Goal: Task Accomplishment & Management: Use online tool/utility

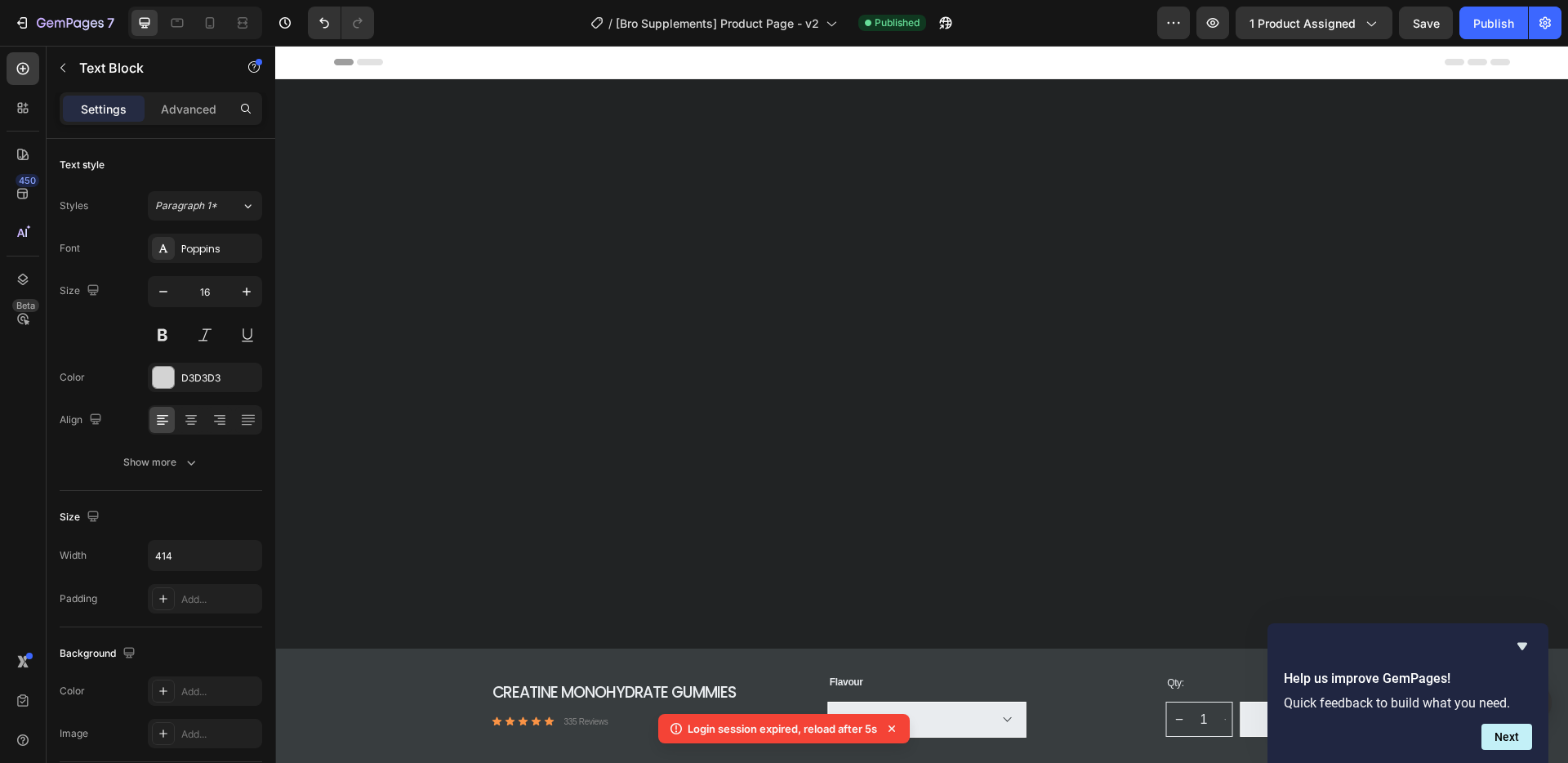
scroll to position [5033, 0]
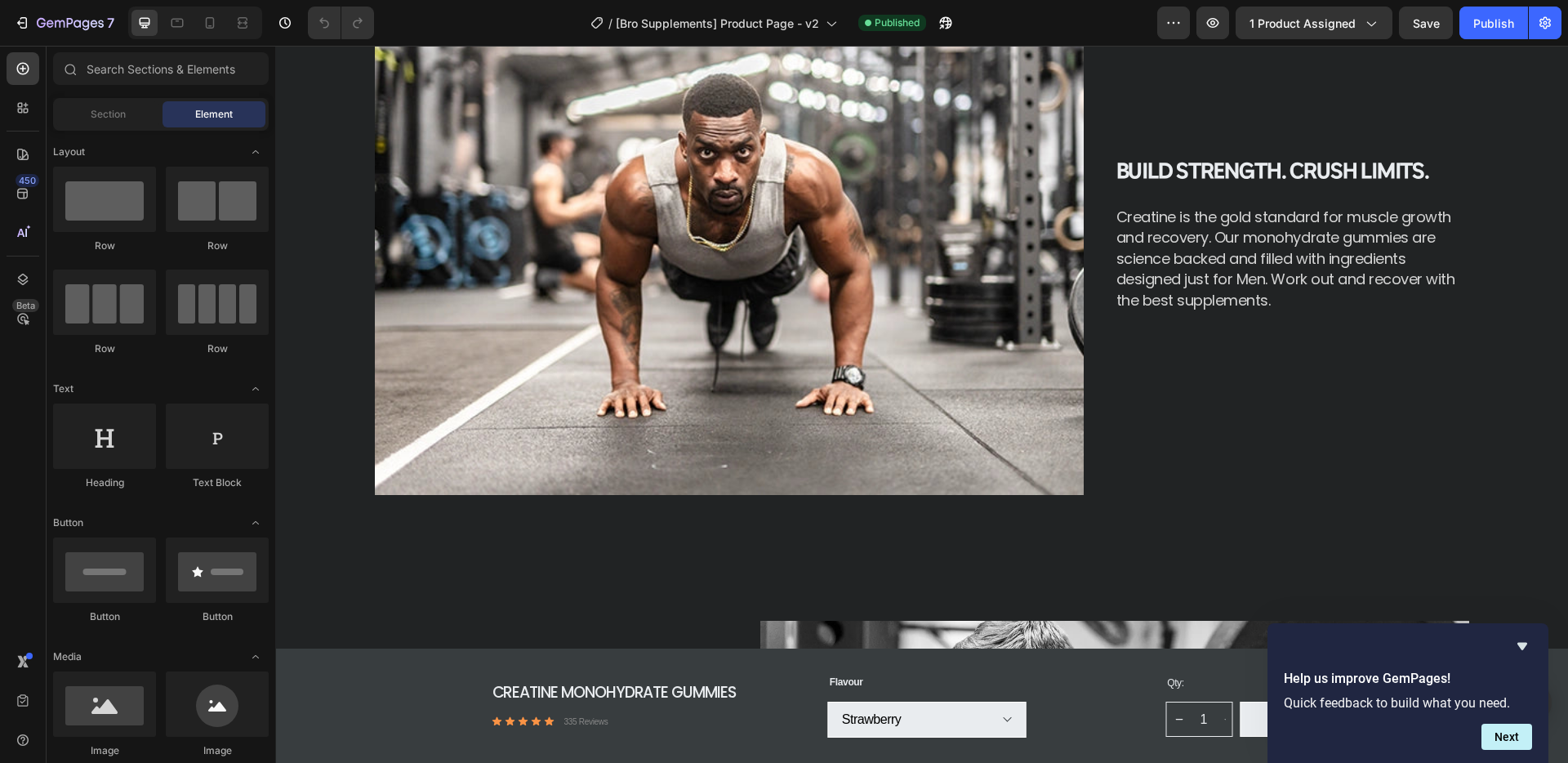
scroll to position [1334, 0]
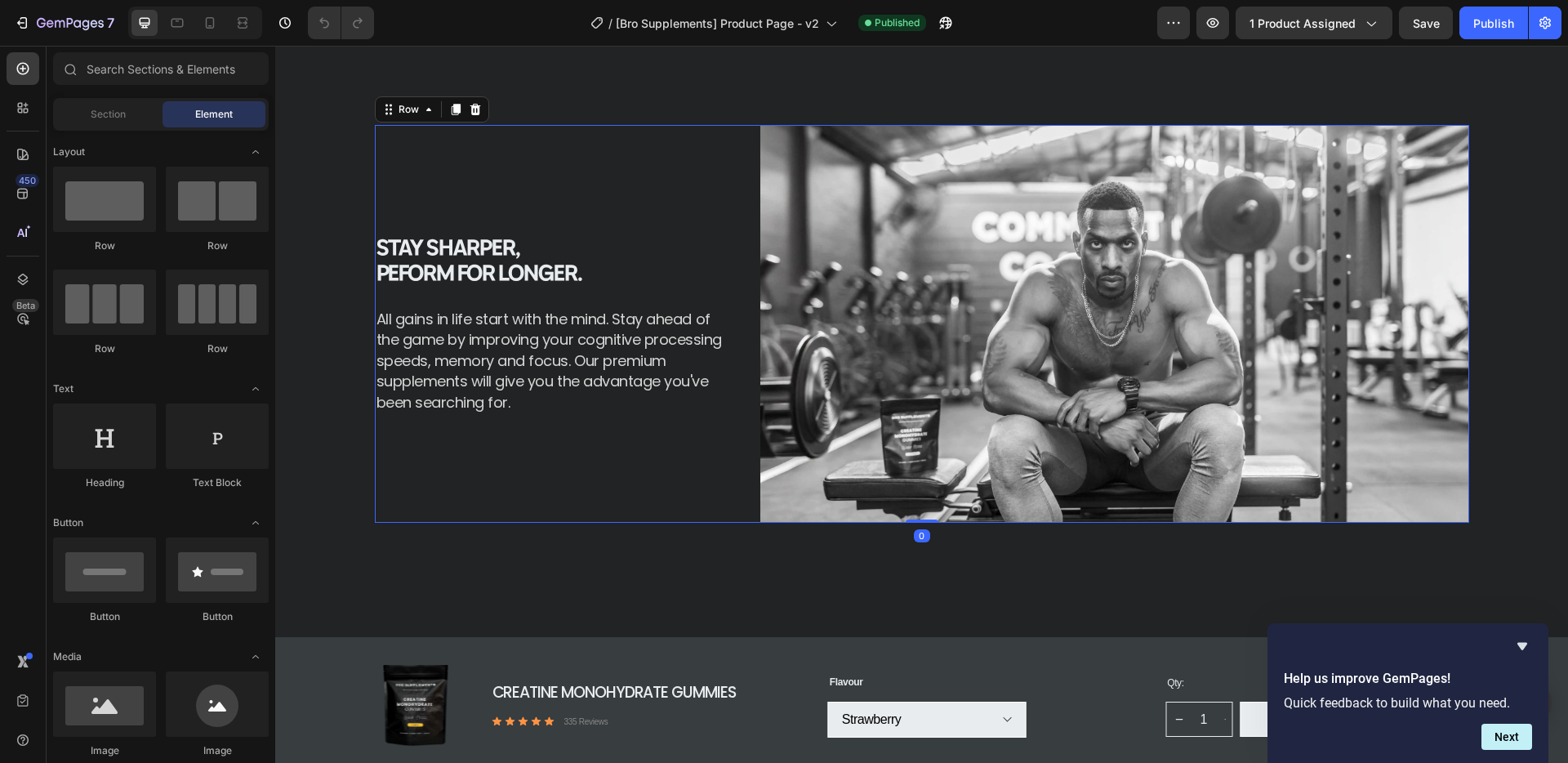
click at [663, 195] on div "stay sharper, peform for longer. Heading All gains in life start with the mind.…" at bounding box center [552, 324] width 354 height 398
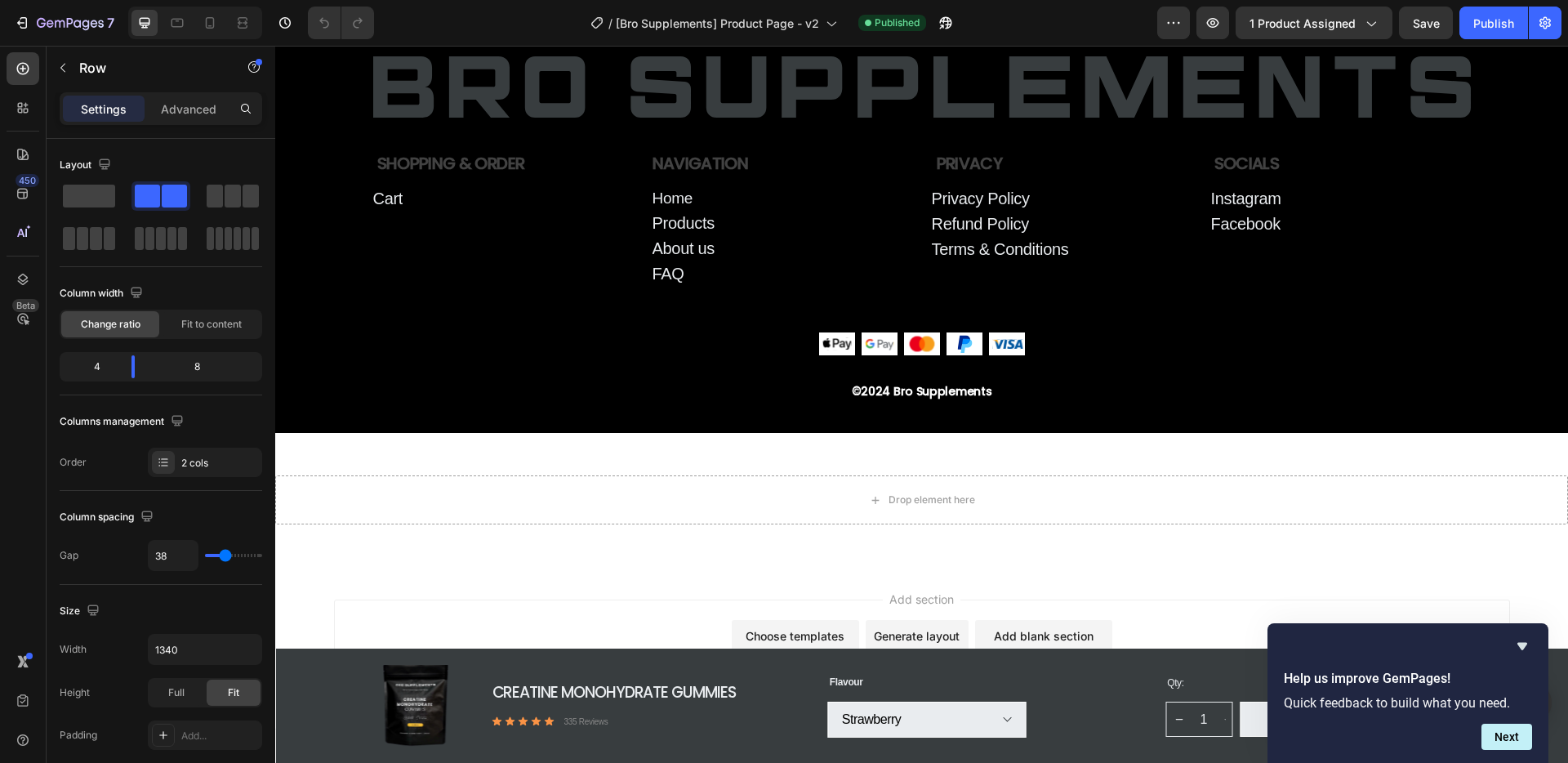
scroll to position [5575, 0]
click at [663, 198] on div "Navigation Text Block Home Button Products Button About us Button FAQ Button" at bounding box center [782, 225] width 259 height 144
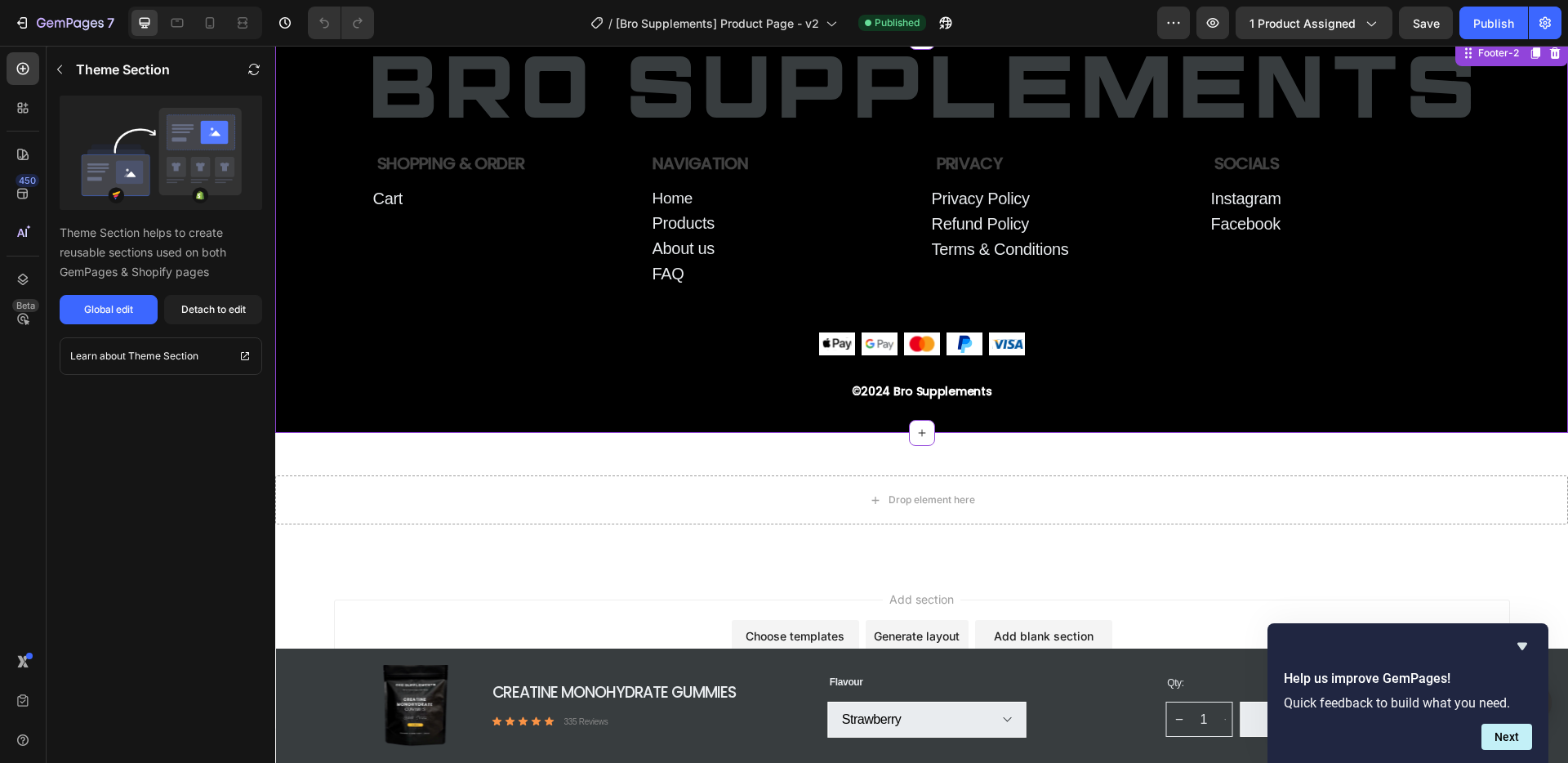
click at [670, 210] on p "Home" at bounding box center [672, 198] width 40 height 23
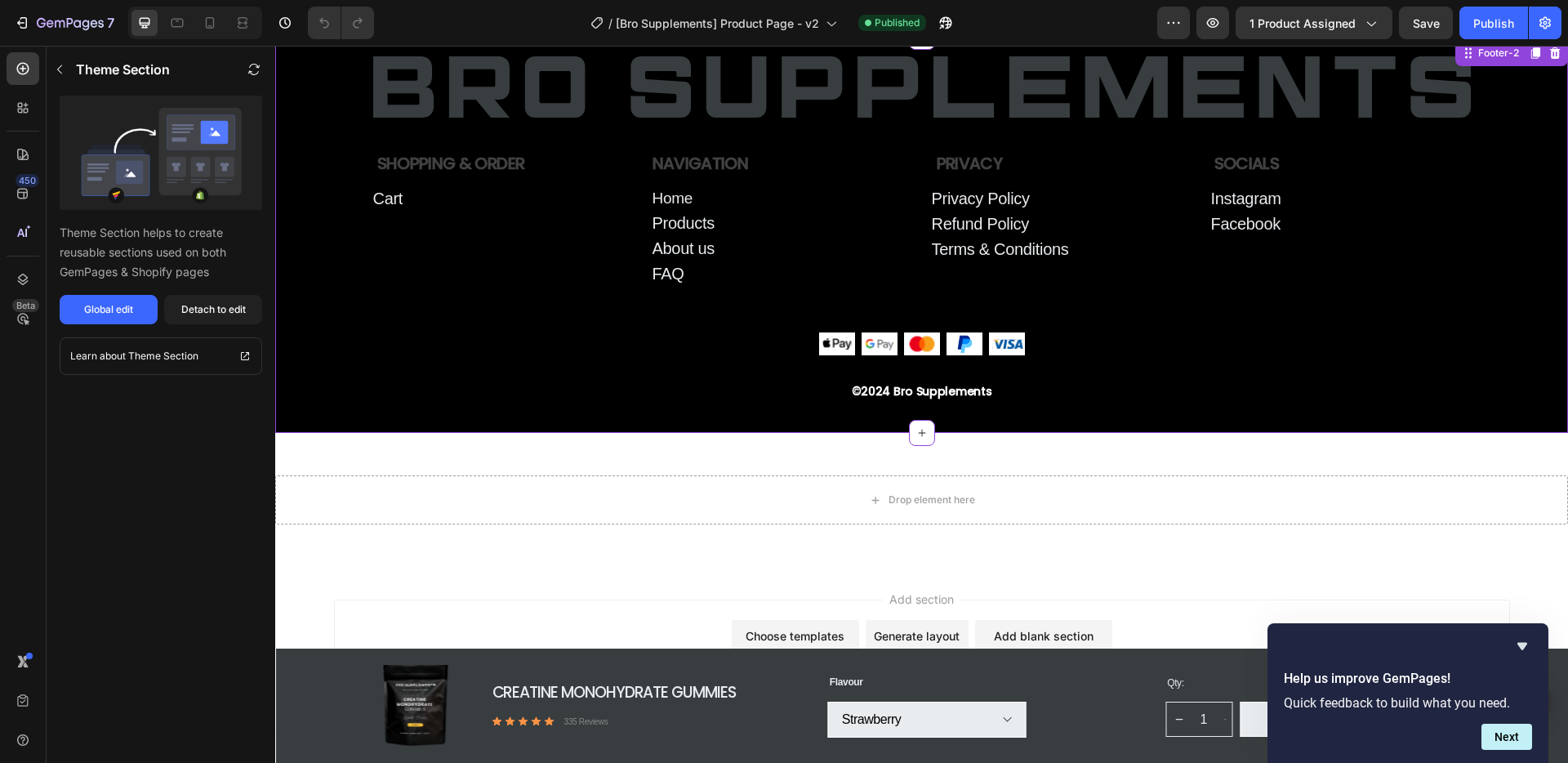
click at [670, 210] on p "Home" at bounding box center [672, 198] width 40 height 23
click at [672, 210] on p "Home" at bounding box center [672, 198] width 40 height 23
click at [665, 23] on span "[Bro Supplements] Product Page - v2" at bounding box center [718, 23] width 203 height 17
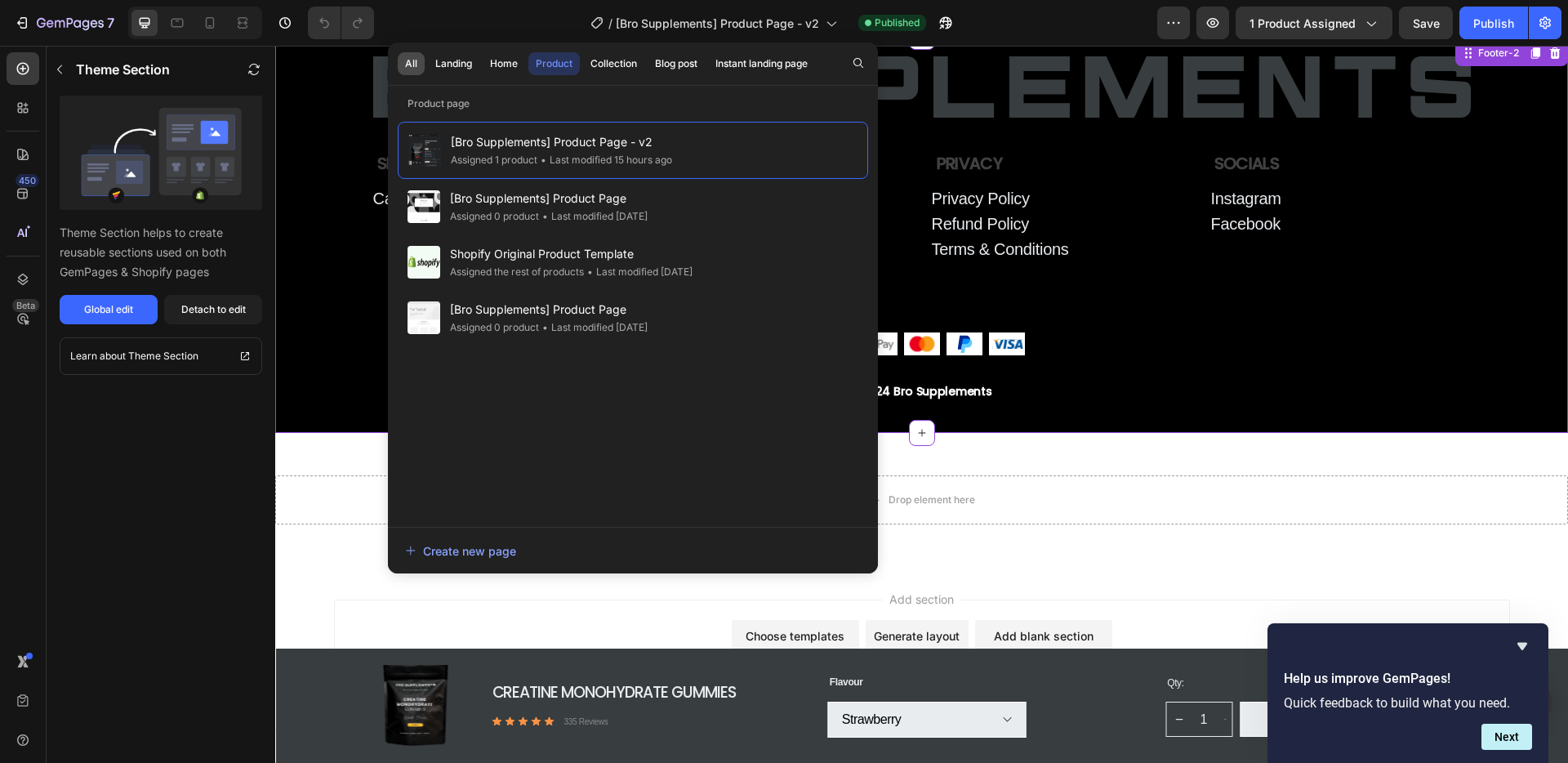
click at [405, 63] on div "All" at bounding box center [411, 63] width 12 height 15
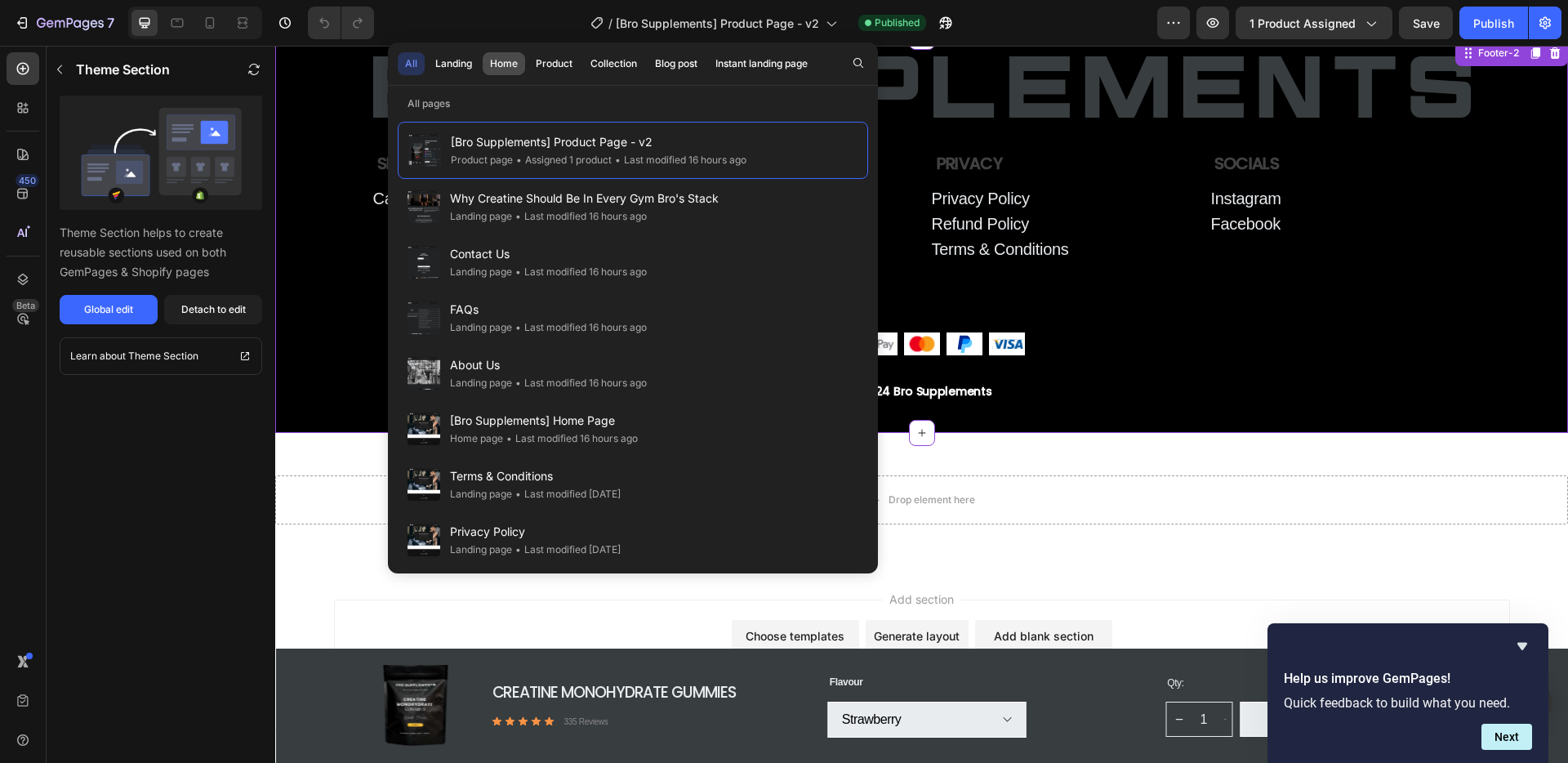
click at [507, 63] on div "Home" at bounding box center [504, 63] width 28 height 15
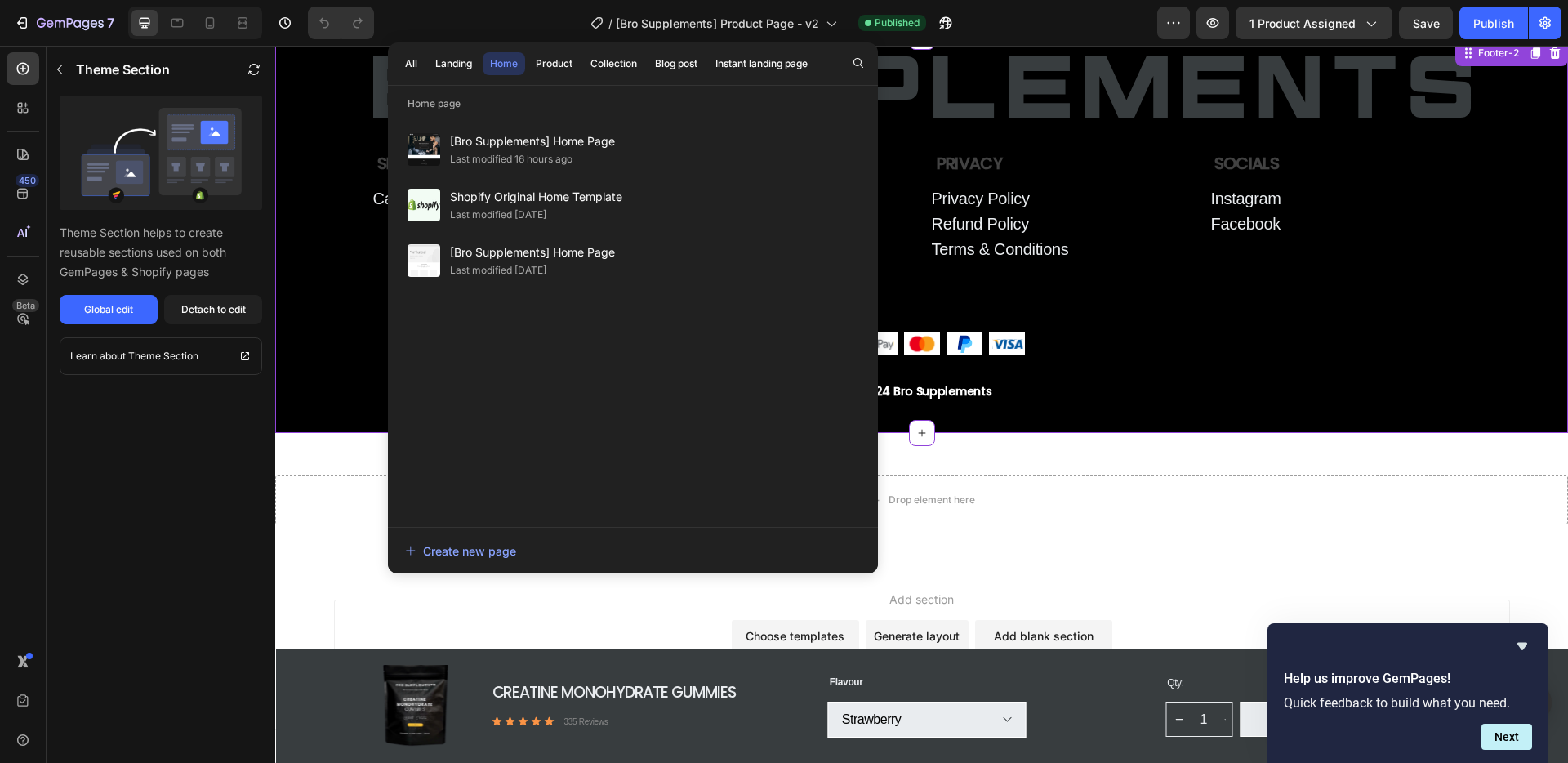
click at [507, 63] on div "Home" at bounding box center [504, 63] width 28 height 15
click at [405, 60] on div "All" at bounding box center [411, 63] width 12 height 15
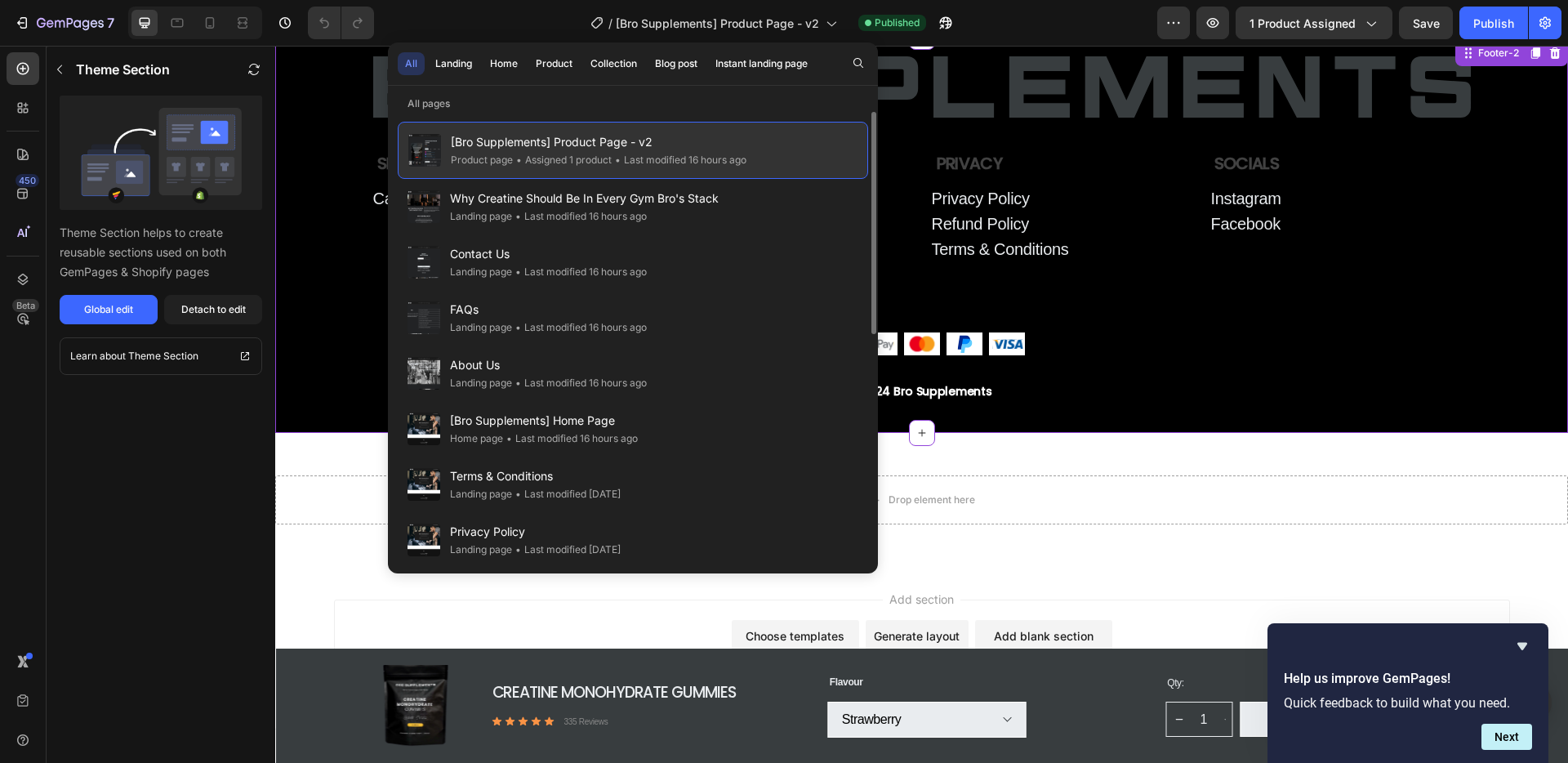
click at [515, 152] on div "• Assigned 1 product" at bounding box center [562, 160] width 99 height 16
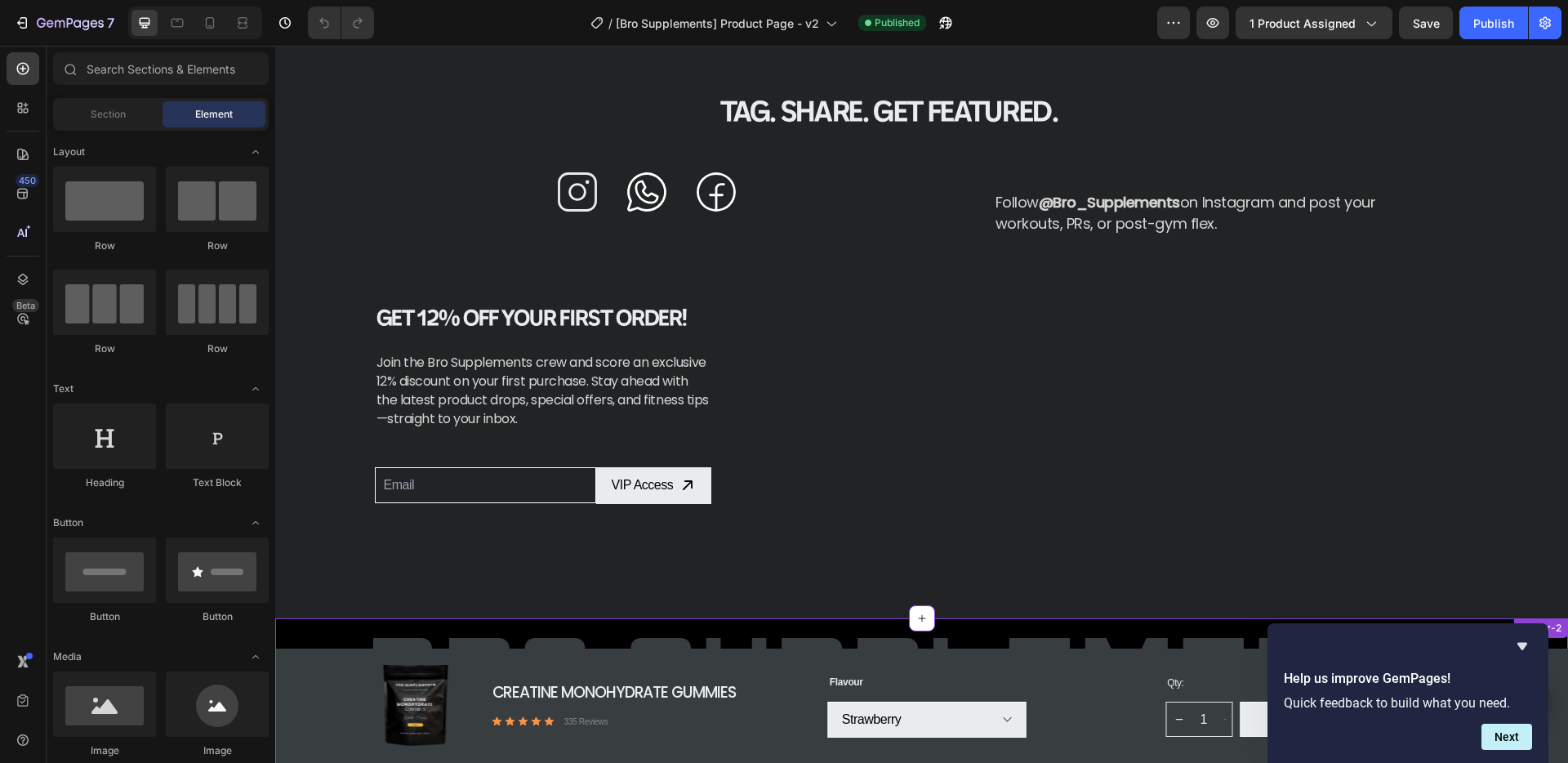
scroll to position [4910, 0]
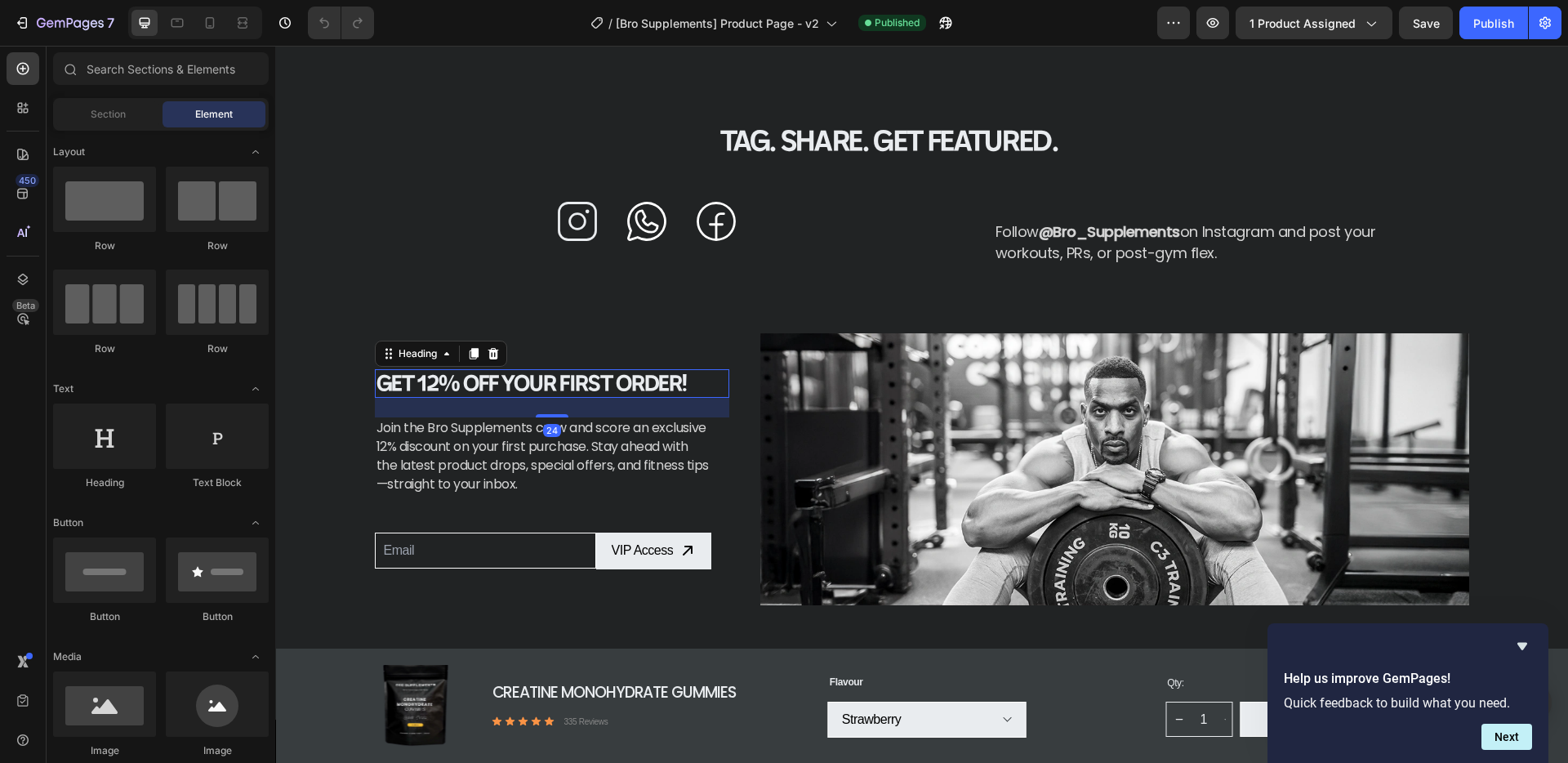
click at [431, 379] on h2 "Get 12% Off Your First Order!" at bounding box center [552, 383] width 354 height 29
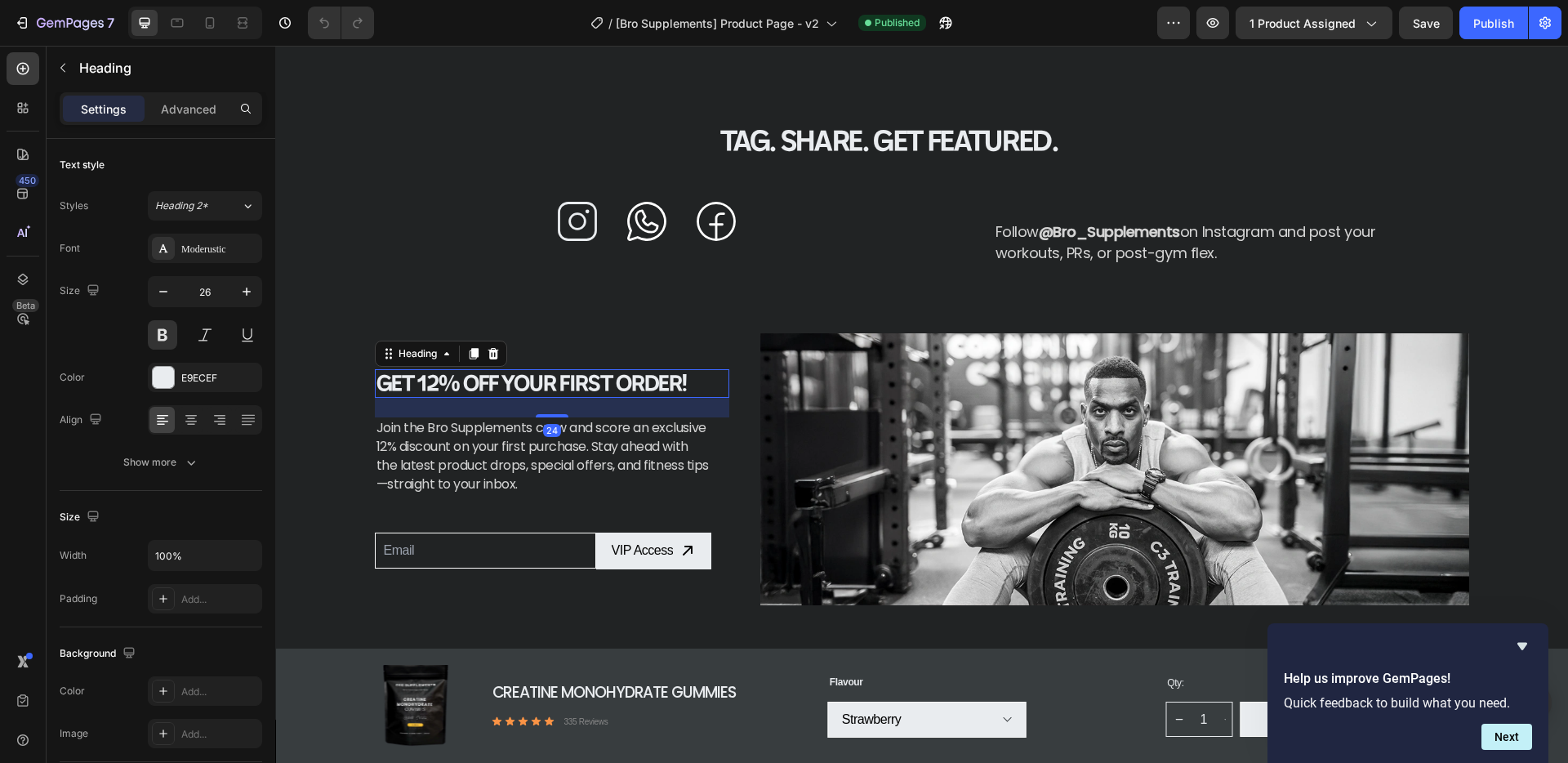
click at [430, 384] on h2 "Get 12% Off Your First Order!" at bounding box center [552, 383] width 354 height 29
click at [430, 384] on p "Get 12% Off Your First Order!" at bounding box center [552, 383] width 351 height 25
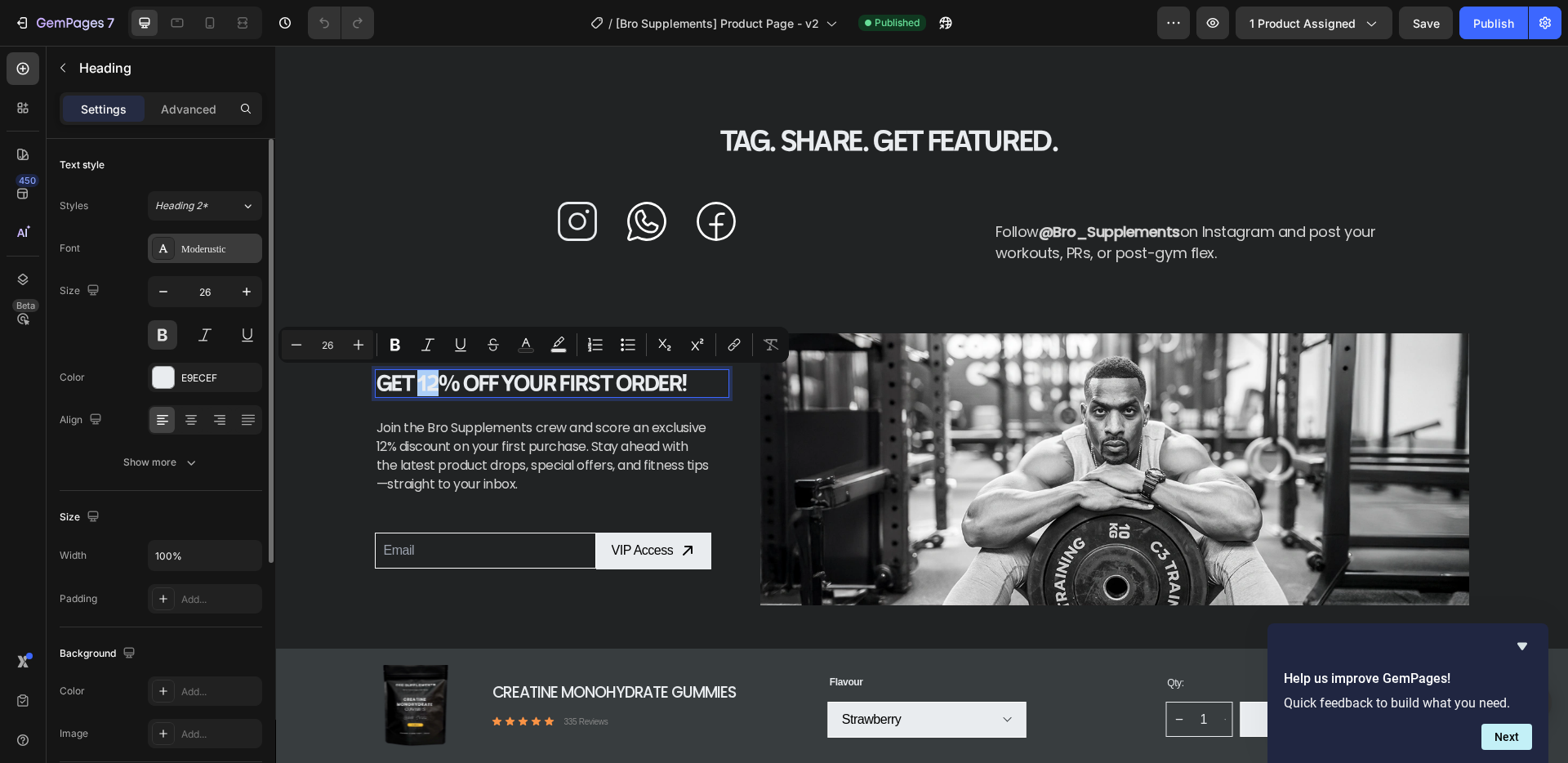
click at [212, 247] on div "Moderustic" at bounding box center [220, 249] width 76 height 15
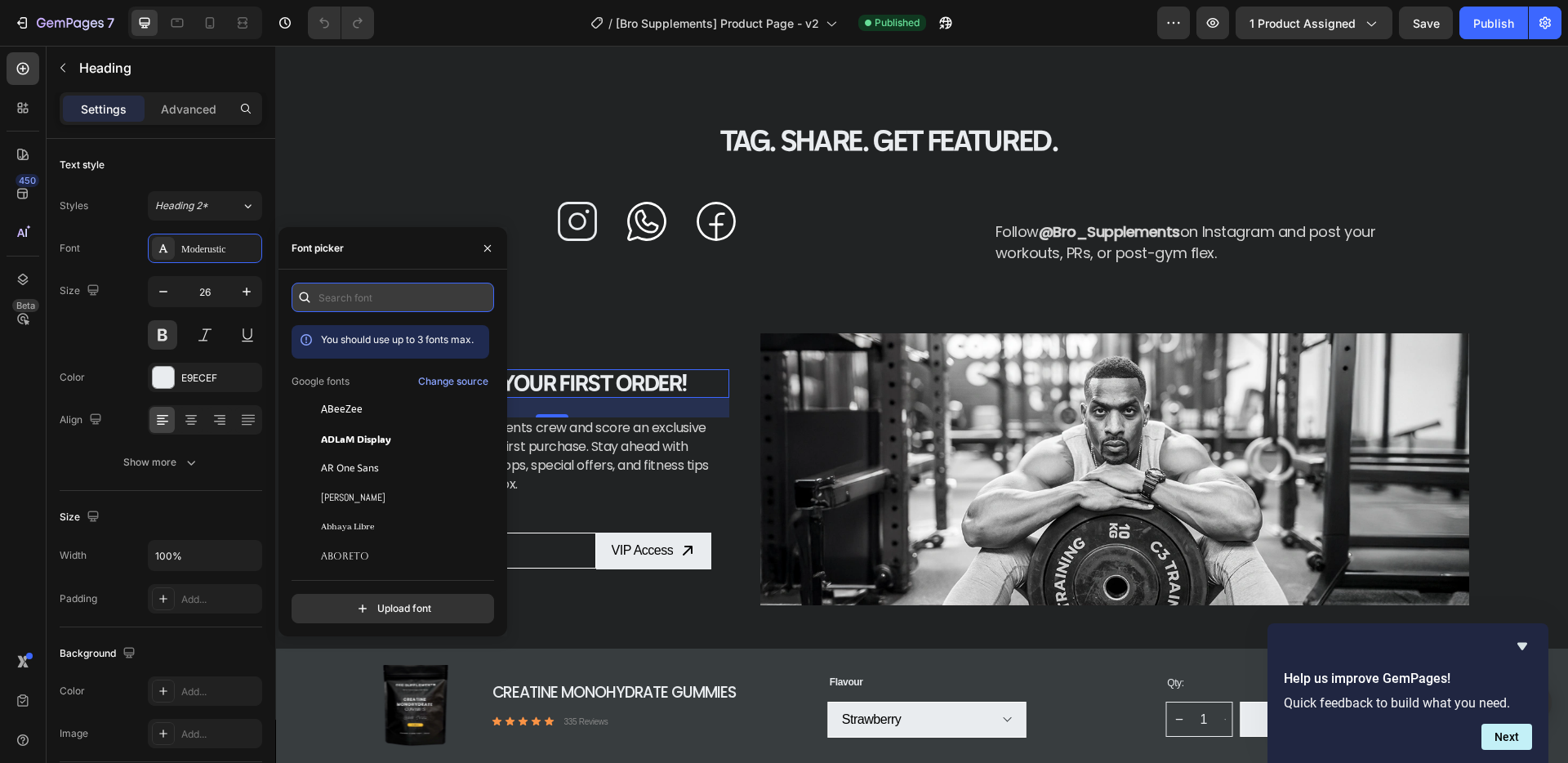
click at [430, 301] on input "text" at bounding box center [392, 298] width 202 height 30
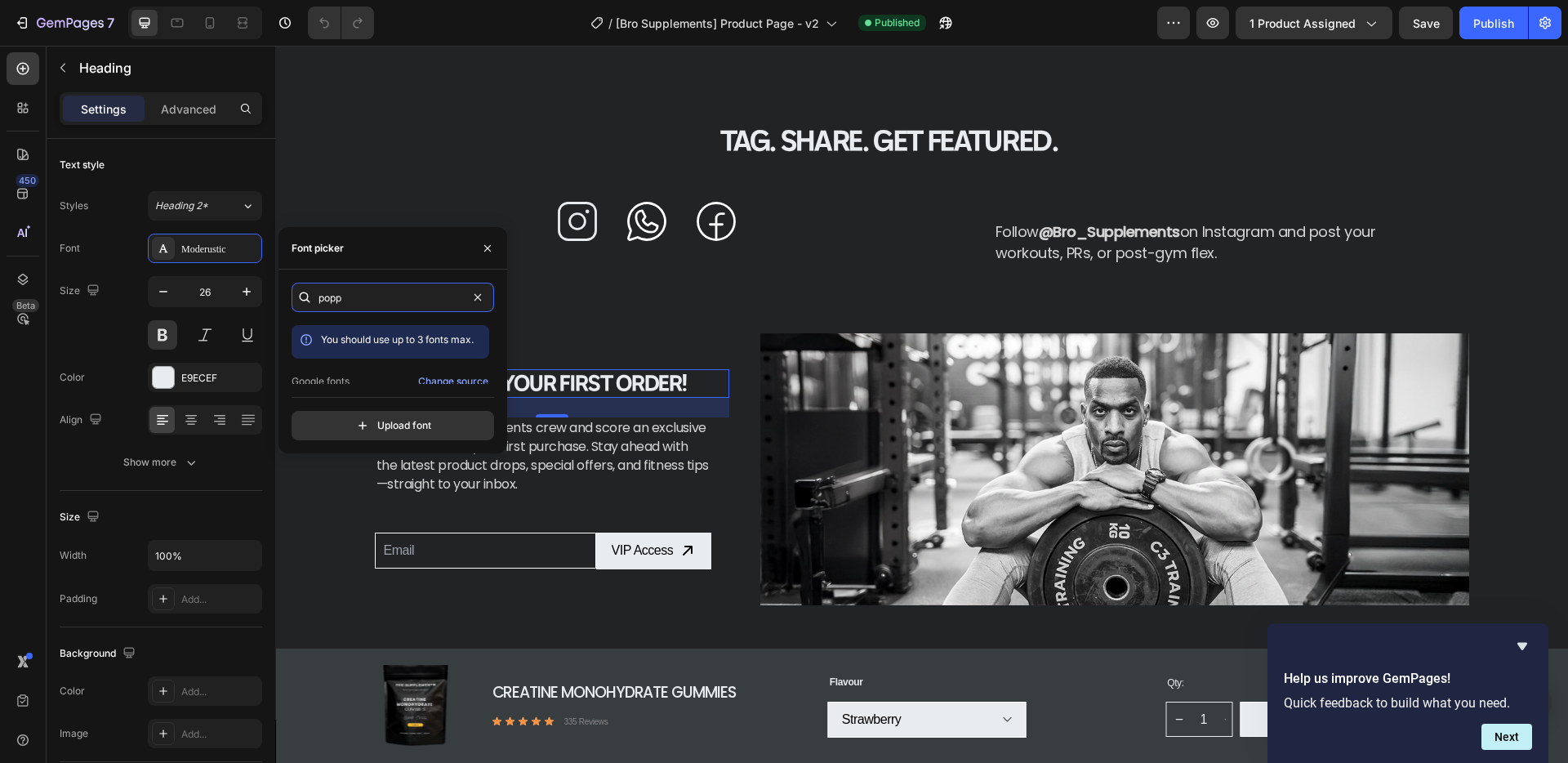
scroll to position [40, 0]
type input "popp"
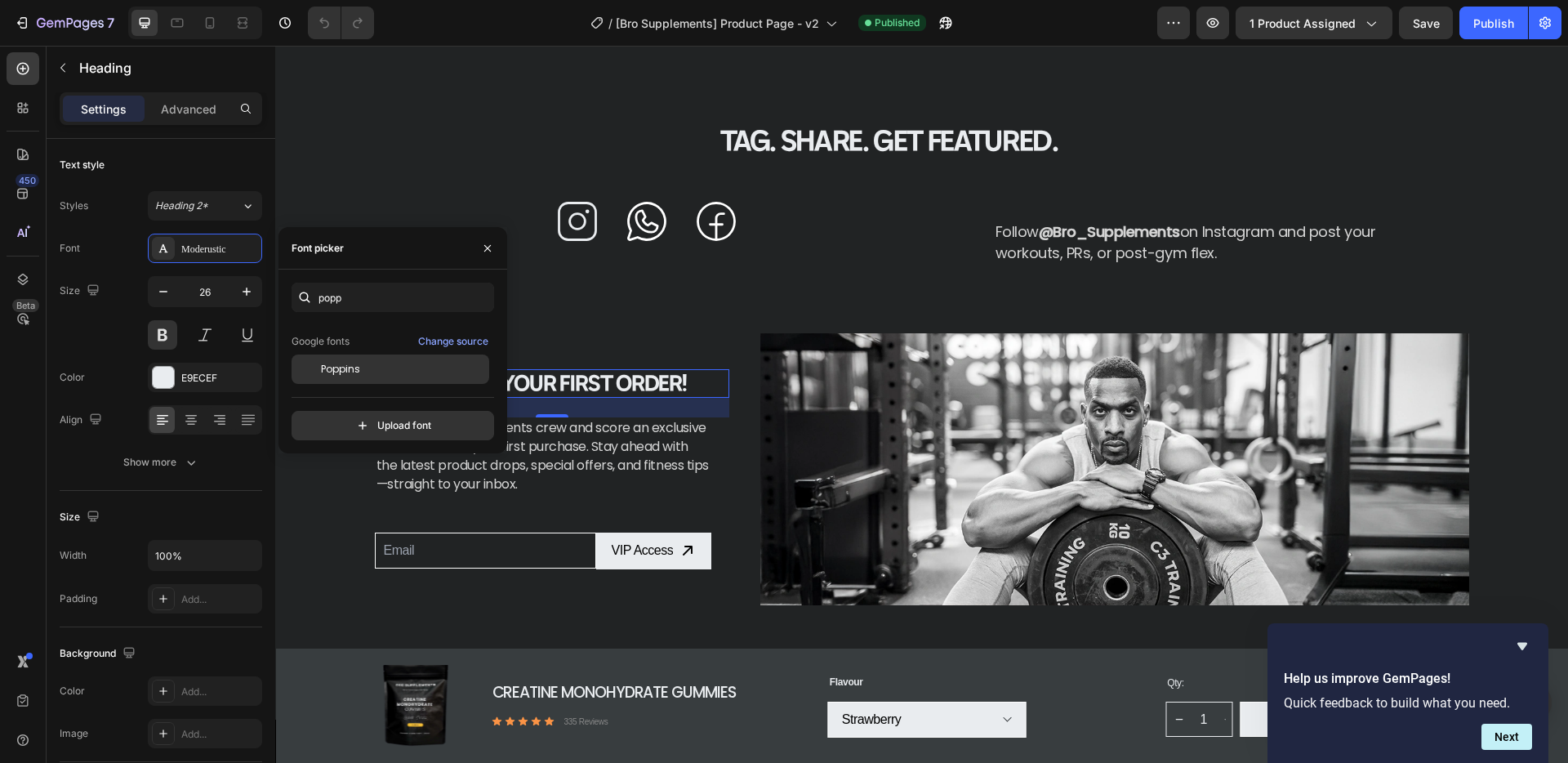
click at [366, 372] on div "Poppins" at bounding box center [403, 369] width 165 height 15
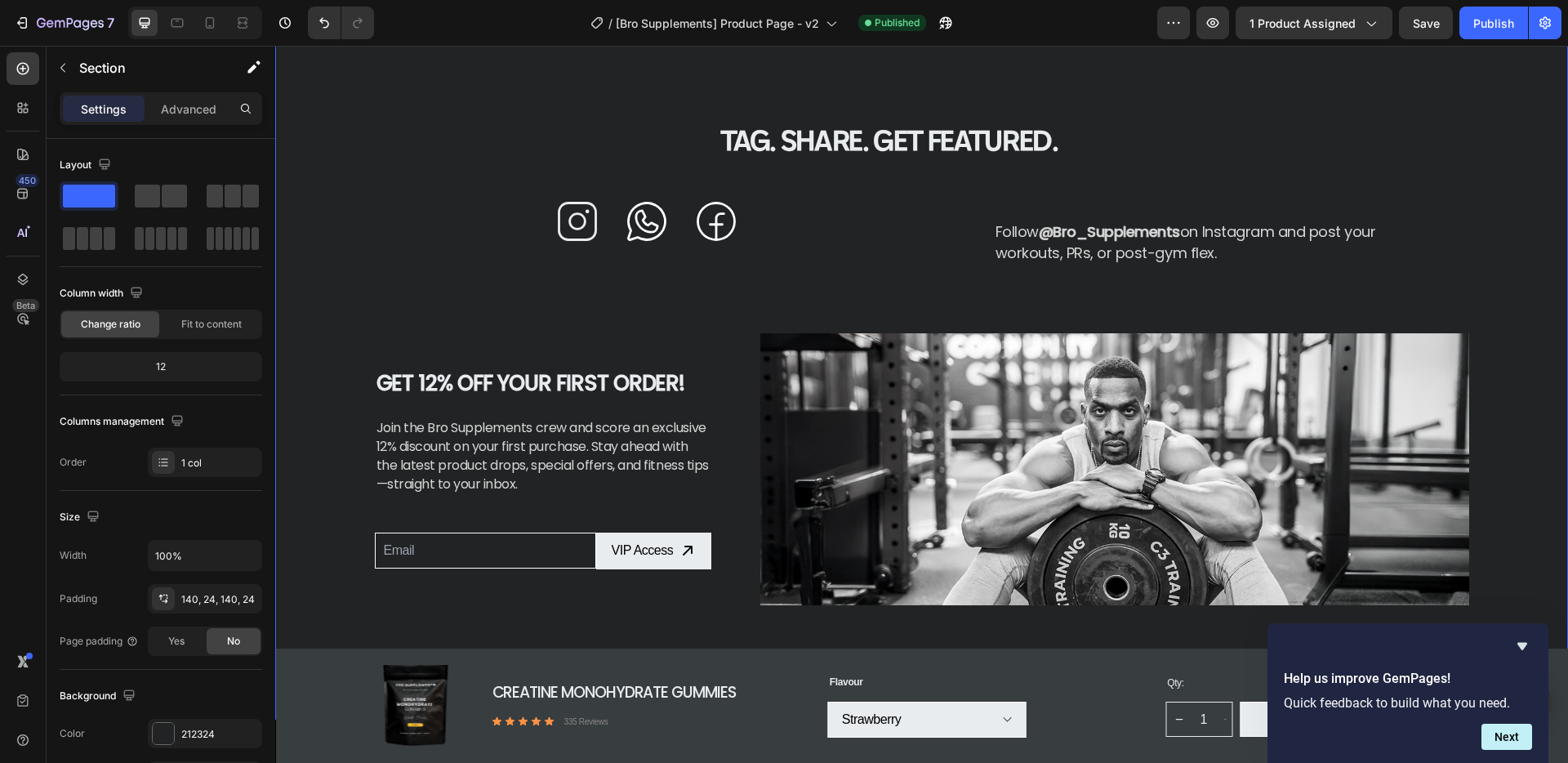
click at [597, 330] on div "Tag. Share. Get Featured. Heading Icon Icon Icon Row Follow @Bro_Supplements on…" at bounding box center [922, 364] width 1253 height 483
click at [1427, 21] on span "Save" at bounding box center [1426, 23] width 27 height 14
click at [1493, 22] on div "Publish" at bounding box center [1493, 23] width 41 height 17
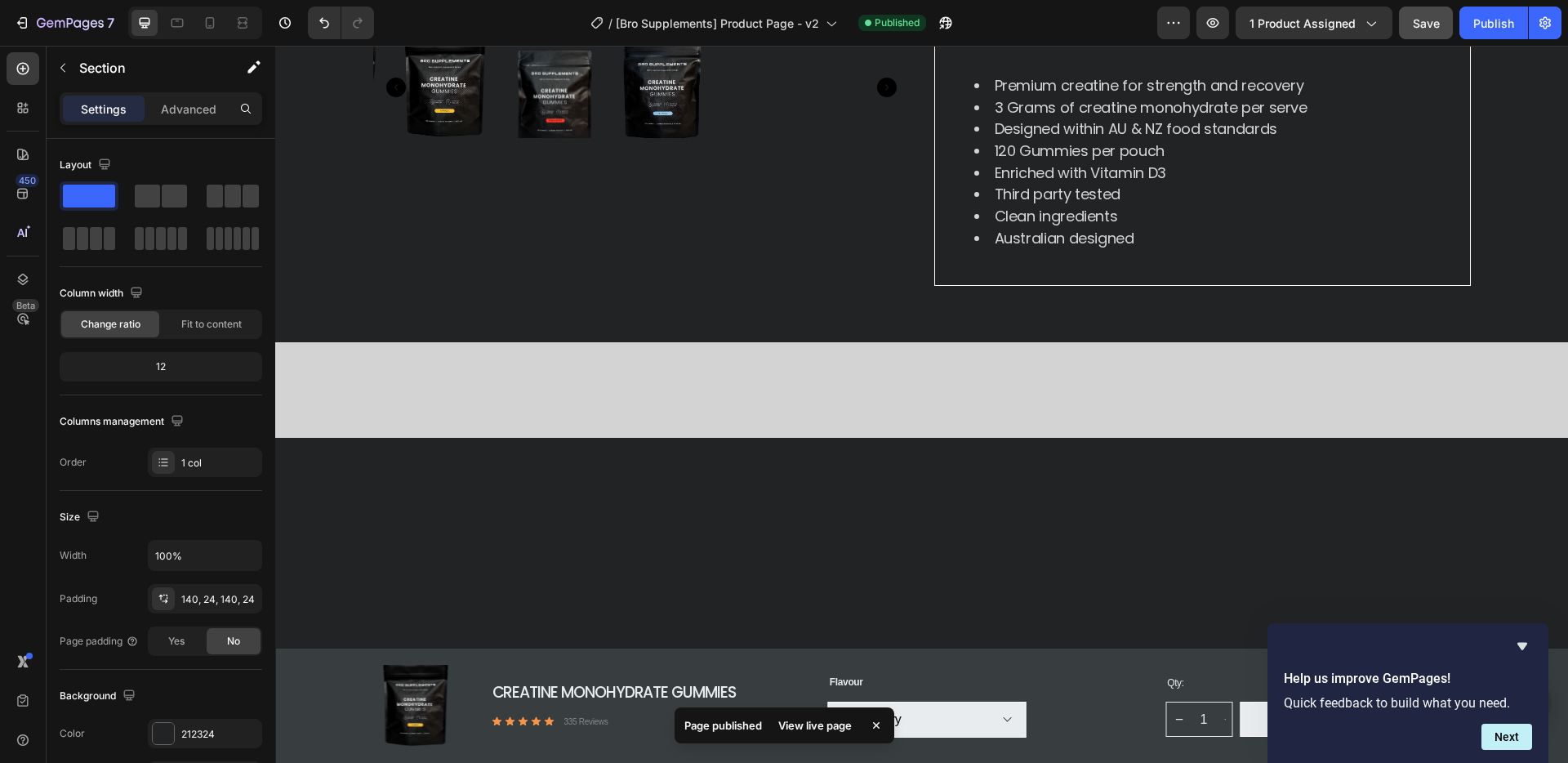
scroll to position [0, 0]
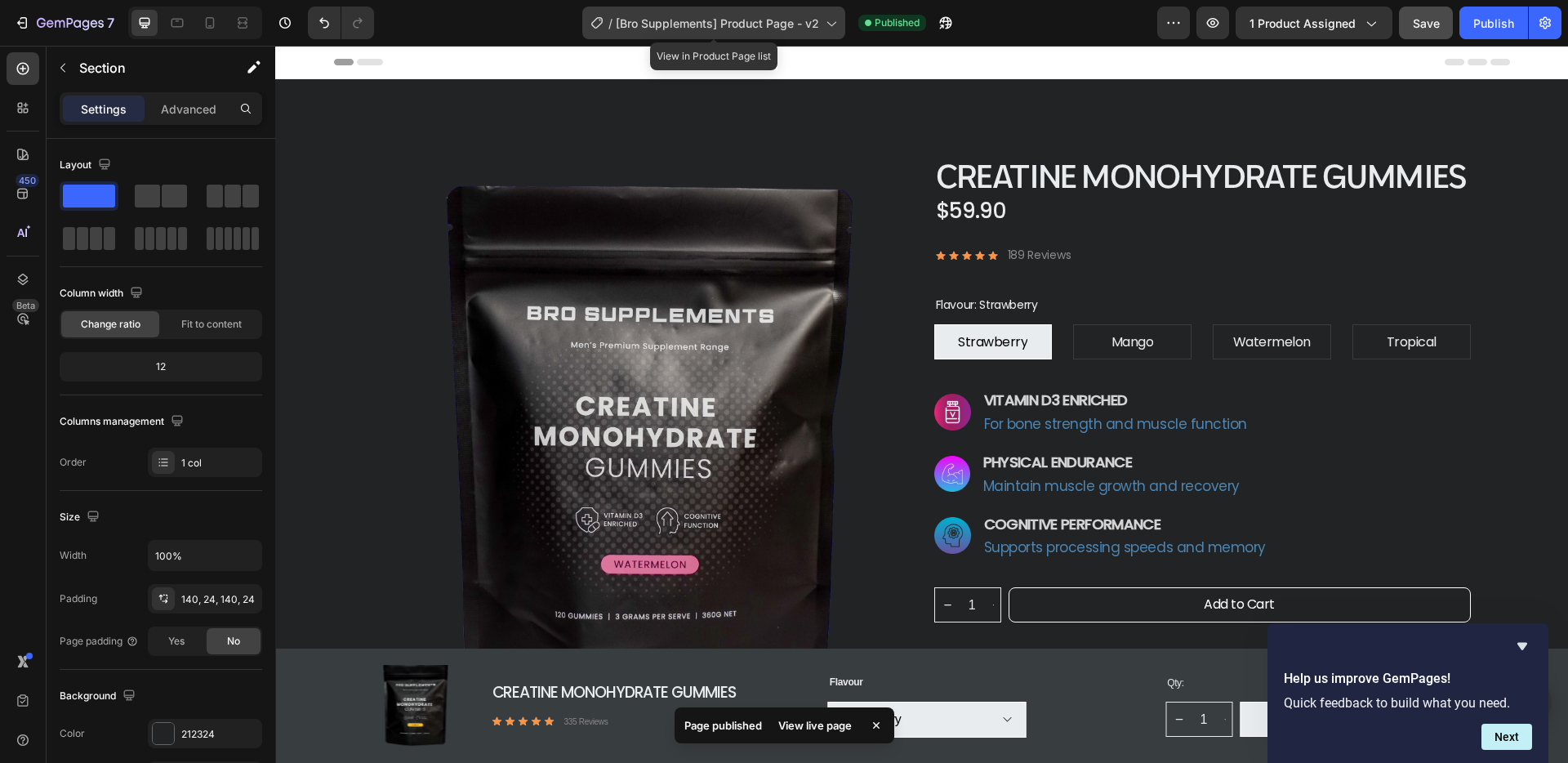
click at [754, 21] on span "[Bro Supplements] Product Page - v2" at bounding box center [718, 23] width 203 height 17
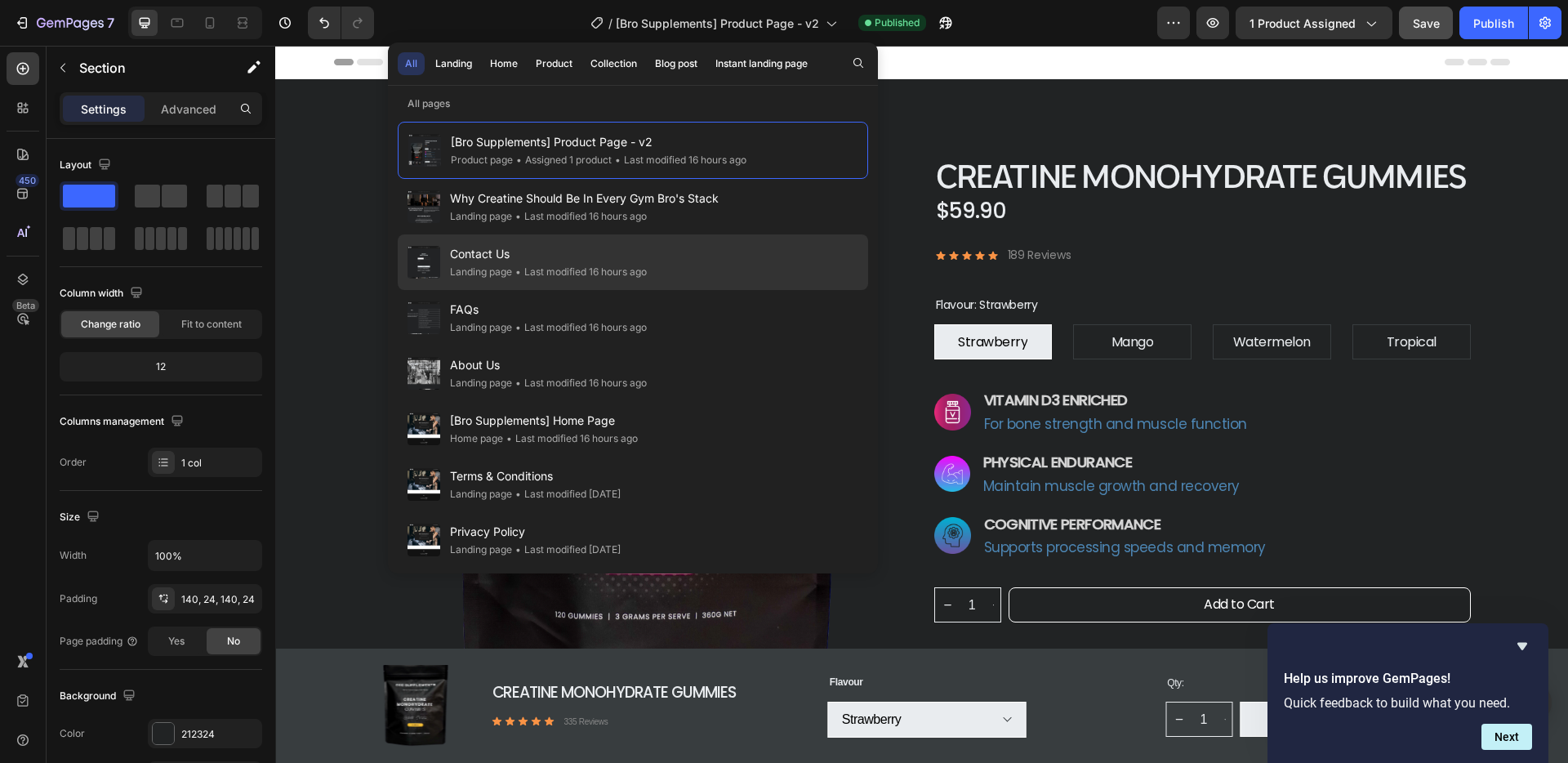
click at [489, 257] on span "Contact Us" at bounding box center [548, 253] width 197 height 20
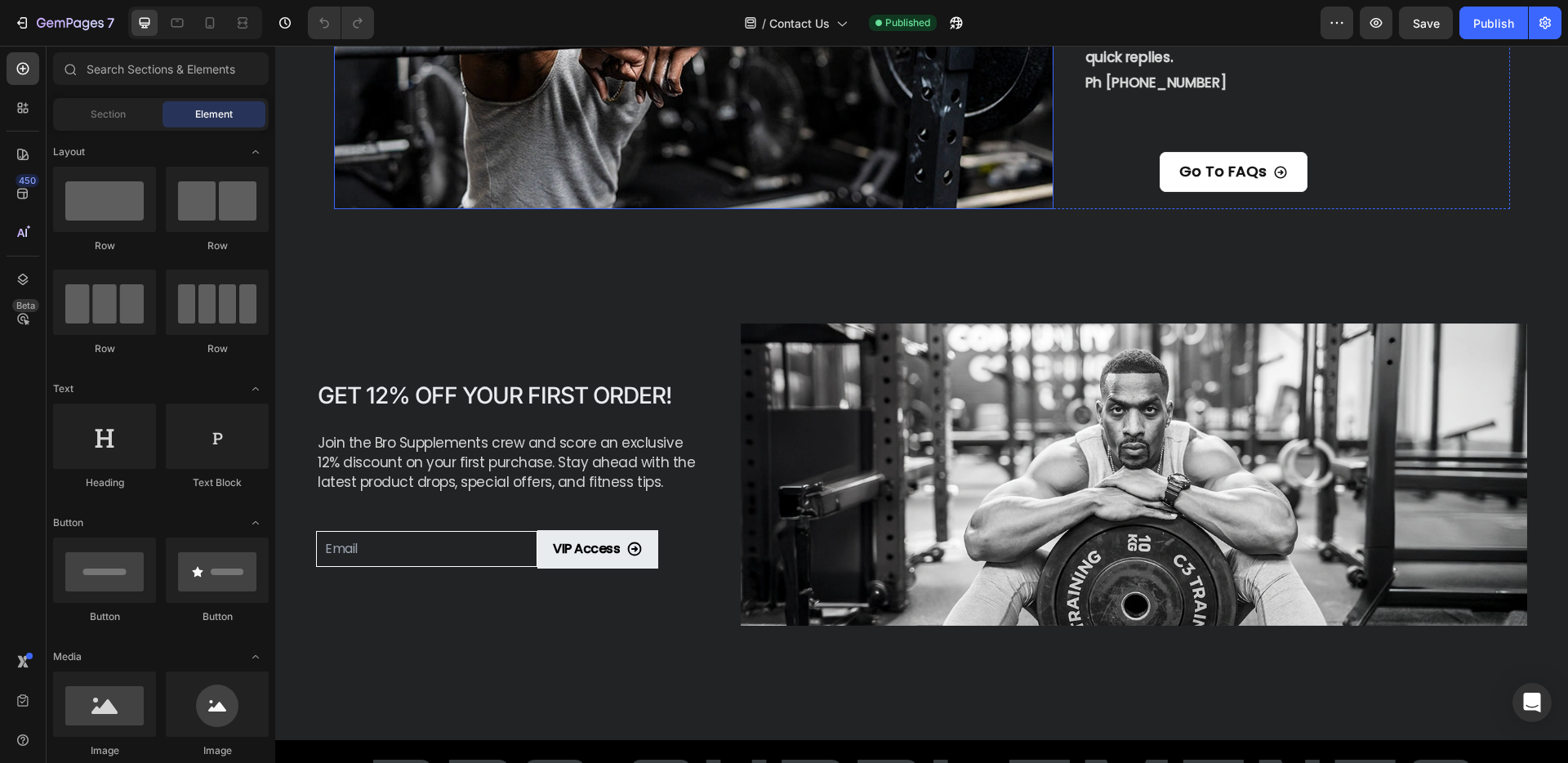
scroll to position [882, 0]
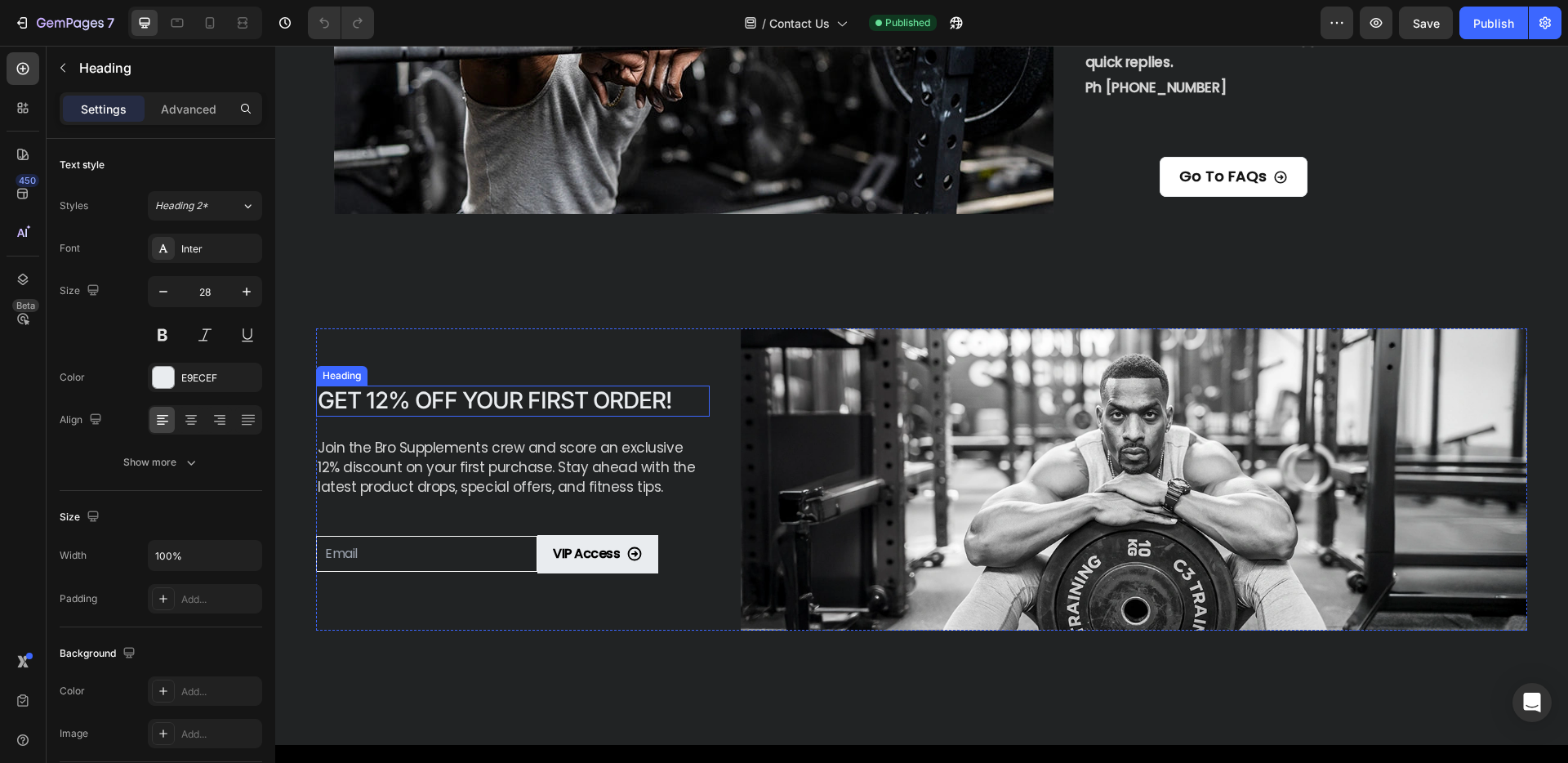
click at [436, 398] on h2 "Get 12% Off Your First Order!" at bounding box center [513, 400] width 394 height 30
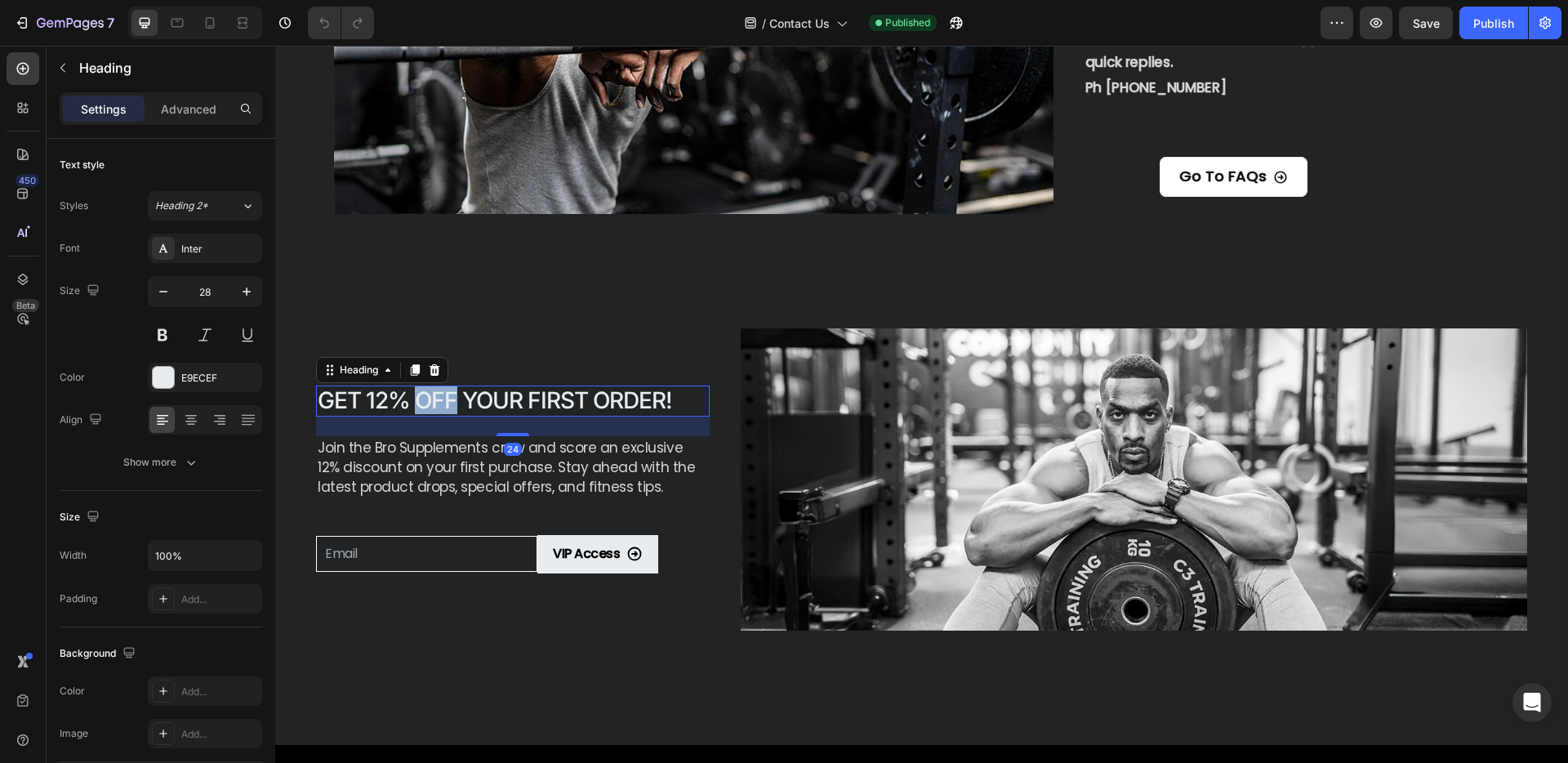
click at [436, 398] on h2 "Get 12% Off Your First Order!" at bounding box center [513, 400] width 394 height 30
click at [436, 398] on p "Get 12% Off Your First Order!" at bounding box center [513, 400] width 390 height 27
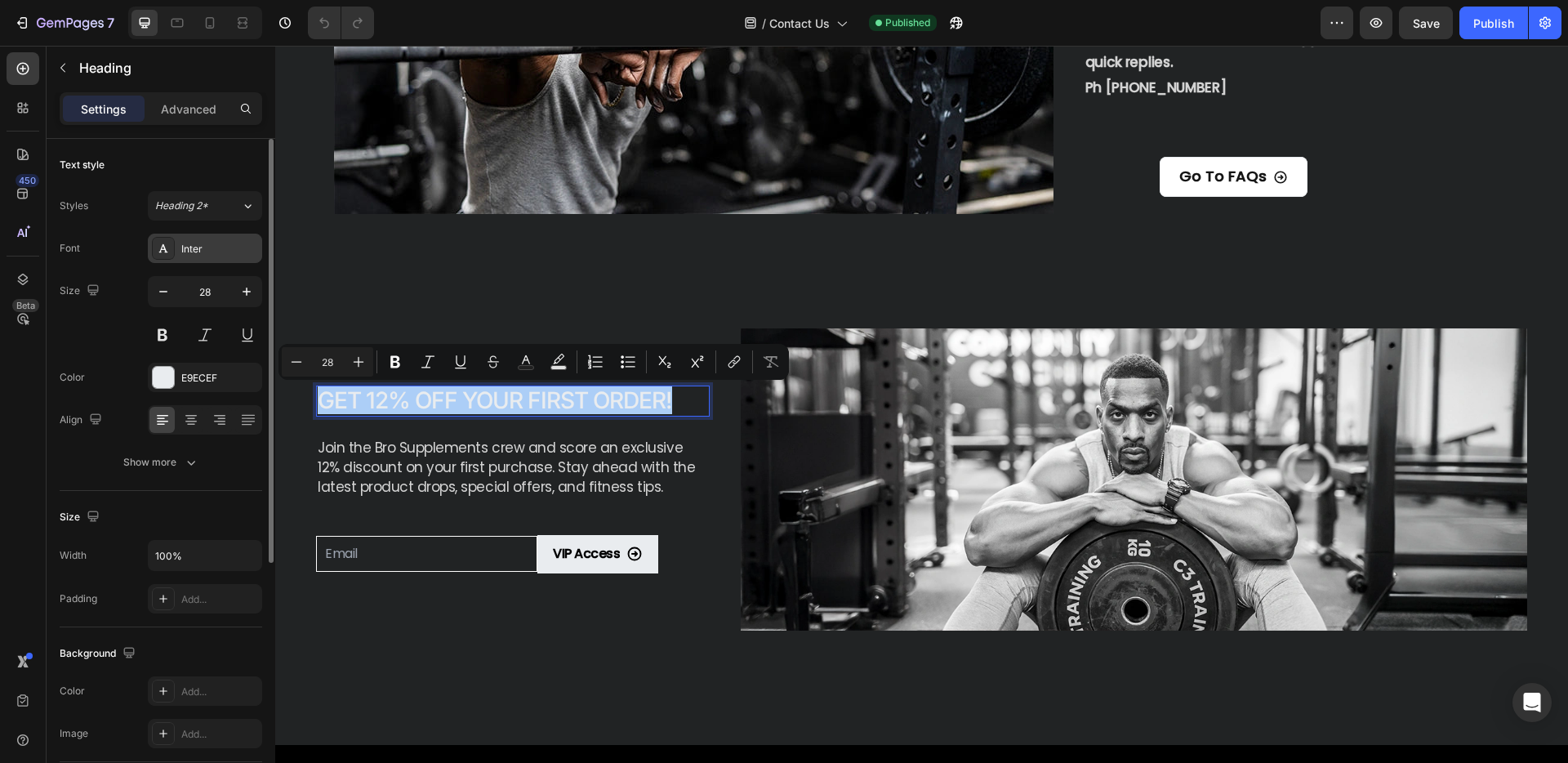
click at [227, 247] on div "Inter" at bounding box center [220, 249] width 76 height 15
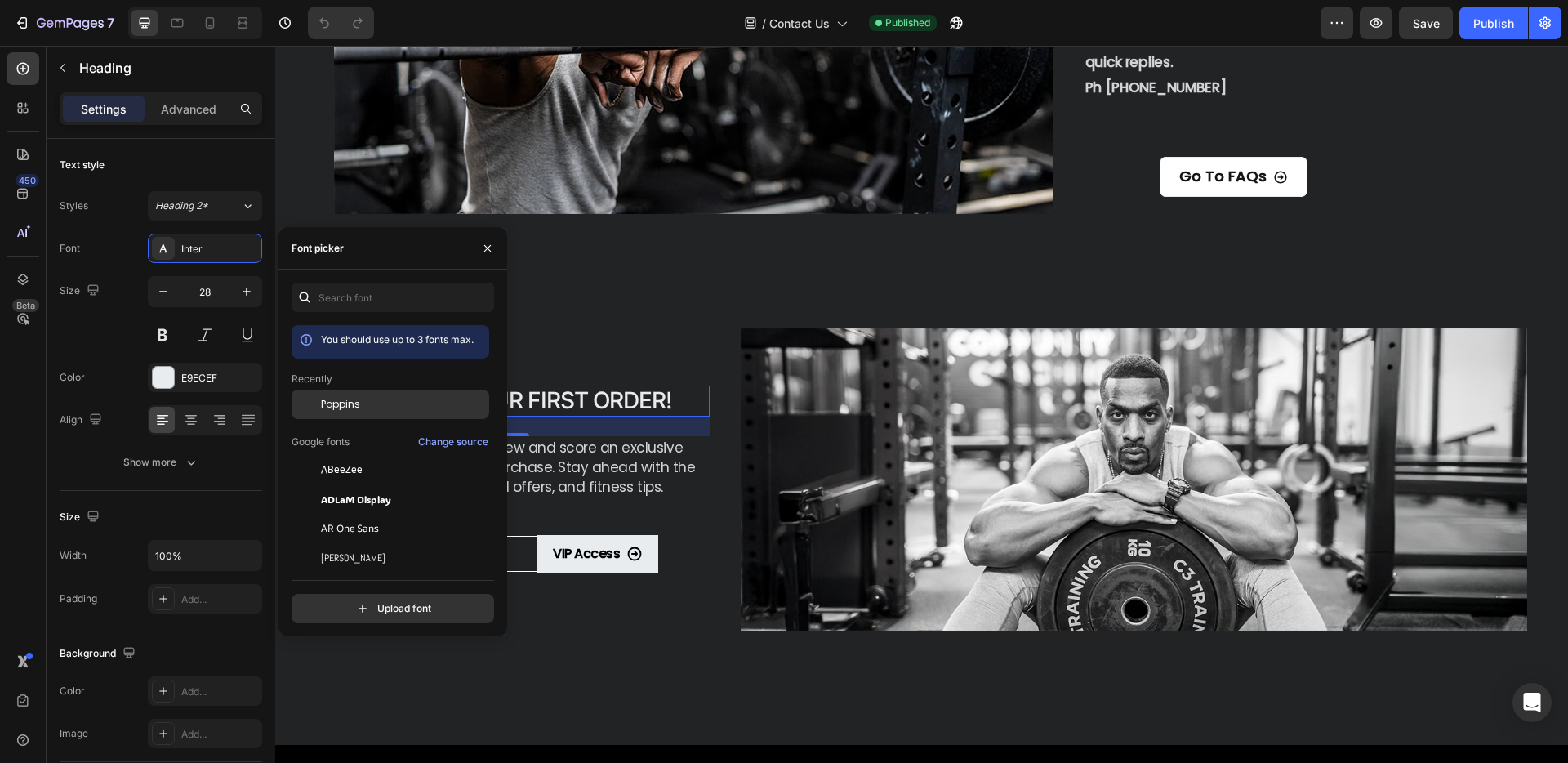
click at [338, 411] on span "Poppins" at bounding box center [340, 404] width 39 height 15
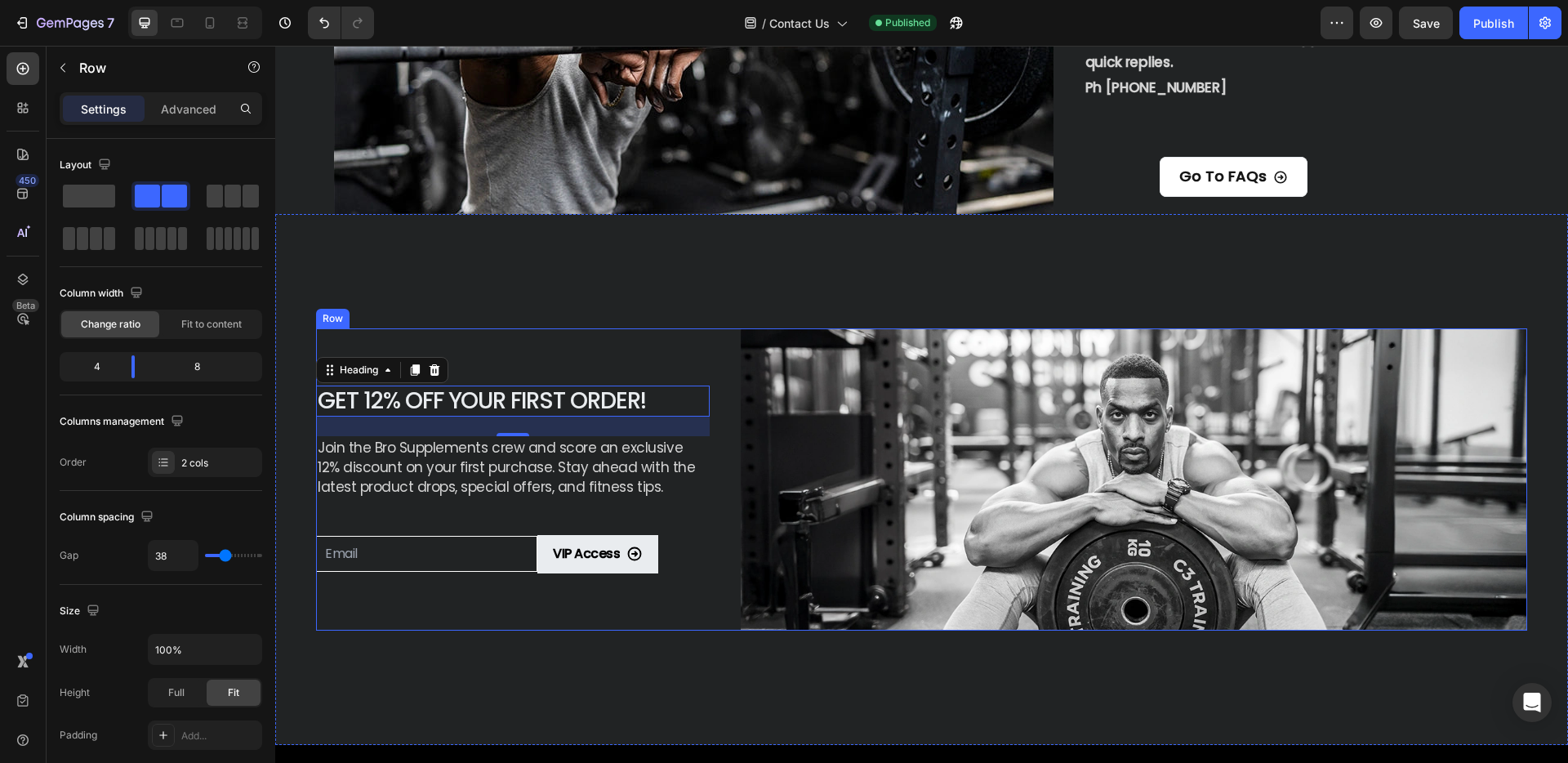
click at [604, 331] on div "Get 12% Off Your First Order! Heading 24 Join the Bro Supplements crew and scor…" at bounding box center [513, 478] width 394 height 301
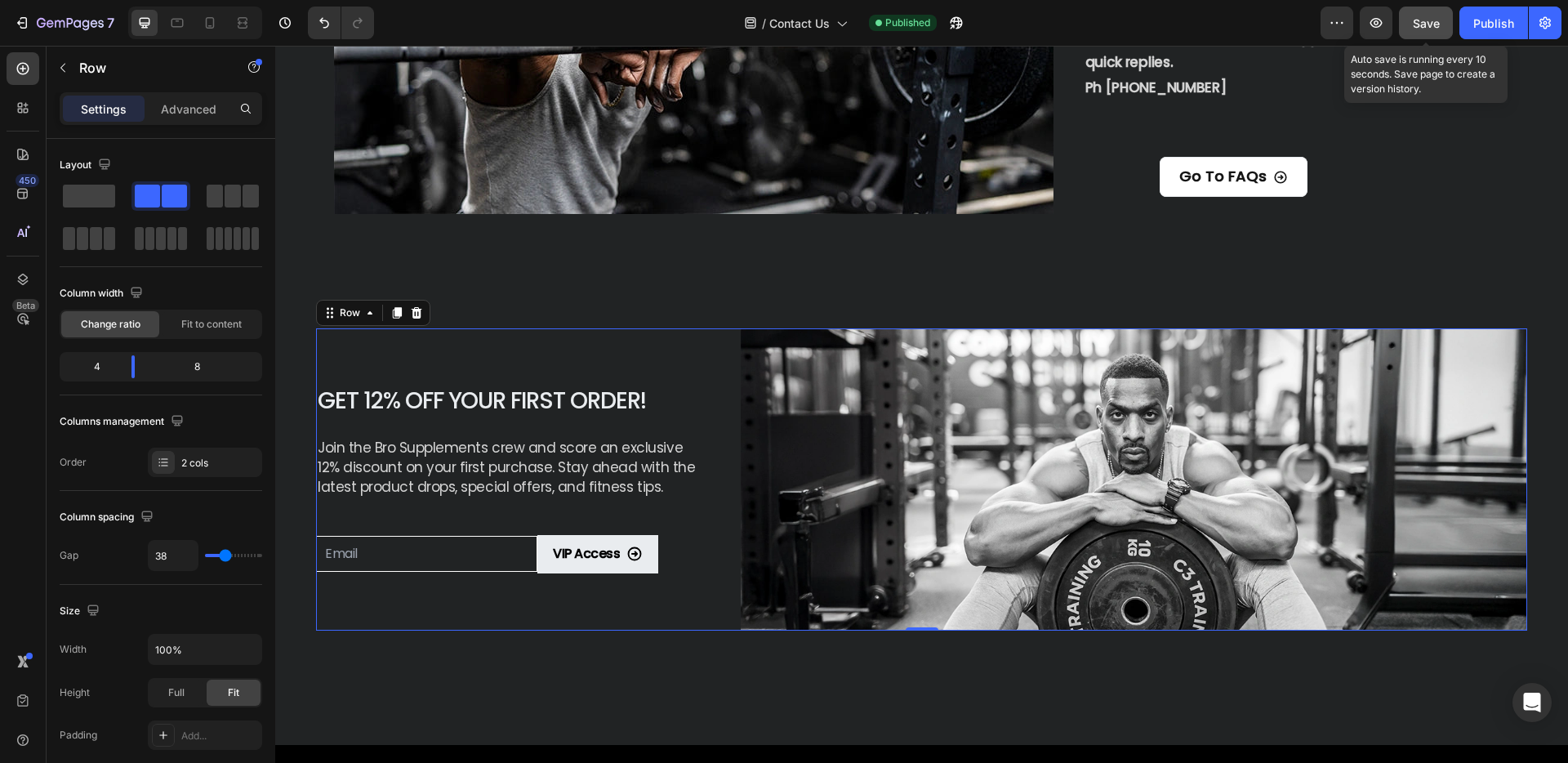
click at [1438, 19] on span "Save" at bounding box center [1426, 23] width 27 height 14
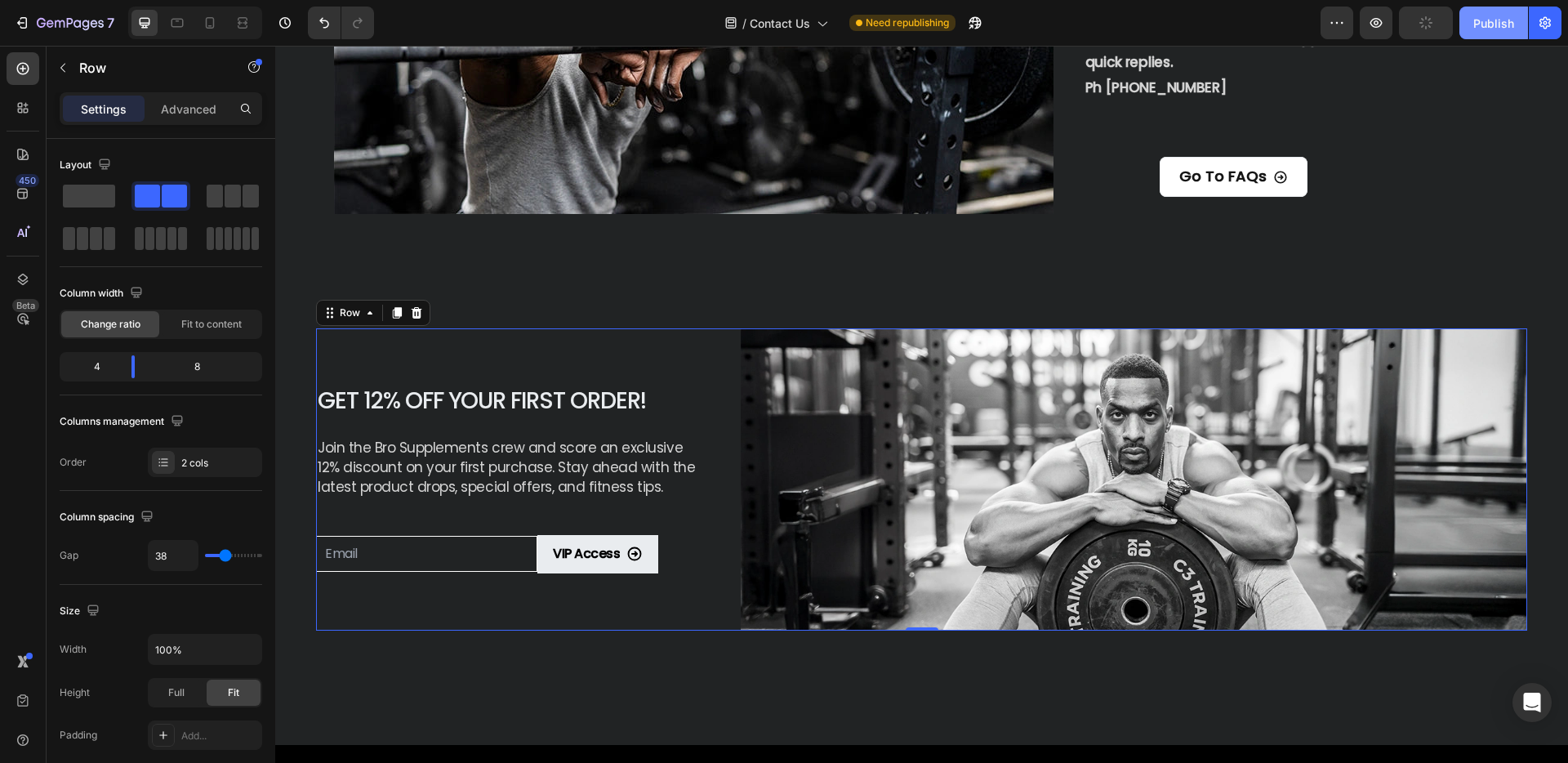
click at [1486, 23] on div "Publish" at bounding box center [1493, 23] width 41 height 17
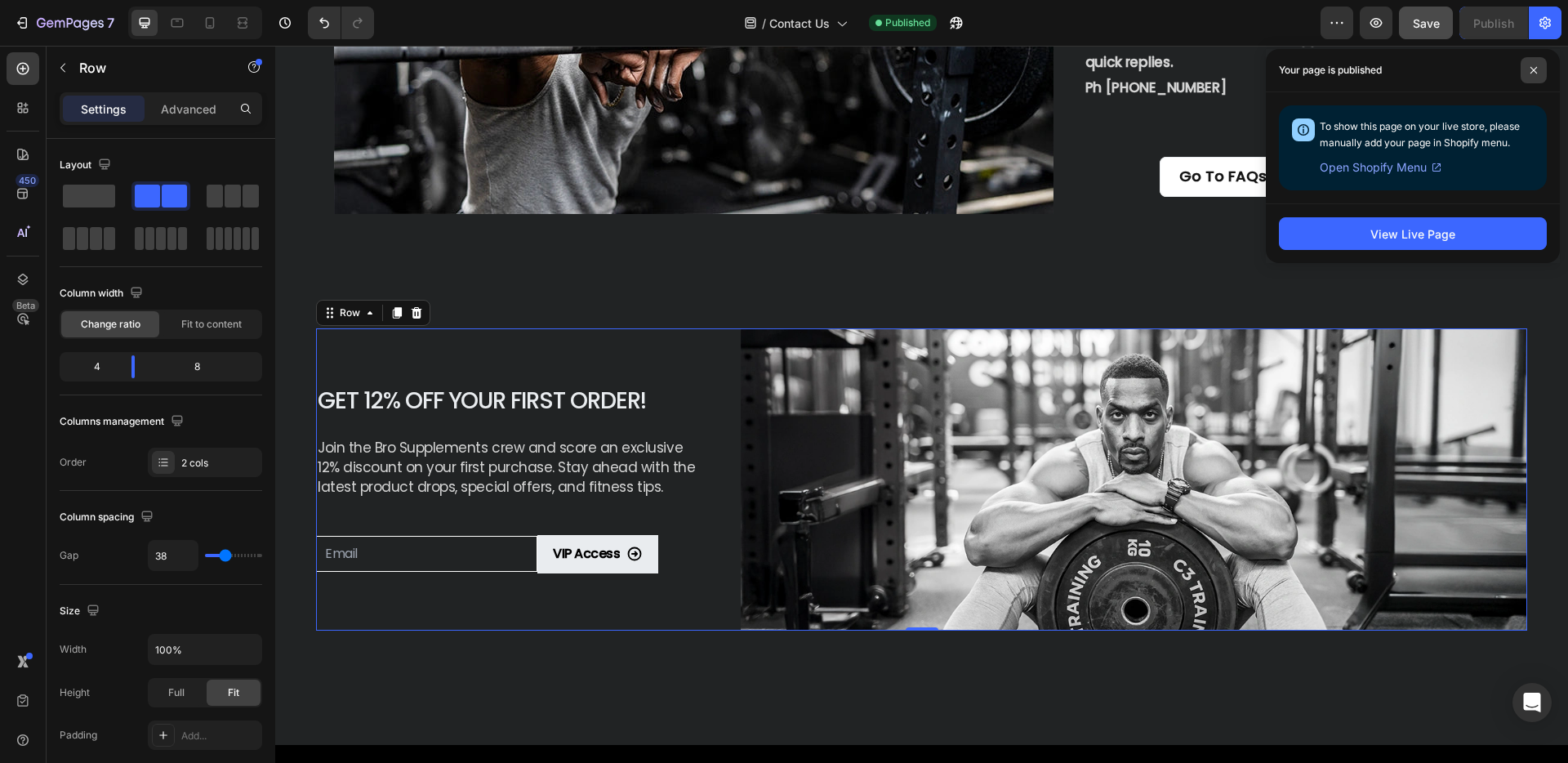
click at [1535, 66] on icon at bounding box center [1533, 69] width 8 height 8
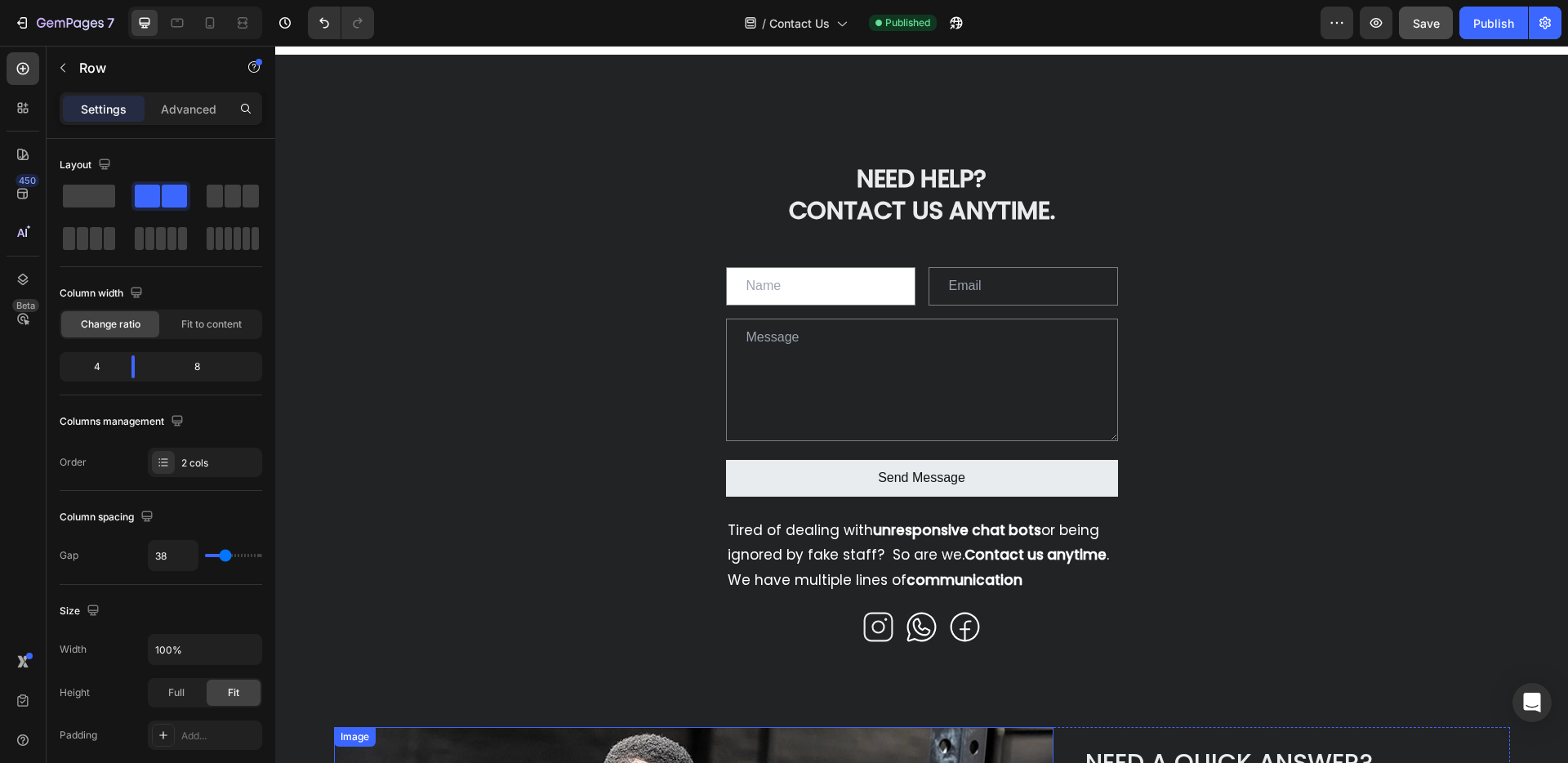
scroll to position [0, 0]
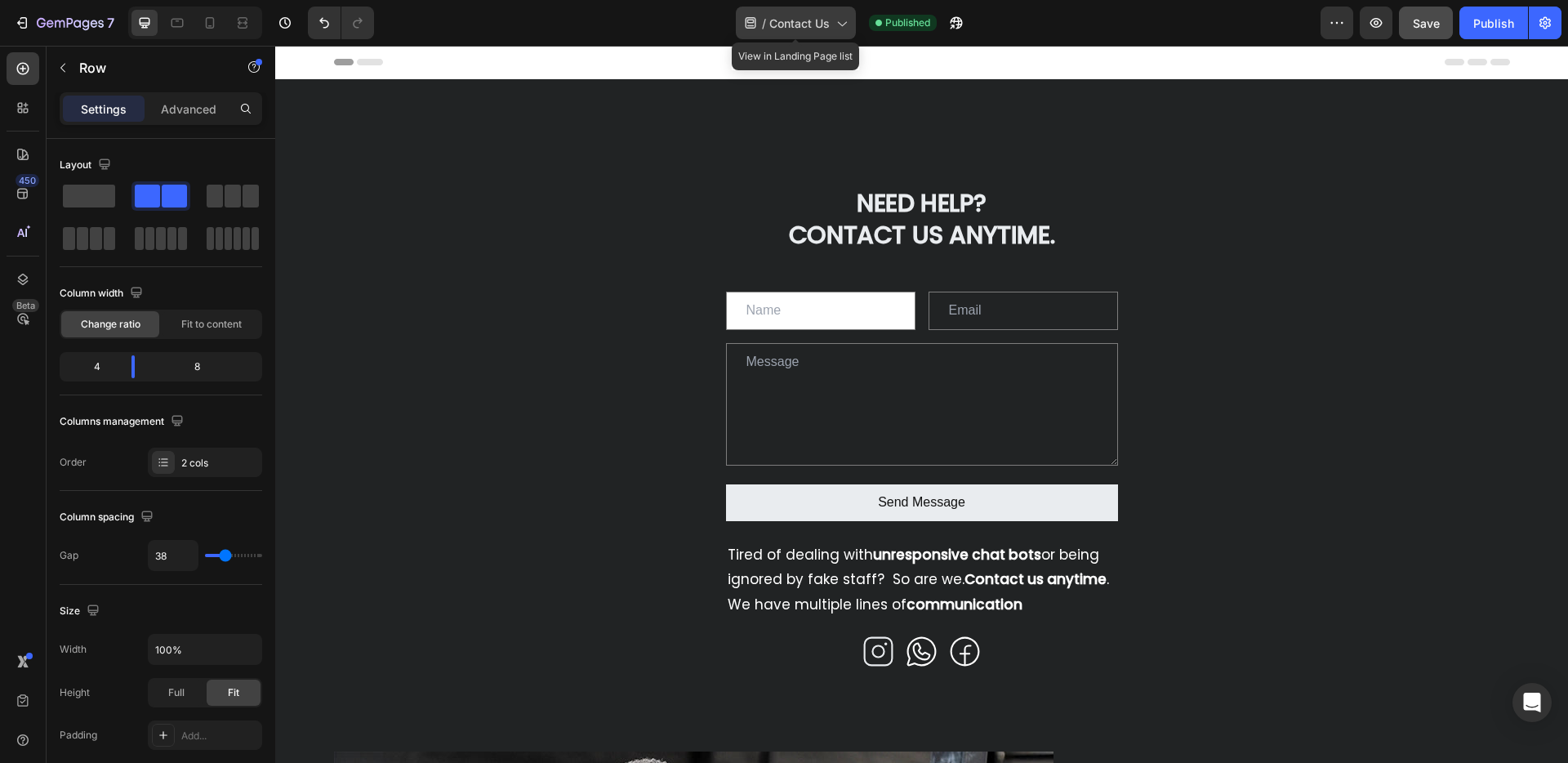
click at [830, 20] on div "/ Contact Us" at bounding box center [796, 23] width 120 height 33
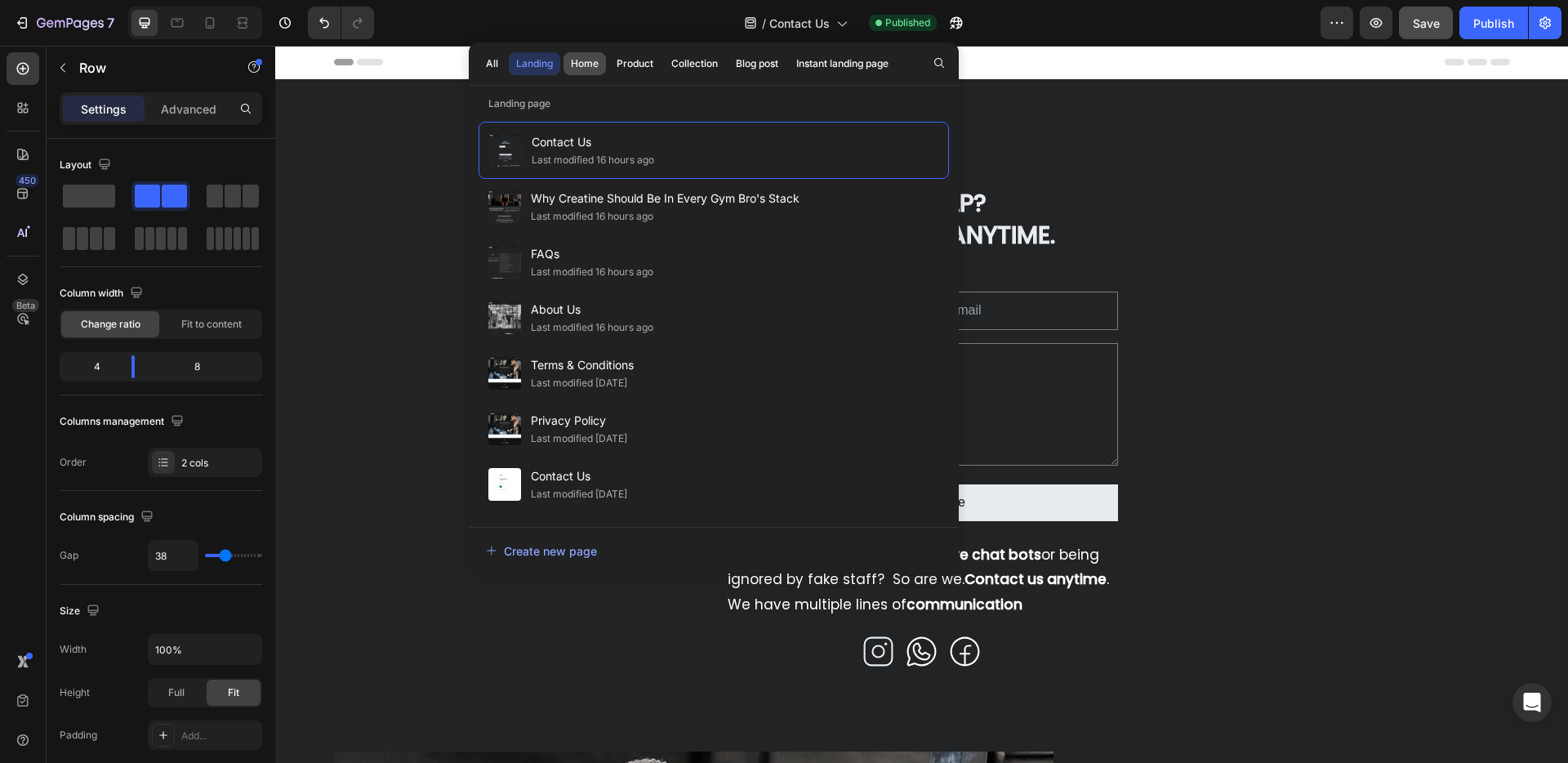
click at [587, 60] on div "Home" at bounding box center [585, 63] width 28 height 15
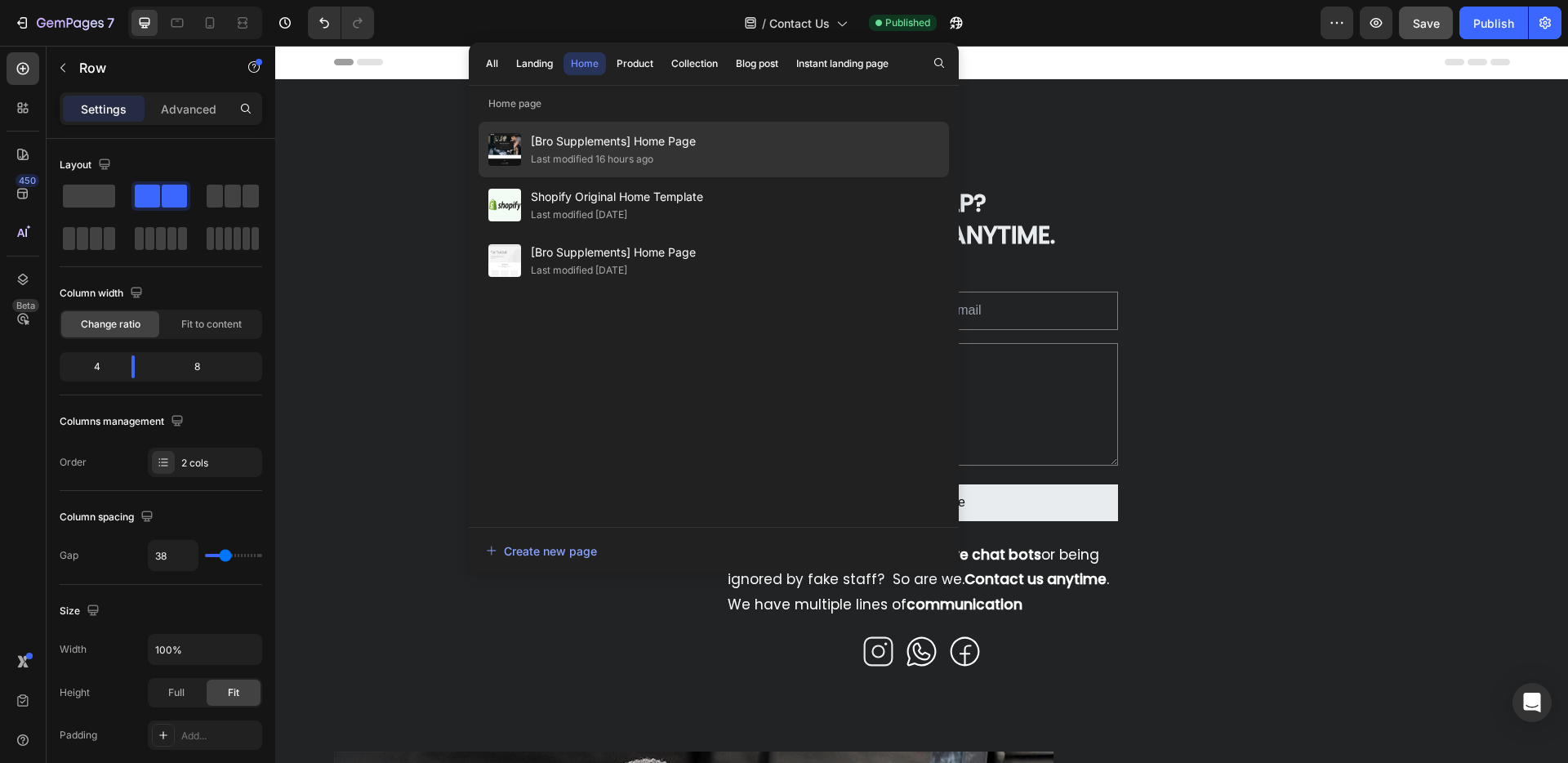
click at [596, 151] on div "Last modified 16 hours ago" at bounding box center [592, 159] width 122 height 16
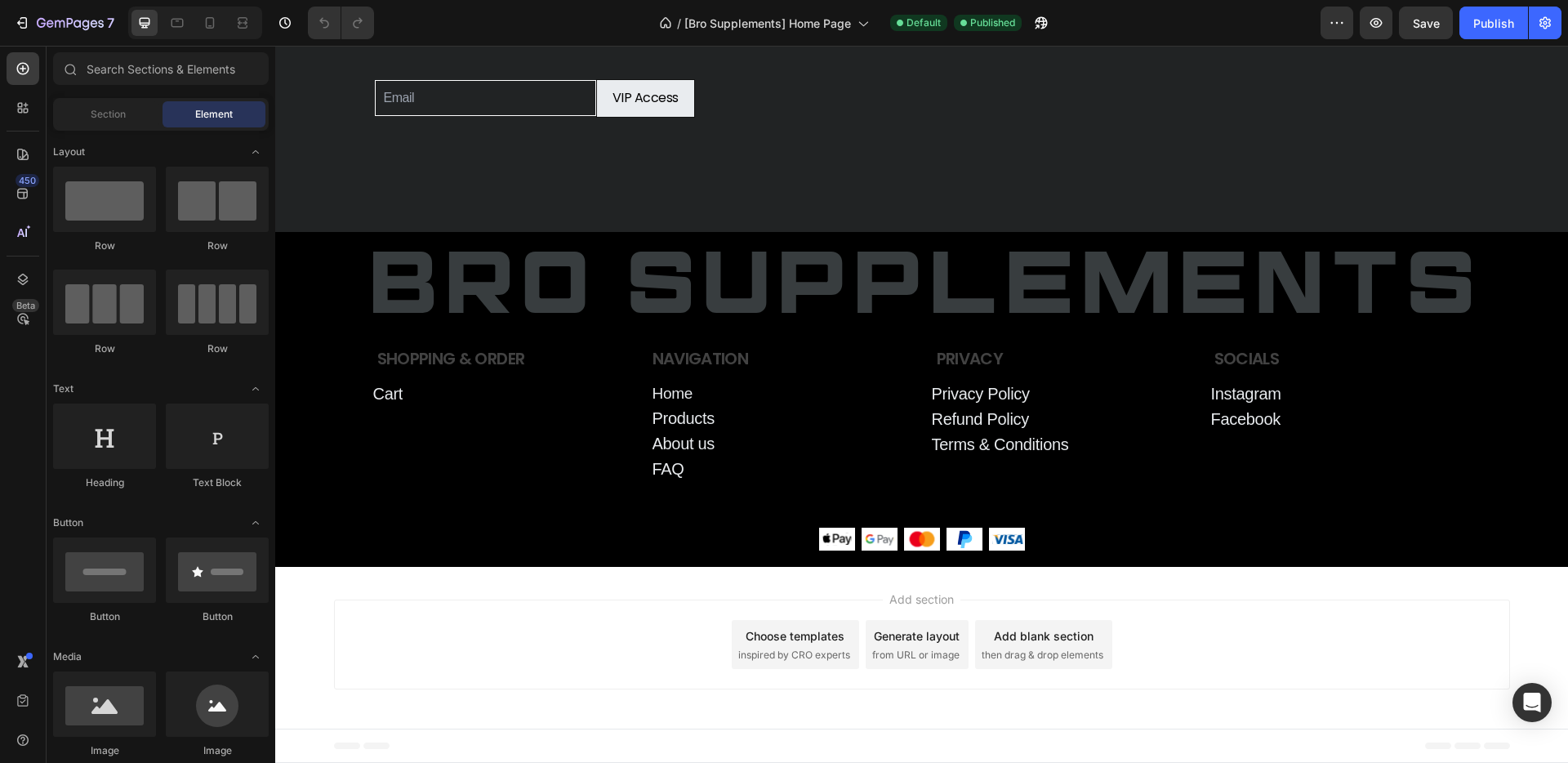
scroll to position [6211, 0]
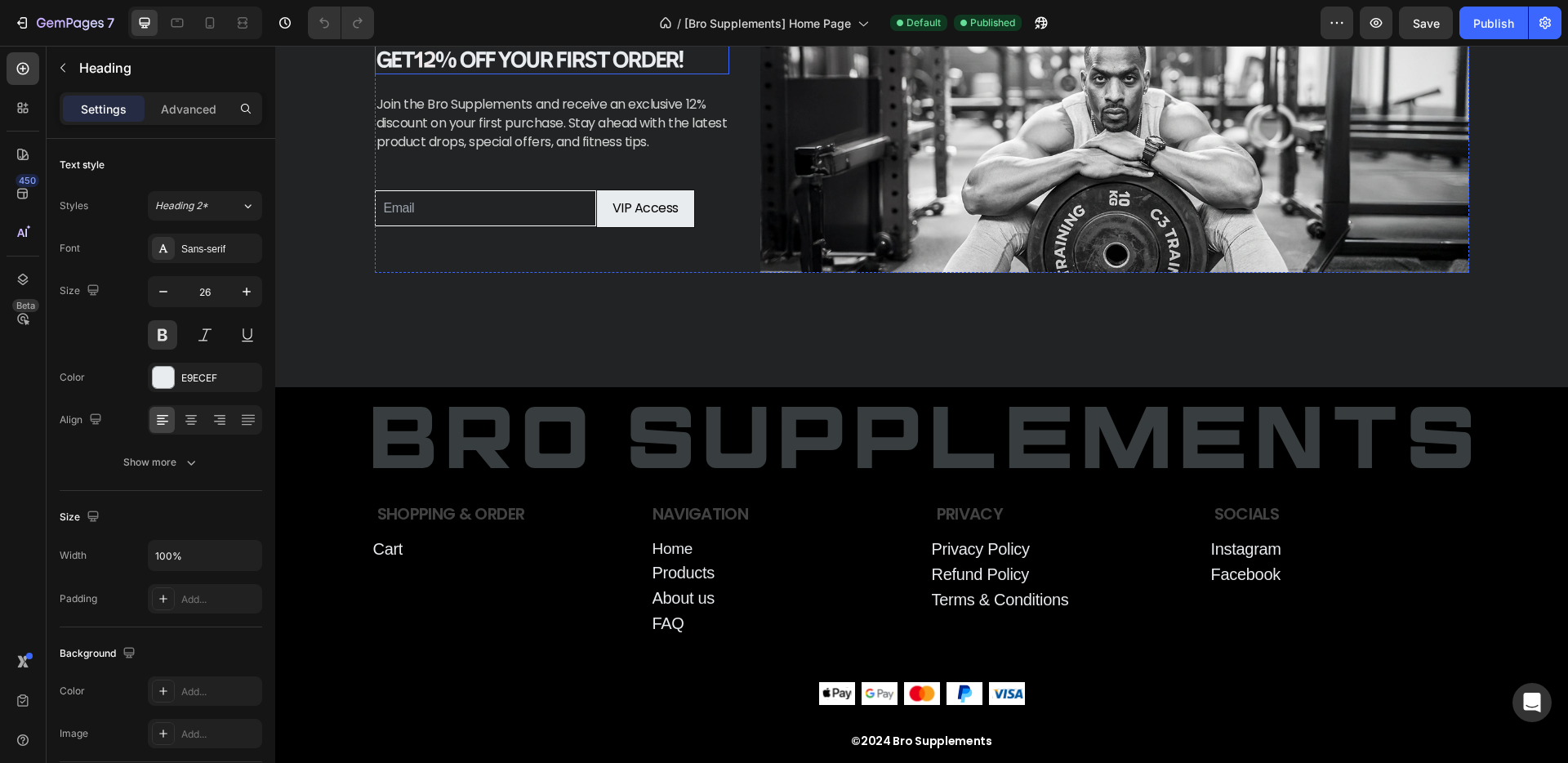
click at [430, 73] on span "12" at bounding box center [424, 59] width 21 height 27
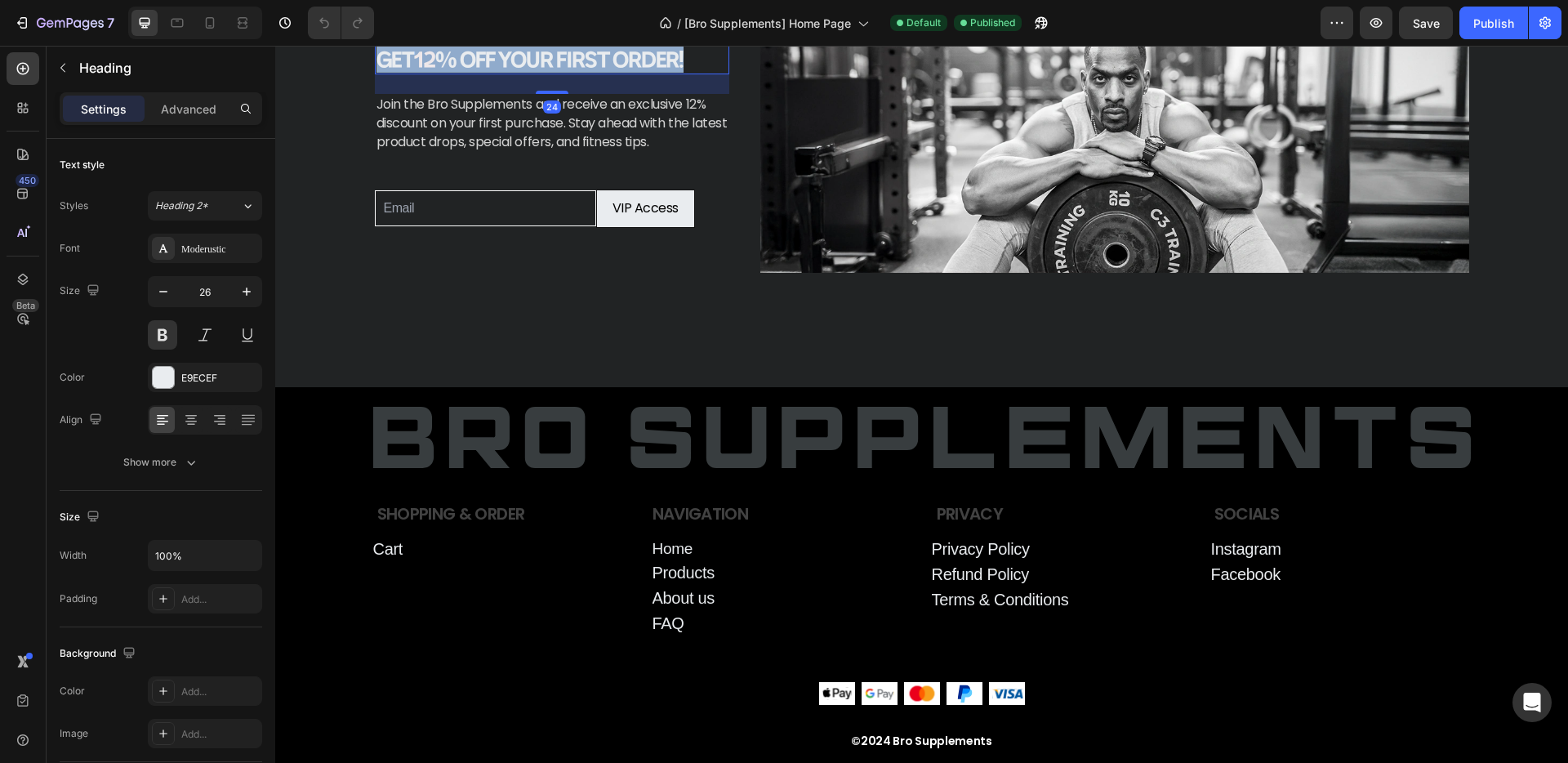
click at [430, 73] on span "12" at bounding box center [424, 59] width 21 height 27
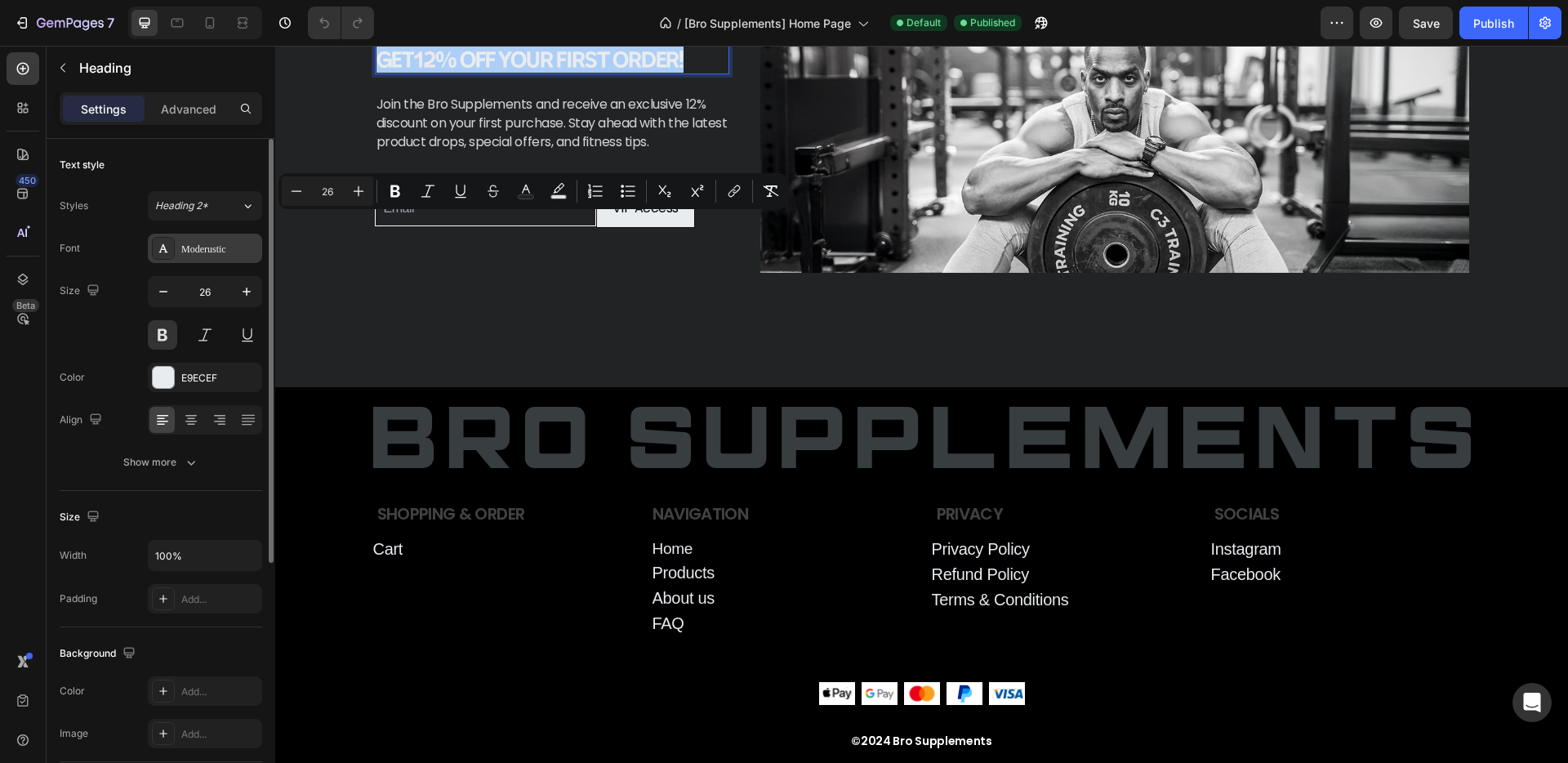
click at [209, 255] on div "Moderustic" at bounding box center [220, 249] width 76 height 15
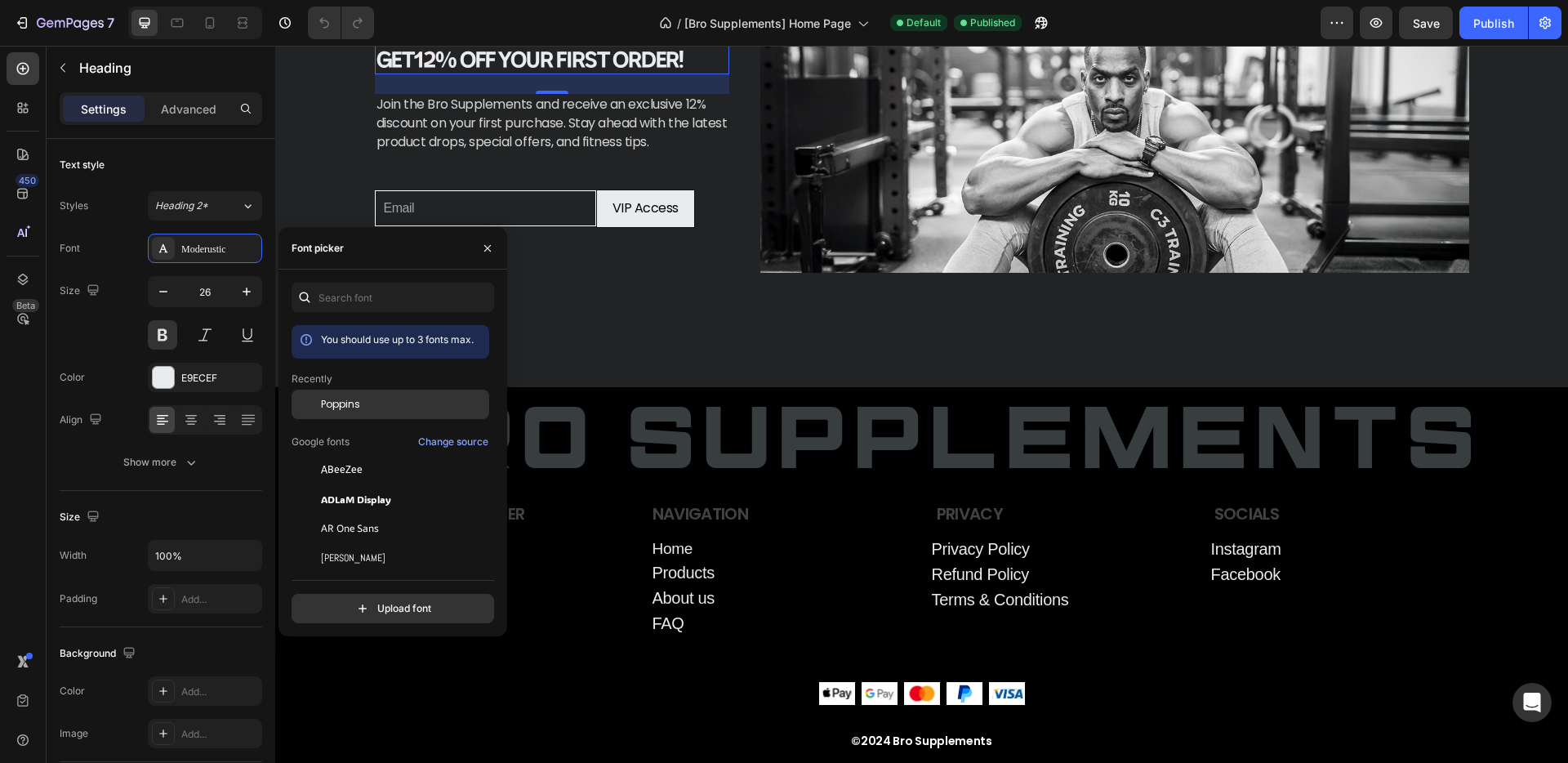
click at [352, 402] on span "Poppins" at bounding box center [340, 404] width 39 height 15
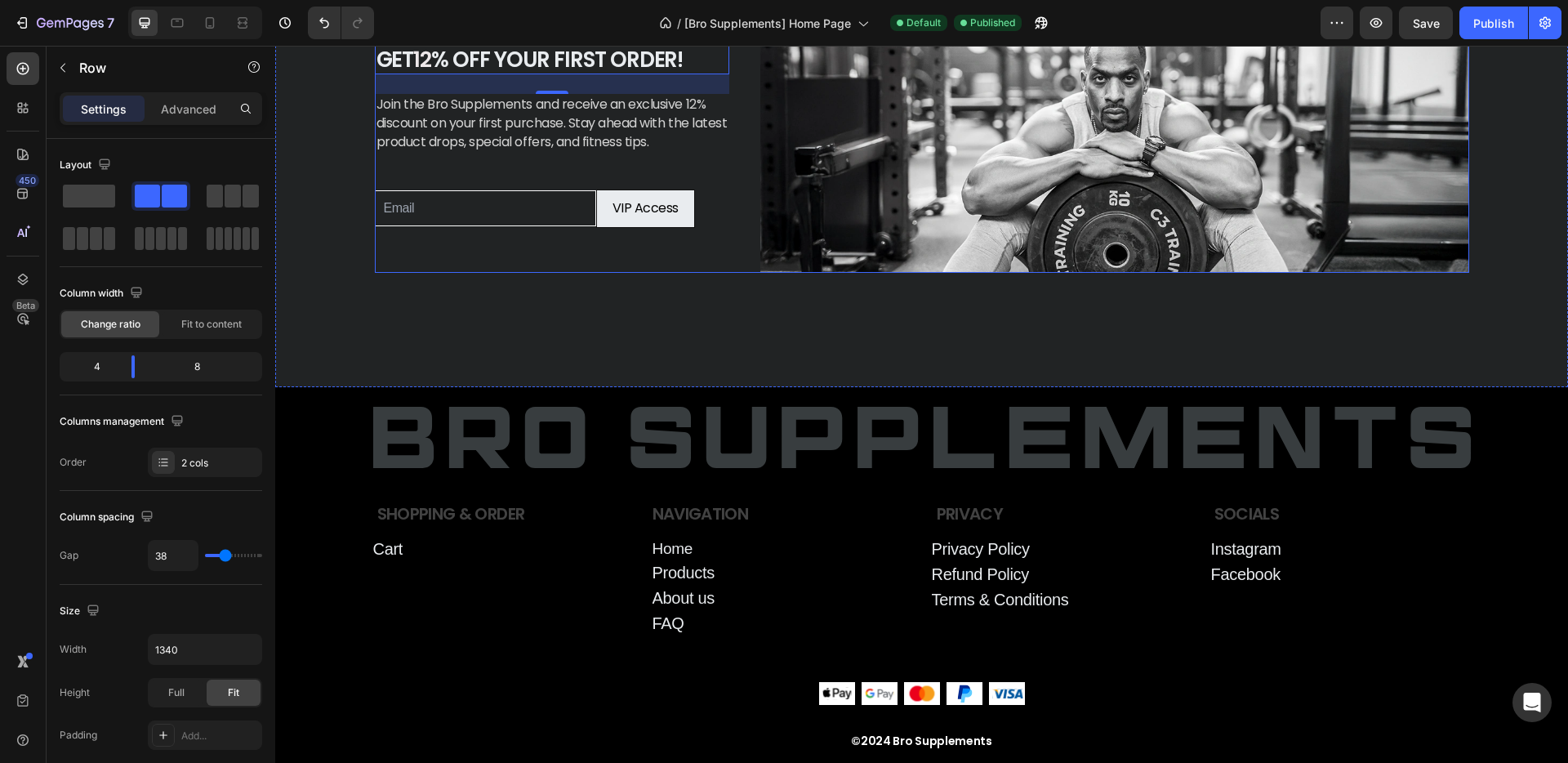
click at [558, 201] on div "Get 12 % Off Your First Order! Heading 24 Join the Bro Supplements and receive …" at bounding box center [552, 136] width 354 height 272
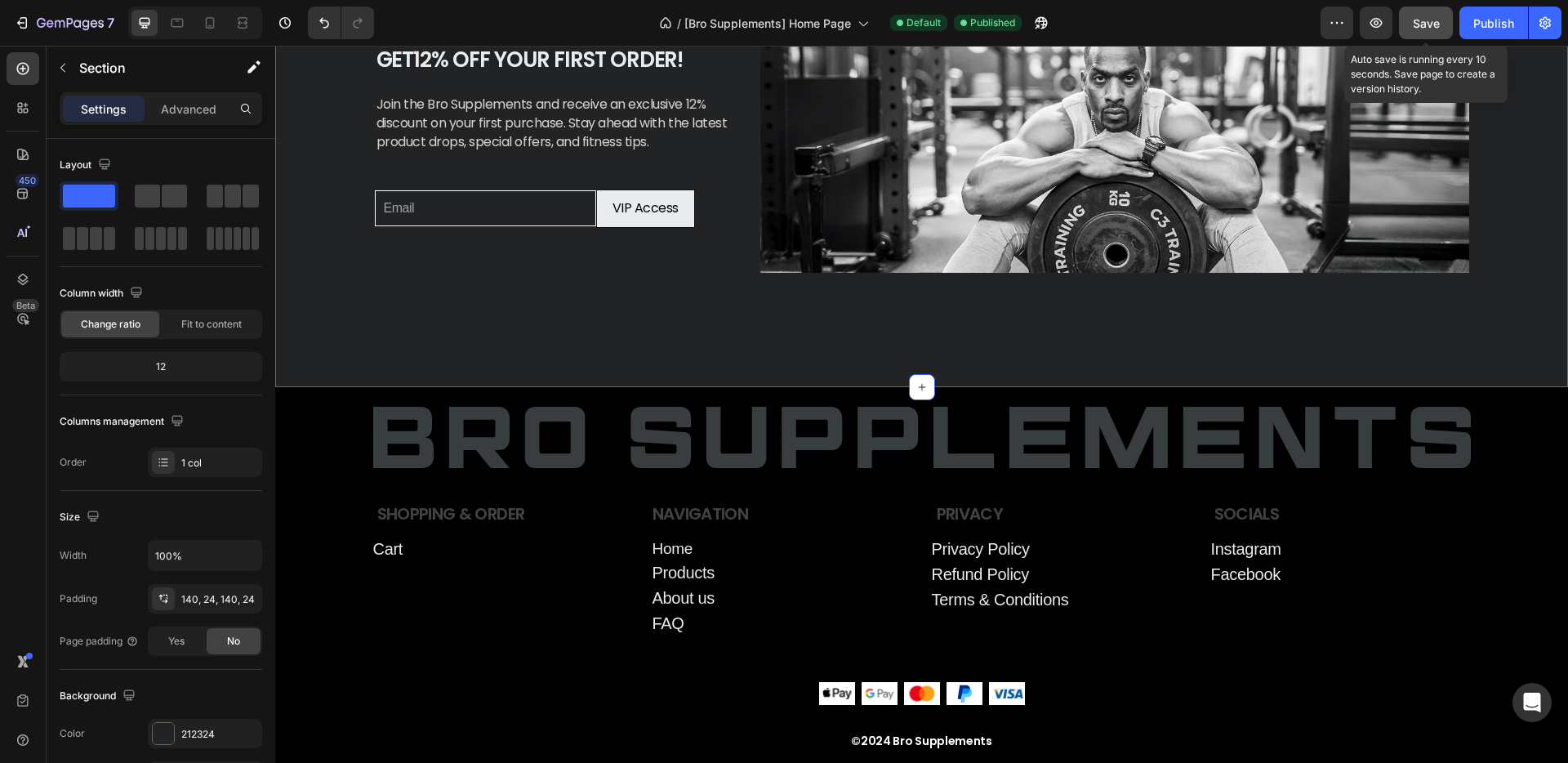
click at [1439, 7] on button "Save" at bounding box center [1426, 23] width 54 height 33
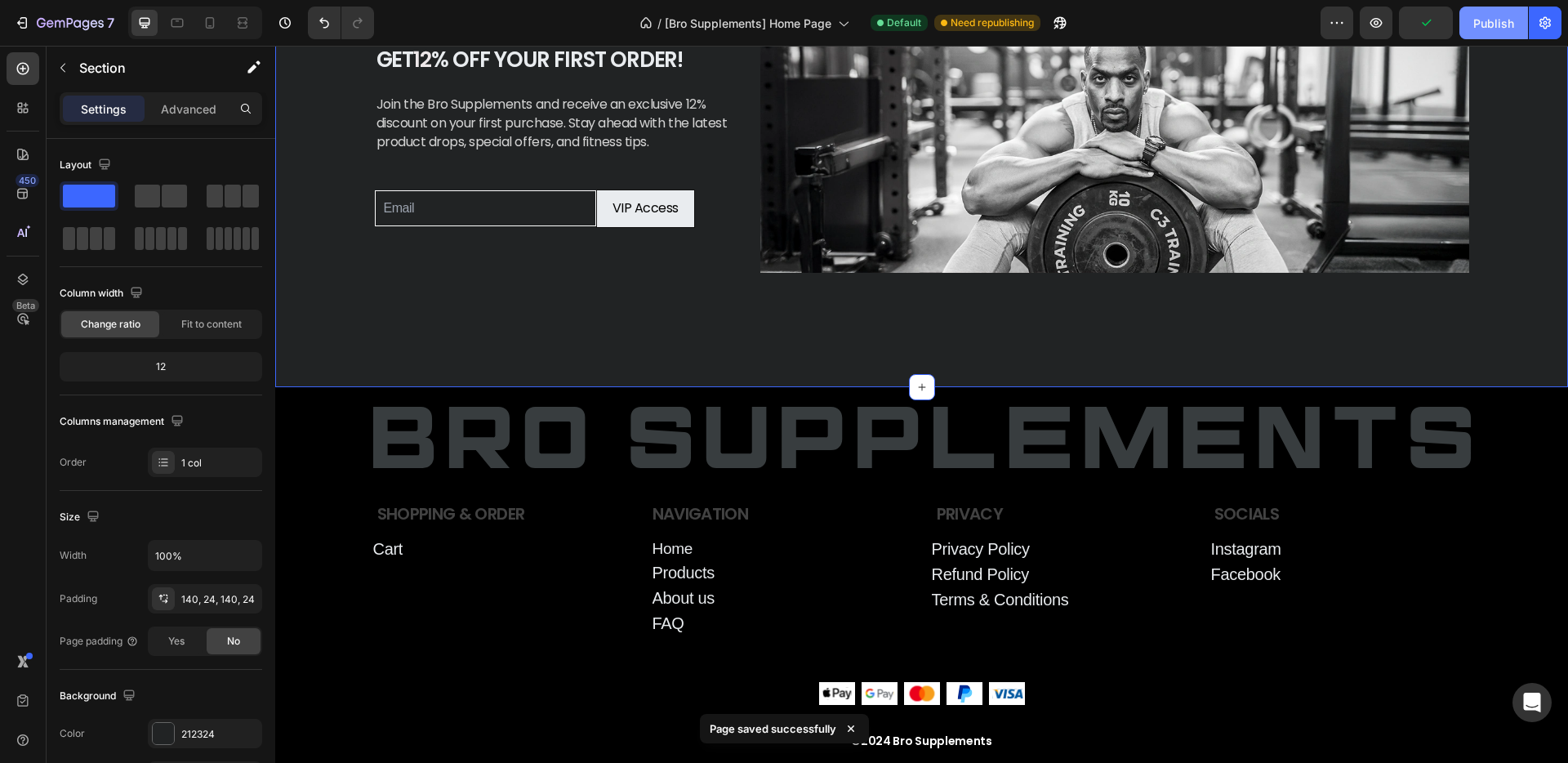
click at [1498, 20] on div "Publish" at bounding box center [1493, 23] width 41 height 17
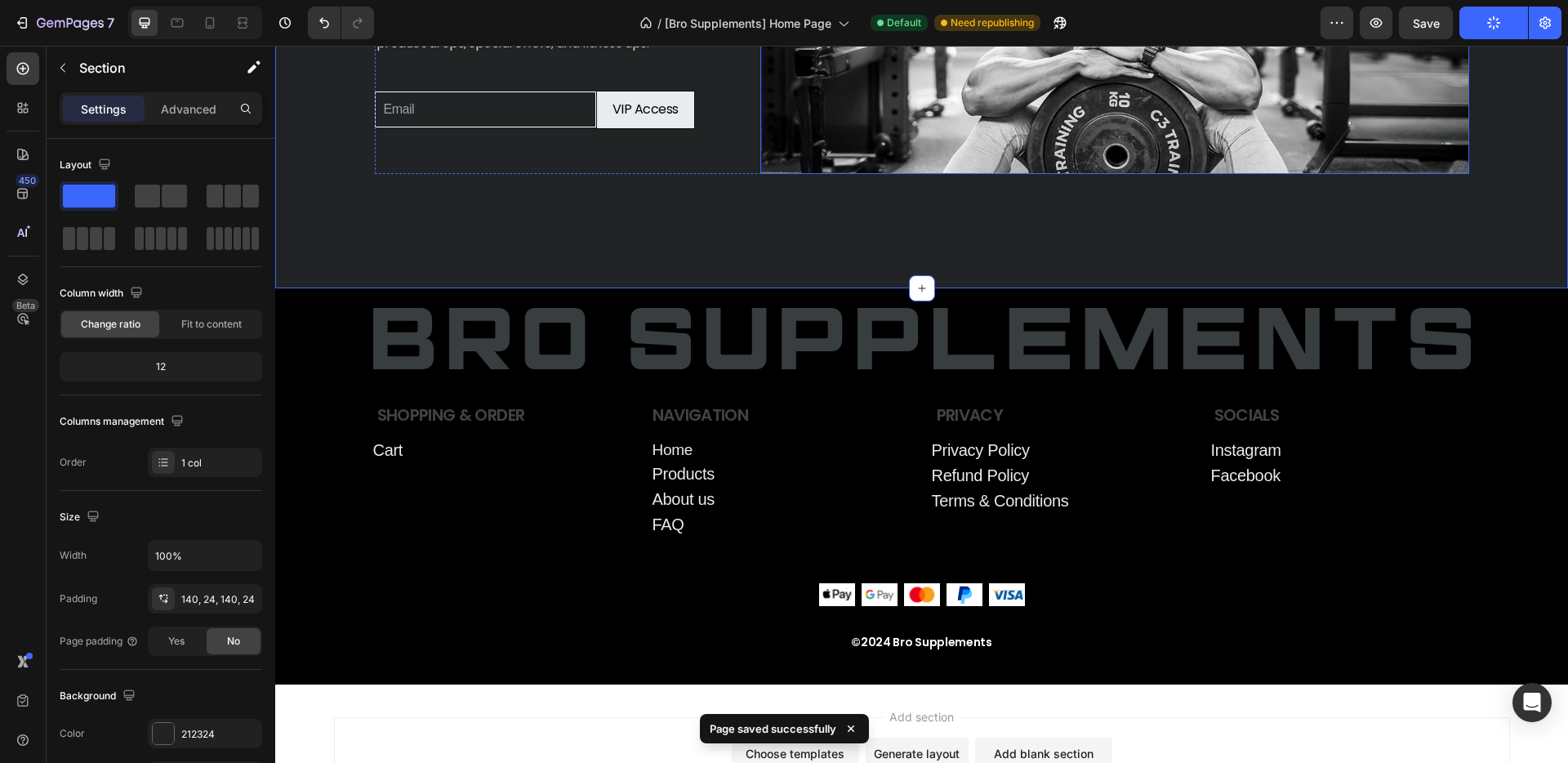
scroll to position [5760, 0]
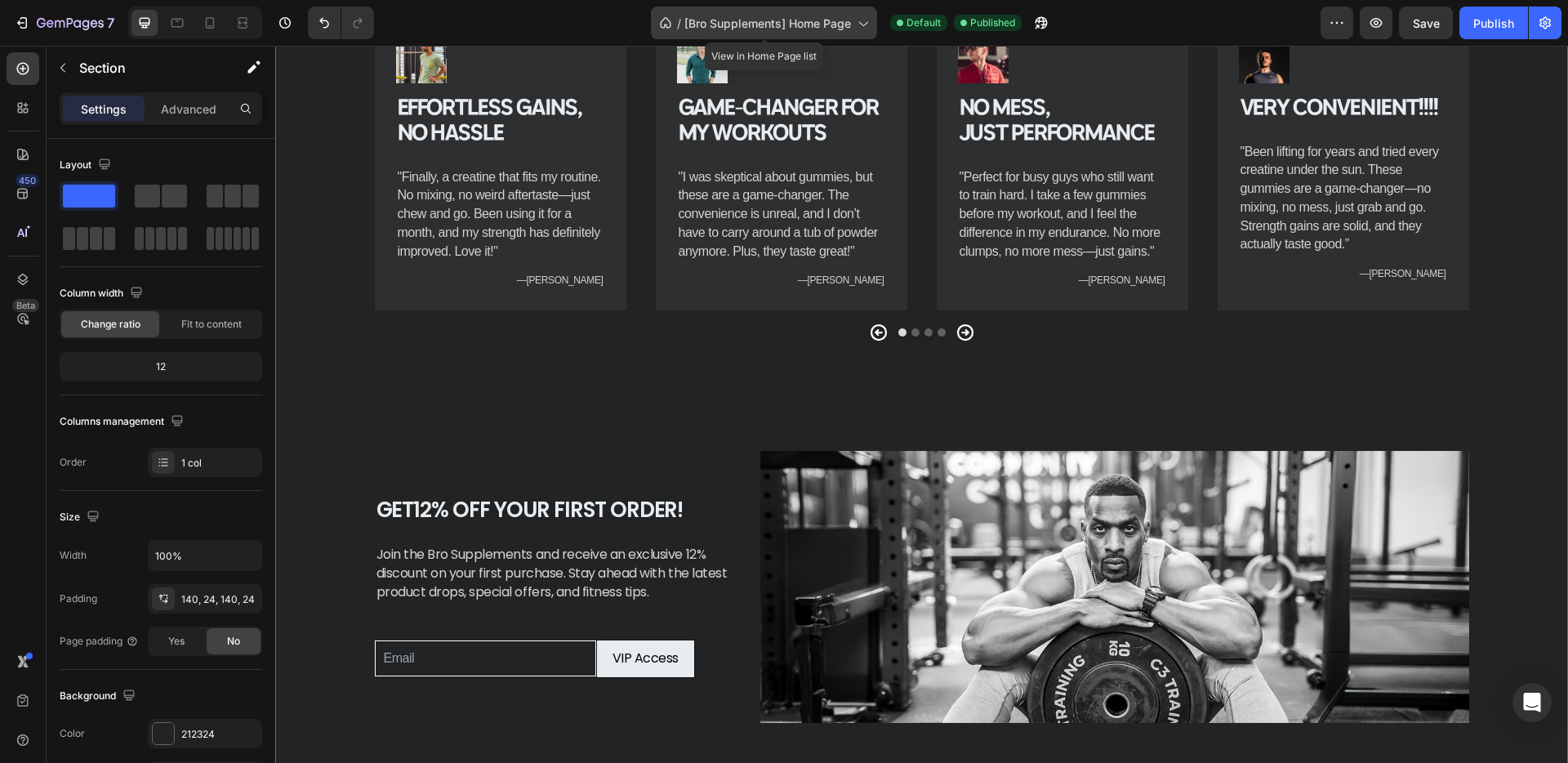
click at [795, 23] on span "[Bro Supplements] Home Page" at bounding box center [768, 23] width 167 height 17
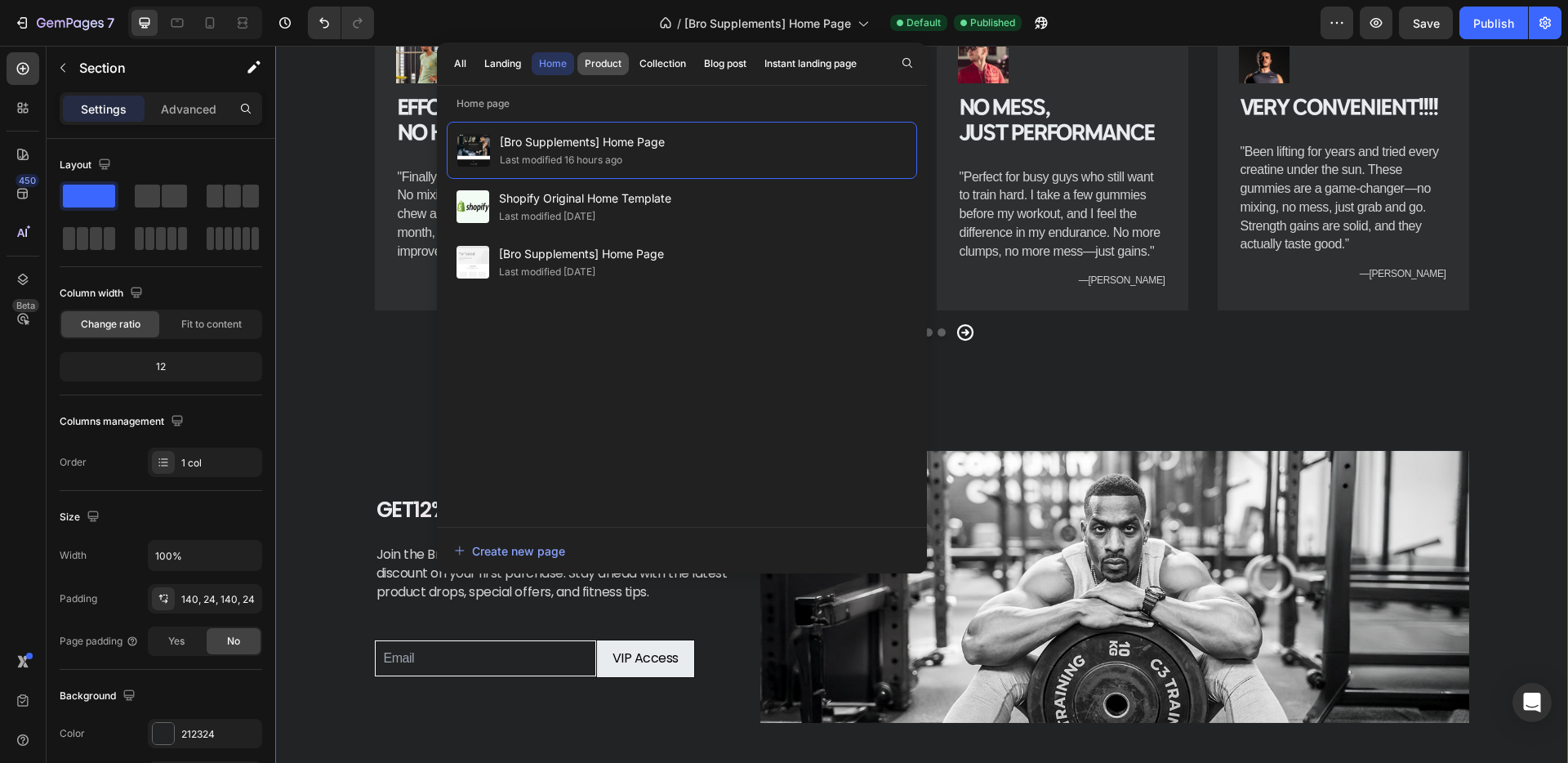
click at [600, 67] on div "Product" at bounding box center [603, 63] width 36 height 15
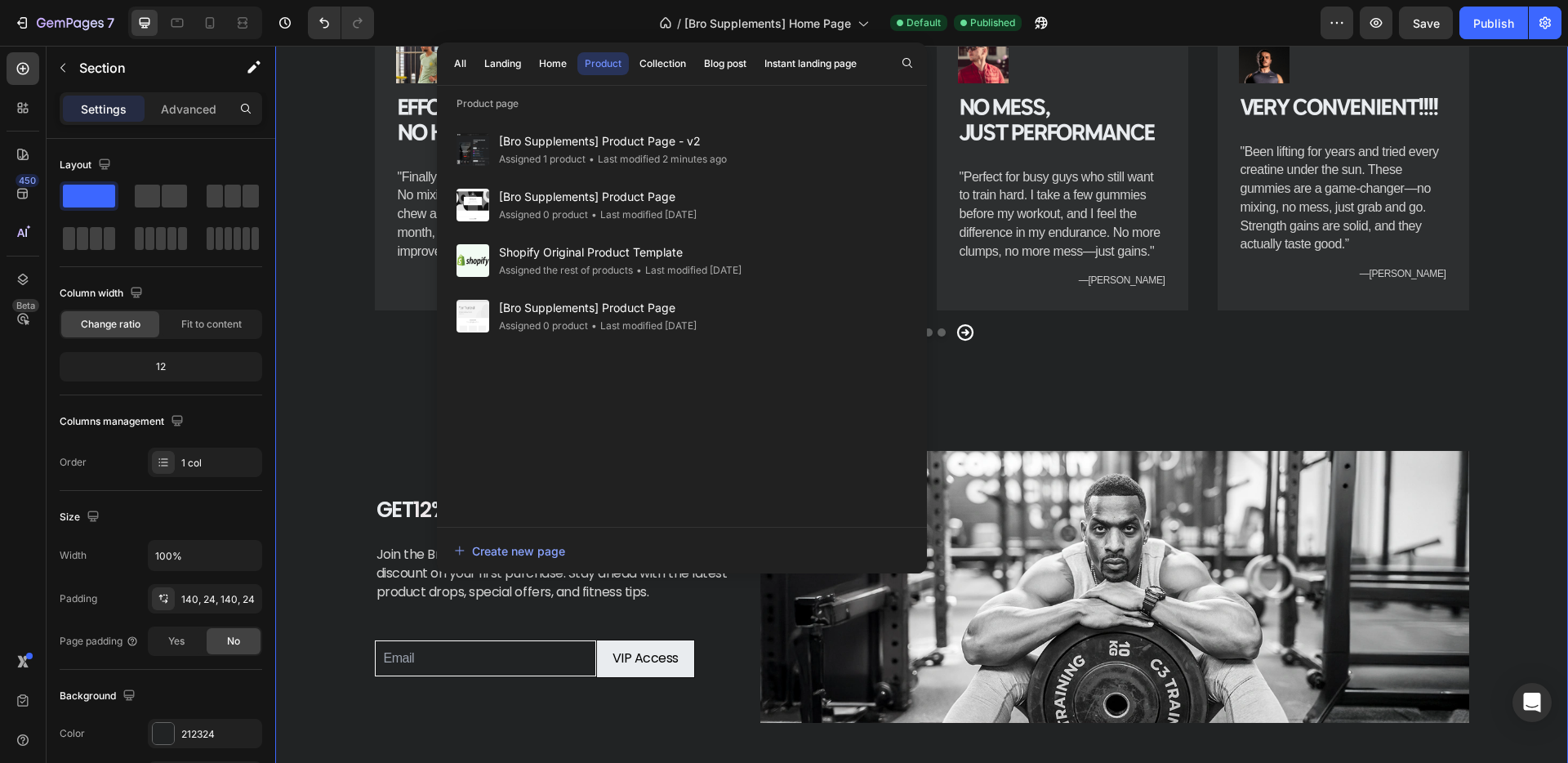
click at [1090, 451] on div "Image Effortless Gains, No Hassle Heading "Finally, a creatine that fits my rou…" at bounding box center [922, 231] width 1253 height 440
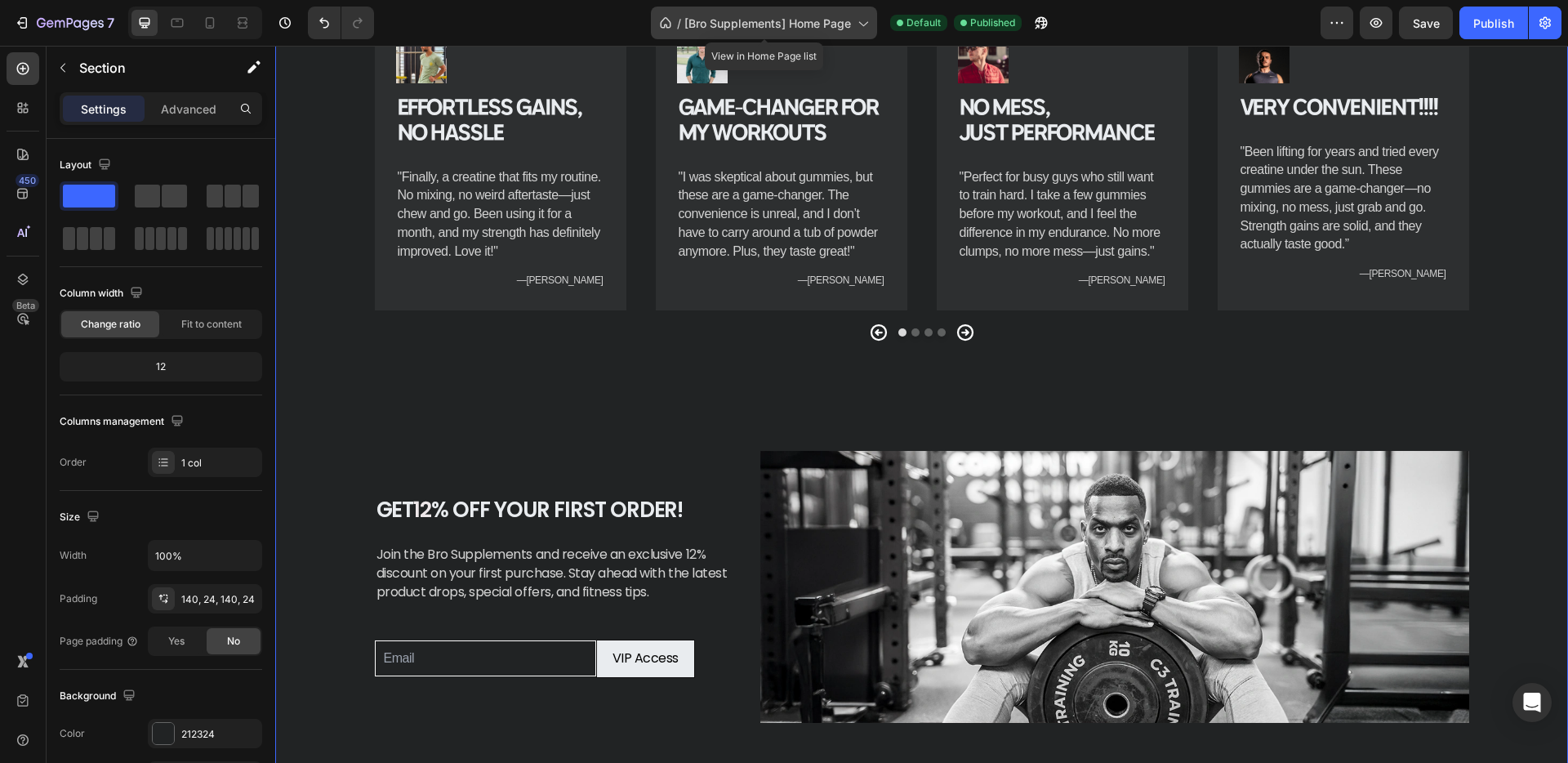
click at [780, 32] on div "/ [Bro Supplements] Home Page" at bounding box center [764, 23] width 226 height 33
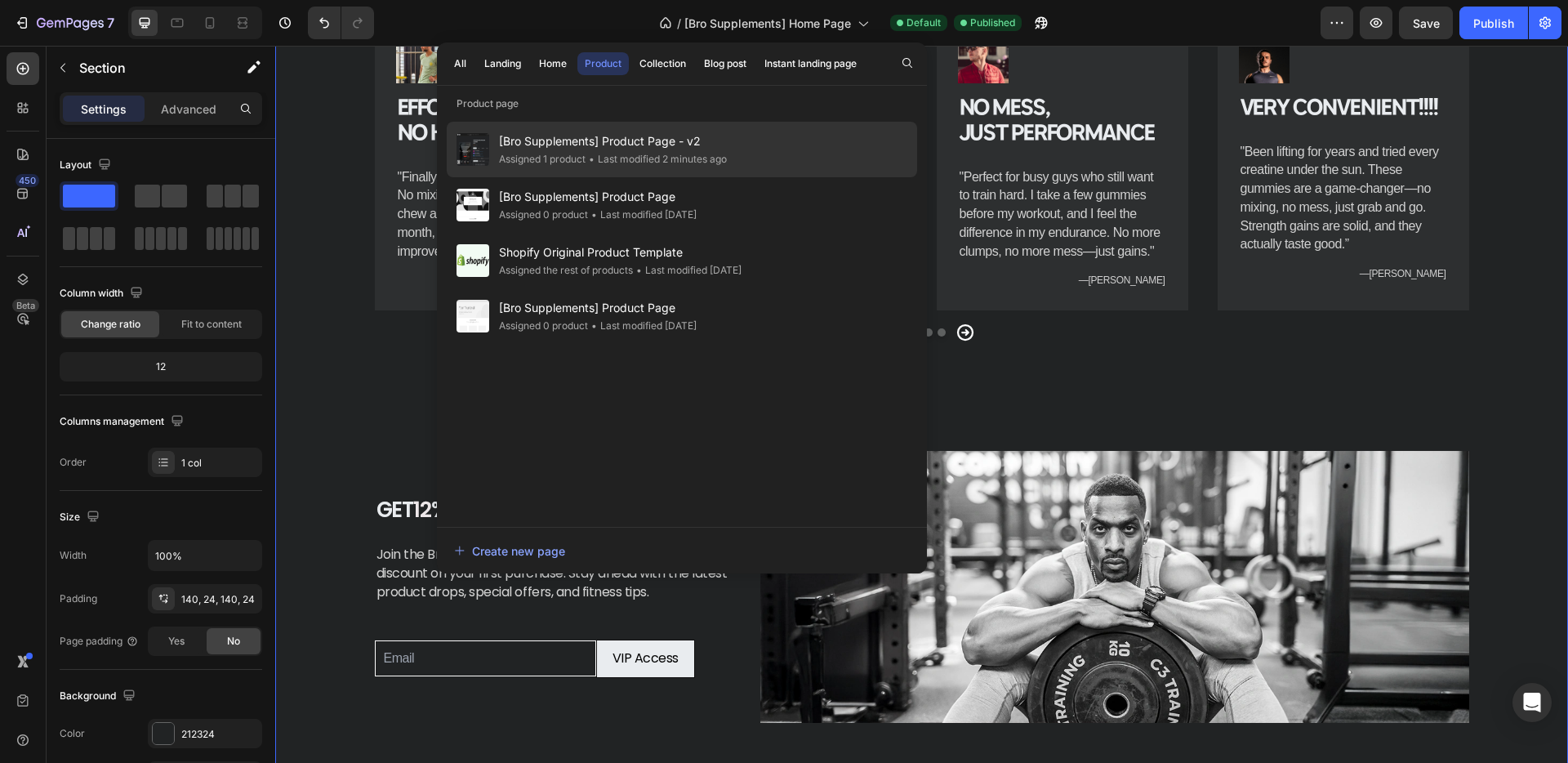
click at [588, 144] on span "[Bro Supplements] Product Page - v2" at bounding box center [613, 141] width 228 height 20
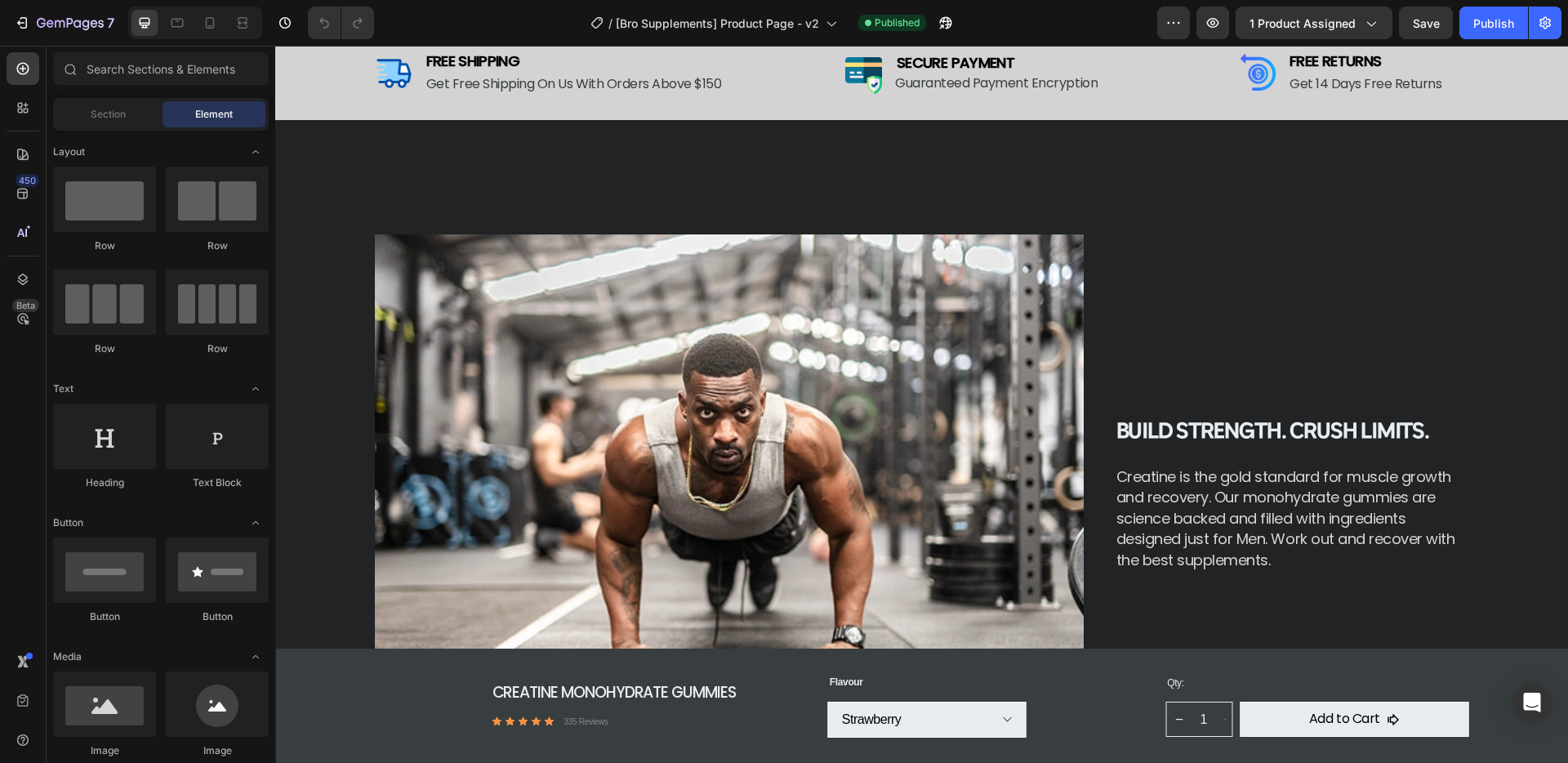
scroll to position [873, 0]
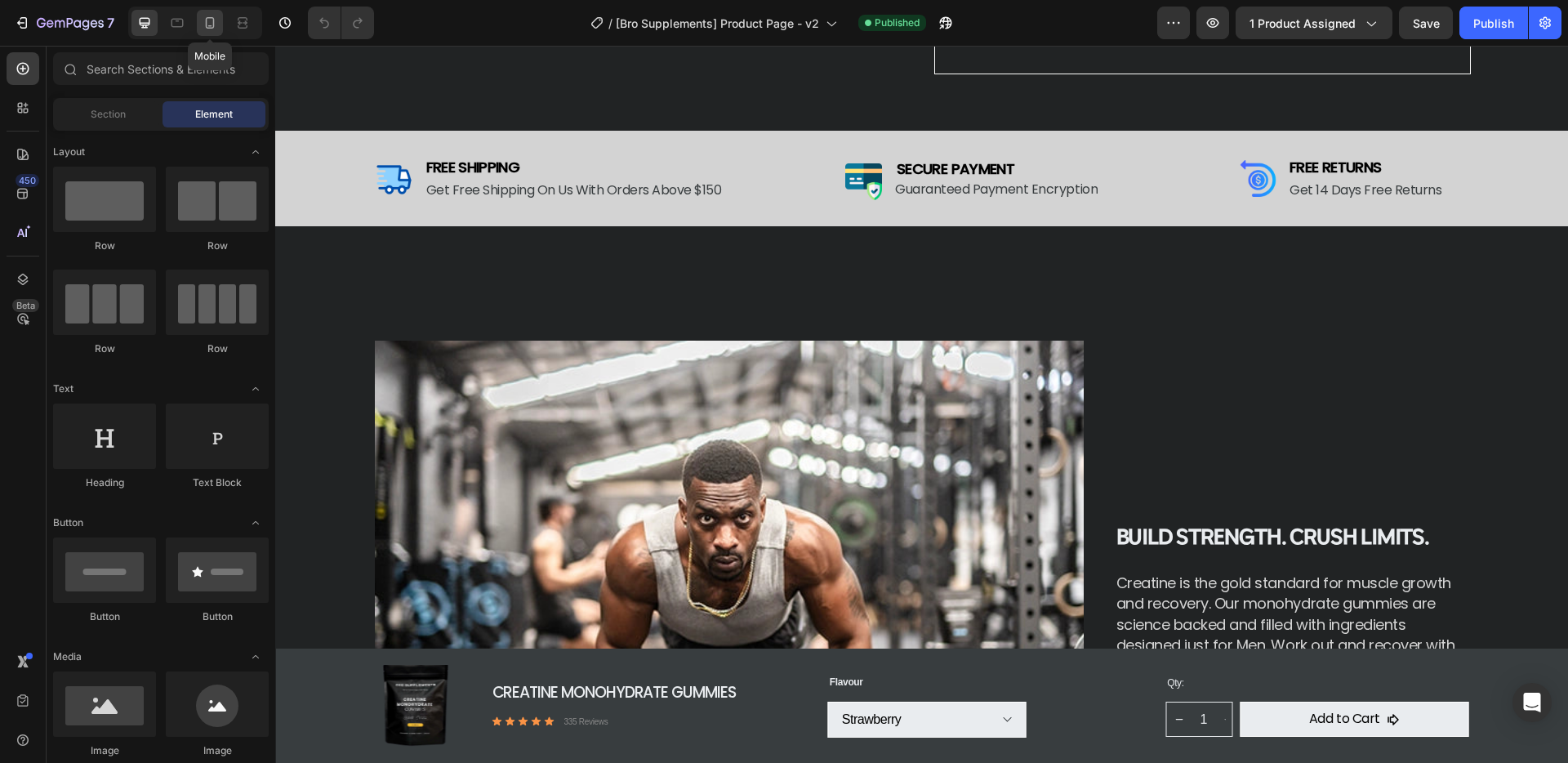
click at [207, 22] on icon at bounding box center [209, 23] width 16 height 16
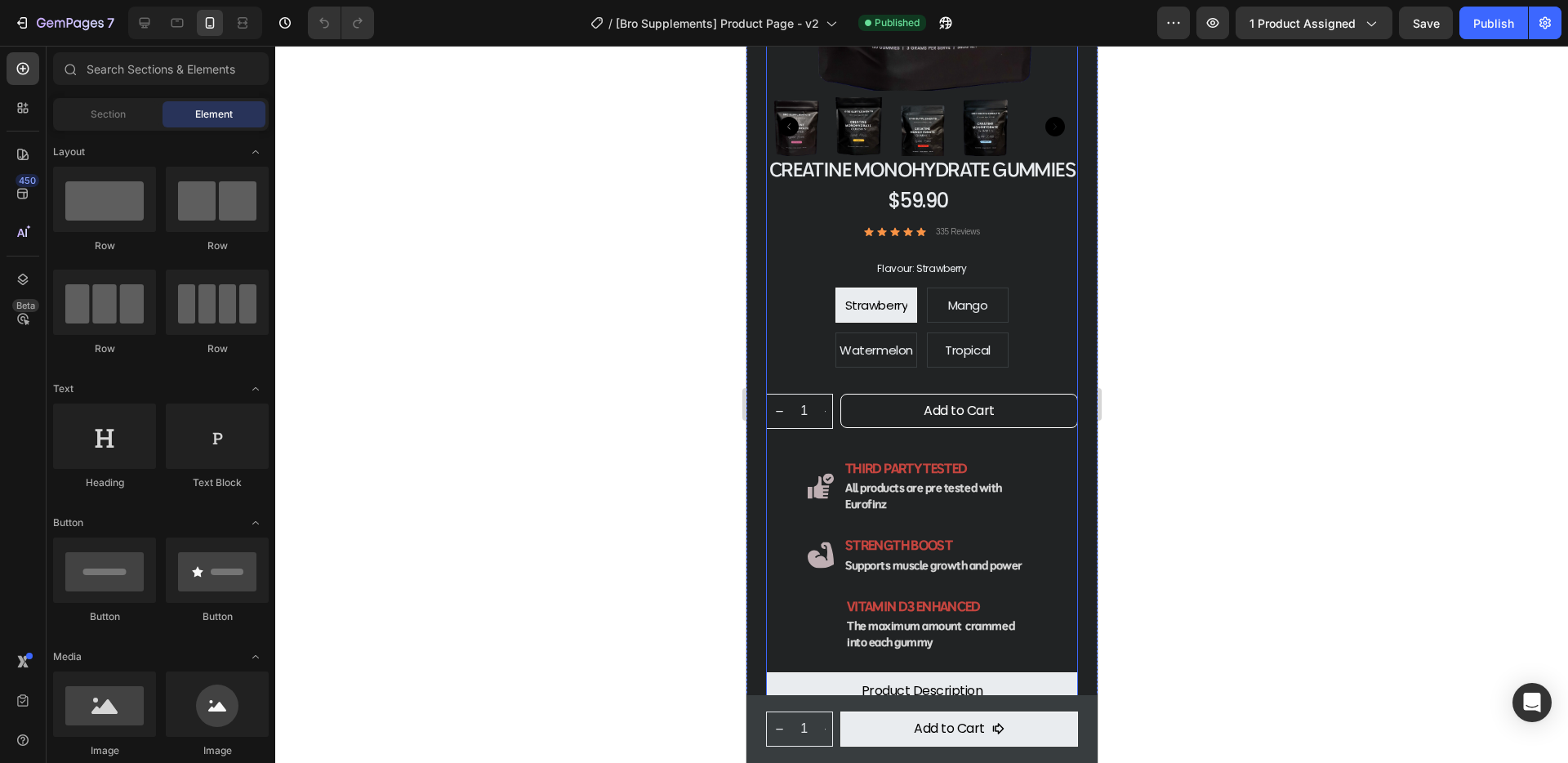
scroll to position [129, 0]
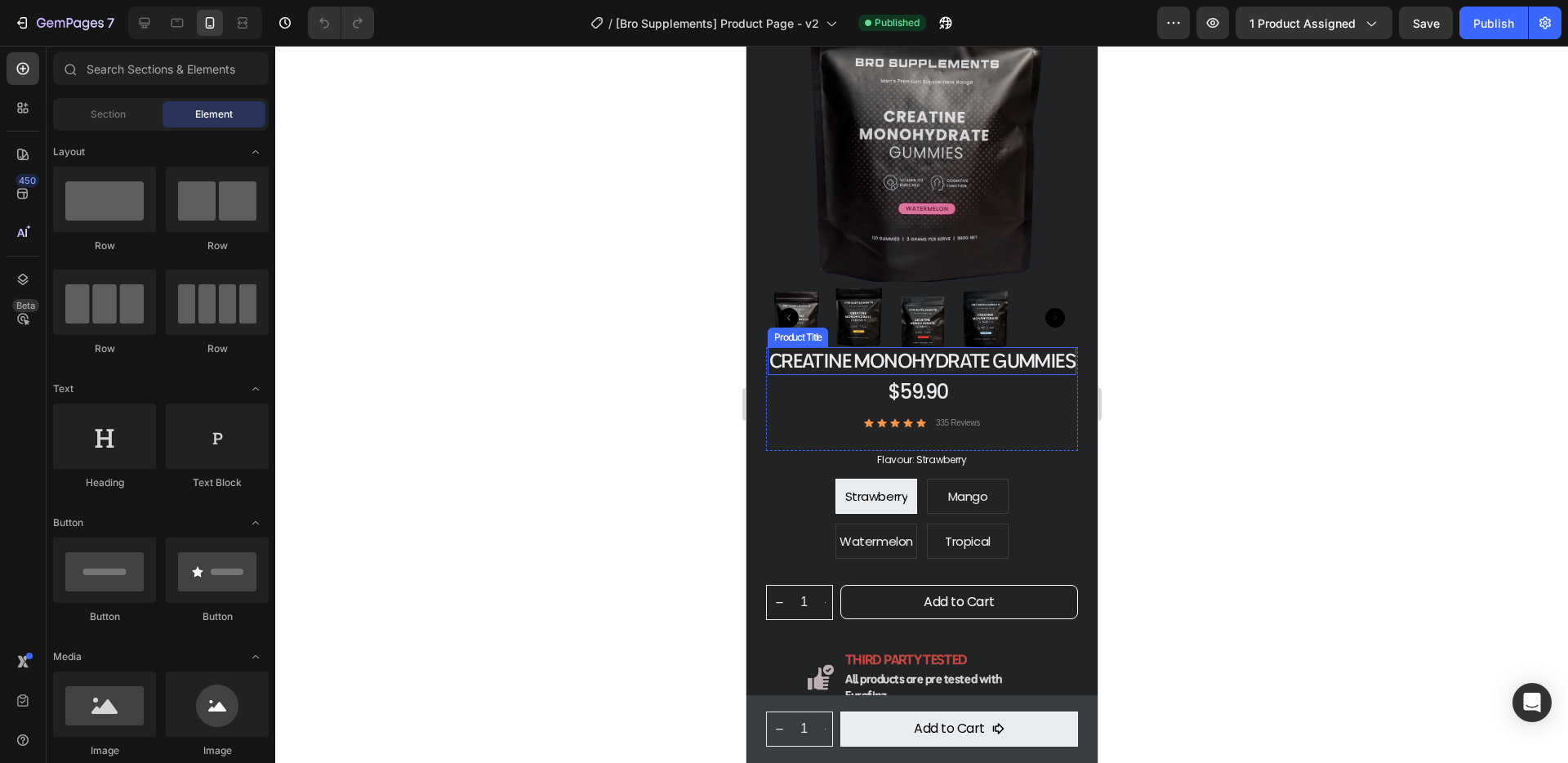
click at [921, 372] on h1 "Creatine Monohydrate Gummies" at bounding box center [922, 361] width 309 height 28
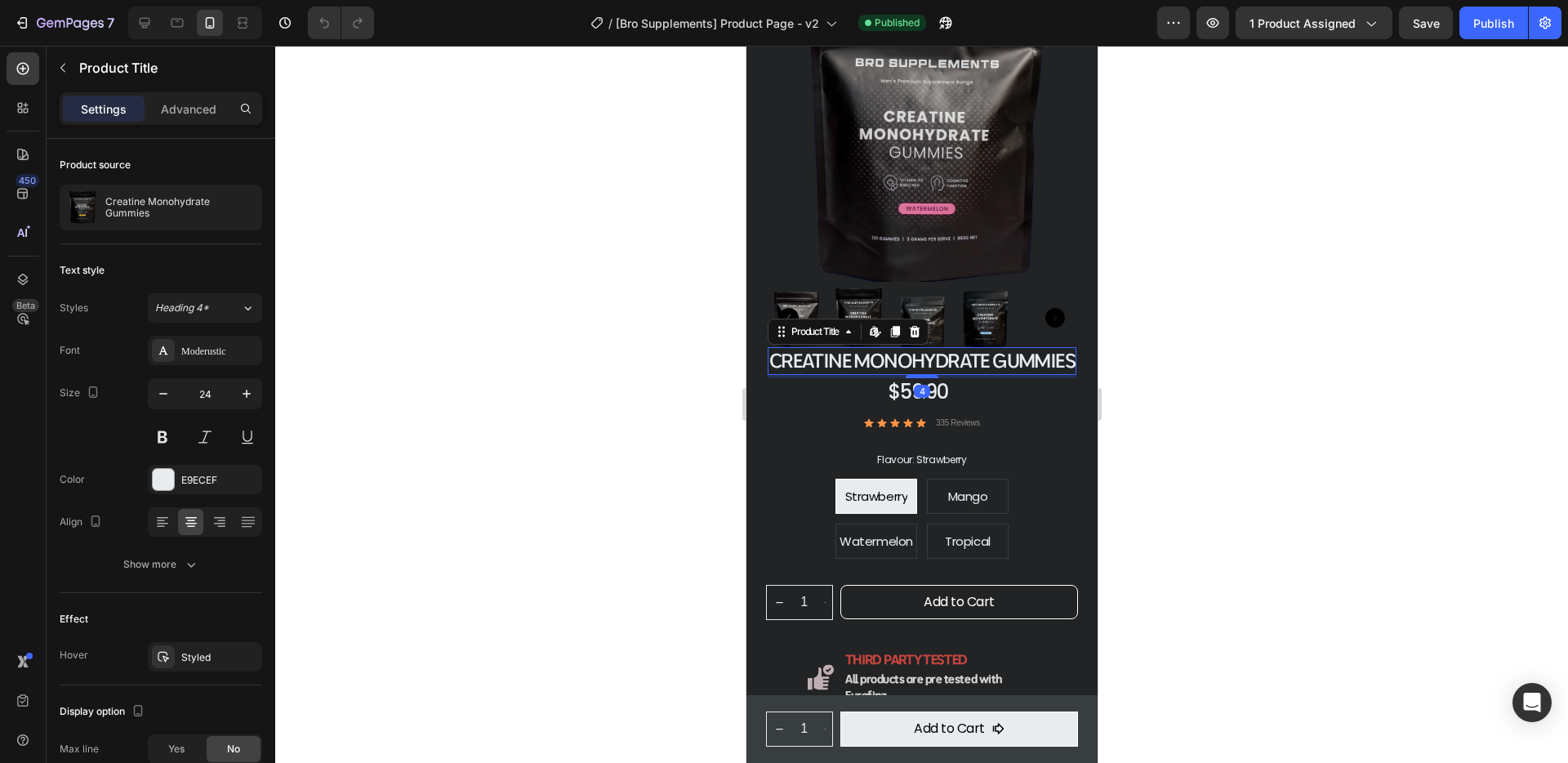
click at [912, 361] on h1 "Creatine Monohydrate Gummies" at bounding box center [922, 361] width 309 height 28
click at [184, 105] on p "Advanced" at bounding box center [188, 109] width 56 height 17
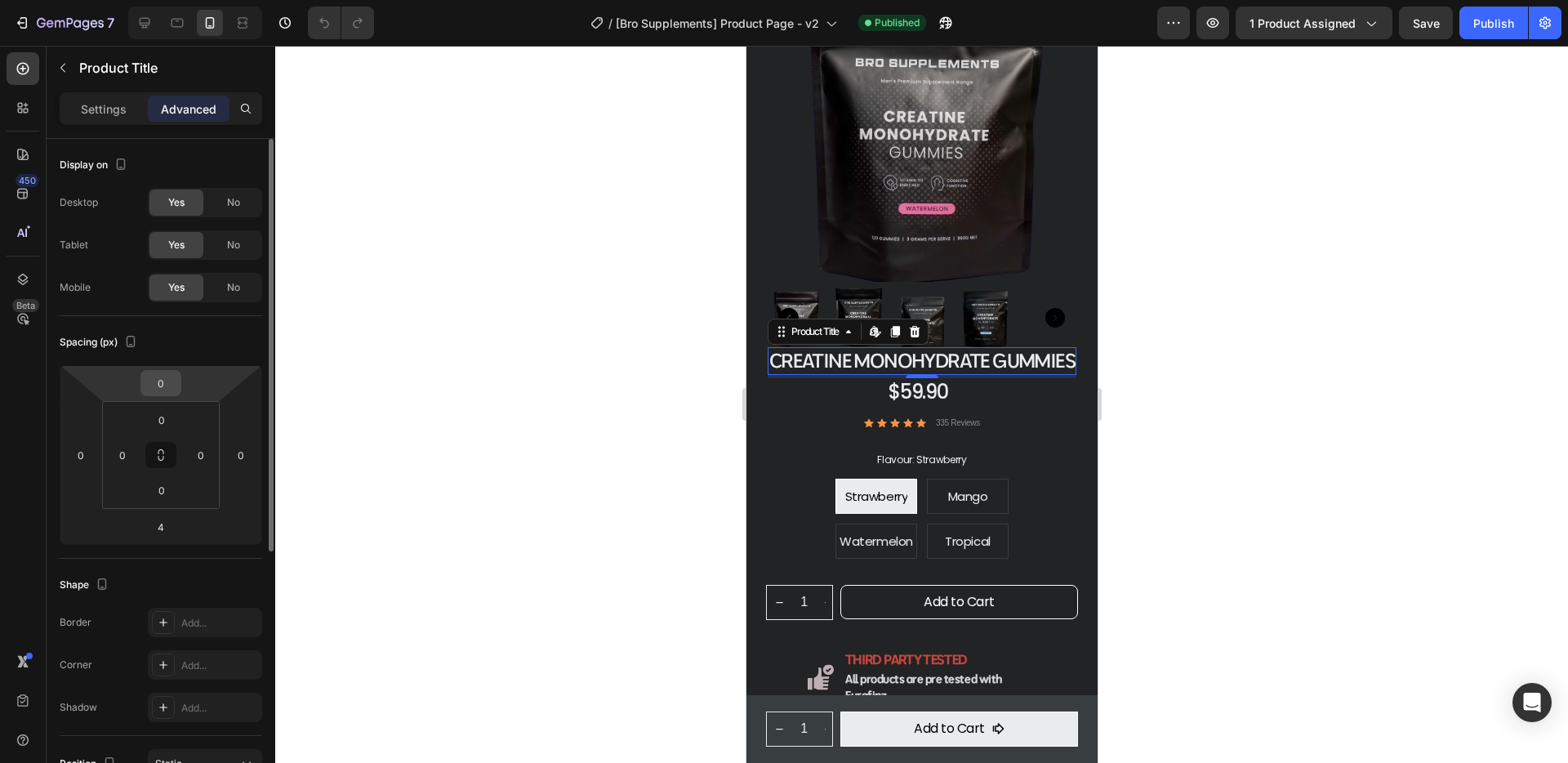
click at [163, 385] on input "0" at bounding box center [161, 383] width 33 height 24
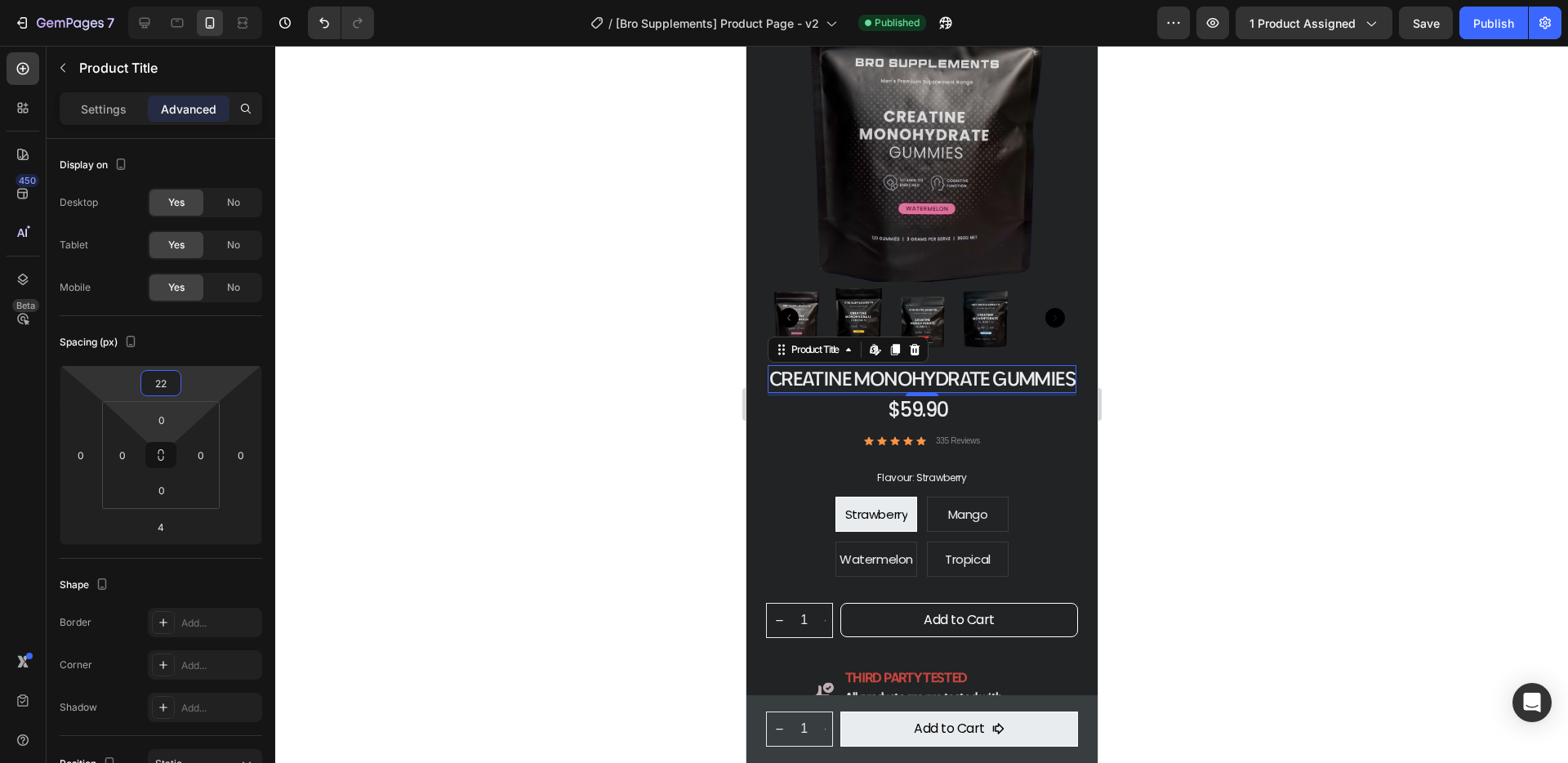
type input "2"
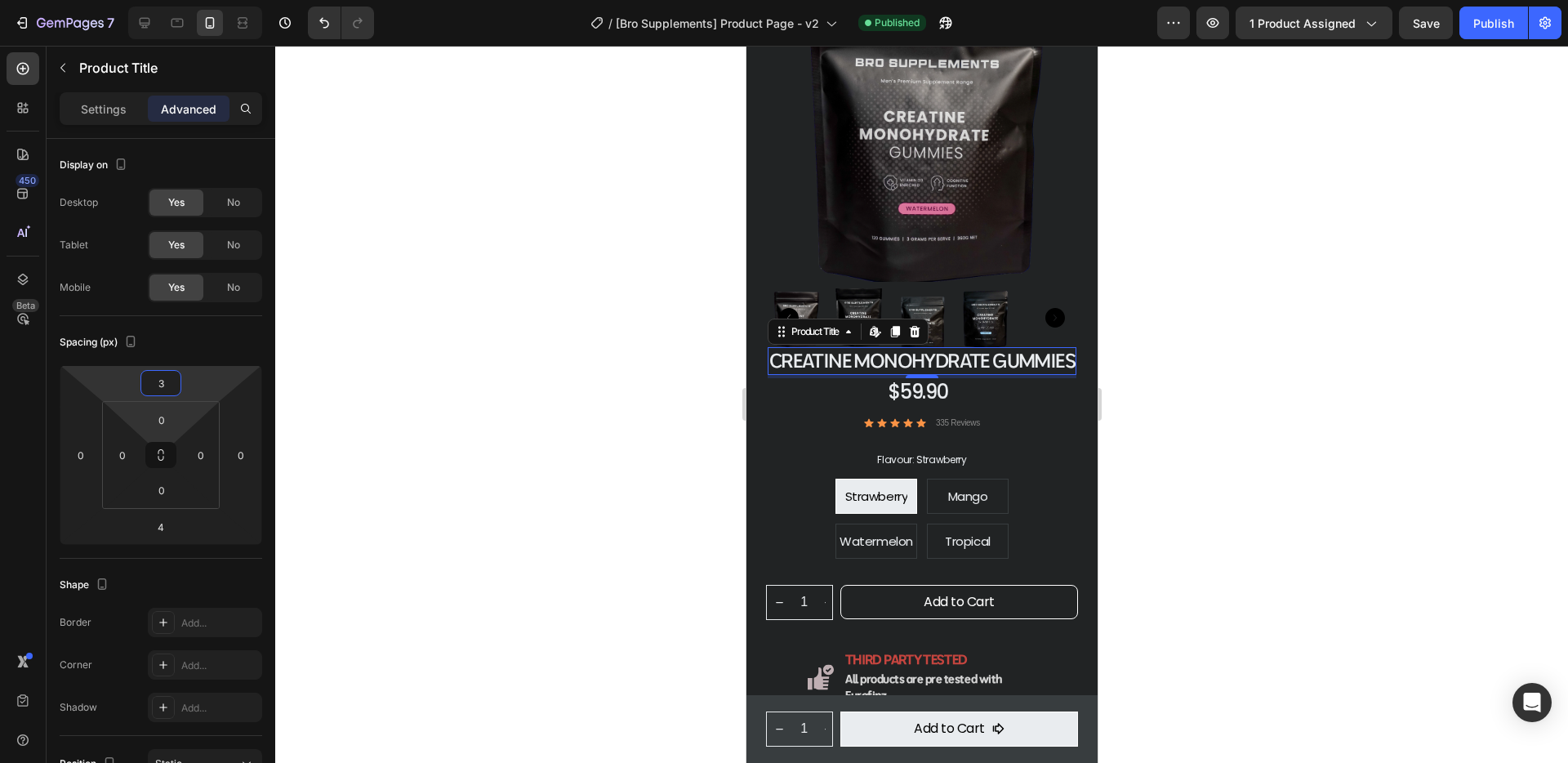
type input "33"
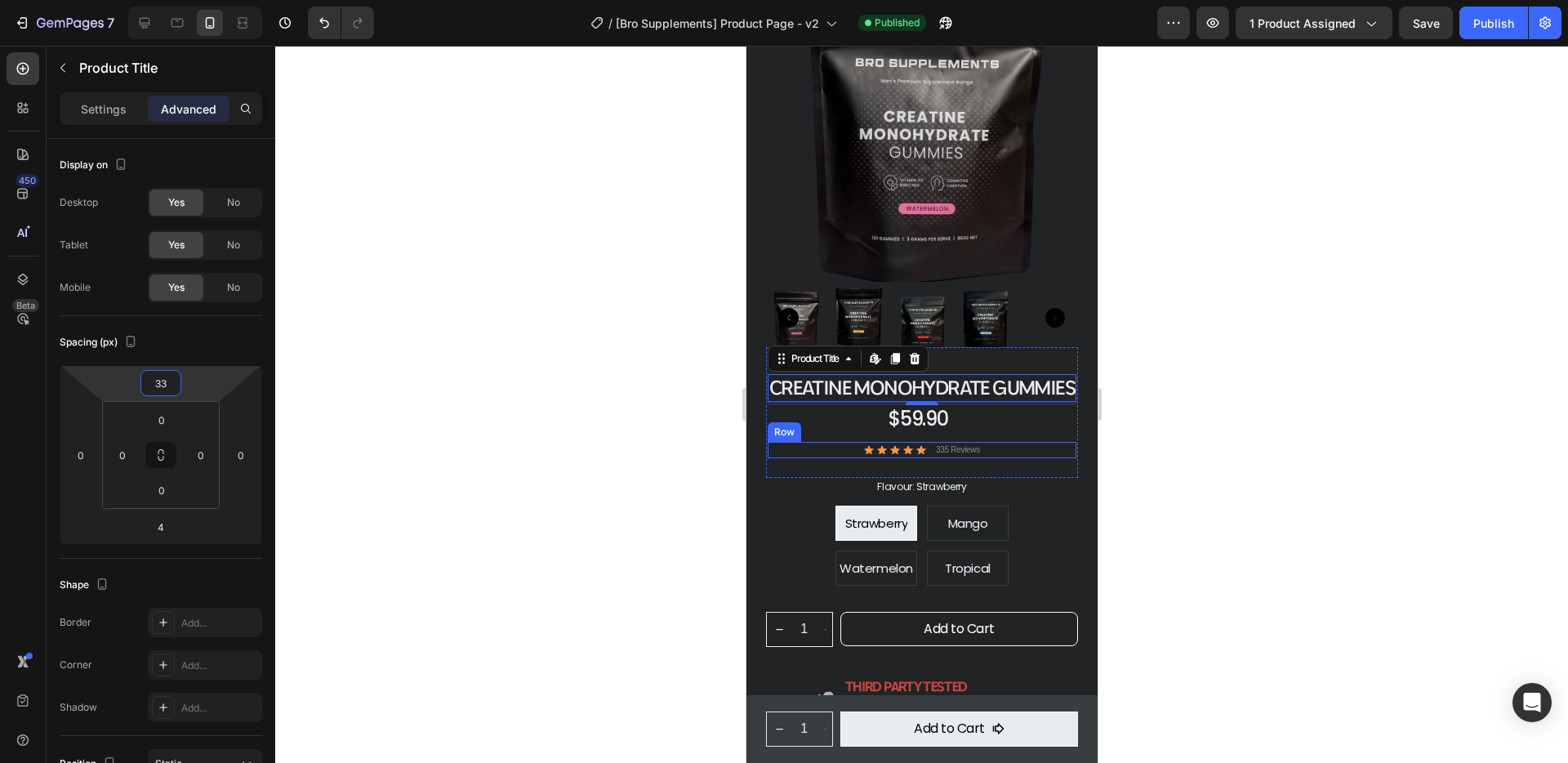
click at [1230, 470] on div at bounding box center [922, 405] width 1293 height 717
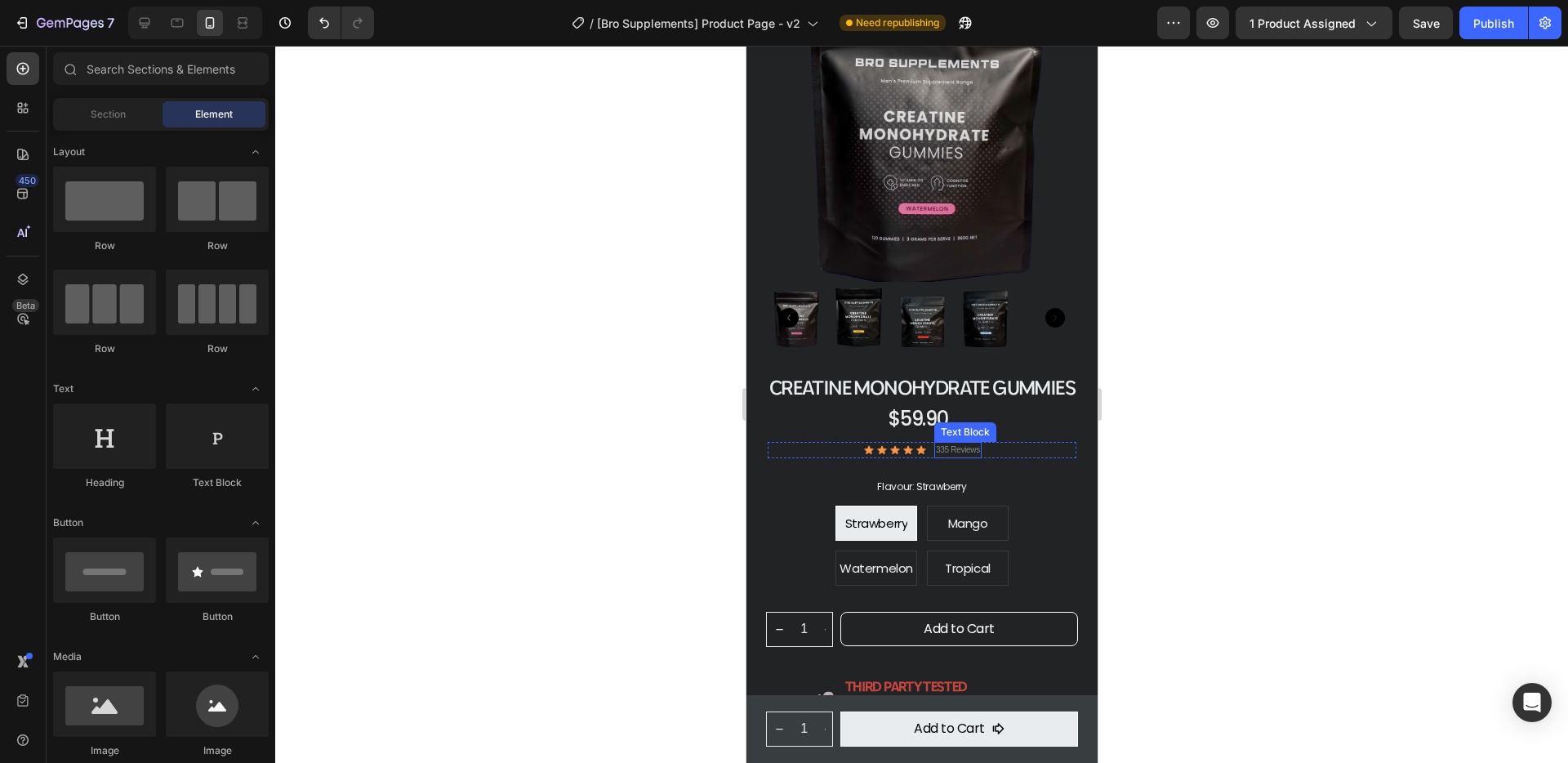
click at [967, 449] on p "335 Reviews" at bounding box center [956, 450] width 44 height 13
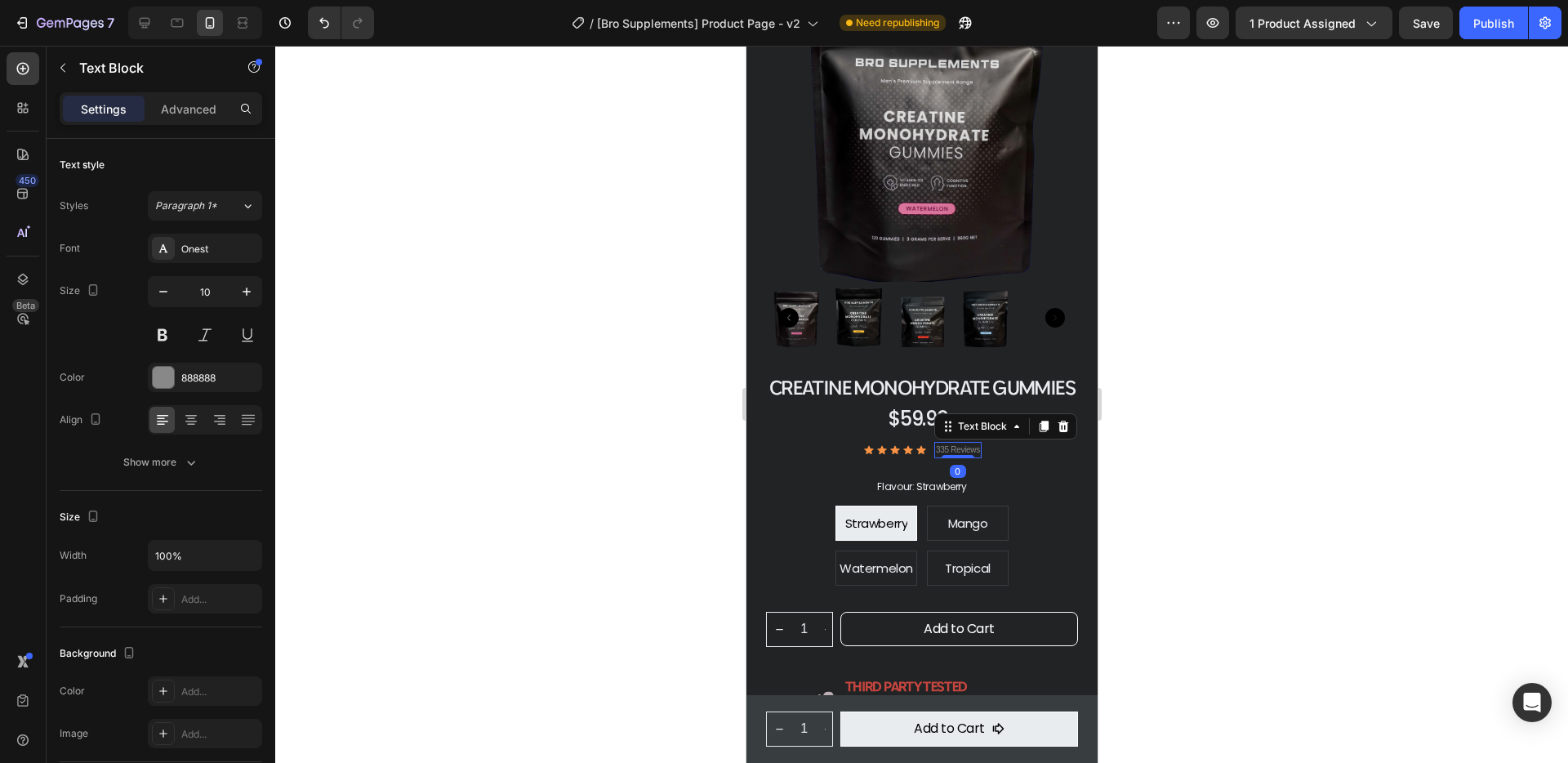
click at [946, 449] on p "335 Reviews" at bounding box center [956, 450] width 44 height 13
click at [1276, 515] on div at bounding box center [922, 405] width 1293 height 717
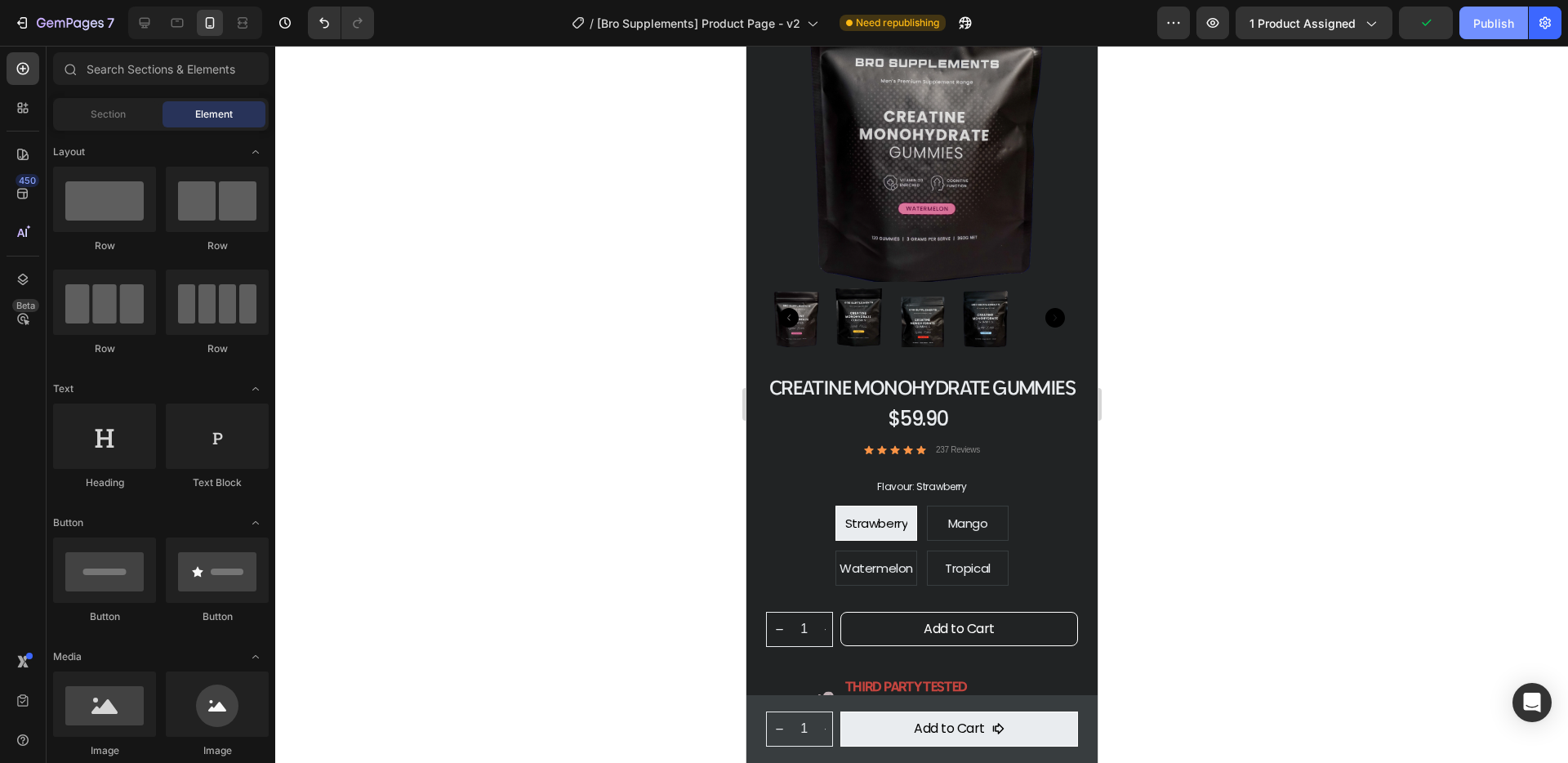
click at [1488, 23] on div "Publish" at bounding box center [1493, 23] width 41 height 17
click at [860, 390] on h1 "Creatine Monohydrate Gummies" at bounding box center [922, 388] width 309 height 28
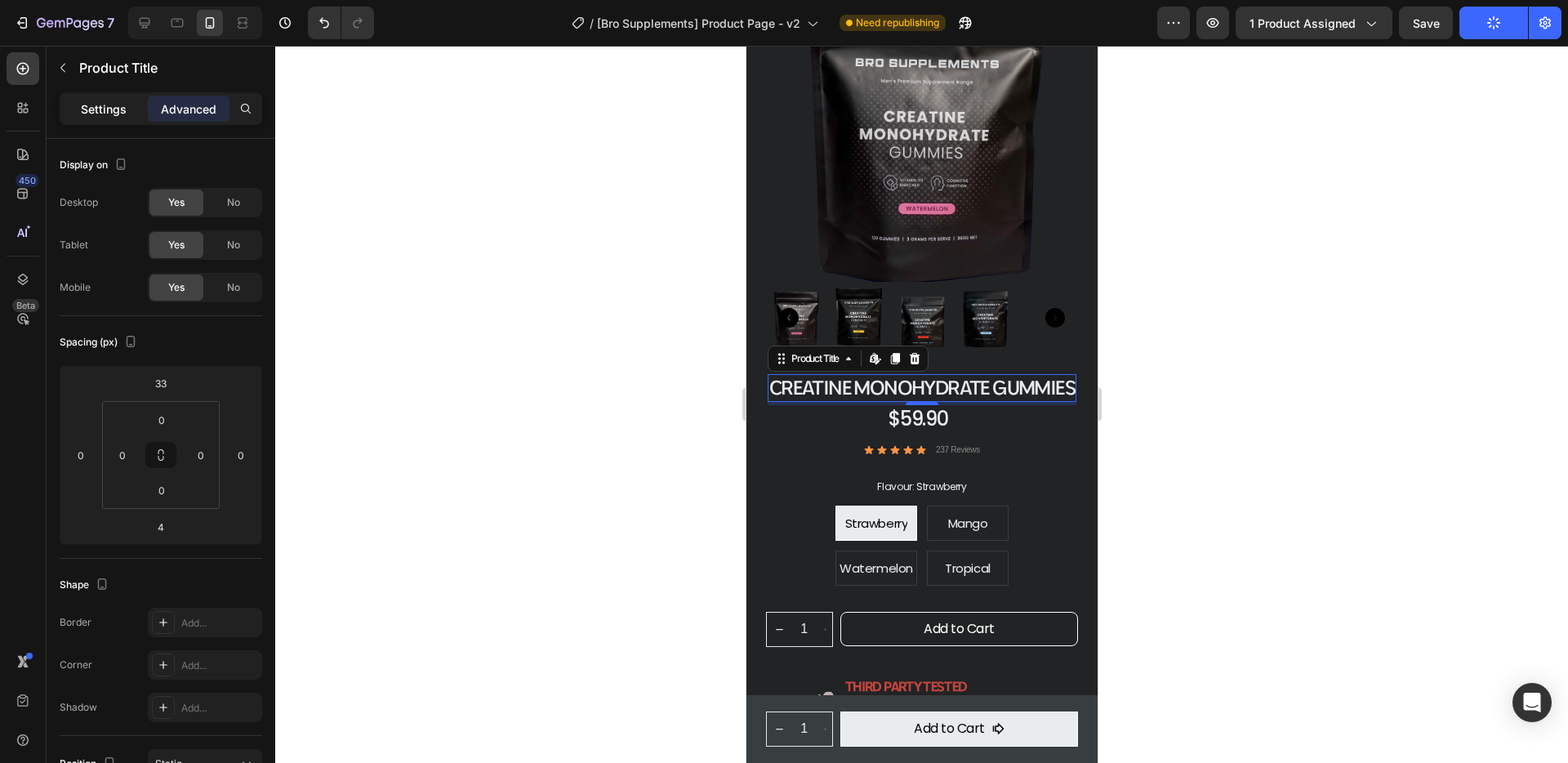
click at [109, 110] on p "Settings" at bounding box center [103, 109] width 46 height 17
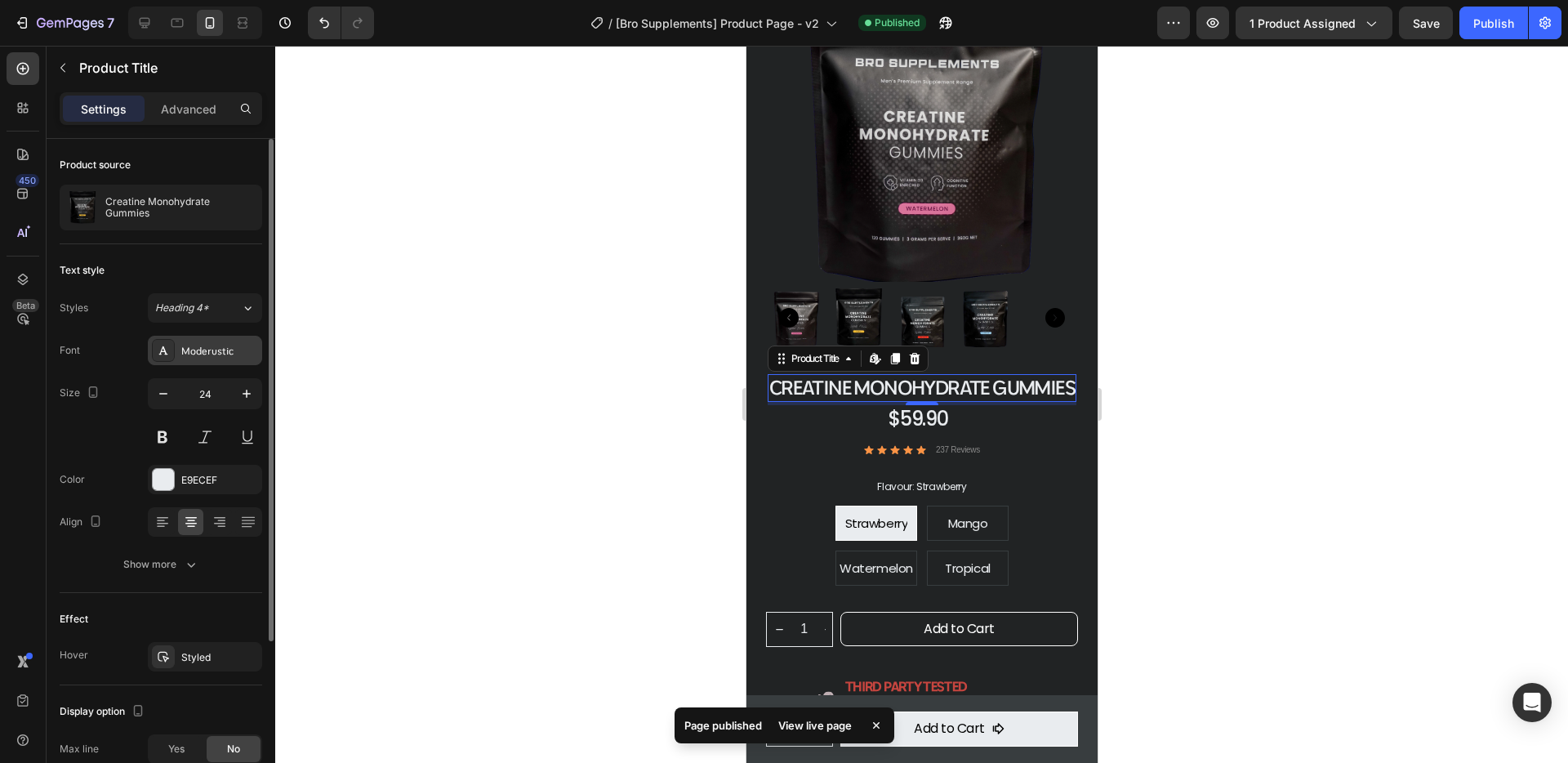
click at [199, 361] on div "Moderustic" at bounding box center [205, 351] width 115 height 30
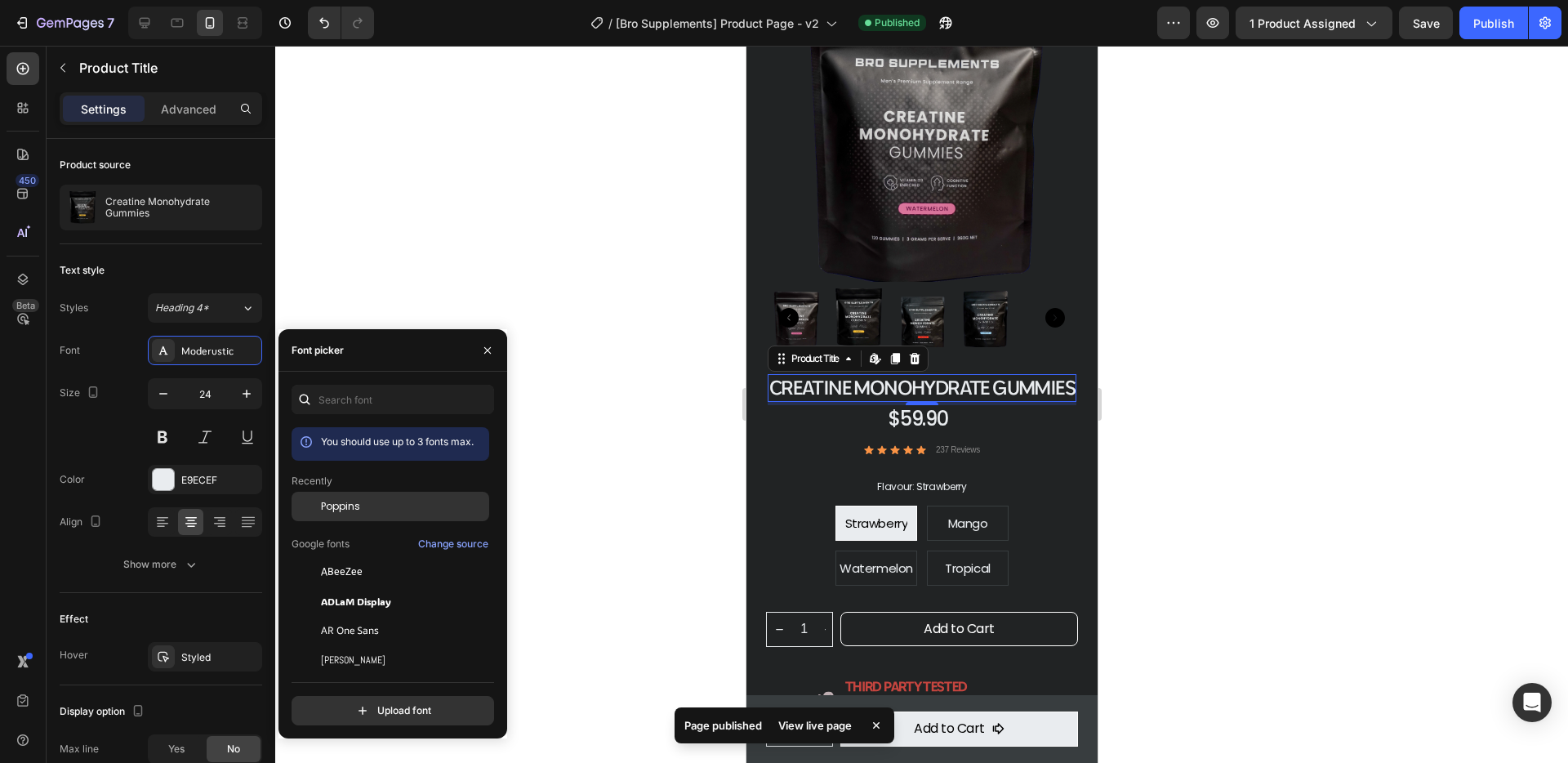
click at [359, 501] on span "Poppins" at bounding box center [340, 506] width 39 height 15
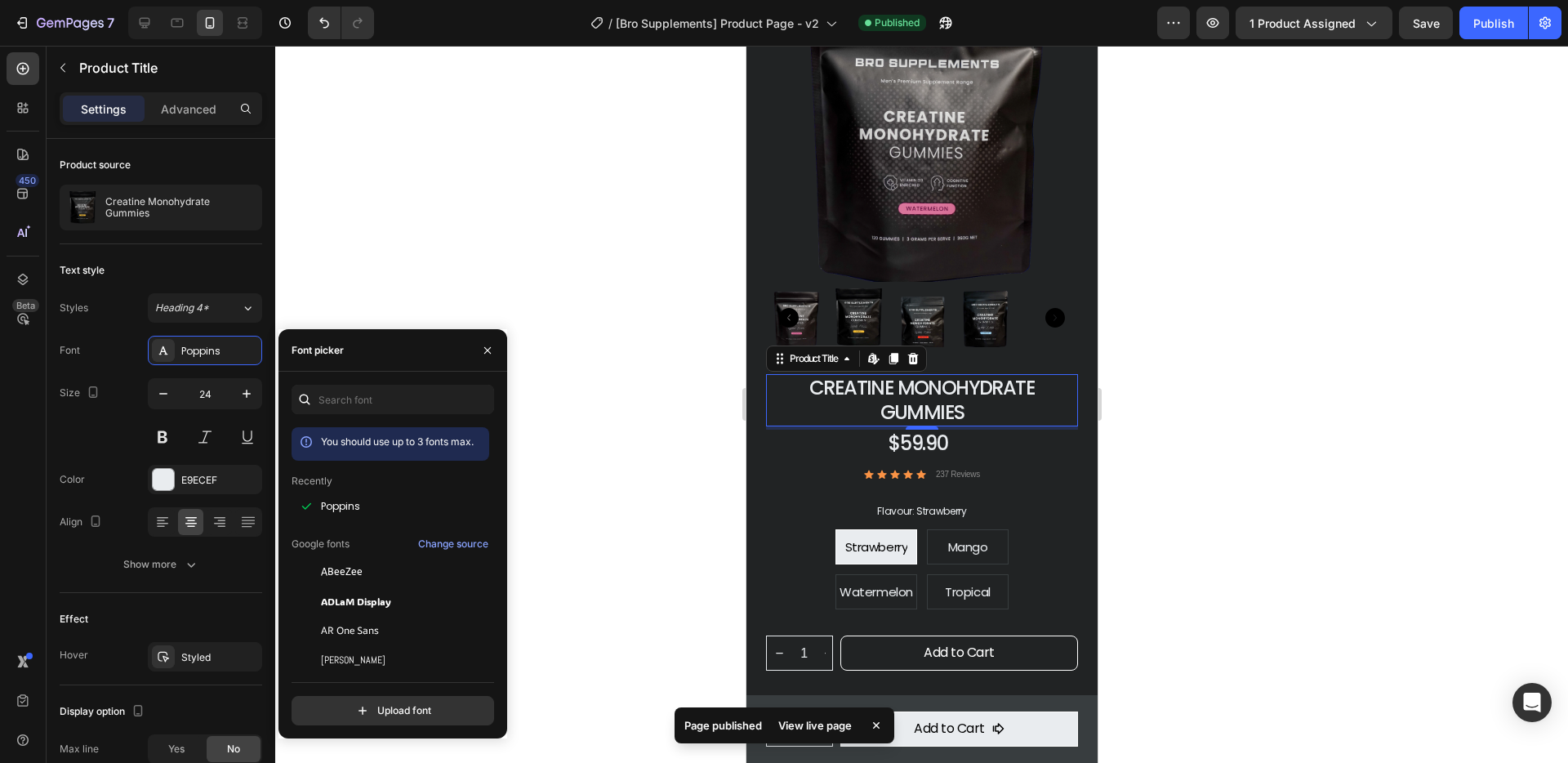
click at [1238, 474] on div at bounding box center [922, 405] width 1293 height 717
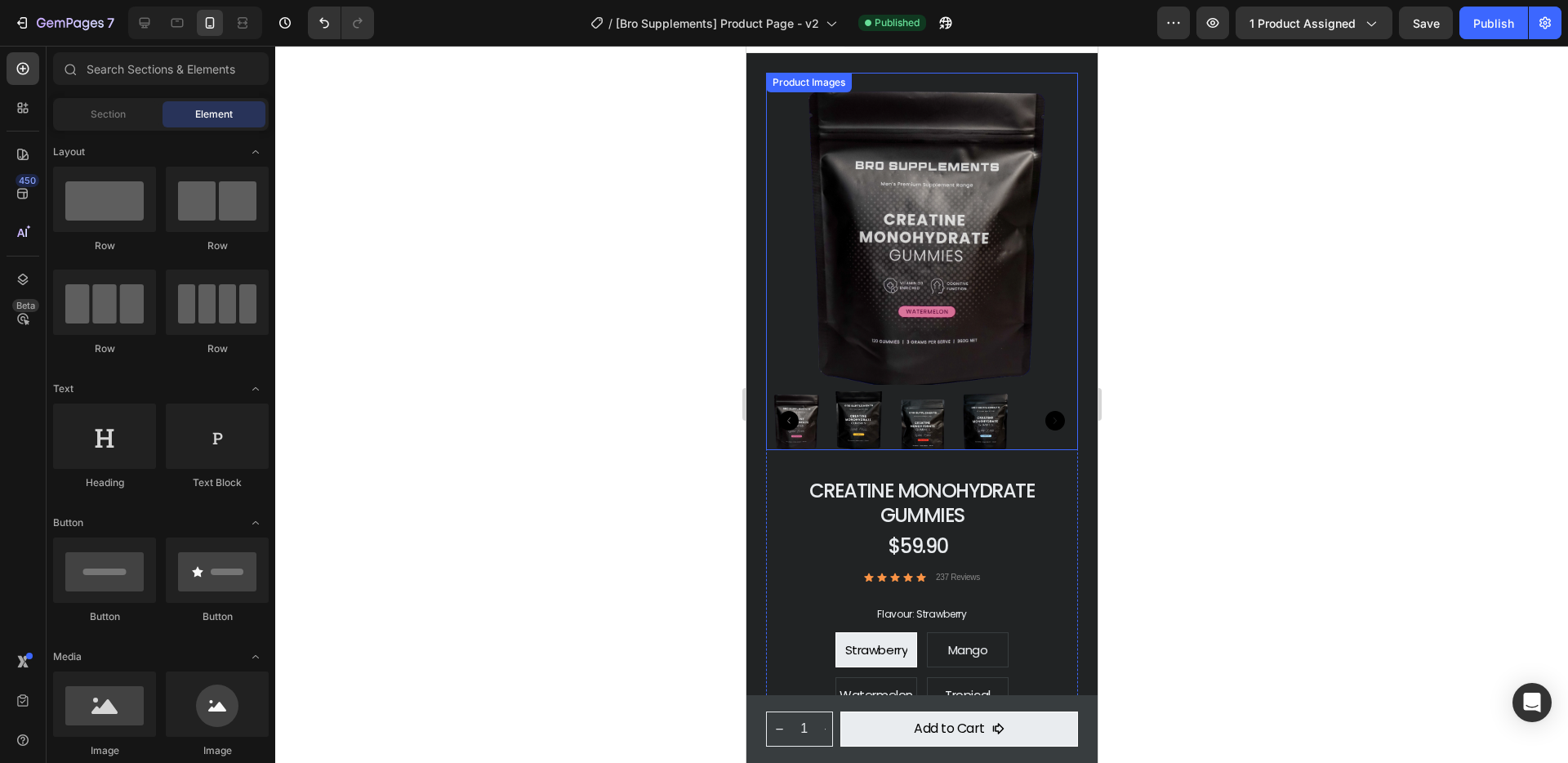
scroll to position [0, 0]
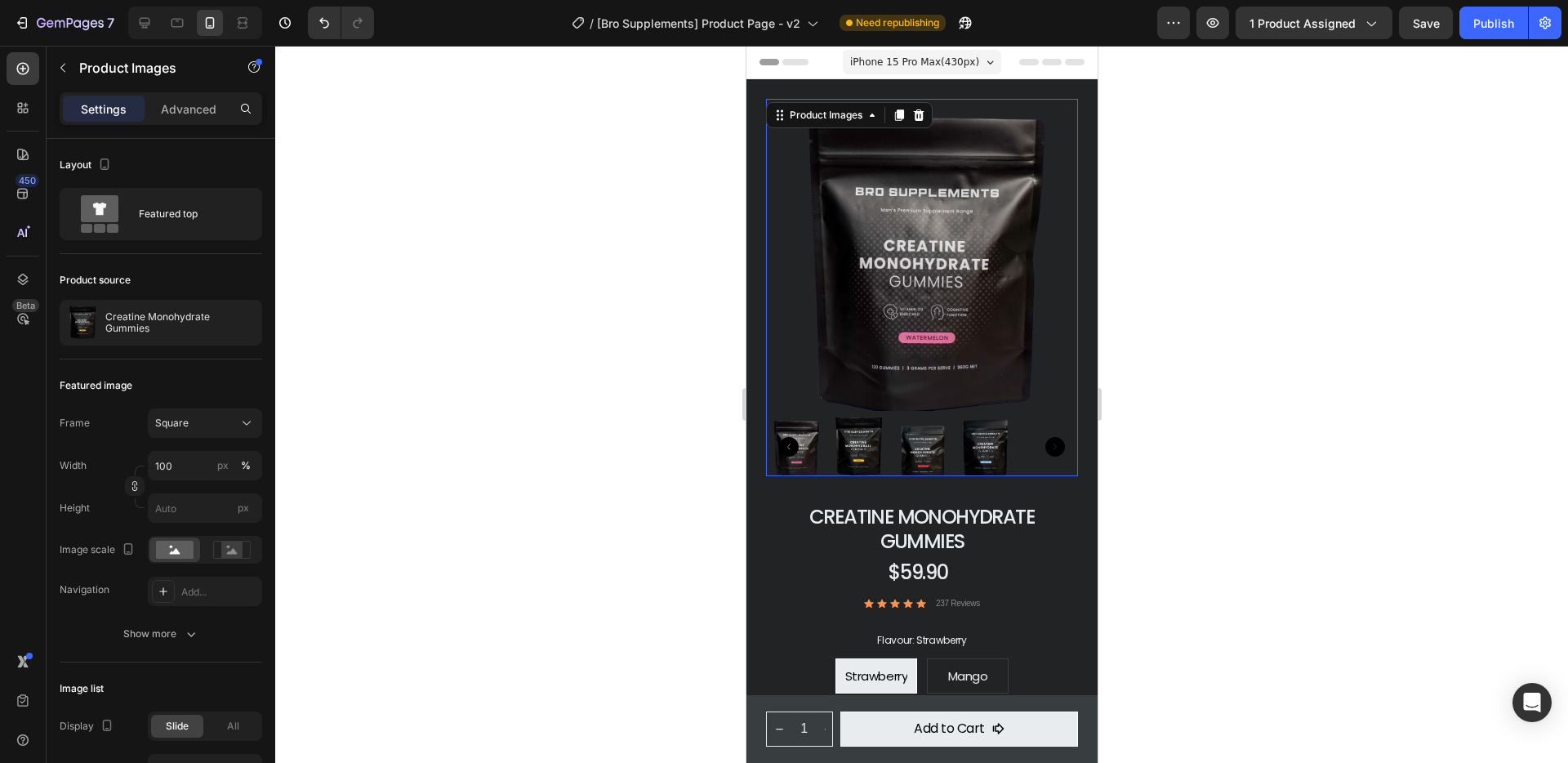
click at [876, 433] on img at bounding box center [857, 447] width 59 height 59
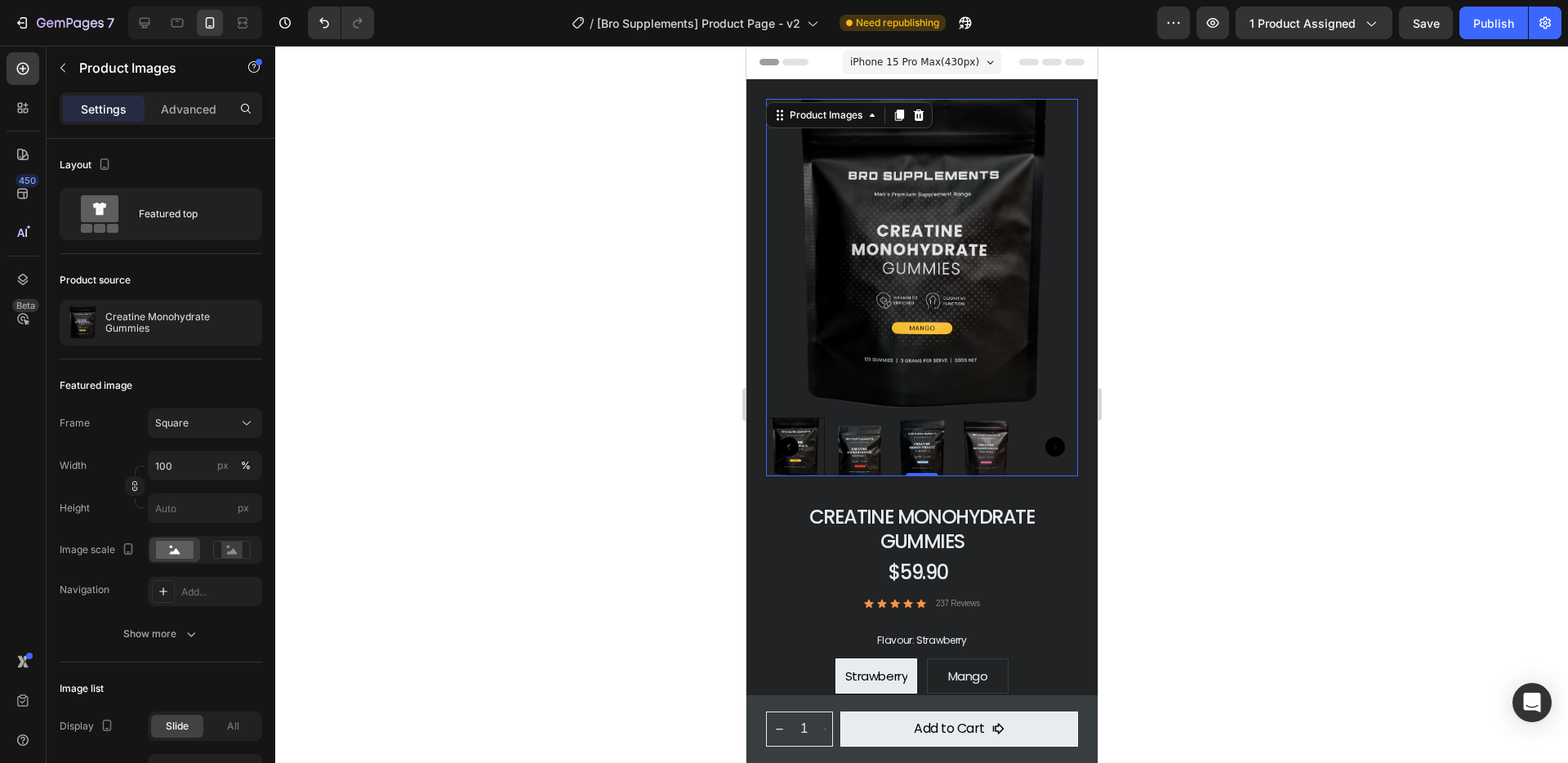
click at [1310, 358] on div at bounding box center [922, 405] width 1293 height 717
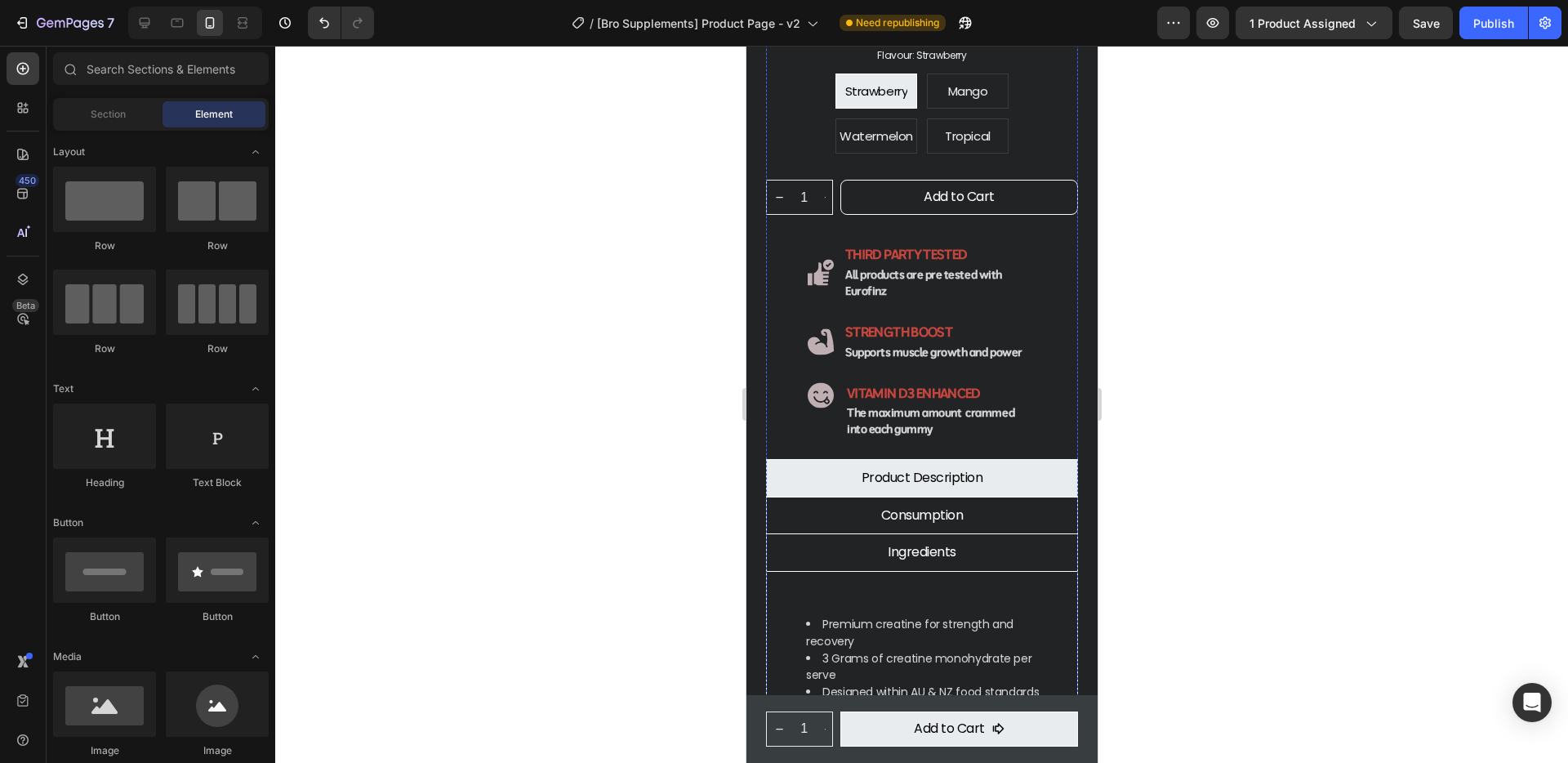
scroll to position [587, 0]
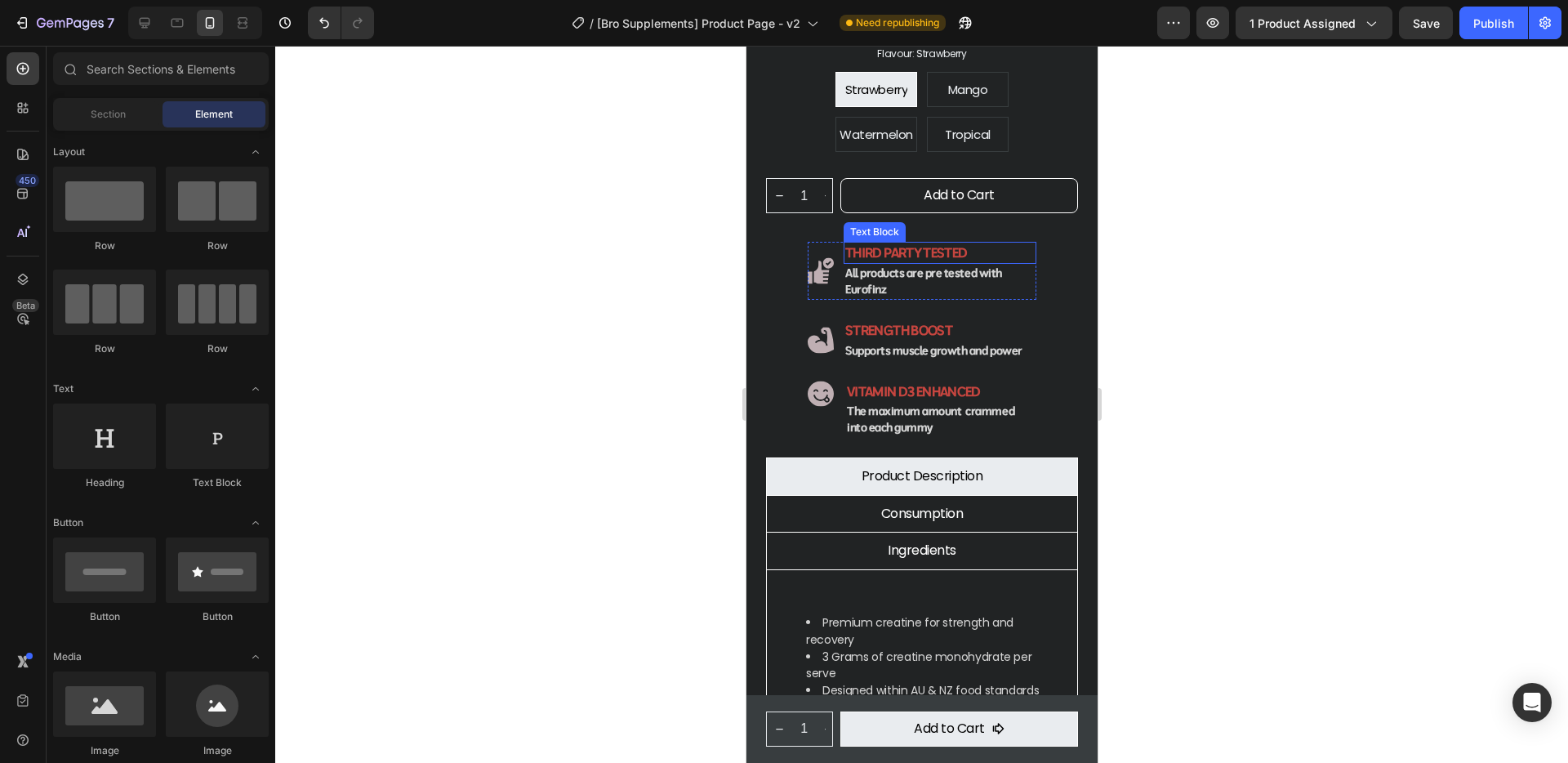
click at [930, 244] on strong "third party tested" at bounding box center [905, 252] width 121 height 16
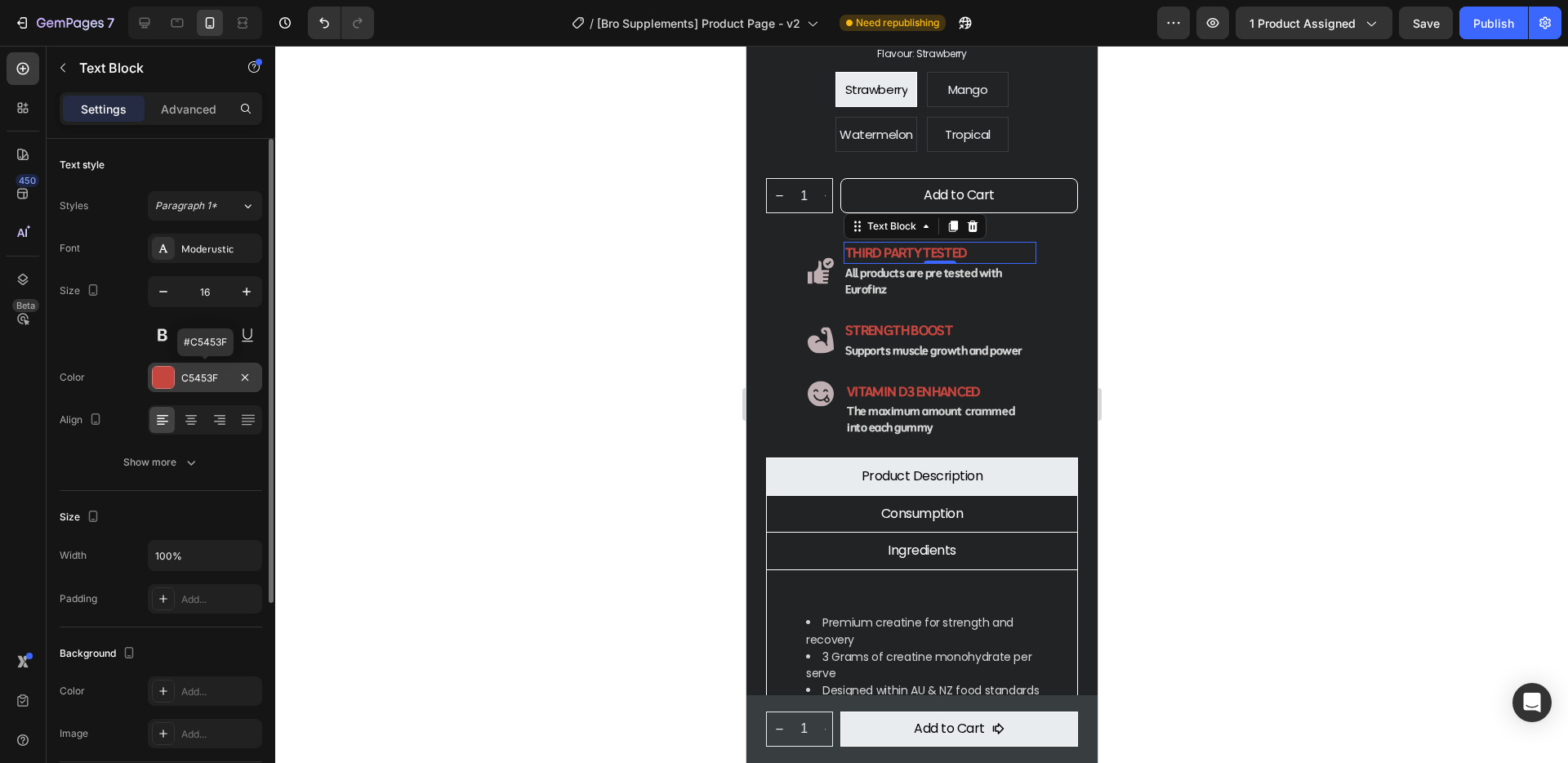
click at [162, 378] on div at bounding box center [163, 378] width 21 height 21
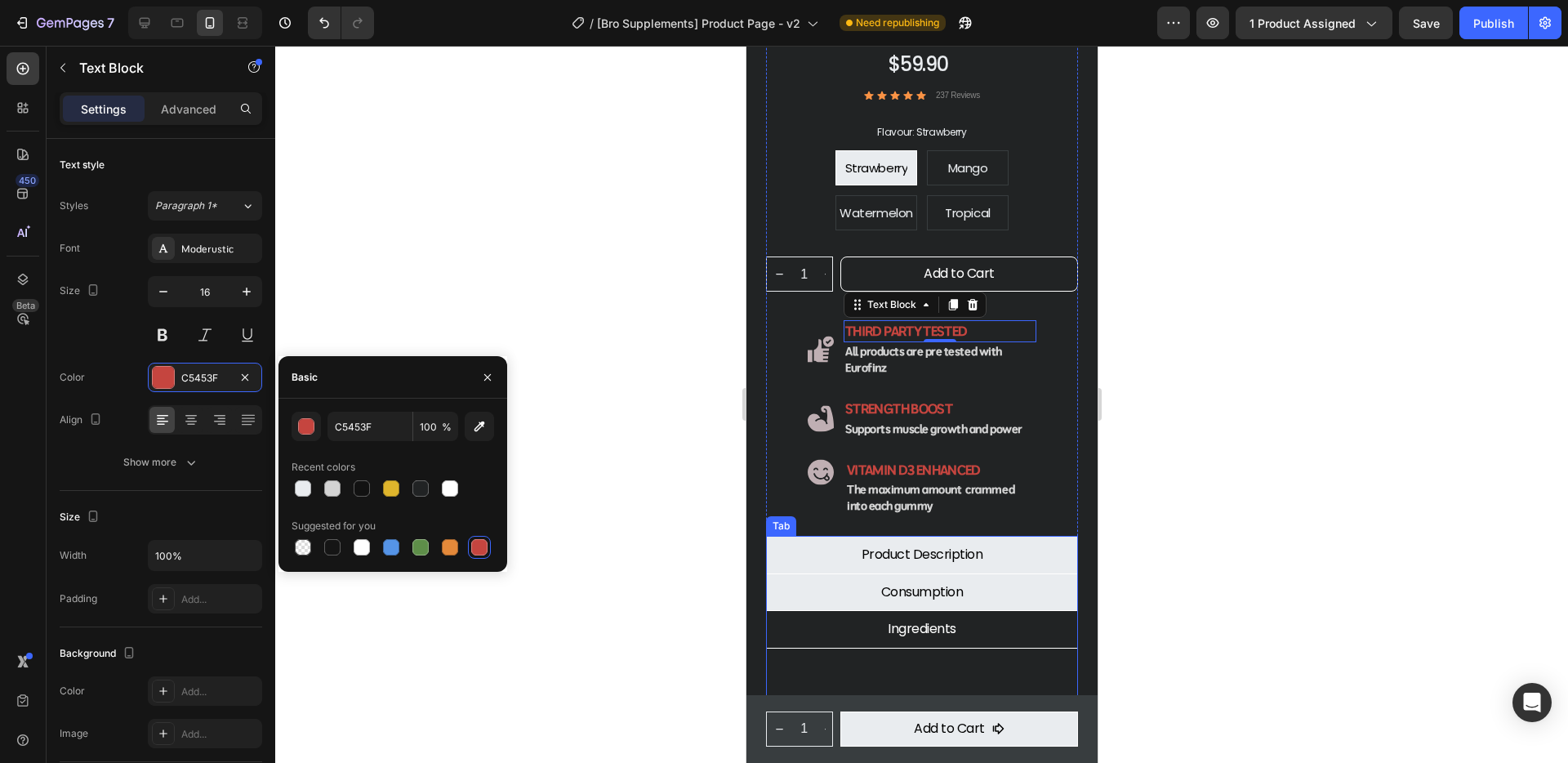
scroll to position [556, 0]
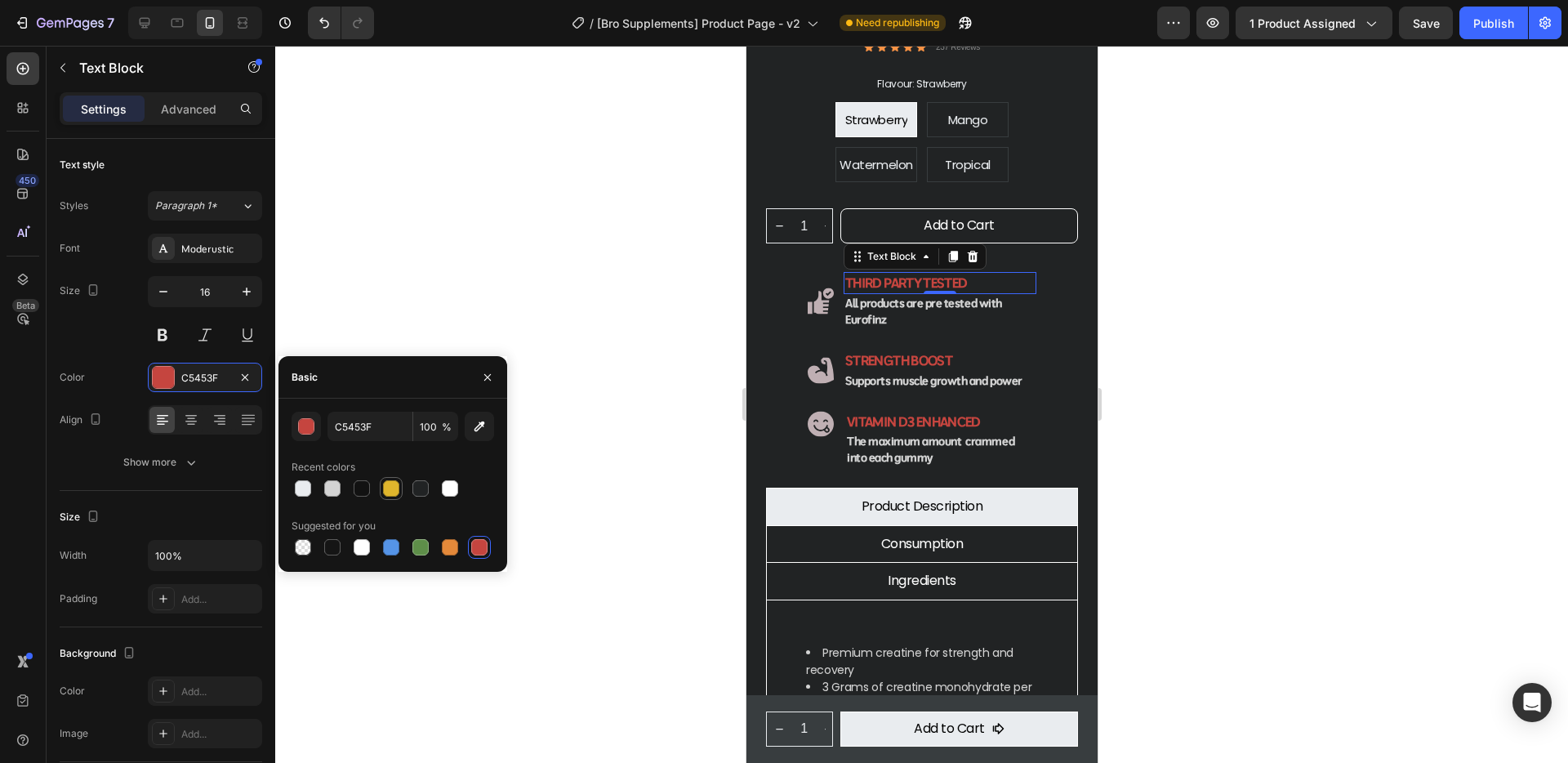
click at [393, 489] on div at bounding box center [390, 488] width 16 height 16
type input "DFB52C"
click at [915, 352] on p "Strength Boost" at bounding box center [933, 361] width 177 height 19
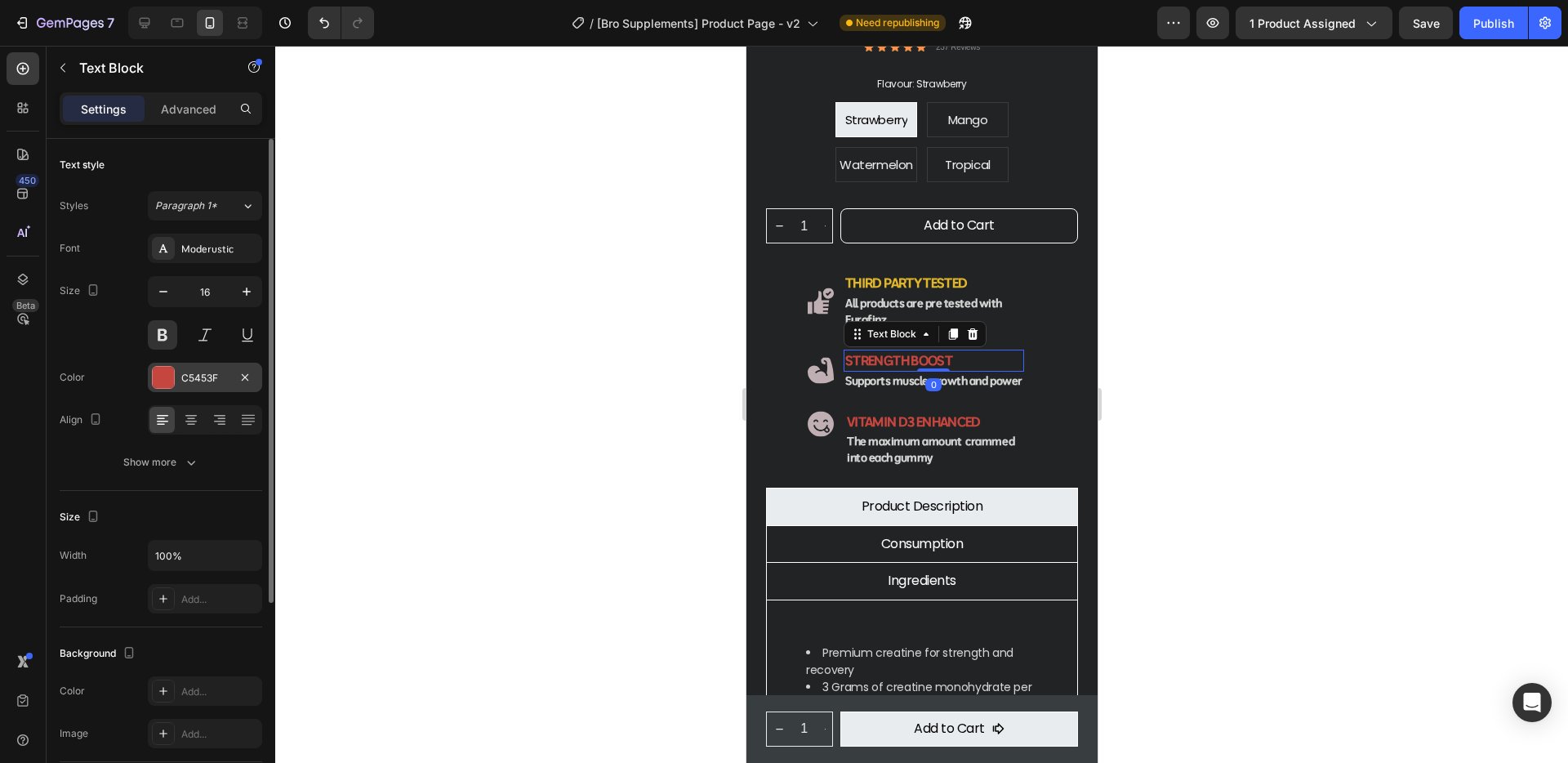
click at [163, 379] on div at bounding box center [163, 378] width 21 height 21
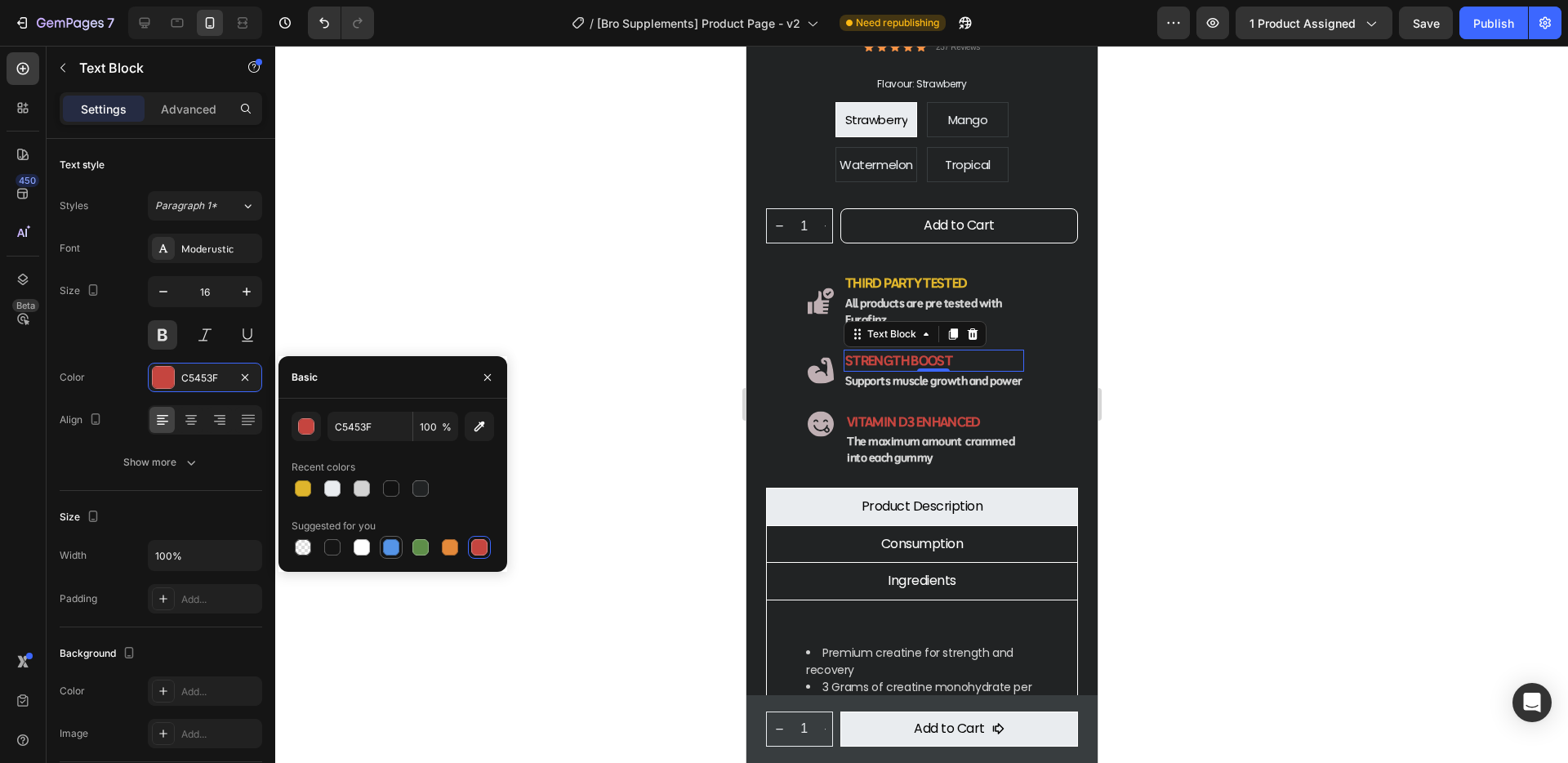
click at [395, 547] on div at bounding box center [390, 547] width 16 height 16
click at [300, 489] on div at bounding box center [303, 488] width 16 height 16
type input "DFB52C"
click at [933, 412] on p "Vitamin d3 enhanced" at bounding box center [940, 422] width 187 height 19
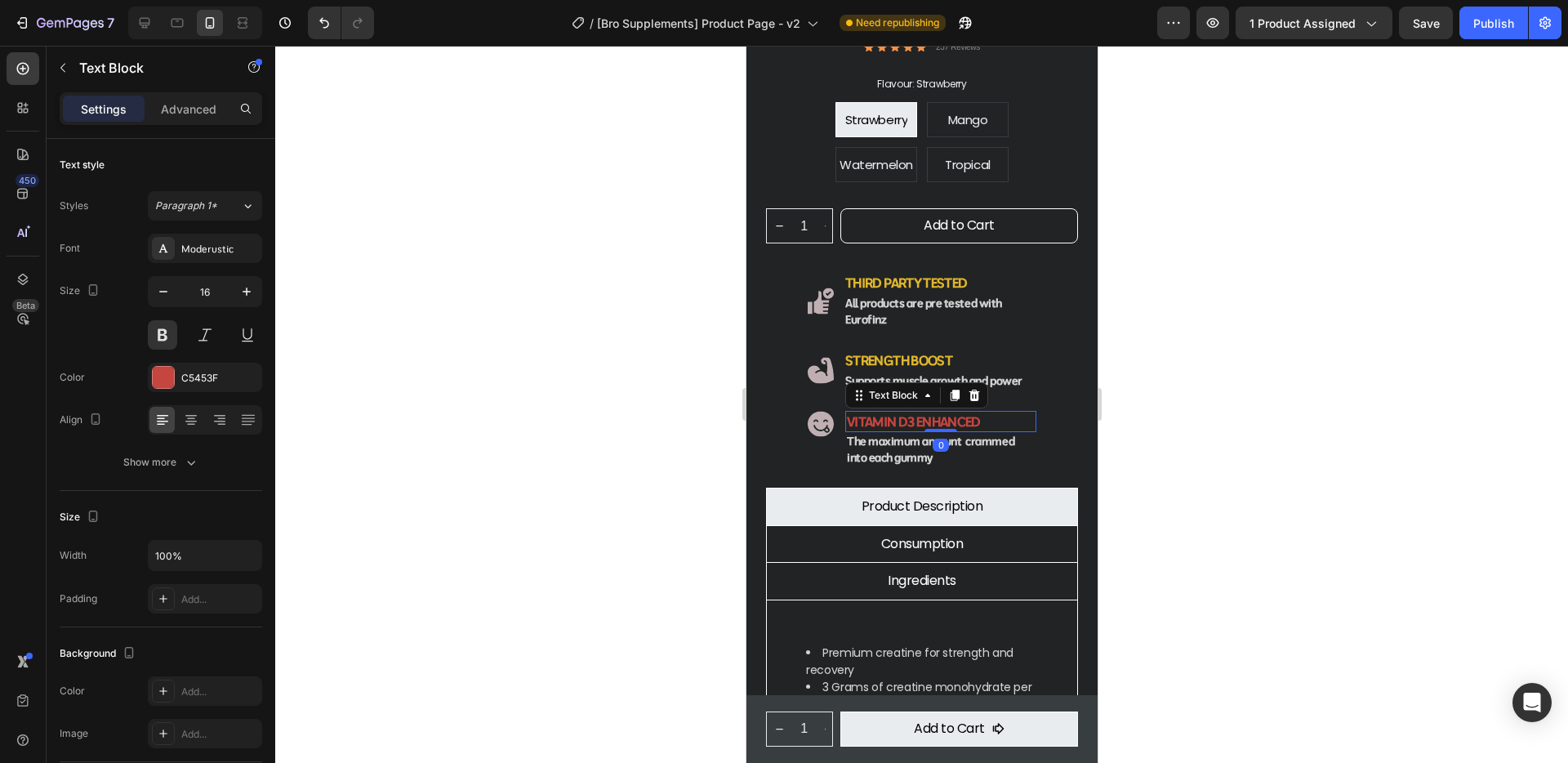
click at [892, 412] on p "Vitamin d3 enhanced" at bounding box center [940, 422] width 187 height 19
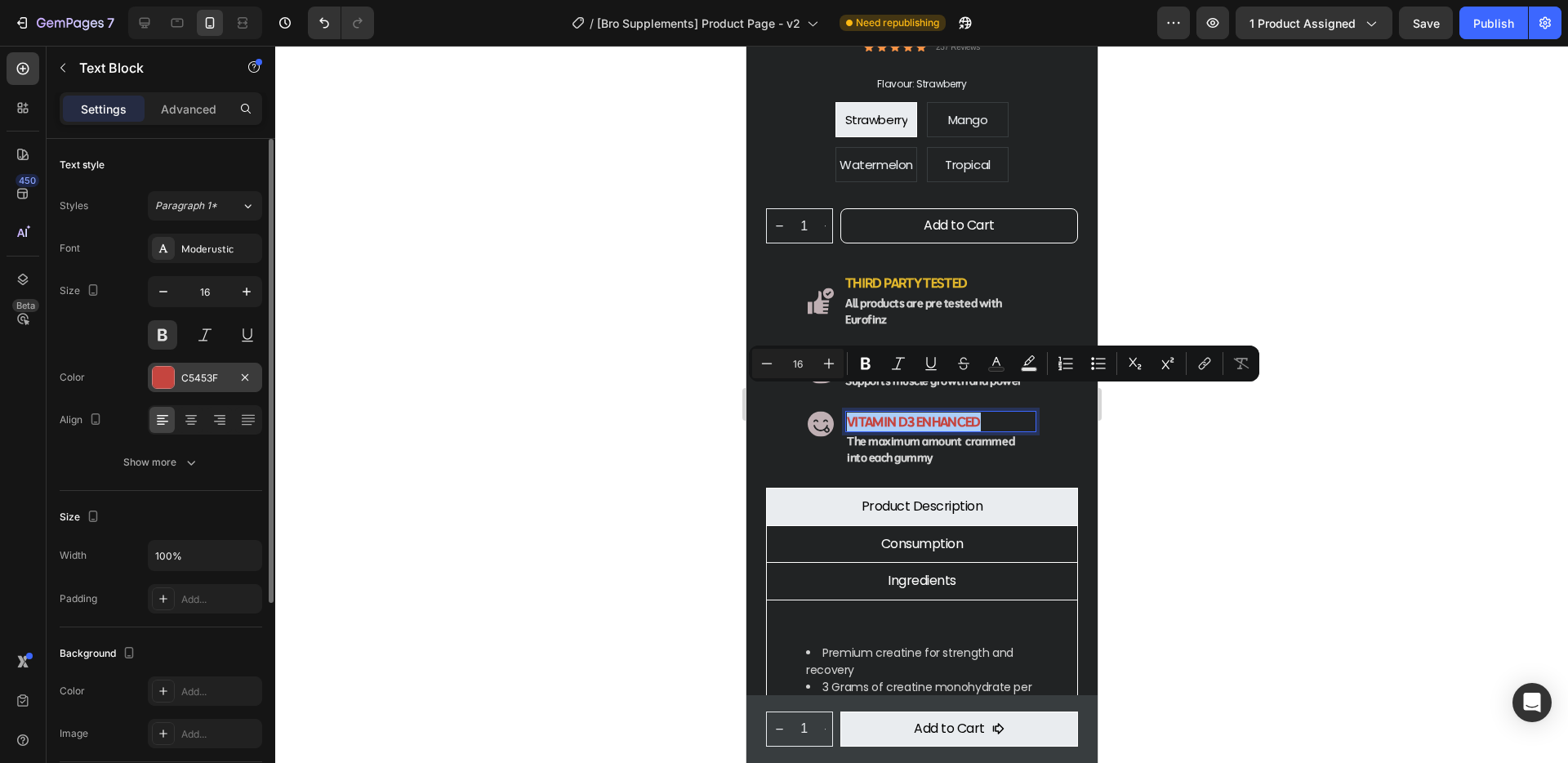
click at [173, 374] on div at bounding box center [163, 378] width 21 height 21
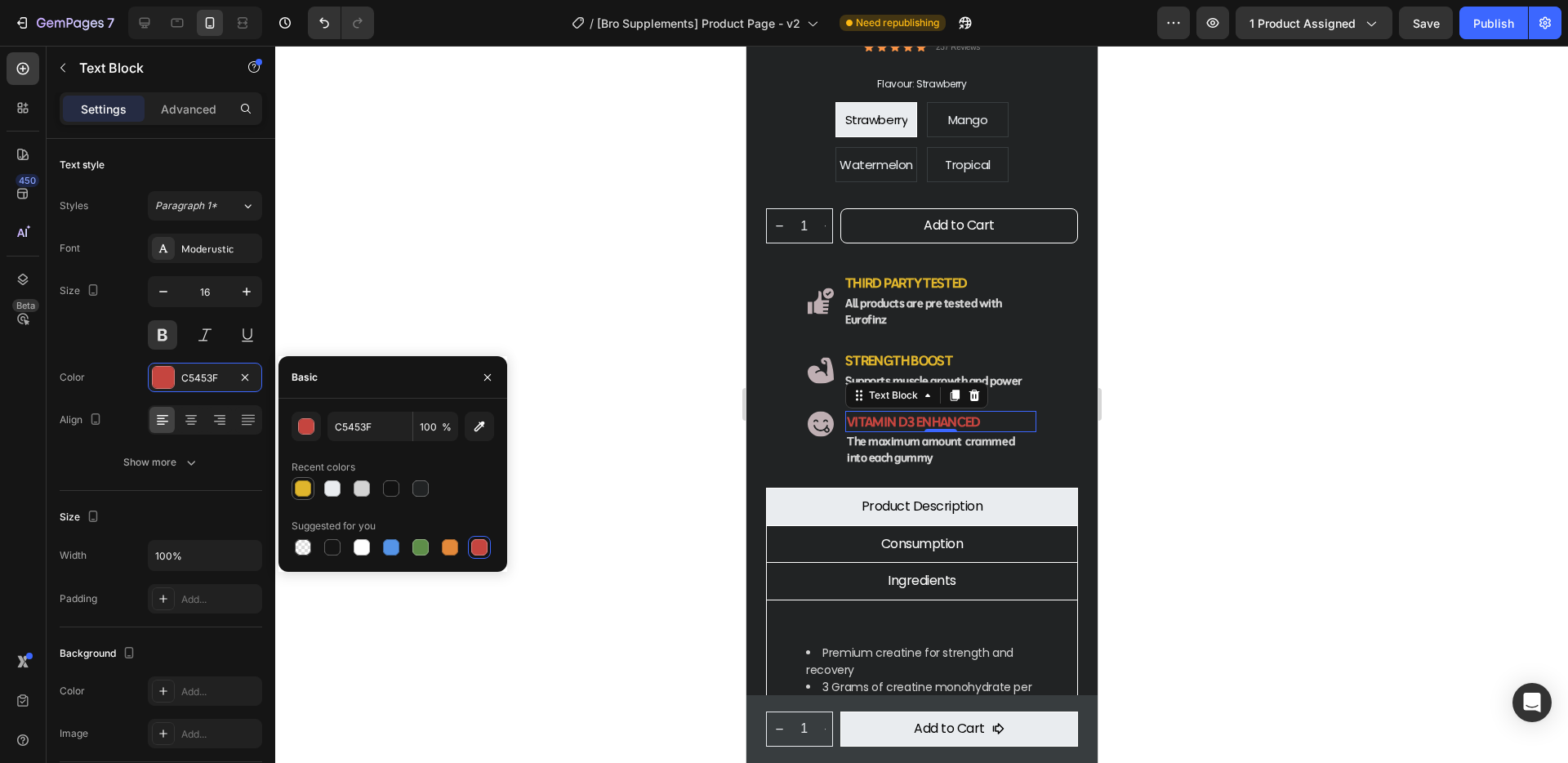
click at [304, 487] on div at bounding box center [303, 488] width 16 height 16
type input "DFB52C"
click at [784, 427] on div "Creatine Monohydrate Gummies Product Title $59.90 Product Price Product Price R…" at bounding box center [921, 384] width 312 height 927
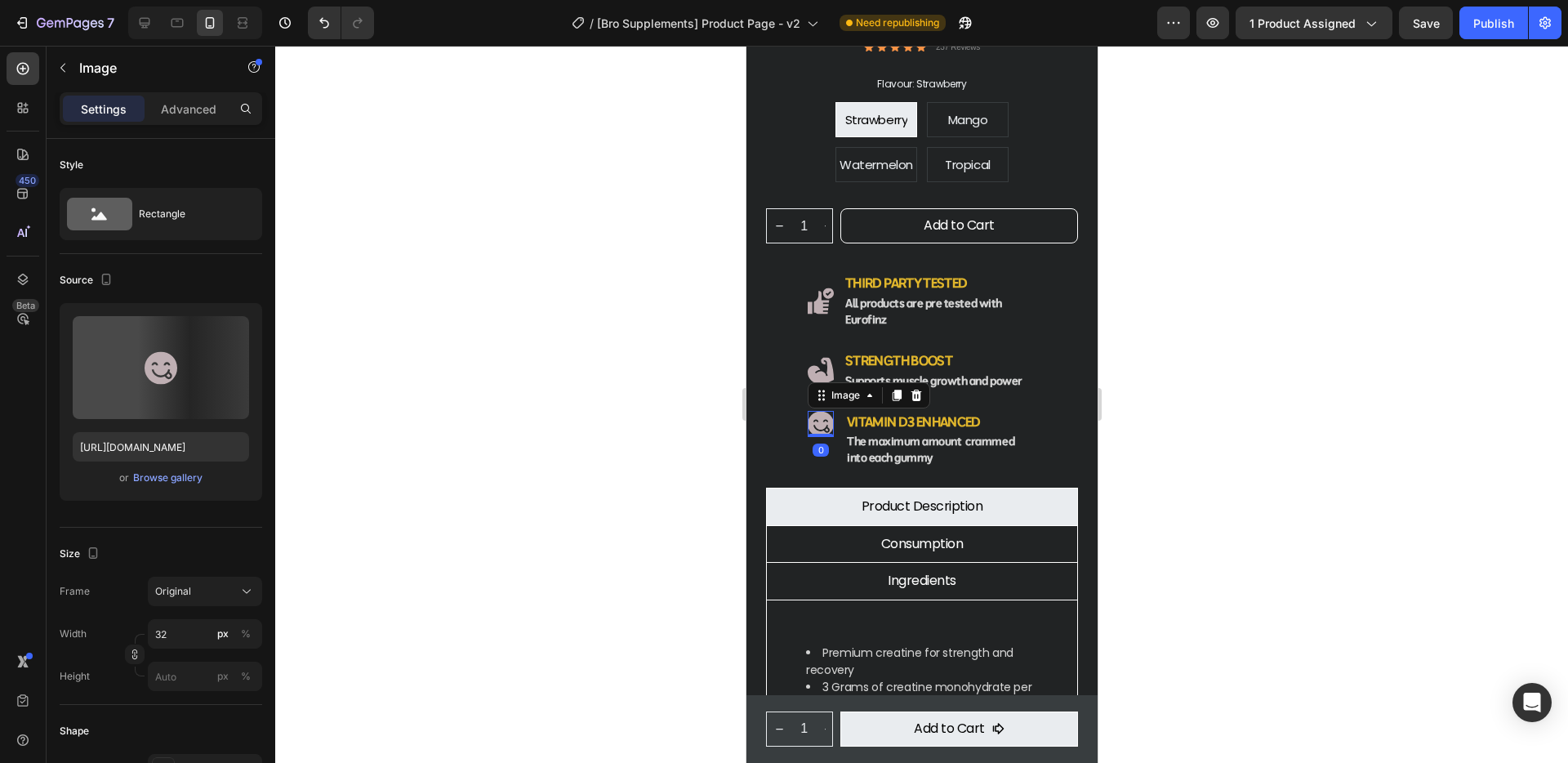
click at [821, 411] on img at bounding box center [820, 424] width 26 height 27
click at [145, 478] on div "Browse gallery" at bounding box center [167, 477] width 69 height 15
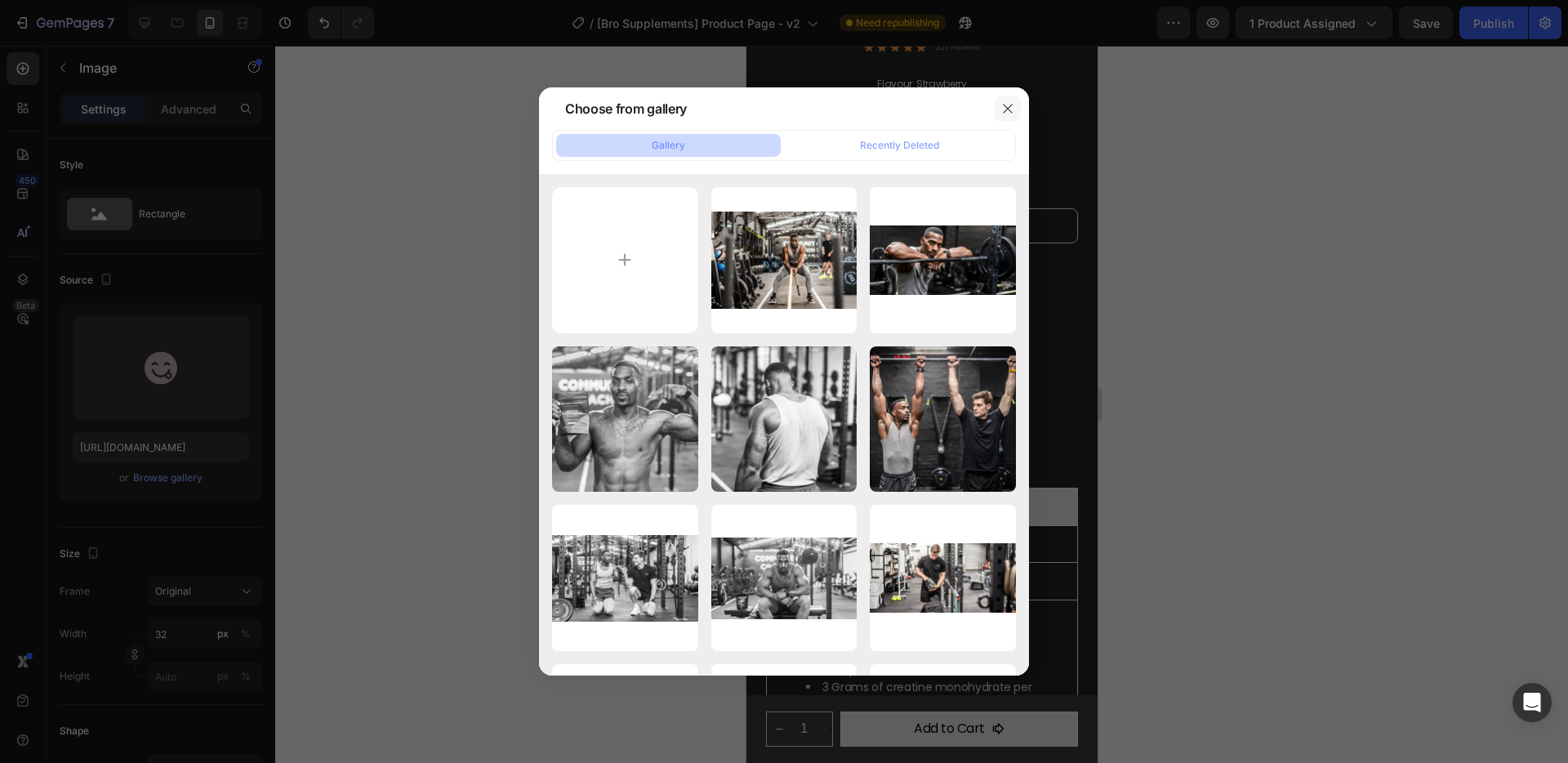
click at [1007, 109] on icon "button" at bounding box center [1007, 109] width 9 height 9
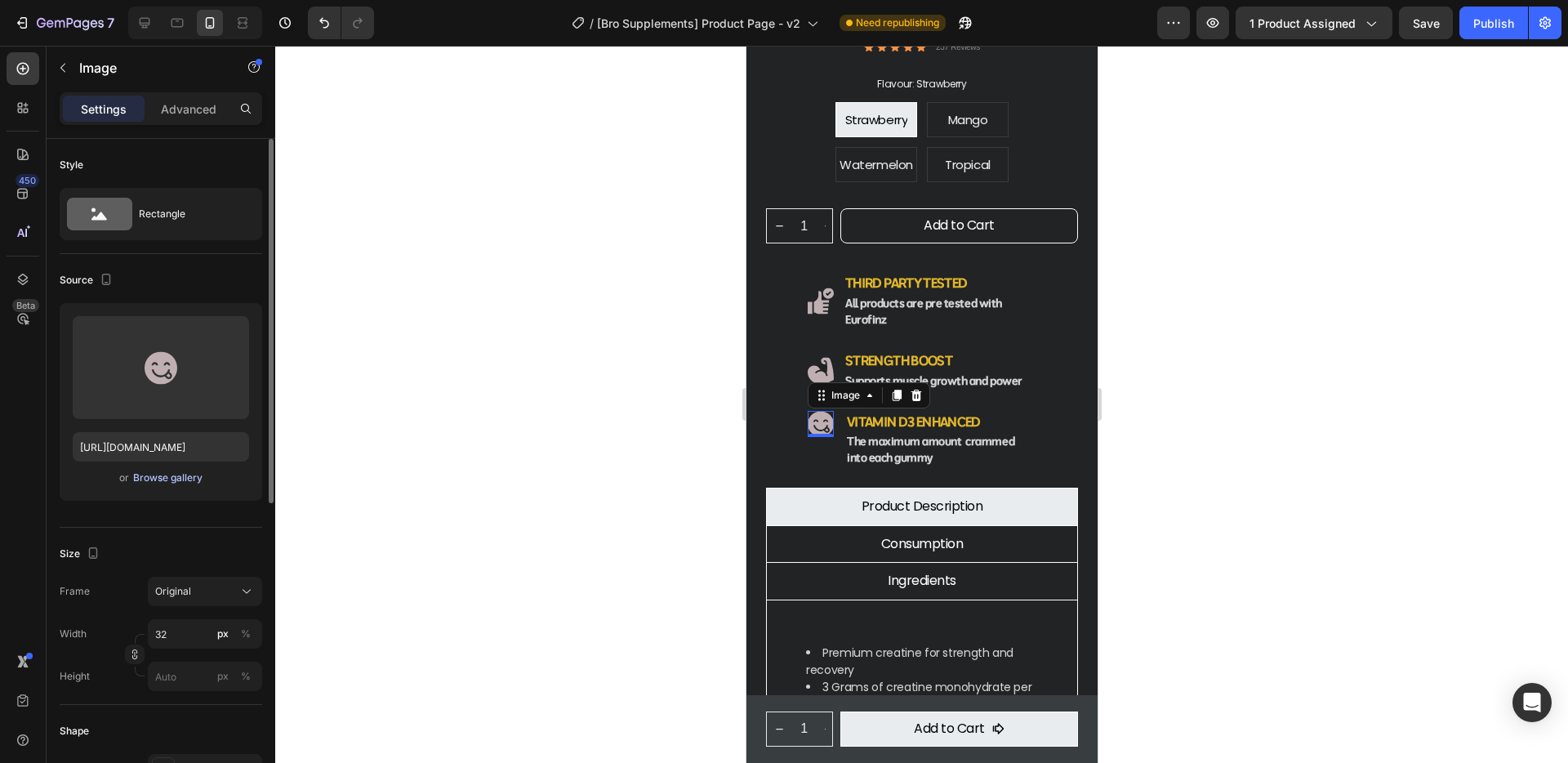
click at [161, 477] on div "Browse gallery" at bounding box center [167, 477] width 69 height 15
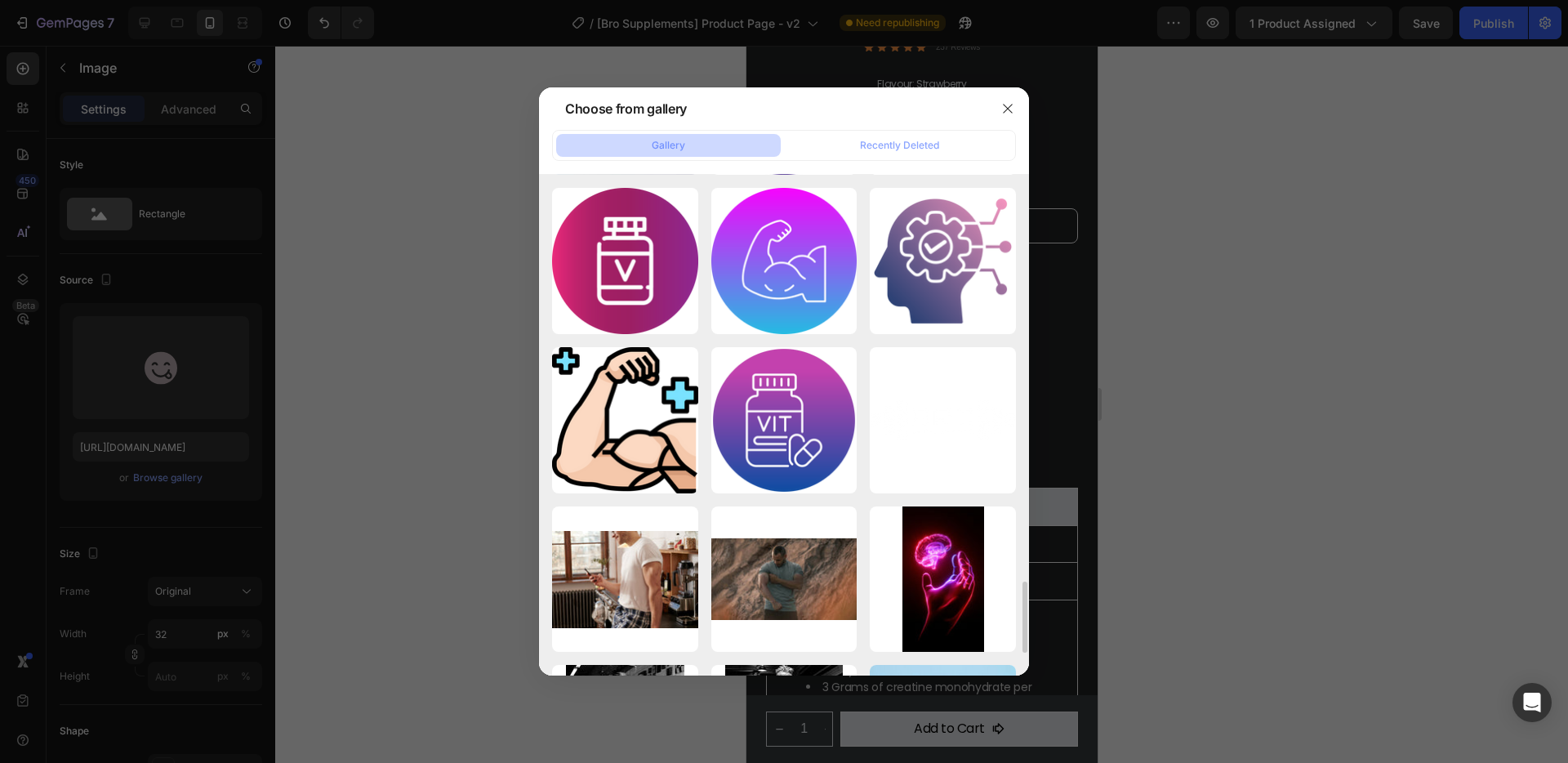
scroll to position [2721, 0]
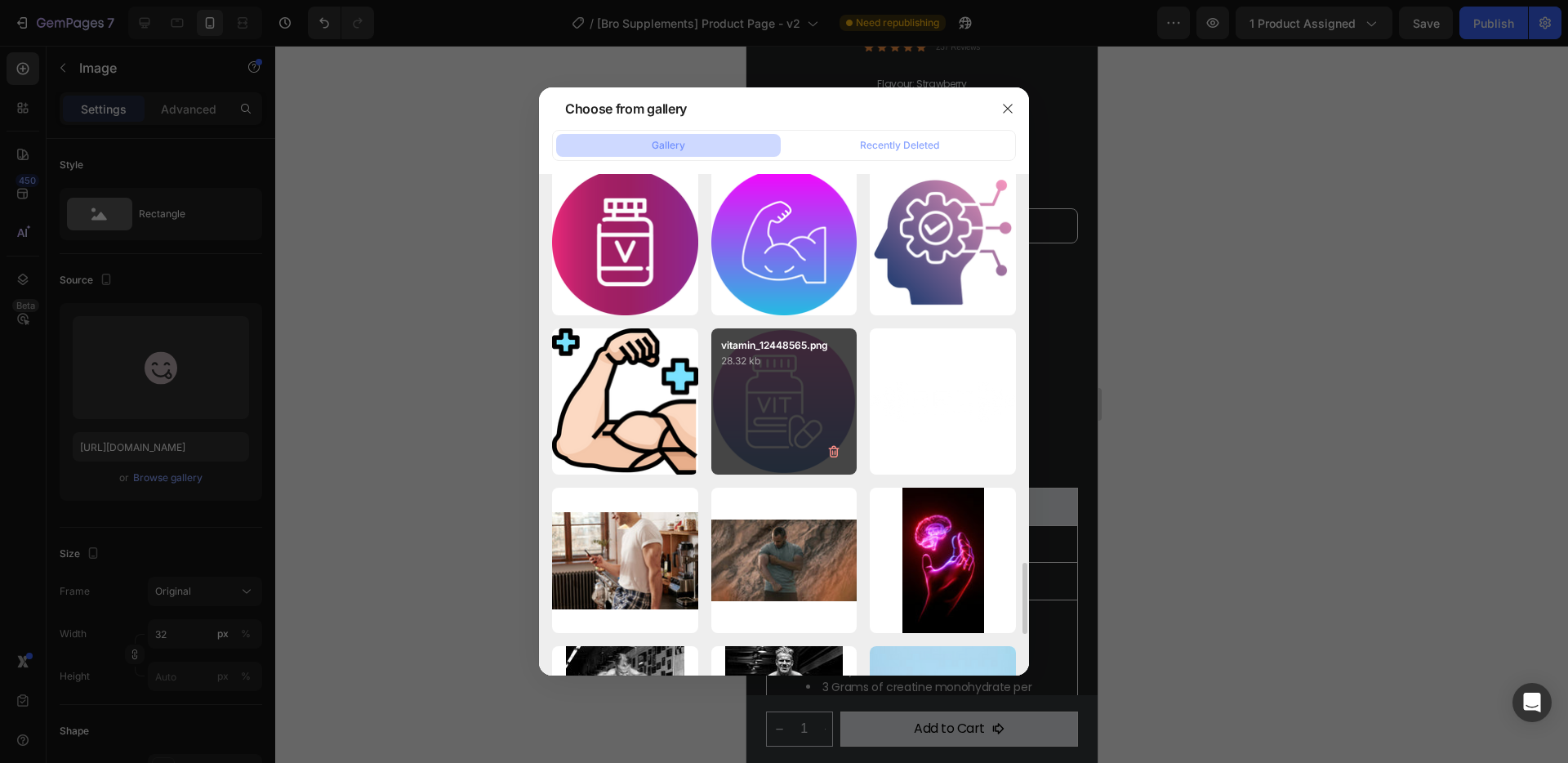
click at [771, 387] on div "vitamin_12448565.png 28.32 kb" at bounding box center [784, 401] width 146 height 146
type input "https://cdn.shopify.com/s/files/1/0934/8507/2673/files/gempages_561414564369924…"
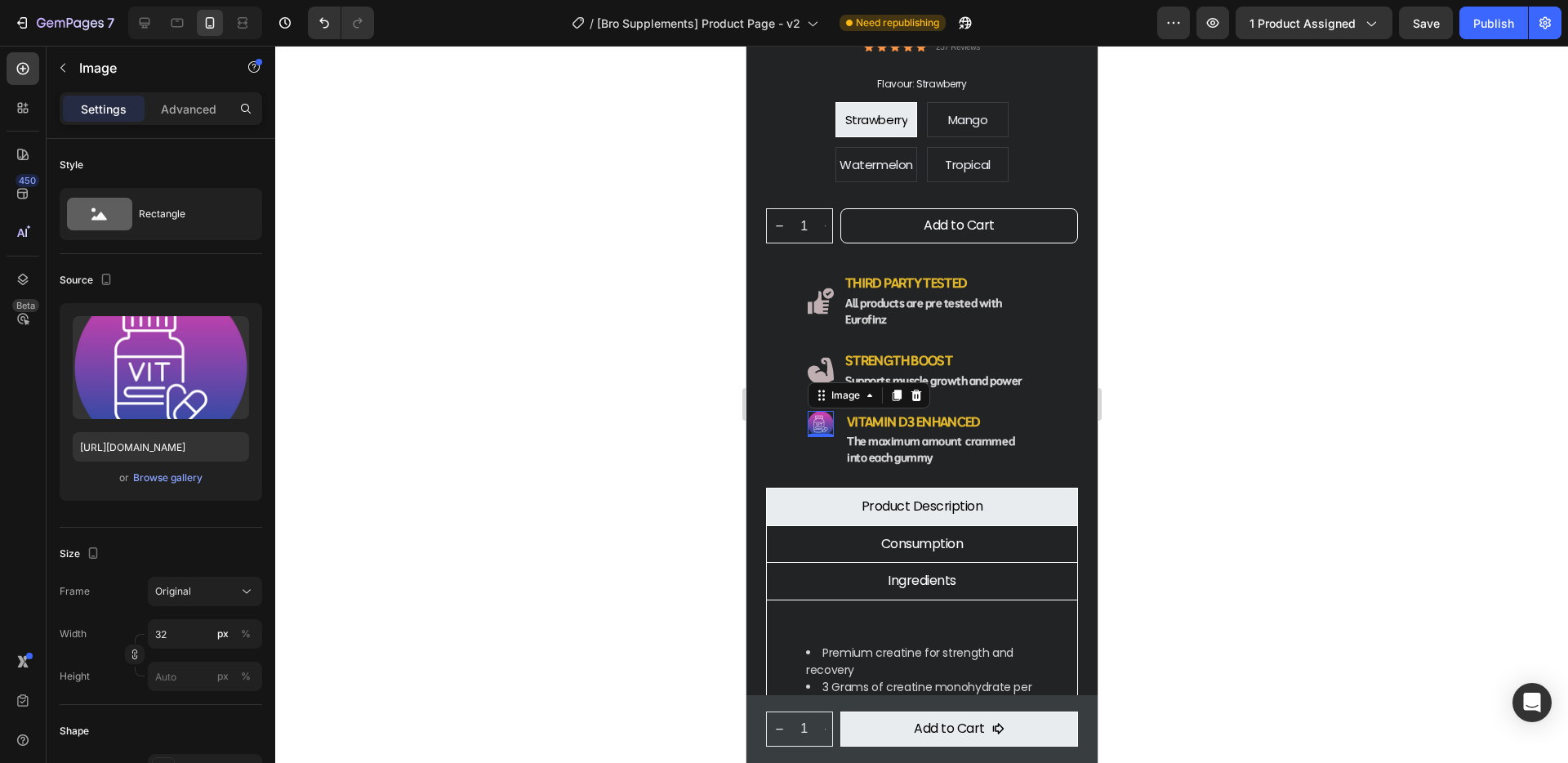
click at [819, 411] on img at bounding box center [820, 424] width 26 height 26
click at [1166, 460] on div at bounding box center [922, 405] width 1293 height 717
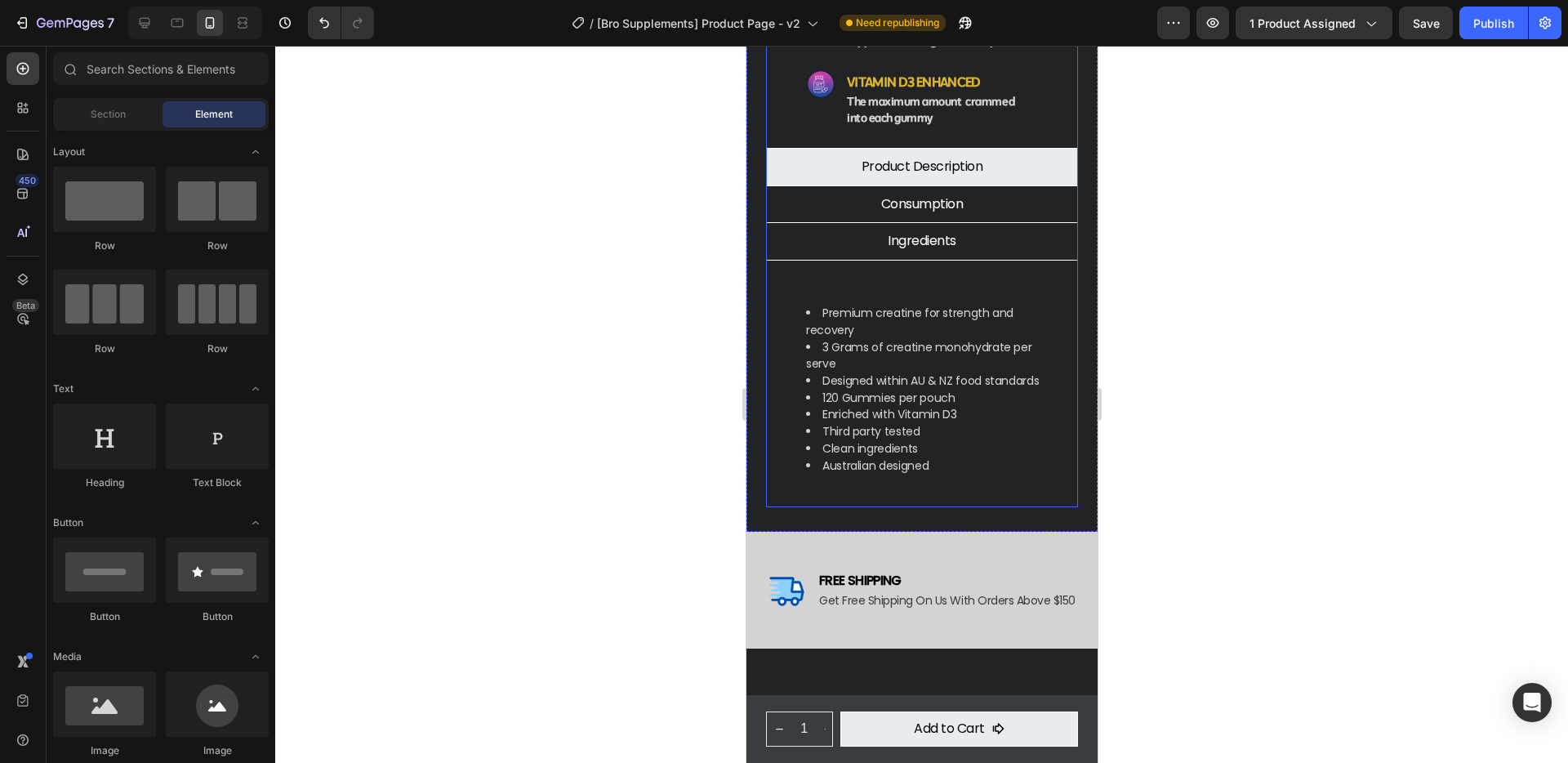
scroll to position [904, 0]
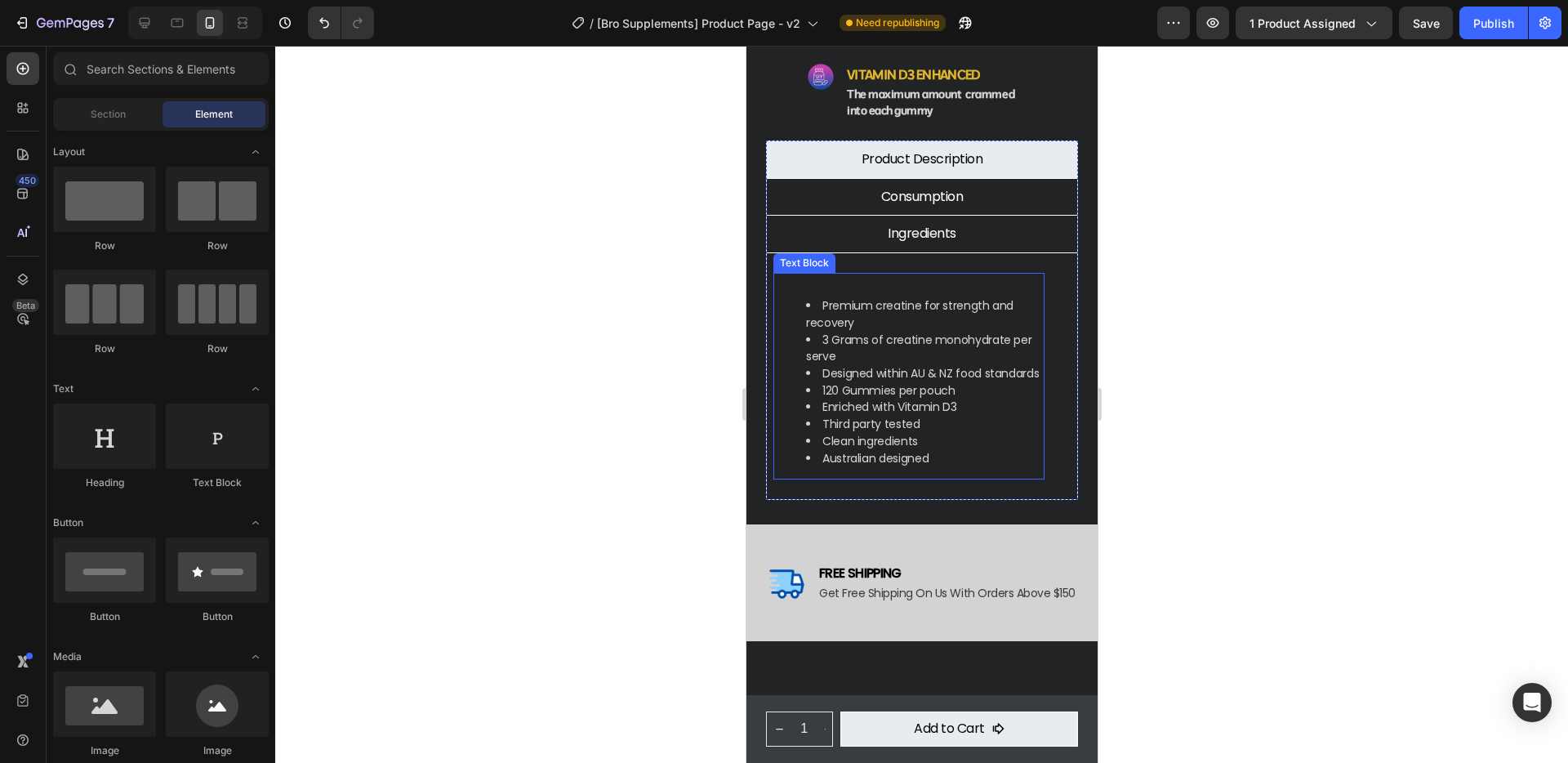
click at [879, 332] on li "3 Grams of creatine monohydrate per serve" at bounding box center [924, 348] width 239 height 34
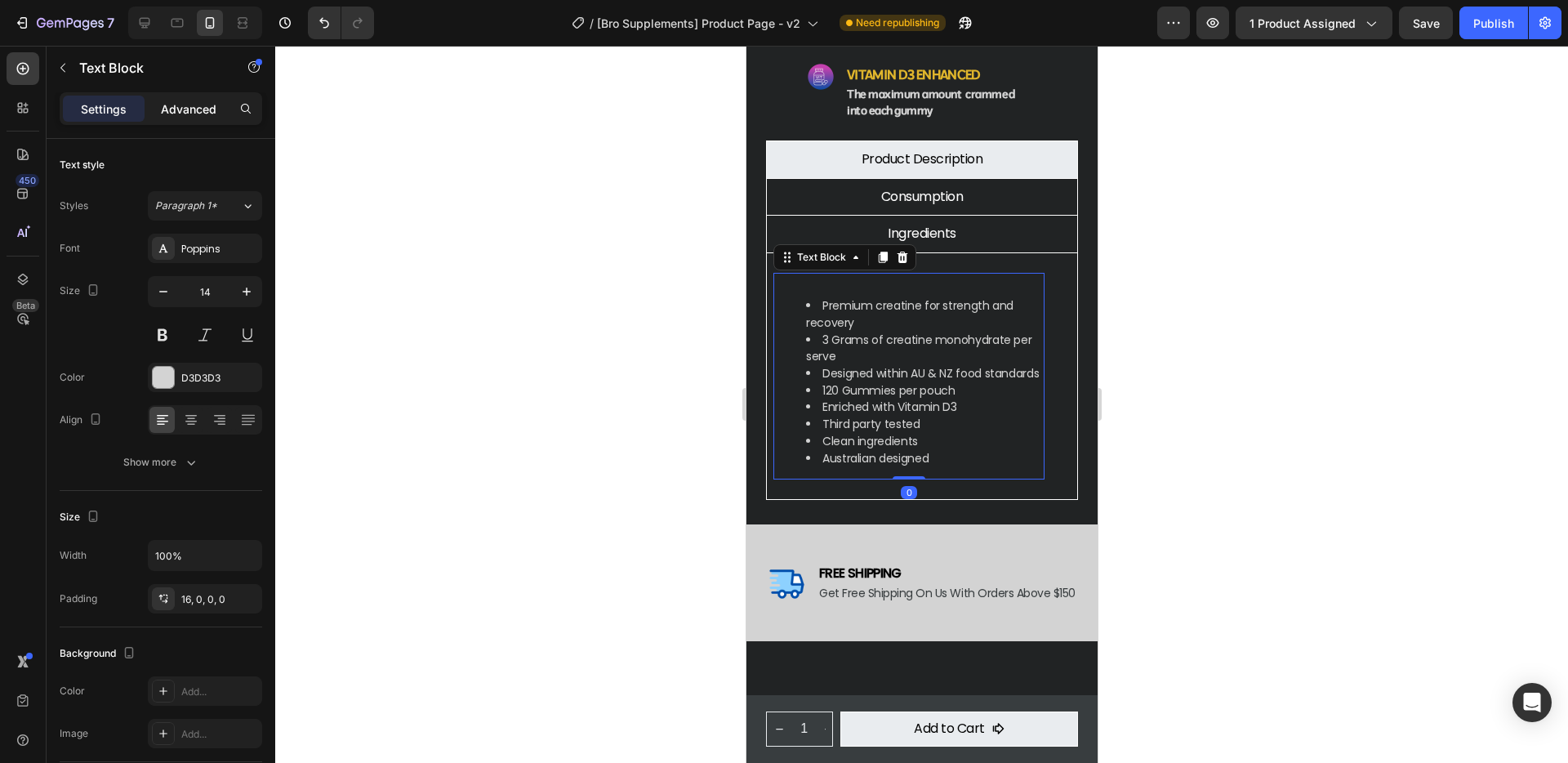
click at [196, 103] on p "Advanced" at bounding box center [188, 109] width 56 height 17
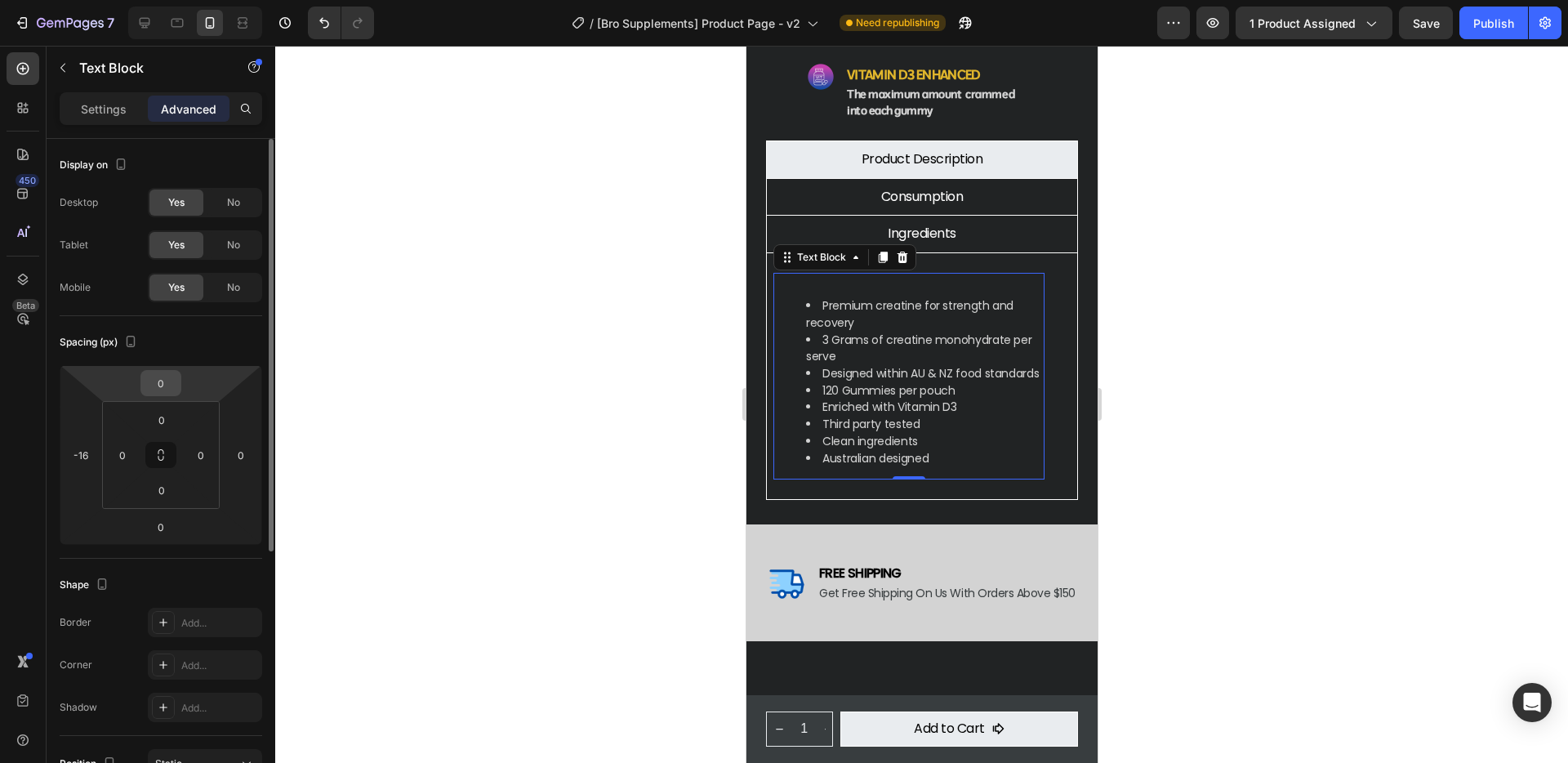
click at [165, 386] on input "0" at bounding box center [161, 383] width 33 height 24
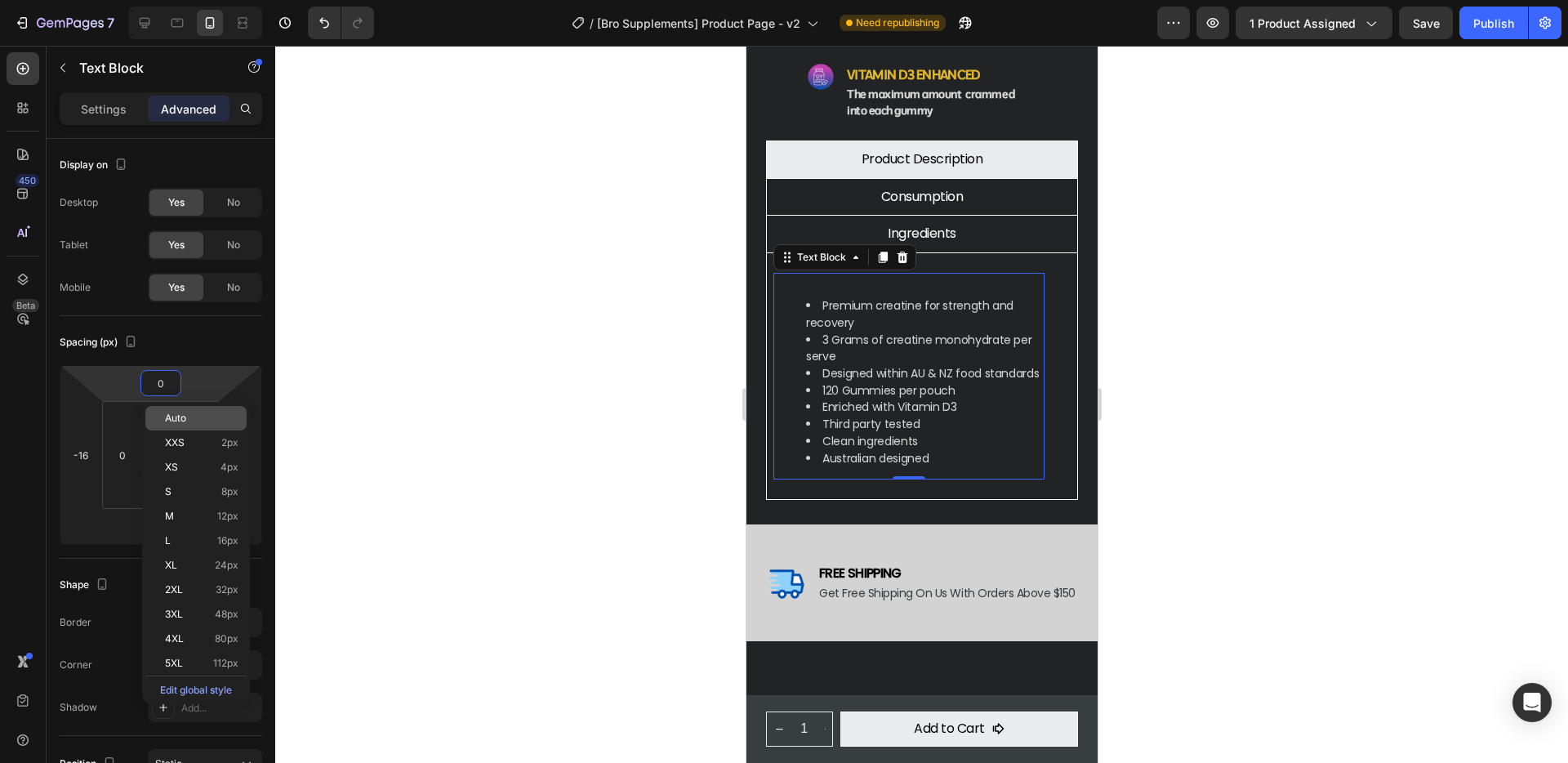
type input "2"
type input "-22"
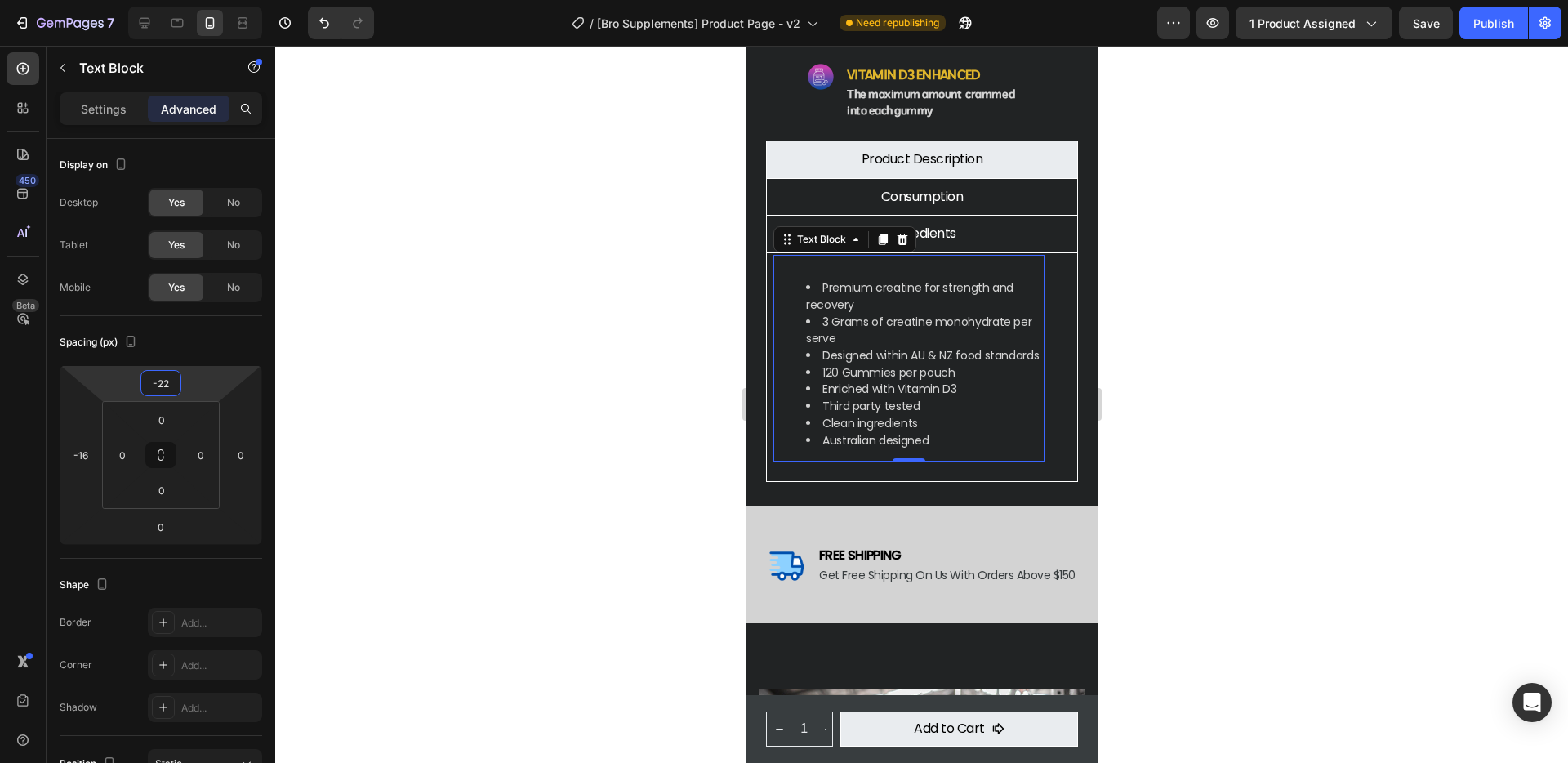
click at [1360, 488] on div at bounding box center [922, 405] width 1293 height 717
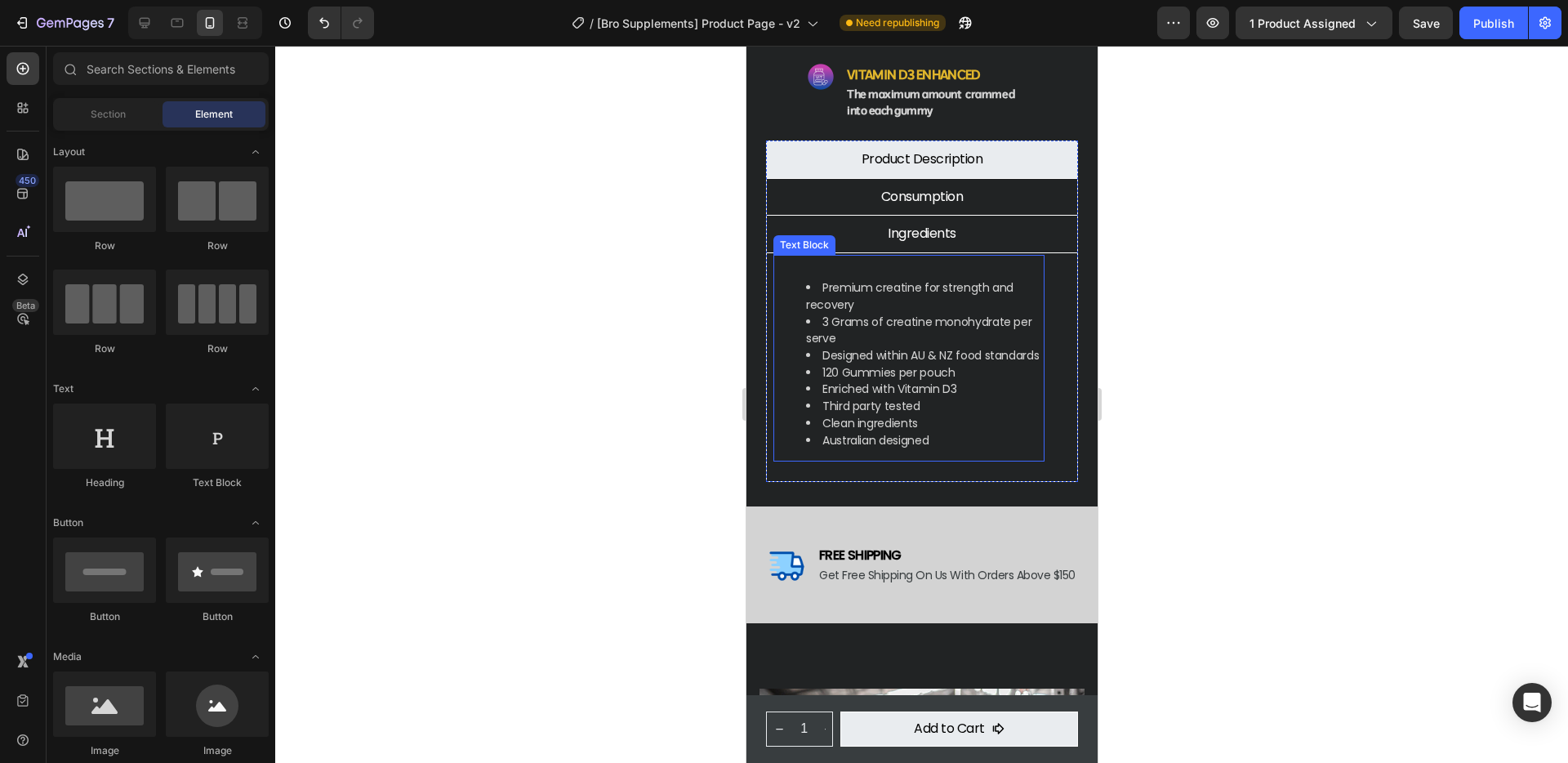
click at [850, 280] on li "Premium creatine for strength and recovery" at bounding box center [924, 296] width 239 height 34
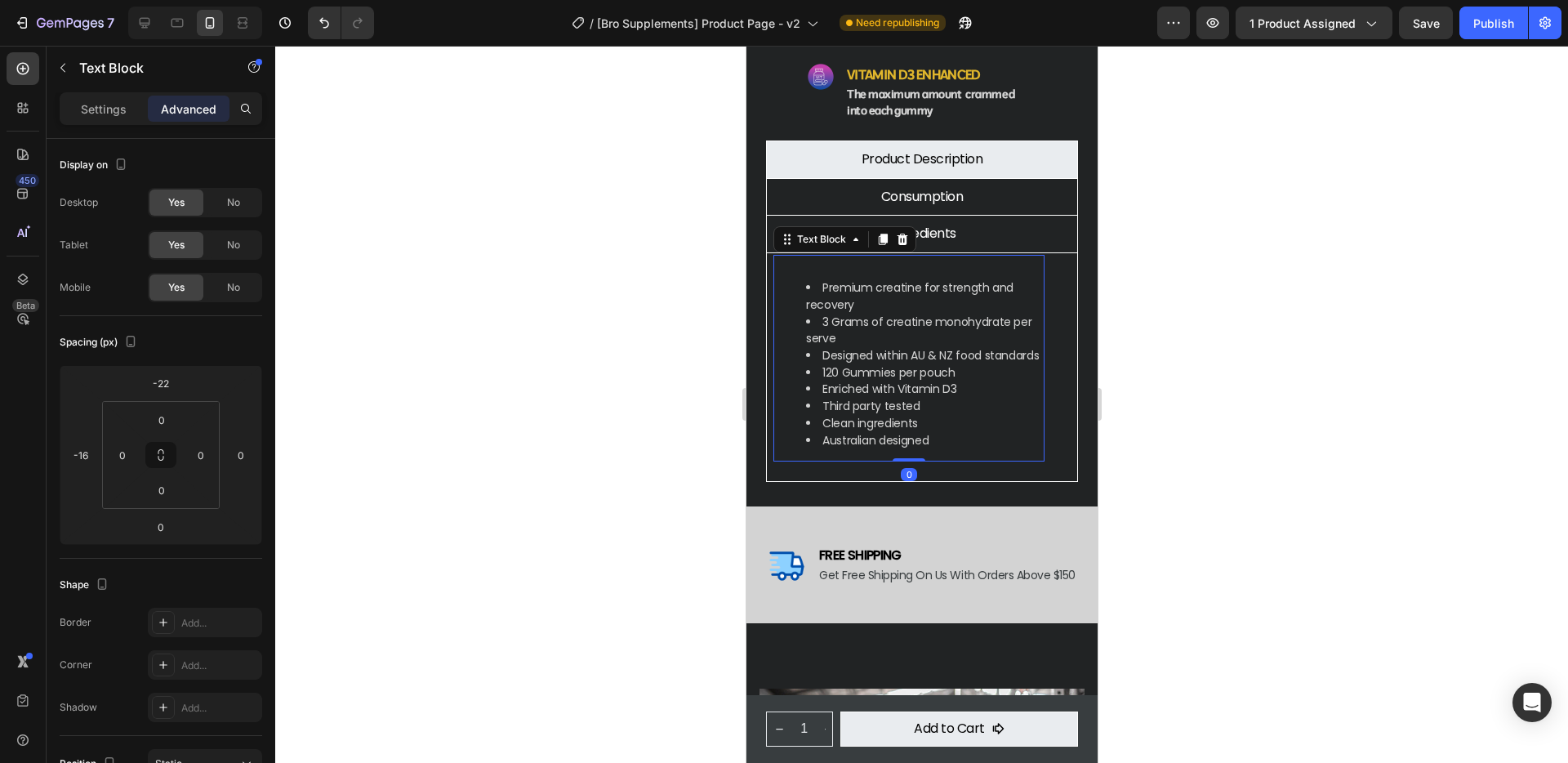
click at [850, 280] on li "Premium creatine for strength and recovery" at bounding box center [924, 296] width 239 height 34
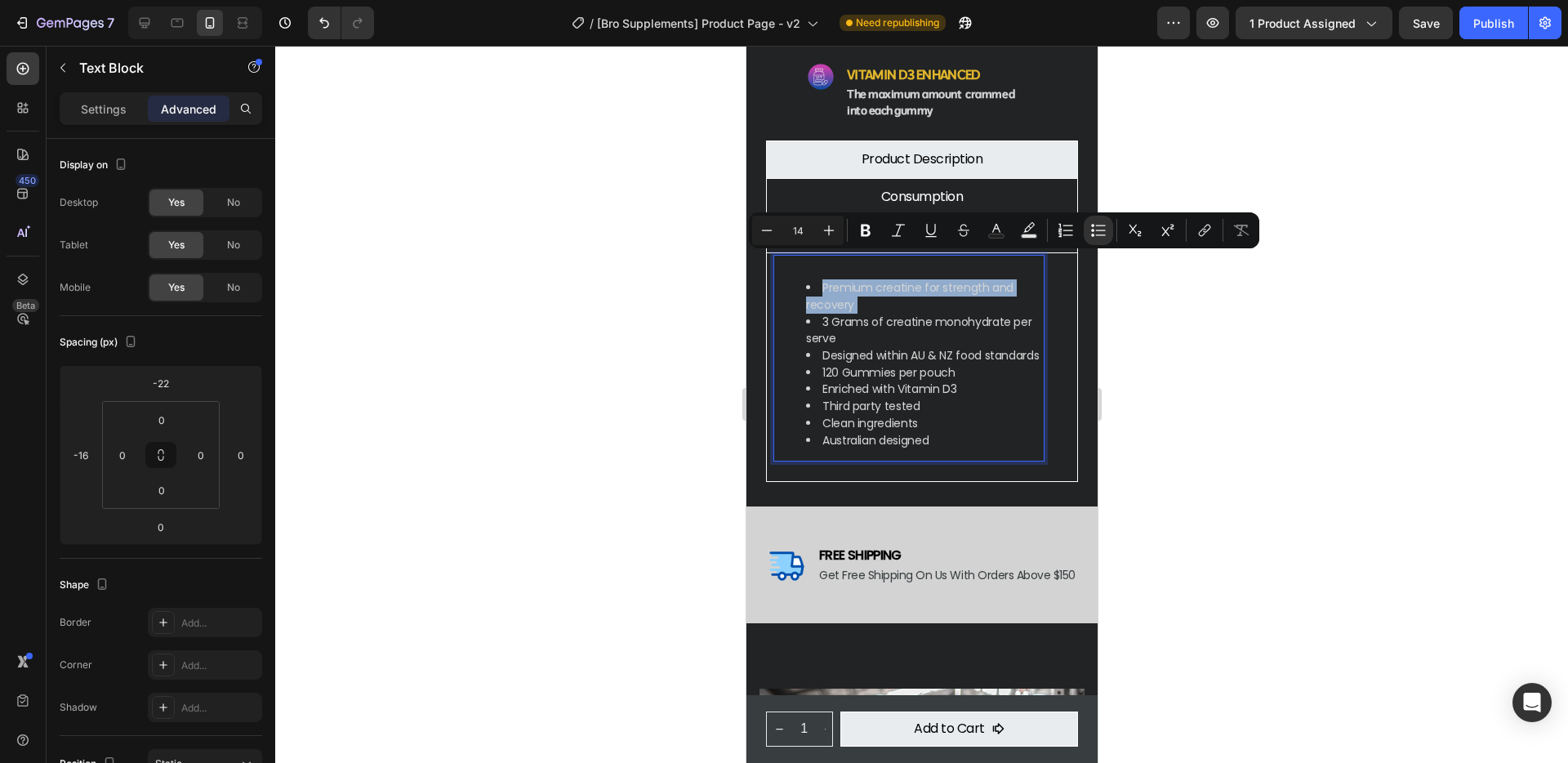
click at [817, 280] on li "Premium creatine for strength and recovery" at bounding box center [924, 296] width 239 height 34
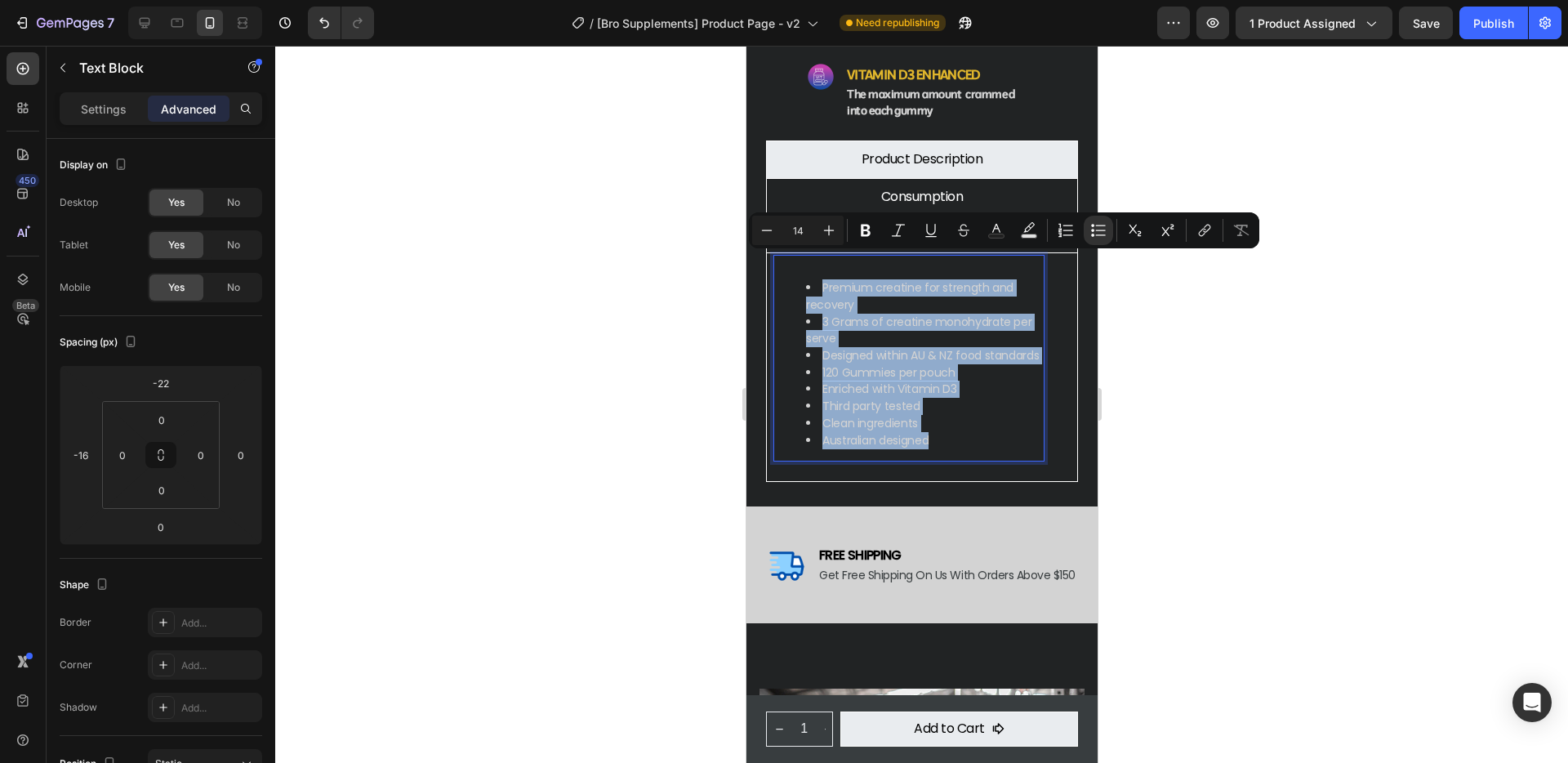
drag, startPoint x: 817, startPoint y: 257, endPoint x: 1039, endPoint y: 421, distance: 276.0
click at [1039, 421] on ul "Premium creatine for strength and recovery 3 Grams of creatine monohydrate per …" at bounding box center [908, 364] width 271 height 169
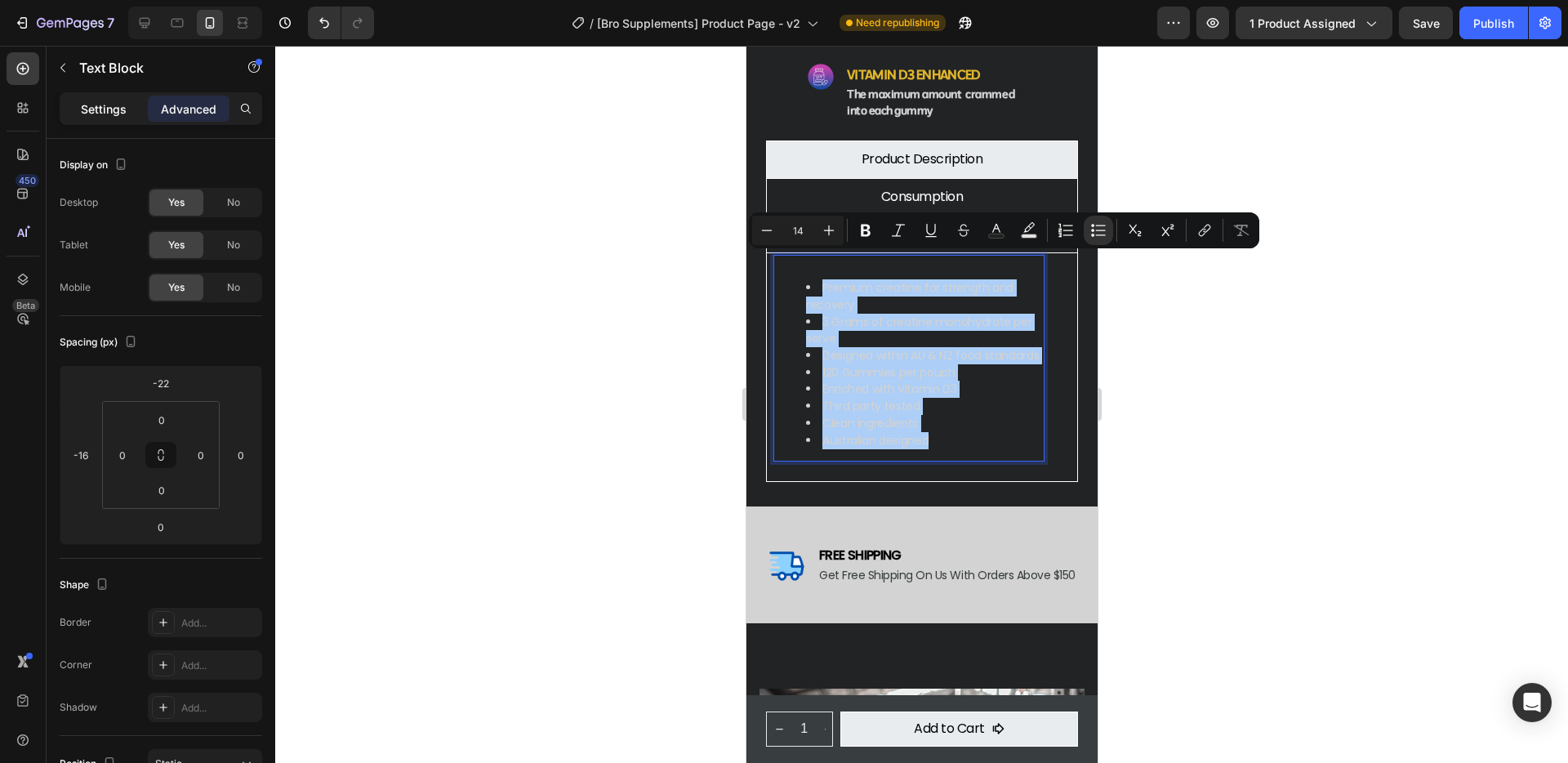
click at [107, 115] on p "Settings" at bounding box center [103, 109] width 46 height 17
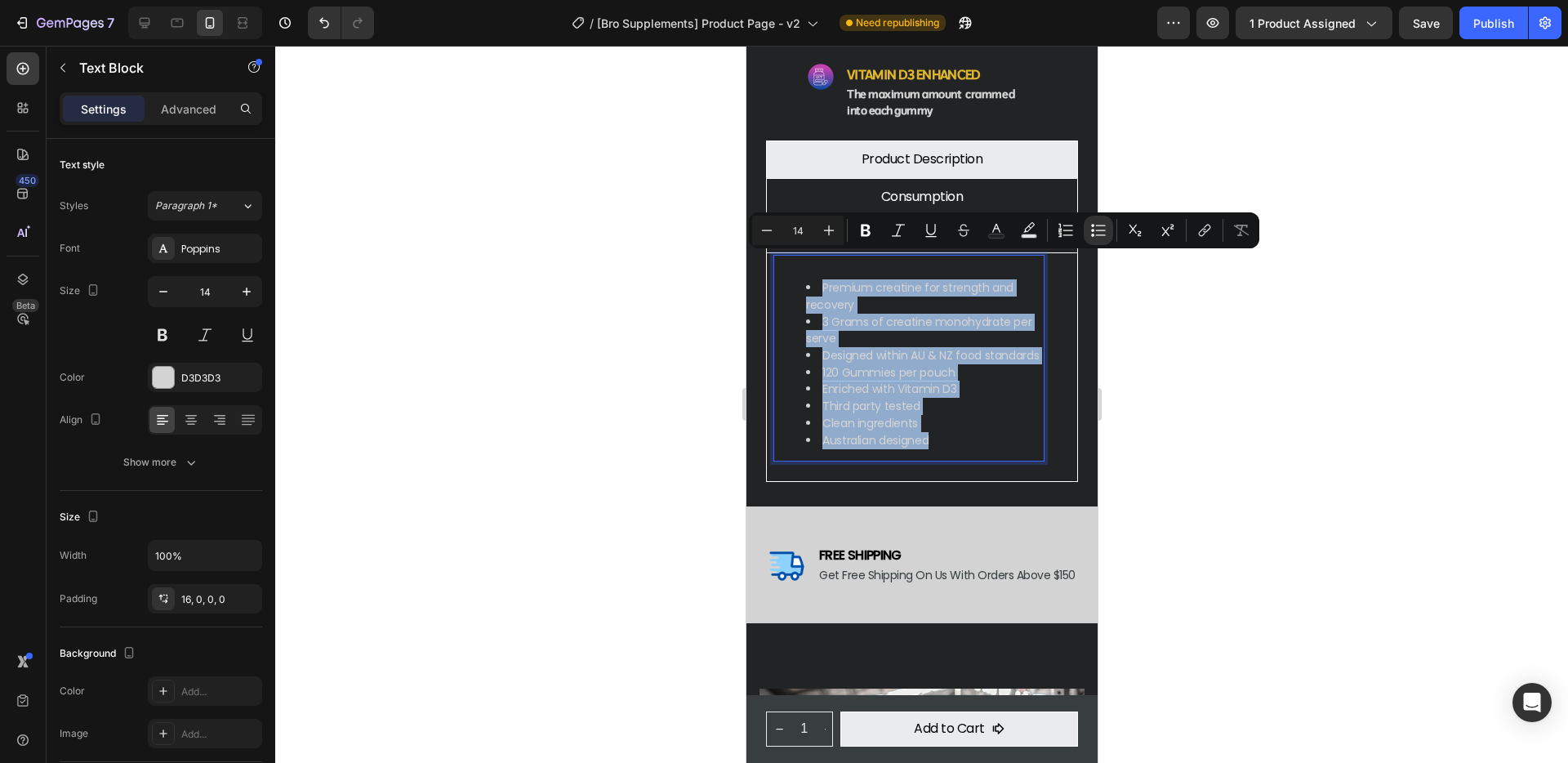
drag, startPoint x: 823, startPoint y: 260, endPoint x: 1019, endPoint y: 413, distance: 248.6
click at [1019, 413] on ul "Premium creatine for strength and recovery 3 Grams of creatine monohydrate per …" at bounding box center [908, 364] width 271 height 169
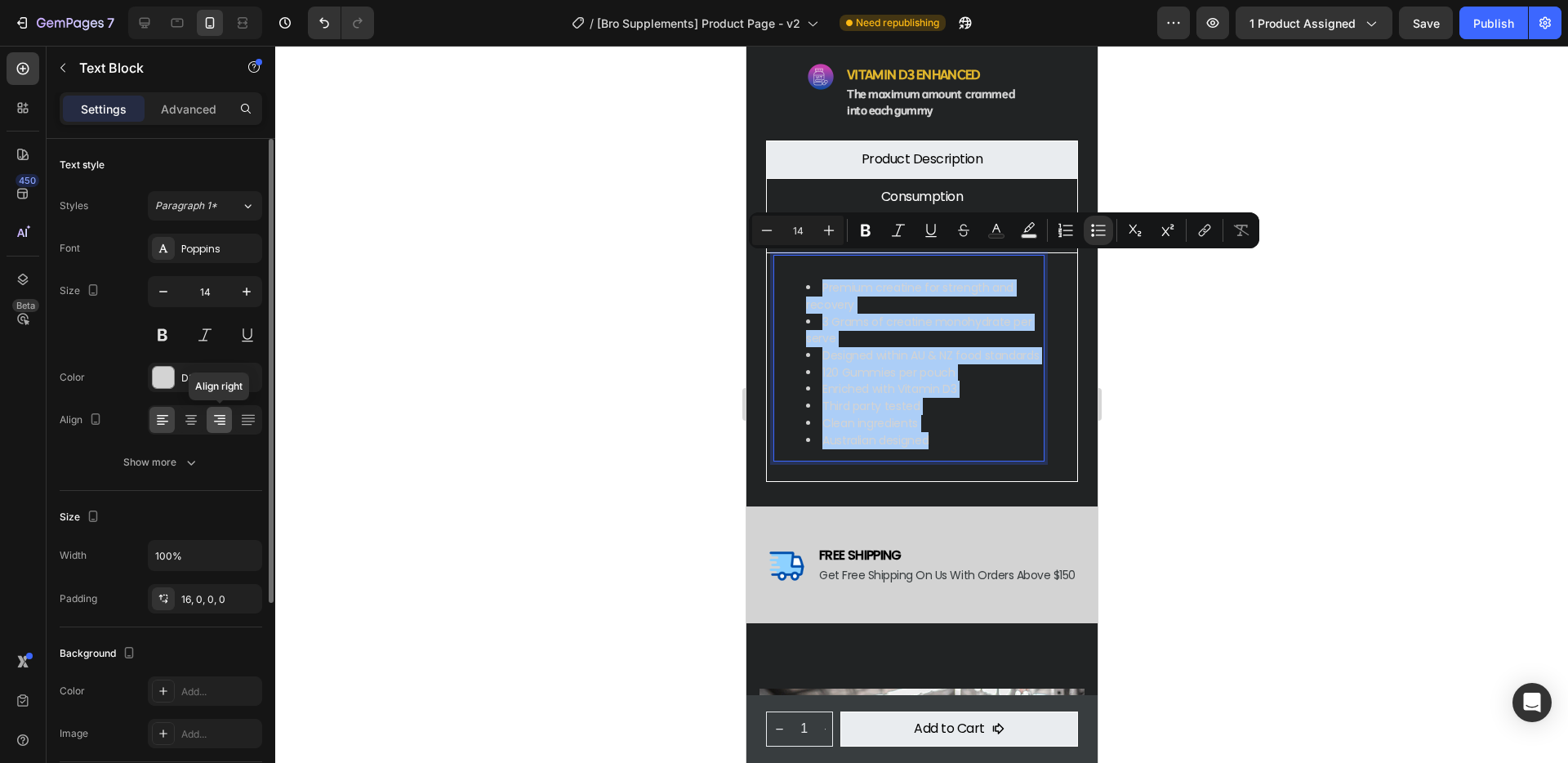
click at [207, 419] on div at bounding box center [219, 420] width 25 height 26
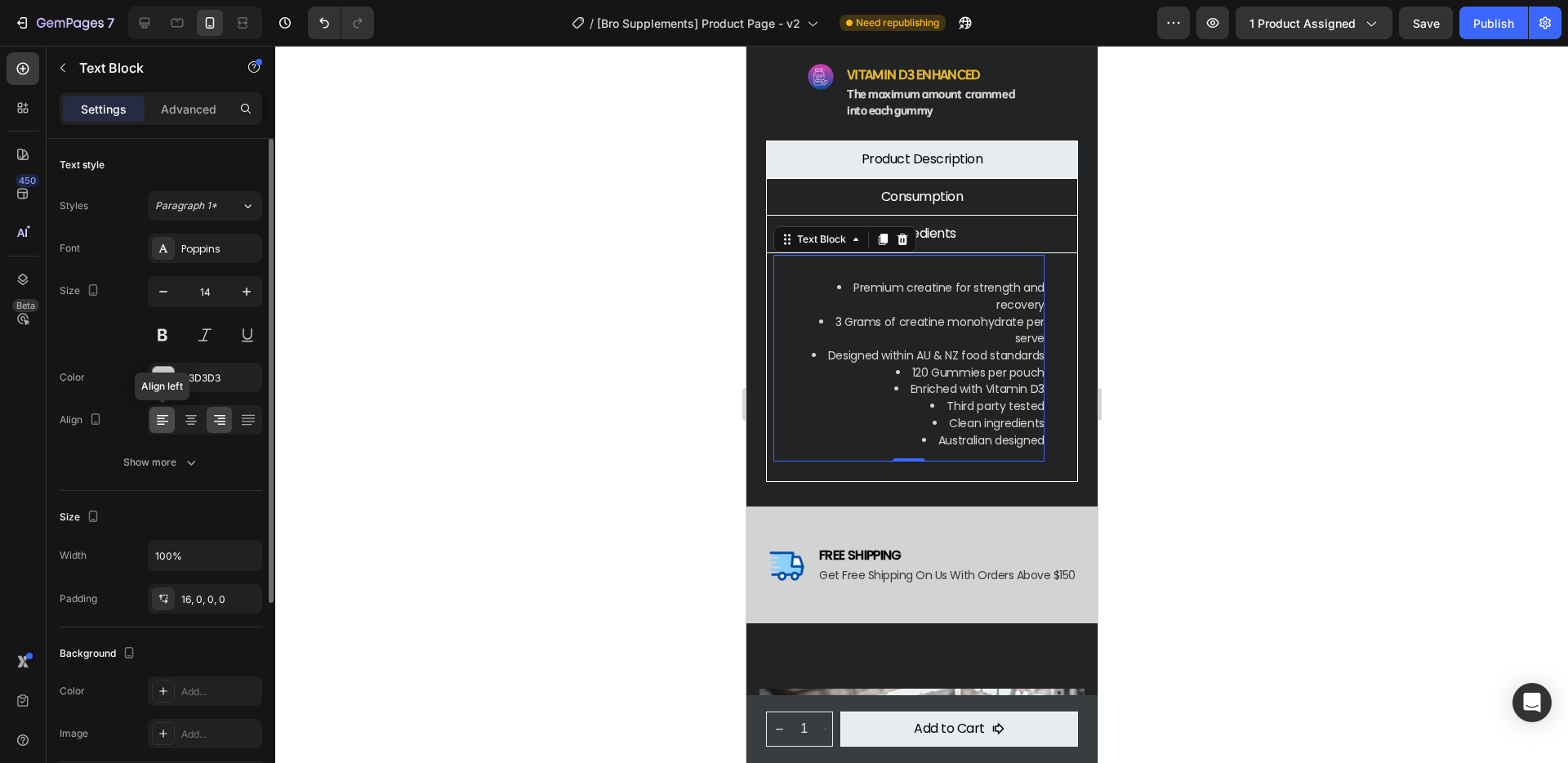
click at [160, 417] on icon at bounding box center [162, 419] width 16 height 16
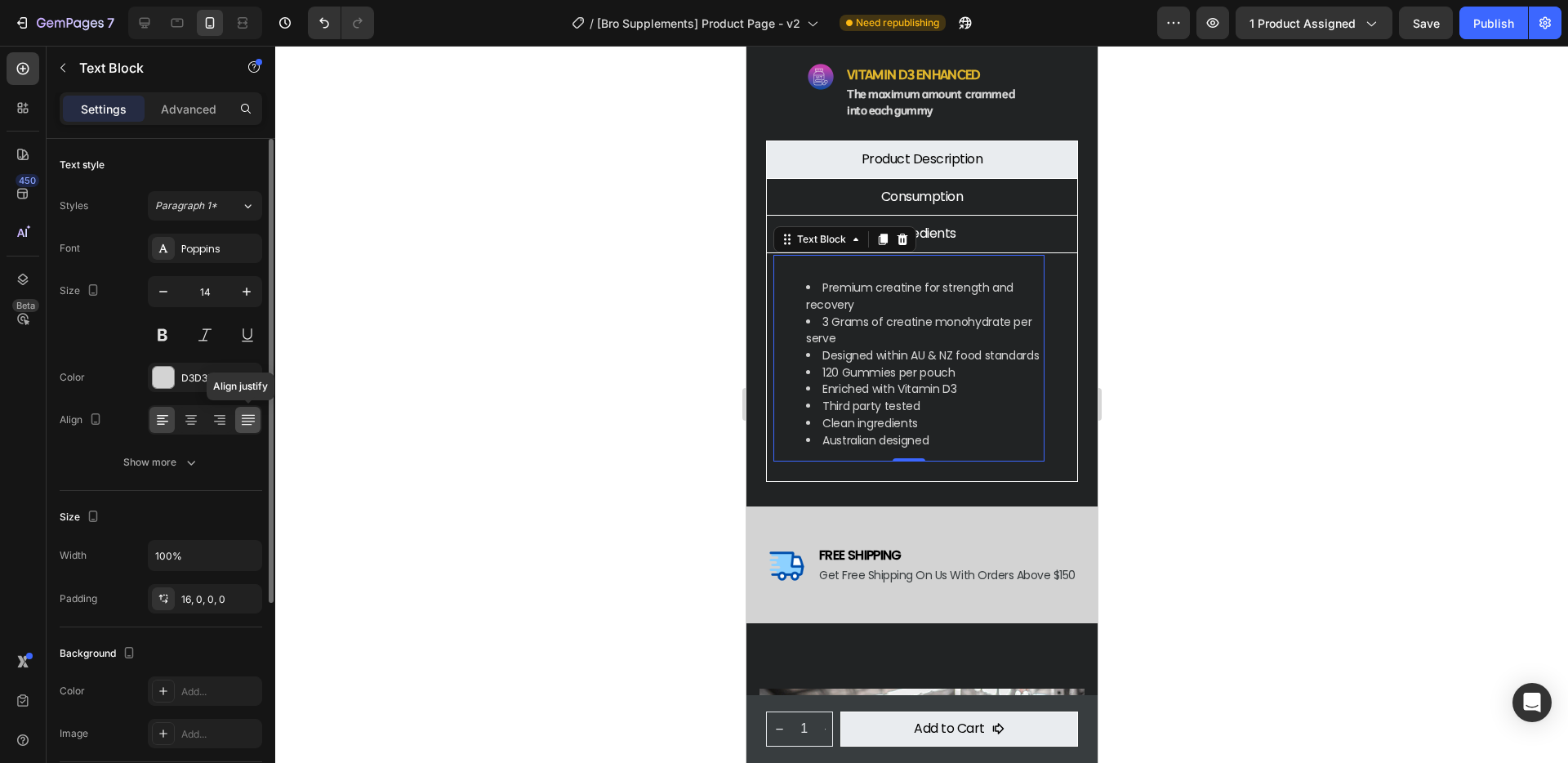
click at [246, 424] on icon at bounding box center [246, 424] width 10 height 1
click at [163, 422] on icon at bounding box center [162, 419] width 16 height 16
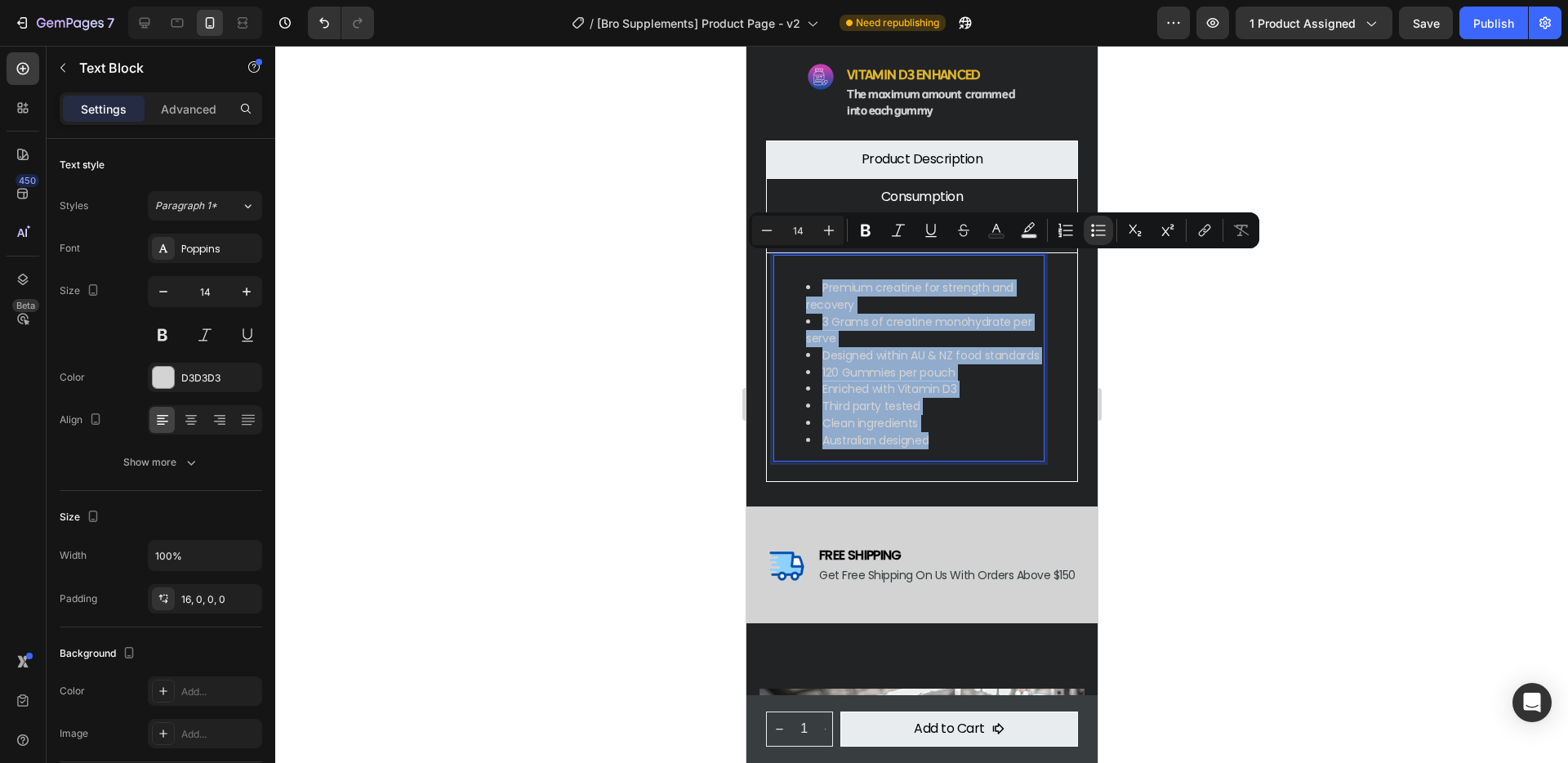
drag, startPoint x: 948, startPoint y: 416, endPoint x: 810, endPoint y: 261, distance: 207.5
click at [810, 280] on ul "Premium creatine for strength and recovery 3 Grams of creatine monohydrate per …" at bounding box center [908, 364] width 271 height 169
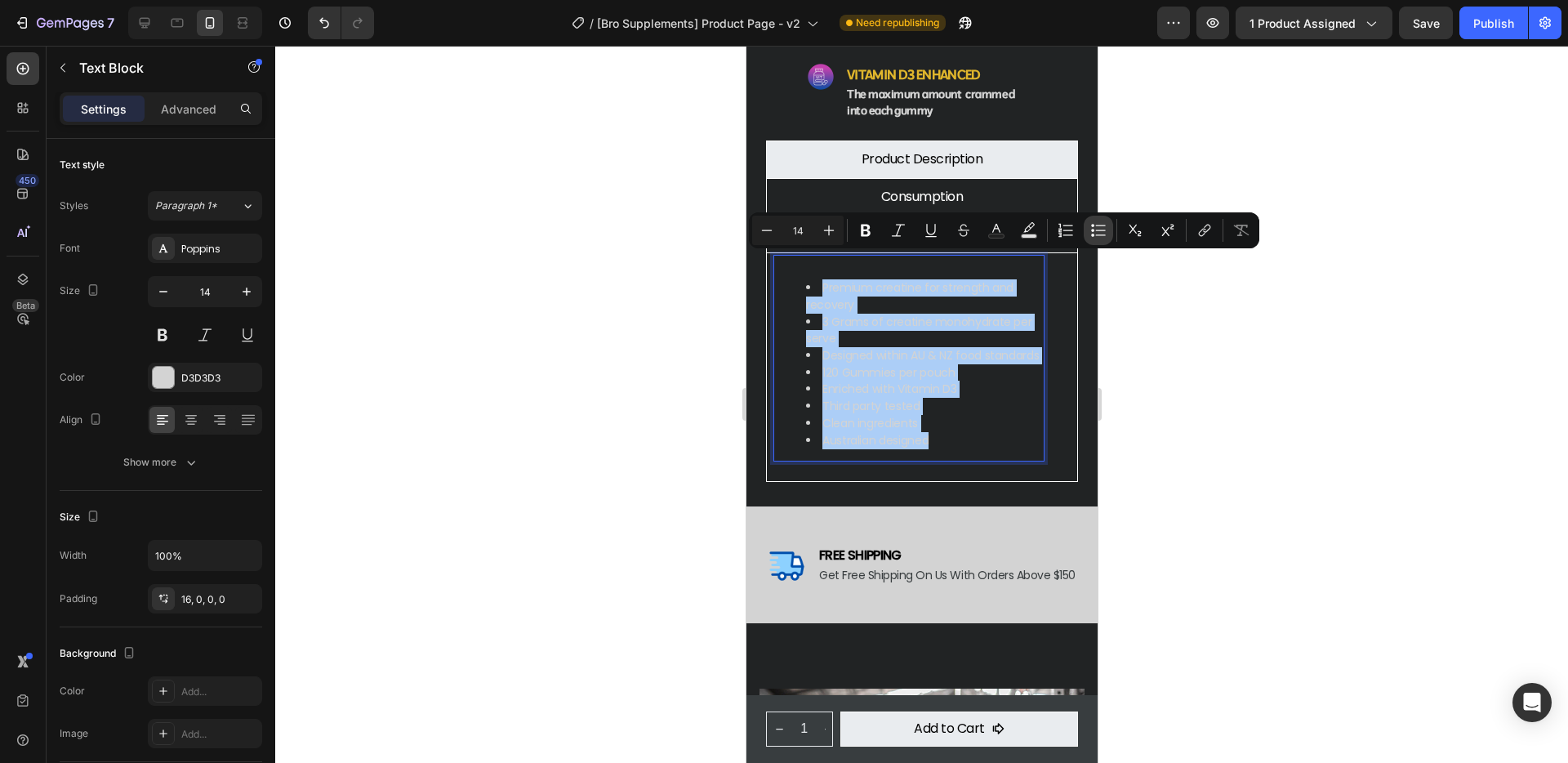
click at [1095, 227] on icon "Editor contextual toolbar" at bounding box center [1098, 230] width 16 height 16
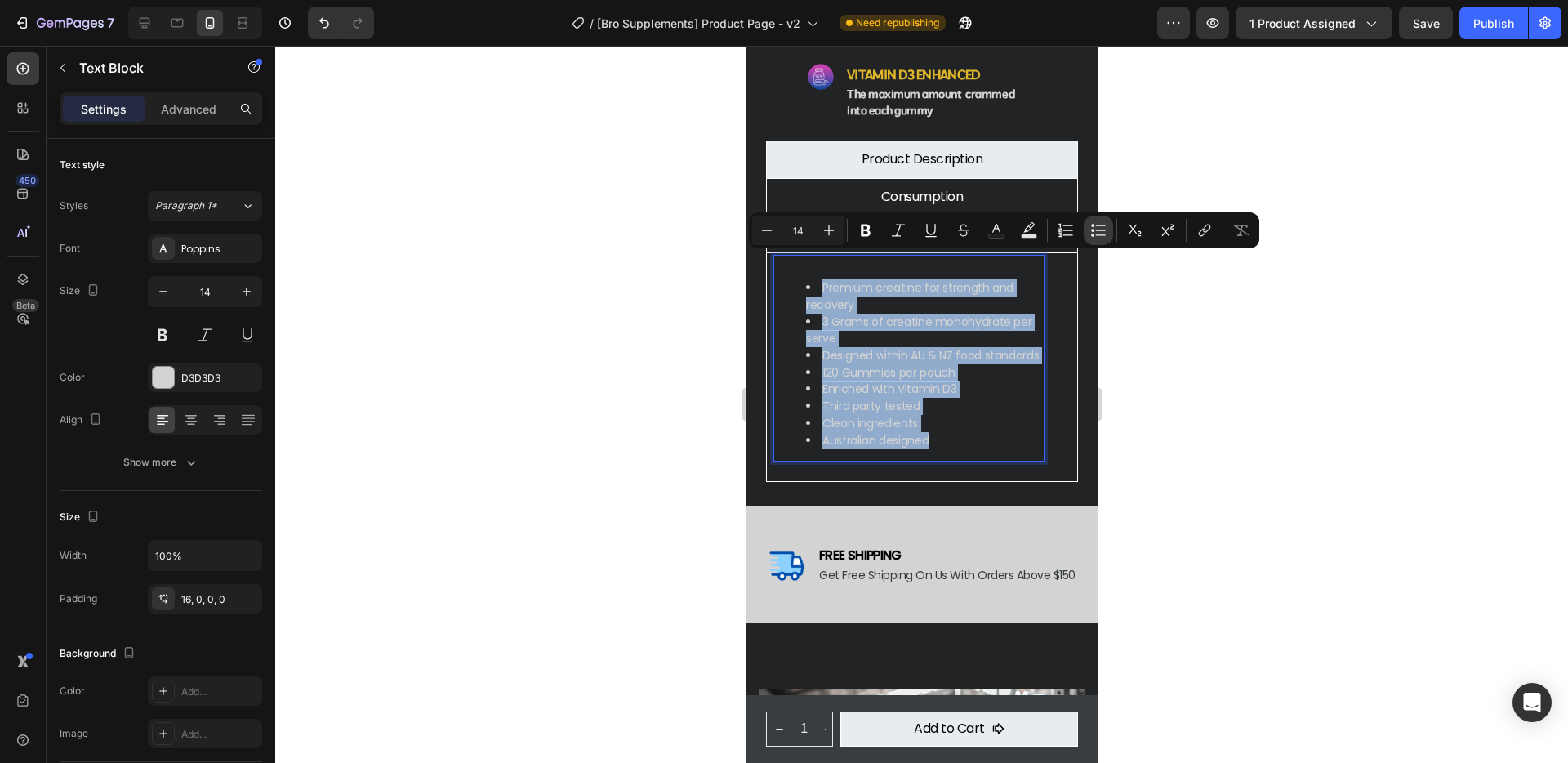
type input "14"
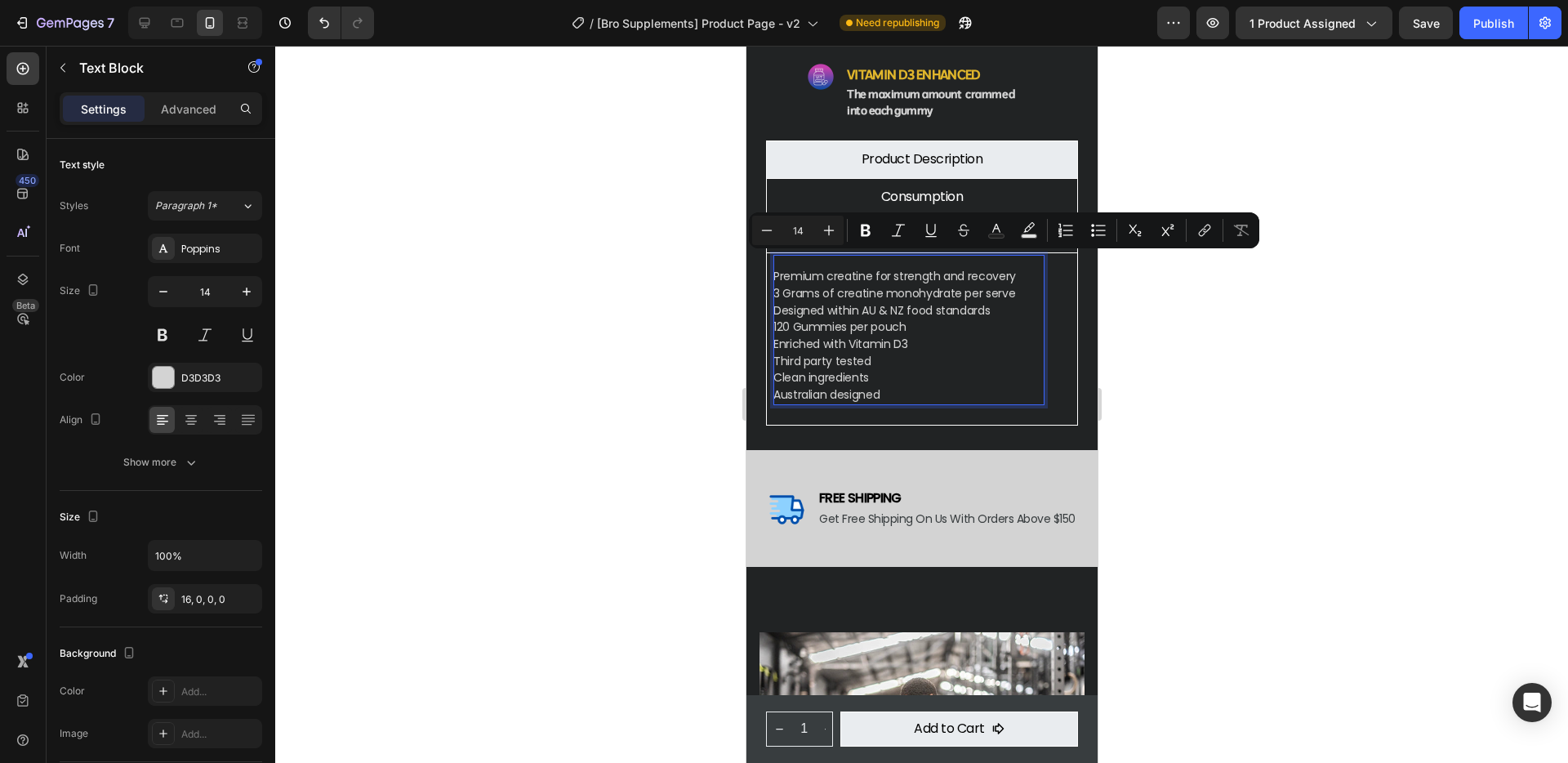
click at [1358, 425] on div at bounding box center [922, 405] width 1293 height 717
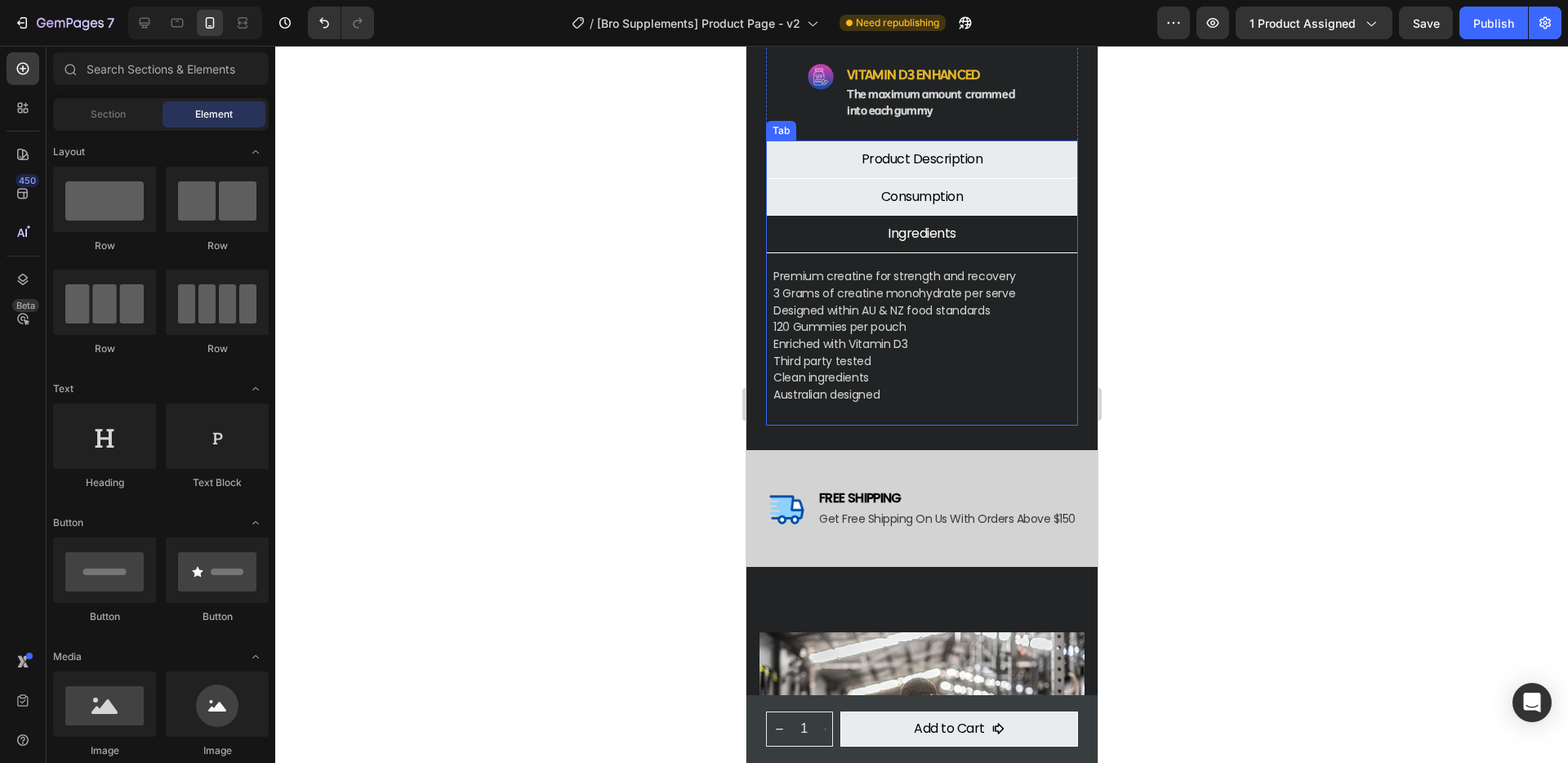
click at [990, 178] on li "Consumption" at bounding box center [921, 196] width 312 height 37
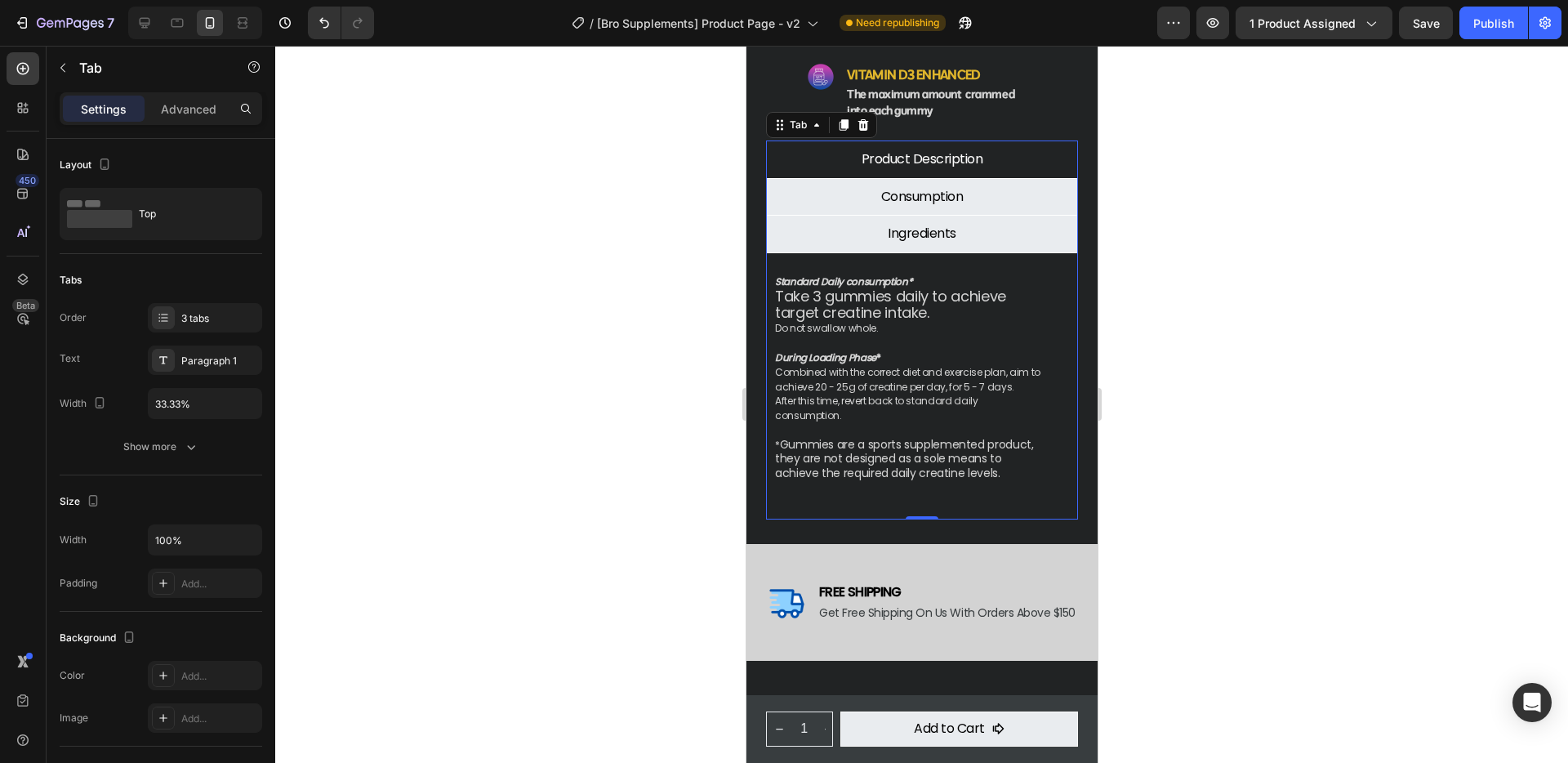
click at [989, 214] on li "Ingredients" at bounding box center [921, 233] width 312 height 37
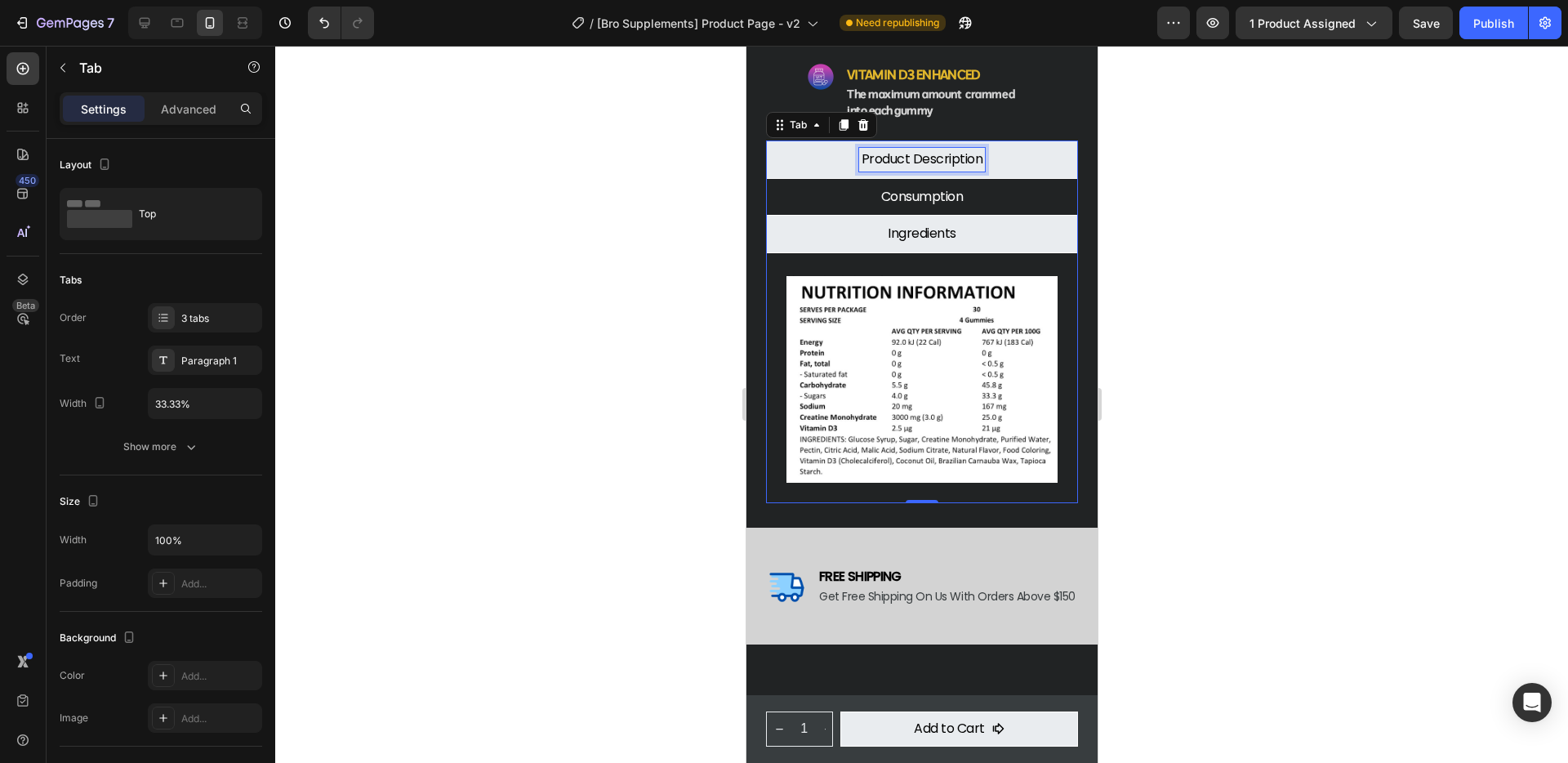
click at [964, 150] on p "Product Description" at bounding box center [922, 160] width 121 height 19
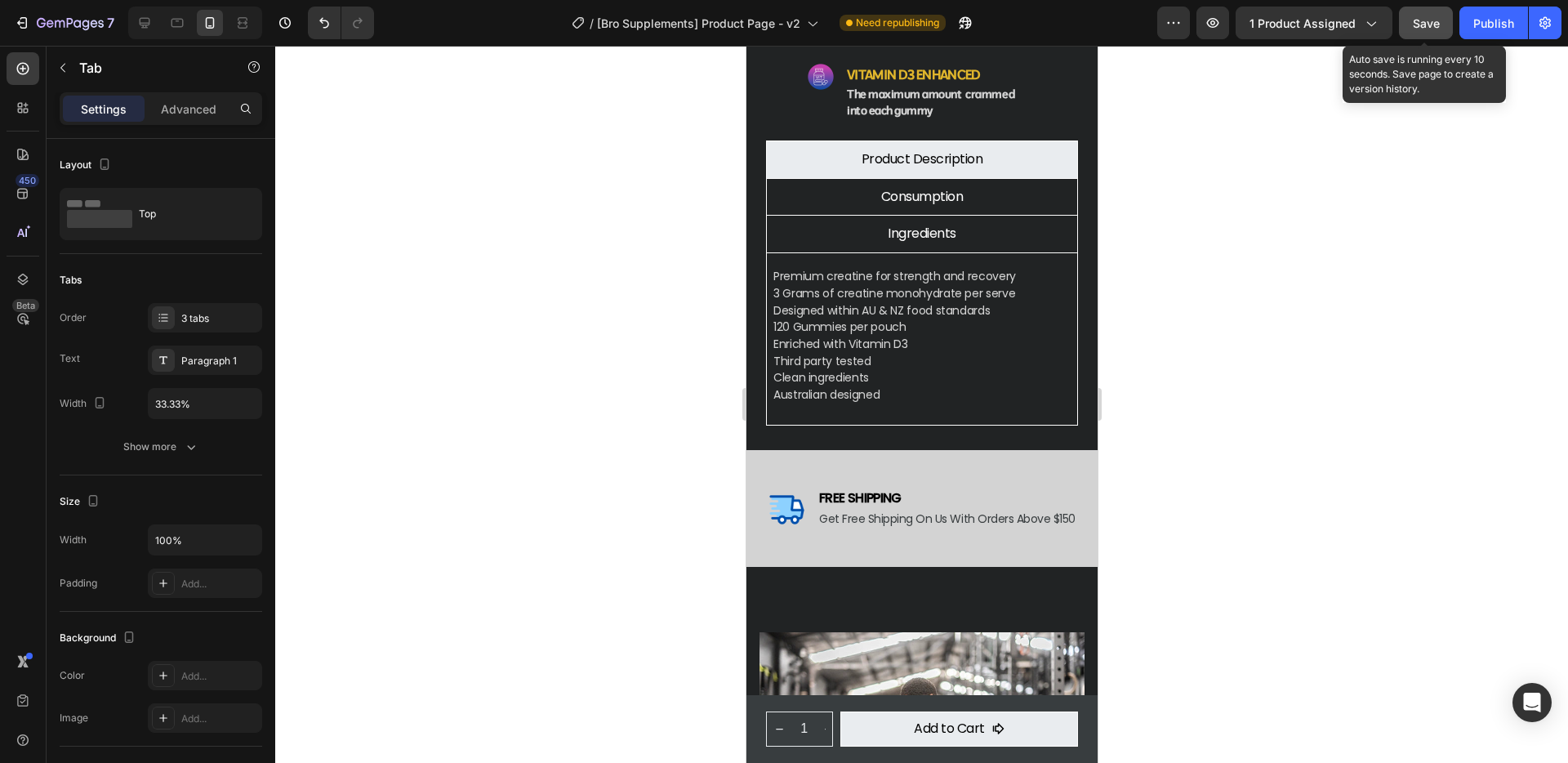
click at [1438, 21] on span "Save" at bounding box center [1426, 23] width 27 height 14
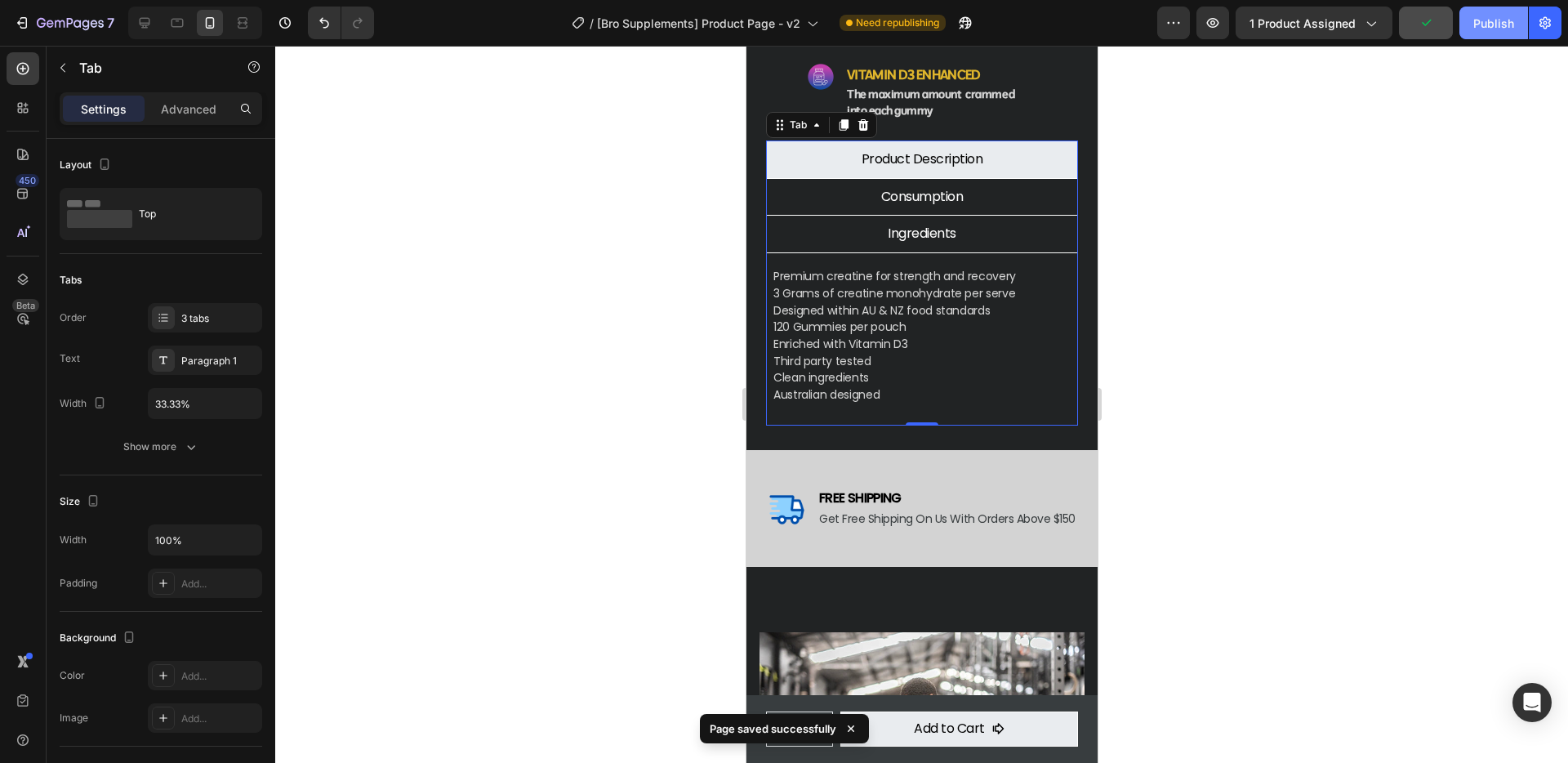
click at [1508, 19] on div "Publish" at bounding box center [1493, 23] width 41 height 17
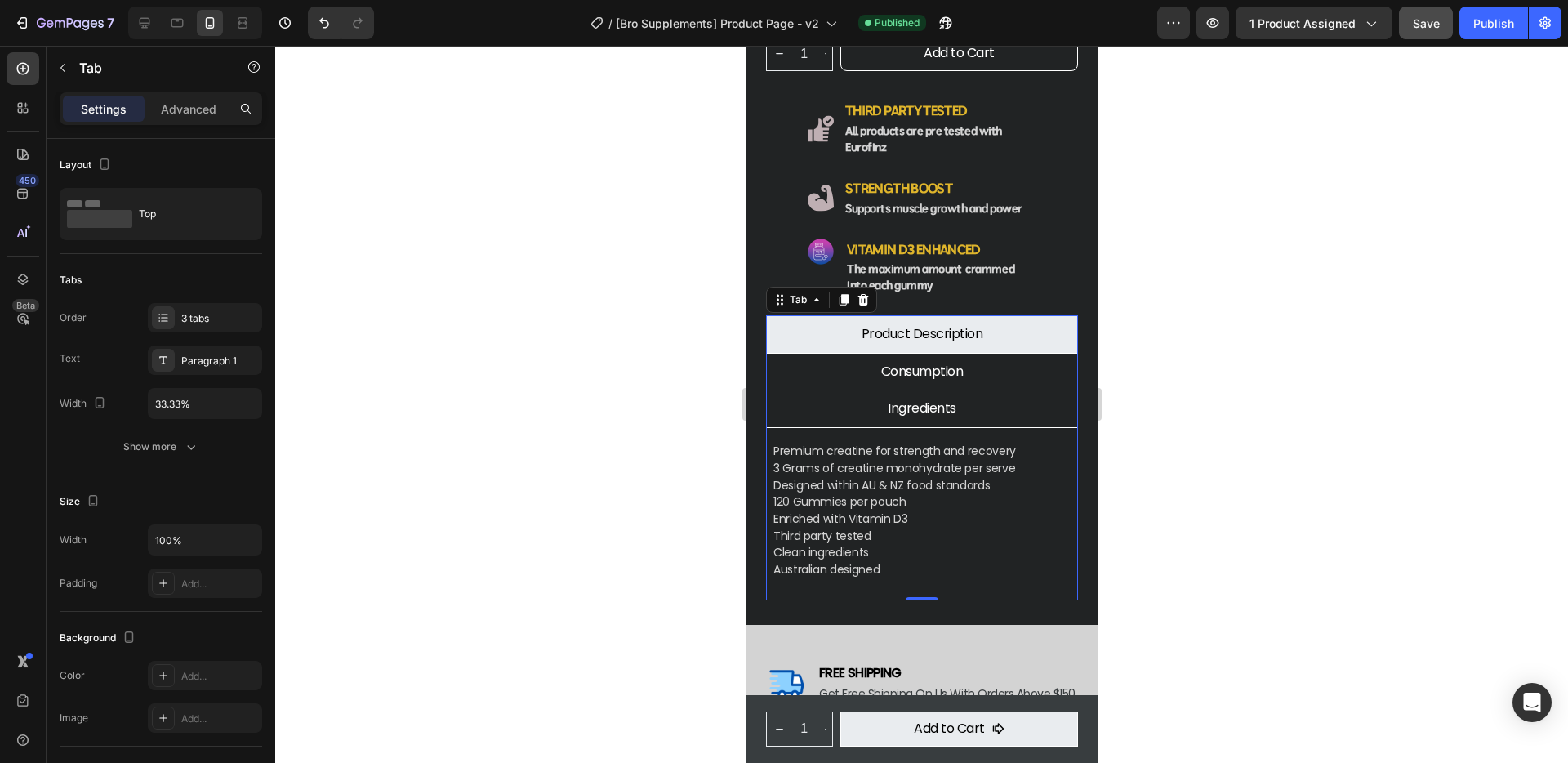
scroll to position [622, 0]
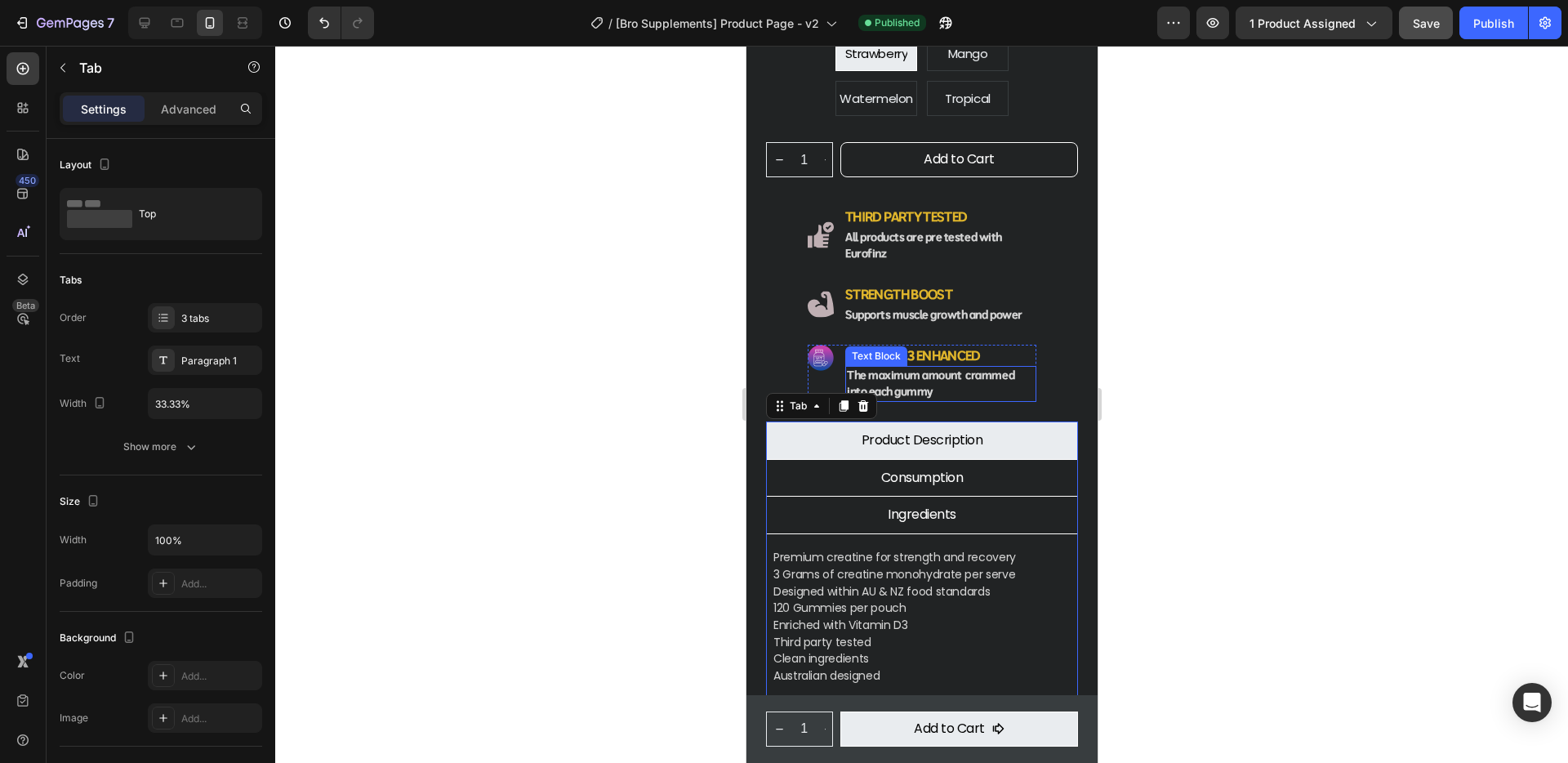
click at [906, 367] on p "The maximum amount crammed into each gummy" at bounding box center [940, 384] width 187 height 33
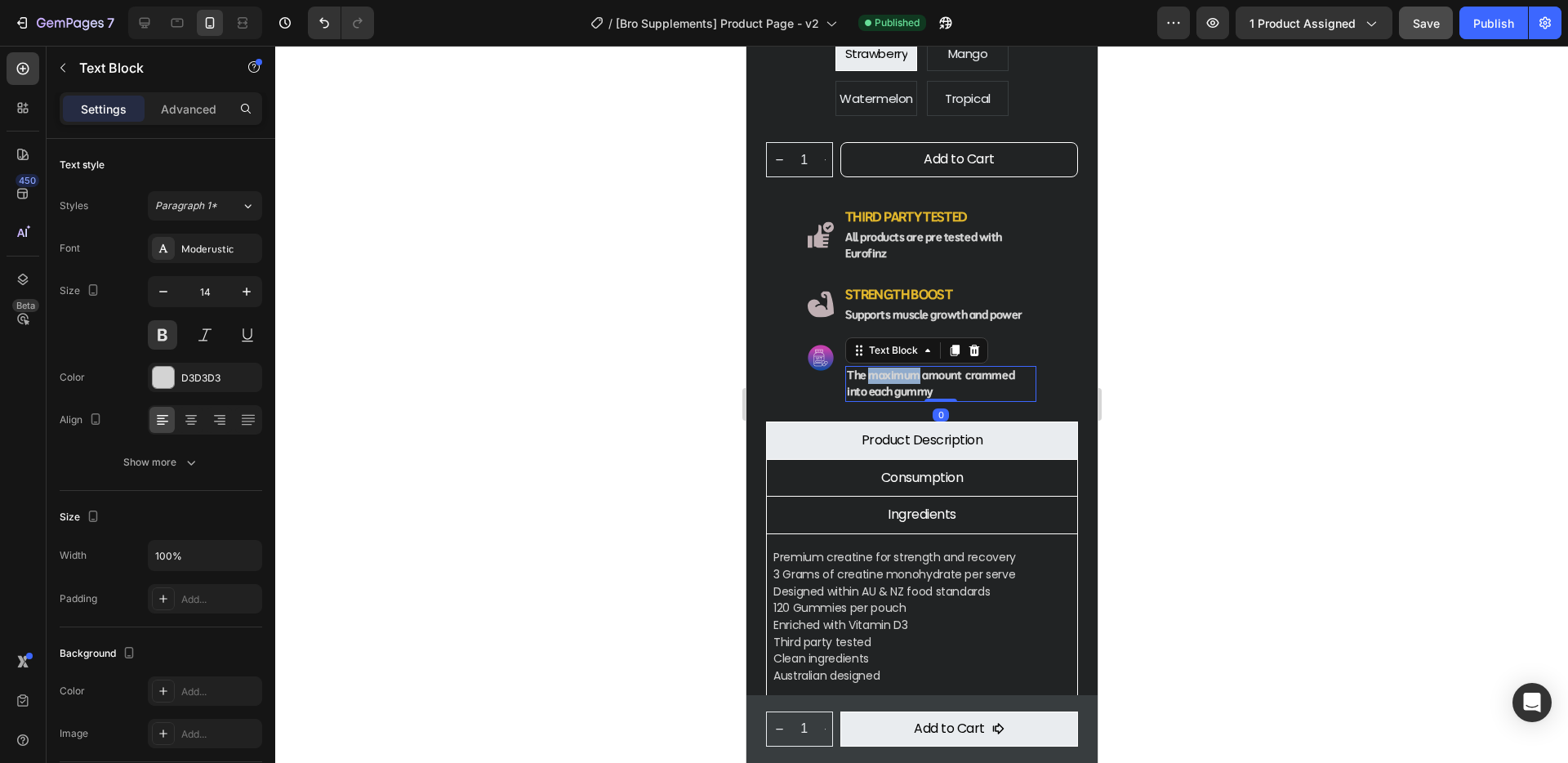
click at [906, 367] on p "The maximum amount crammed into each gummy" at bounding box center [940, 384] width 187 height 33
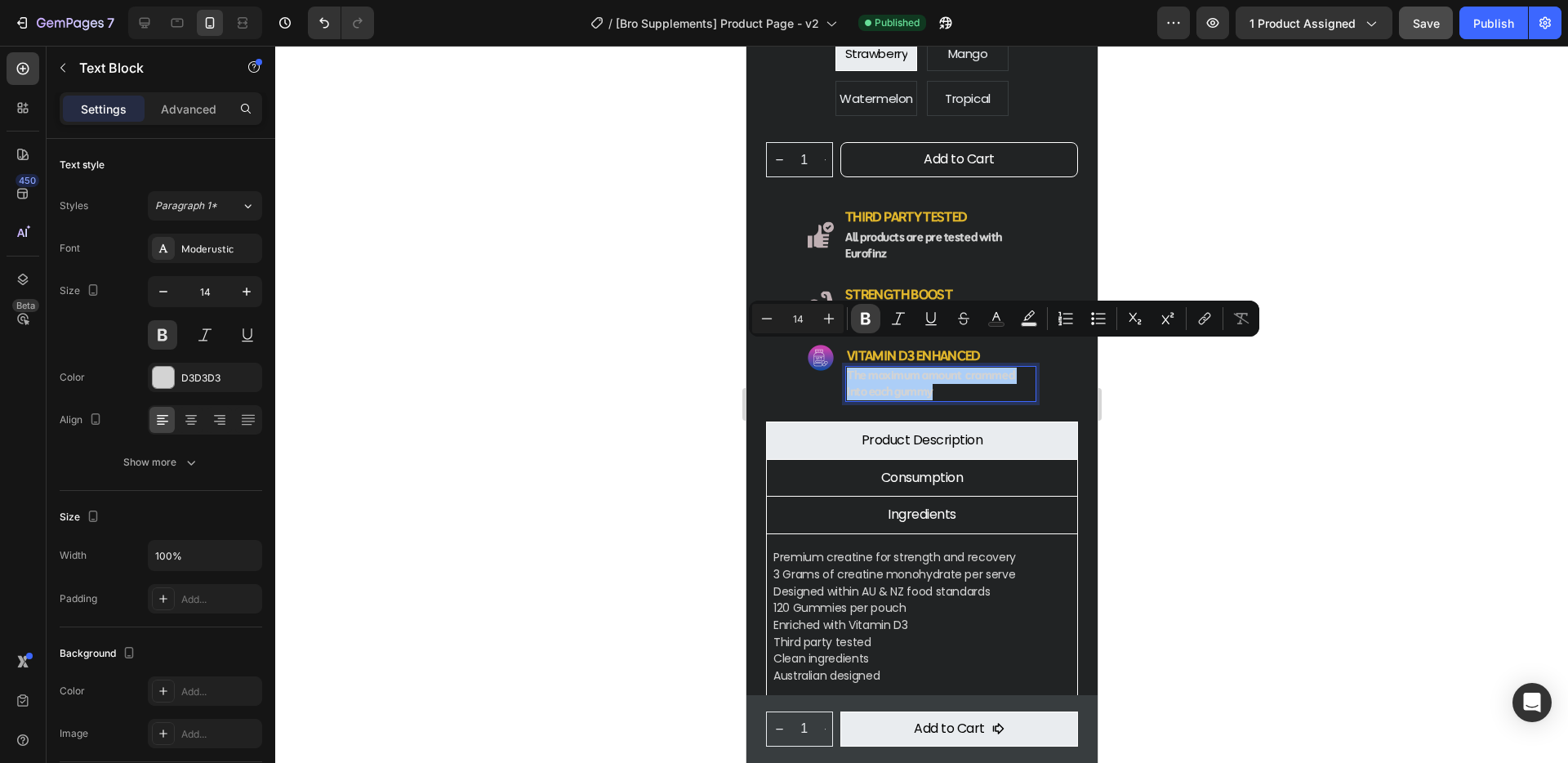
click at [871, 313] on icon "Editor contextual toolbar" at bounding box center [865, 319] width 16 height 16
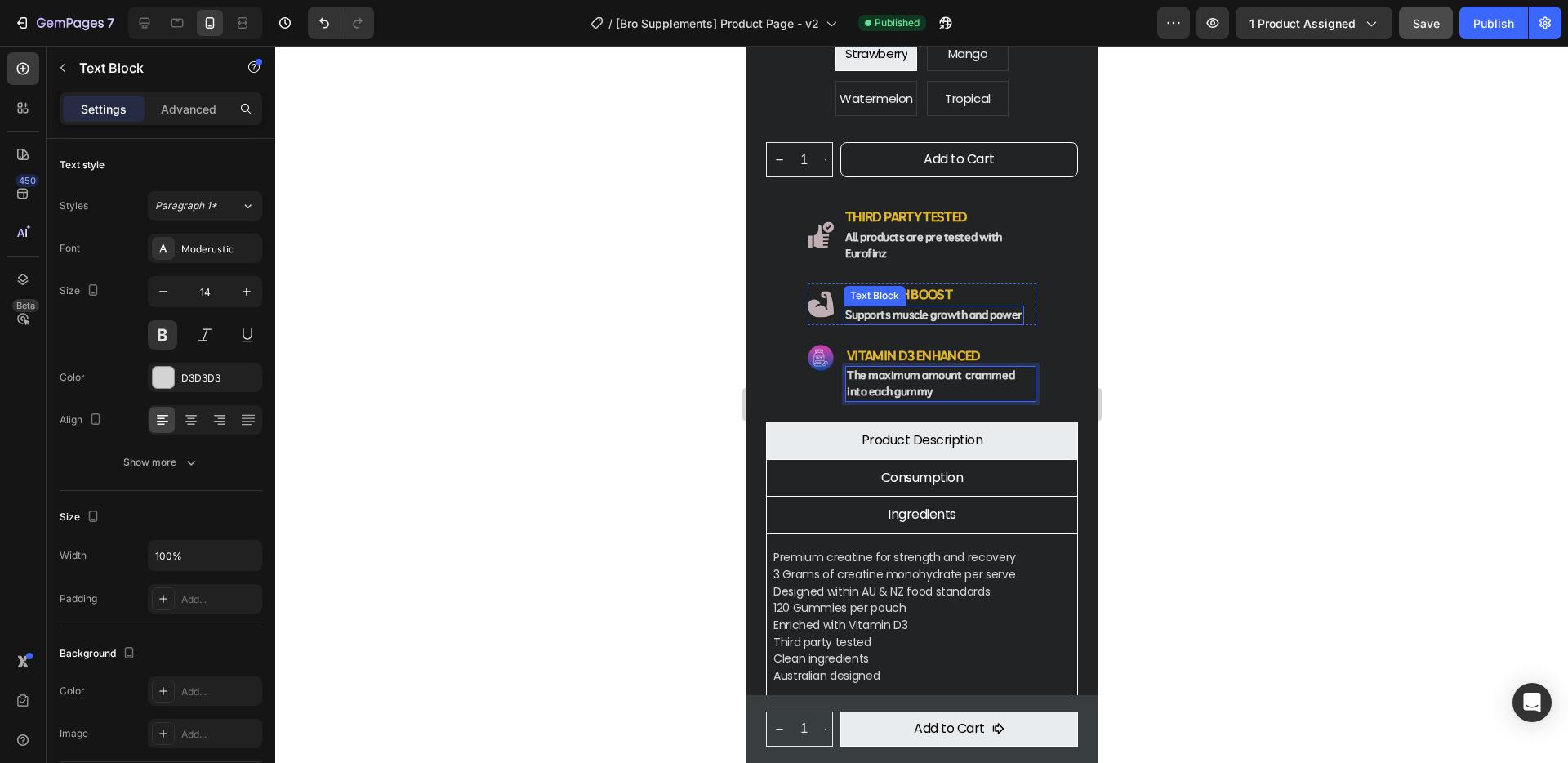
click at [887, 307] on p "Supports muscle growth and power" at bounding box center [933, 315] width 177 height 16
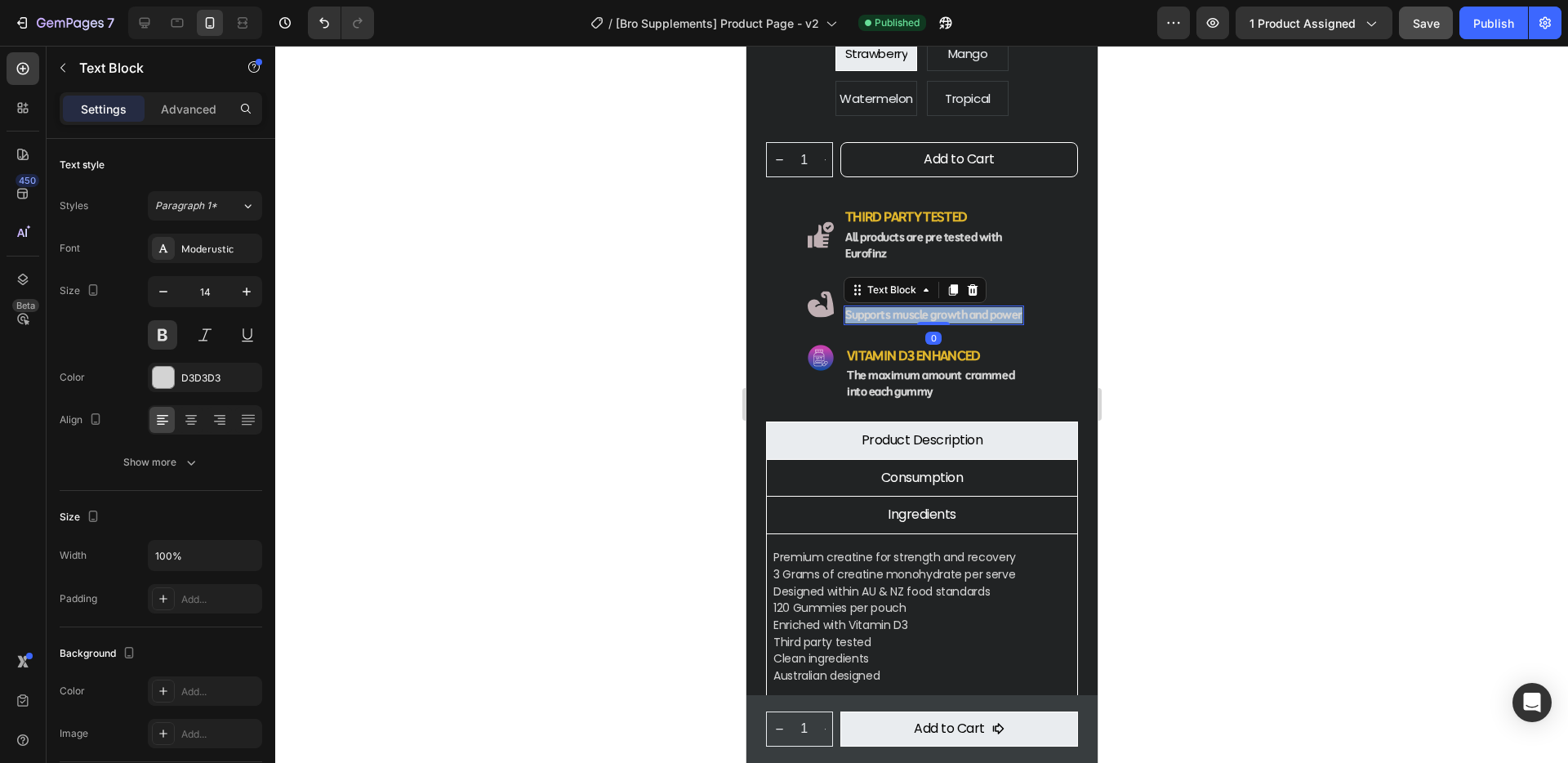
click at [887, 307] on p "Supports muscle growth and power" at bounding box center [933, 315] width 177 height 16
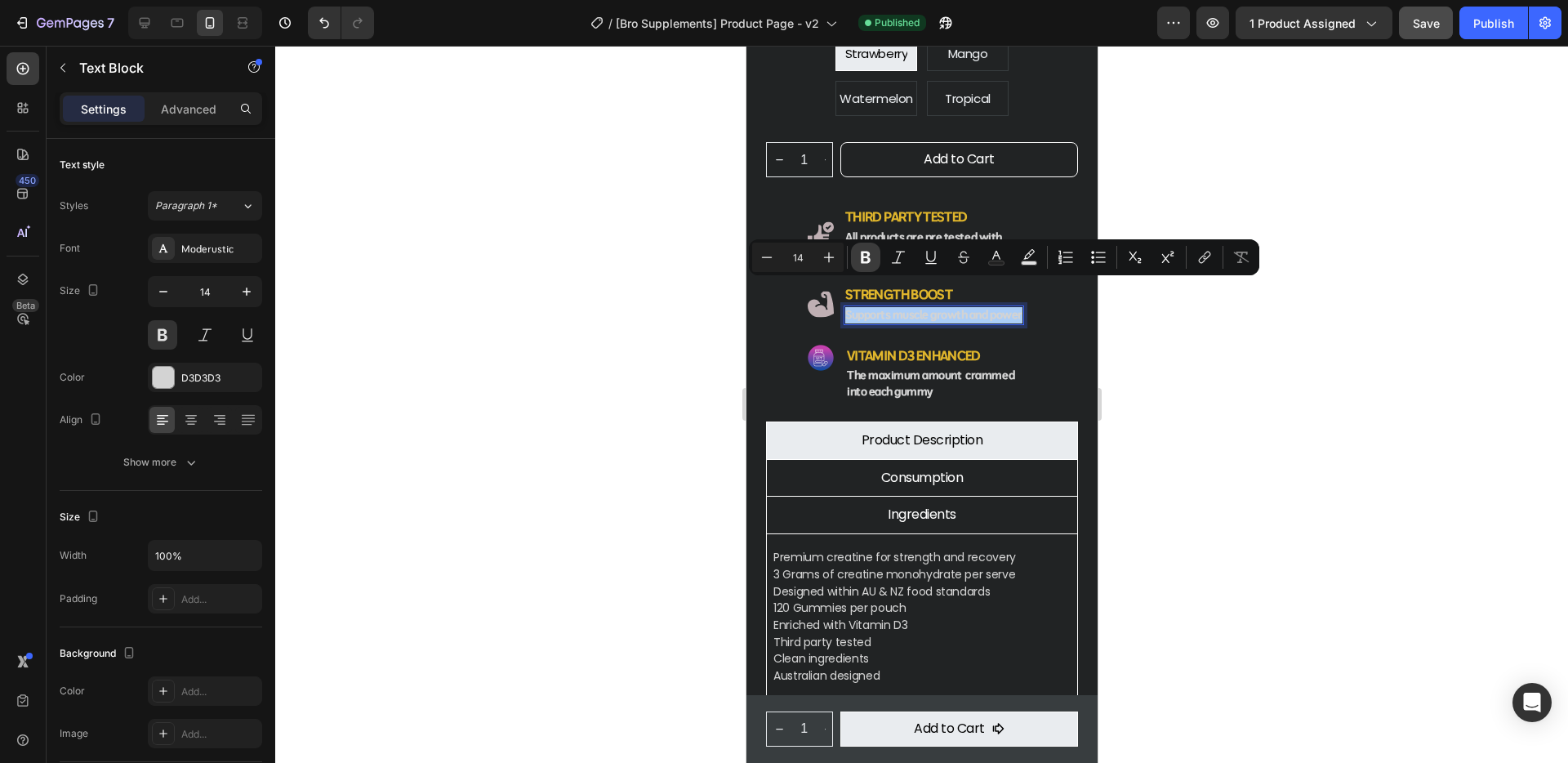
click at [874, 259] on button "Bold" at bounding box center [866, 257] width 30 height 30
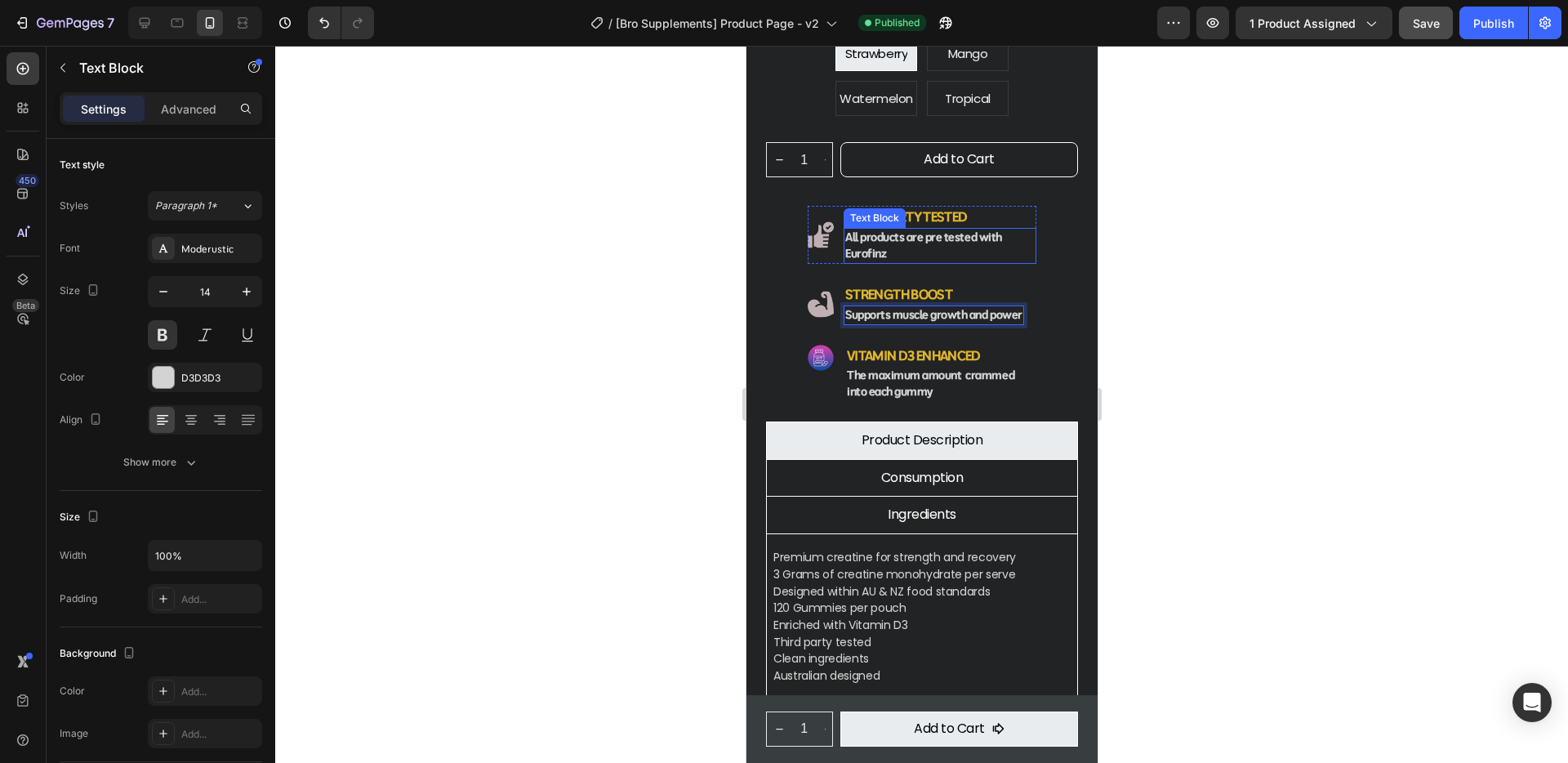
click at [882, 229] on p "All products are pre tested with Eurofinz" at bounding box center [939, 246] width 189 height 33
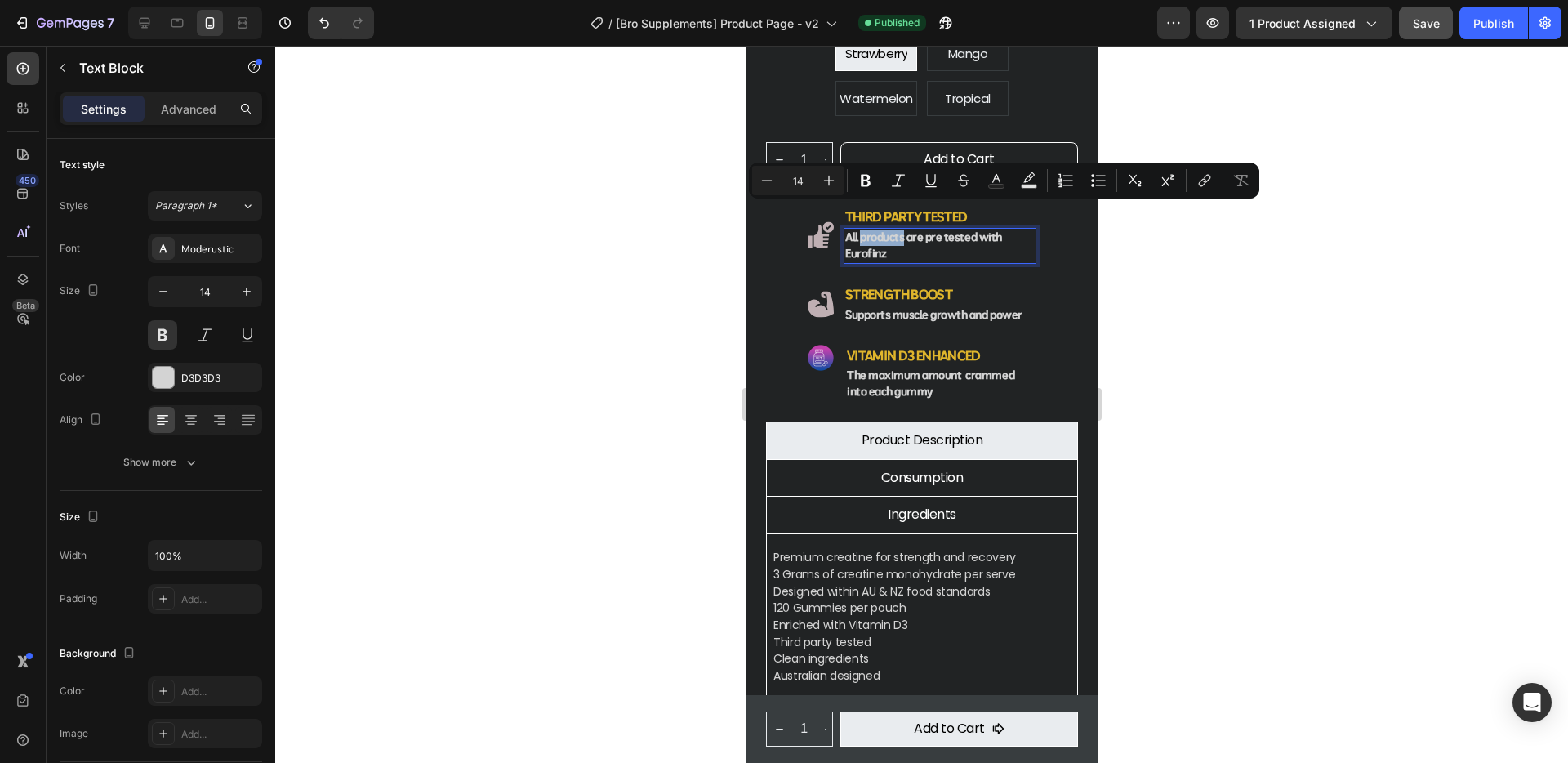
click at [882, 229] on p "All products are pre tested with Eurofinz" at bounding box center [939, 246] width 189 height 33
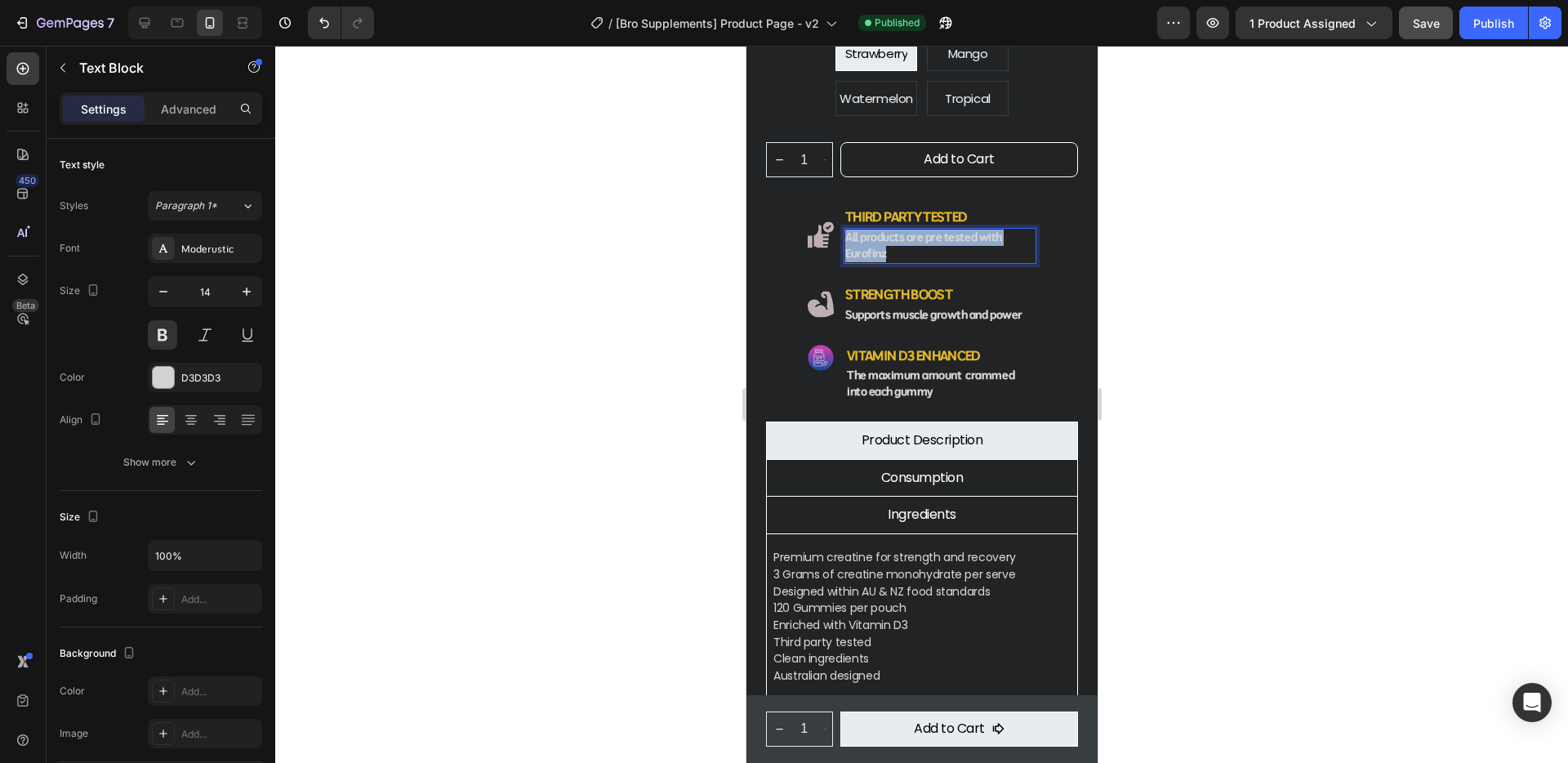
click at [882, 229] on p "All products are pre tested with Eurofinz" at bounding box center [939, 246] width 189 height 33
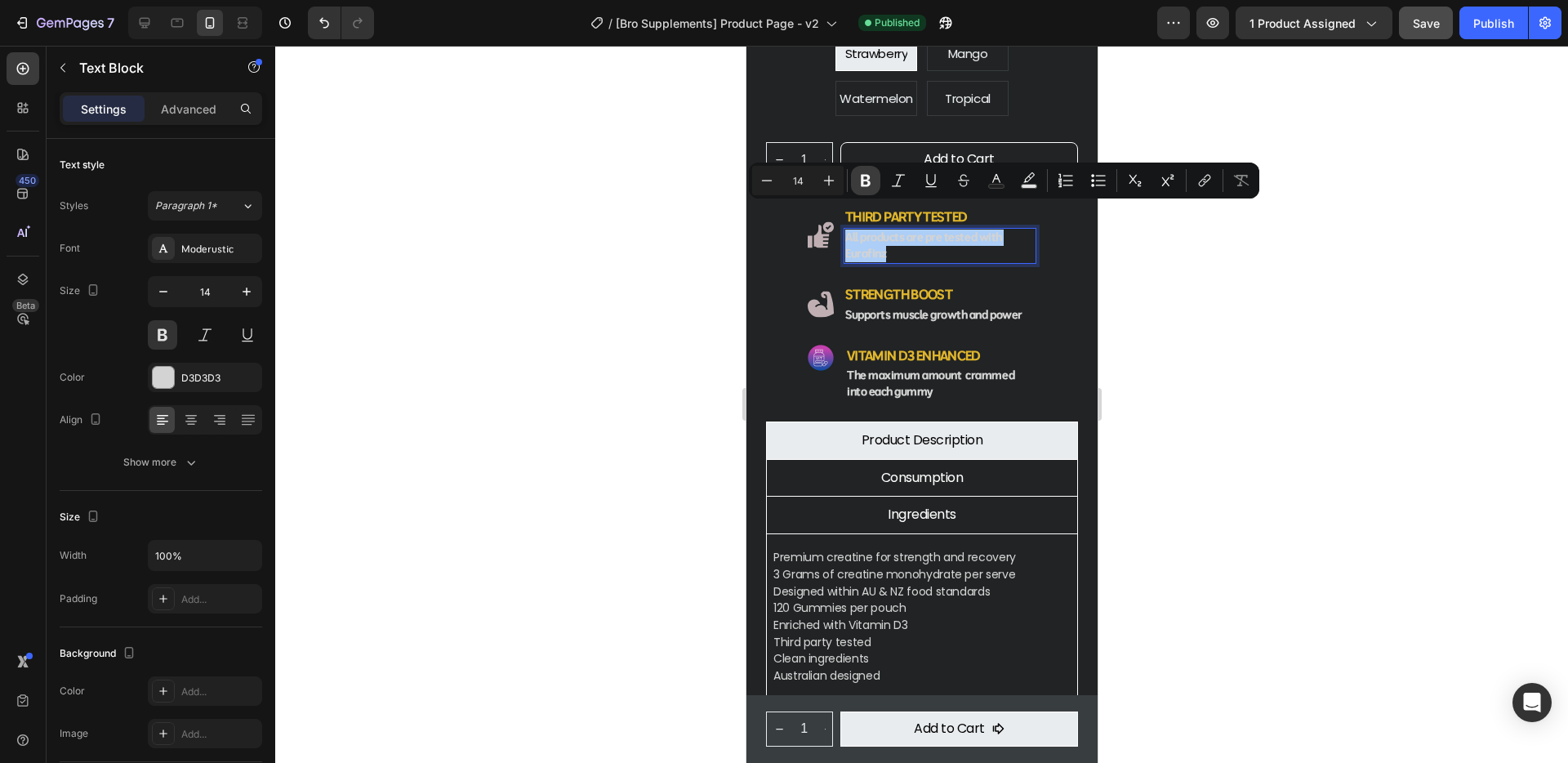
click at [865, 176] on icon "Editor contextual toolbar" at bounding box center [865, 181] width 16 height 16
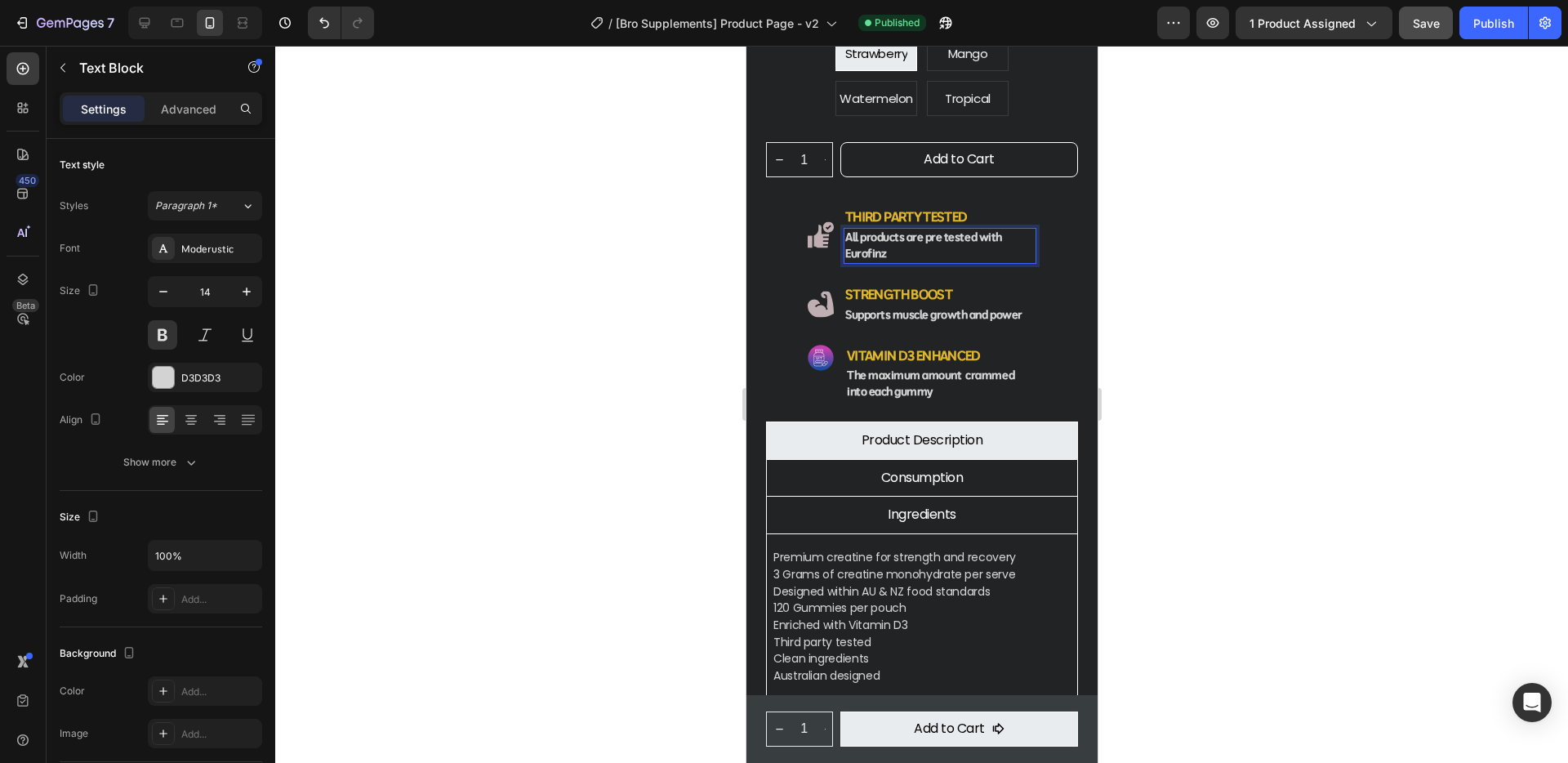
click at [1151, 363] on div at bounding box center [922, 405] width 1293 height 717
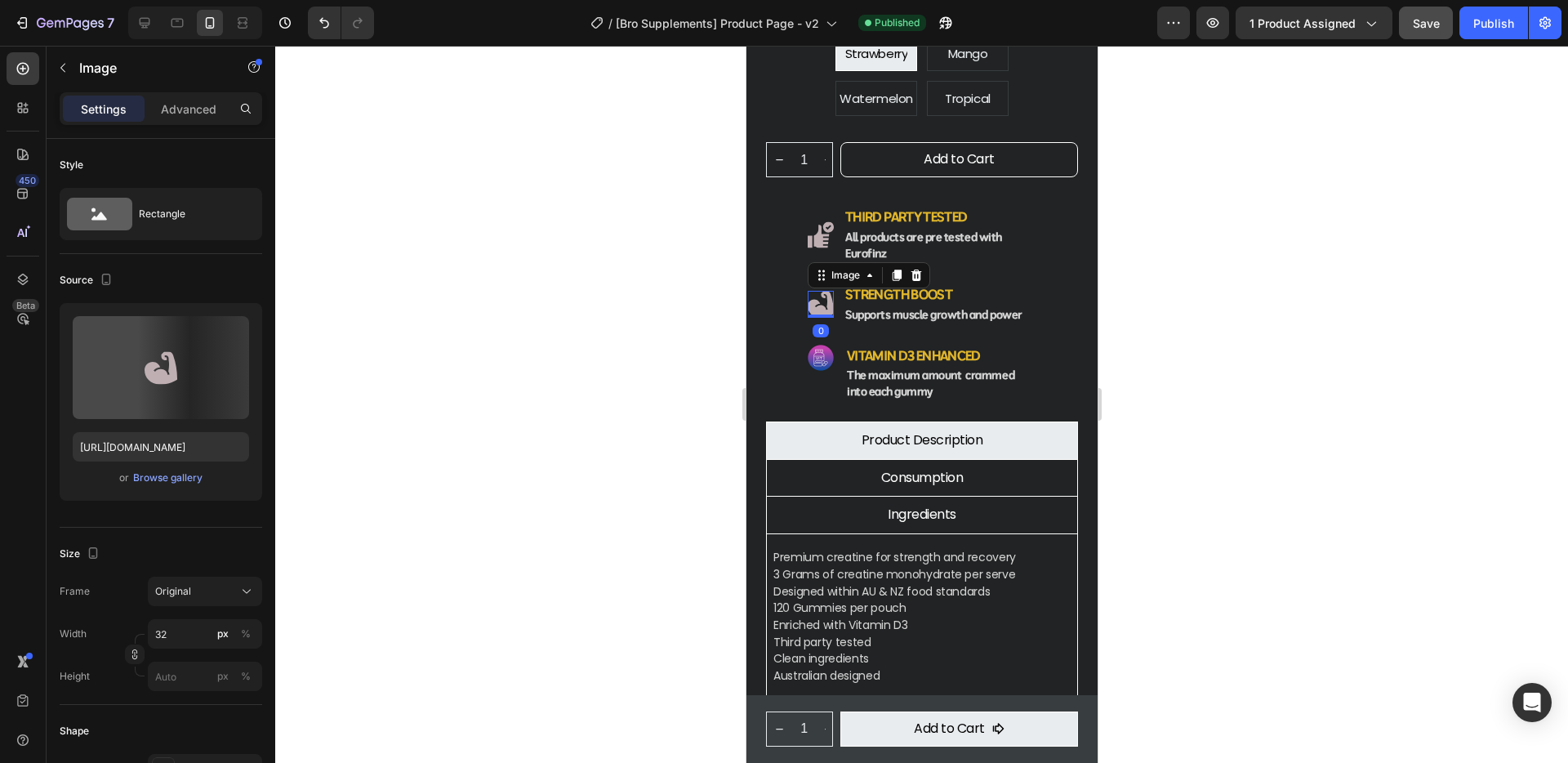
click at [823, 291] on img at bounding box center [820, 304] width 26 height 27
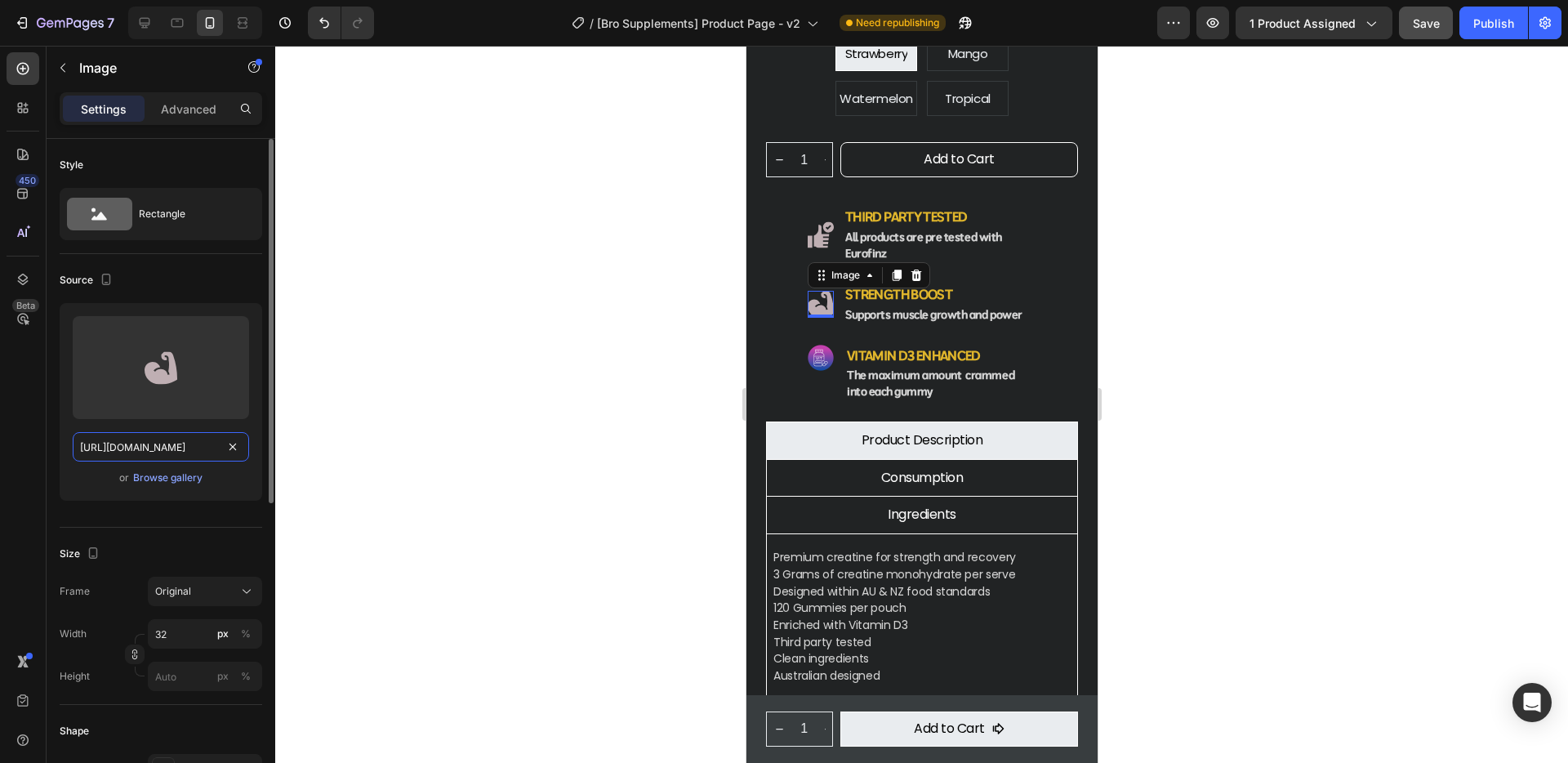
click at [209, 451] on input "https://cdn.shopify.com/s/files/1/0934/8507/2673/files/gempages_561414564369924…" at bounding box center [161, 447] width 176 height 30
click at [105, 277] on icon "button" at bounding box center [106, 279] width 16 height 16
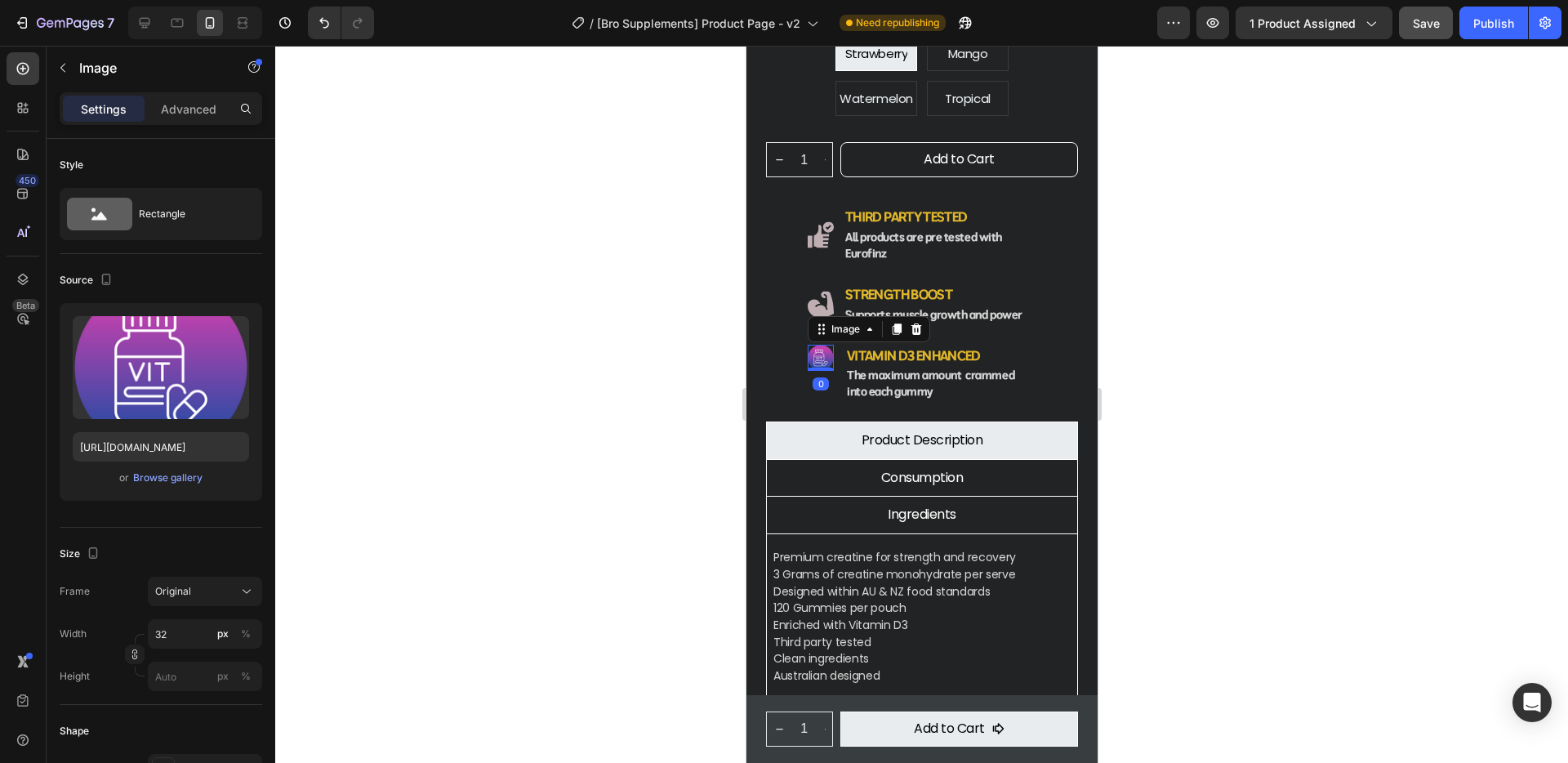
click at [818, 345] on img at bounding box center [820, 358] width 26 height 26
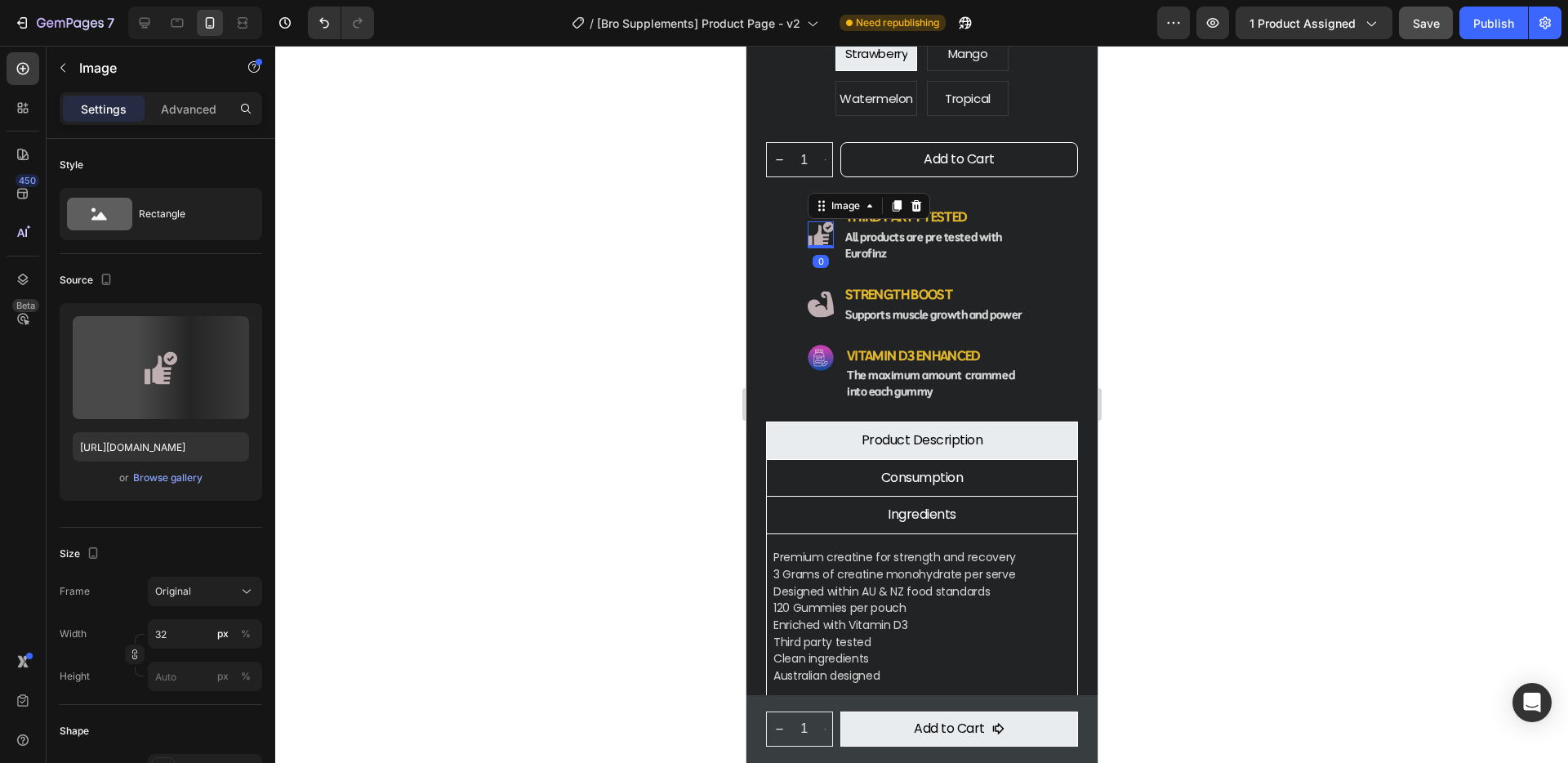
click at [823, 221] on img at bounding box center [820, 234] width 26 height 27
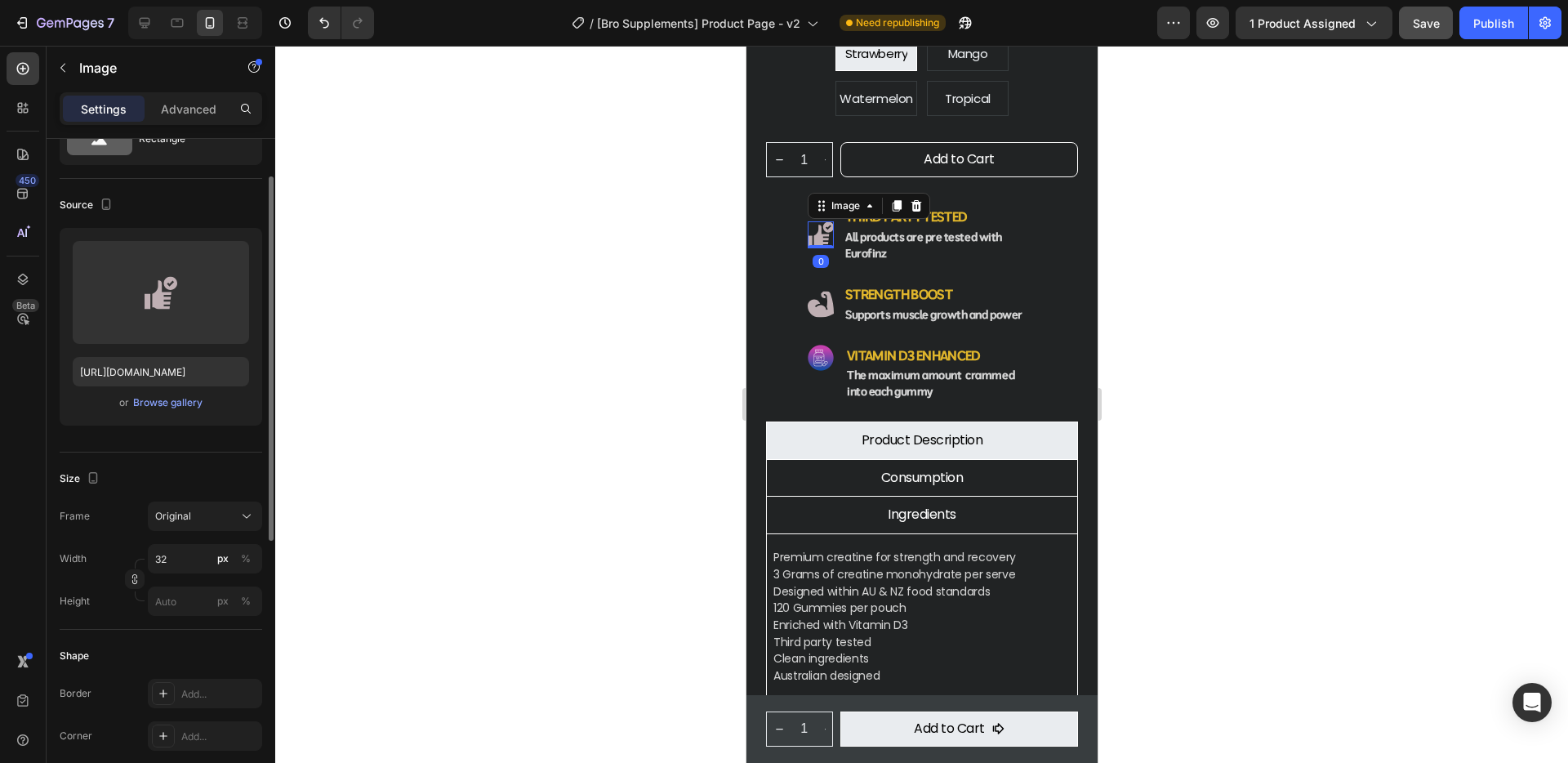
scroll to position [77, 0]
click at [175, 562] on input "32" at bounding box center [205, 556] width 115 height 30
type input "2"
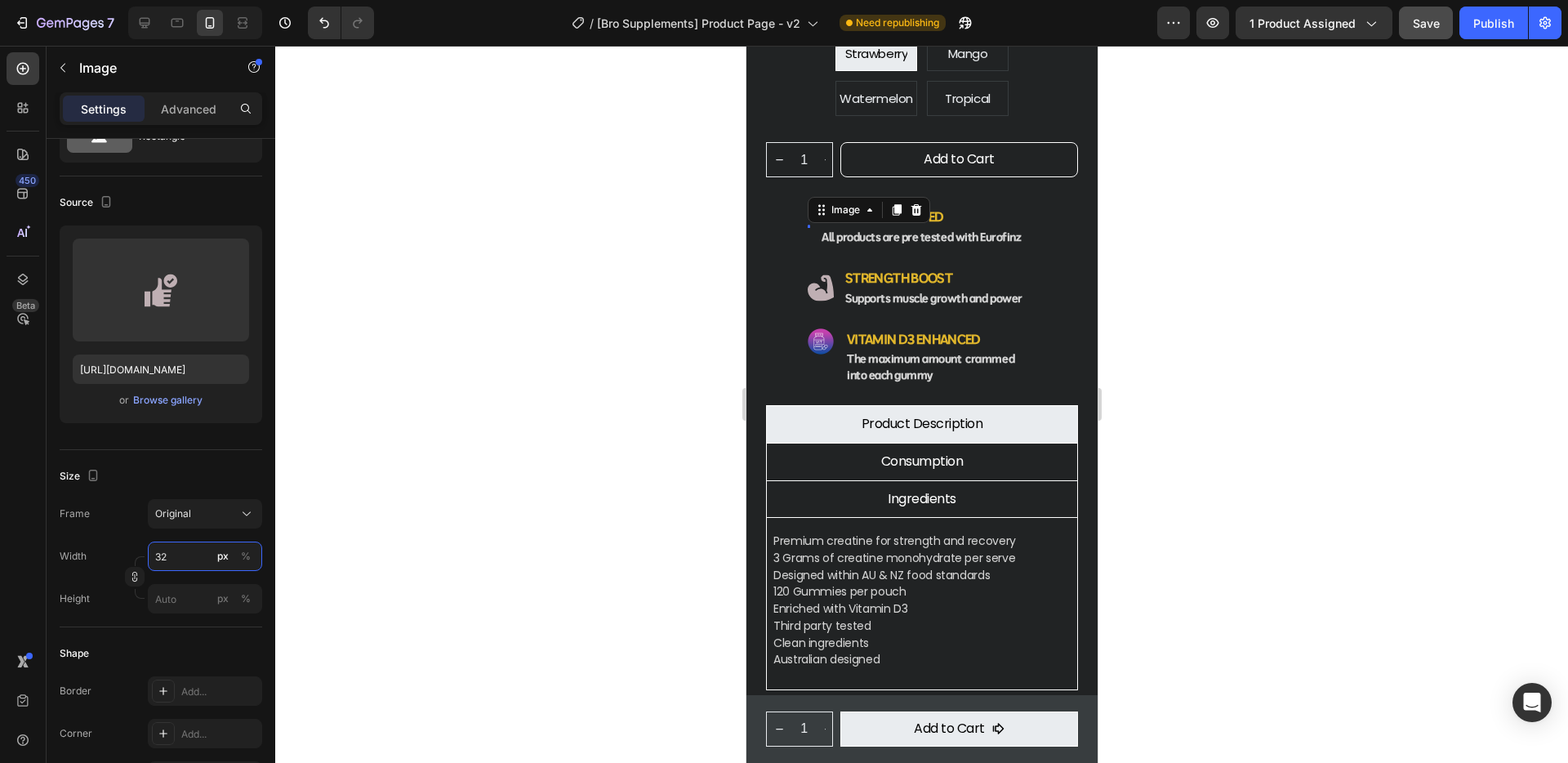
type input "3"
click at [784, 250] on div "Creatine Monohydrate Gummies Product Title $59.90 Product Price Product Price R…" at bounding box center [921, 273] width 312 height 837
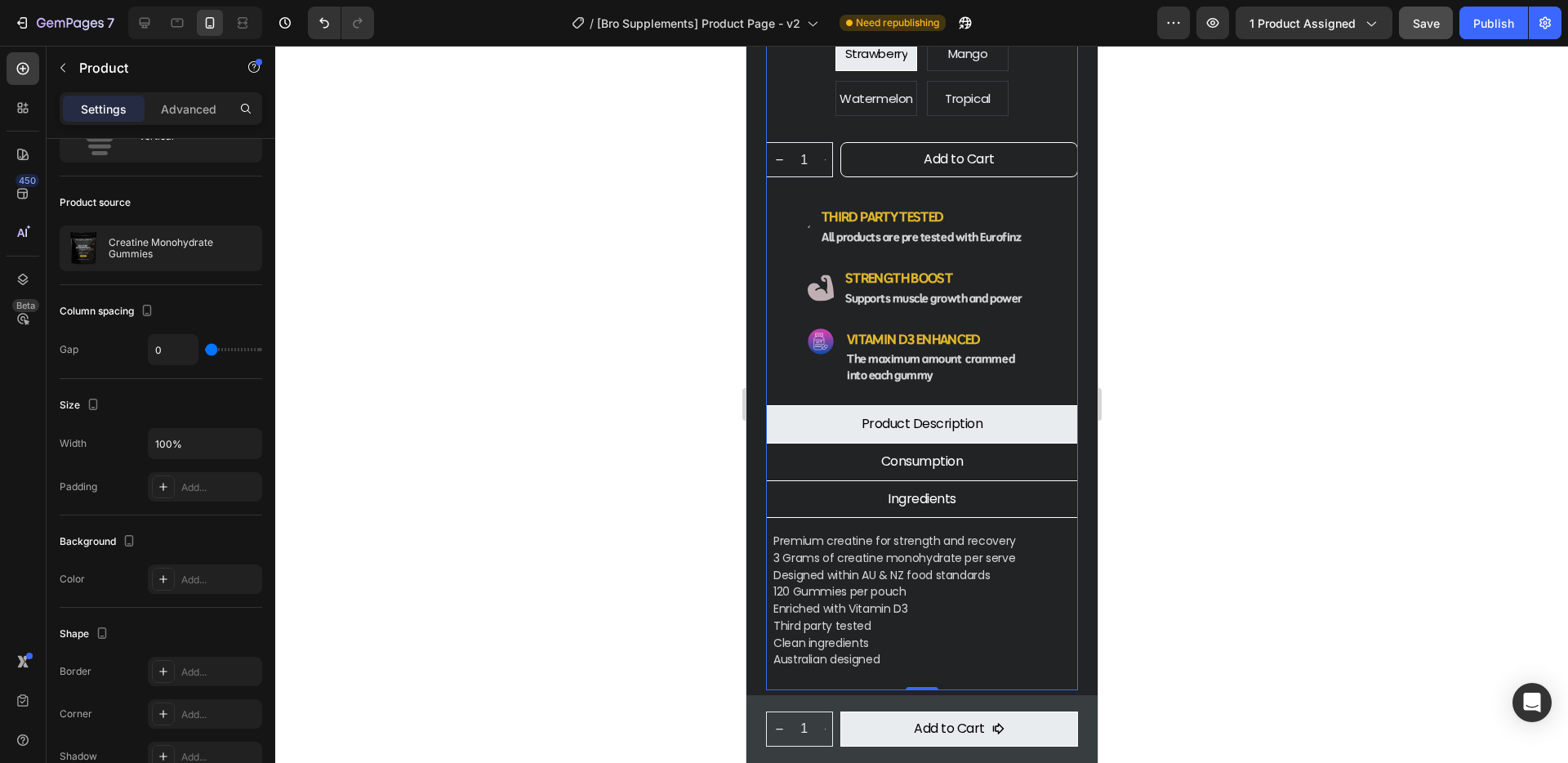
scroll to position [0, 0]
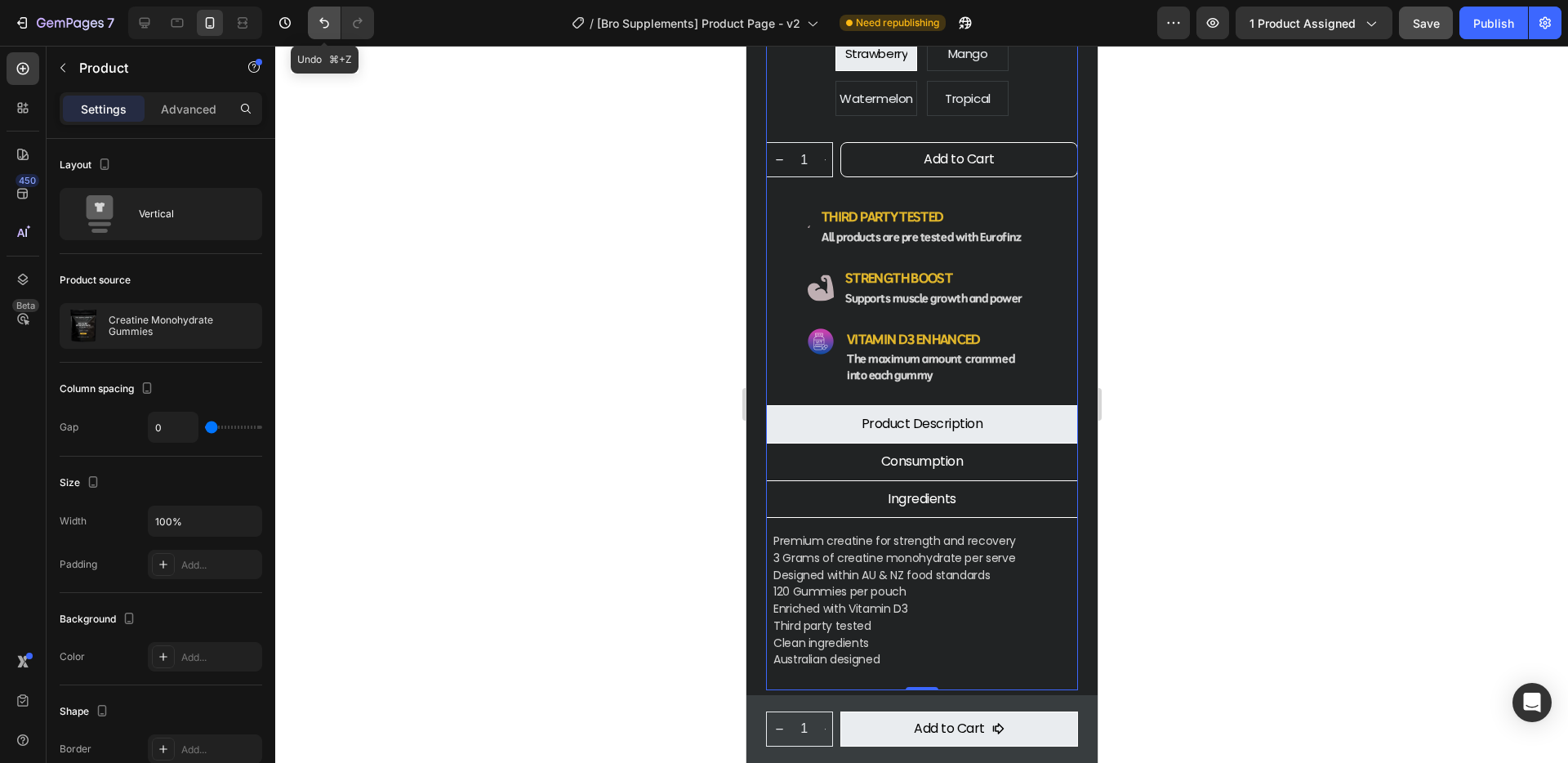
click at [326, 22] on icon "Undo/Redo" at bounding box center [324, 23] width 16 height 16
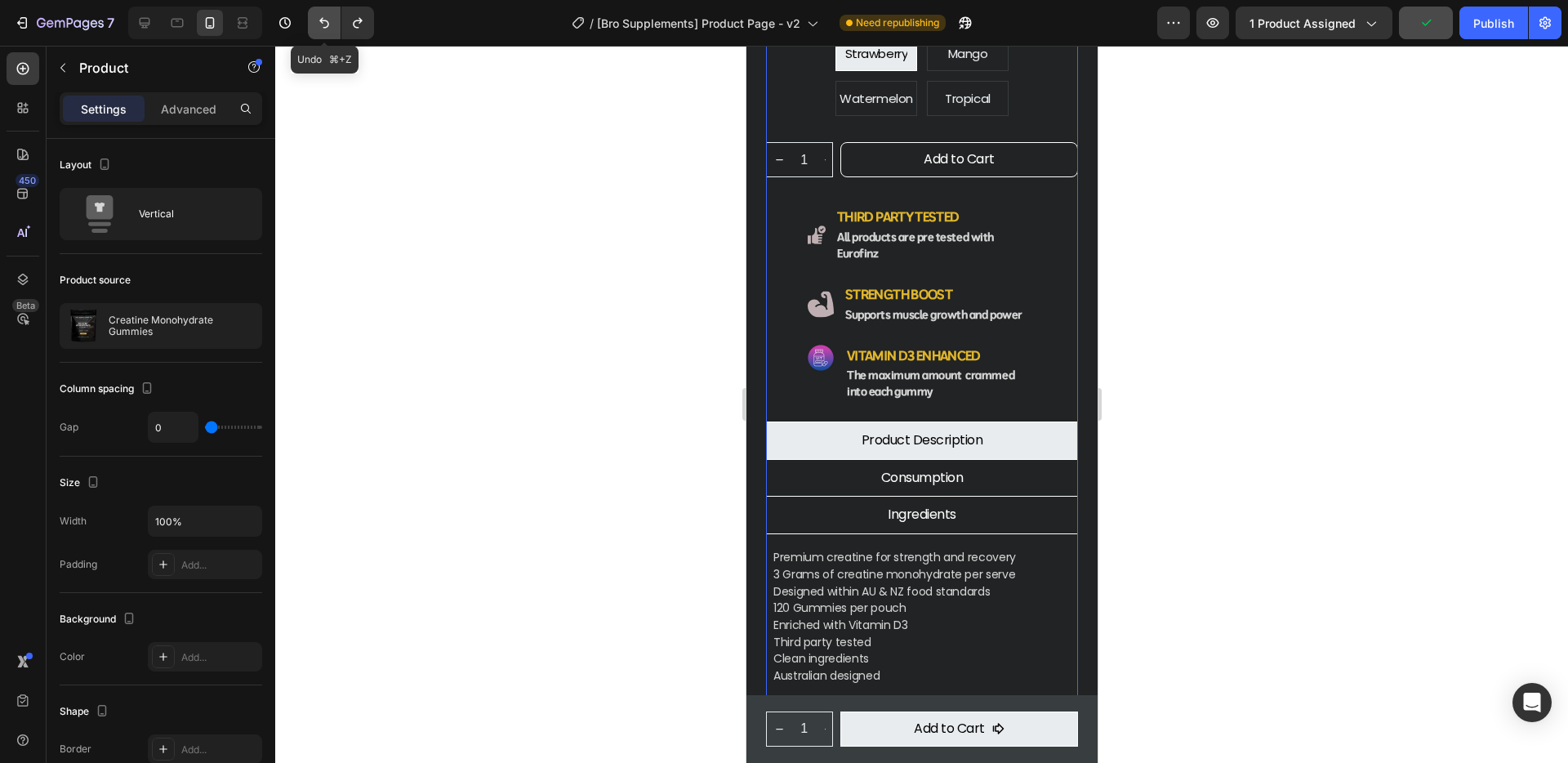
click at [326, 22] on icon "Undo/Redo" at bounding box center [324, 23] width 16 height 16
click at [820, 291] on img at bounding box center [820, 304] width 26 height 27
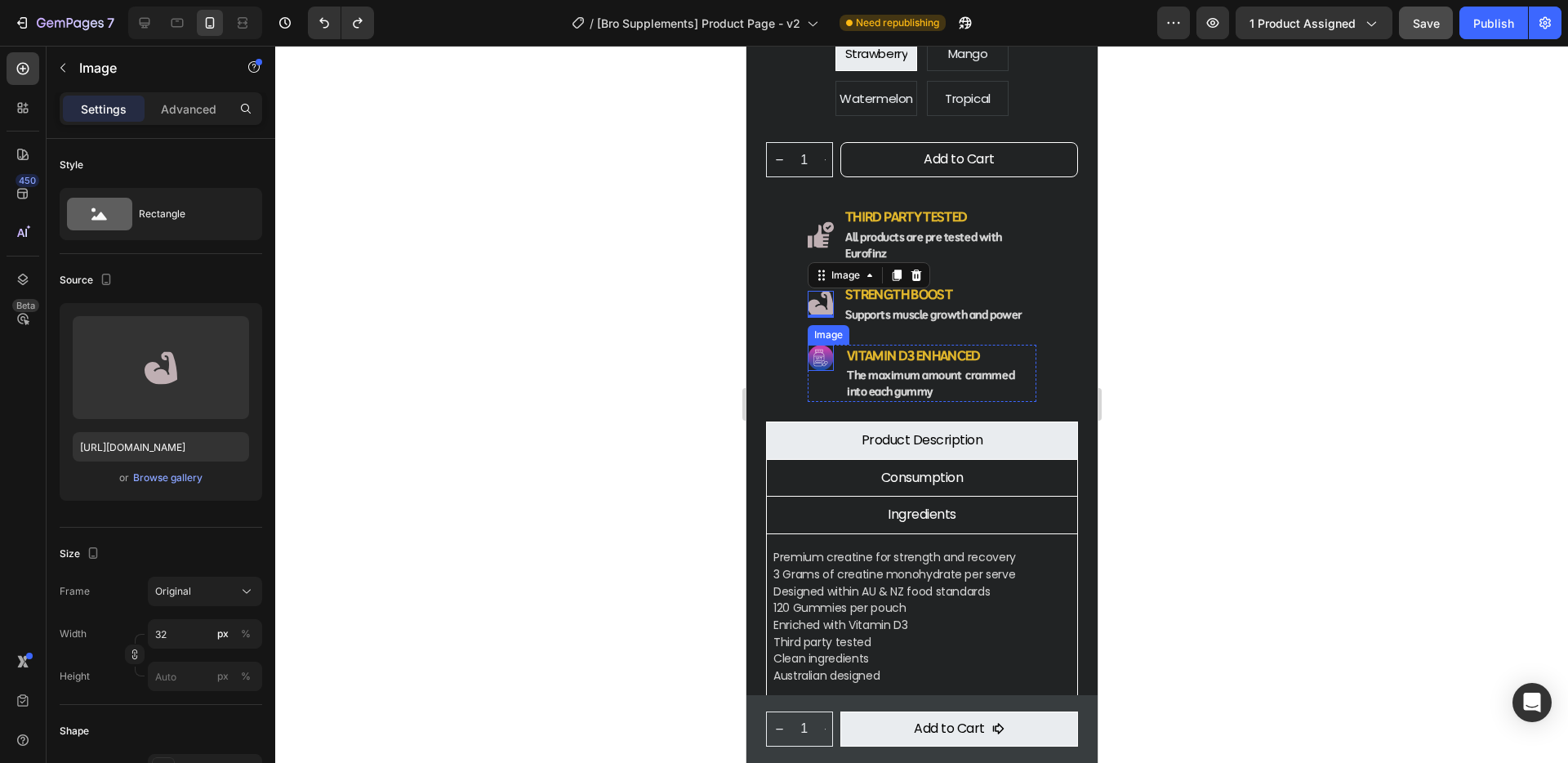
click at [818, 345] on img at bounding box center [820, 358] width 26 height 26
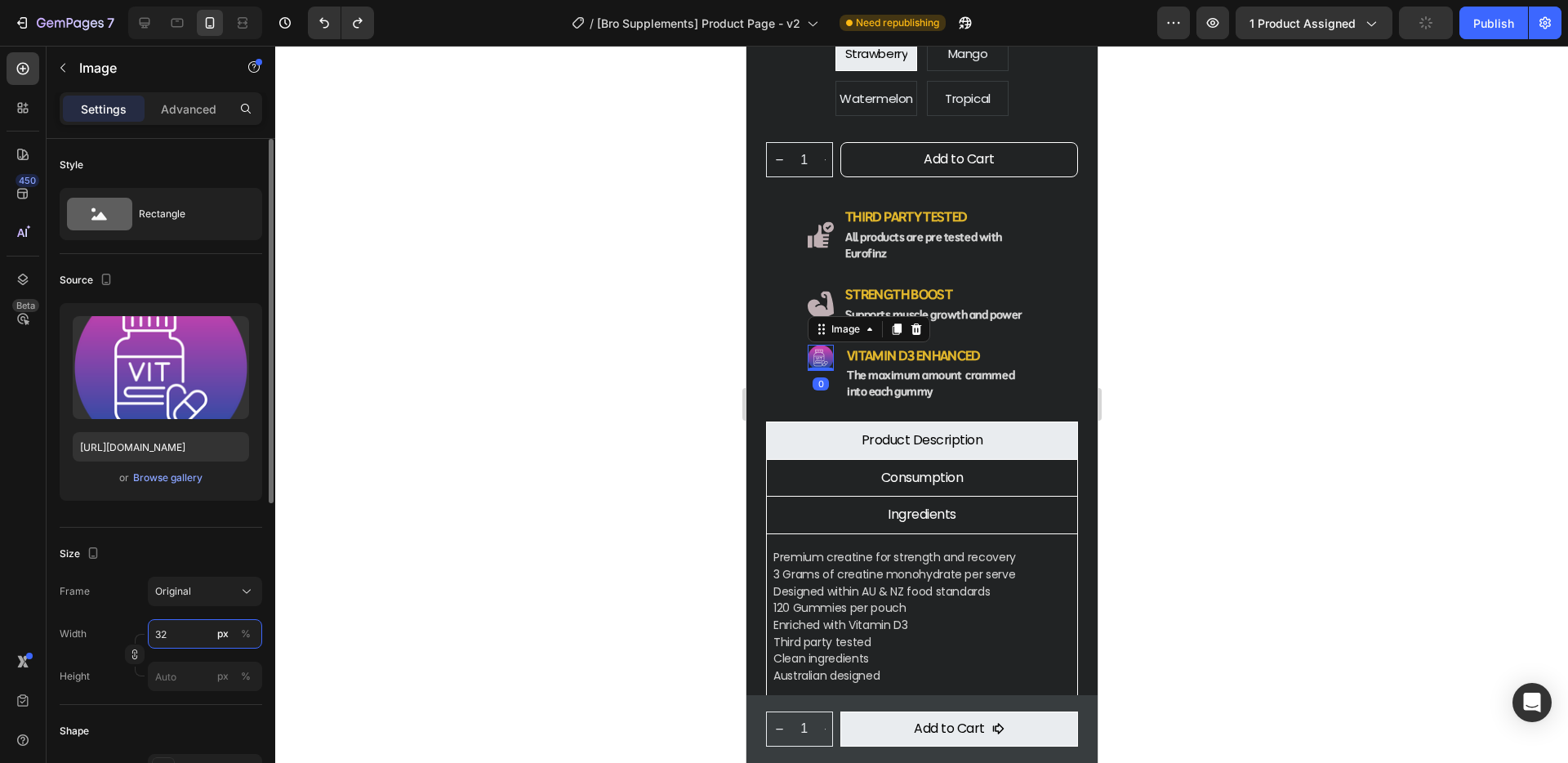
click at [180, 640] on input "32" at bounding box center [205, 634] width 115 height 30
type input "40"
click at [1279, 507] on div at bounding box center [922, 405] width 1293 height 717
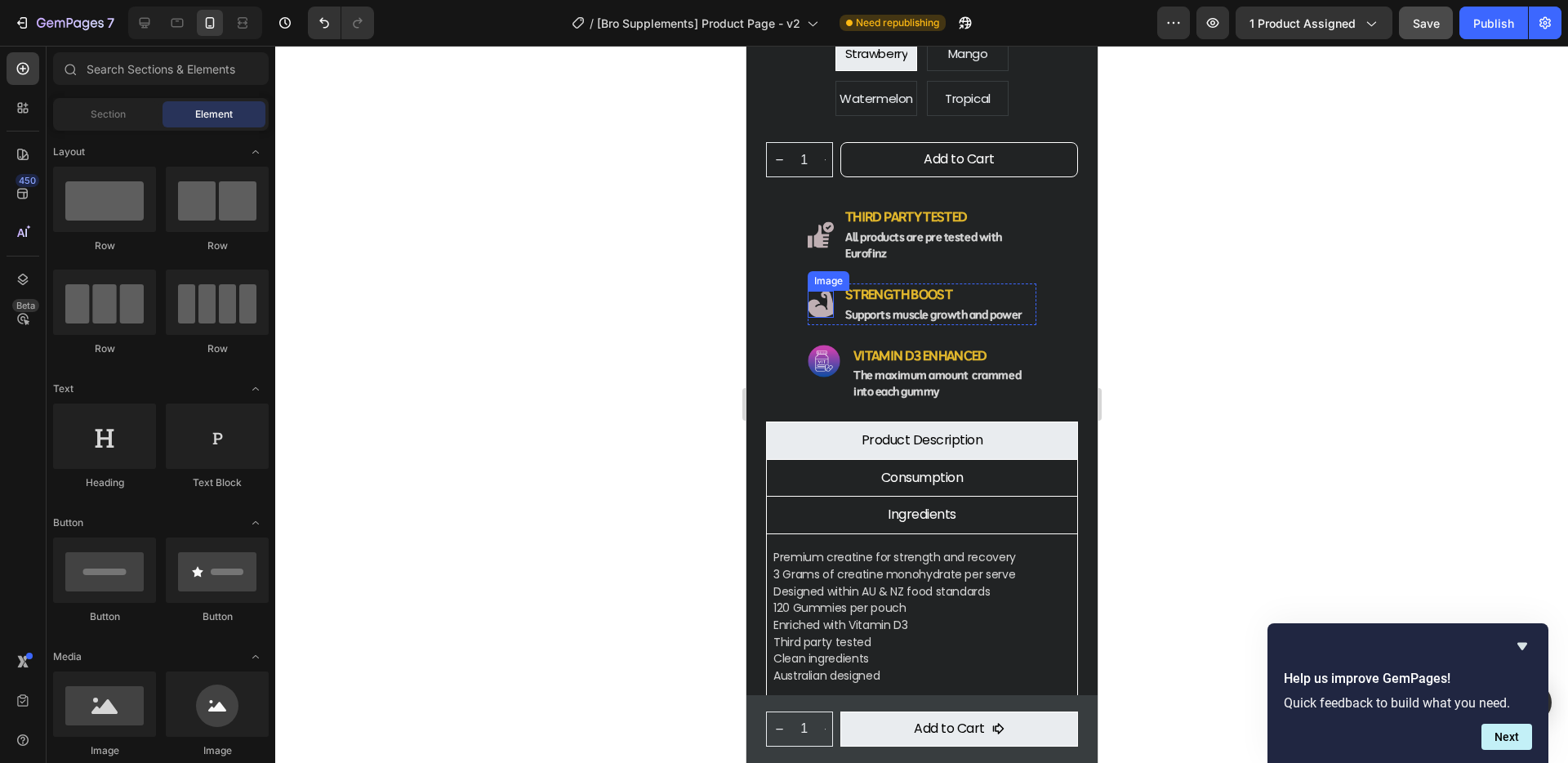
click at [809, 291] on img at bounding box center [820, 304] width 26 height 27
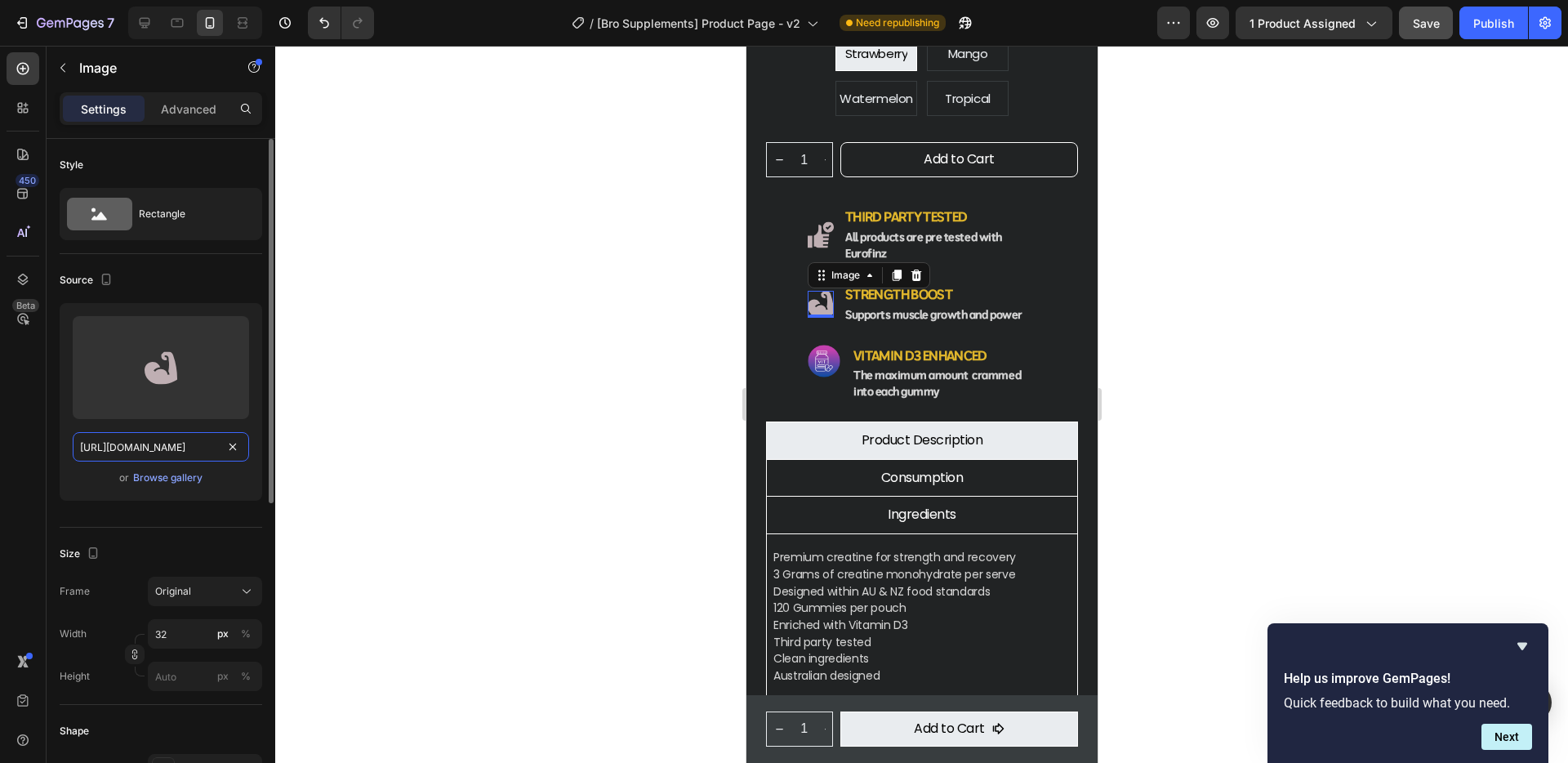
click at [208, 448] on input "https://cdn.shopify.com/s/files/1/0934/8507/2673/files/gempages_561414564369924…" at bounding box center [161, 447] width 176 height 30
click at [815, 291] on img at bounding box center [820, 304] width 26 height 27
click at [869, 266] on div "Image" at bounding box center [844, 275] width 68 height 20
click at [824, 291] on img at bounding box center [820, 304] width 26 height 27
click at [154, 478] on div "Browse gallery" at bounding box center [167, 477] width 69 height 15
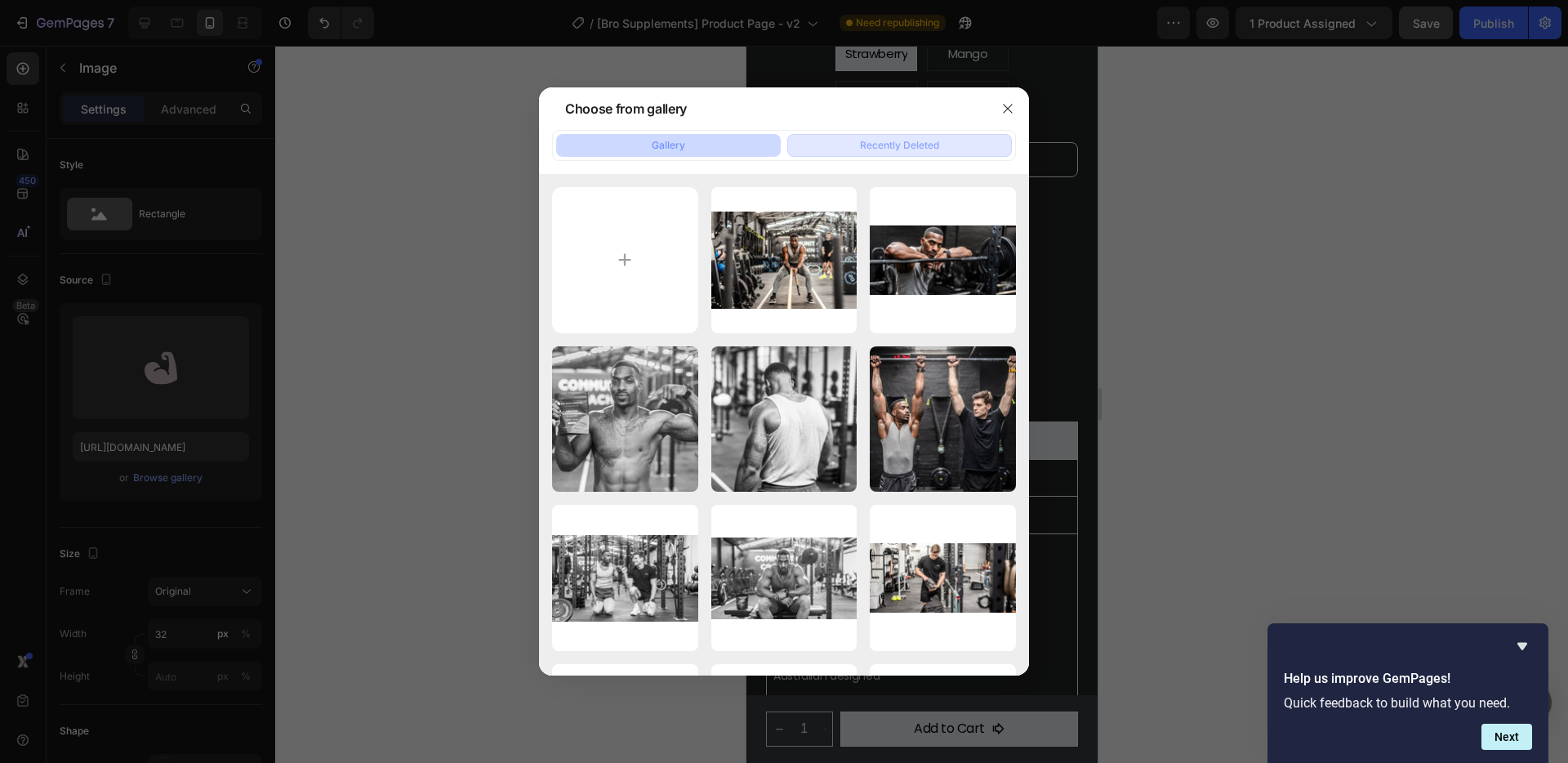
click at [842, 155] on button "Recently Deleted" at bounding box center [899, 145] width 225 height 23
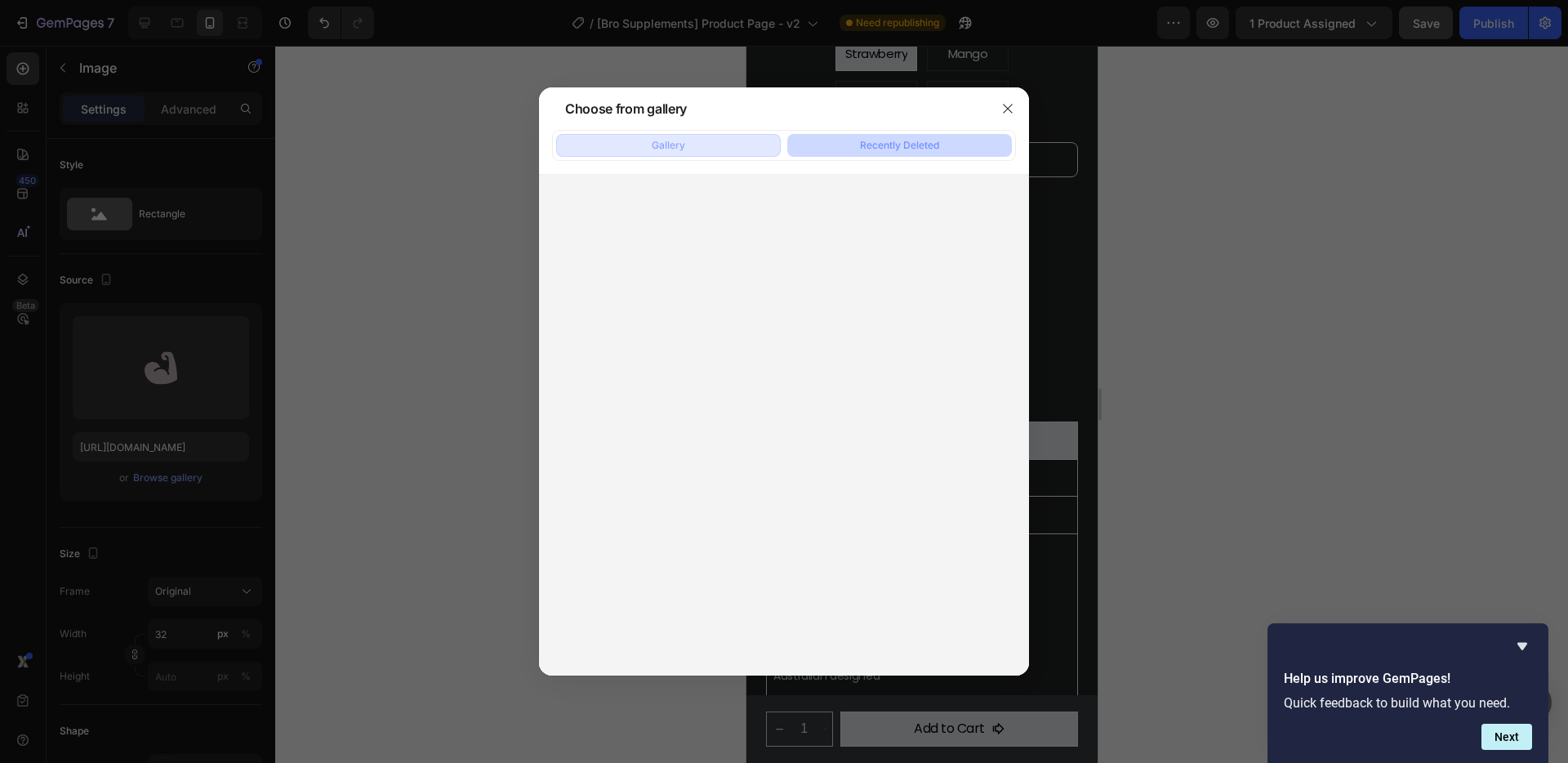
click at [745, 139] on button "Gallery" at bounding box center [668, 145] width 225 height 23
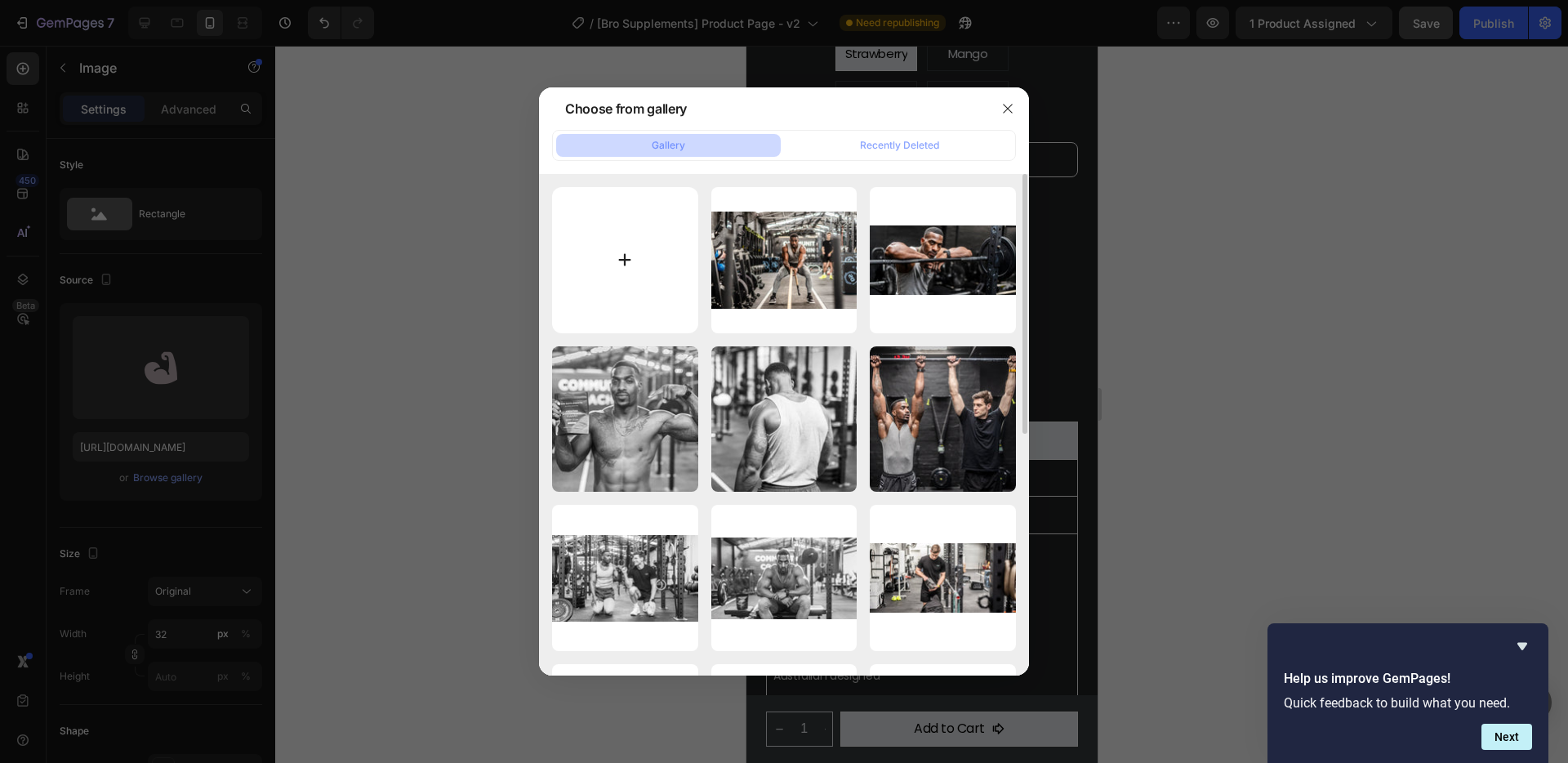
click at [632, 264] on input "file" at bounding box center [625, 260] width 146 height 146
click at [1007, 108] on icon "button" at bounding box center [1007, 109] width 9 height 9
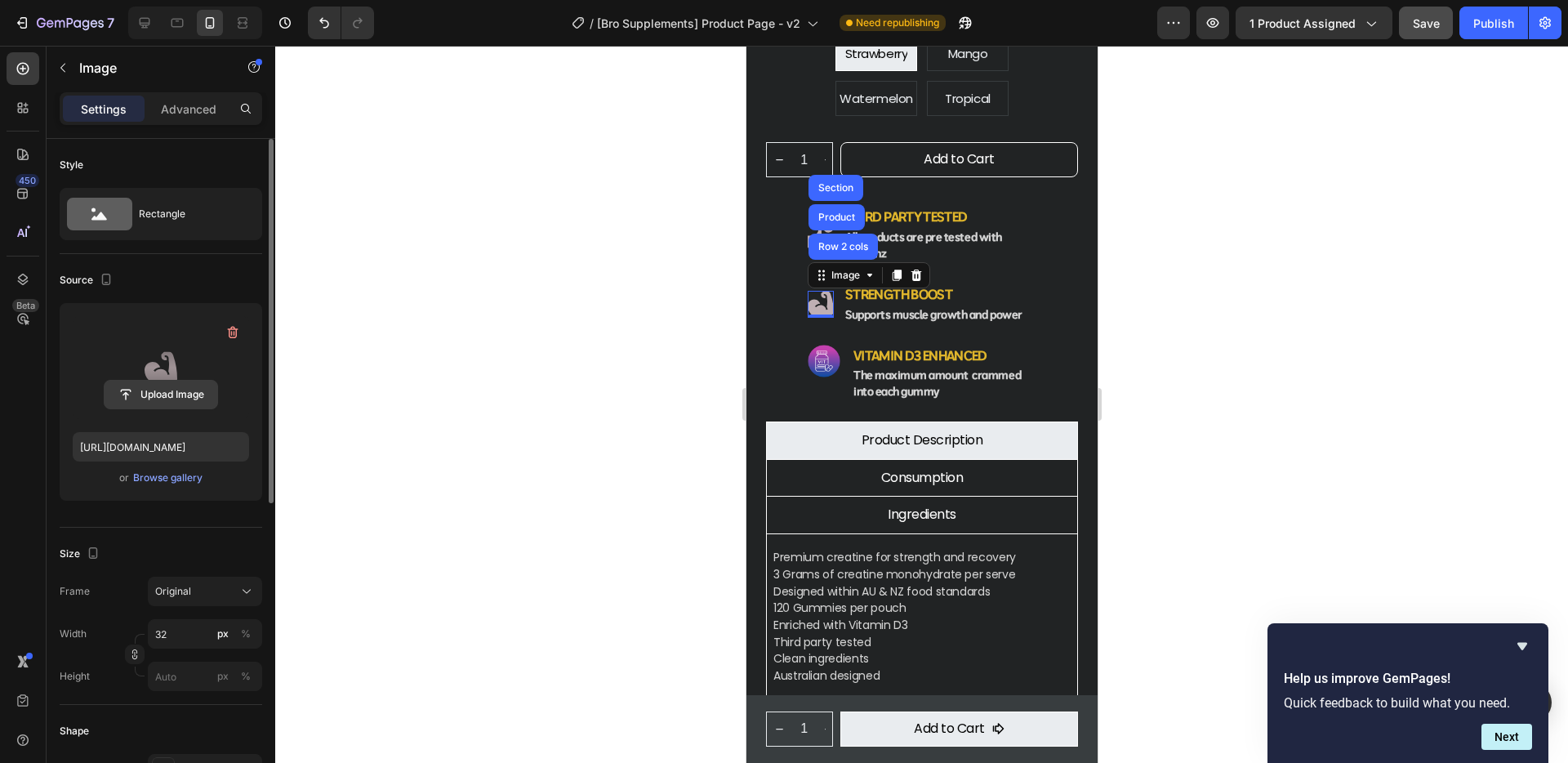
click at [153, 397] on input "file" at bounding box center [161, 395] width 113 height 28
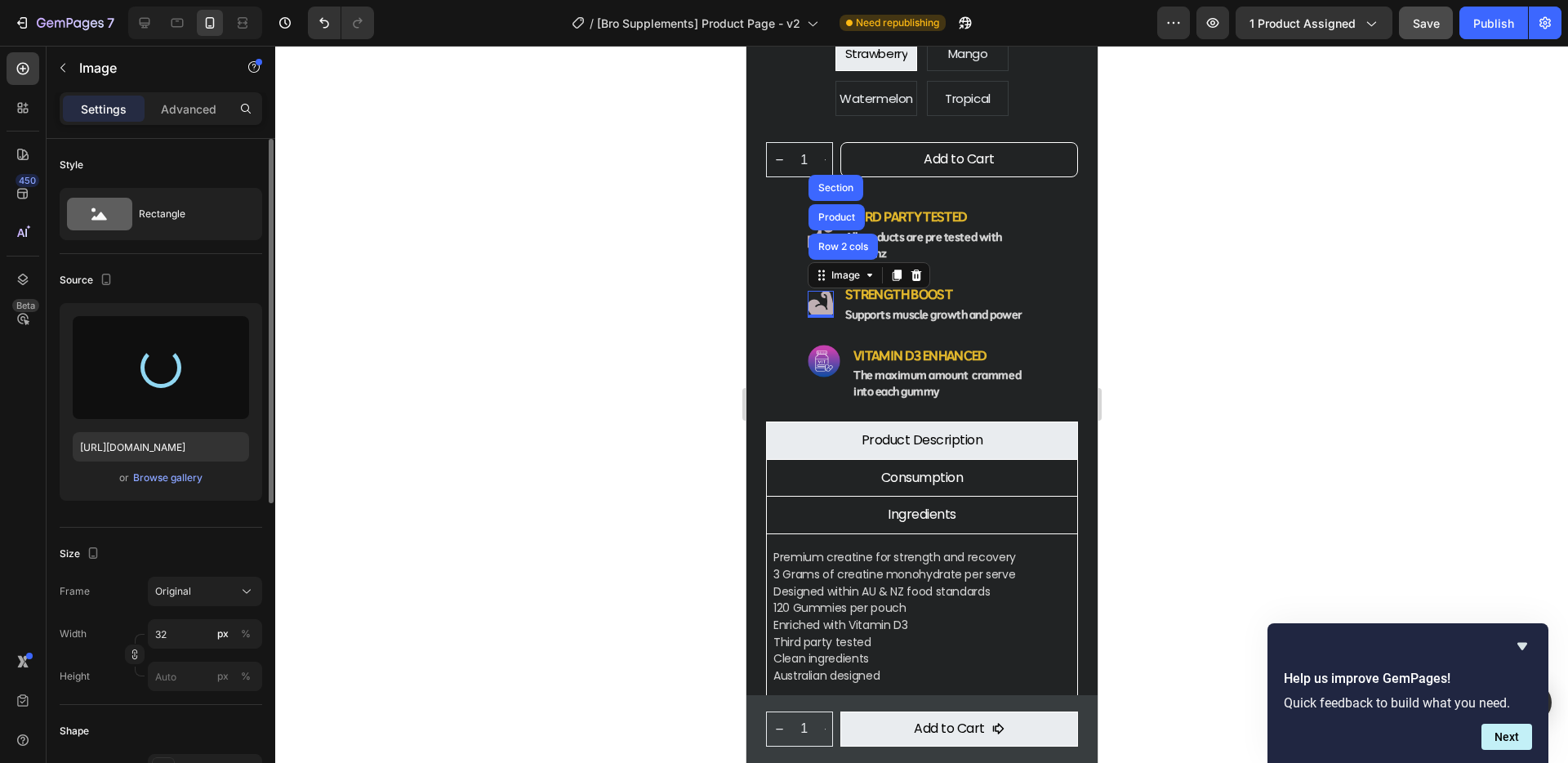
type input "https://cdn.shopify.com/s/files/1/0934/8507/2673/files/gempages_561414564369924…"
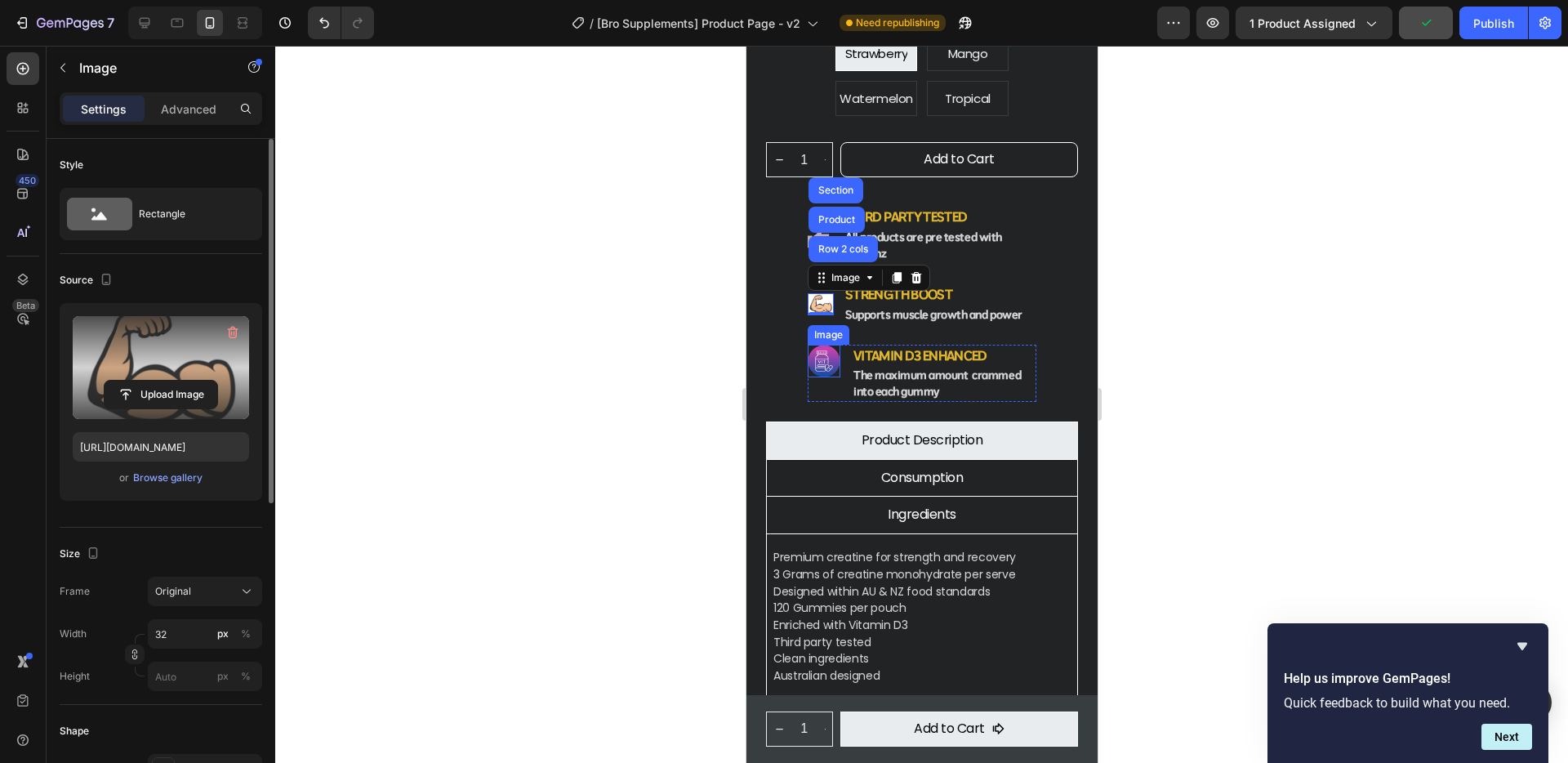
click at [826, 345] on img at bounding box center [823, 361] width 33 height 33
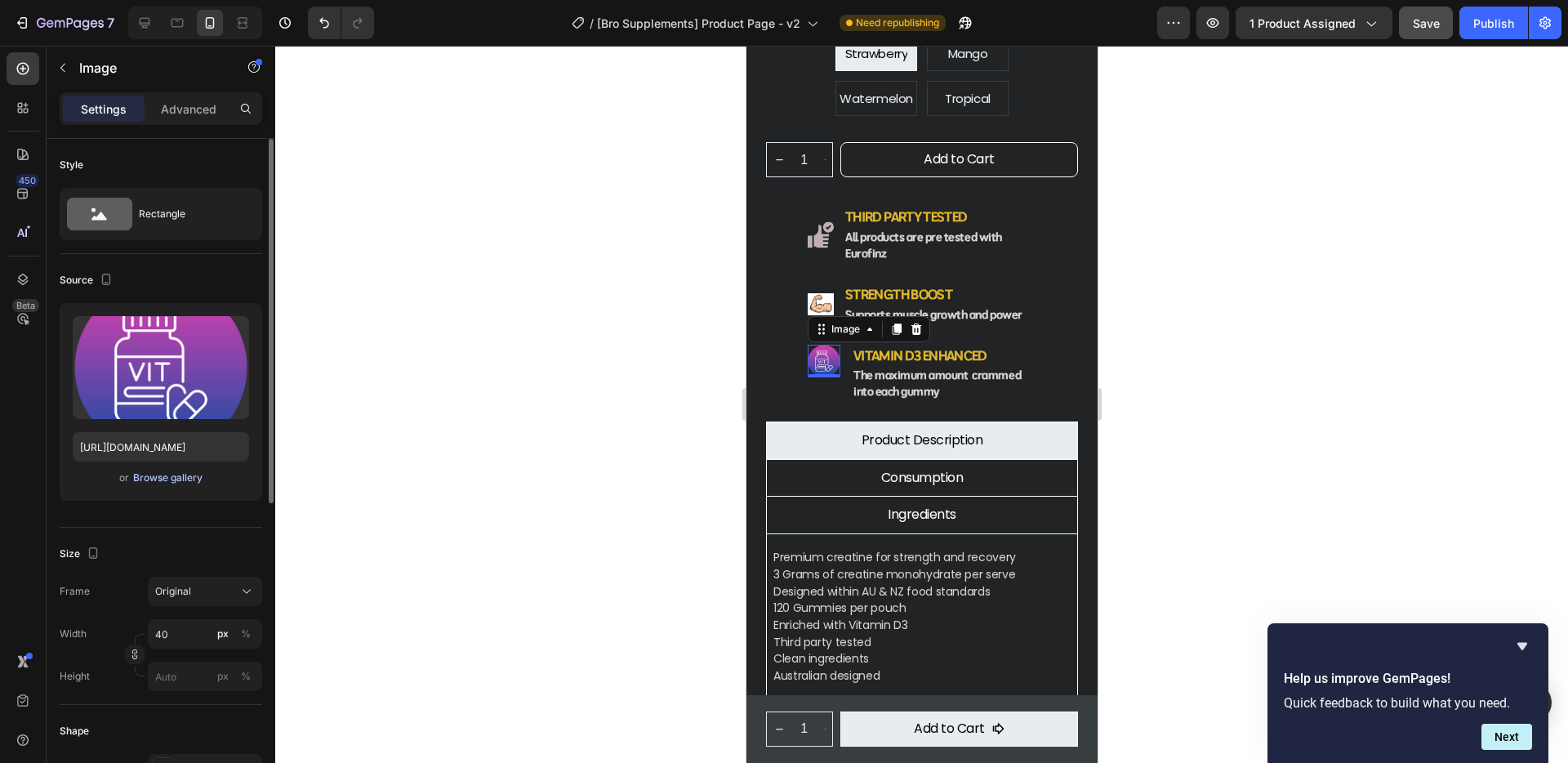
click at [188, 476] on div "Browse gallery" at bounding box center [167, 477] width 69 height 15
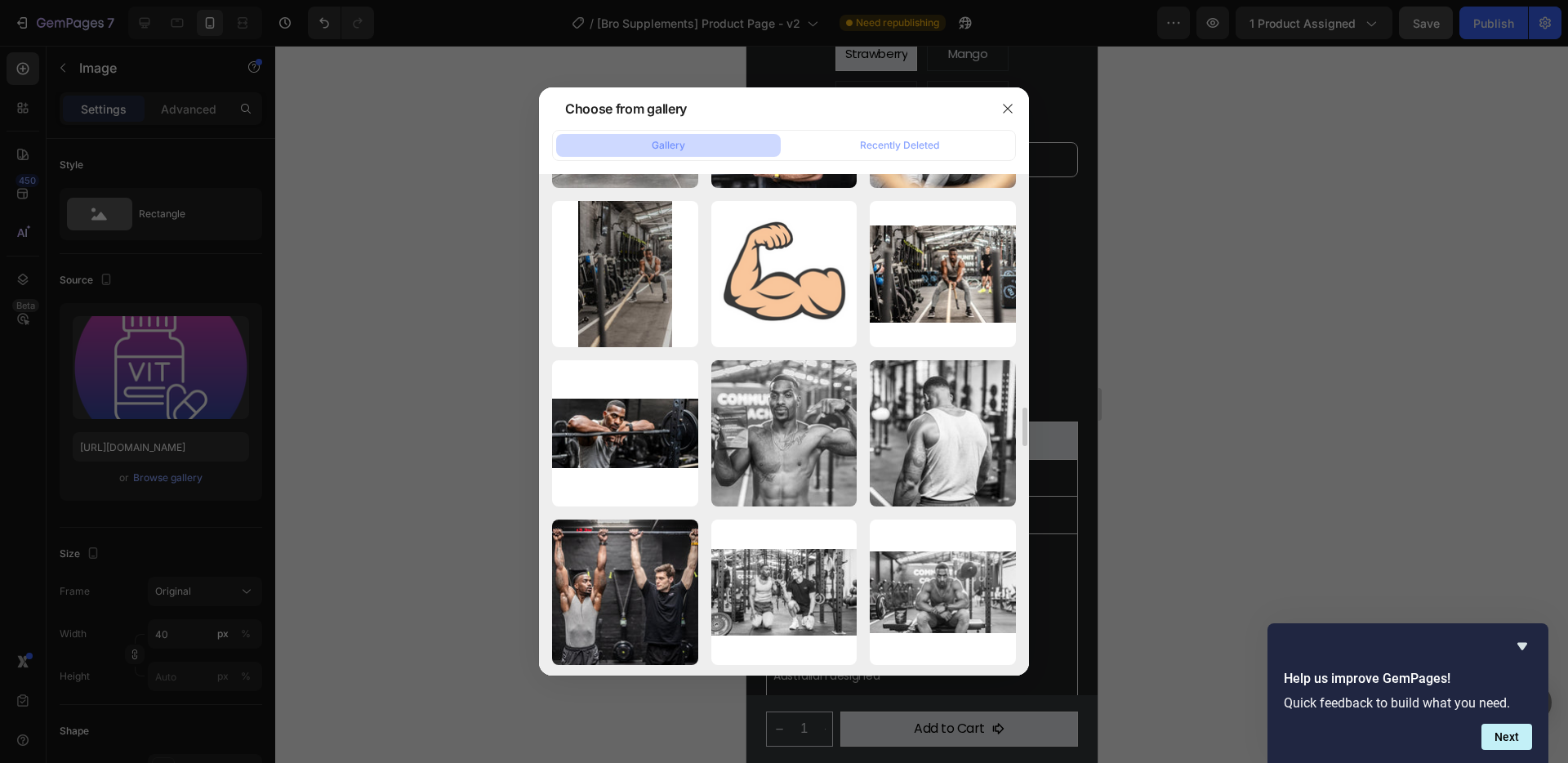
scroll to position [2617, 0]
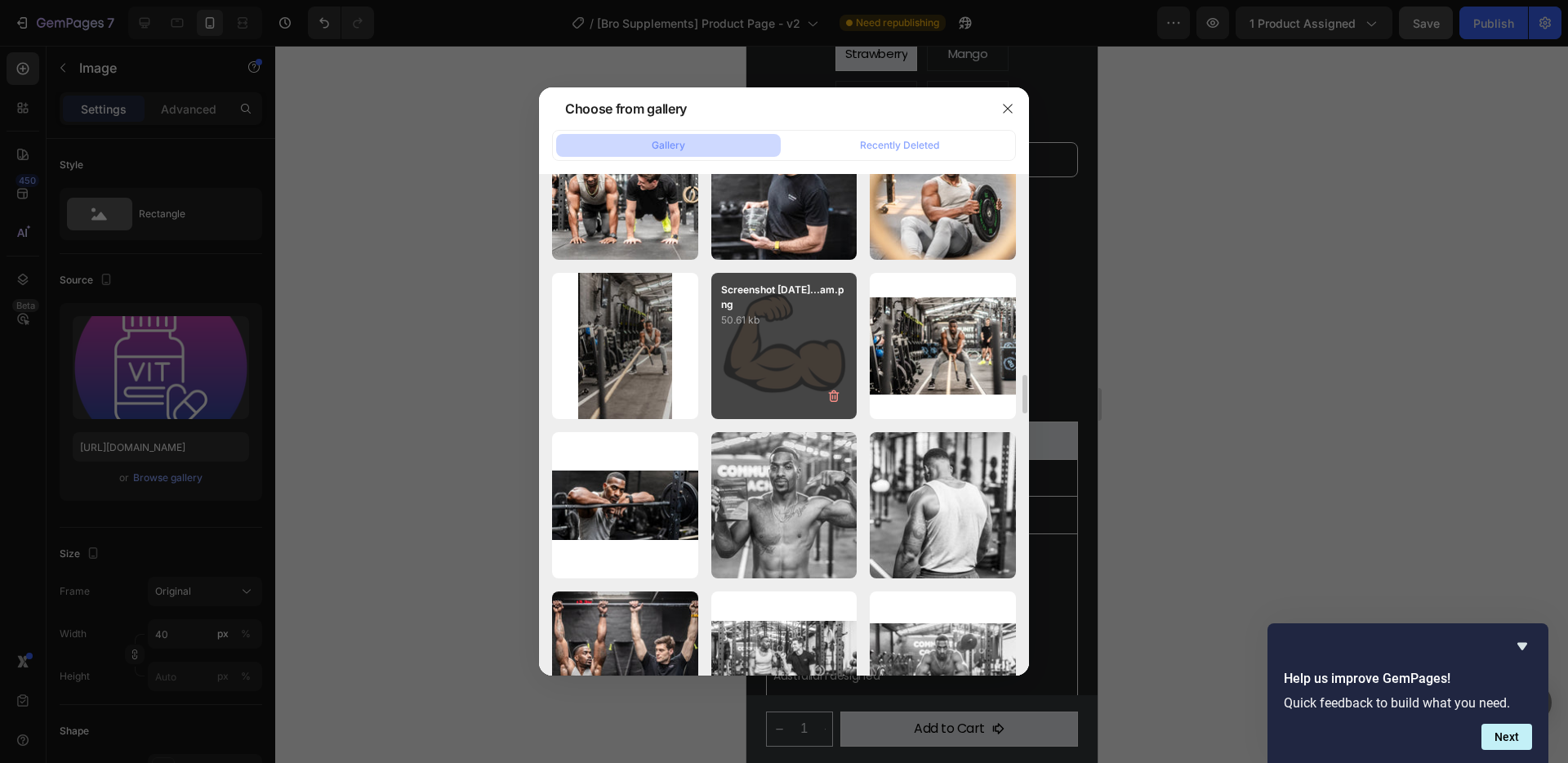
click at [788, 349] on div "Screenshot 2025-09-29...am.png 50.61 kb" at bounding box center [784, 345] width 146 height 146
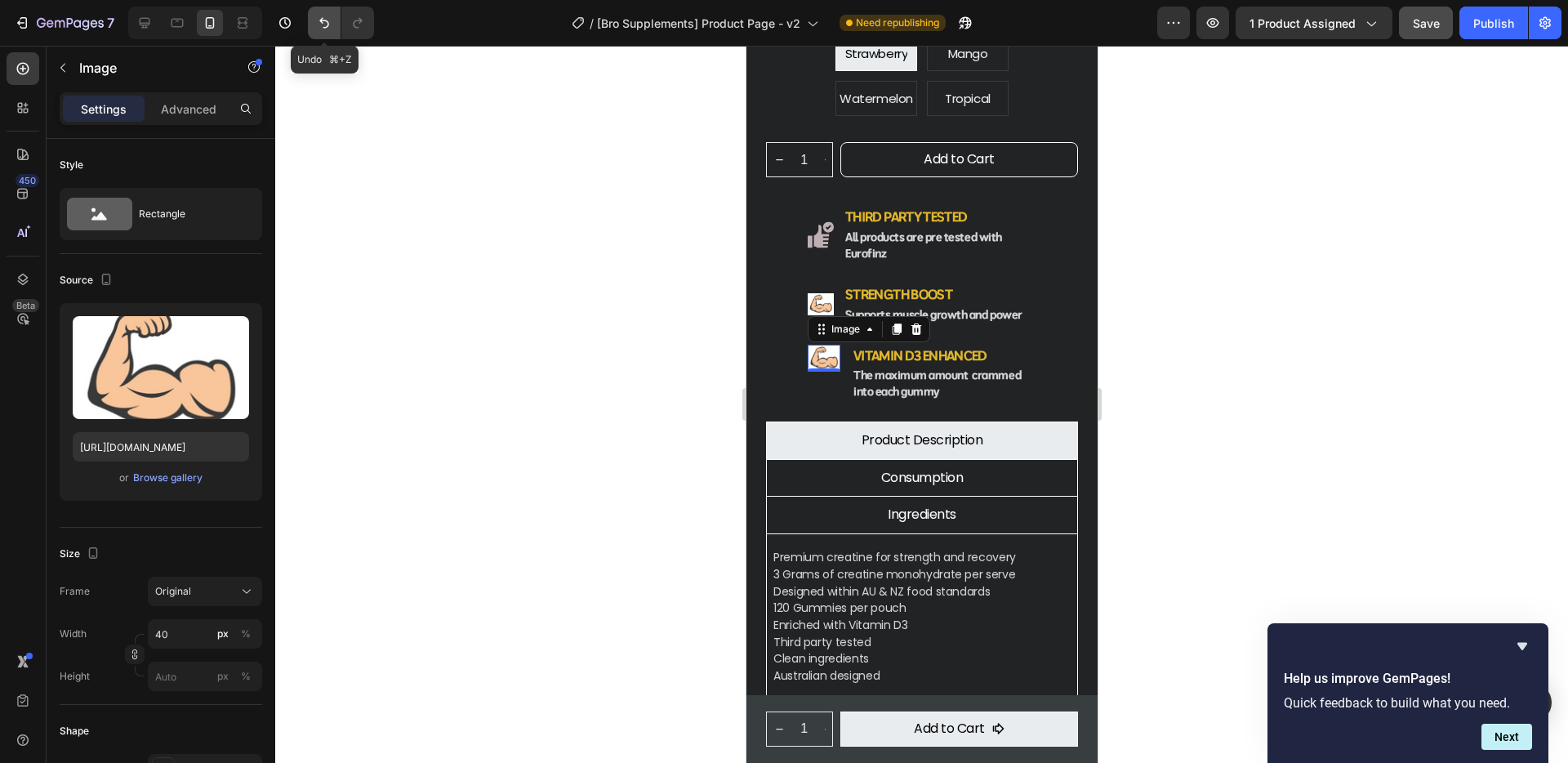
click at [323, 24] on icon "Undo/Redo" at bounding box center [324, 23] width 16 height 16
type input "https://cdn.shopify.com/s/files/1/0934/8507/2673/files/gempages_561414564369924…"
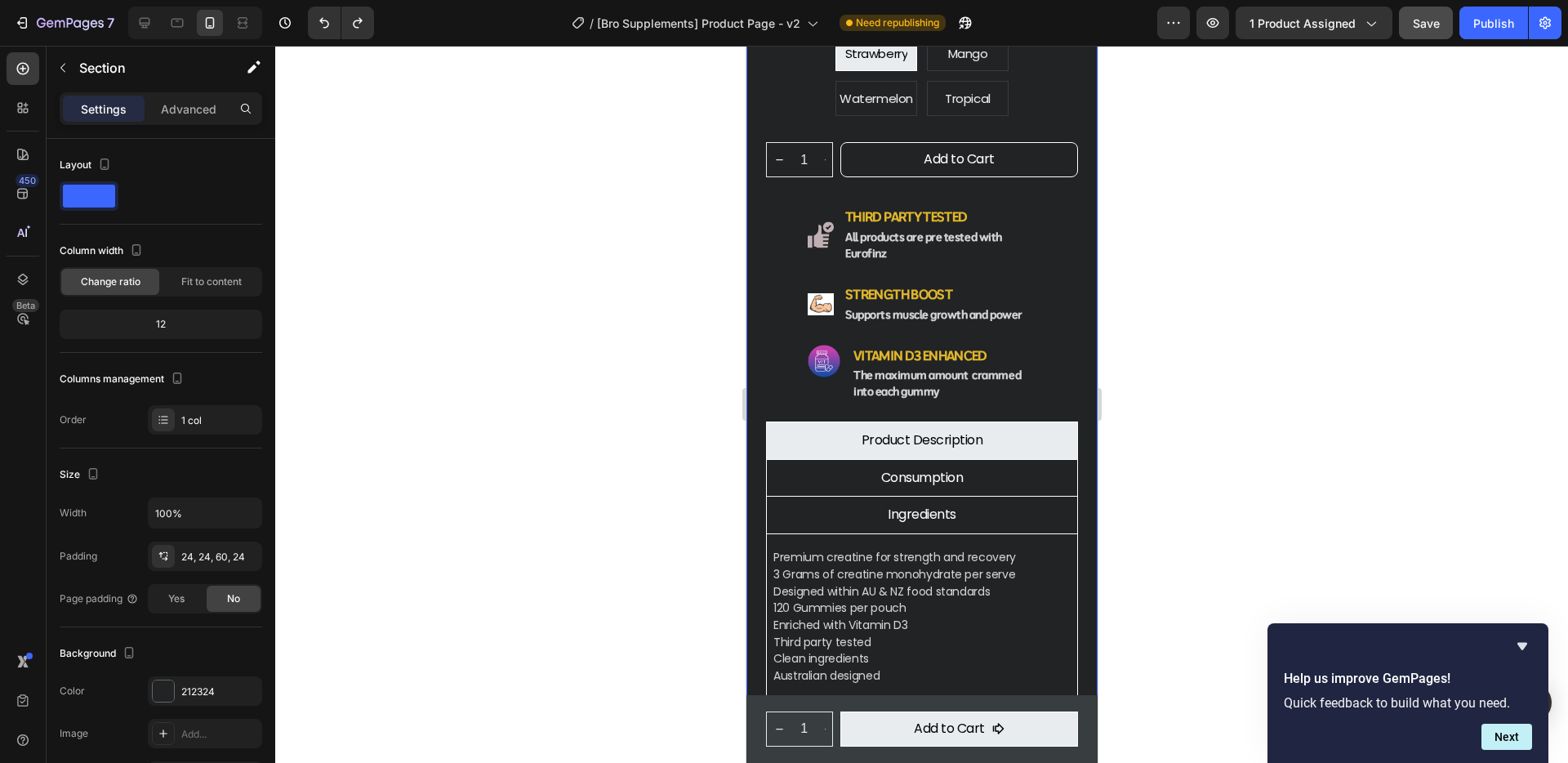
click at [1079, 201] on div "Product Images Creatine Monohydrate Gummies Product Title $59.90 Product Price …" at bounding box center [921, 94] width 351 height 1274
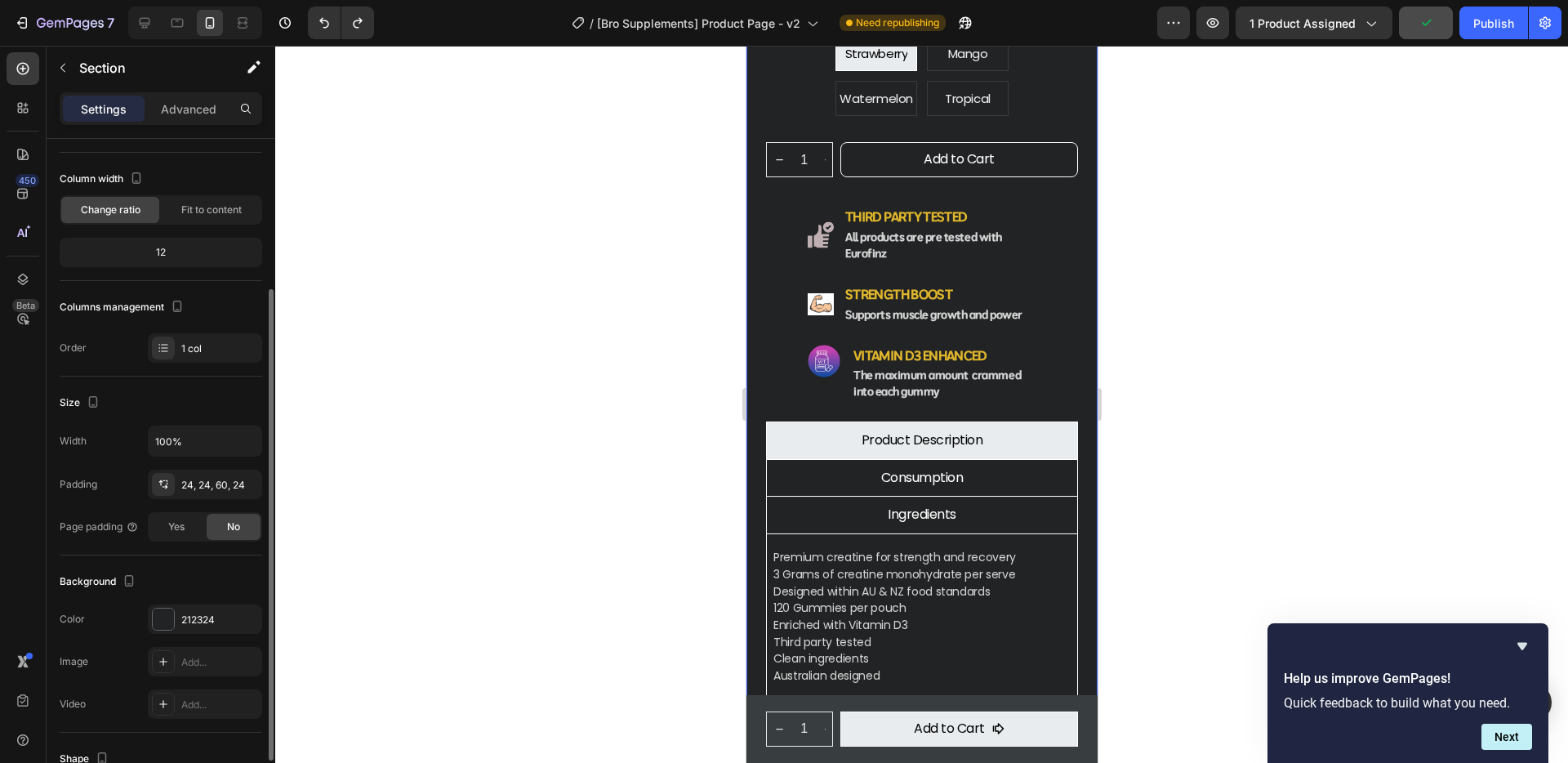
scroll to position [284, 0]
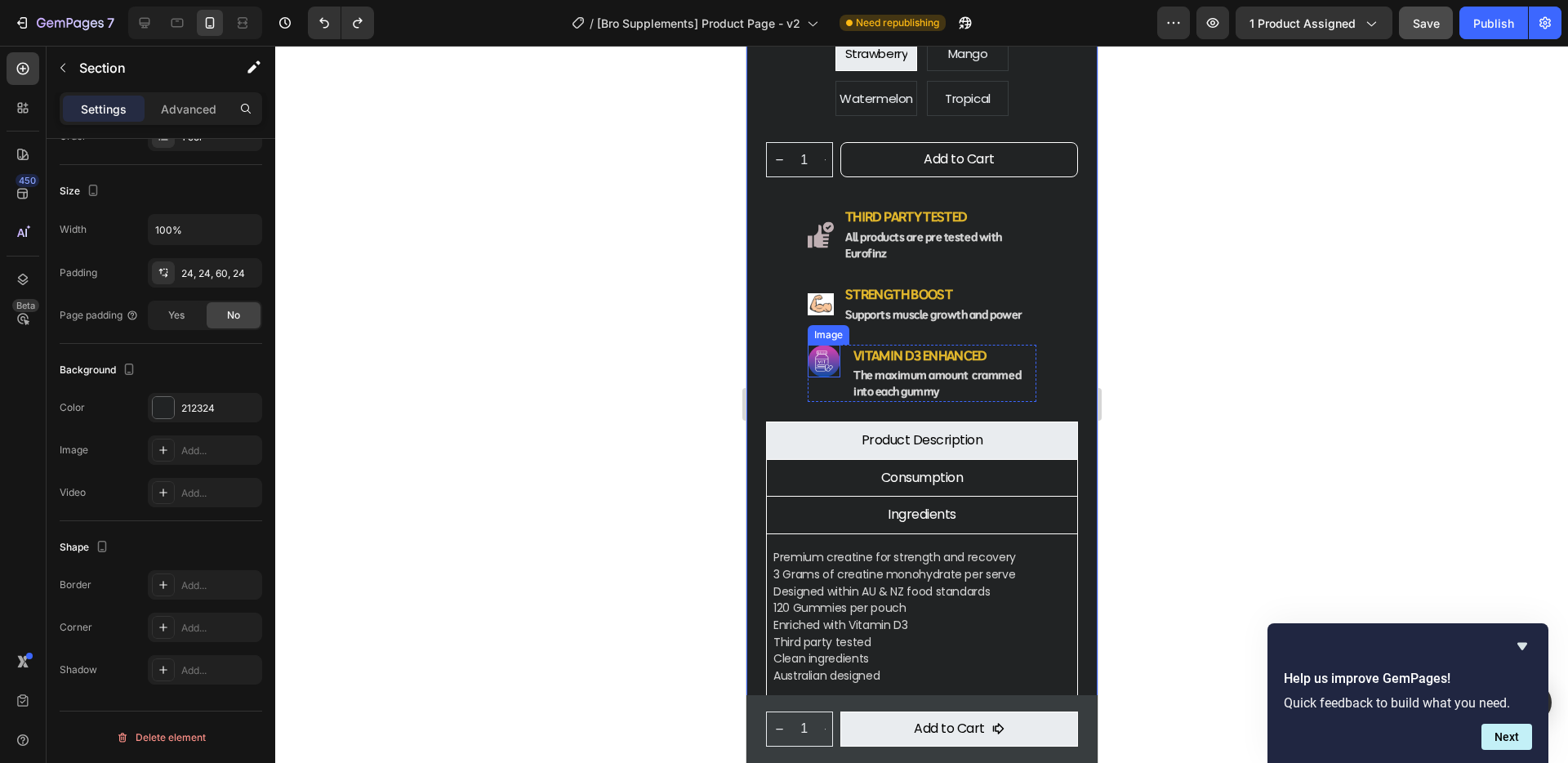
click at [823, 345] on img at bounding box center [823, 361] width 33 height 33
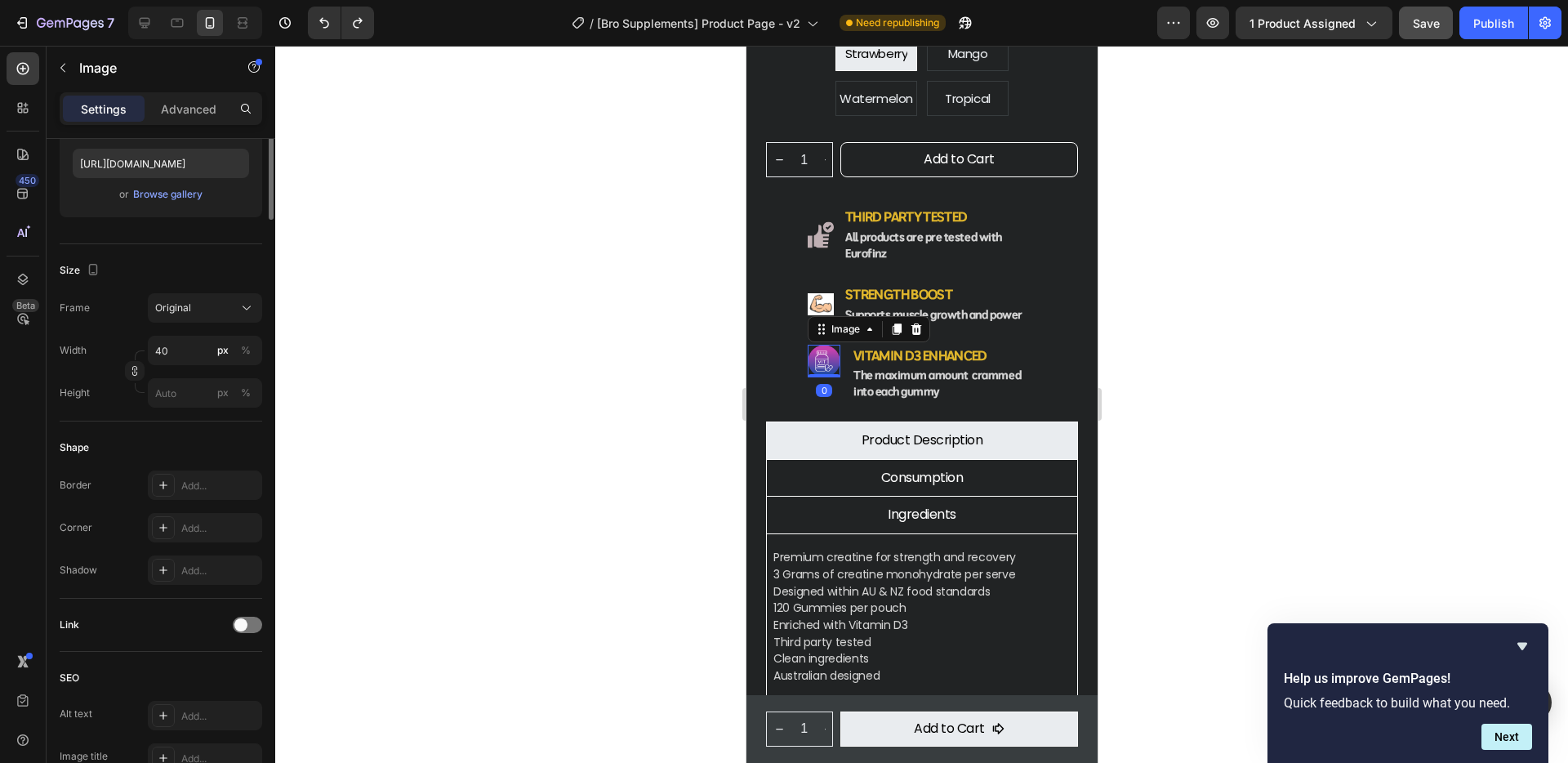
scroll to position [0, 0]
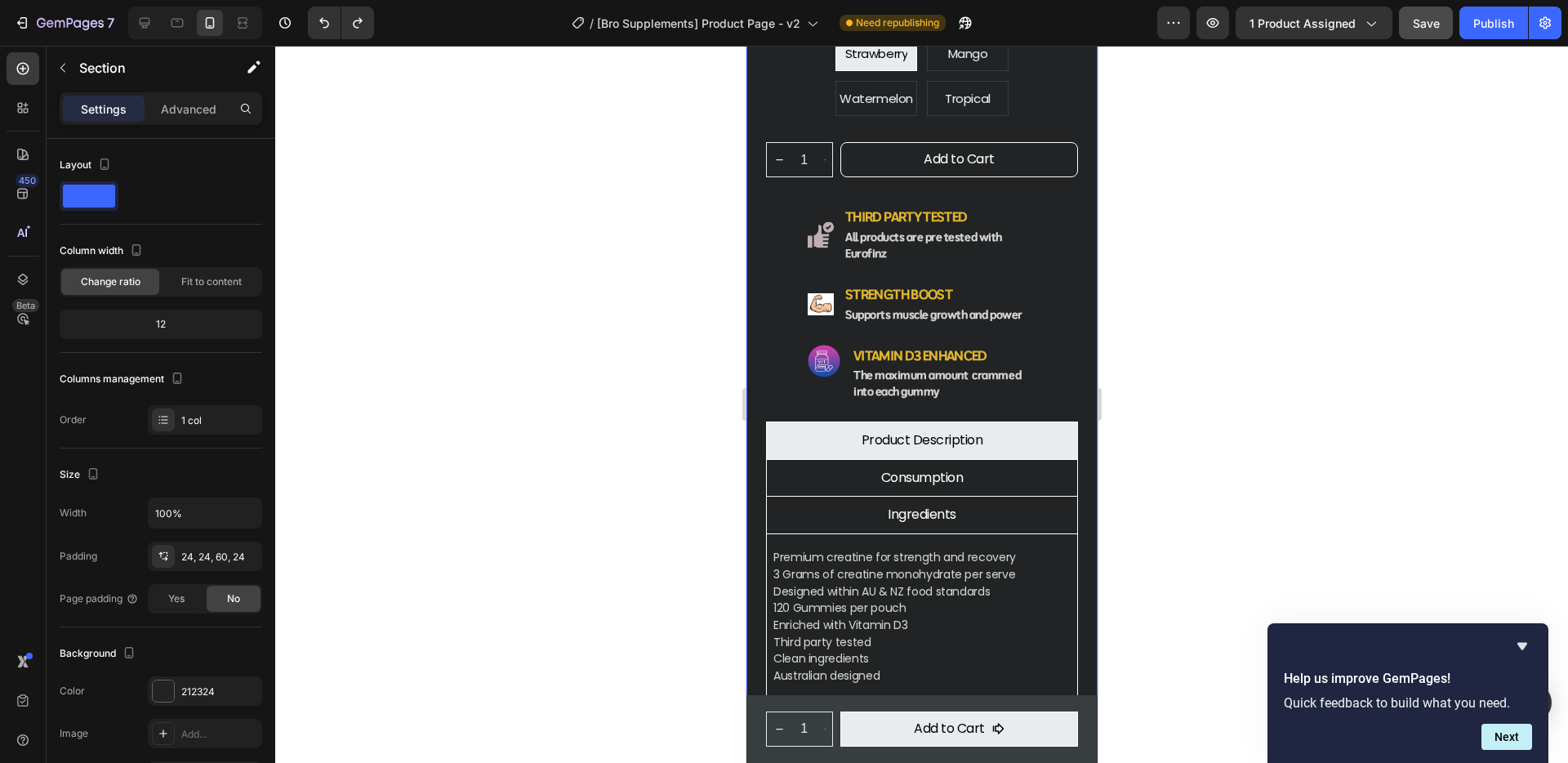
click at [756, 246] on div "Product Images Creatine Monohydrate Gummies Product Title $59.90 Product Price …" at bounding box center [921, 94] width 351 height 1274
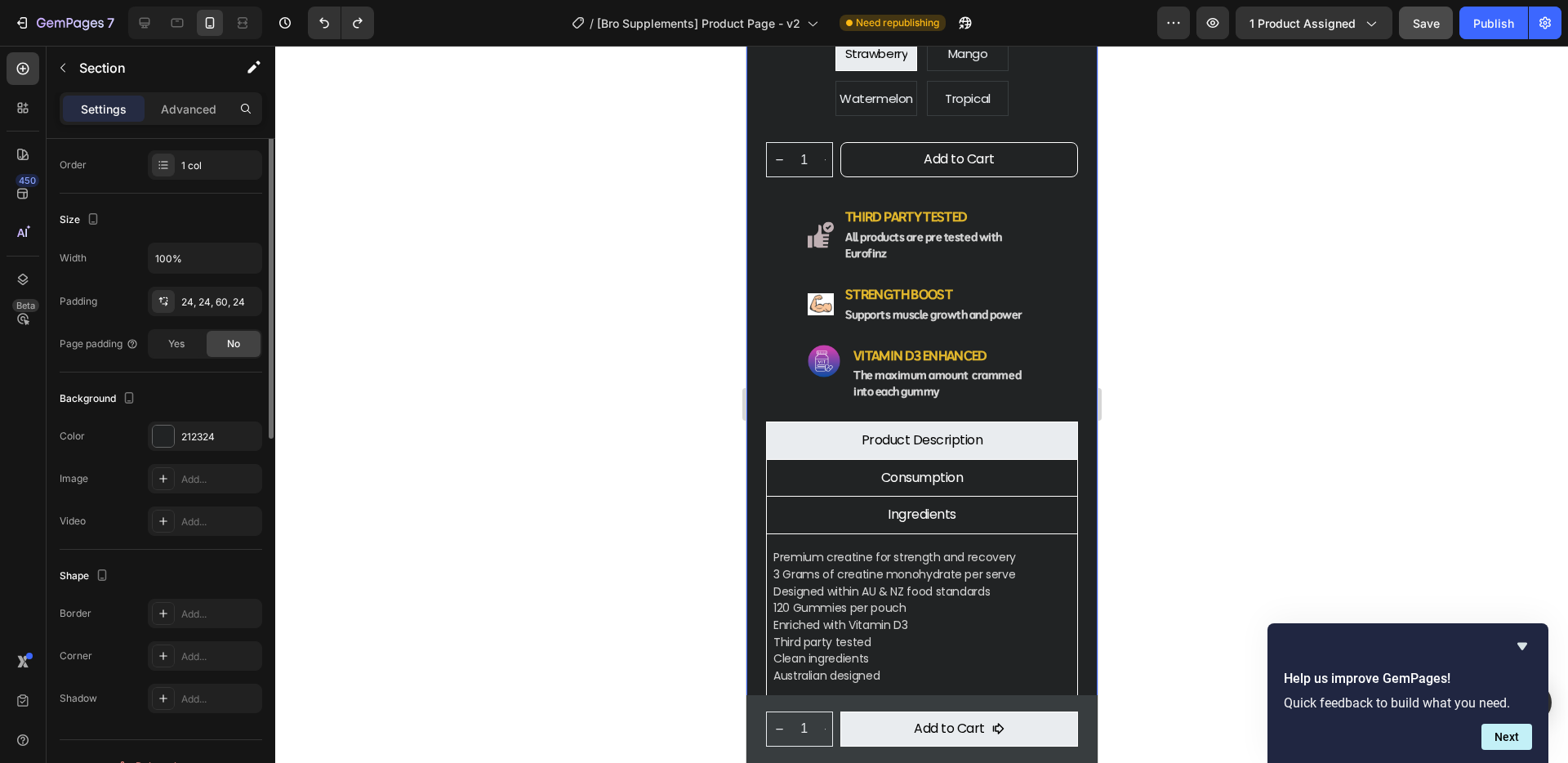
scroll to position [284, 0]
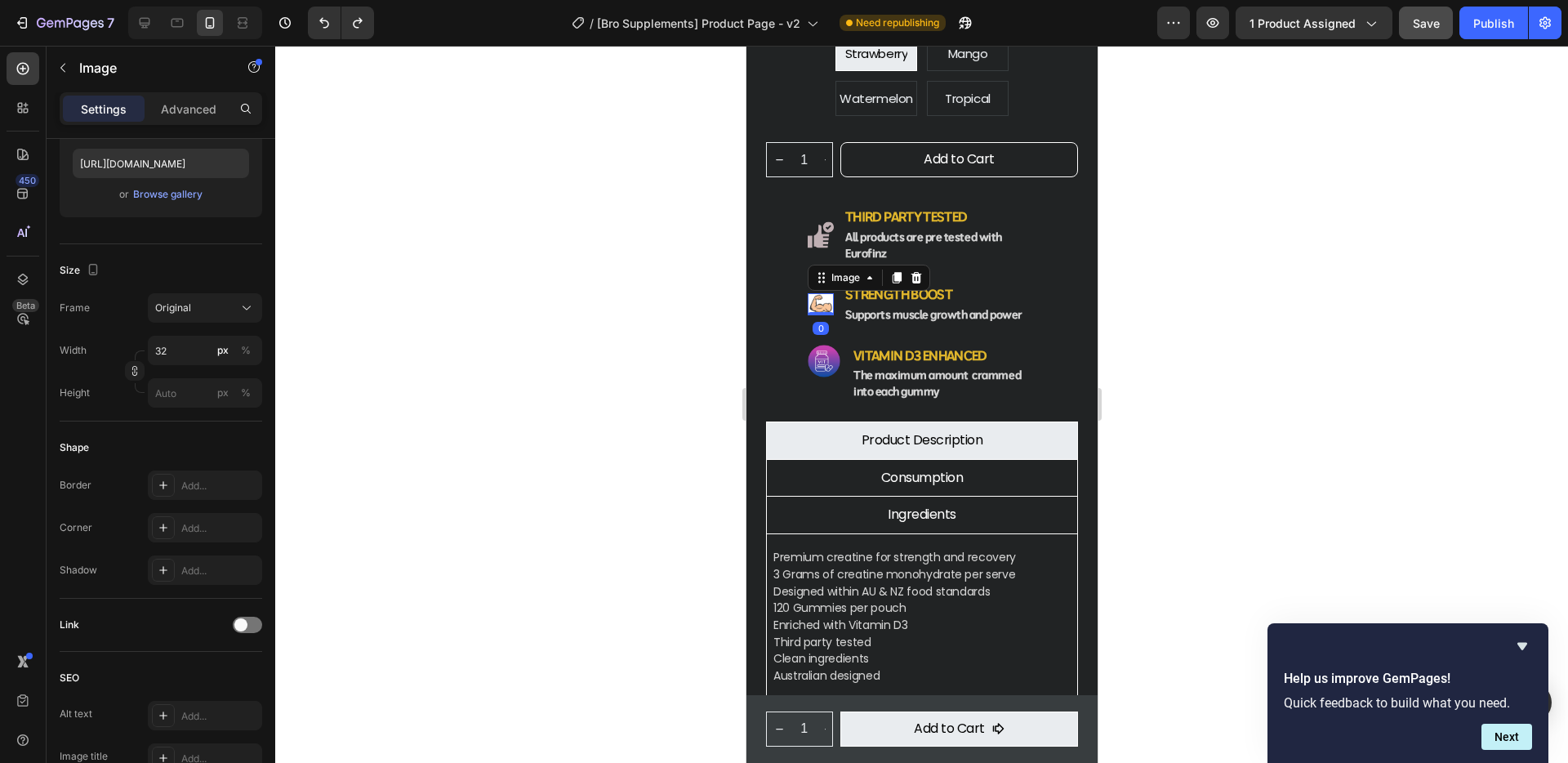
click at [829, 293] on img at bounding box center [820, 304] width 26 height 22
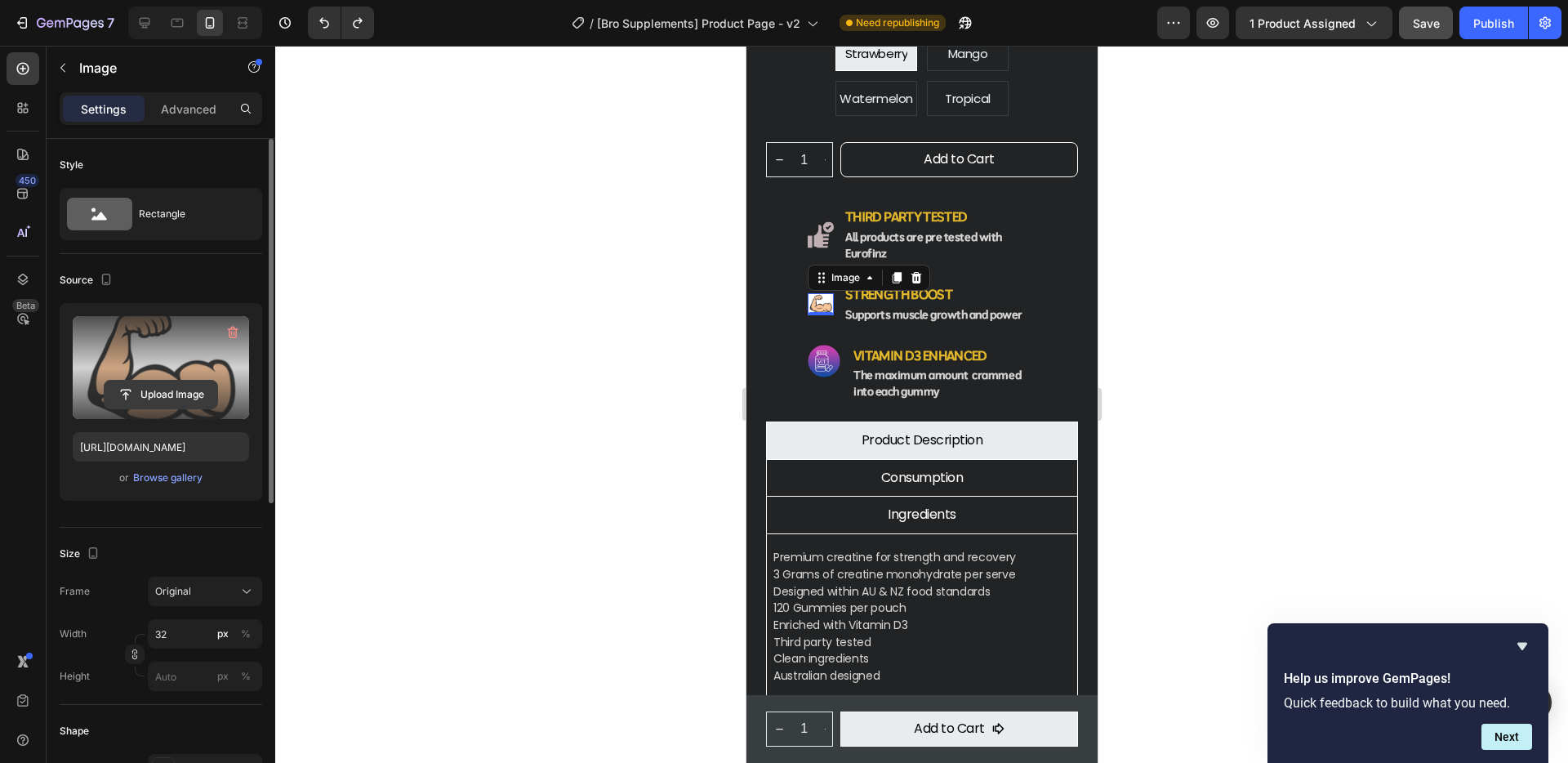
click at [171, 398] on input "file" at bounding box center [161, 395] width 113 height 28
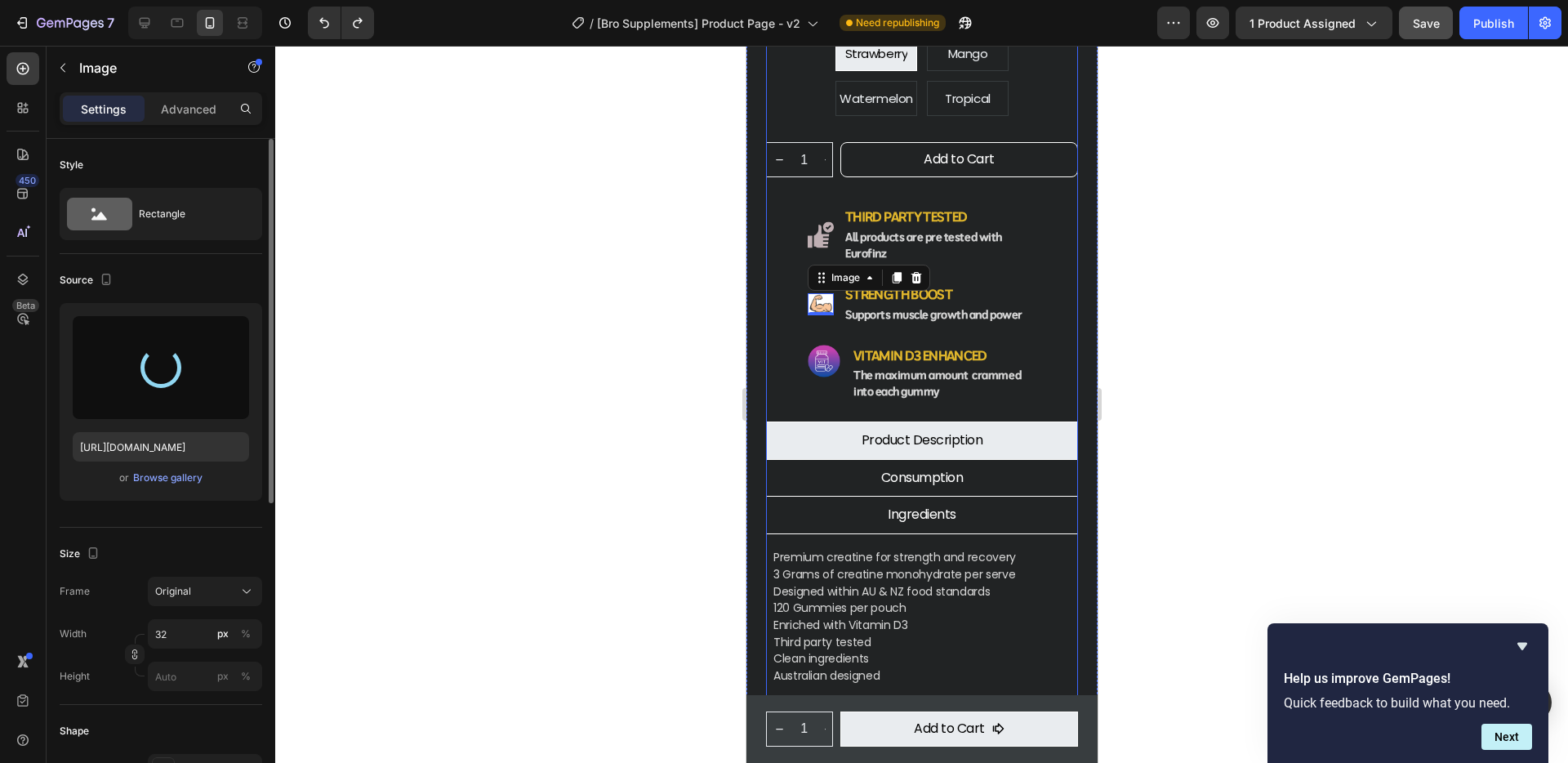
type input "https://cdn.shopify.com/s/files/1/0934/8507/2673/files/gempages_561414564369924…"
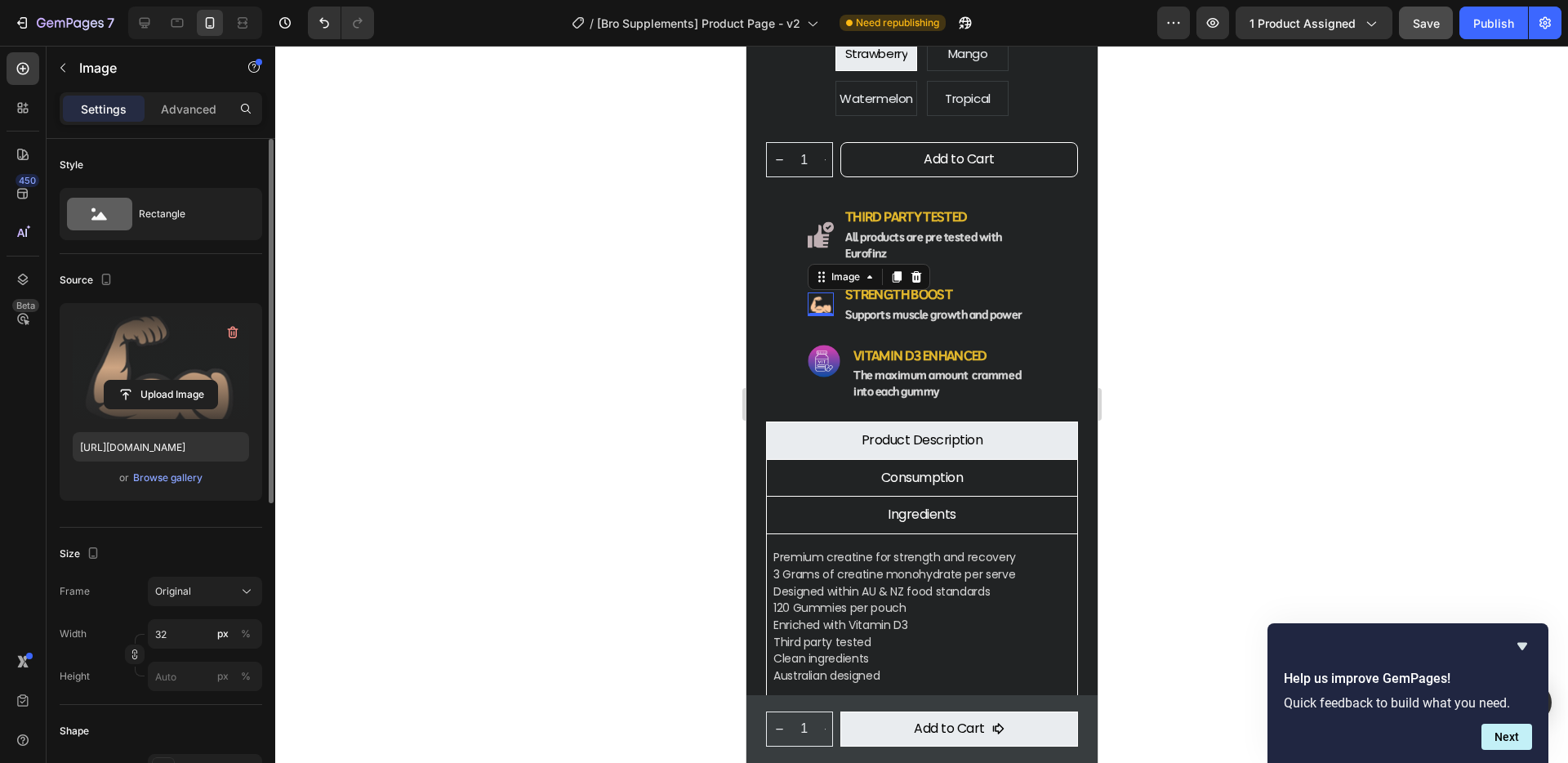
click at [822, 293] on img at bounding box center [820, 304] width 26 height 23
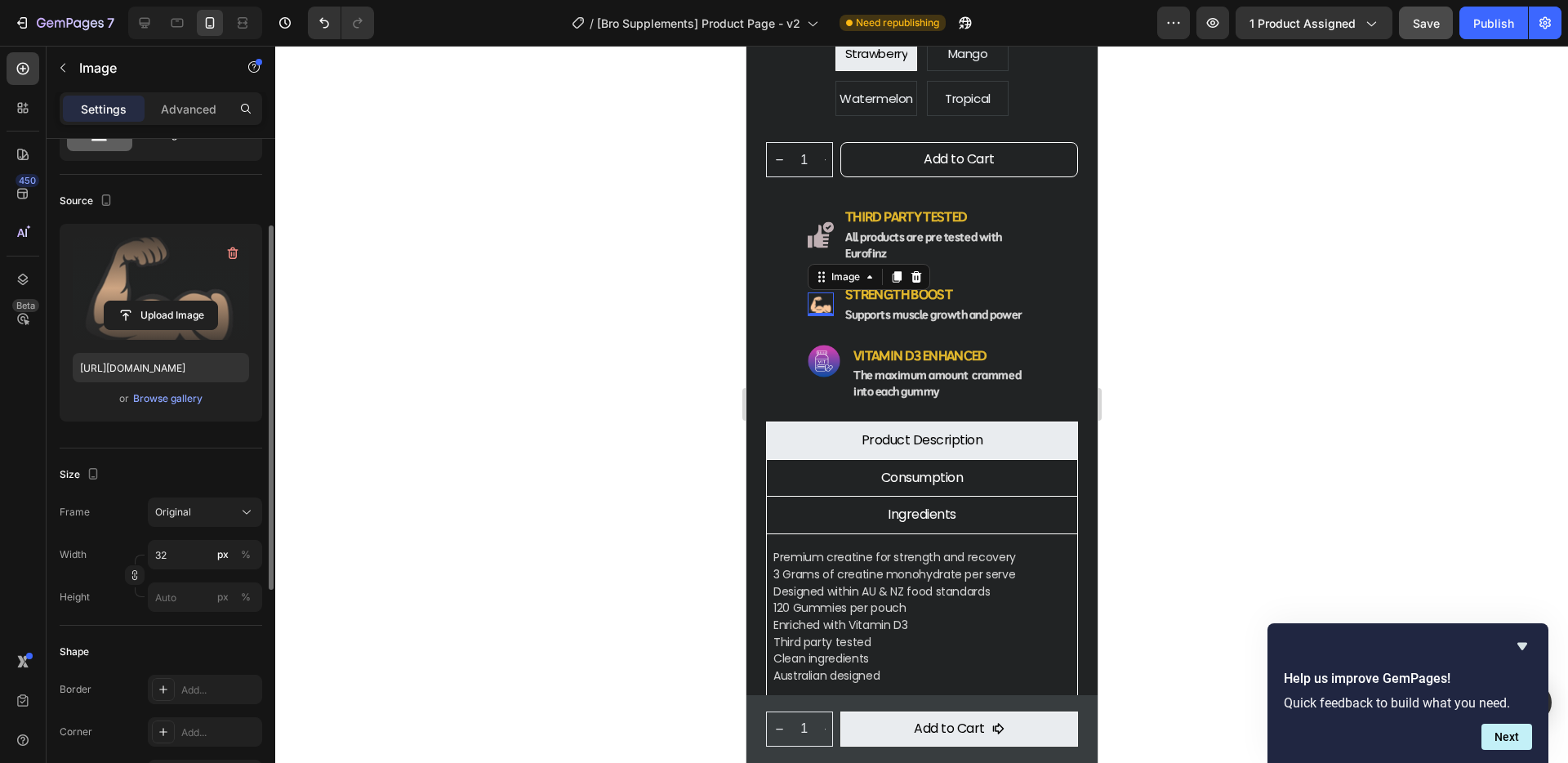
scroll to position [125, 0]
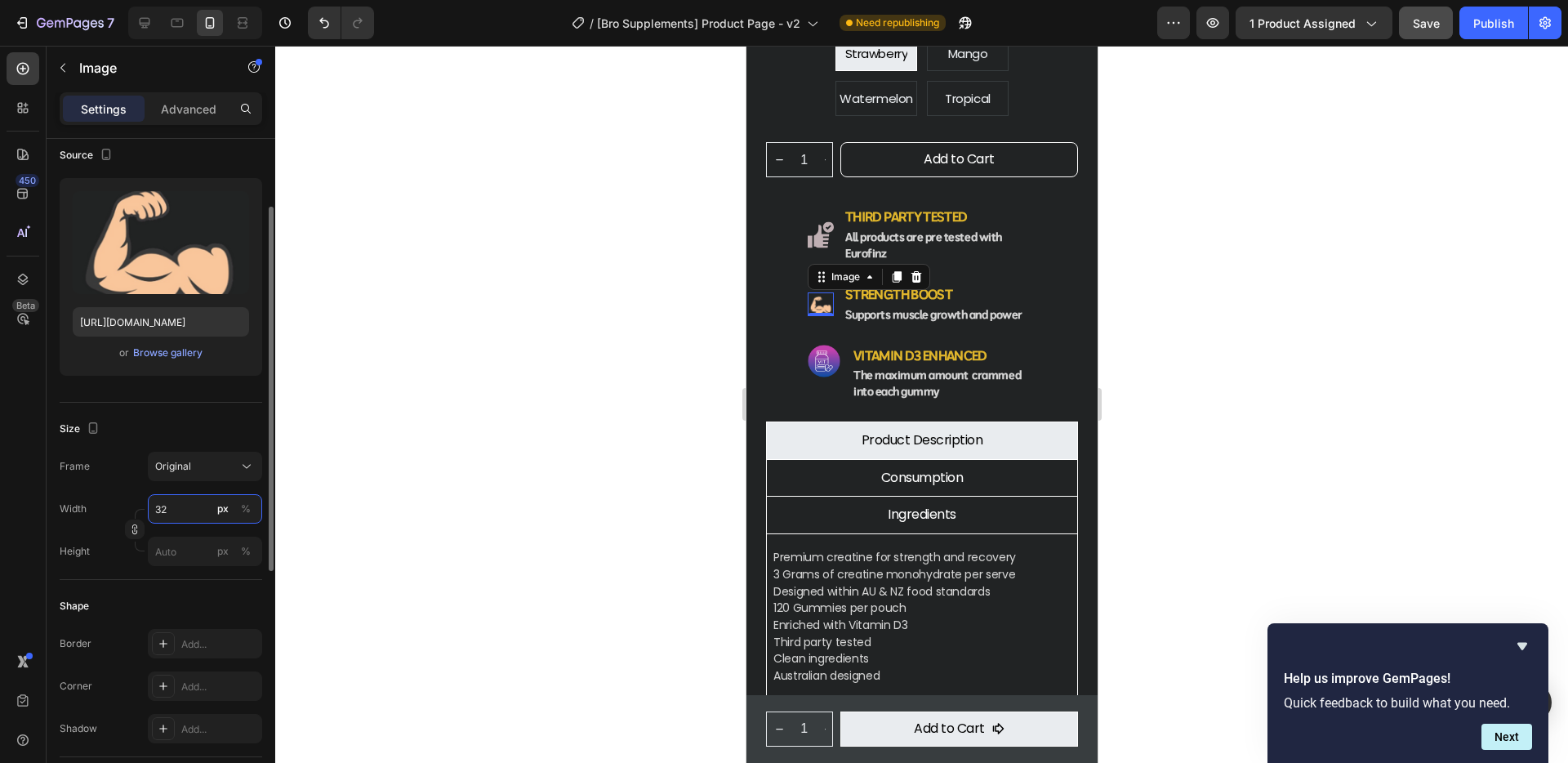
click at [185, 515] on input "32" at bounding box center [205, 509] width 115 height 30
type input "45"
click at [185, 515] on input "45" at bounding box center [205, 509] width 115 height 30
click at [1251, 367] on div at bounding box center [922, 405] width 1293 height 717
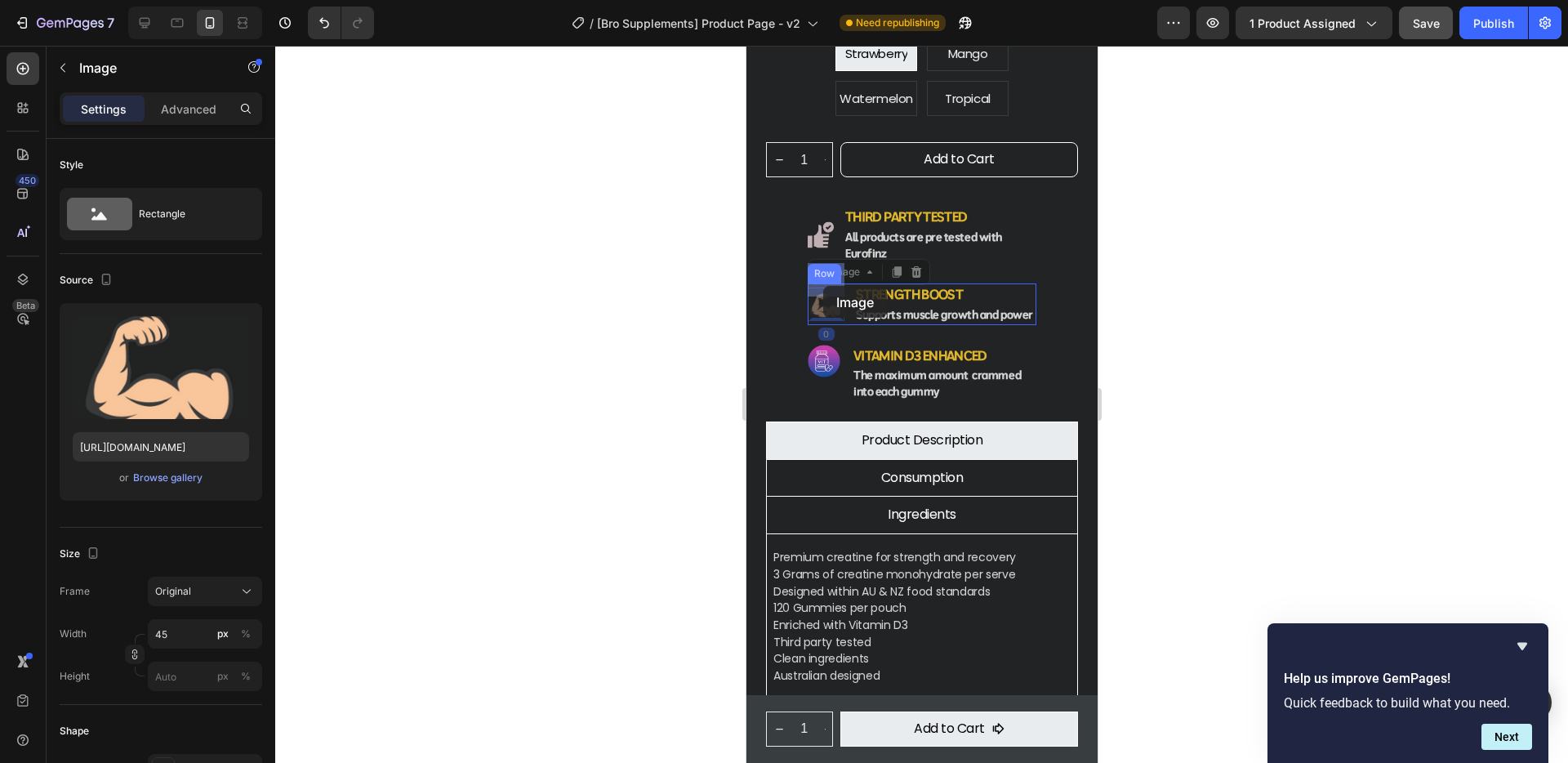
drag, startPoint x: 834, startPoint y: 286, endPoint x: 823, endPoint y: 286, distance: 11.0
click at [1147, 341] on div at bounding box center [922, 405] width 1293 height 717
click at [823, 287] on img at bounding box center [825, 304] width 36 height 34
click at [186, 634] on input "45" at bounding box center [205, 634] width 115 height 30
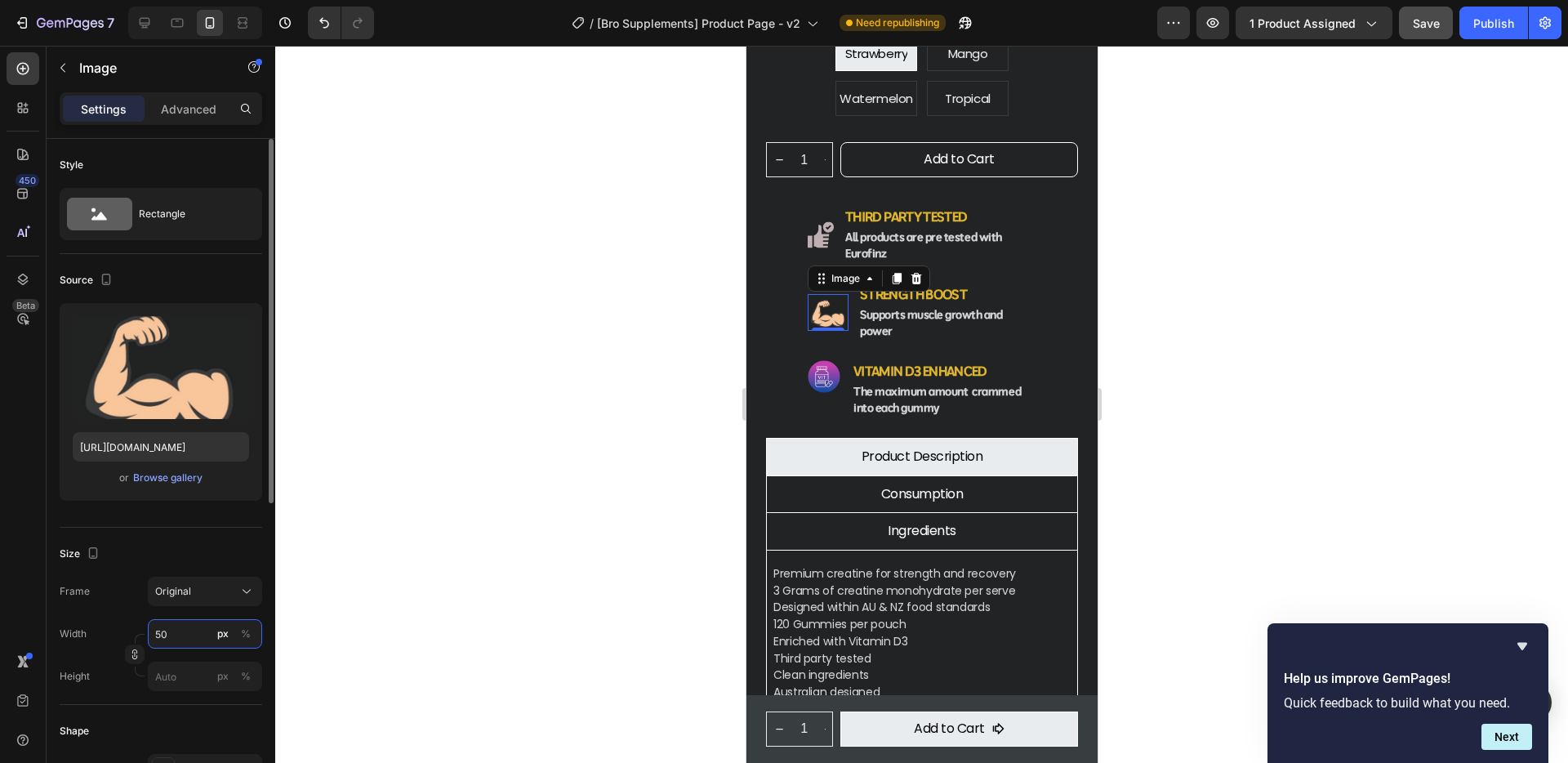
type input "5"
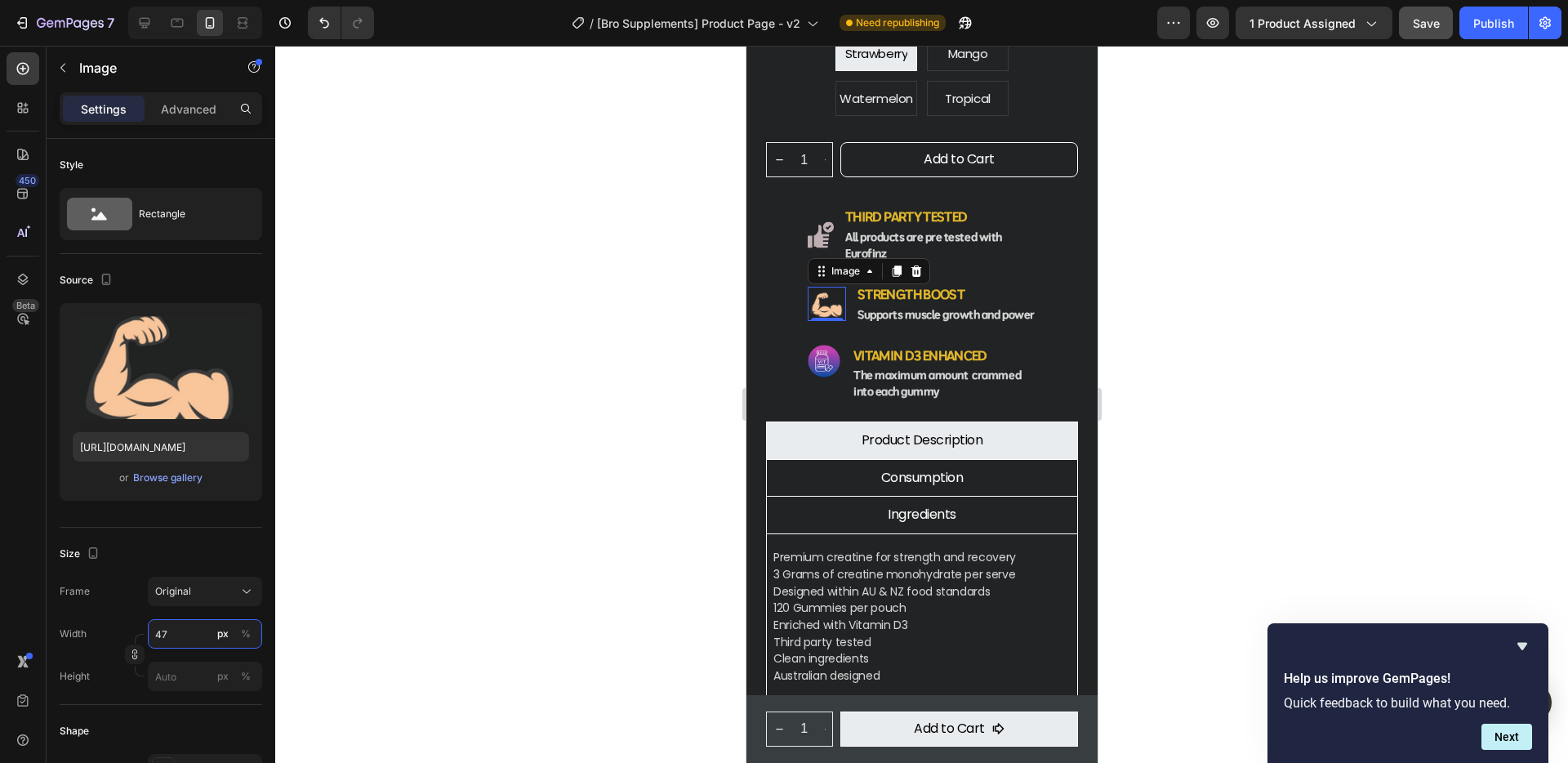
type input "47"
click at [1376, 345] on div at bounding box center [922, 405] width 1293 height 717
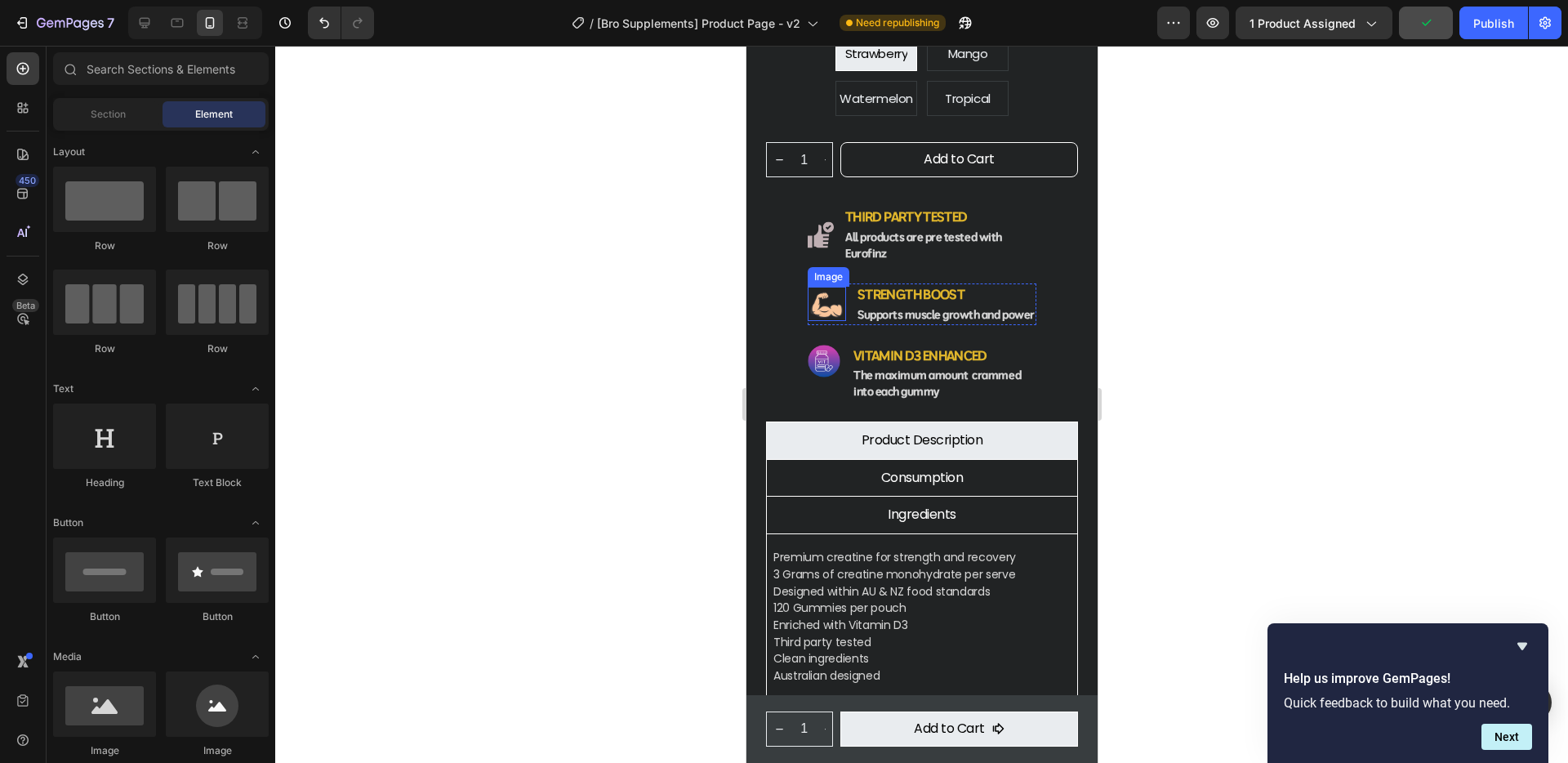
click at [824, 287] on img at bounding box center [826, 304] width 38 height 35
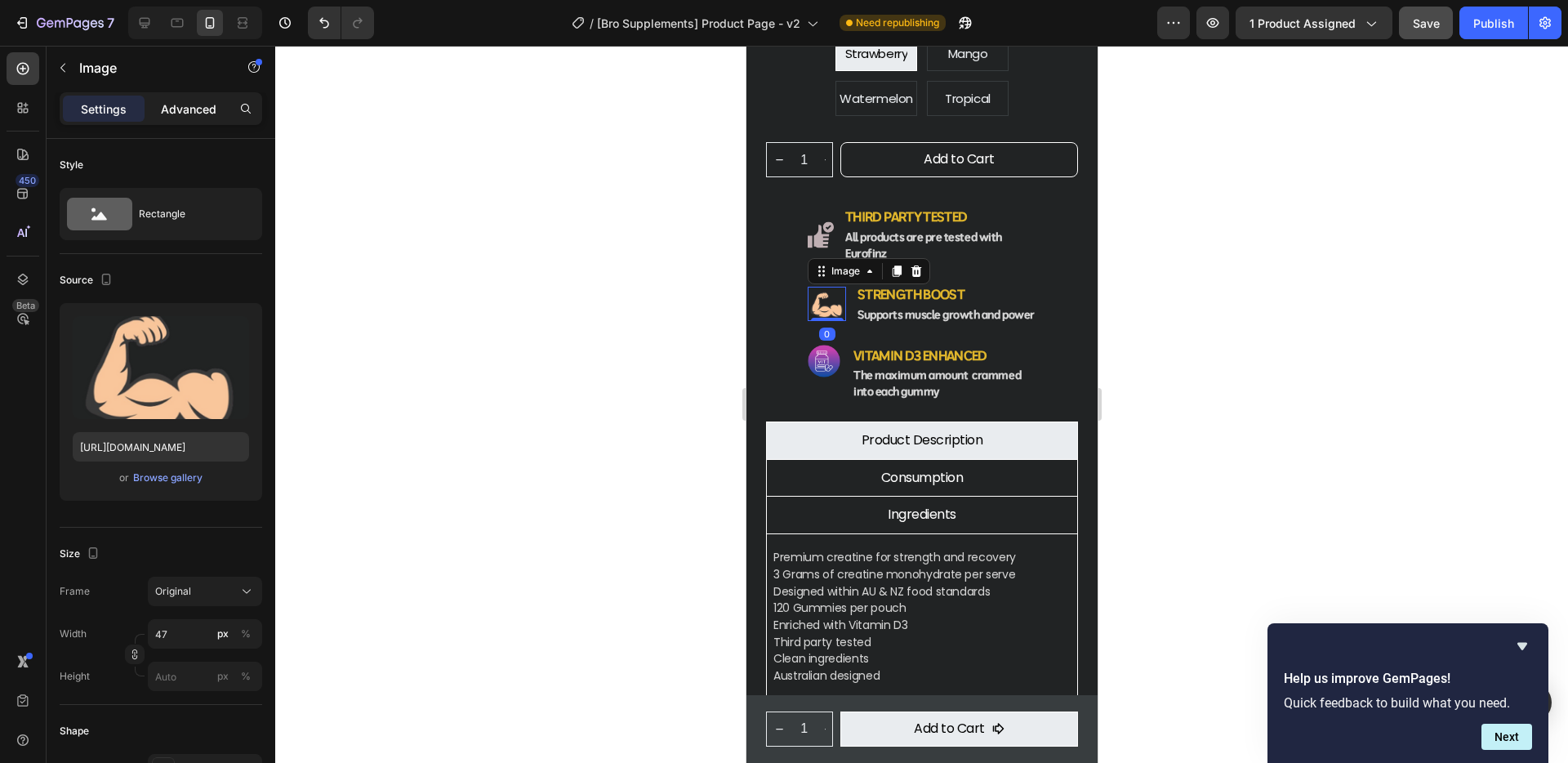
click at [192, 110] on p "Advanced" at bounding box center [188, 109] width 56 height 17
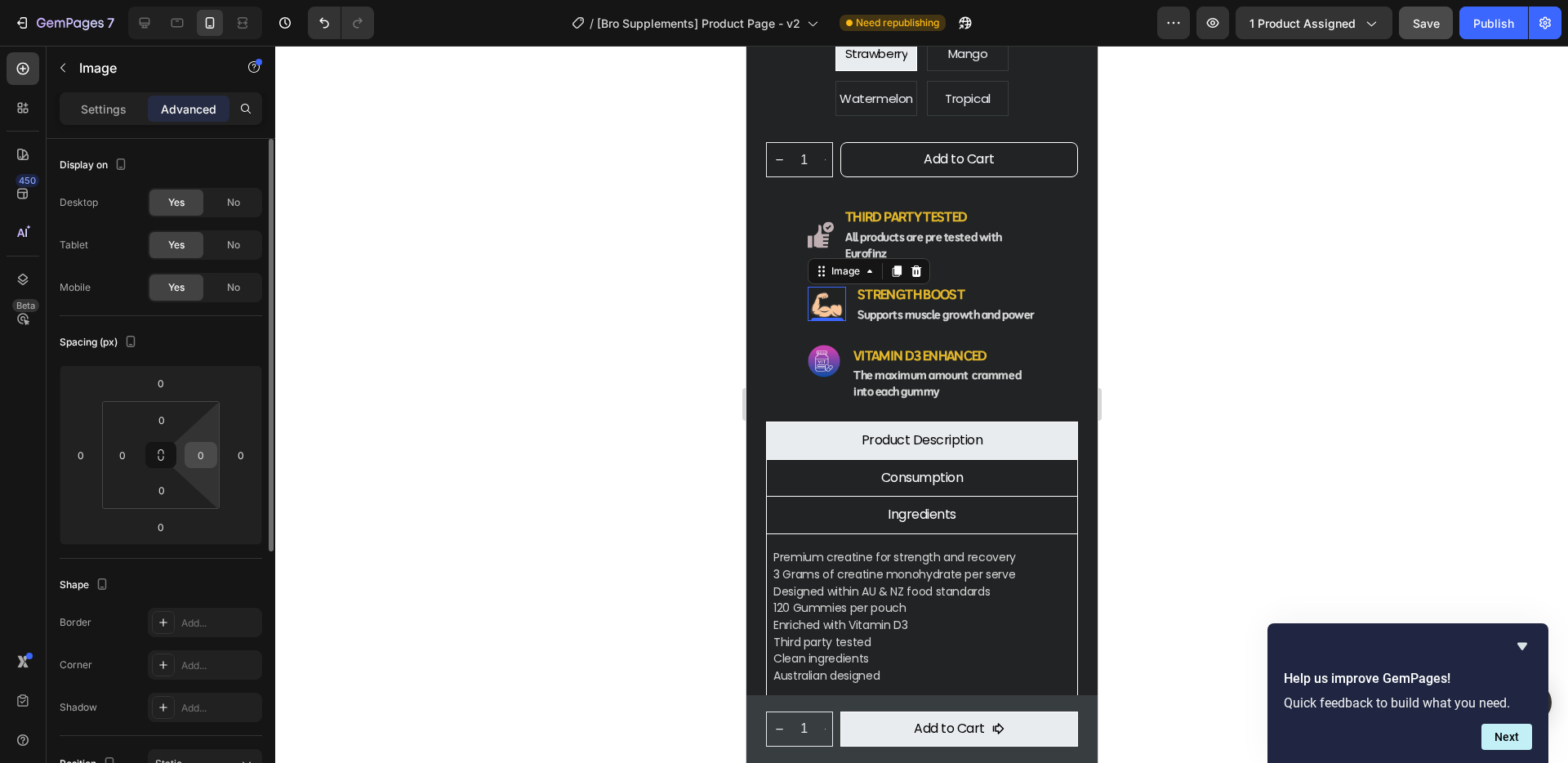
click at [205, 464] on input "0" at bounding box center [200, 455] width 24 height 24
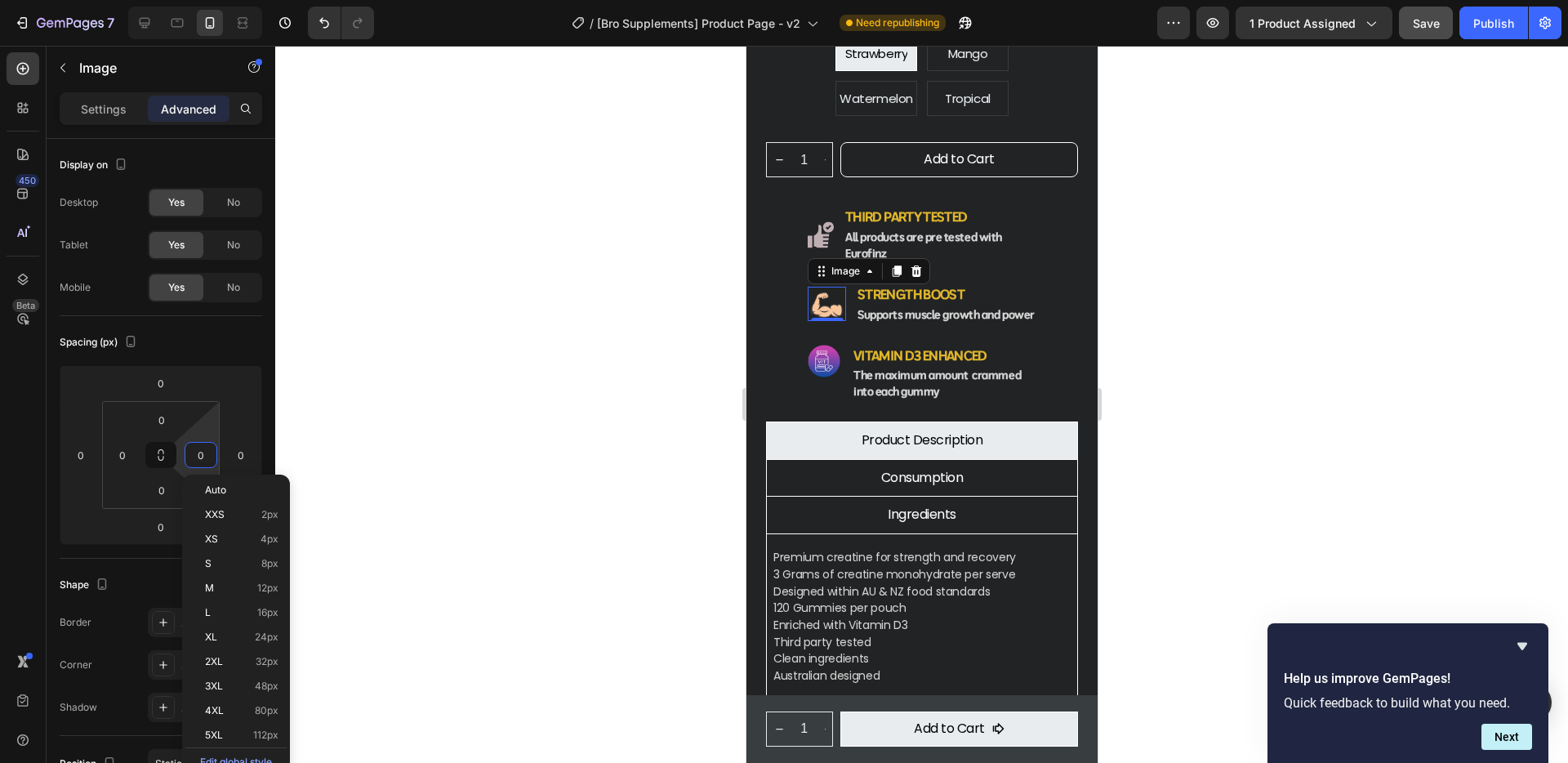
type input "3"
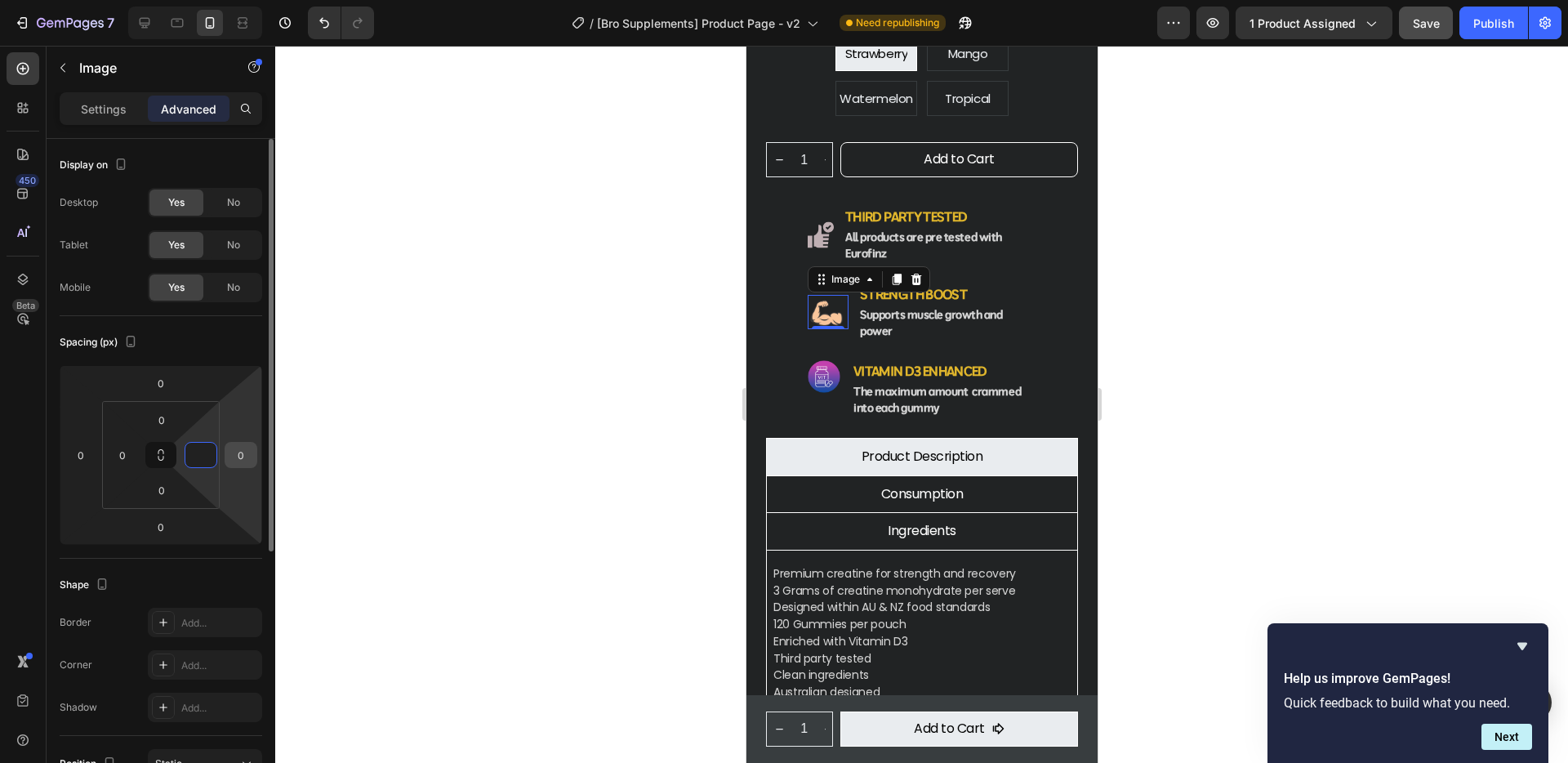
type input "0"
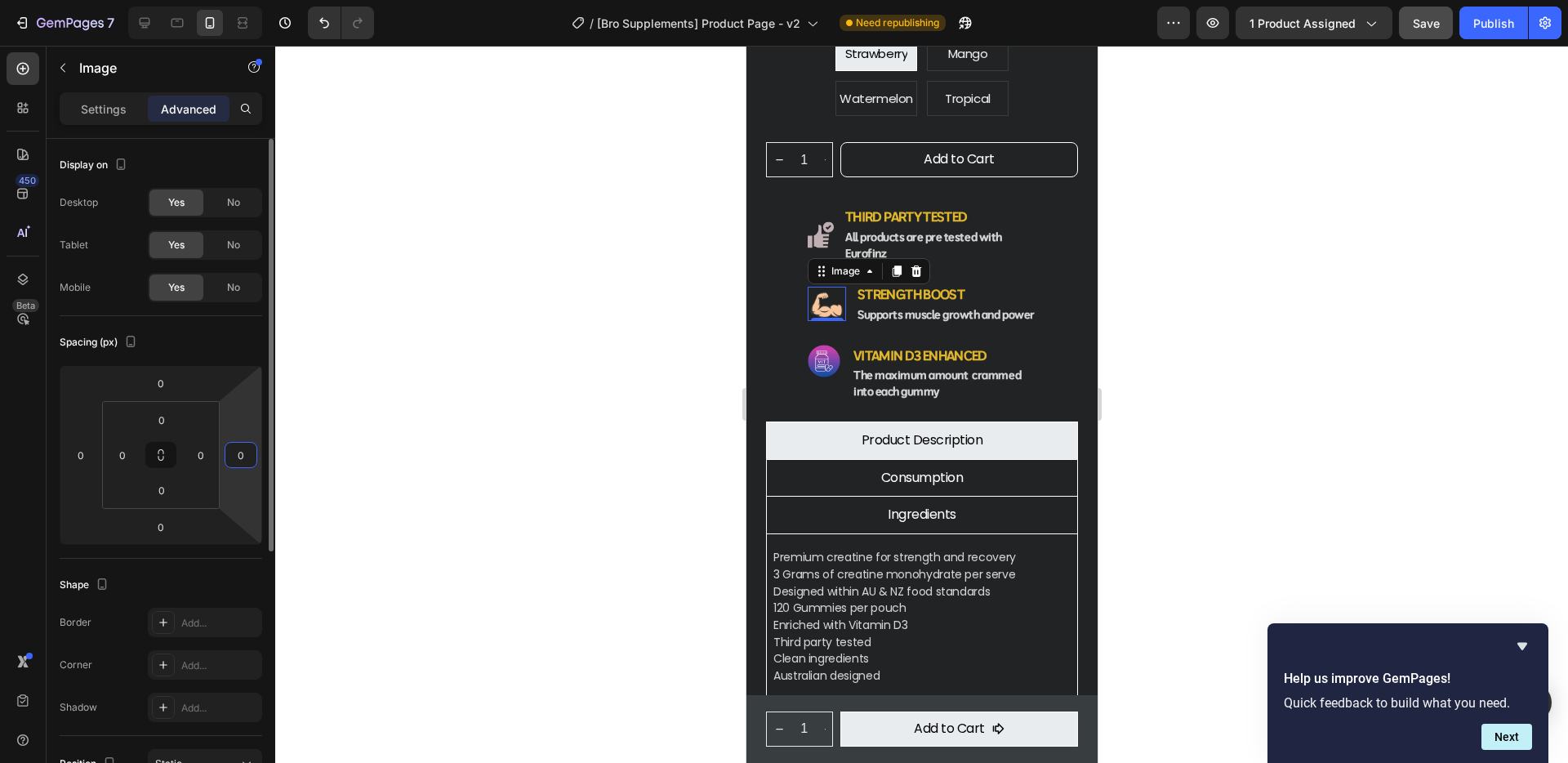
click at [242, 455] on input "0" at bounding box center [240, 455] width 24 height 24
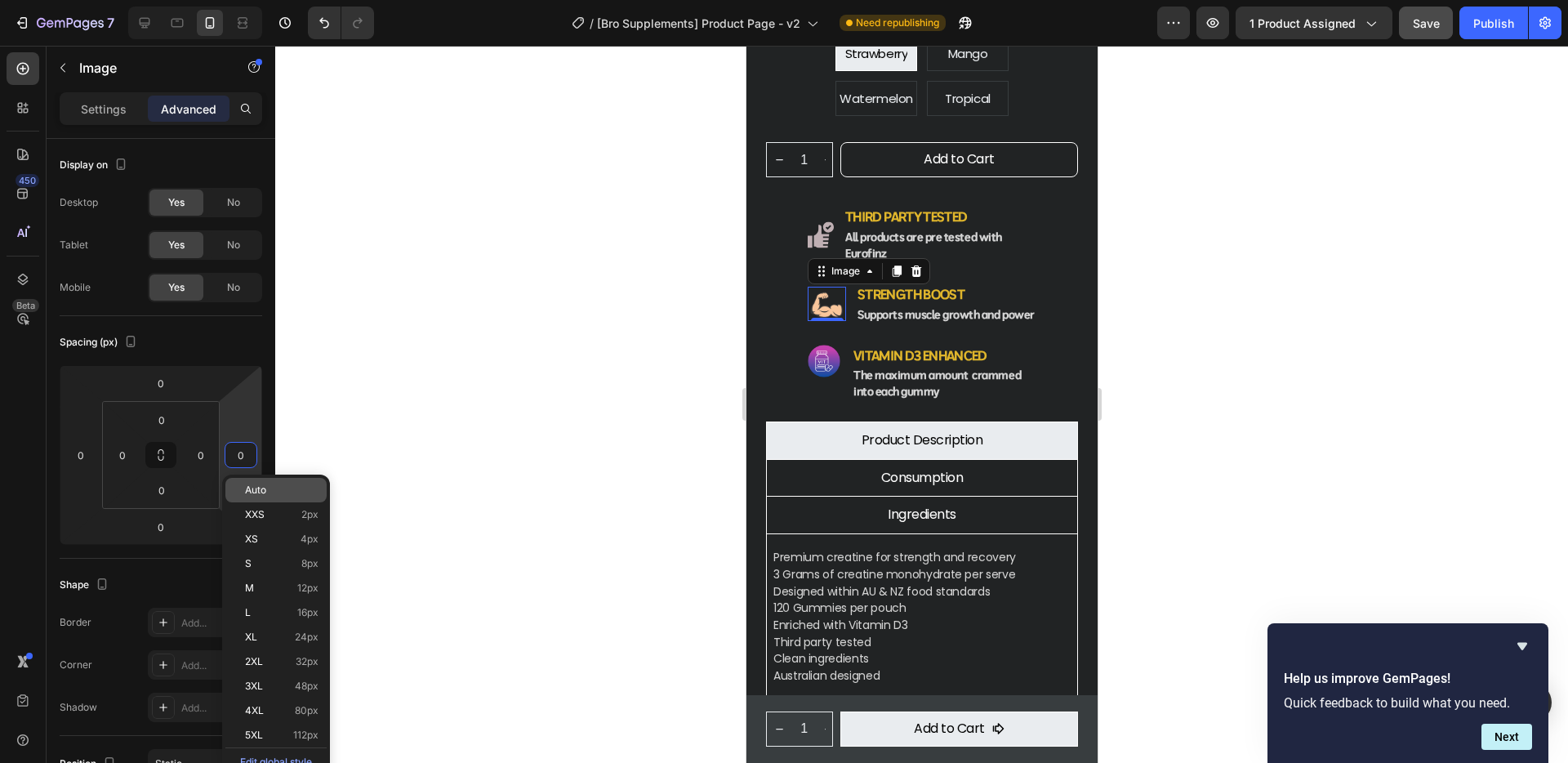
type input "3"
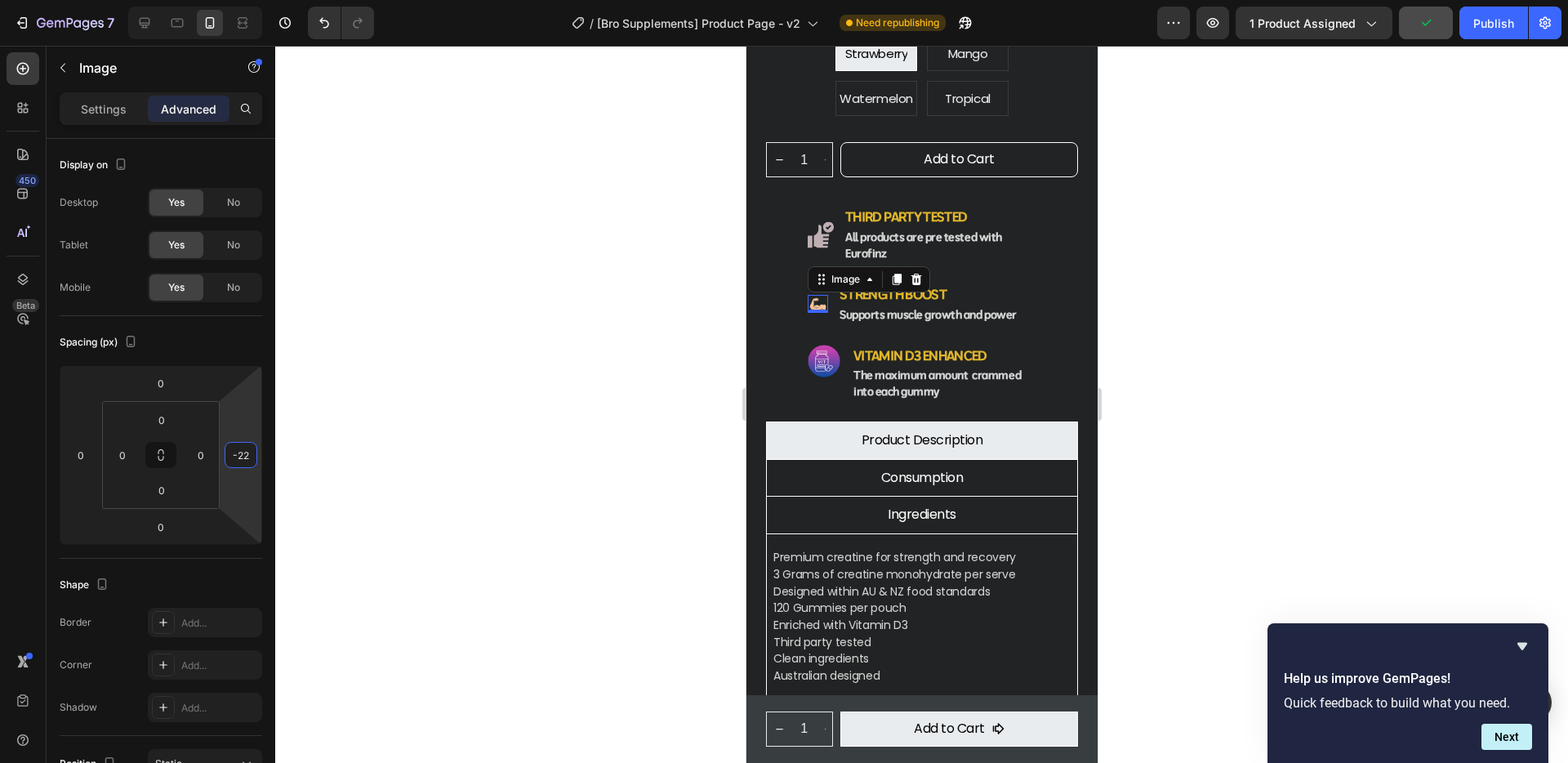
type input "-2"
type input "-5"
type input "-6"
type input "-7"
click at [1324, 358] on div at bounding box center [922, 405] width 1293 height 717
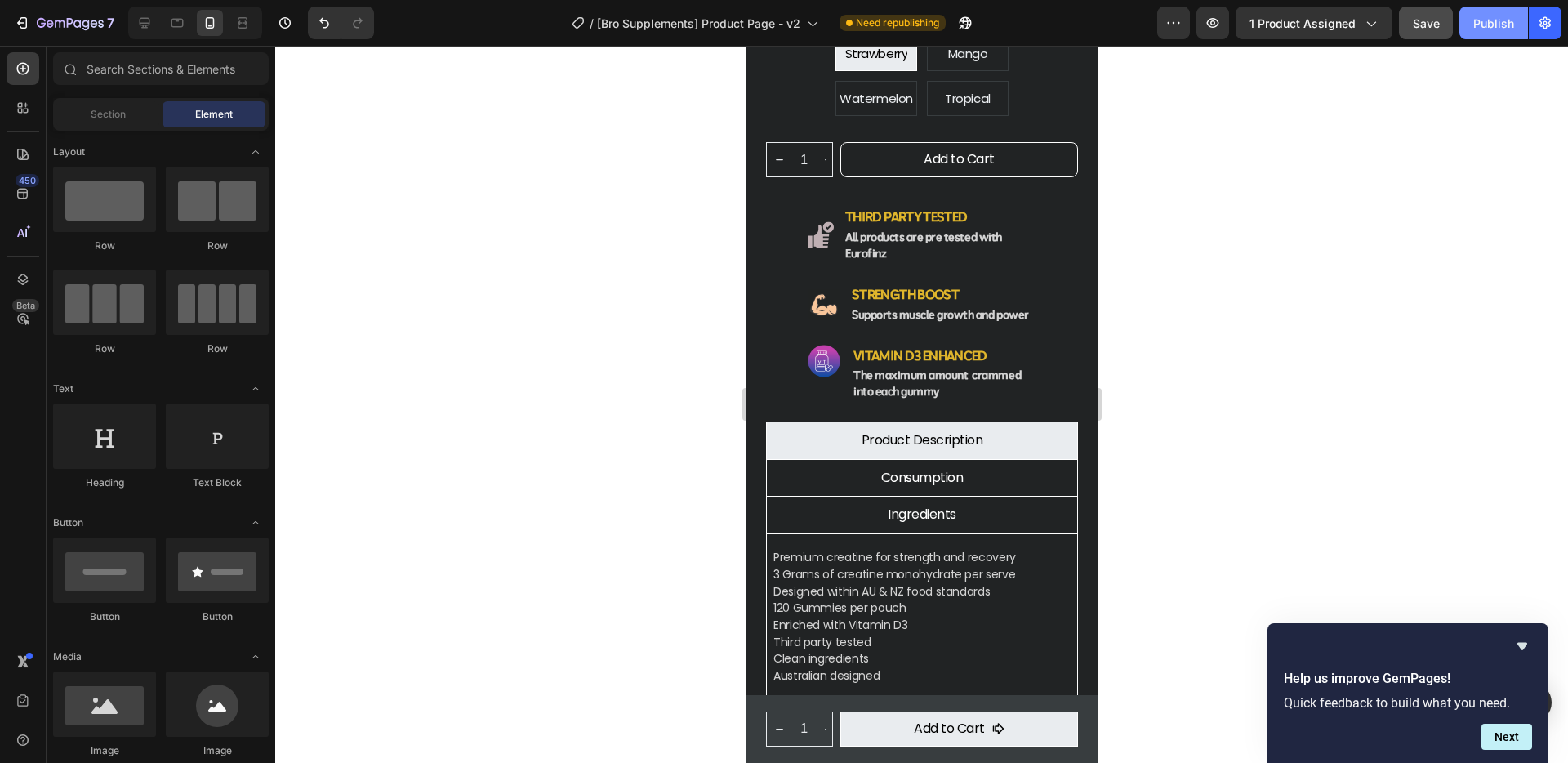
click at [1502, 29] on div "Publish" at bounding box center [1493, 23] width 41 height 17
click at [827, 289] on img at bounding box center [823, 304] width 33 height 30
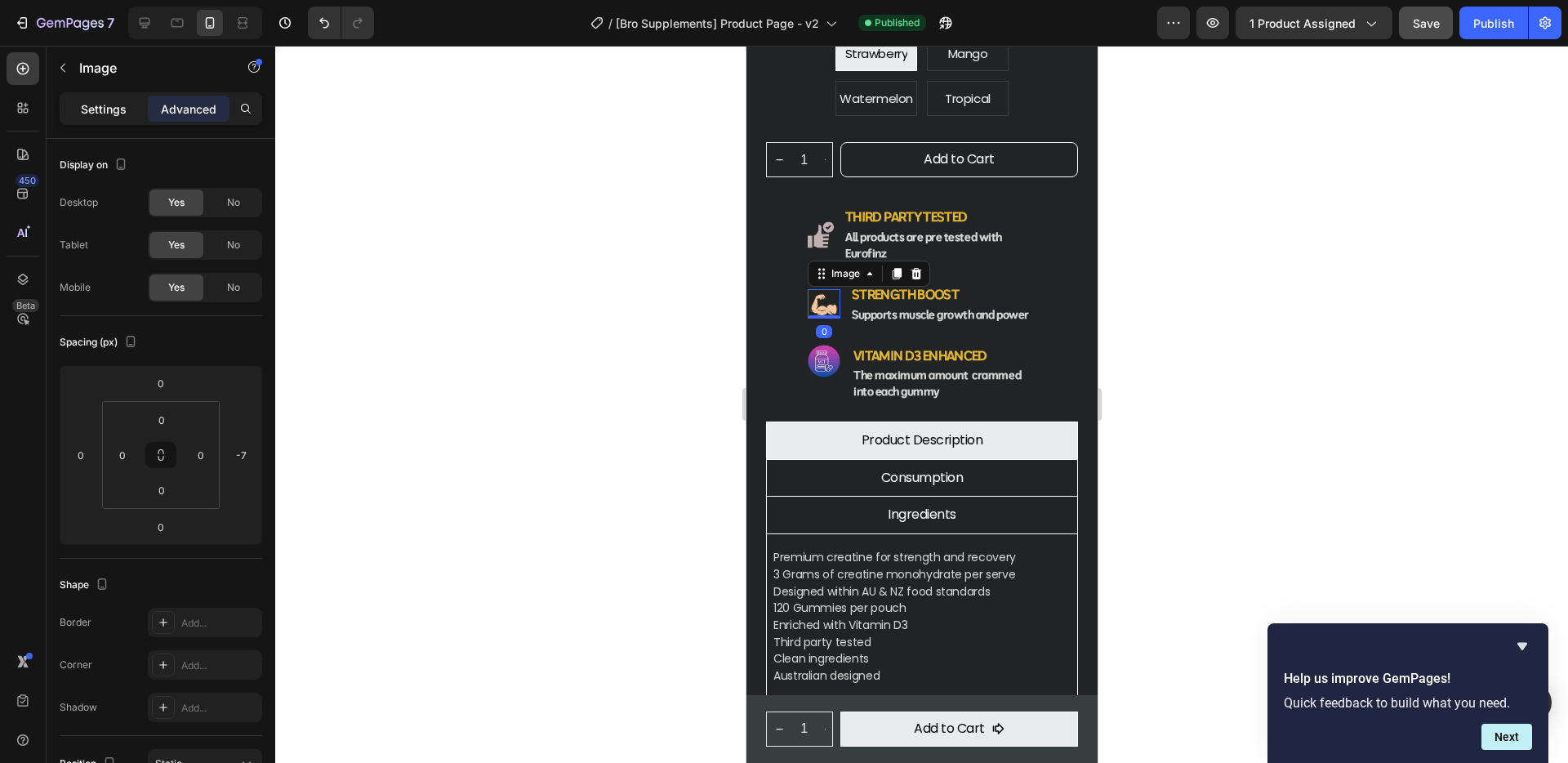
click at [92, 121] on div "Settings" at bounding box center [103, 109] width 82 height 26
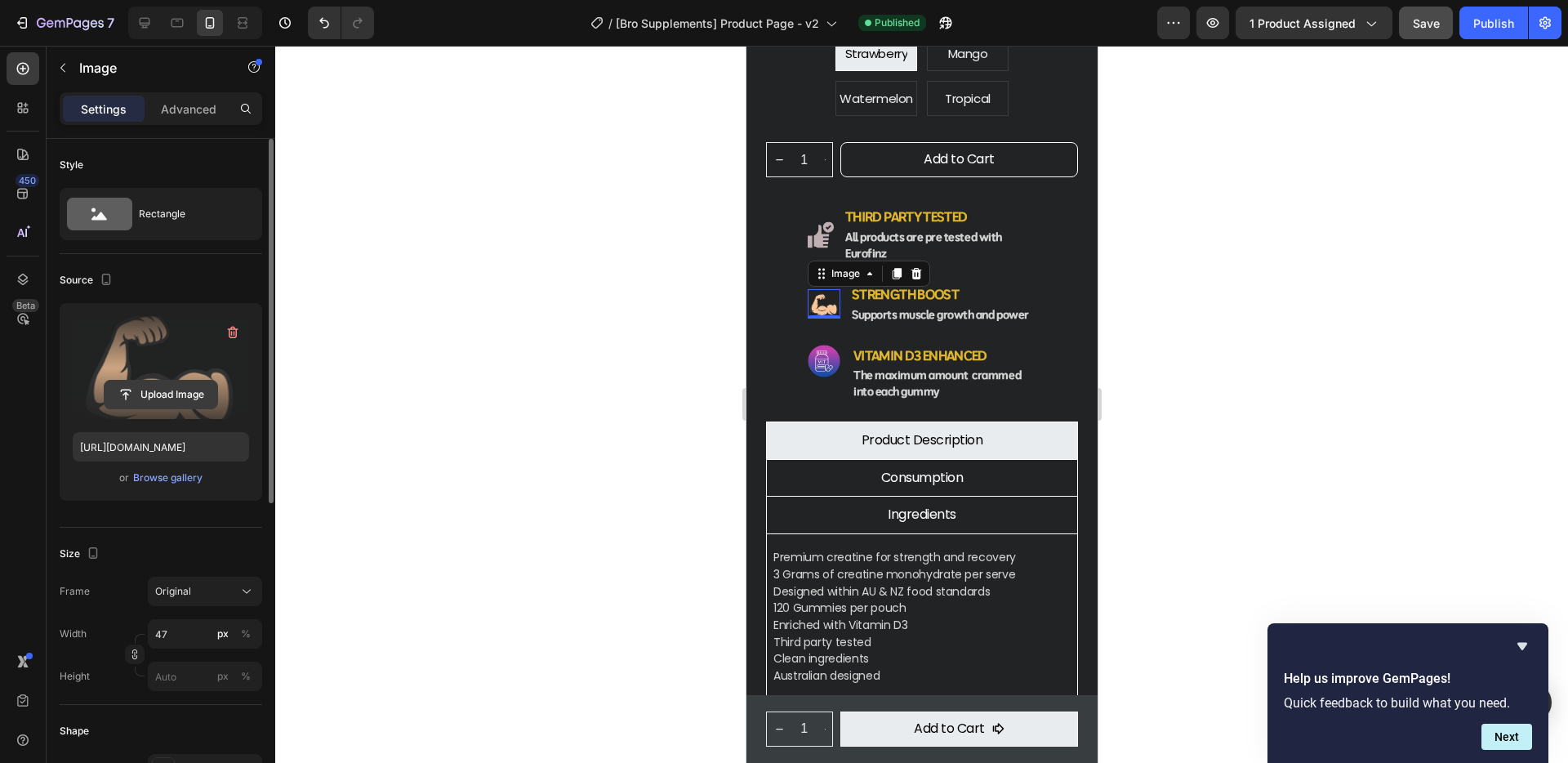
click at [157, 402] on input "file" at bounding box center [161, 395] width 113 height 28
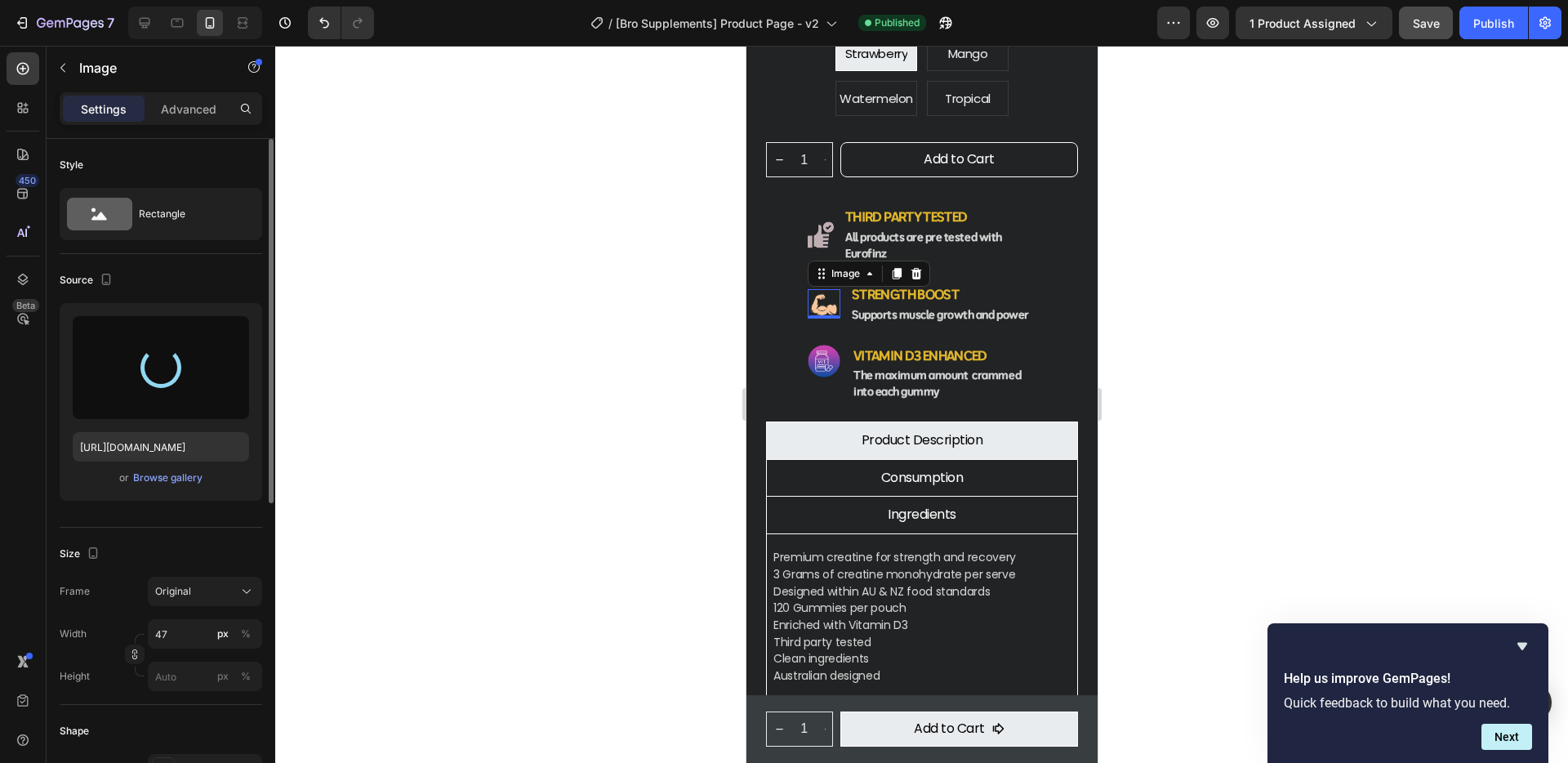
type input "https://cdn.shopify.com/s/files/1/0934/8507/2673/files/gempages_561414564369924…"
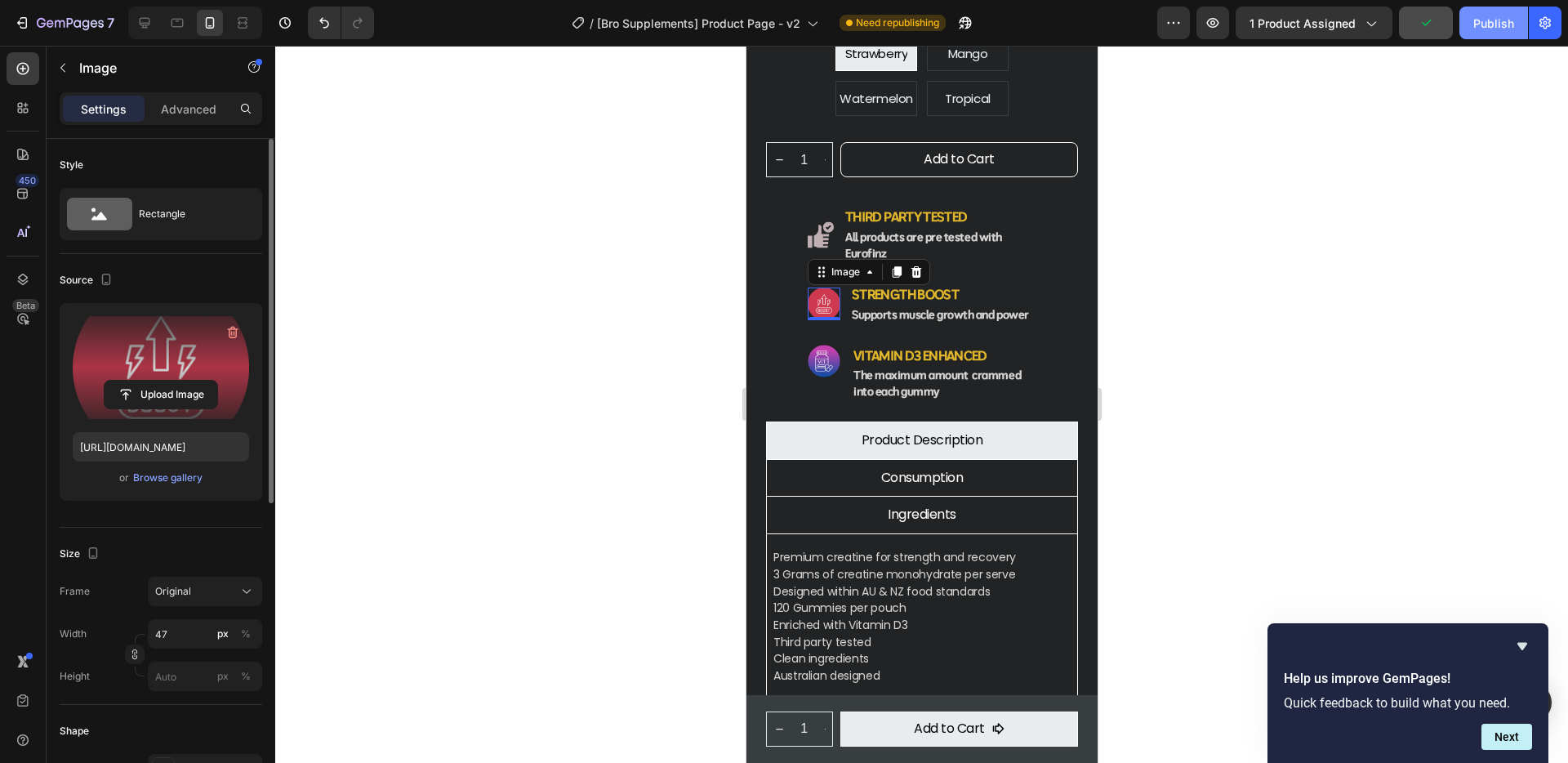
click at [1486, 16] on div "Publish" at bounding box center [1493, 23] width 41 height 17
click at [817, 345] on img at bounding box center [823, 361] width 33 height 33
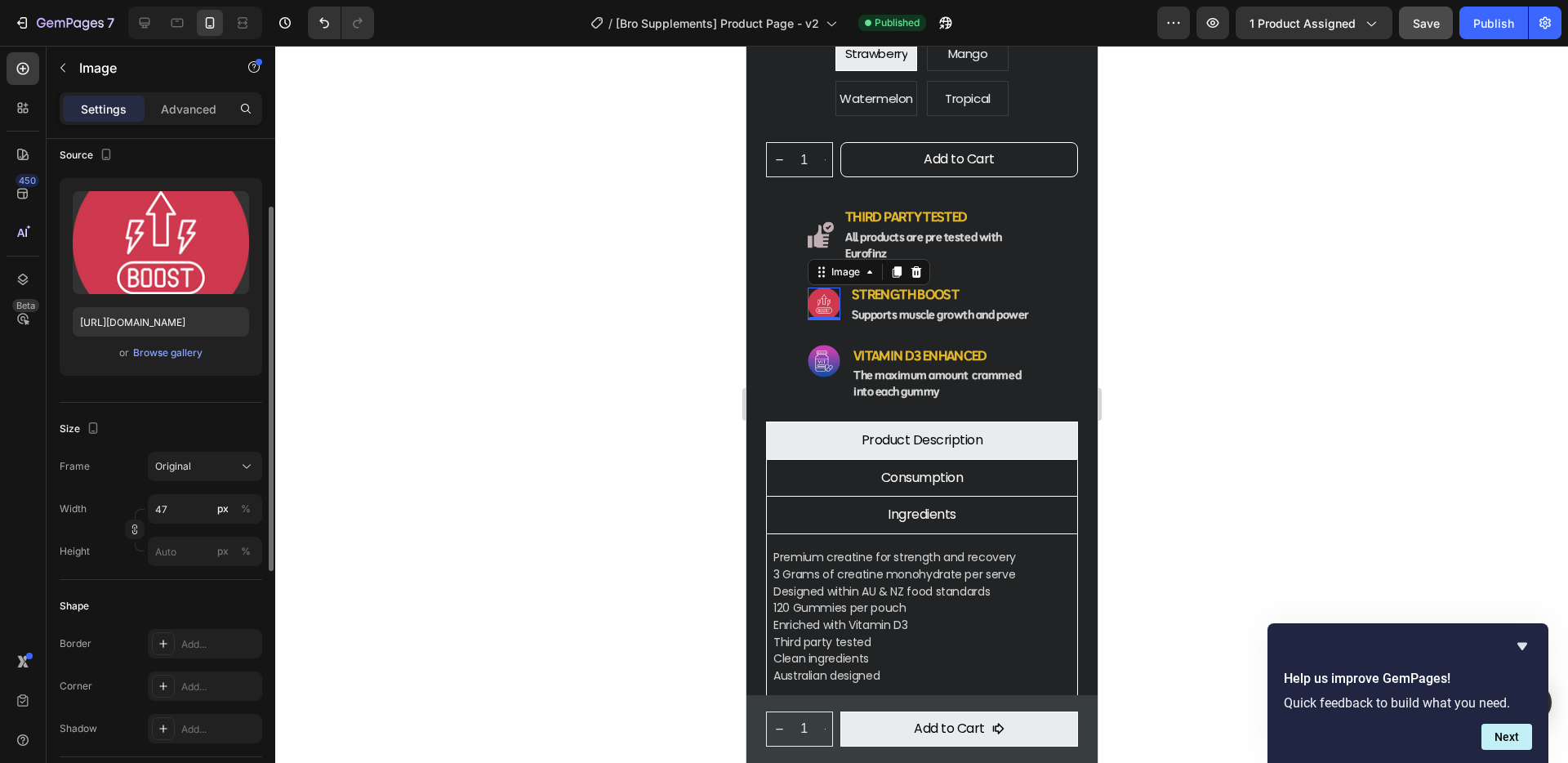
click at [823, 287] on img at bounding box center [823, 304] width 33 height 33
click at [182, 505] on input "47" at bounding box center [205, 509] width 115 height 30
type input "44"
click at [818, 345] on img at bounding box center [823, 361] width 33 height 33
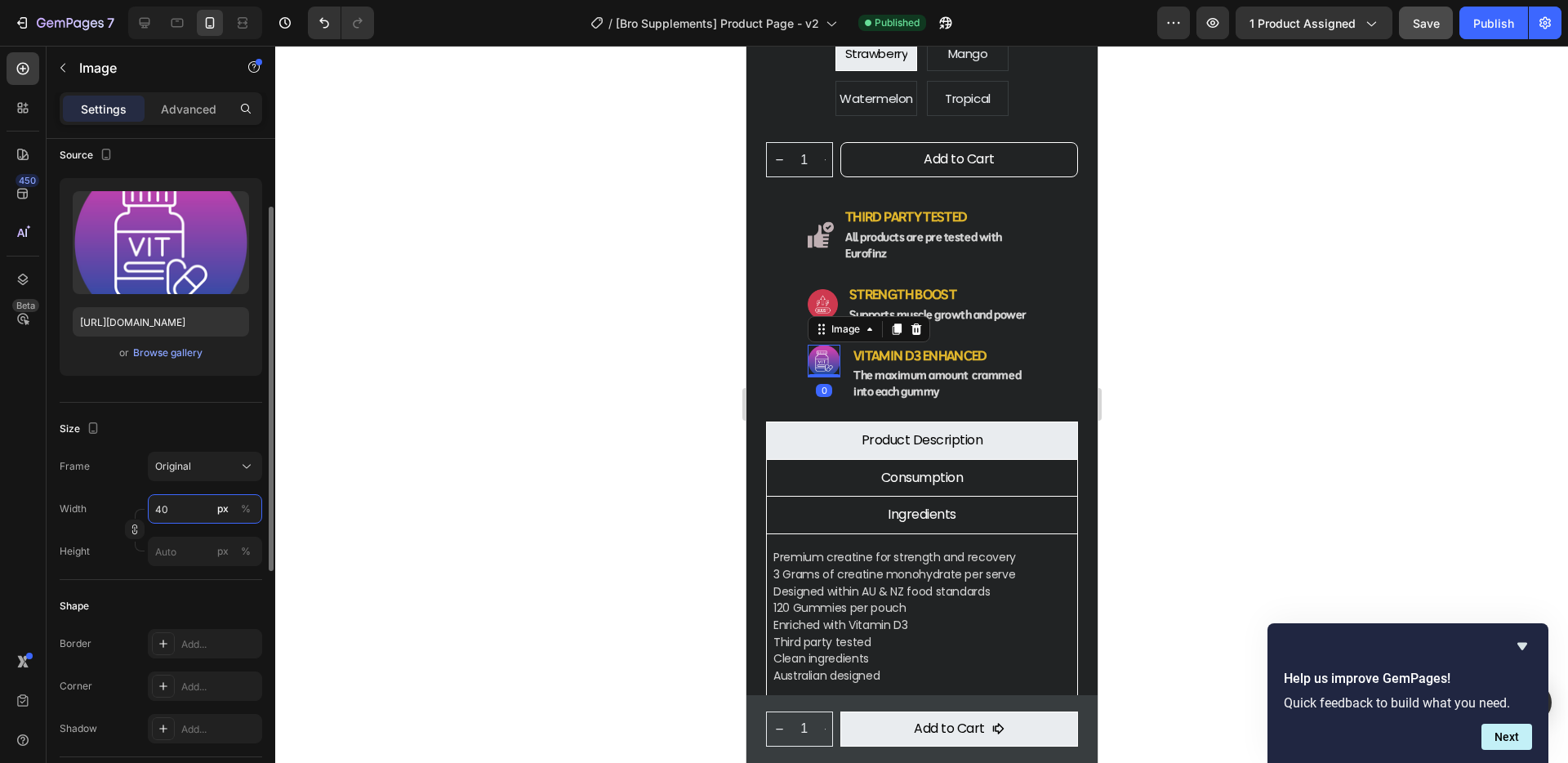
click at [192, 505] on input "40" at bounding box center [205, 509] width 115 height 30
type input "4"
type input "39"
click at [1280, 309] on div at bounding box center [922, 405] width 1293 height 717
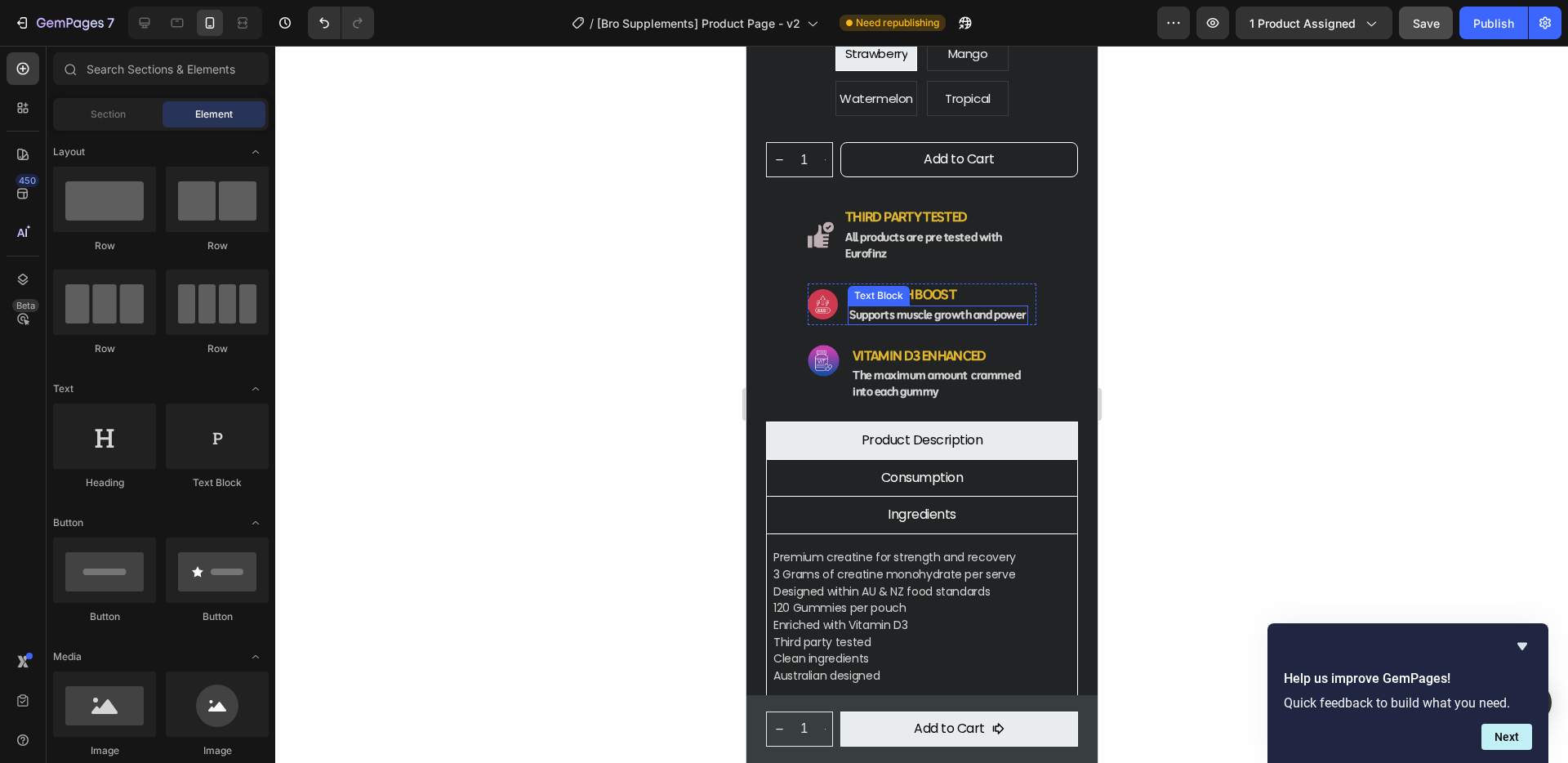
click at [879, 307] on strong "Supports muscle growth and power" at bounding box center [937, 314] width 177 height 15
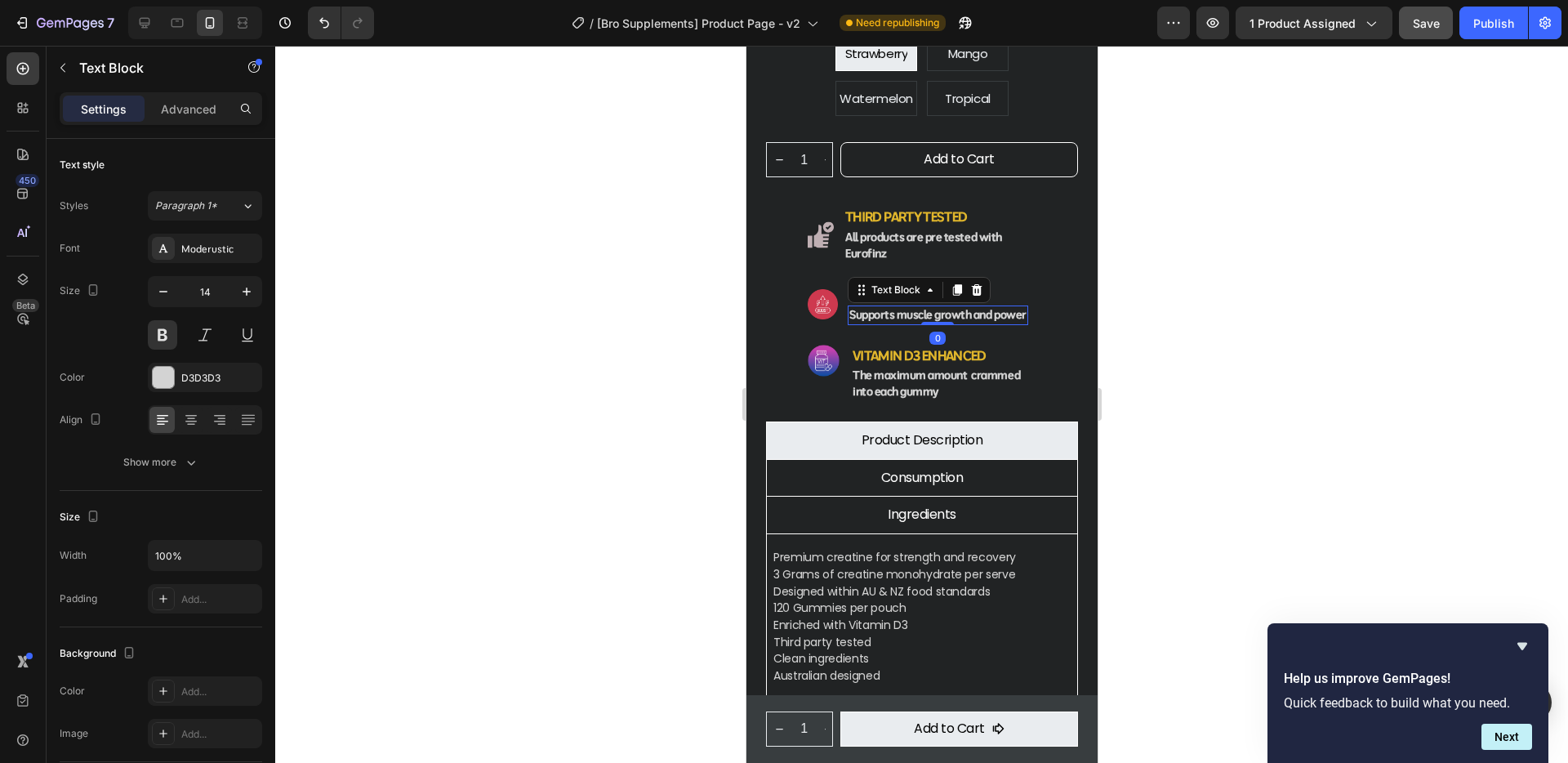
click at [847, 306] on div "Supports muscle growth and power" at bounding box center [937, 315] width 180 height 20
click at [850, 285] on p "Strength Boost" at bounding box center [937, 294] width 177 height 19
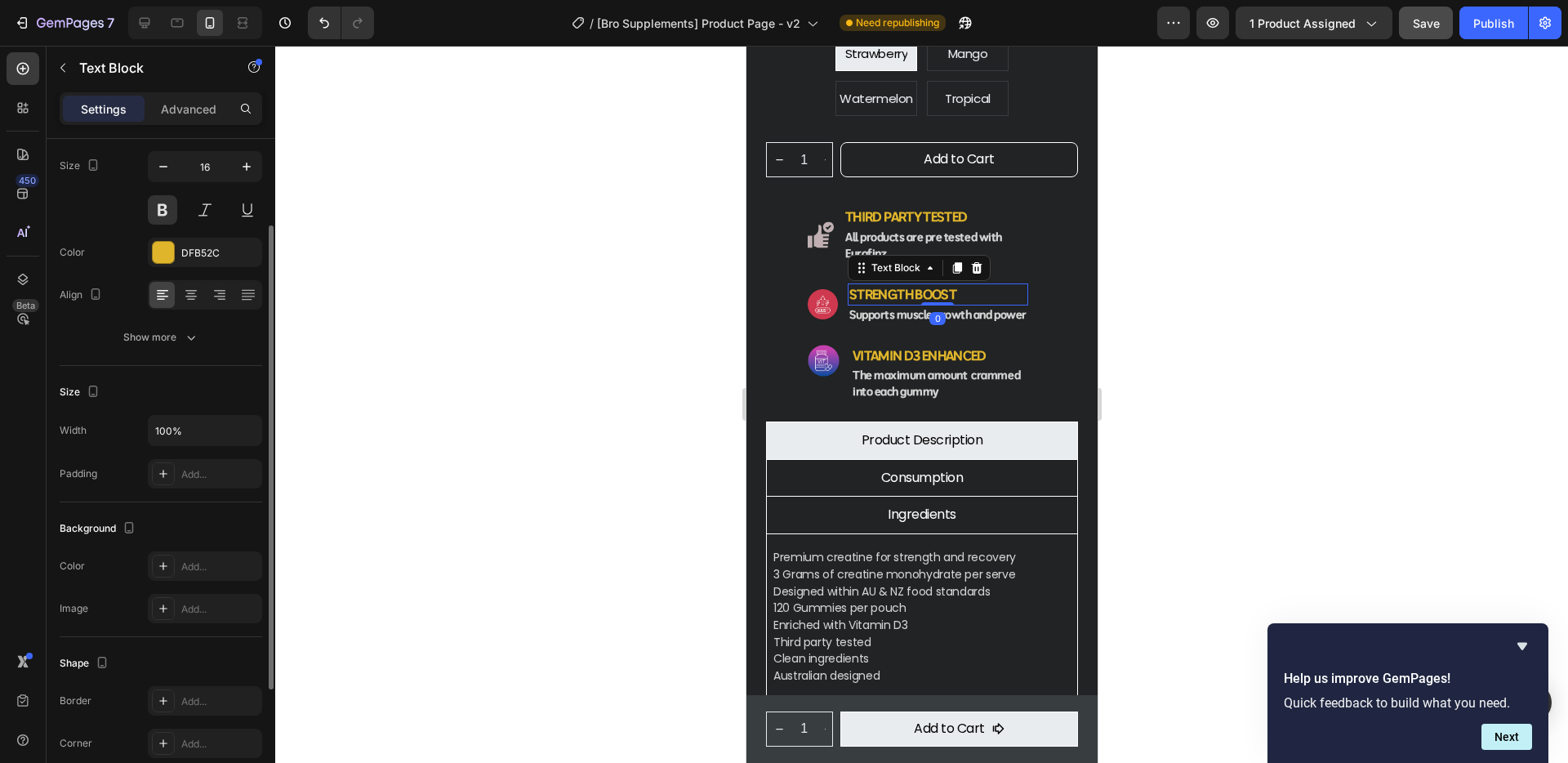
click at [851, 285] on p "Strength Boost" at bounding box center [937, 294] width 177 height 19
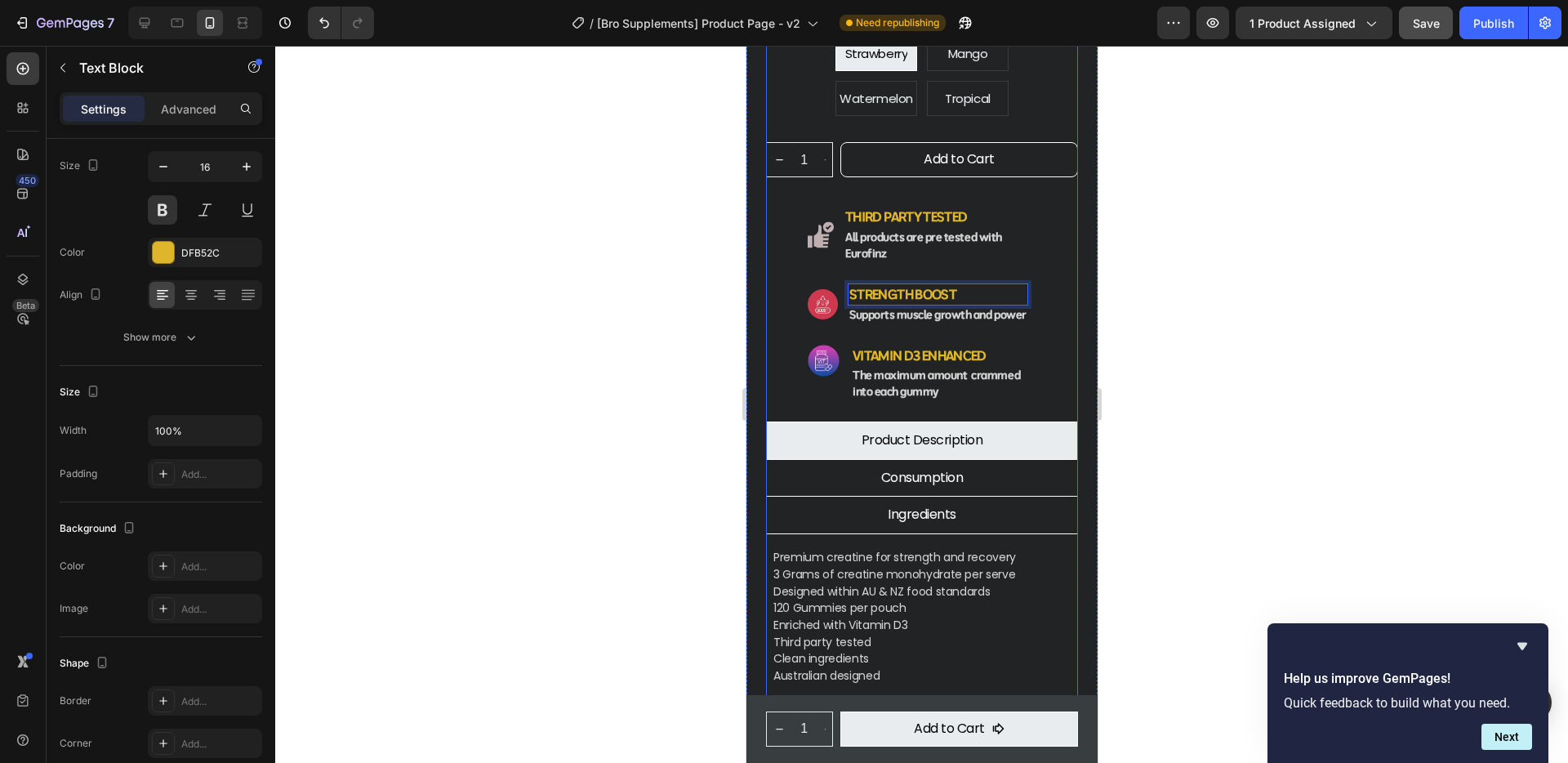
click at [1219, 242] on div at bounding box center [922, 405] width 1293 height 717
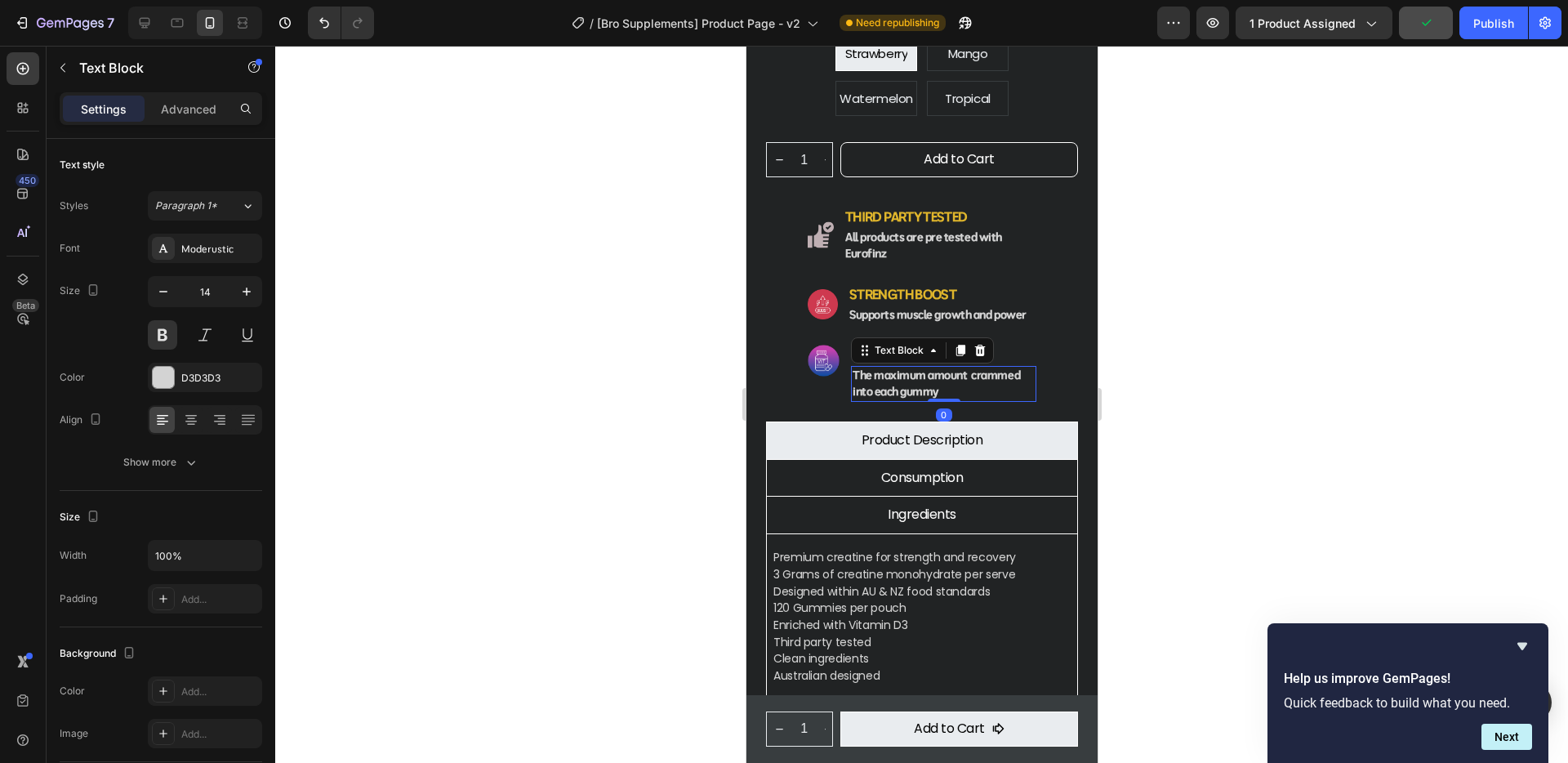
click at [883, 372] on strong "The maximum amount crammed into each gummy" at bounding box center [935, 383] width 167 height 31
click at [851, 372] on strong "The maximum amount crammed into each gummy" at bounding box center [935, 383] width 167 height 31
click at [1153, 330] on div at bounding box center [922, 405] width 1293 height 717
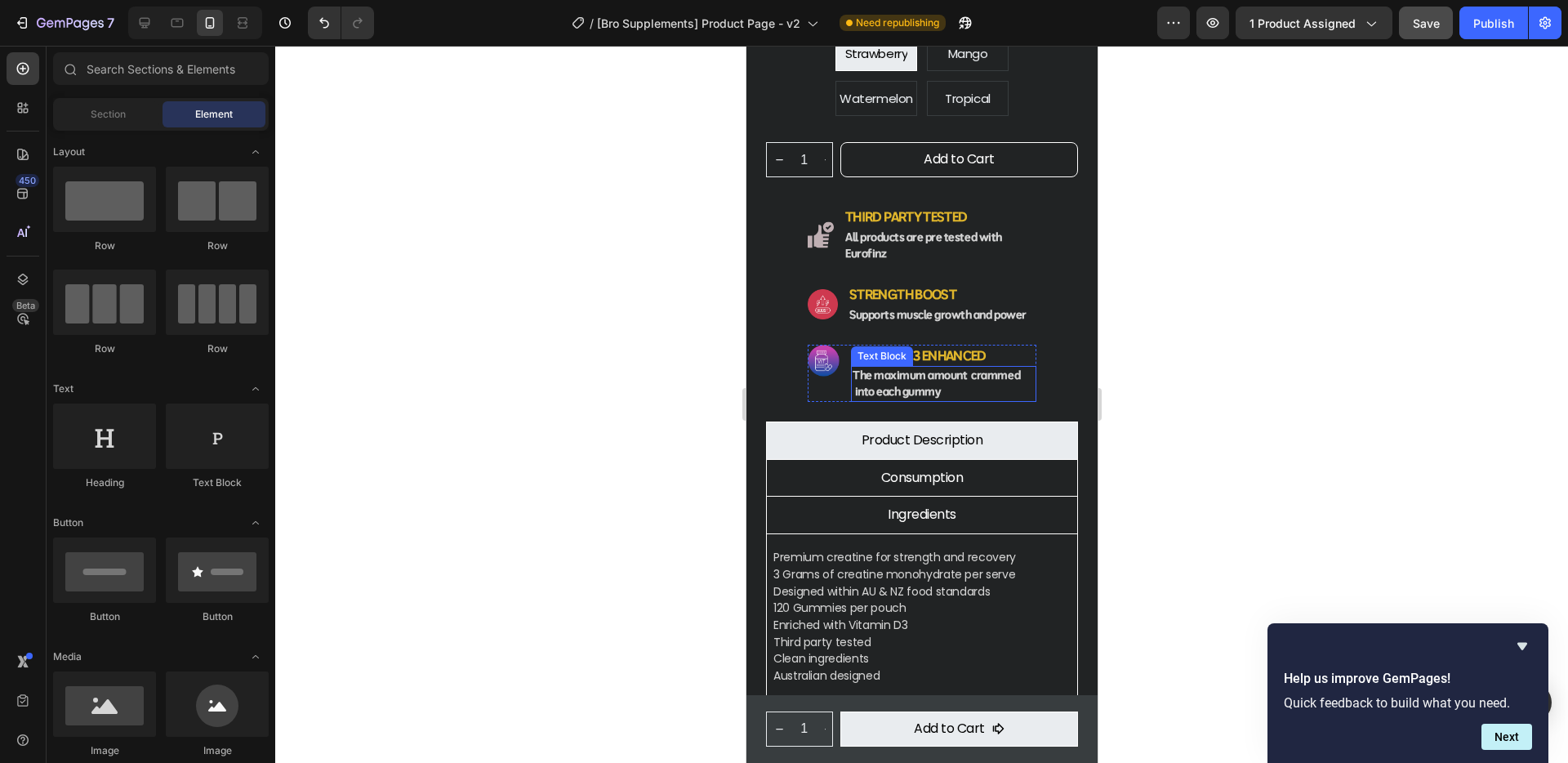
click at [861, 367] on strong "The maximum amount crammed into each gummy" at bounding box center [935, 383] width 167 height 31
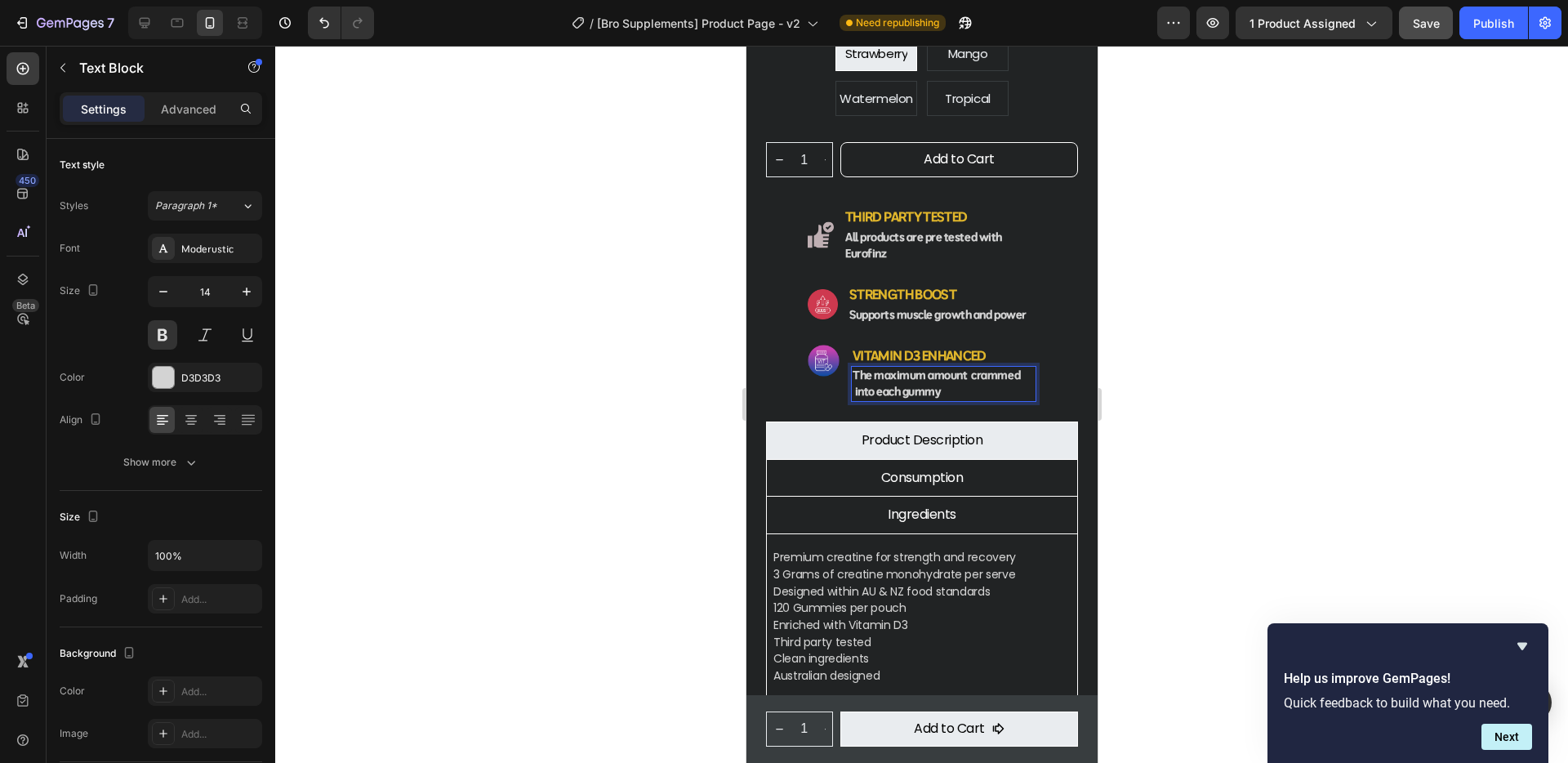
click at [855, 370] on strong "The maximum amount crammed into each gummy" at bounding box center [935, 383] width 167 height 31
click at [1308, 345] on div at bounding box center [922, 405] width 1293 height 717
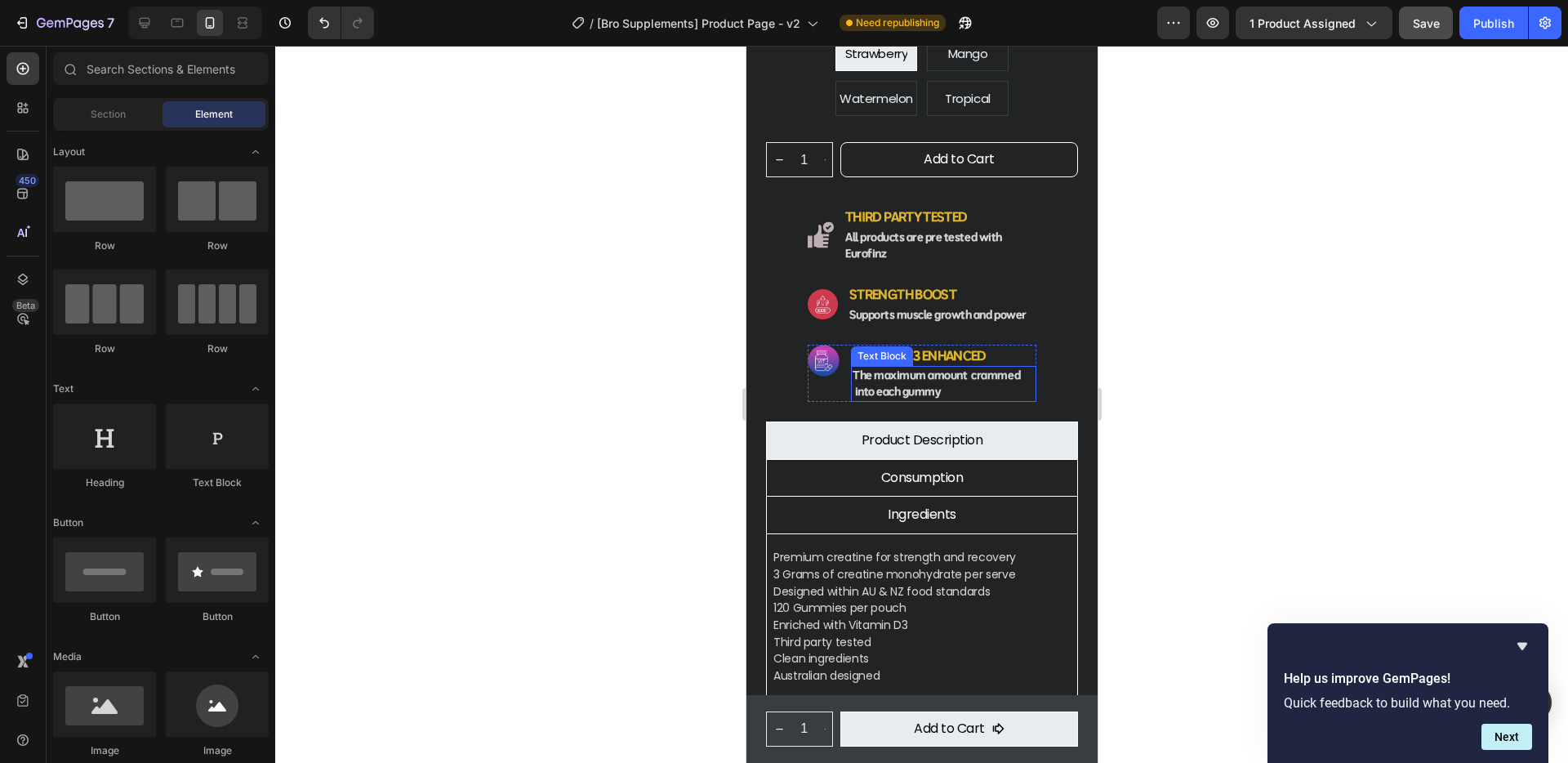
click at [855, 369] on strong "The maximum amount crammed into each gummy" at bounding box center [935, 383] width 167 height 31
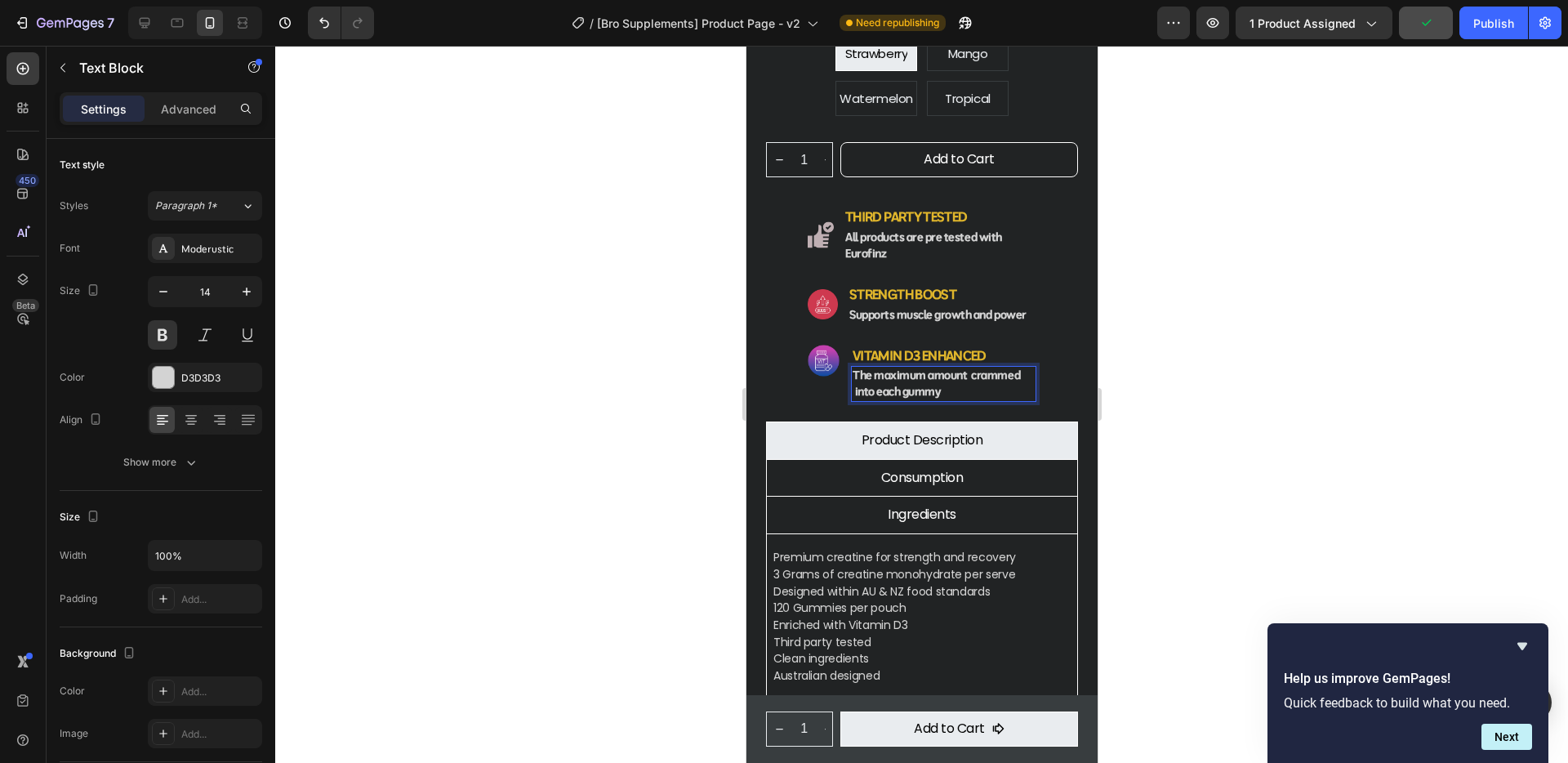
click at [855, 369] on strong "The maximum amount crammed into each gummy" at bounding box center [935, 383] width 167 height 31
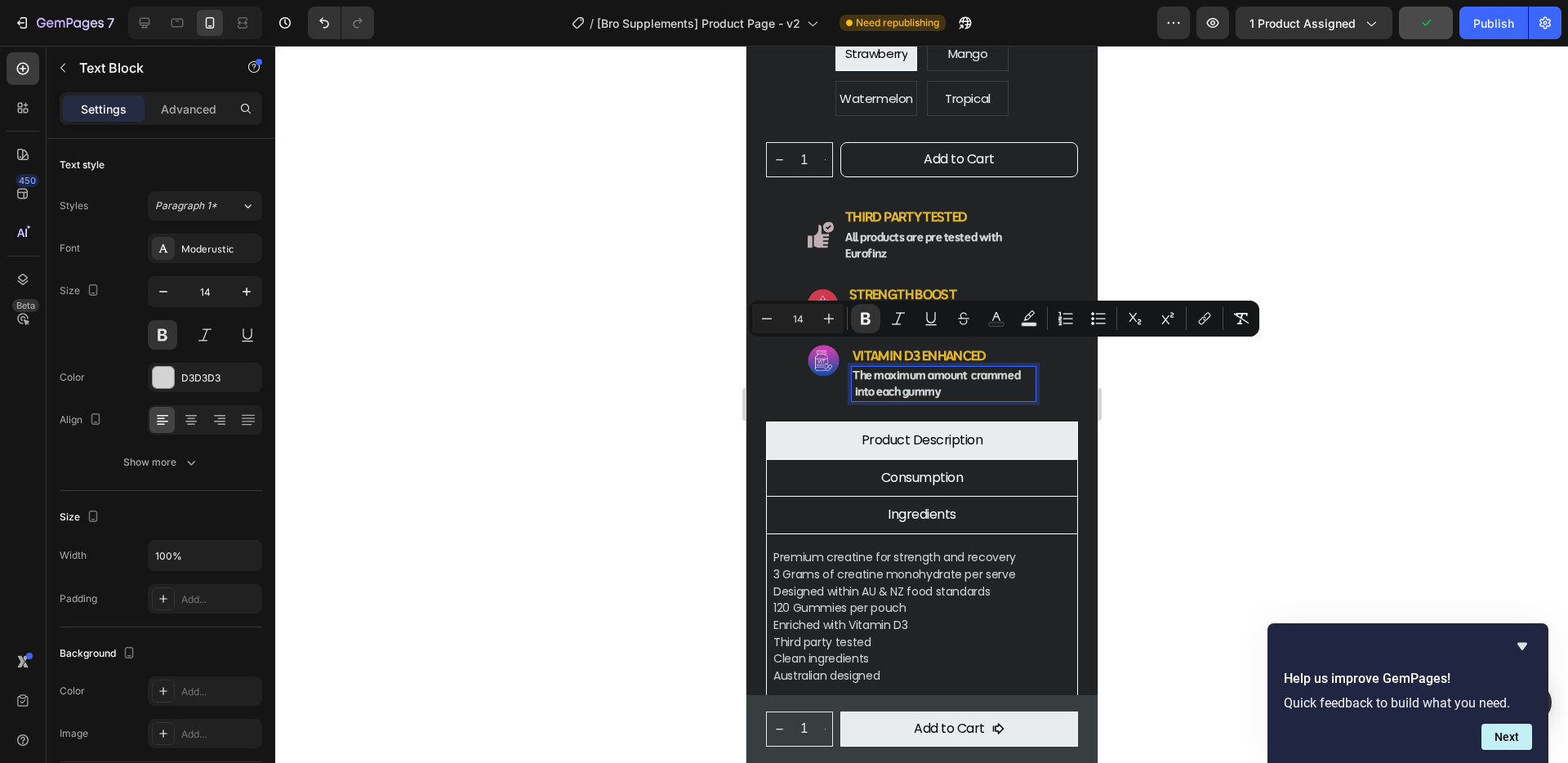
click at [855, 369] on strong "The maximum amount crammed into each gummy" at bounding box center [935, 383] width 167 height 31
click at [866, 367] on strong "The maximum amount crammed into each gummy" at bounding box center [935, 383] width 167 height 31
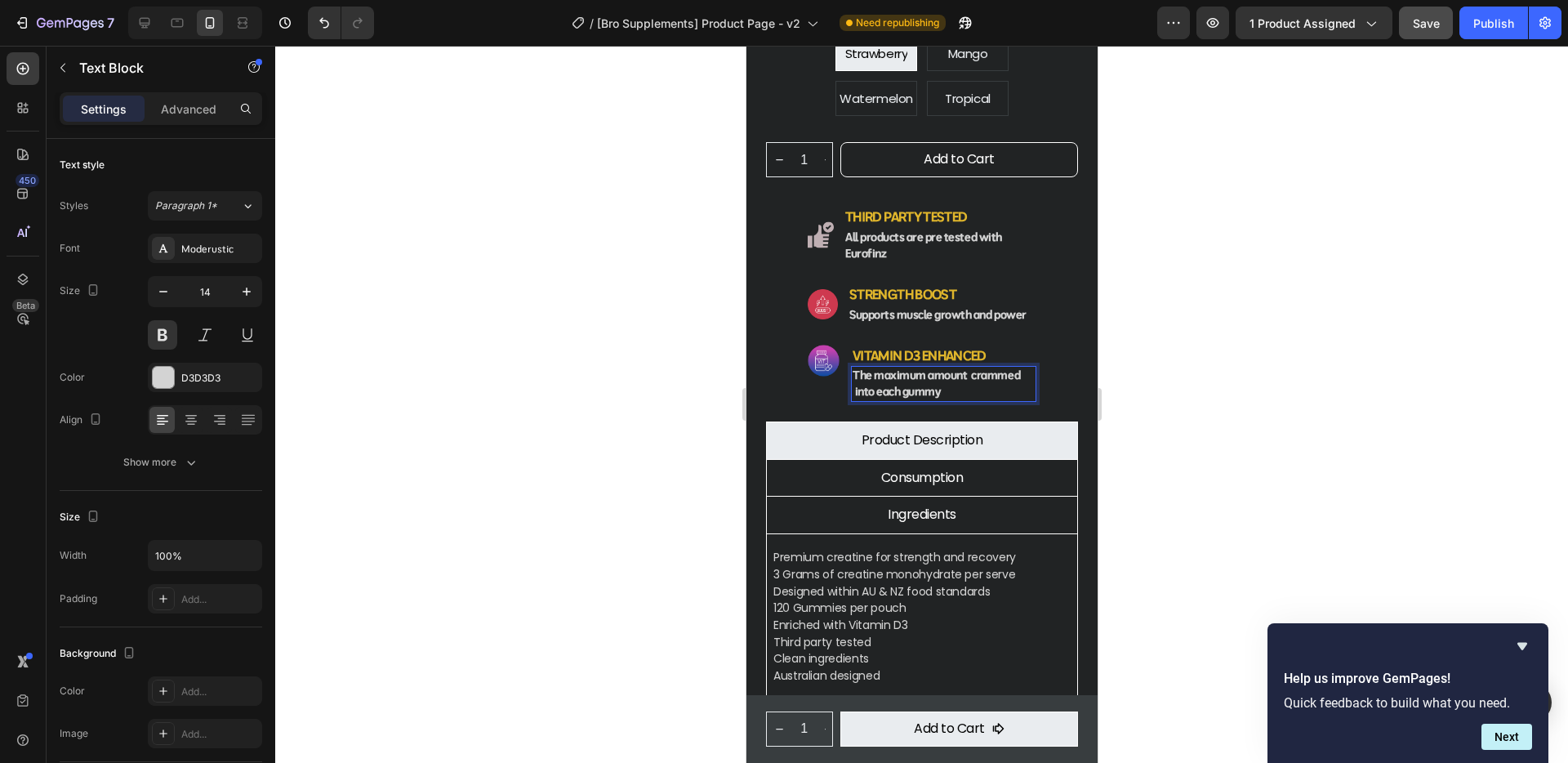
click at [851, 367] on strong "The maximum amount crammed into each gummy" at bounding box center [935, 383] width 167 height 31
click at [860, 371] on strong "The maximum amount crammed into each gummy" at bounding box center [939, 383] width 175 height 31
click at [856, 368] on strong "The maximum amount crammed into each gummy" at bounding box center [939, 383] width 175 height 31
click at [856, 367] on strong "The maximum amount crammed nto each gummy" at bounding box center [939, 383] width 175 height 31
click at [957, 367] on p "The maximum amount crammed nto each gummy" at bounding box center [942, 384] width 182 height 33
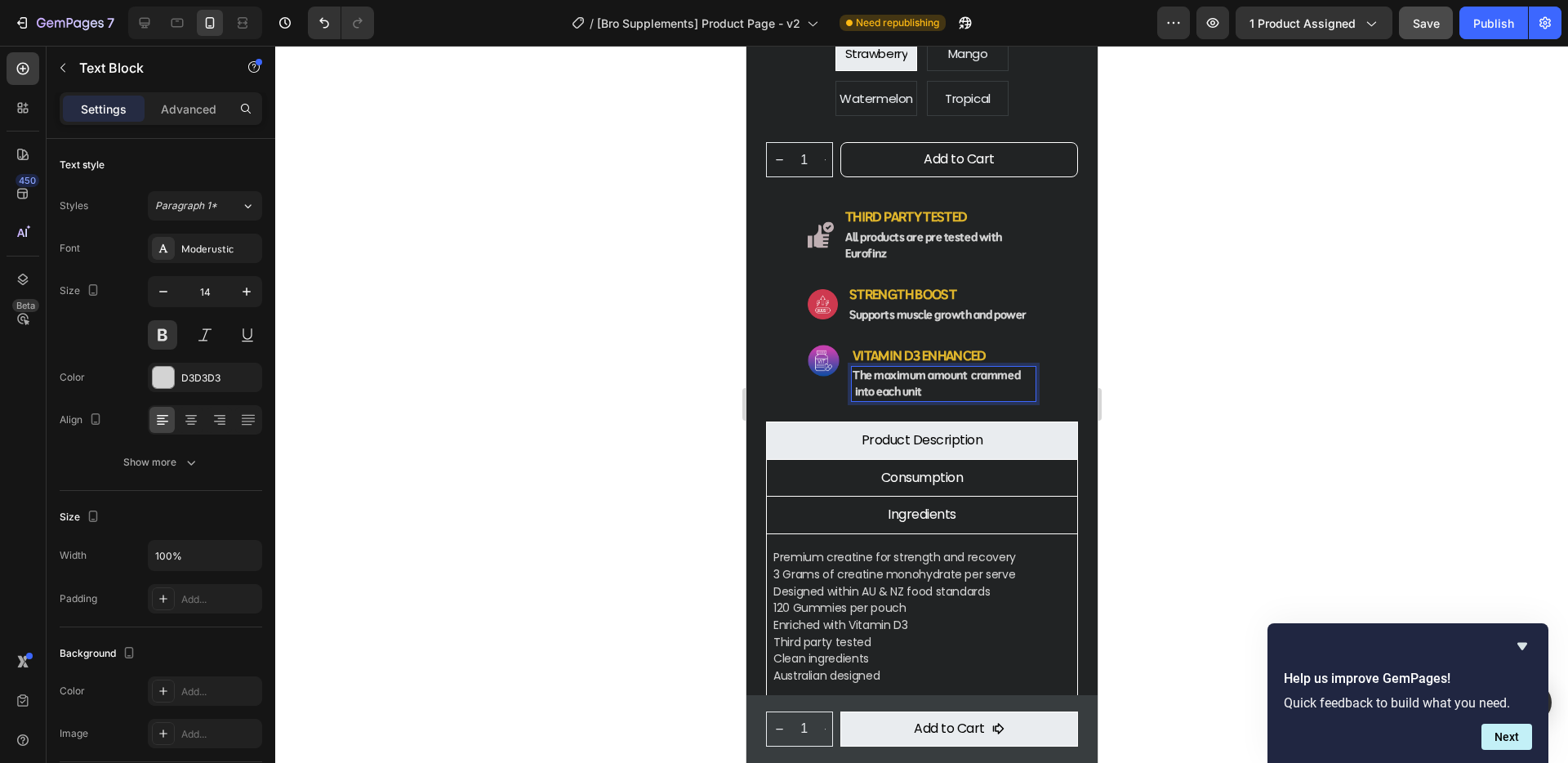
click at [1295, 385] on div at bounding box center [922, 405] width 1293 height 717
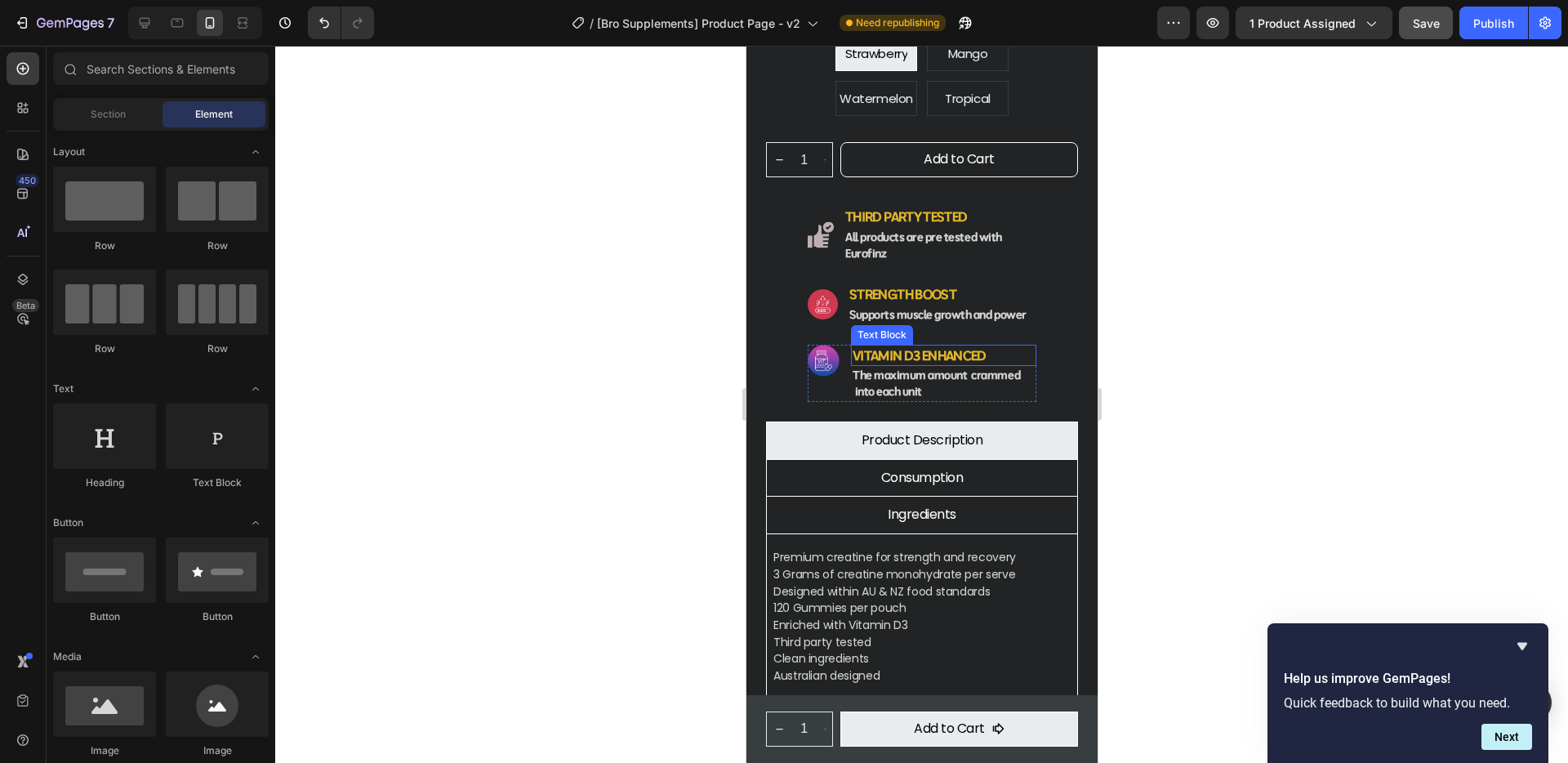
click at [849, 345] on div "Image Vitamin d3 enhanced Text Block The maximum amount crammed into each unit …" at bounding box center [921, 373] width 228 height 57
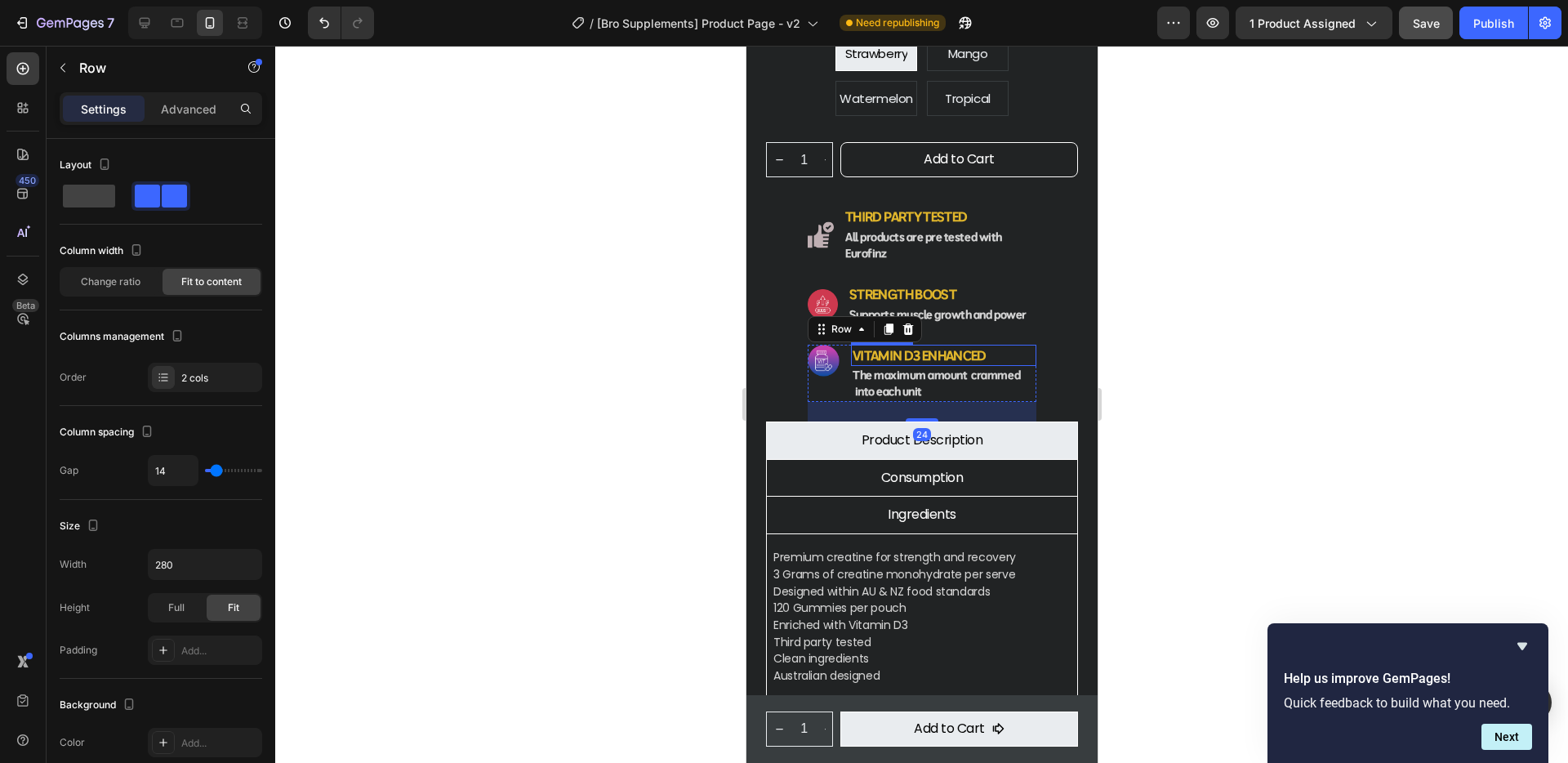
click at [851, 346] on p "Vitamin d3 enhanced" at bounding box center [942, 356] width 182 height 19
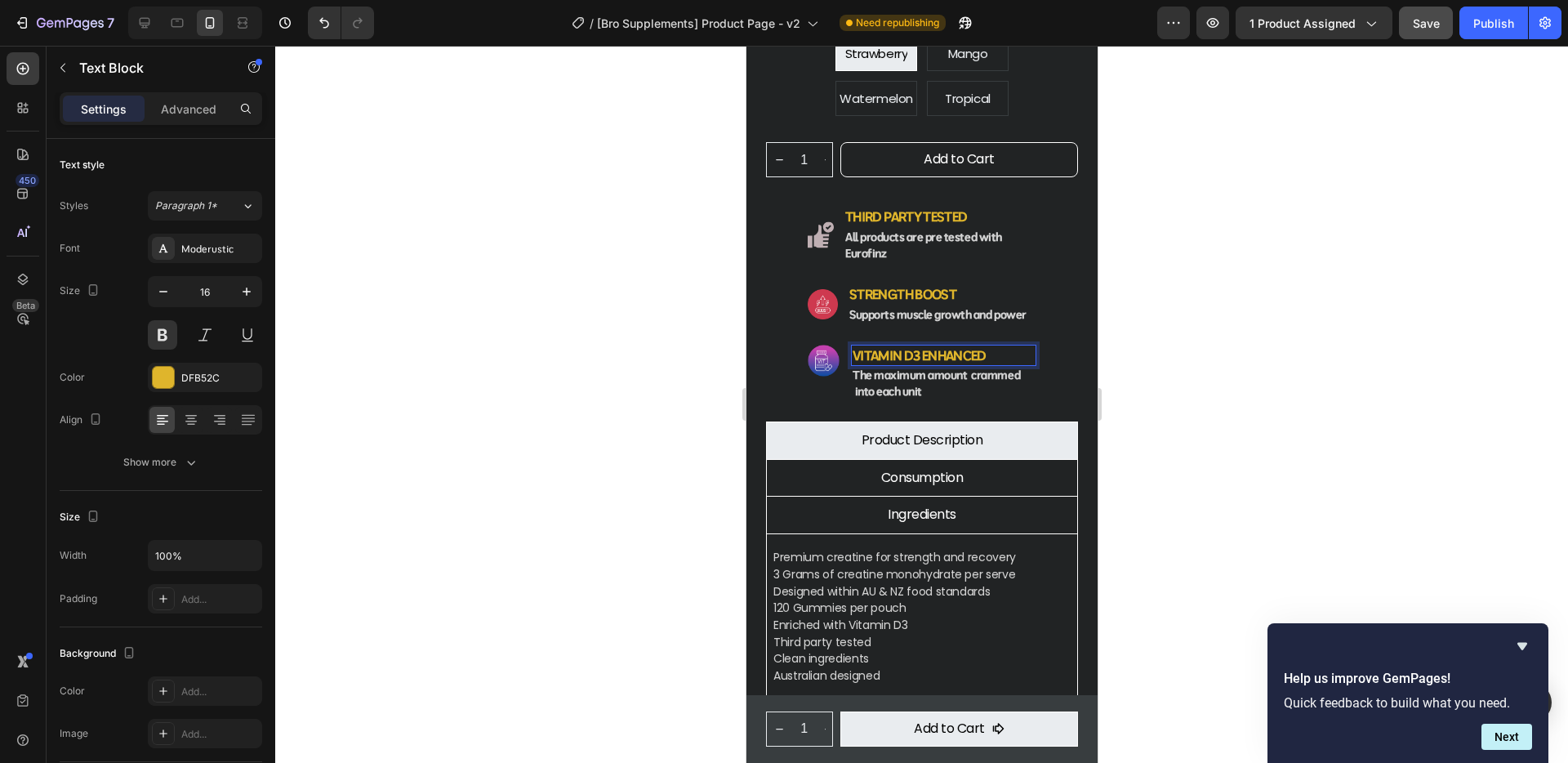
click at [1258, 424] on div at bounding box center [922, 405] width 1293 height 717
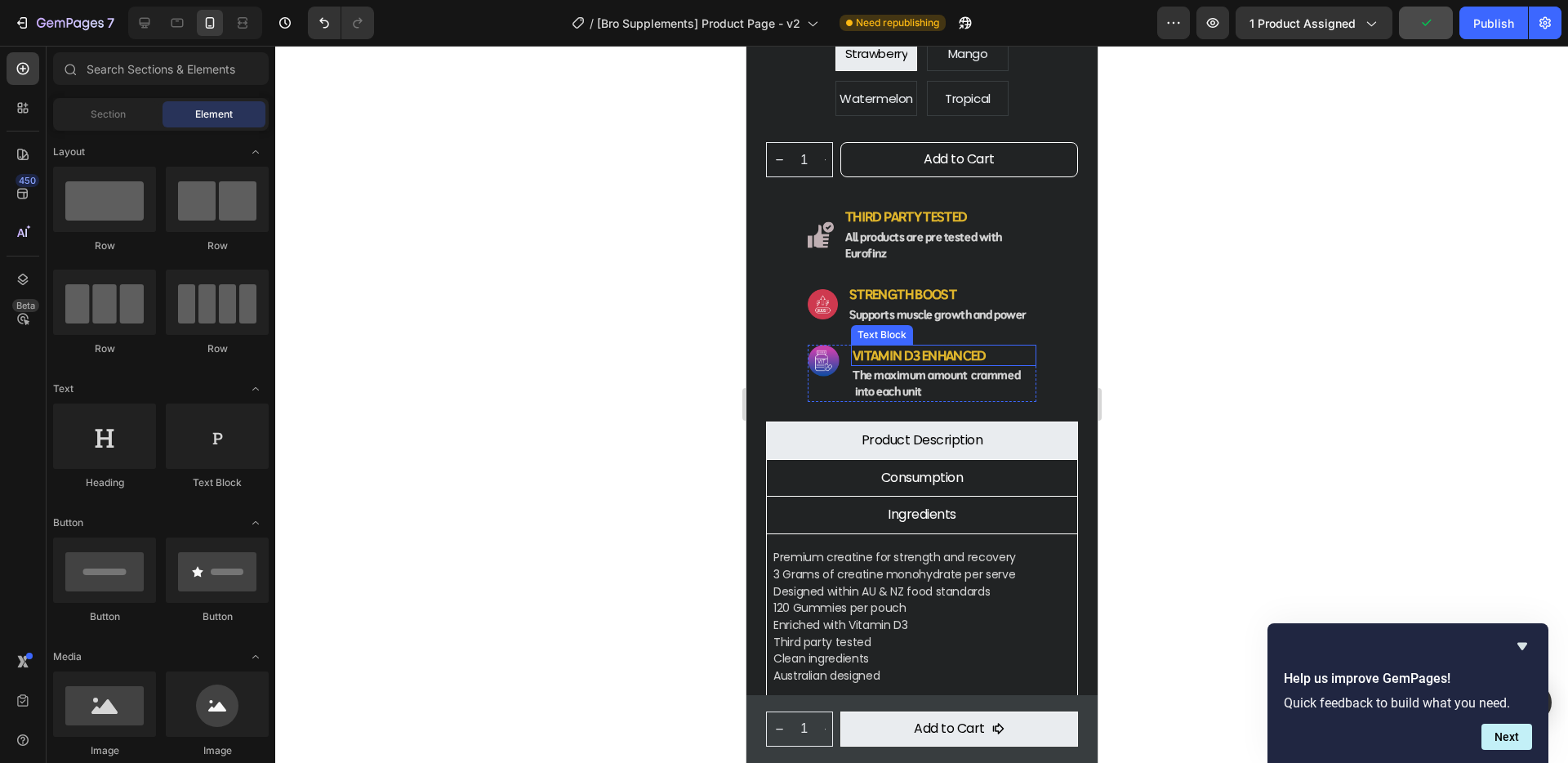
click at [858, 346] on p "Vitamin d3 enhanced" at bounding box center [942, 356] width 182 height 19
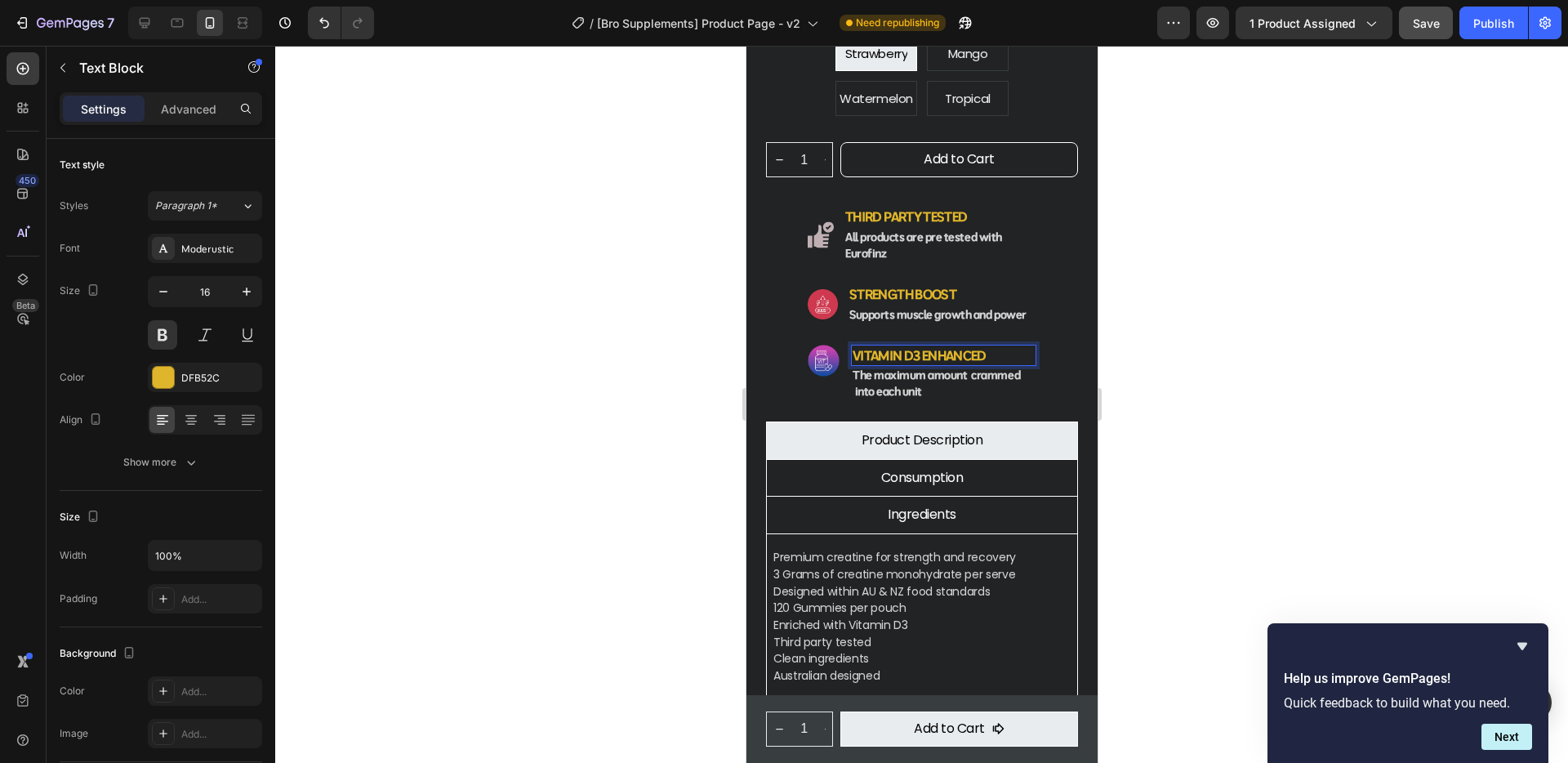
click at [1480, 427] on div at bounding box center [922, 405] width 1293 height 717
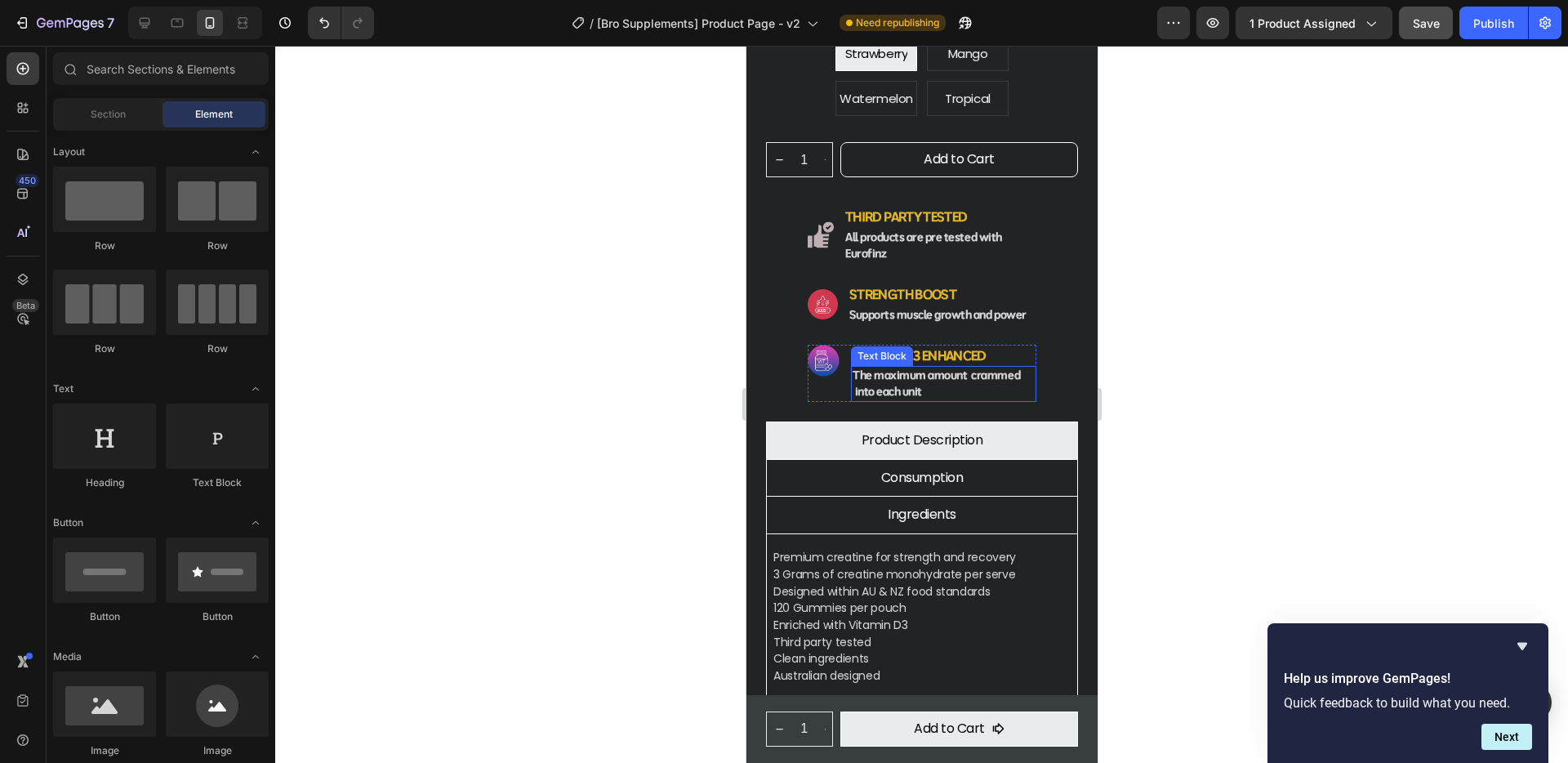
click at [854, 367] on strong "The maximum amount crammed into each unit" at bounding box center [935, 383] width 167 height 31
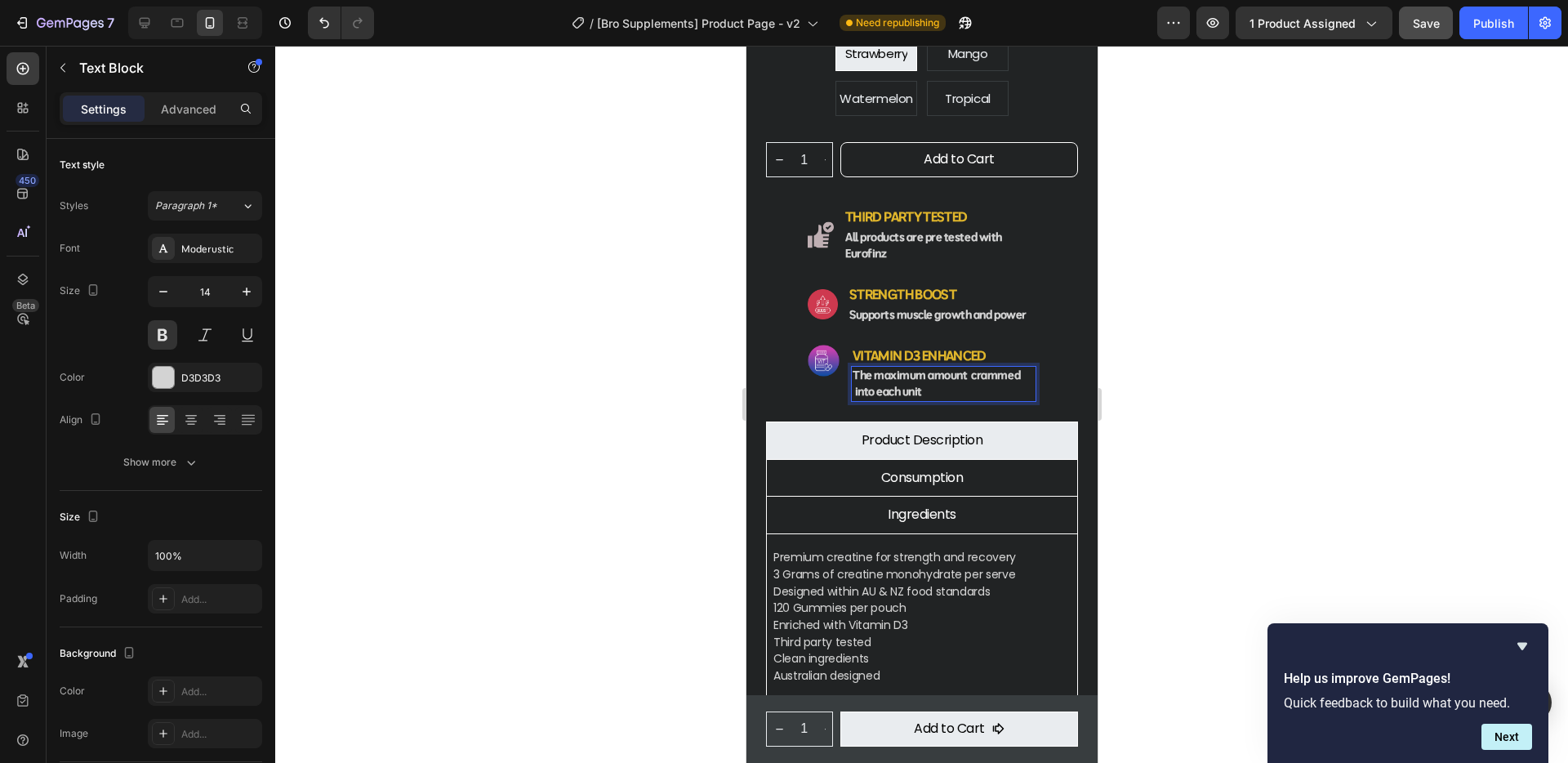
click at [1181, 392] on div at bounding box center [922, 405] width 1293 height 717
click at [853, 367] on strong "The maximum amount crammed into each unit" at bounding box center [935, 383] width 167 height 31
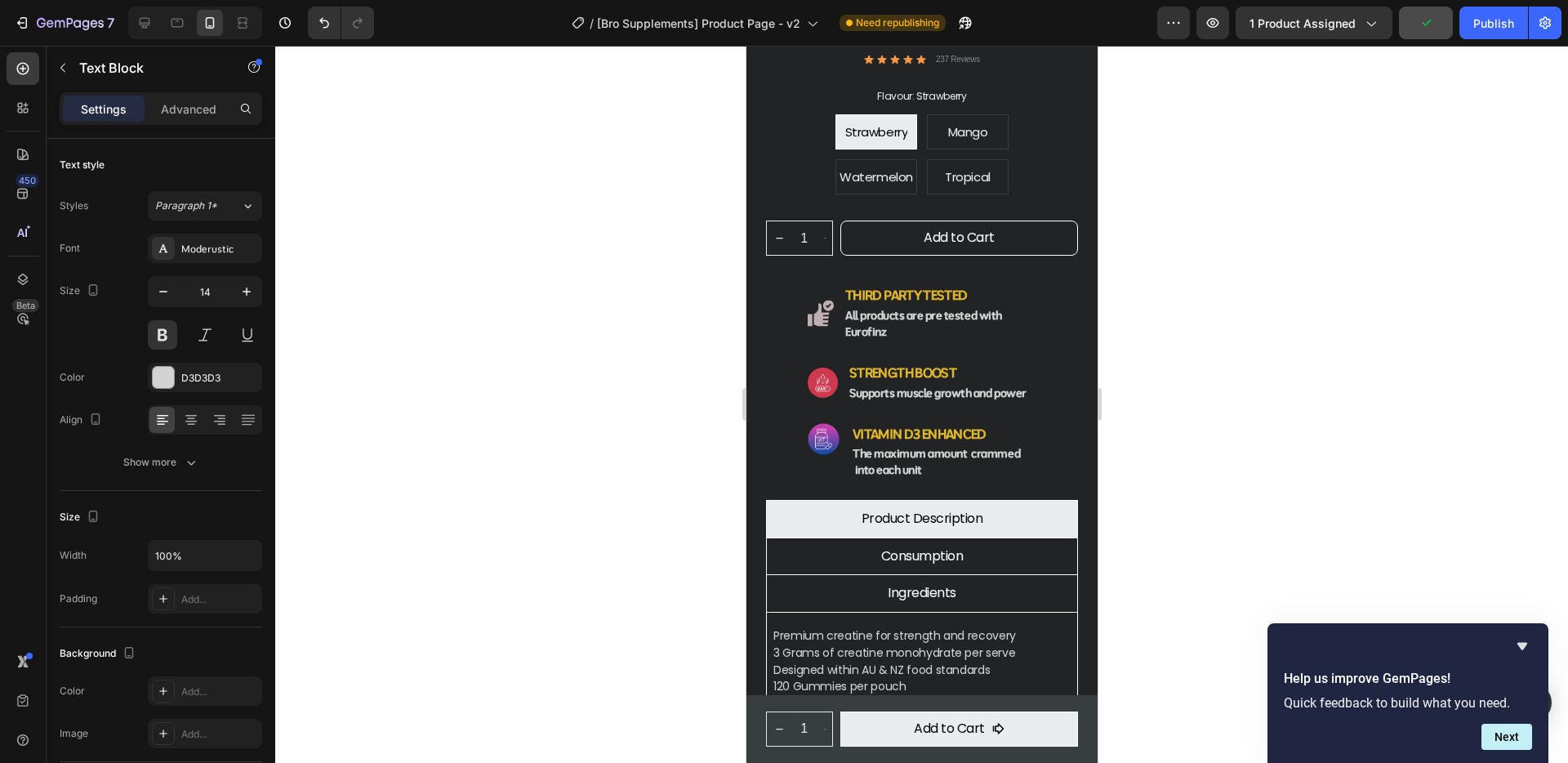
scroll to position [545, 0]
click at [823, 299] on img at bounding box center [820, 312] width 26 height 27
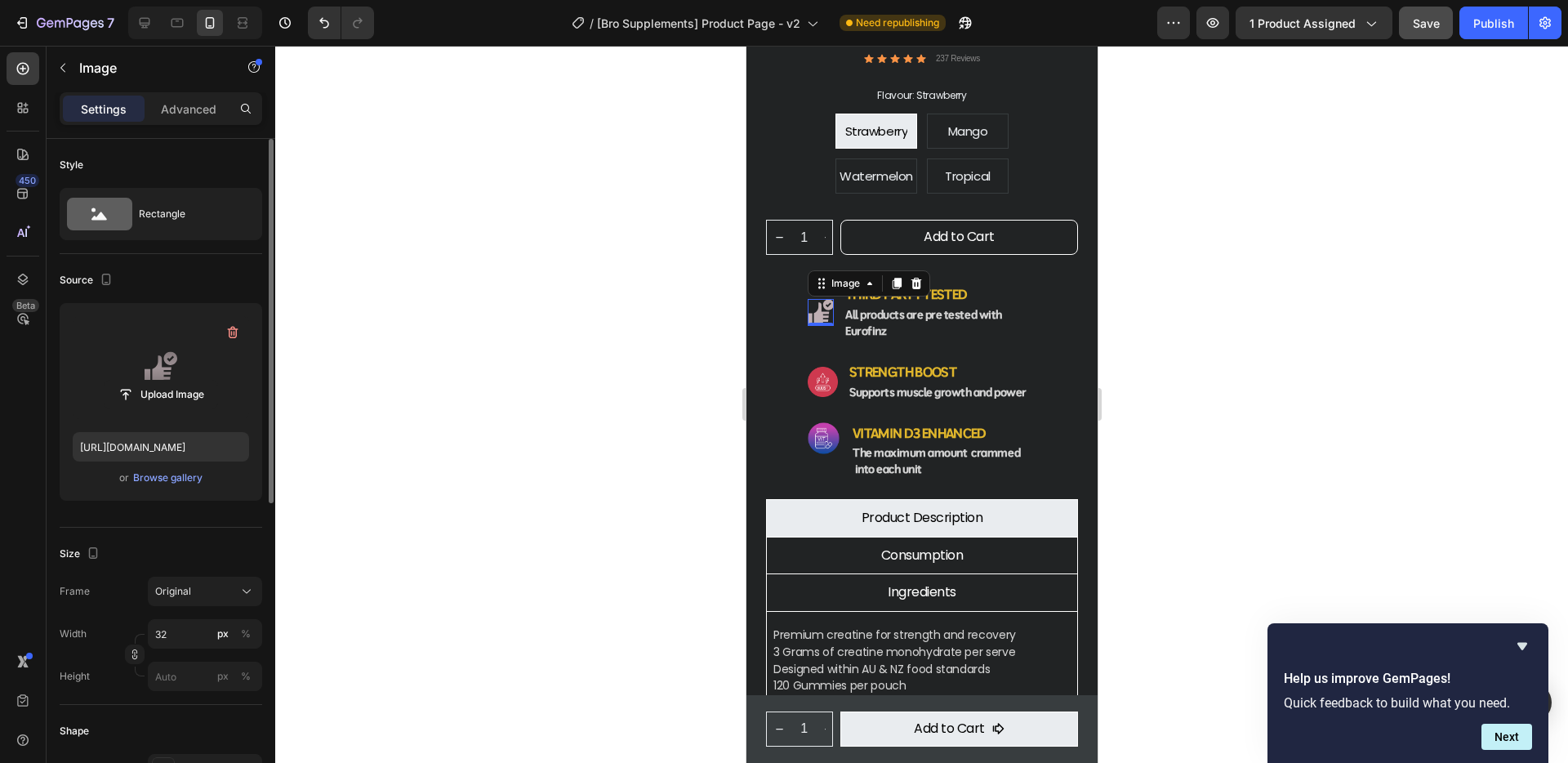
click at [167, 371] on label at bounding box center [161, 367] width 176 height 103
click at [167, 381] on input "file" at bounding box center [161, 395] width 113 height 28
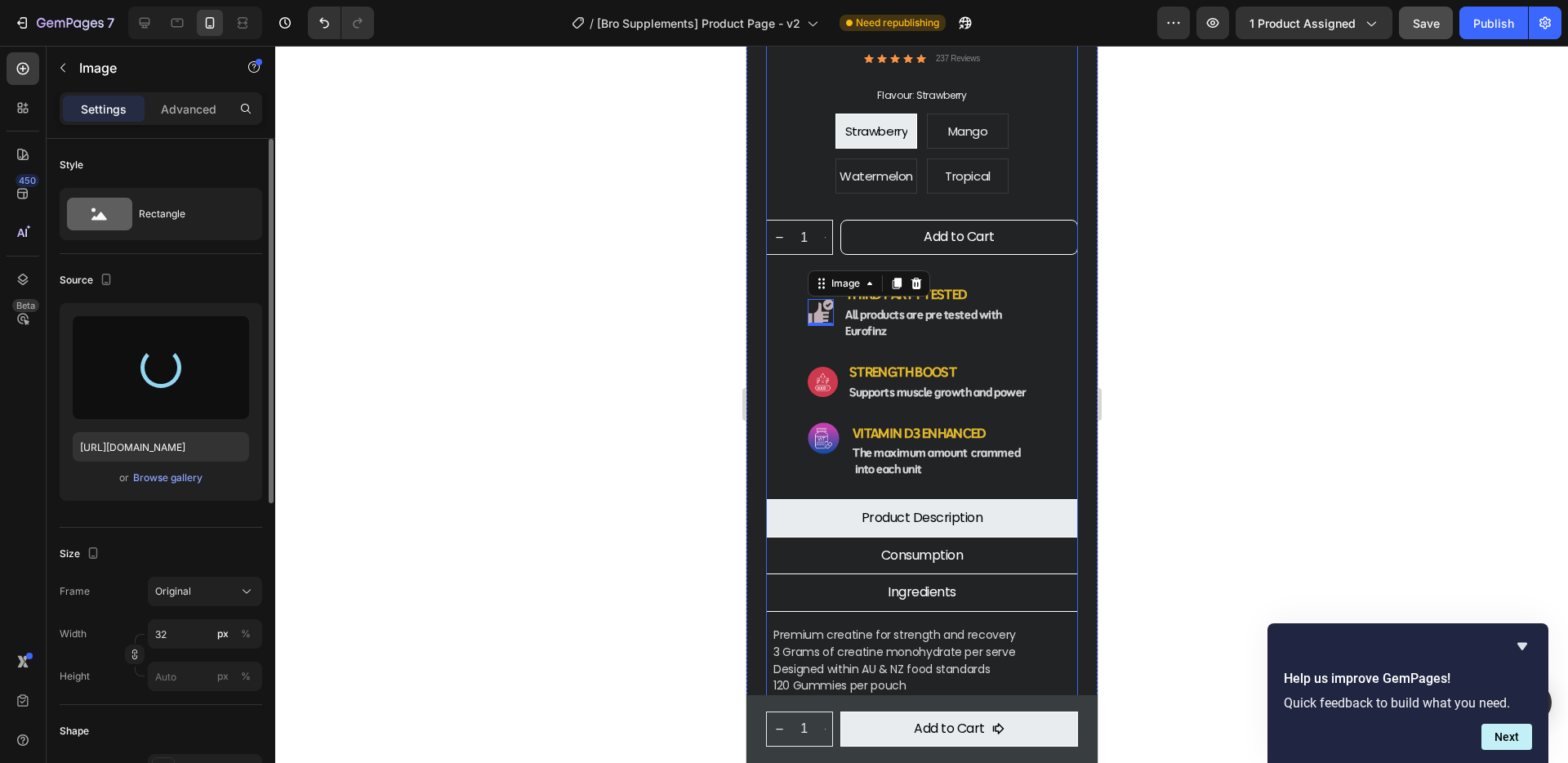
type input "https://cdn.shopify.com/s/files/1/0934/8507/2673/files/gempages_561414564369924…"
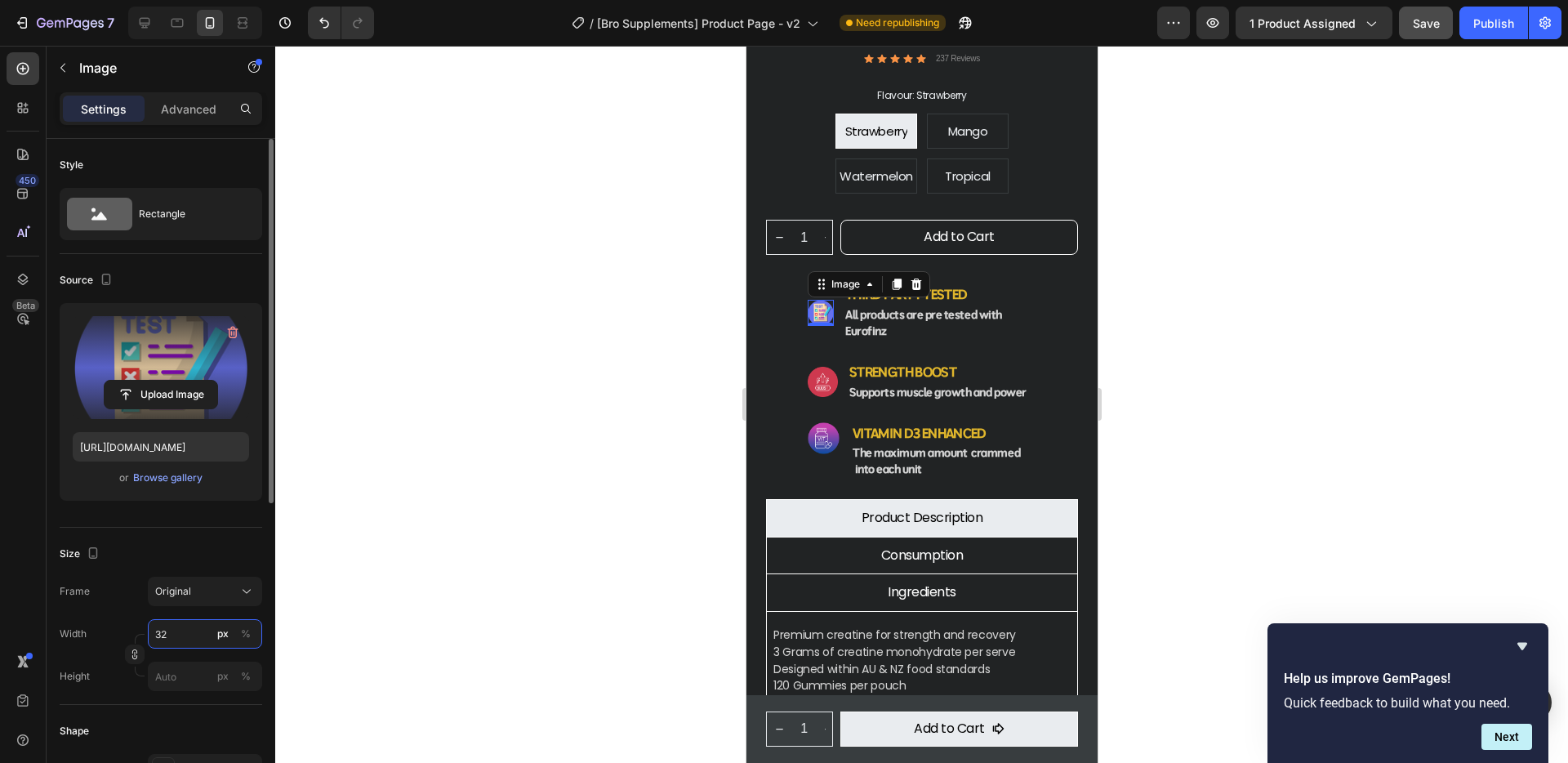
click at [177, 636] on input "32" at bounding box center [205, 634] width 115 height 30
type input "38"
click at [437, 652] on div at bounding box center [922, 405] width 1293 height 717
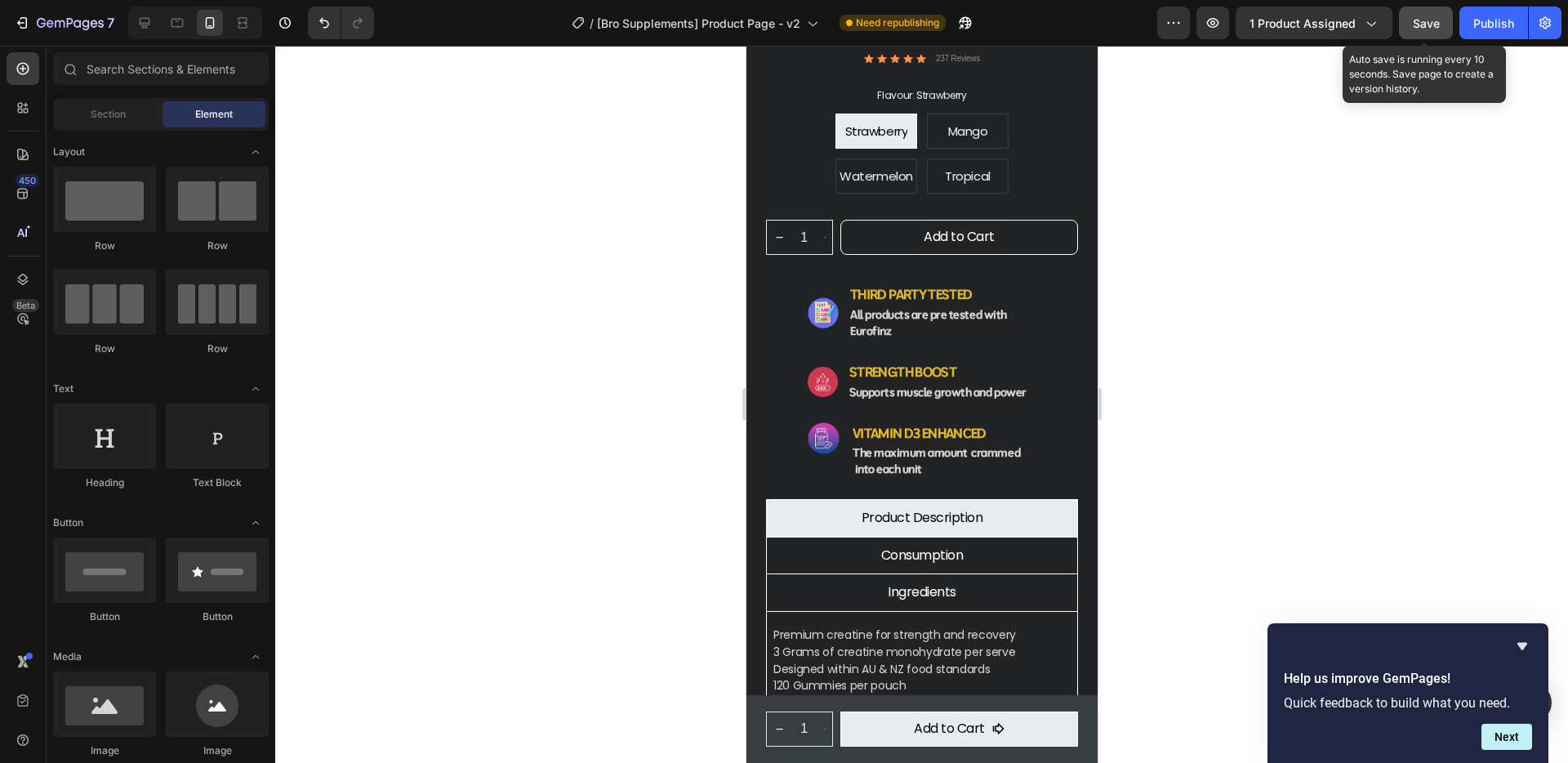
click at [1442, 16] on button "Save" at bounding box center [1426, 23] width 54 height 33
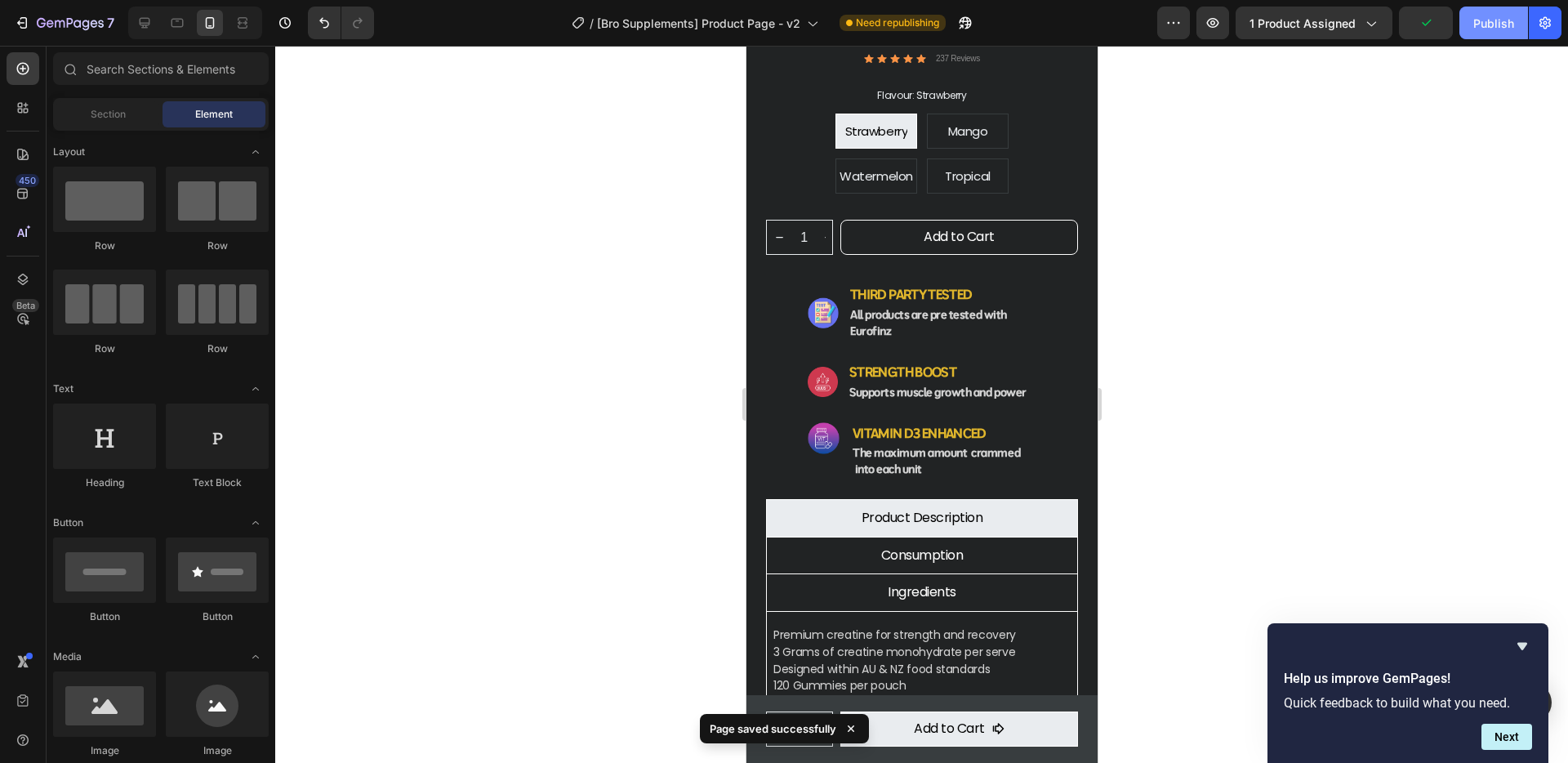
click at [1493, 27] on div "Publish" at bounding box center [1493, 23] width 41 height 17
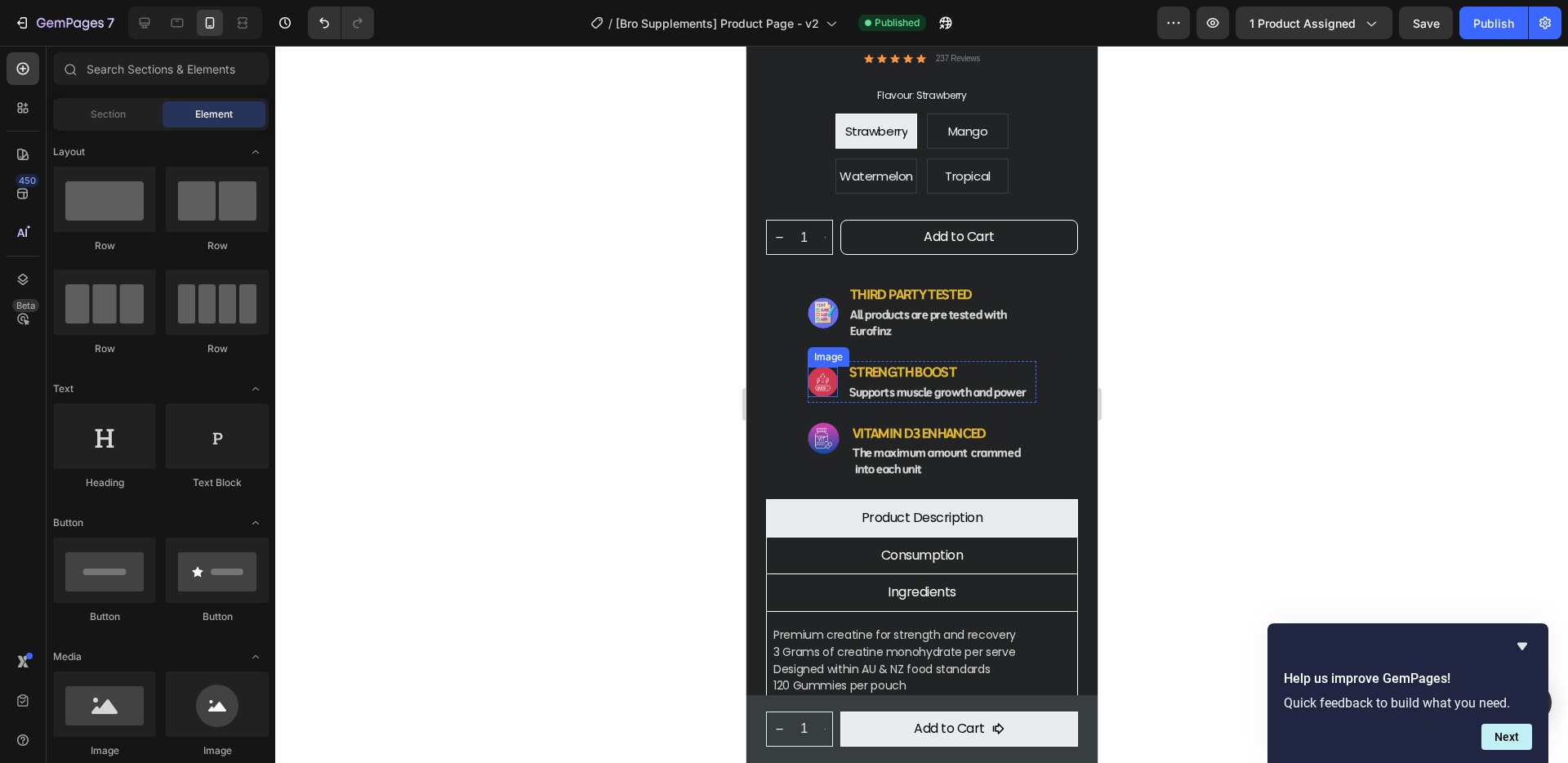
click at [821, 367] on img at bounding box center [822, 382] width 30 height 30
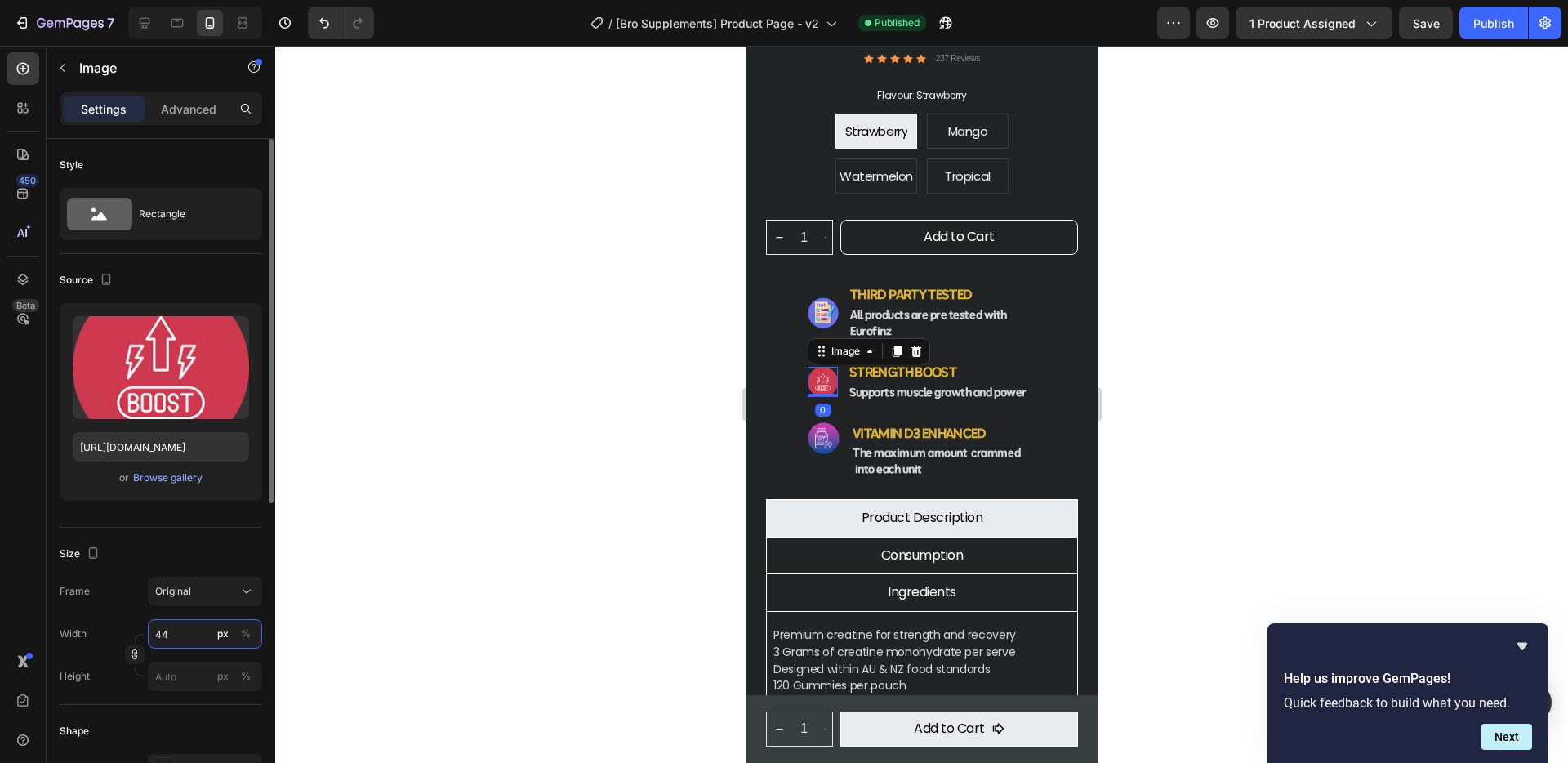
click at [194, 635] on input "44" at bounding box center [205, 634] width 115 height 30
type input "46"
click at [1294, 318] on div at bounding box center [922, 405] width 1293 height 717
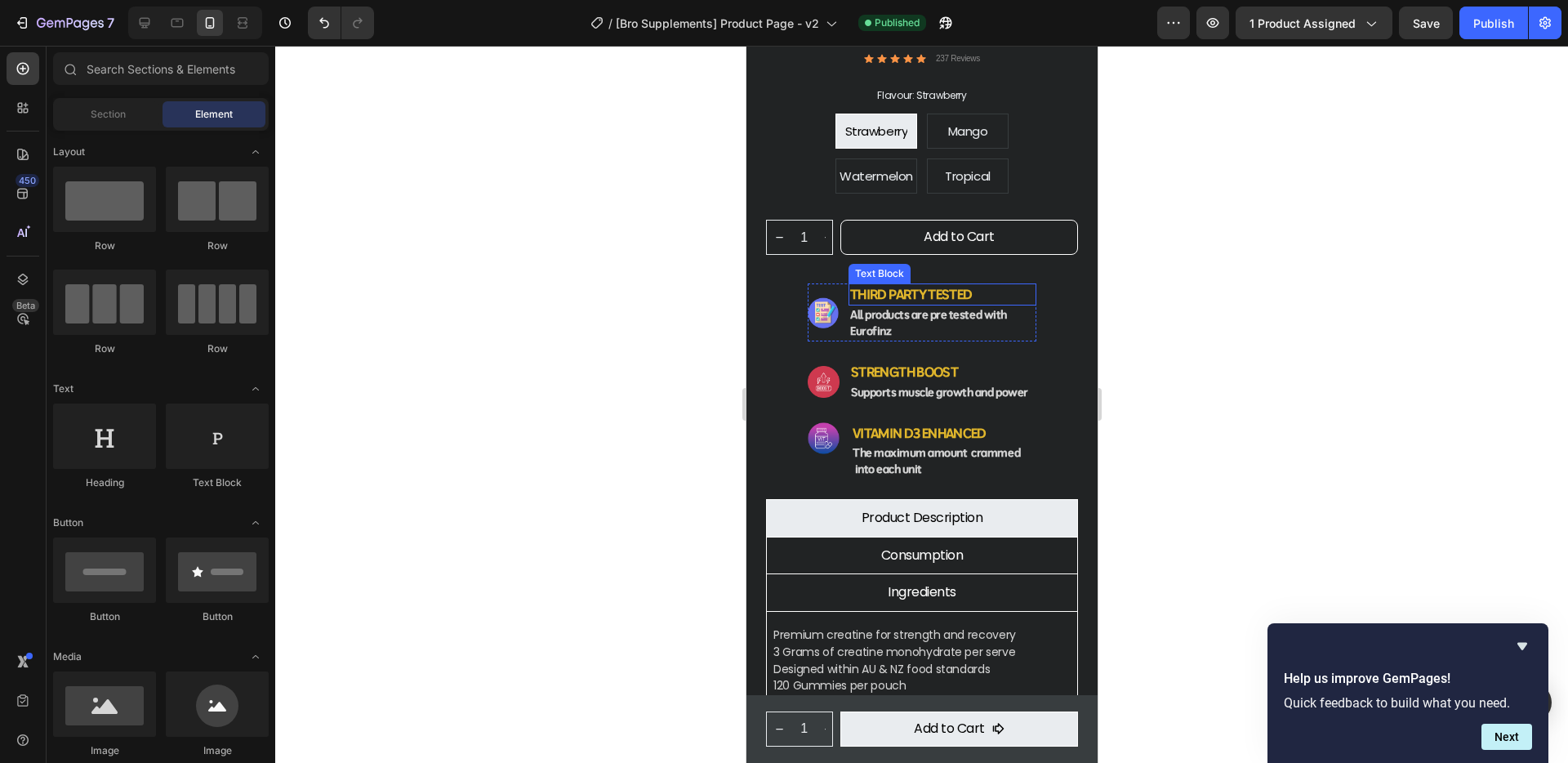
click at [912, 286] on strong "third party tested" at bounding box center [910, 293] width 121 height 16
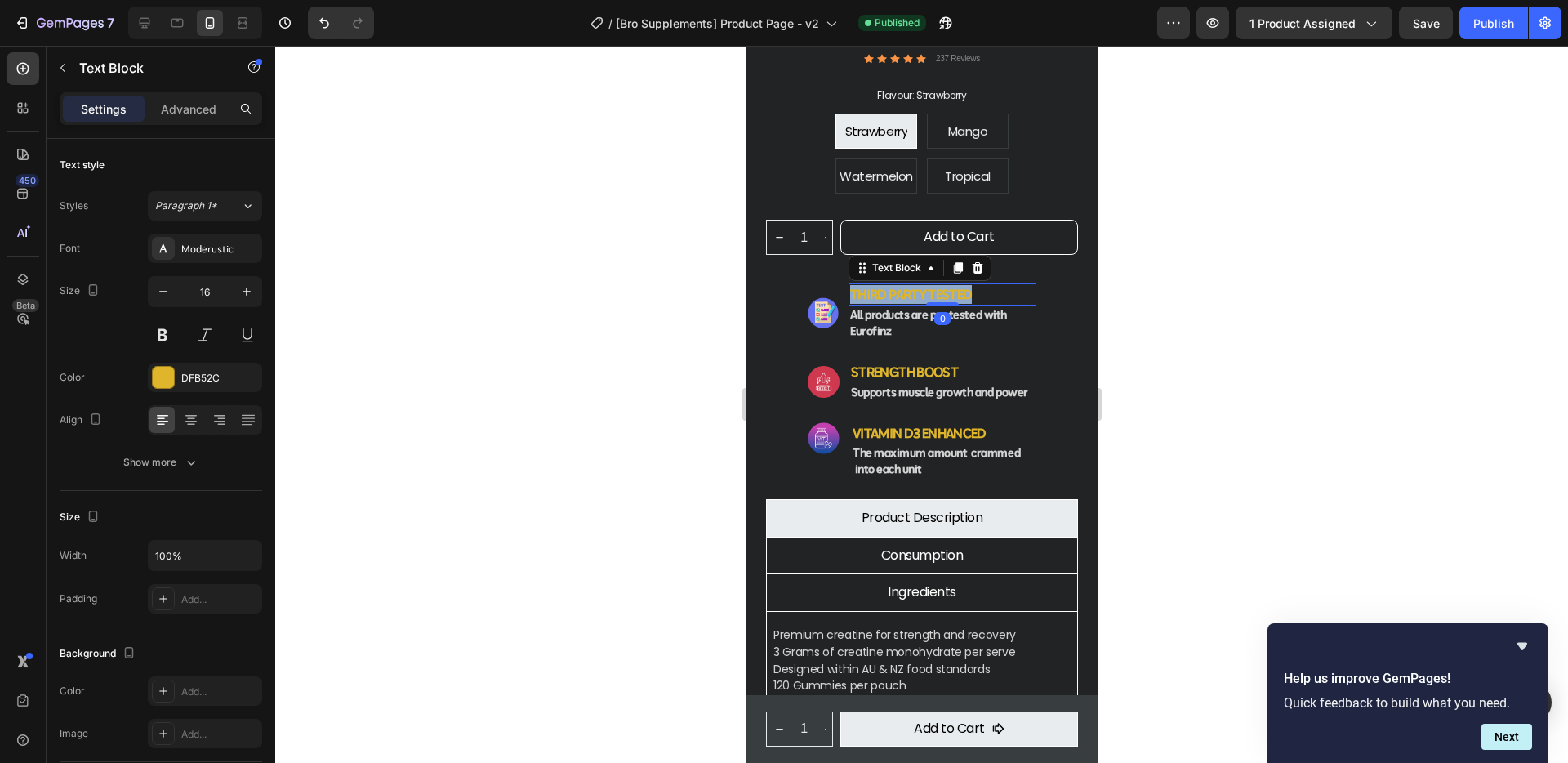
click at [912, 286] on strong "third party tested" at bounding box center [910, 293] width 121 height 16
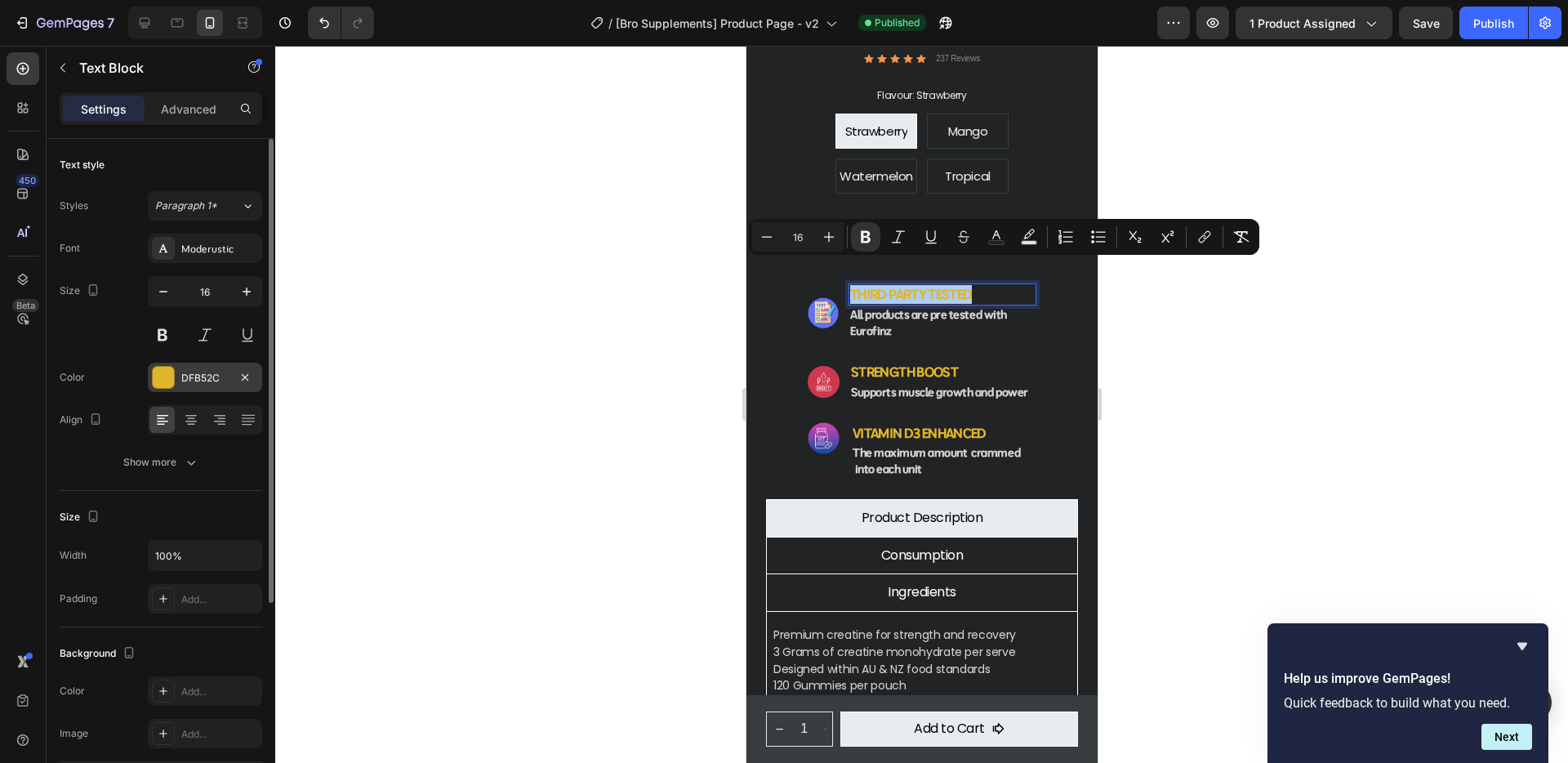
click at [165, 378] on div at bounding box center [163, 378] width 21 height 21
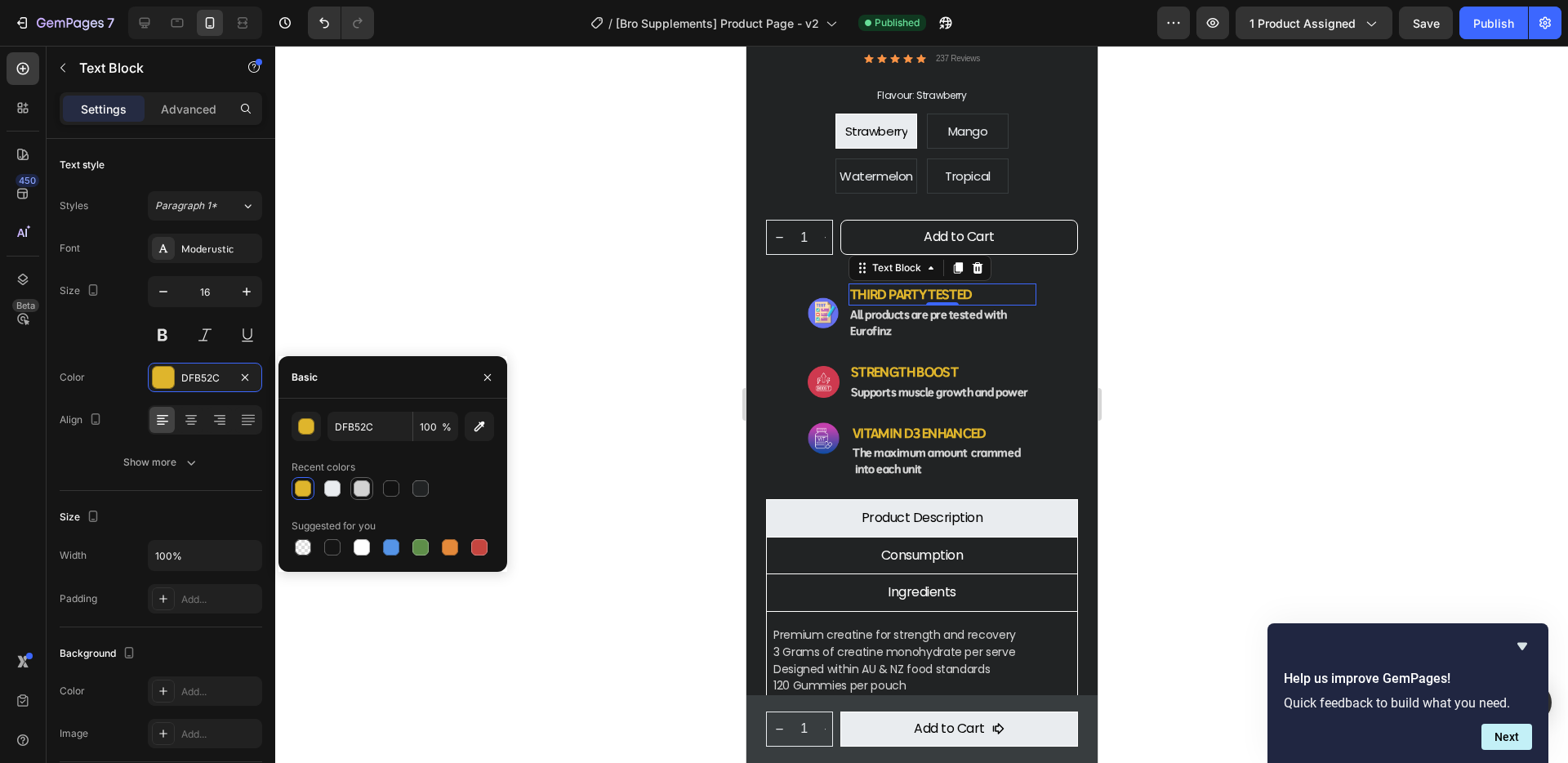
click at [364, 486] on div at bounding box center [361, 488] width 16 height 16
type input "D3D3D3"
click at [901, 363] on p "Strength Boost" at bounding box center [939, 372] width 177 height 19
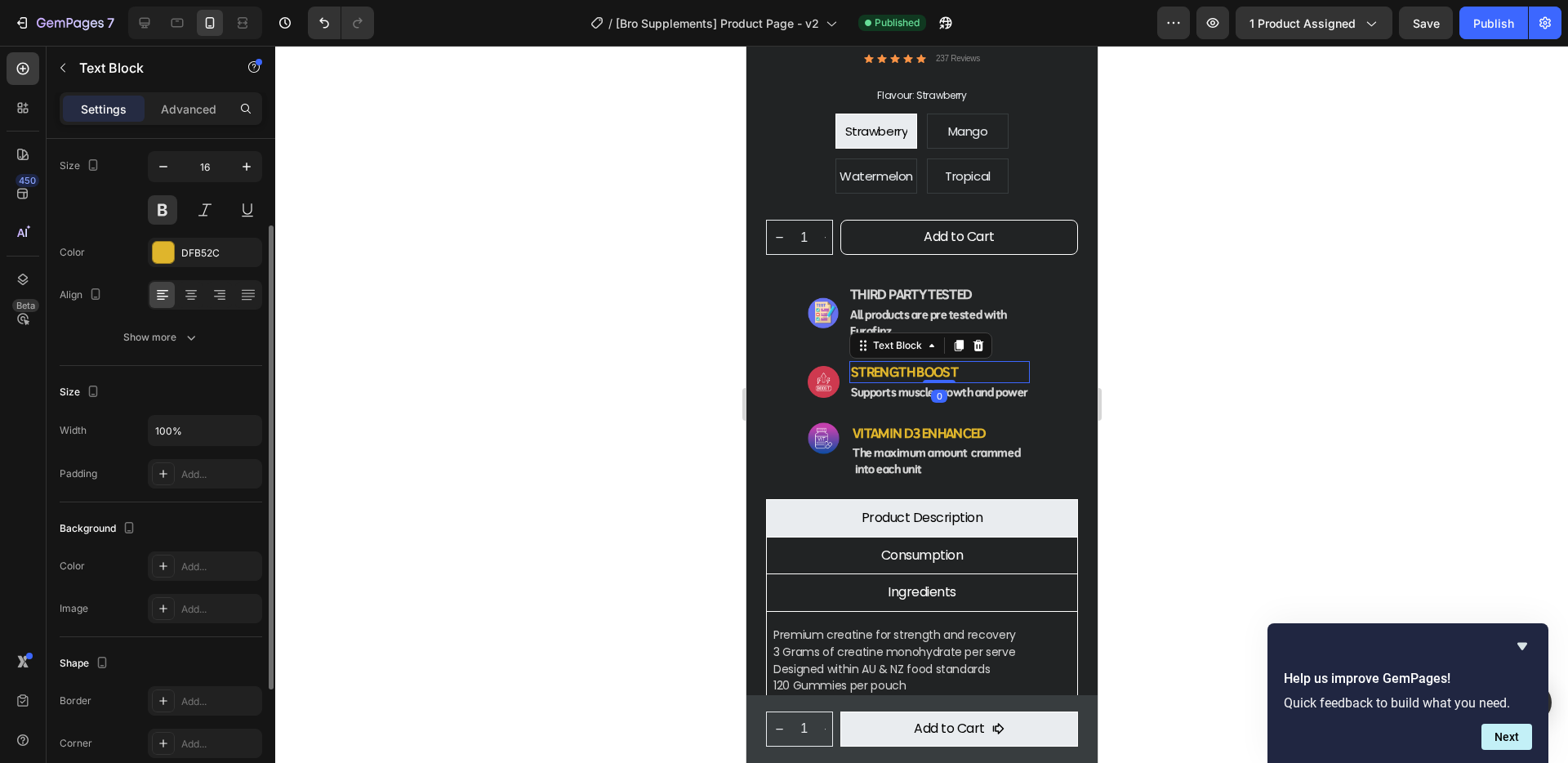
click at [901, 363] on p "Strength Boost" at bounding box center [939, 372] width 177 height 19
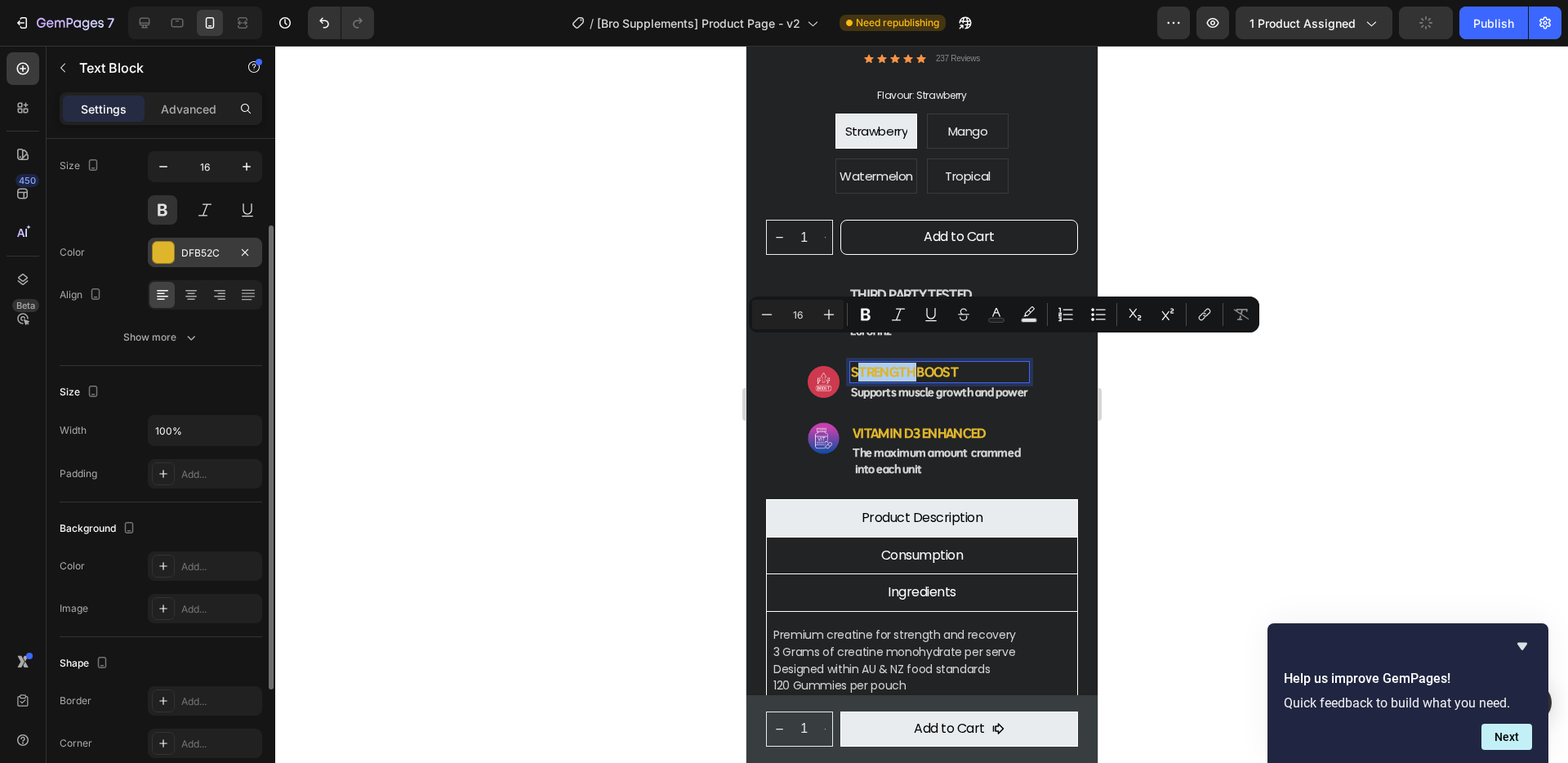
click at [164, 251] on div at bounding box center [163, 253] width 21 height 21
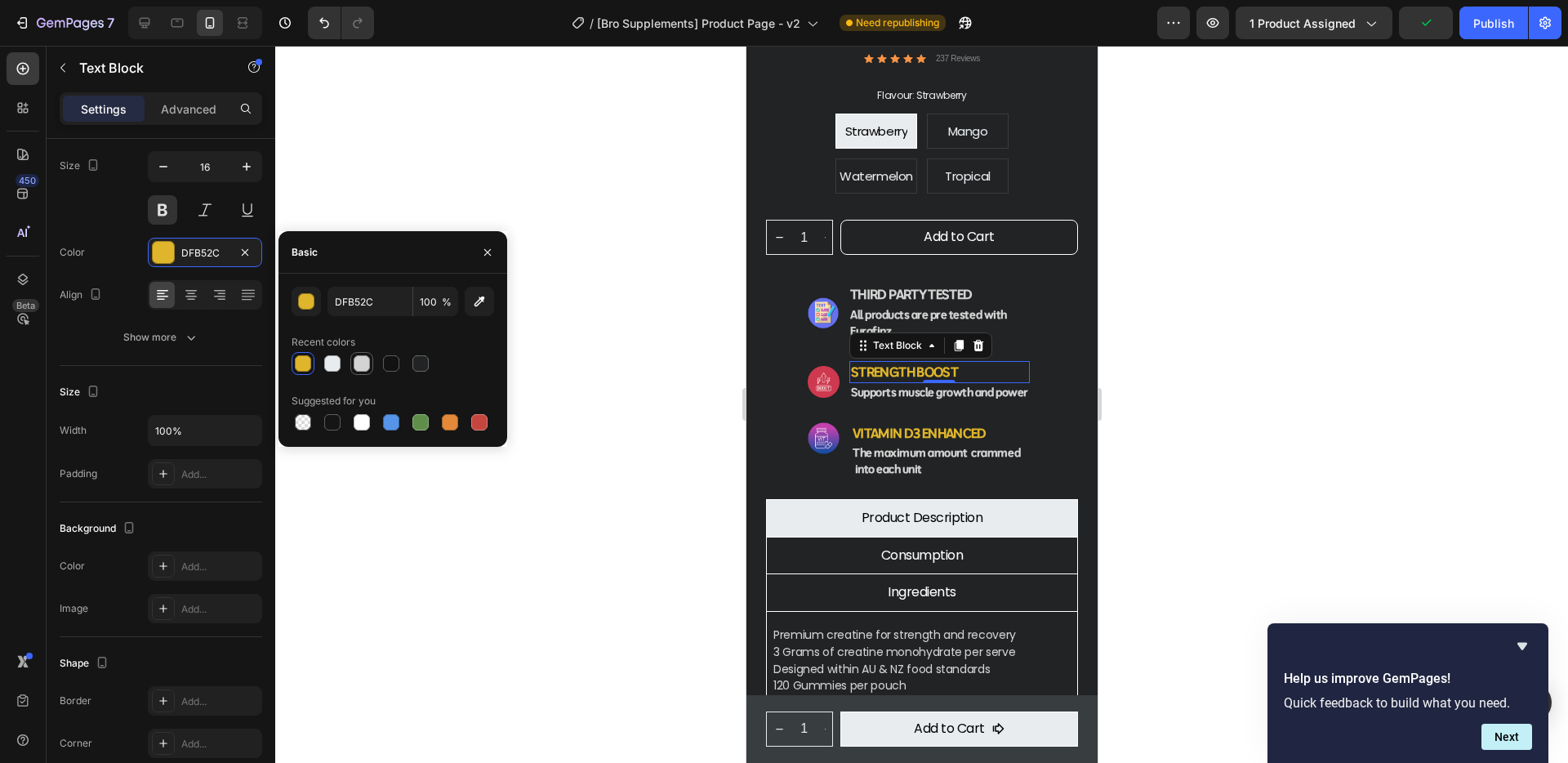
click at [366, 362] on div at bounding box center [361, 363] width 16 height 16
type input "D3D3D3"
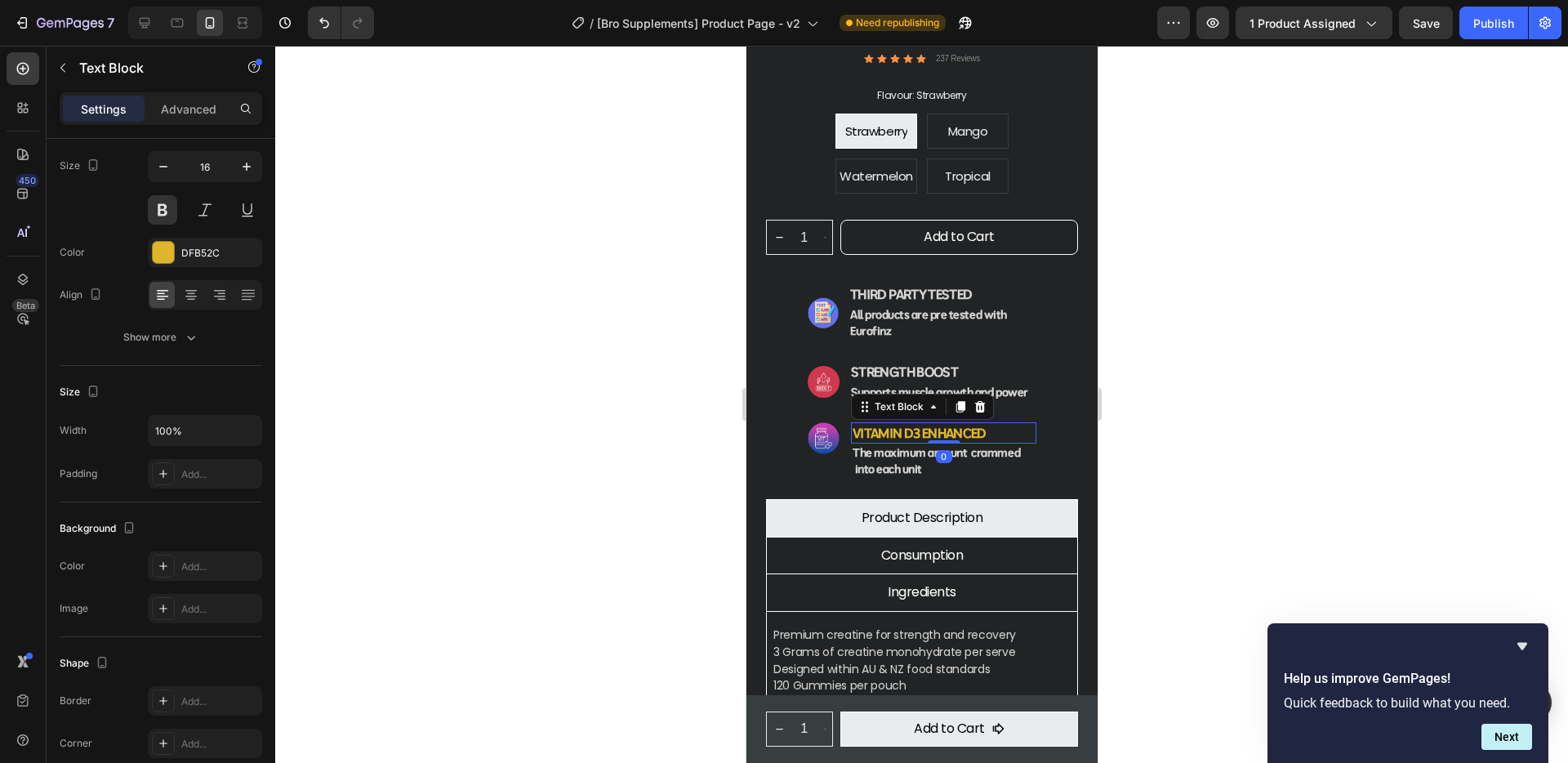
click at [956, 424] on p "Vitamin d3 enhanced" at bounding box center [942, 433] width 182 height 19
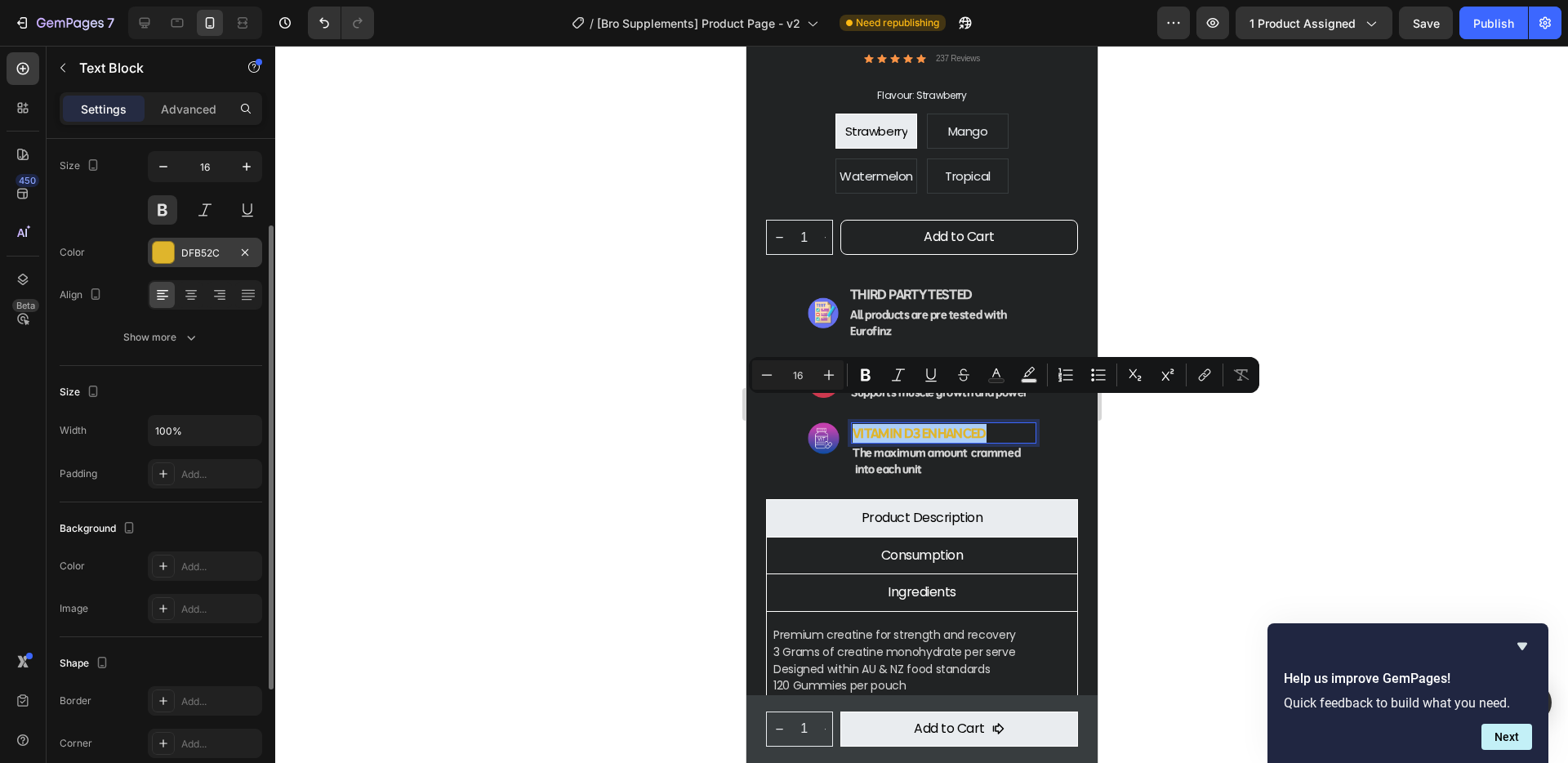
click at [171, 253] on div at bounding box center [163, 253] width 21 height 21
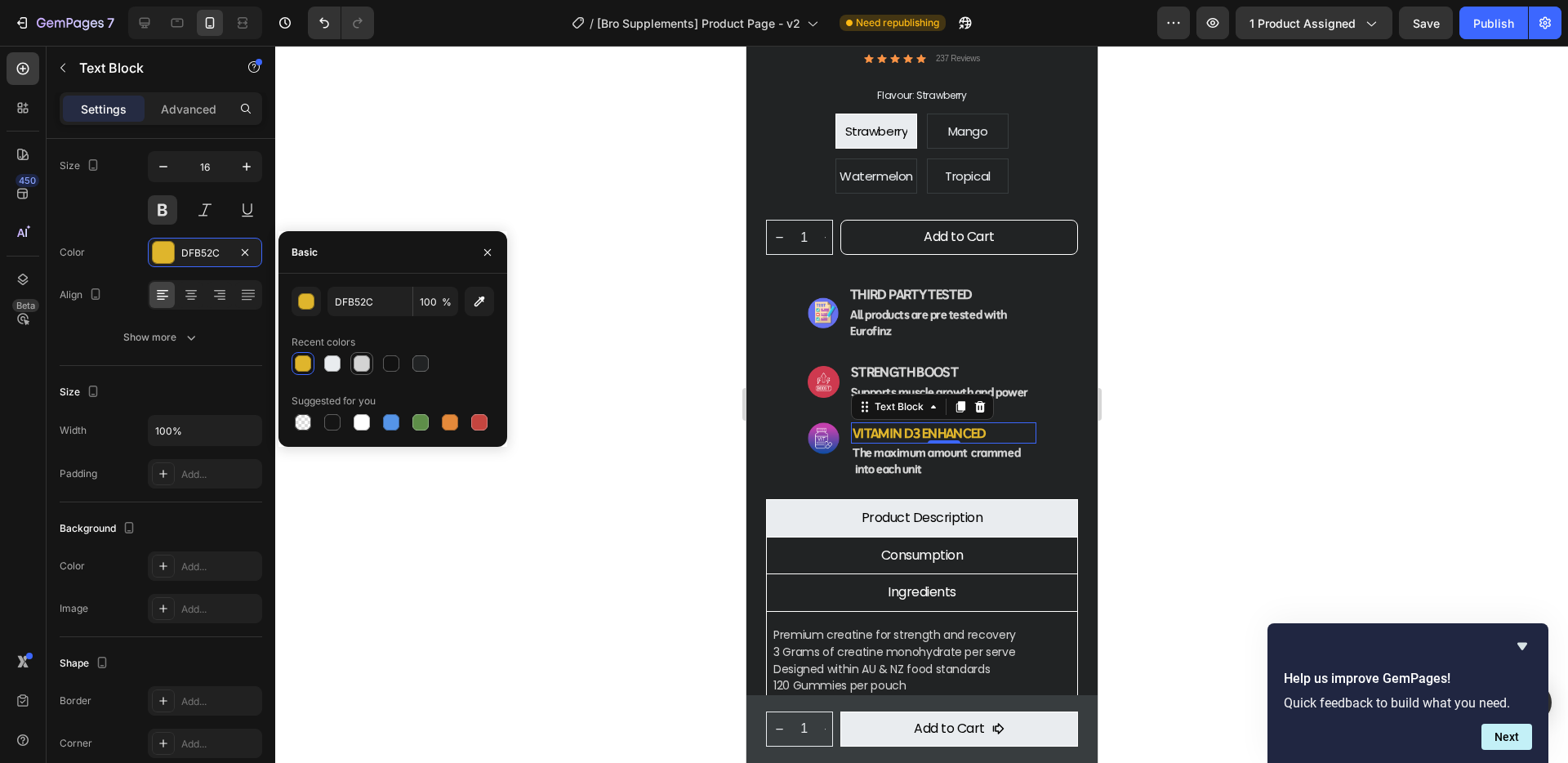
click at [362, 363] on div at bounding box center [361, 363] width 16 height 16
type input "D3D3D3"
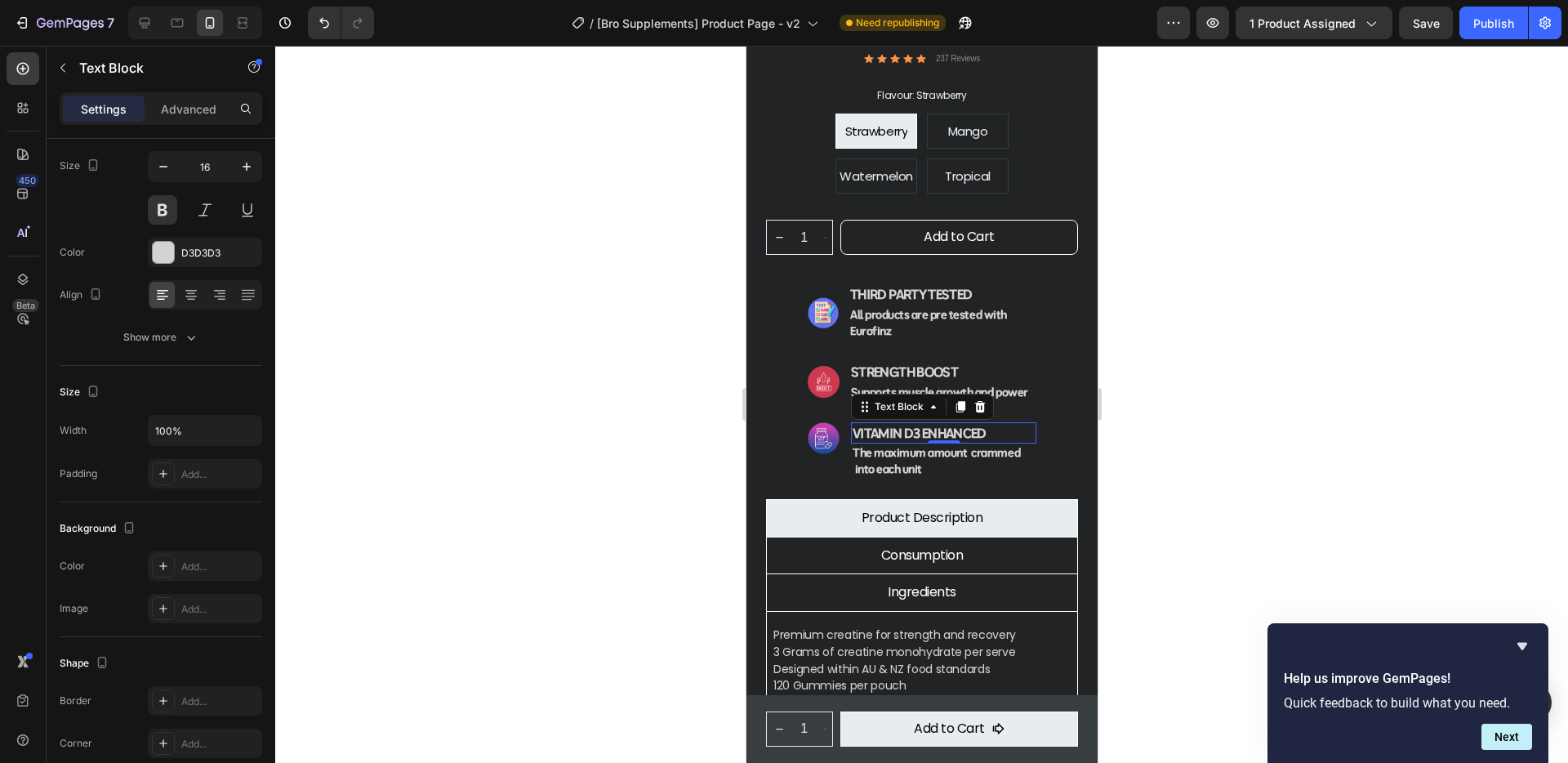
click at [1294, 398] on div at bounding box center [922, 405] width 1293 height 717
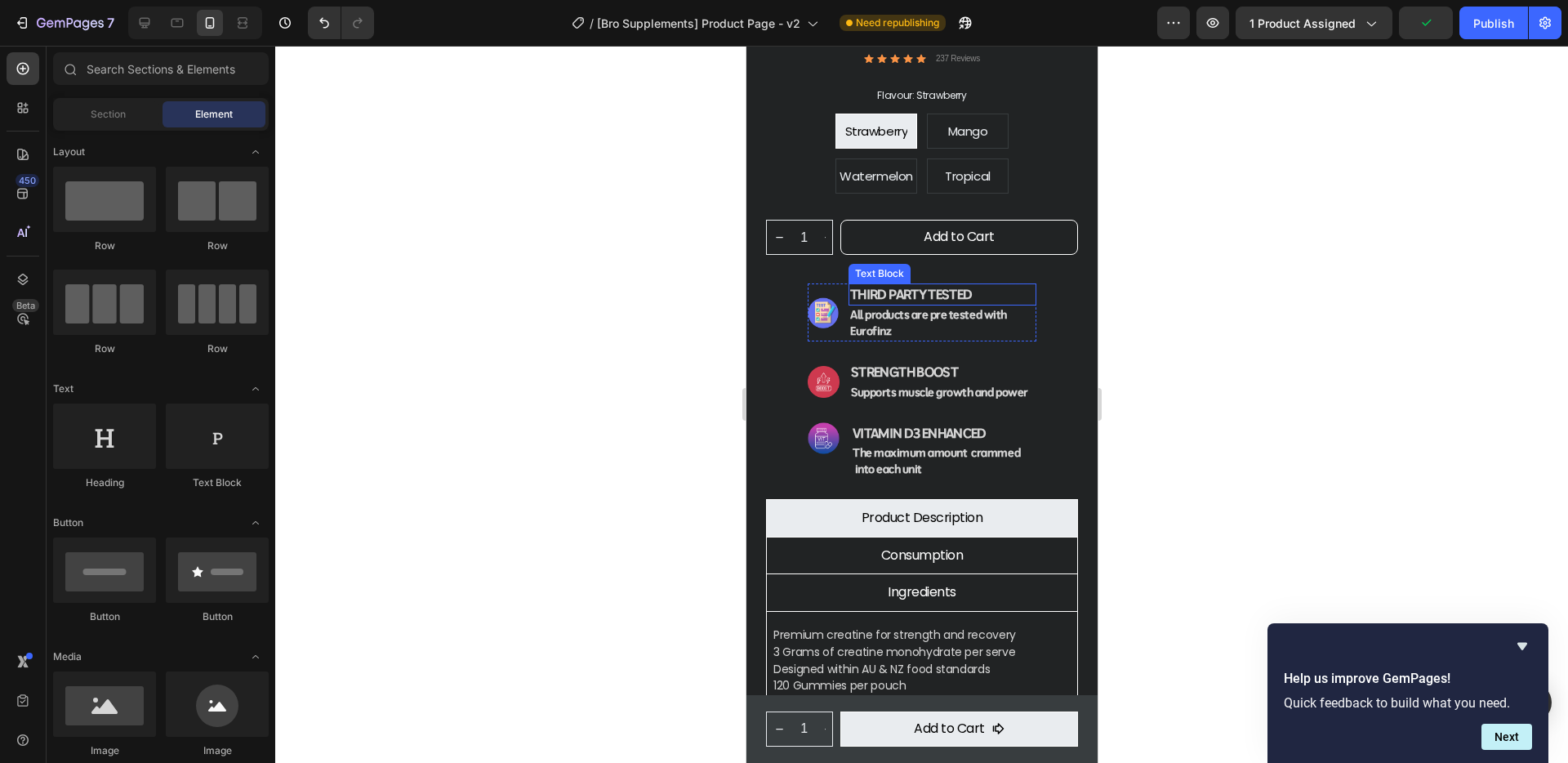
click at [963, 286] on strong "third party tested" at bounding box center [910, 293] width 121 height 16
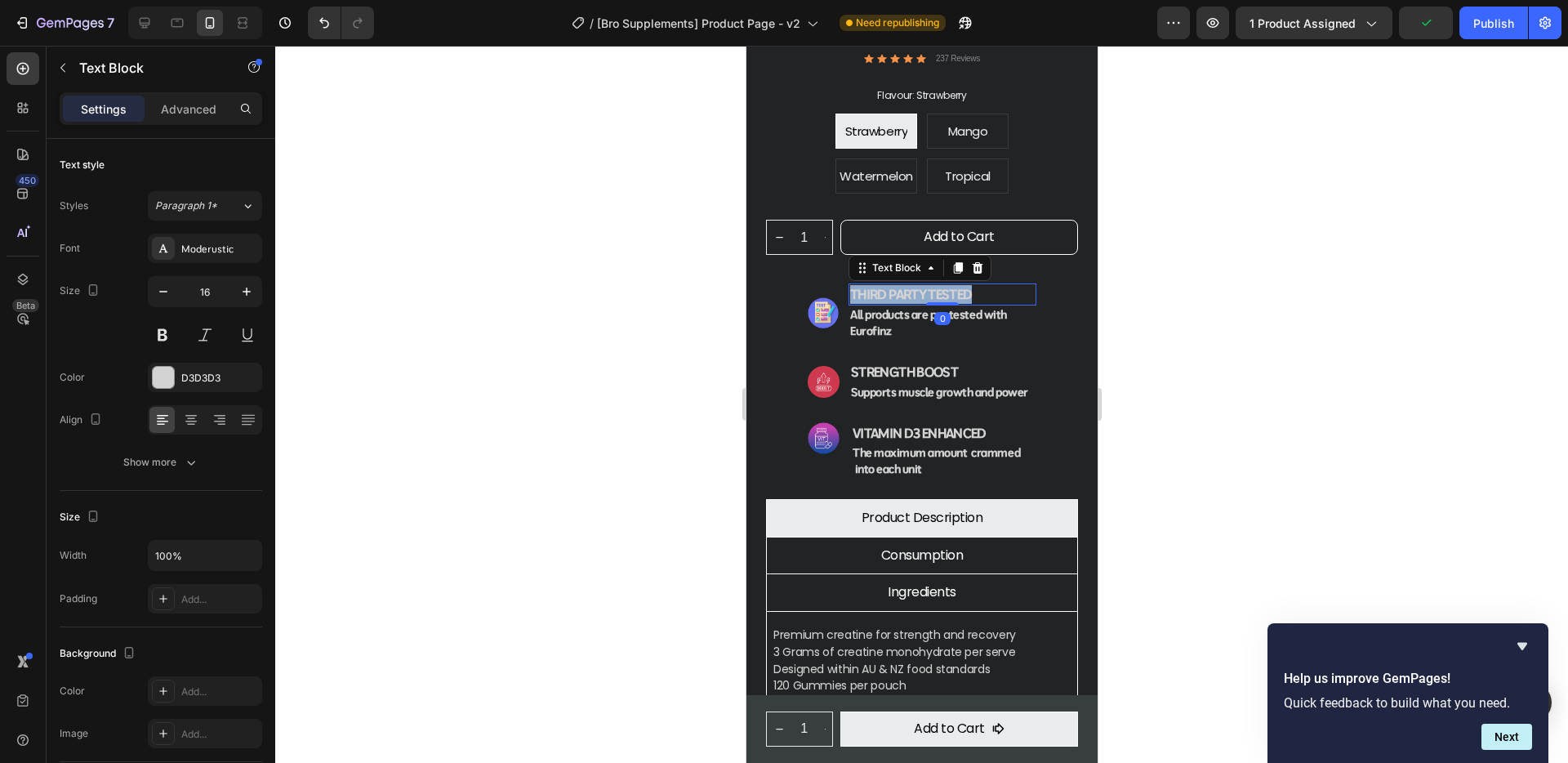
click at [963, 286] on strong "third party tested" at bounding box center [910, 293] width 121 height 16
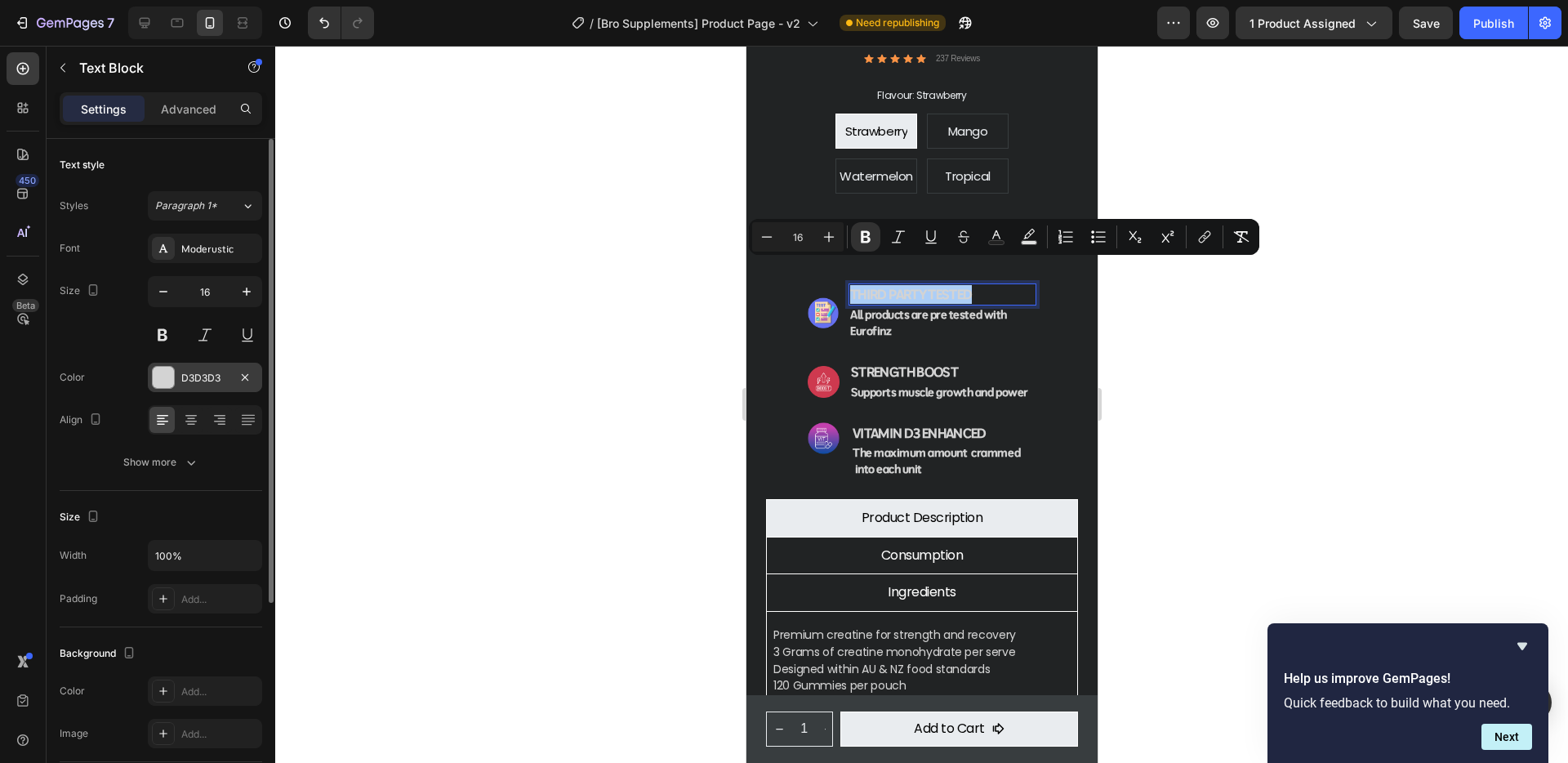
click at [165, 374] on div at bounding box center [163, 378] width 21 height 21
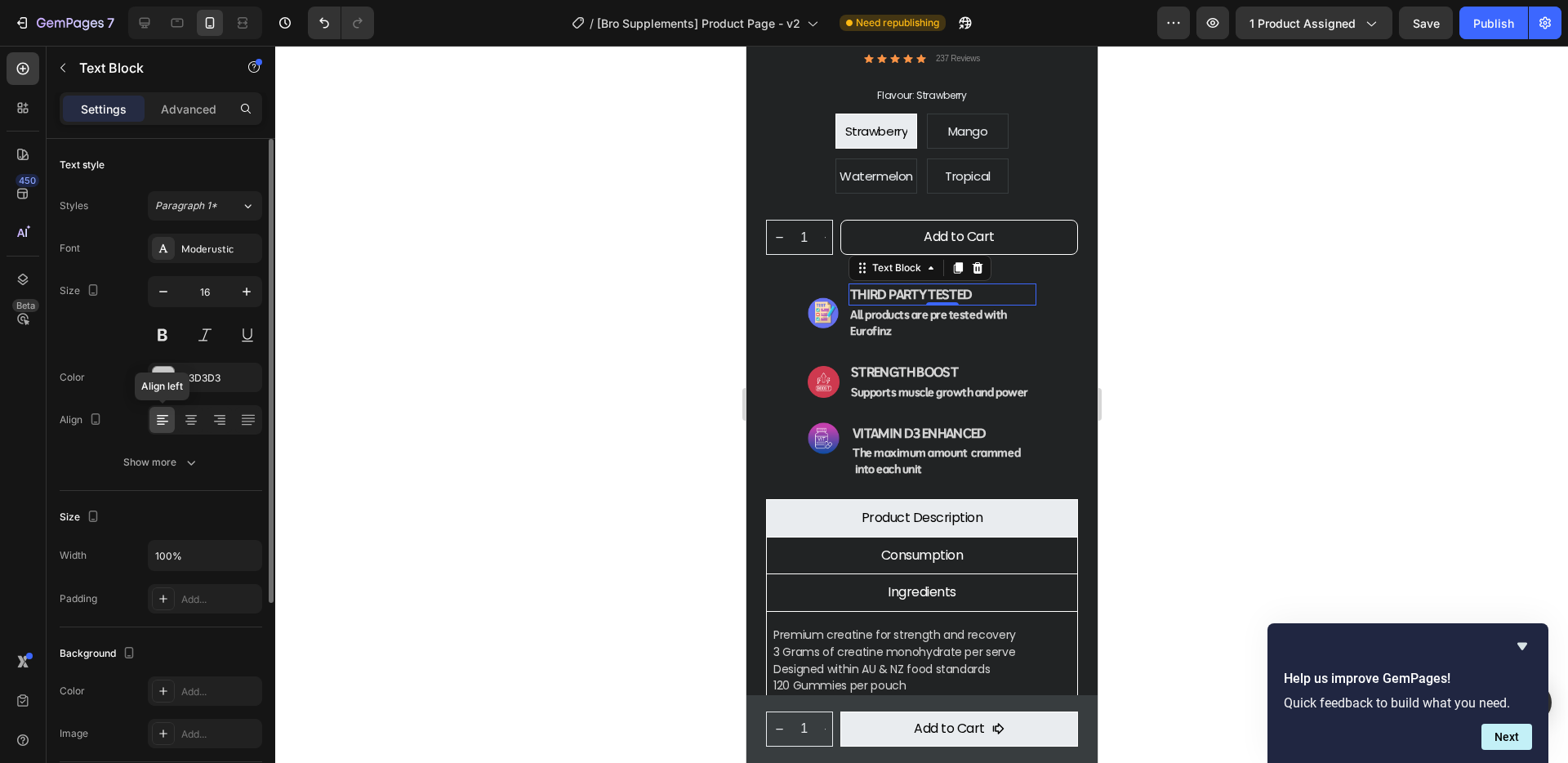
click at [161, 420] on icon at bounding box center [162, 419] width 16 height 16
click at [169, 332] on button at bounding box center [162, 335] width 30 height 30
click at [939, 286] on strong "third party tested" at bounding box center [910, 293] width 121 height 16
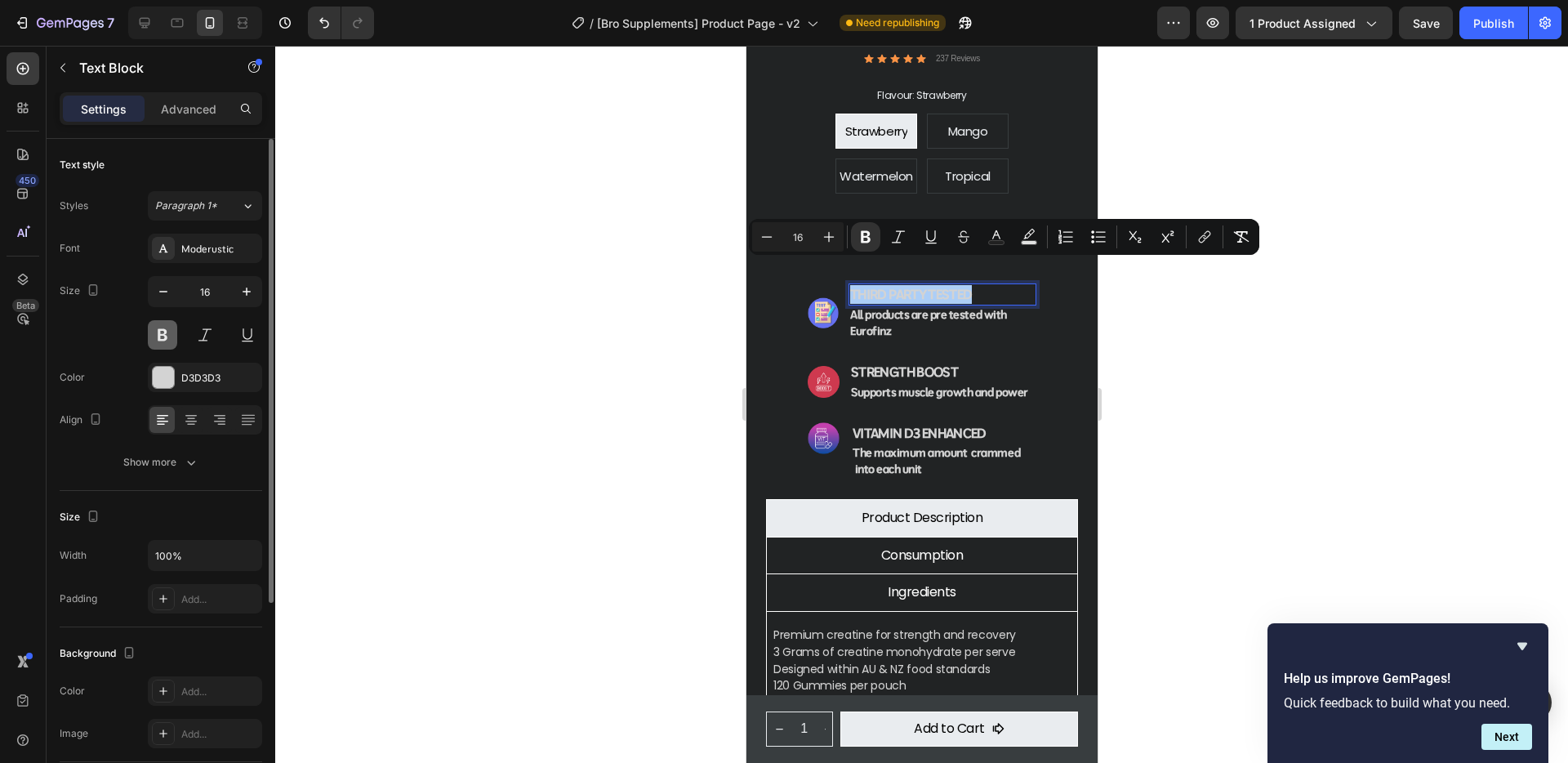
click at [166, 334] on button at bounding box center [162, 335] width 30 height 30
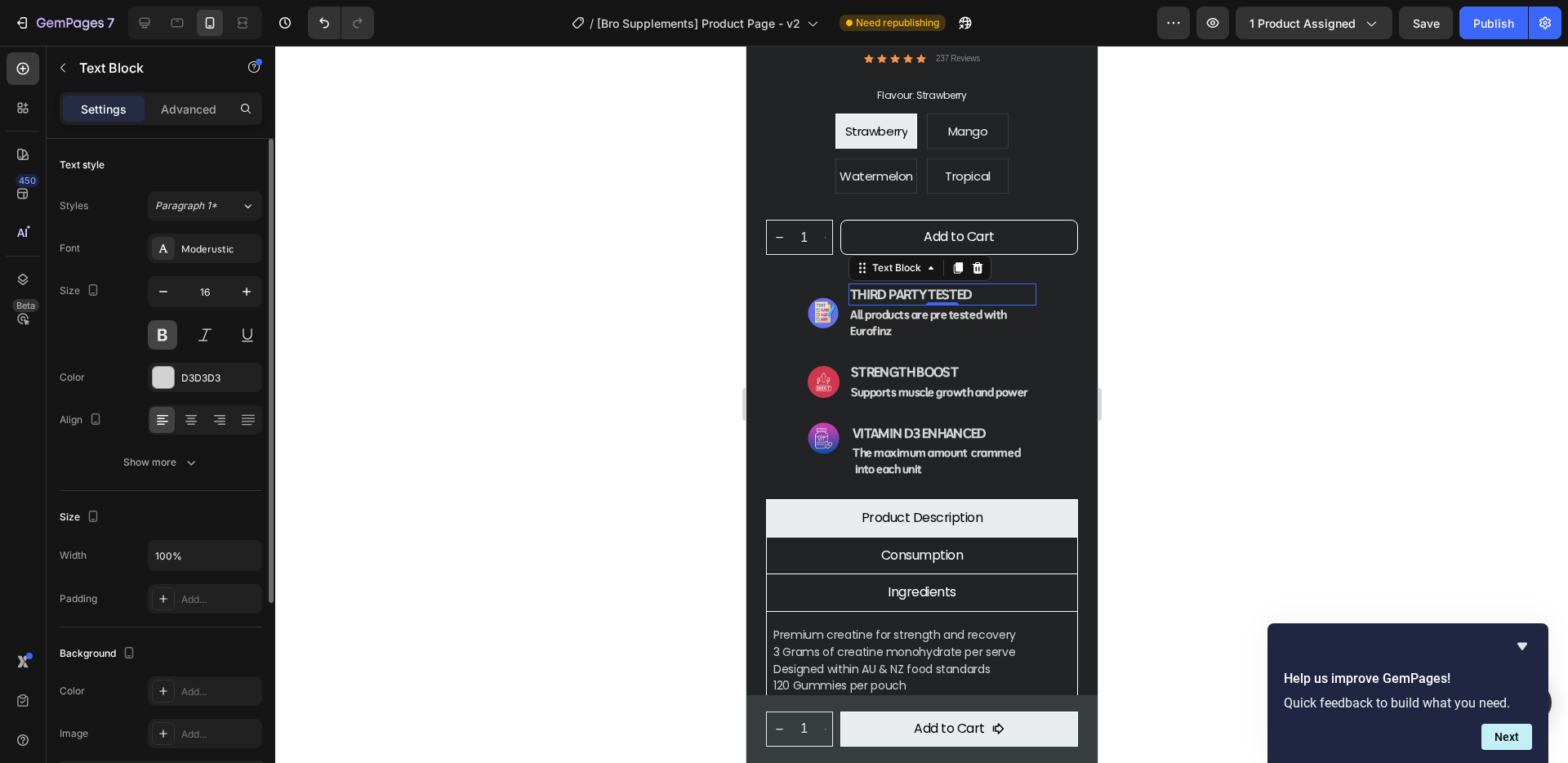
click at [166, 334] on button at bounding box center [162, 335] width 30 height 30
click at [208, 334] on button at bounding box center [205, 335] width 30 height 30
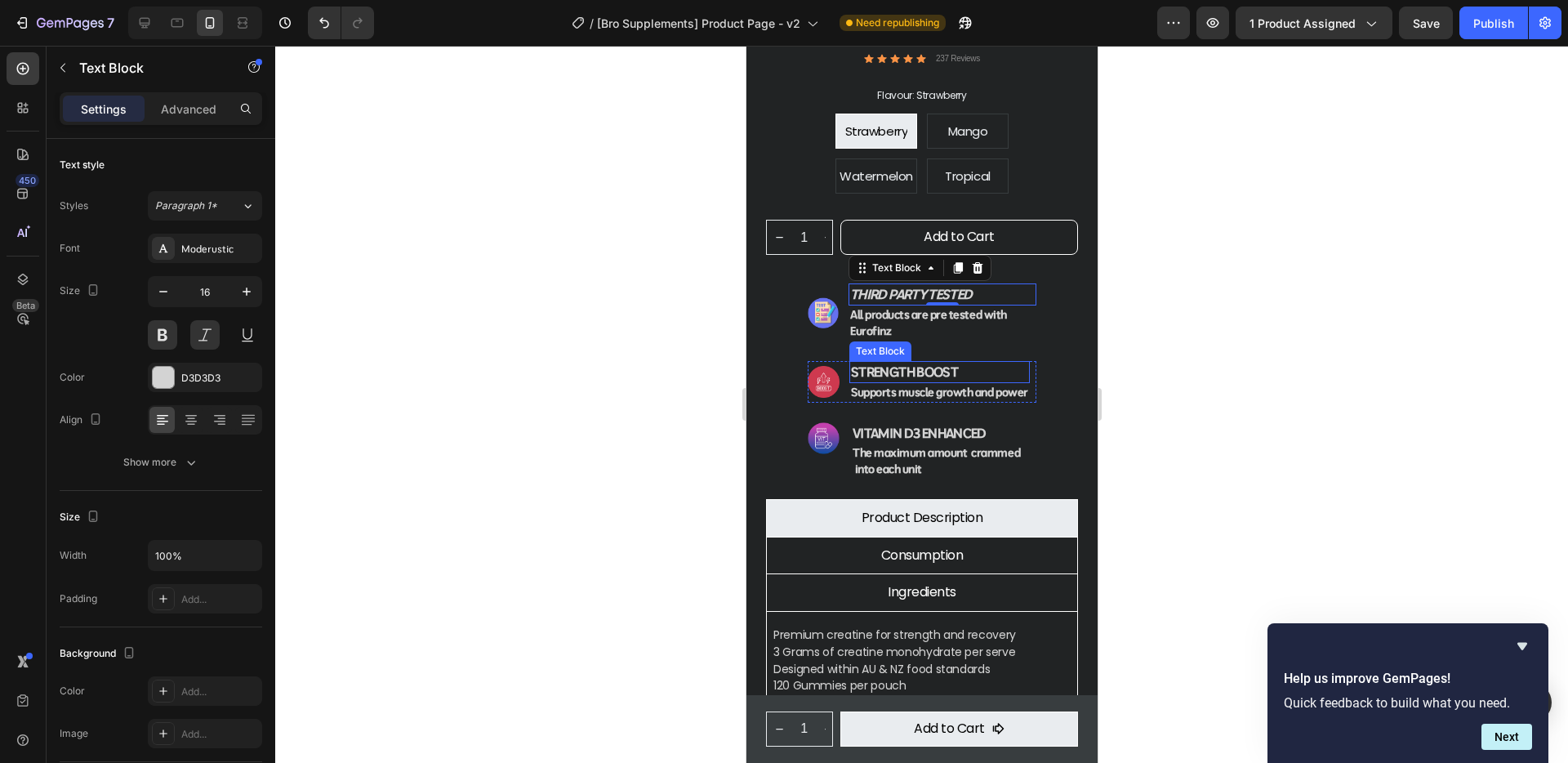
click at [879, 363] on p "Strength Boost" at bounding box center [939, 372] width 177 height 19
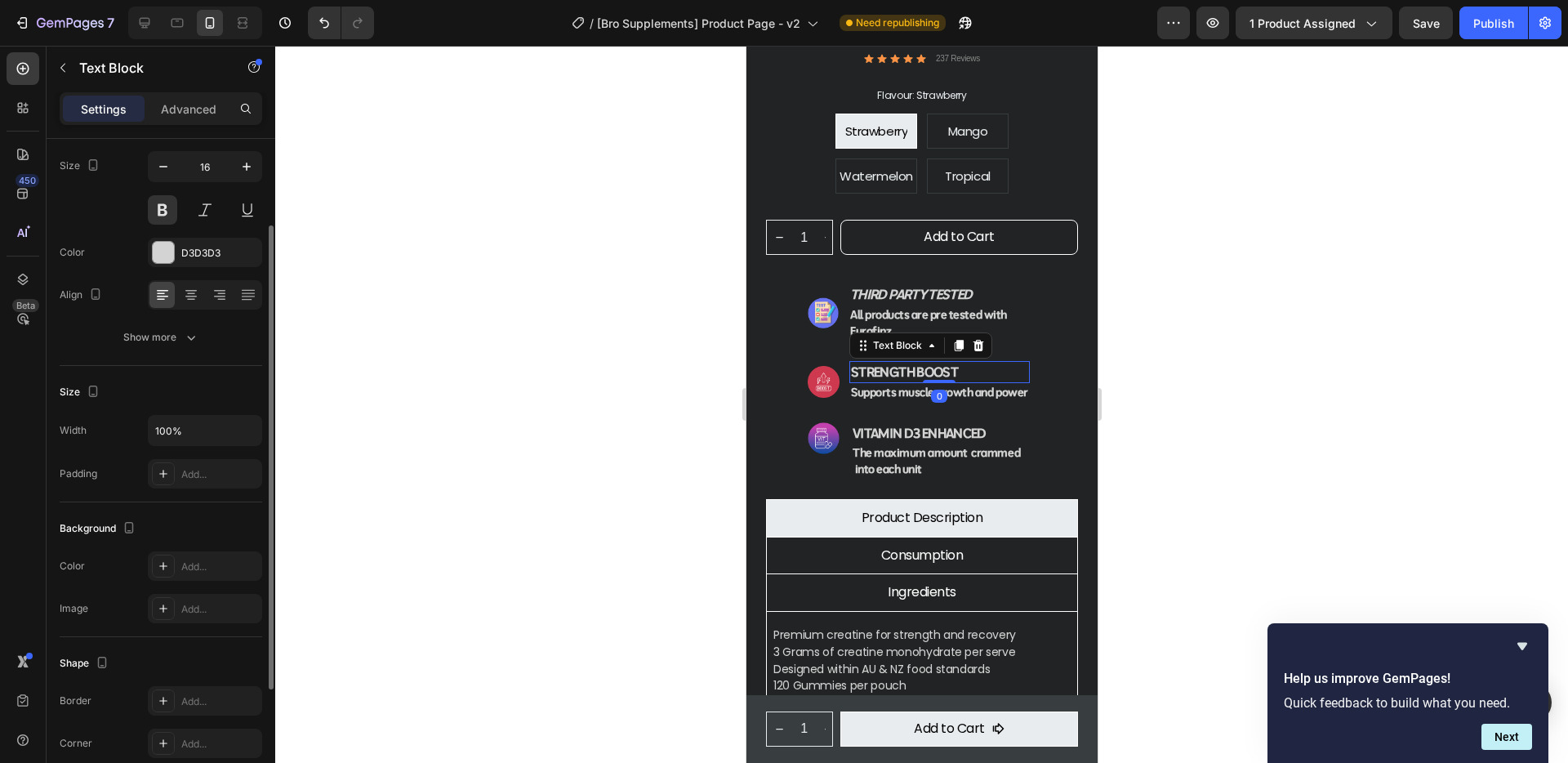
click at [879, 363] on p "Strength Boost" at bounding box center [939, 372] width 177 height 19
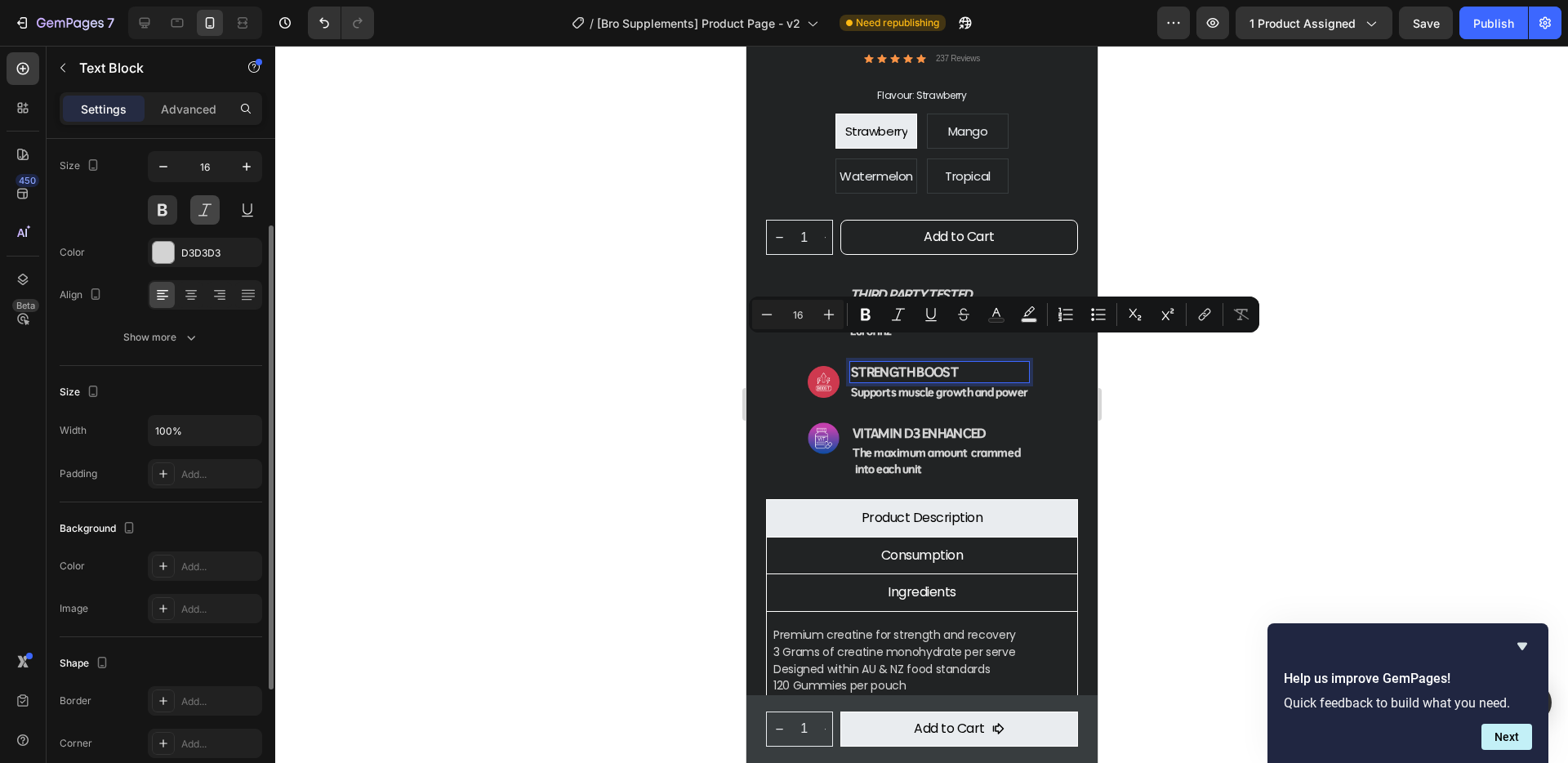
click at [204, 214] on button at bounding box center [205, 210] width 30 height 30
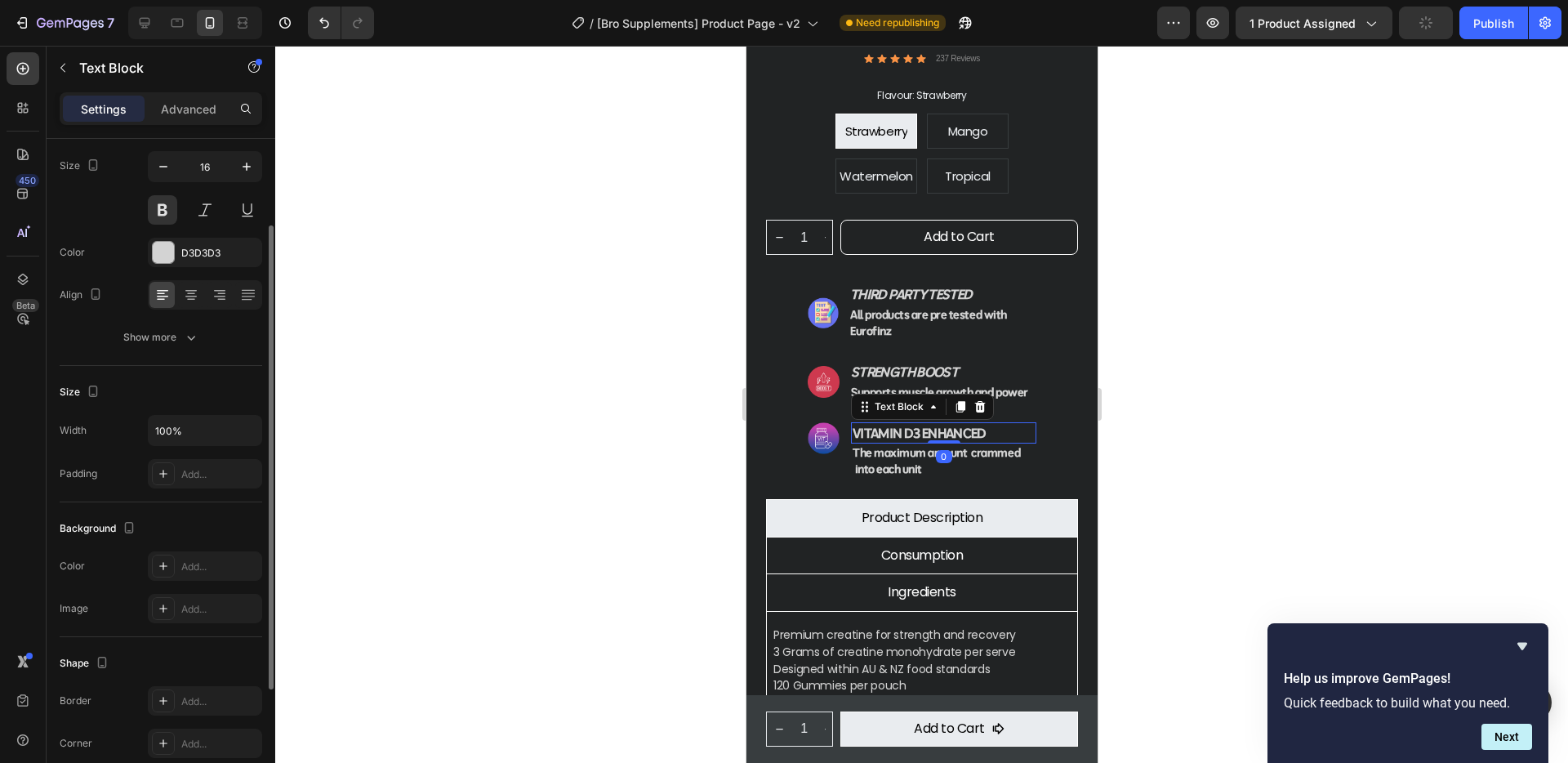
click at [919, 424] on p "Vitamin d3 enhanced" at bounding box center [942, 433] width 182 height 19
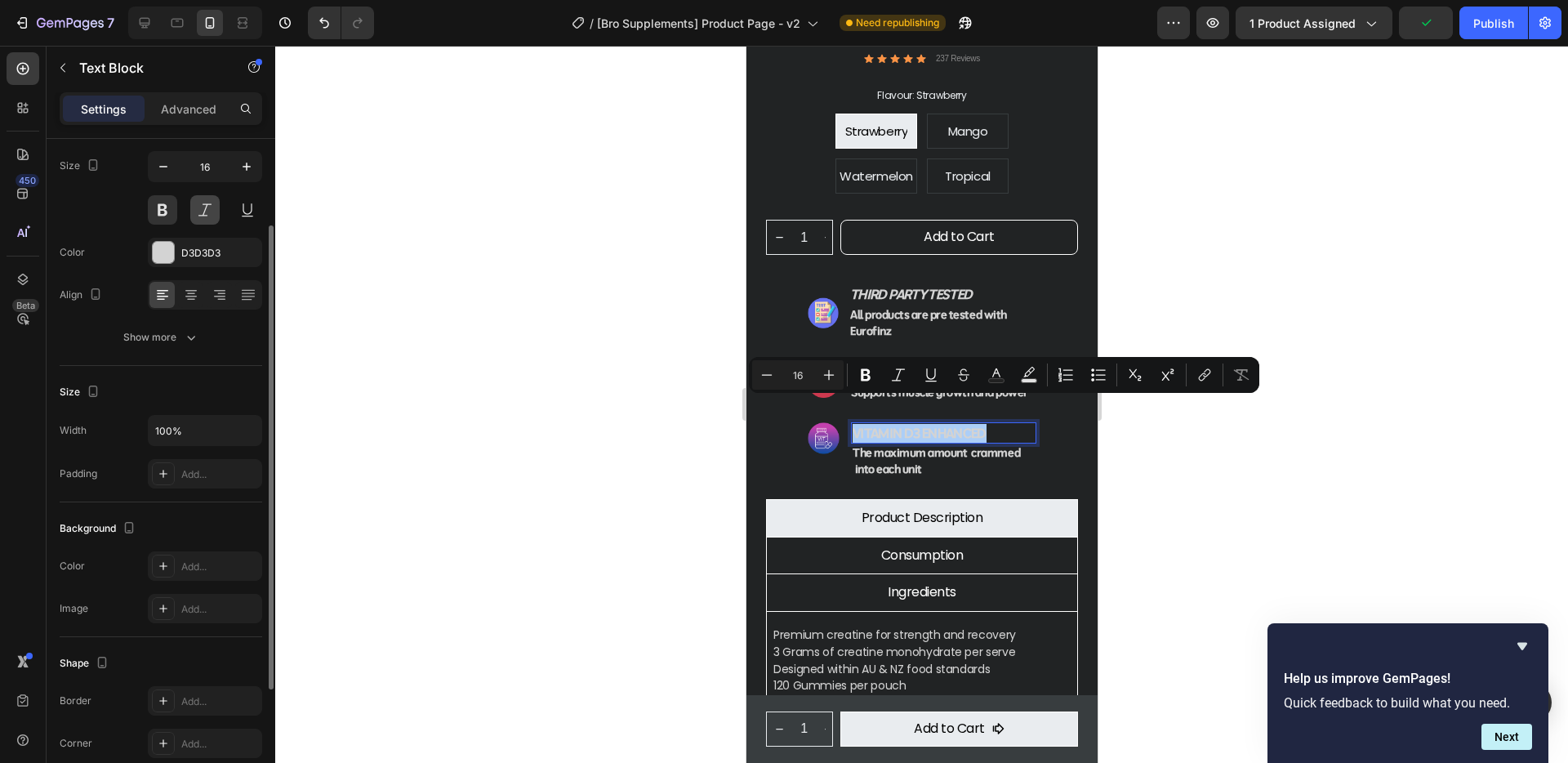
click at [207, 209] on button at bounding box center [205, 210] width 30 height 30
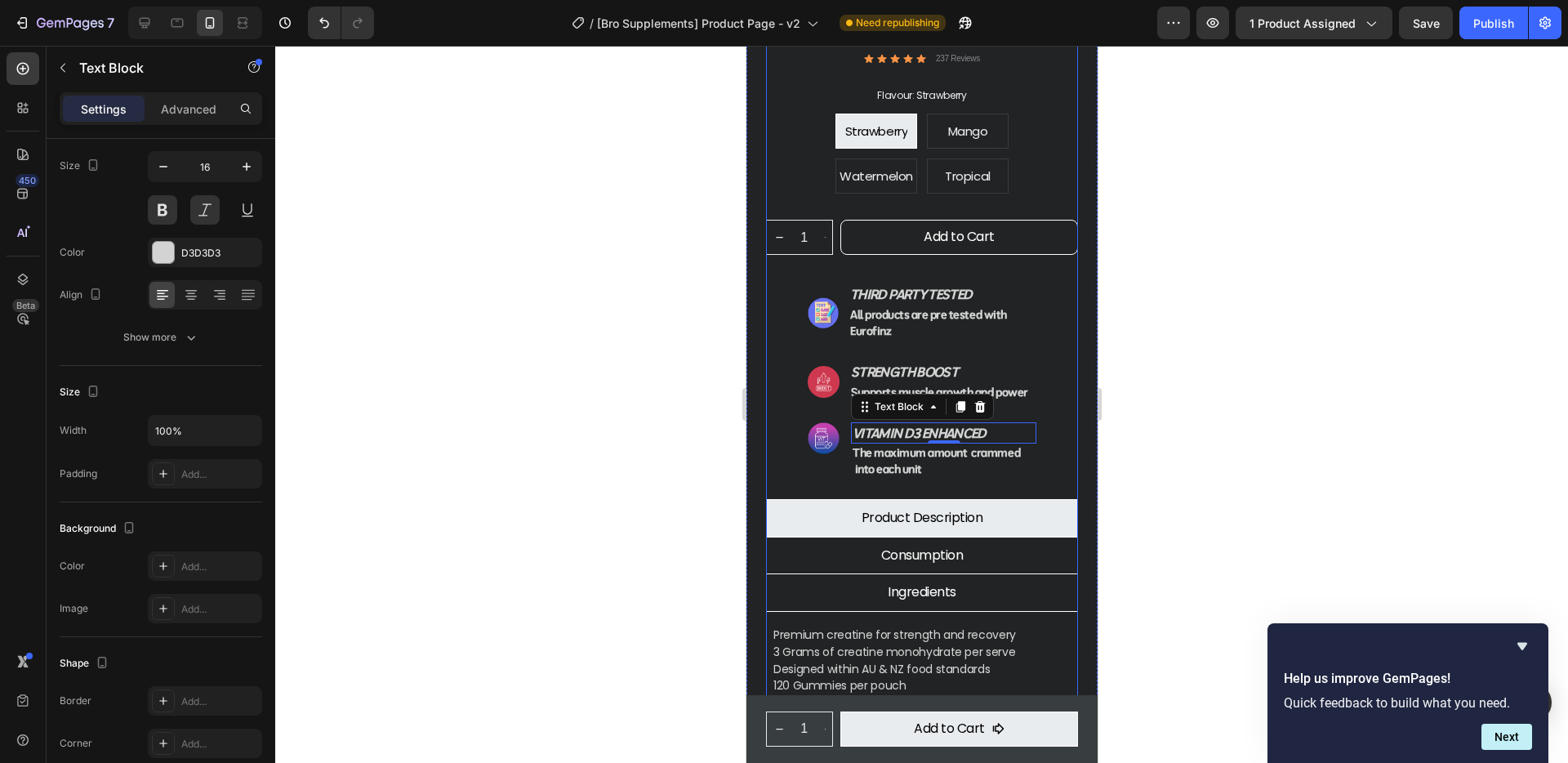
click at [1159, 359] on div at bounding box center [922, 405] width 1293 height 717
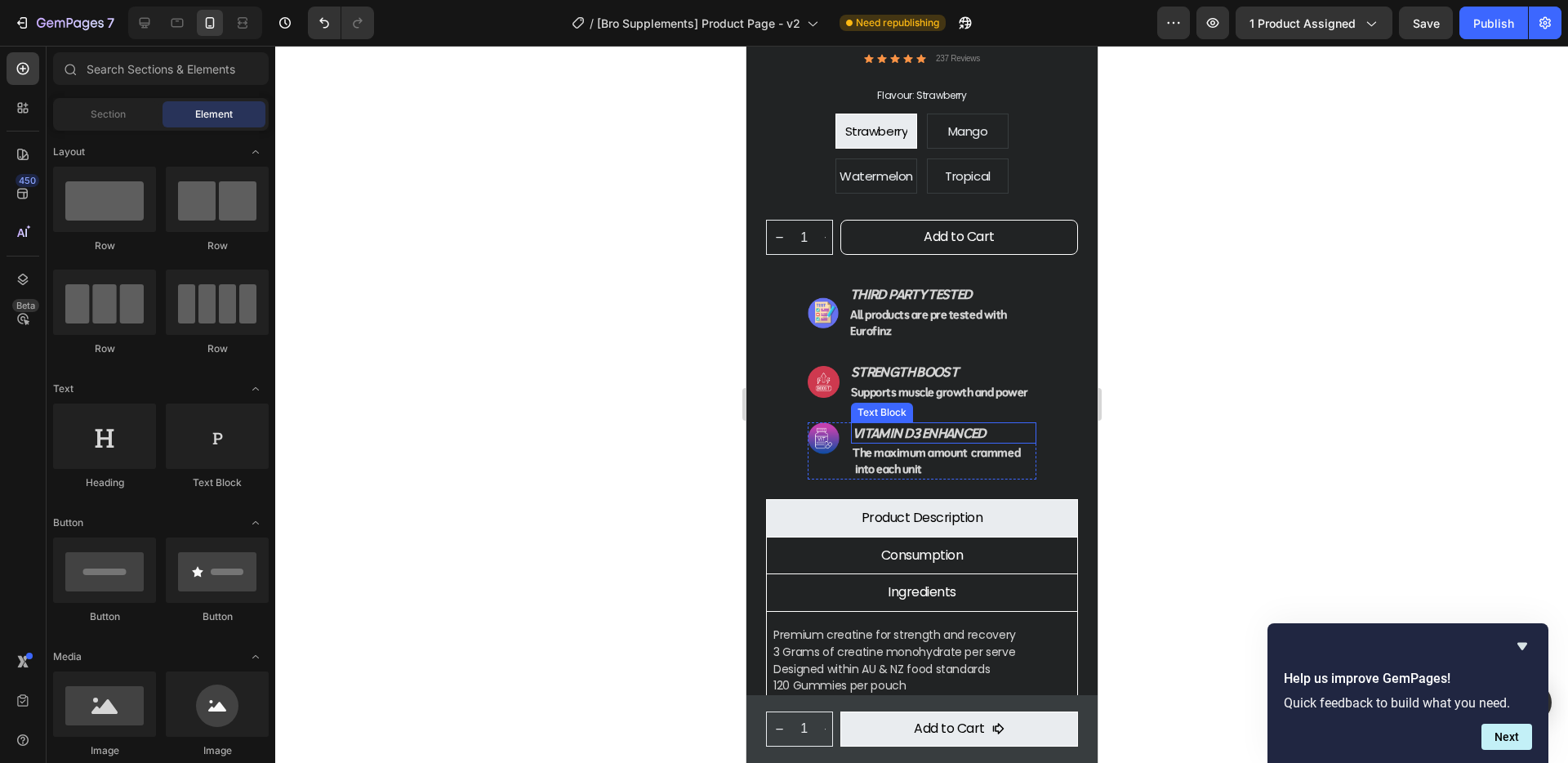
click at [954, 424] on p "Vitamin d3 enhanced" at bounding box center [942, 433] width 182 height 19
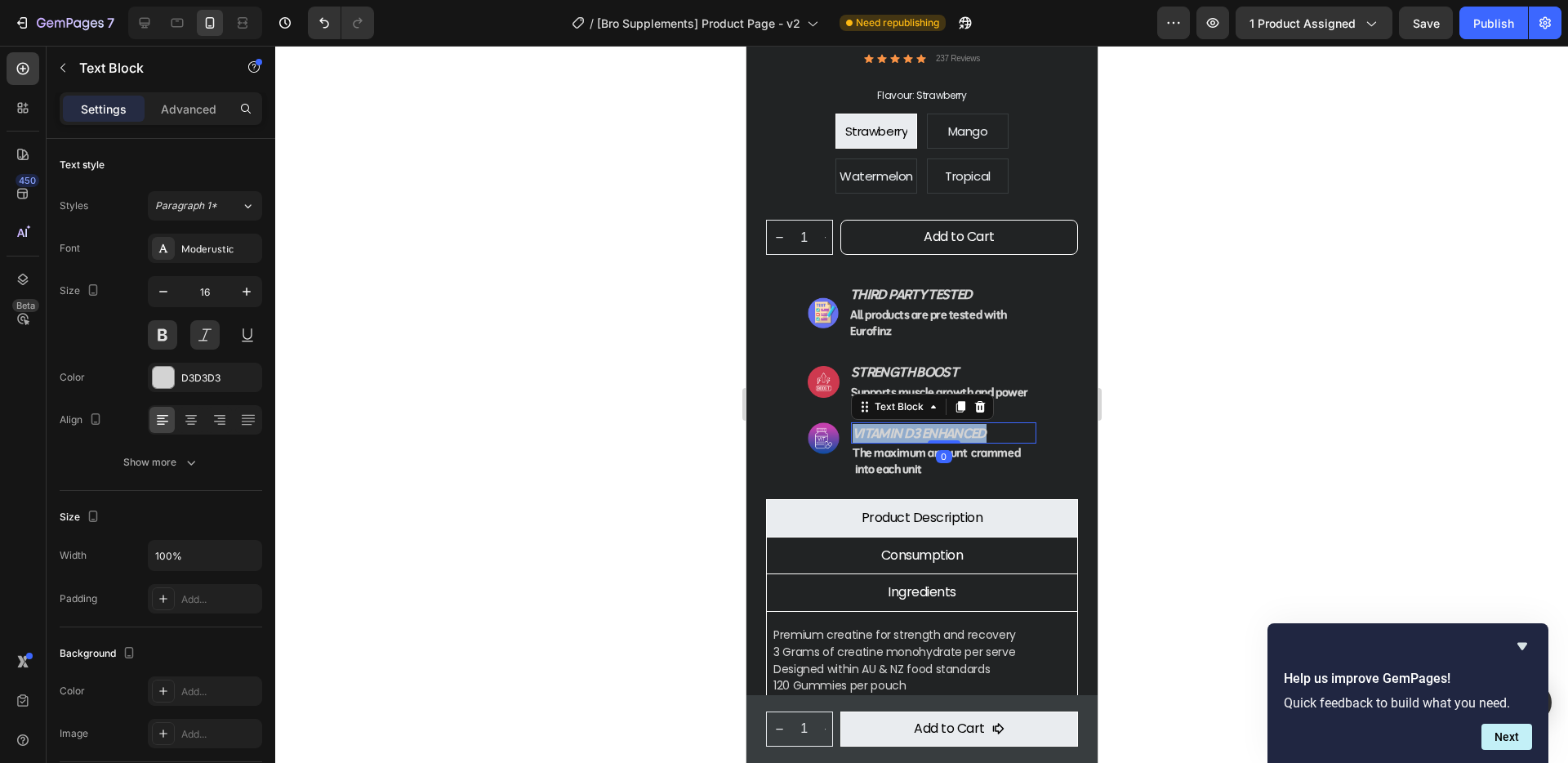
click at [954, 424] on p "Vitamin d3 enhanced" at bounding box center [942, 433] width 182 height 19
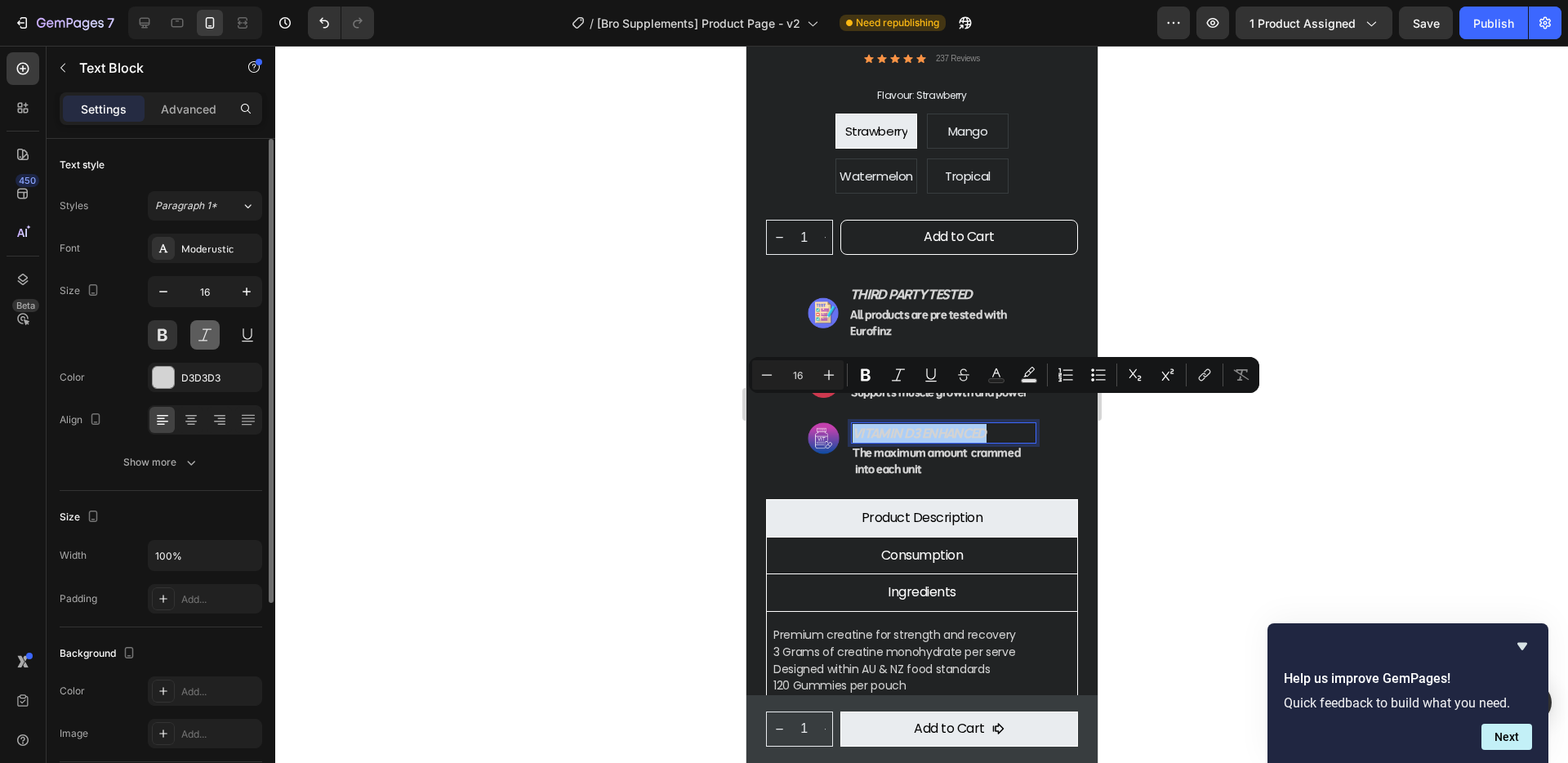
click at [205, 331] on button at bounding box center [205, 335] width 30 height 30
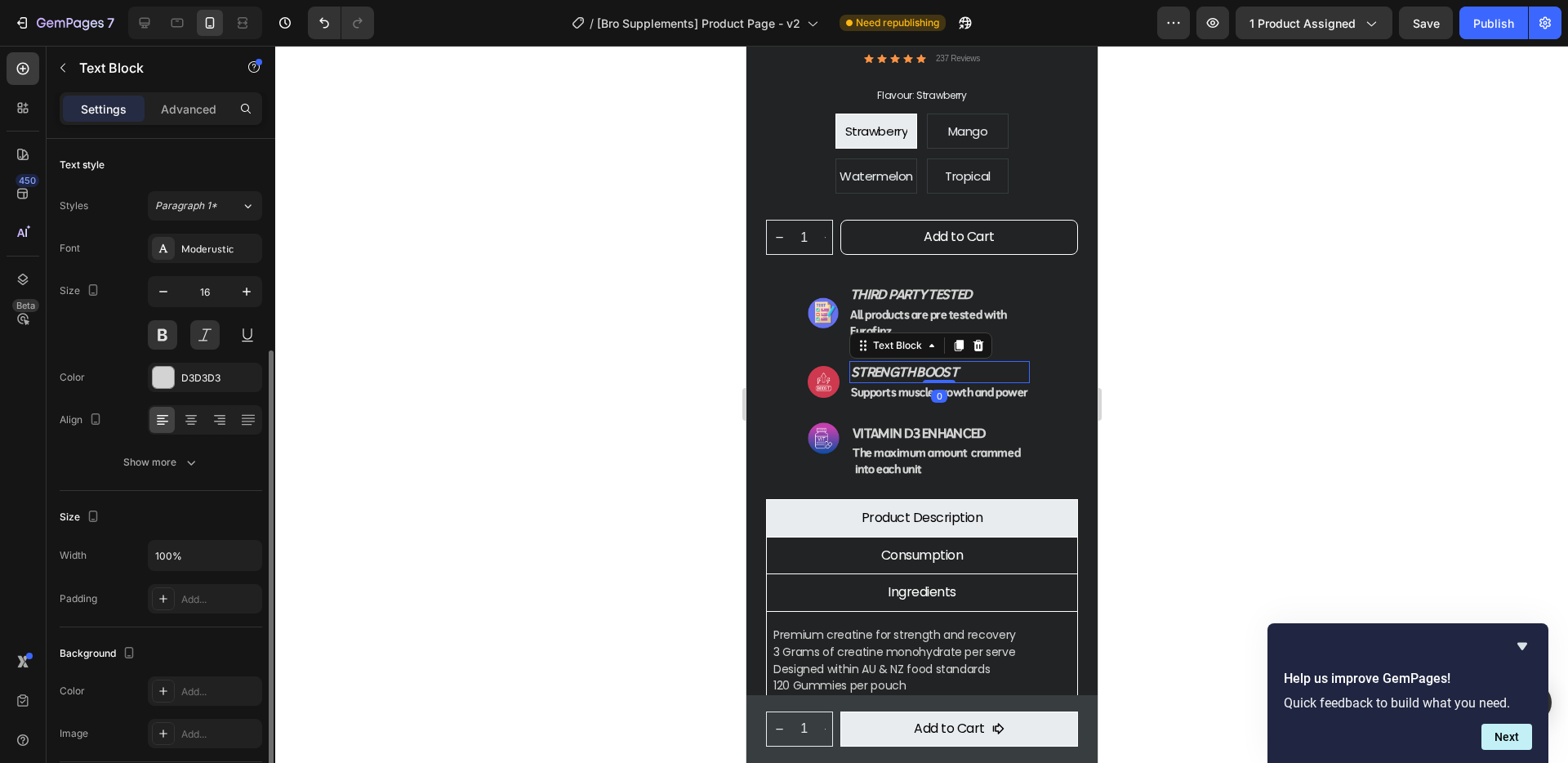
click at [896, 363] on p "Strength Boost" at bounding box center [939, 372] width 177 height 19
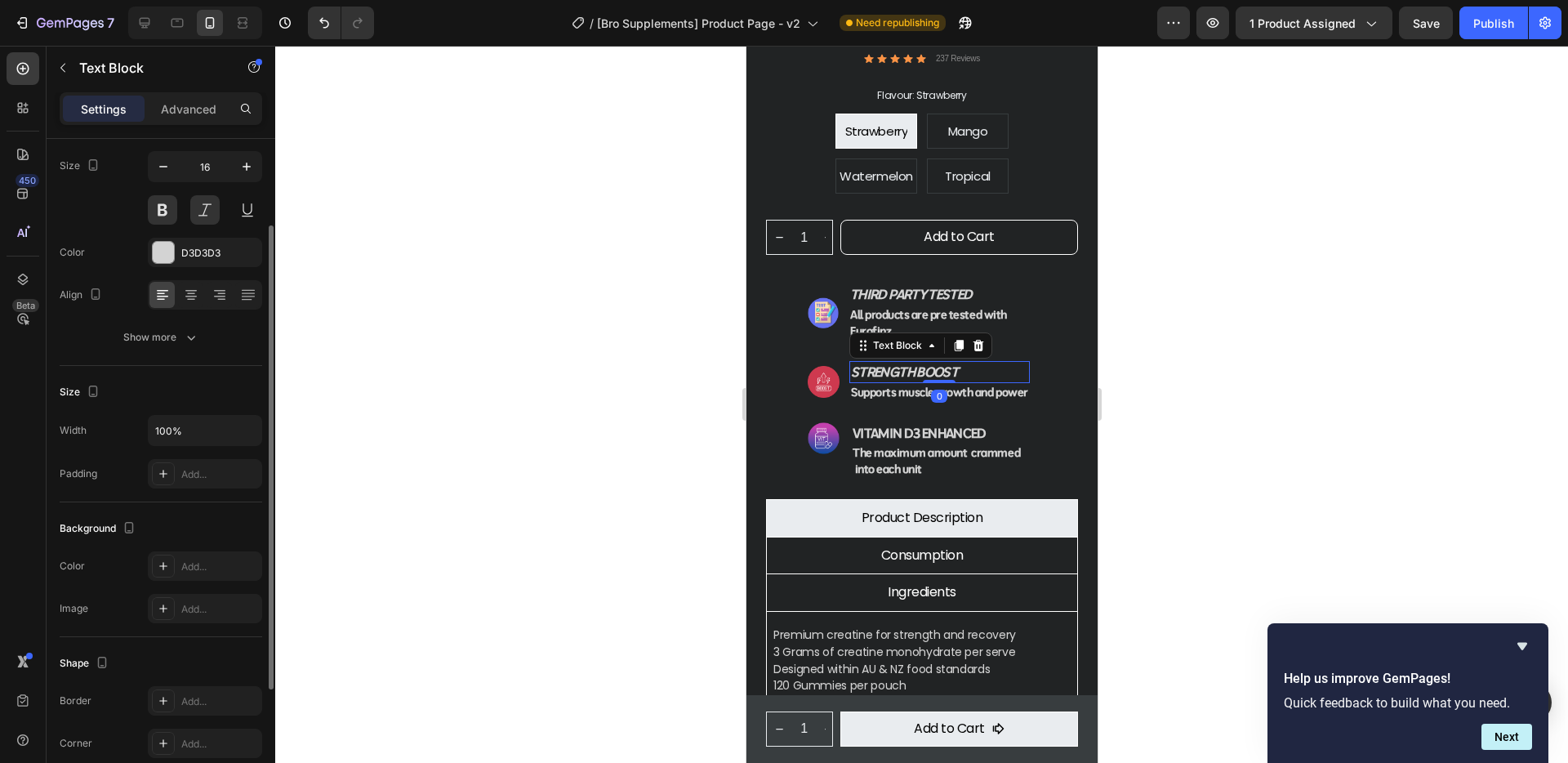
click at [896, 363] on p "Strength Boost" at bounding box center [939, 372] width 177 height 19
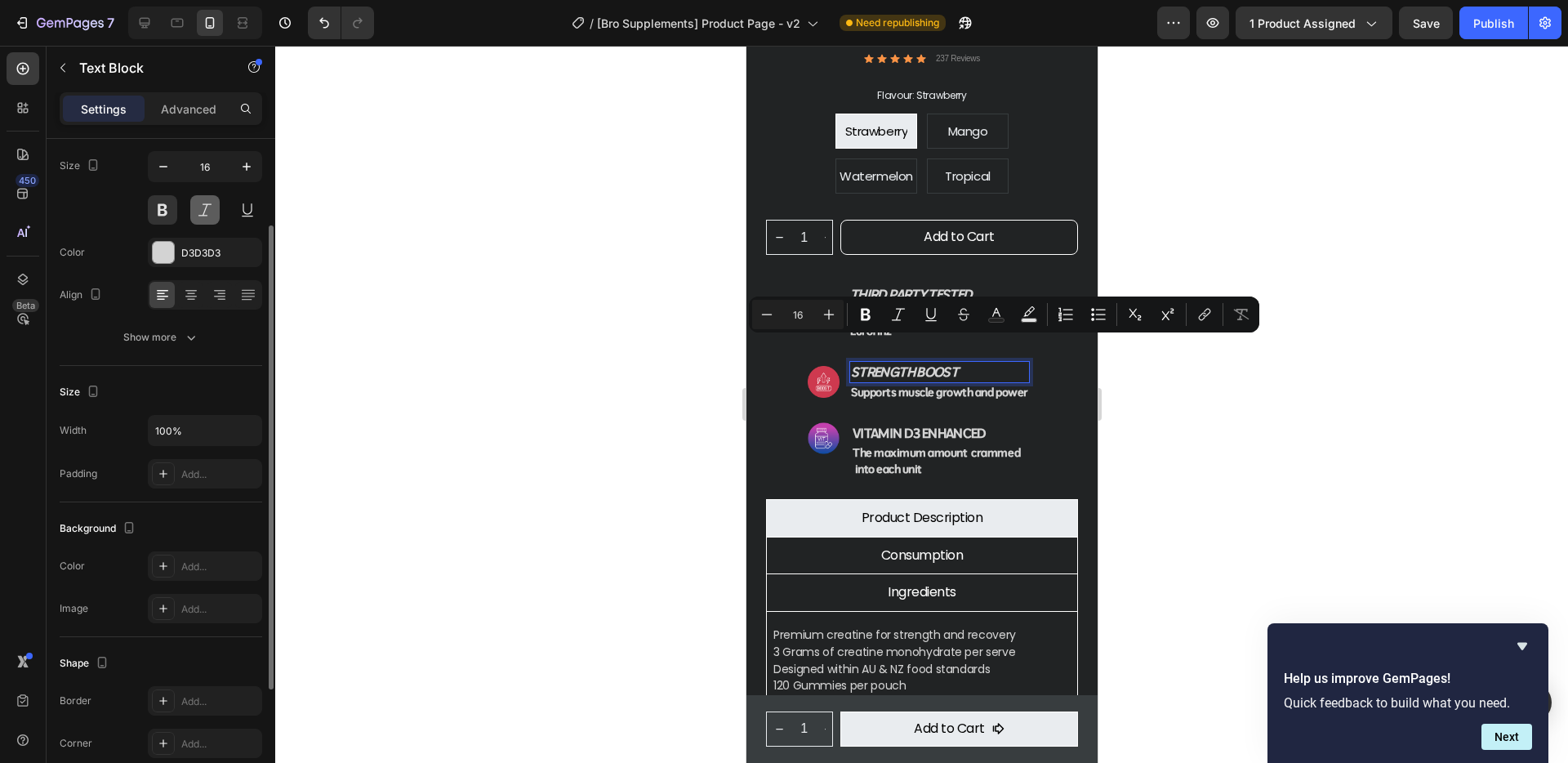
click at [201, 211] on button at bounding box center [205, 210] width 30 height 30
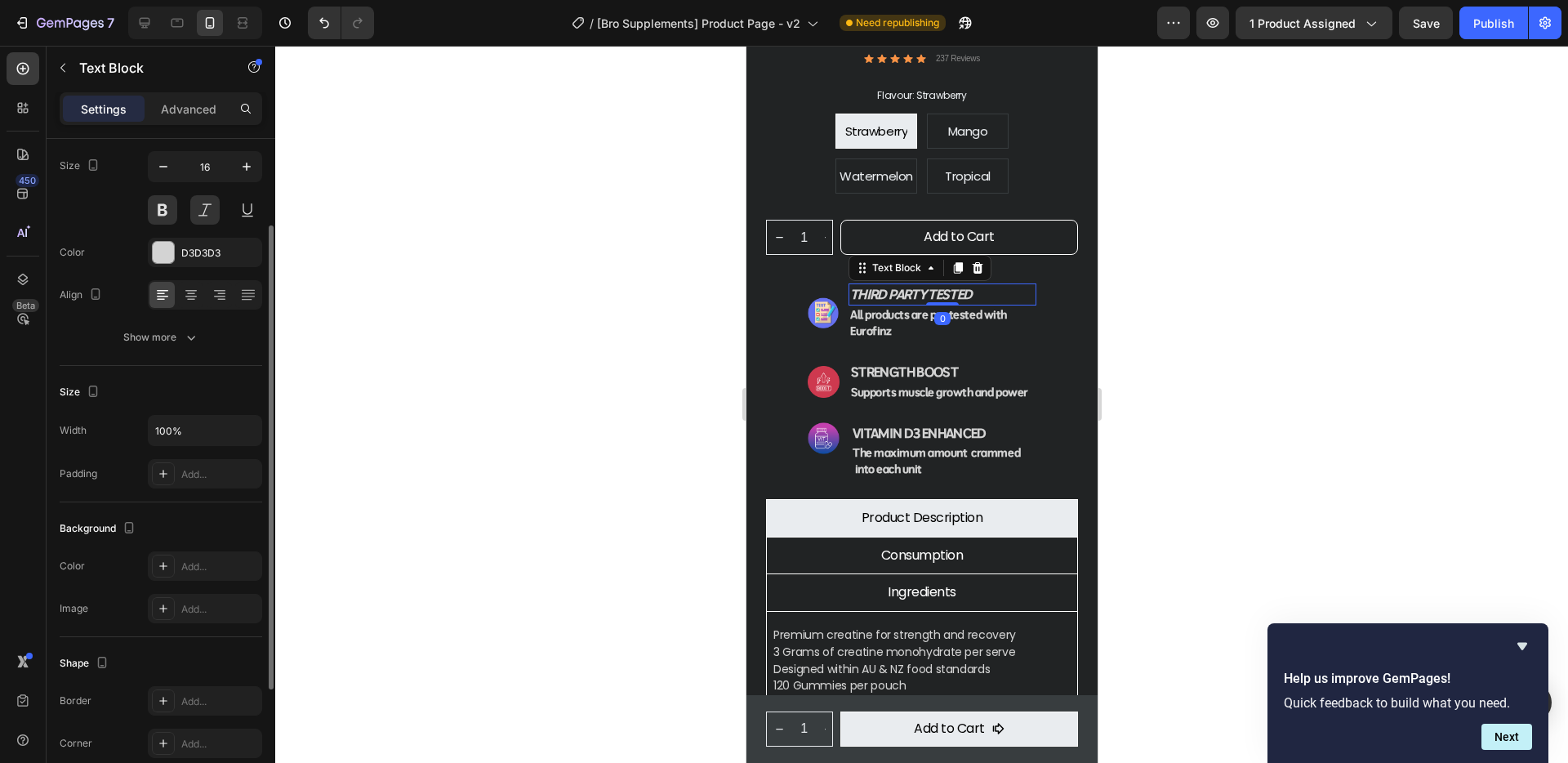
click at [903, 286] on strong "third party tested" at bounding box center [910, 293] width 121 height 16
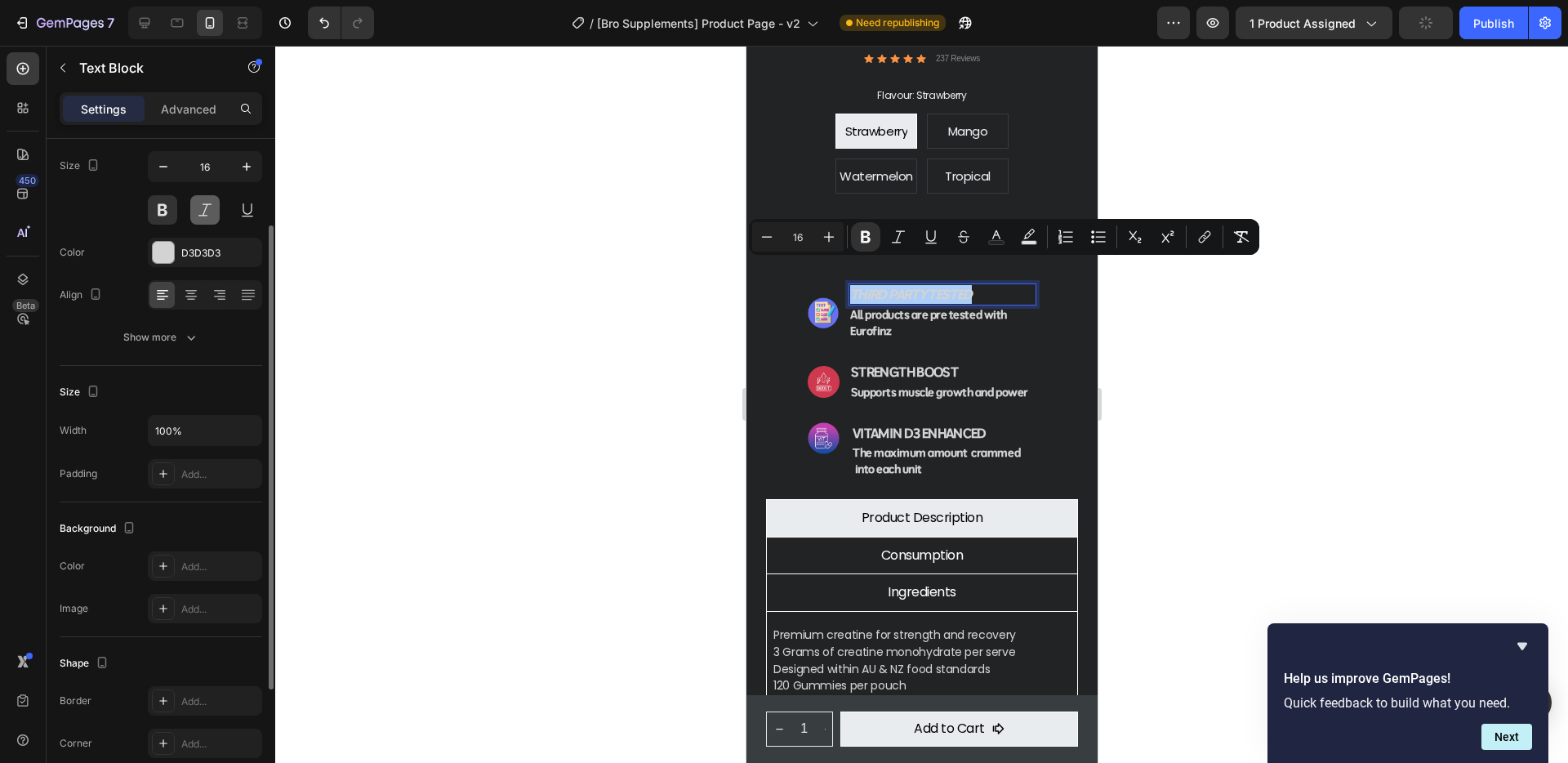
click at [200, 207] on button at bounding box center [205, 210] width 30 height 30
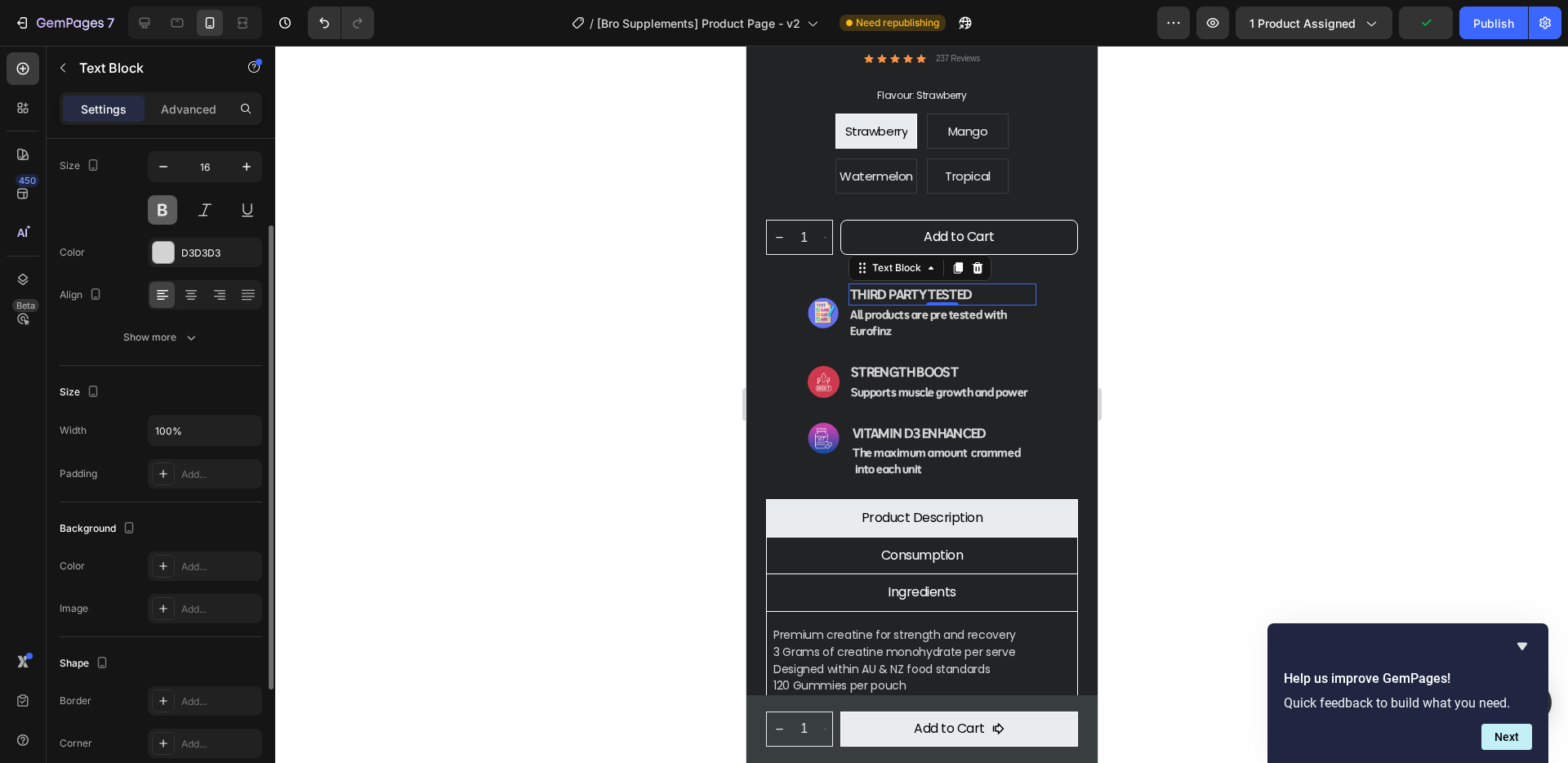
click at [167, 215] on button at bounding box center [162, 210] width 30 height 30
click at [165, 206] on button at bounding box center [162, 210] width 30 height 30
click at [161, 252] on div at bounding box center [163, 253] width 21 height 21
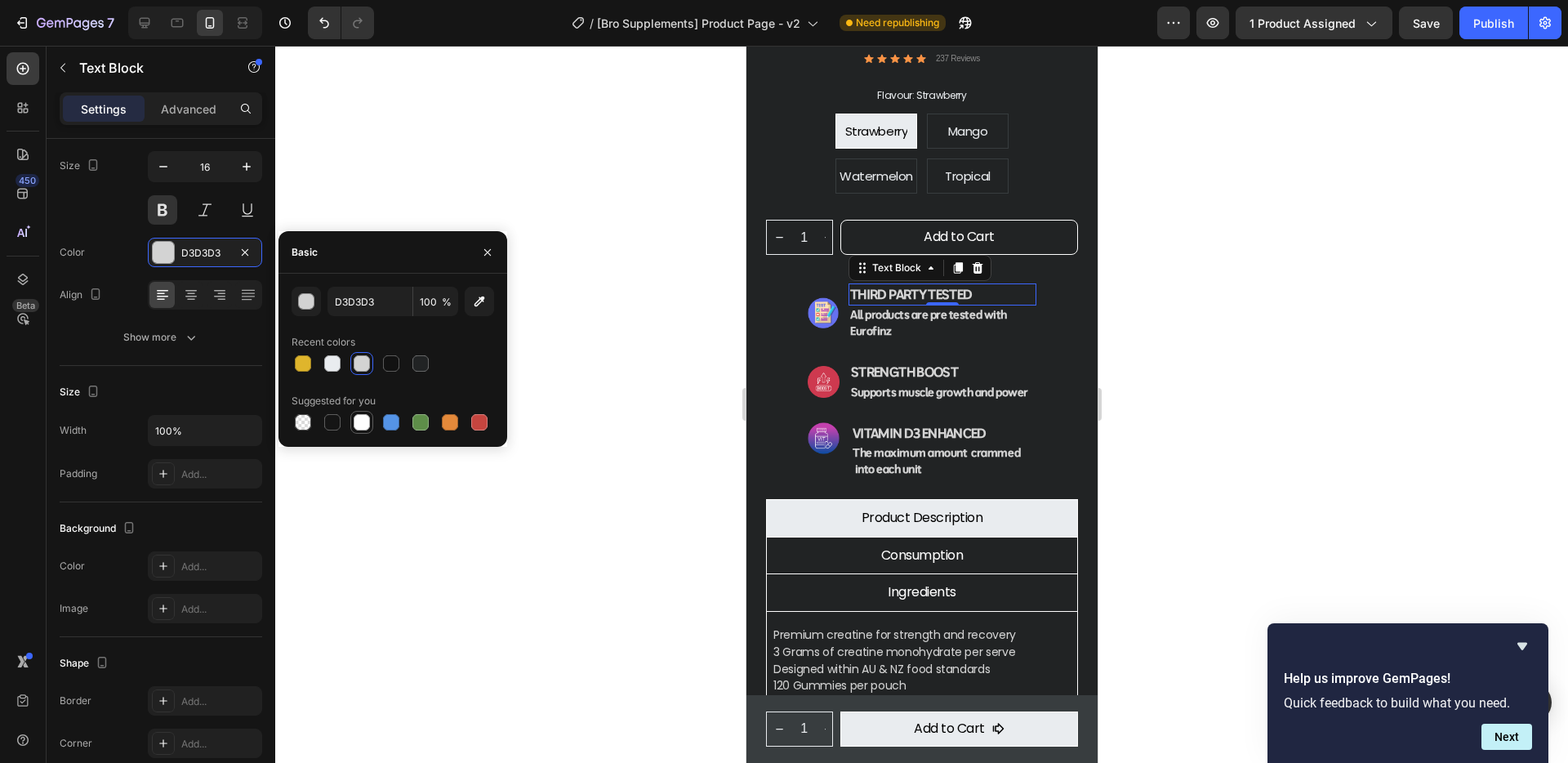
click at [359, 423] on div at bounding box center [361, 422] width 16 height 16
type input "FFFFFF"
click at [248, 214] on button at bounding box center [247, 210] width 30 height 30
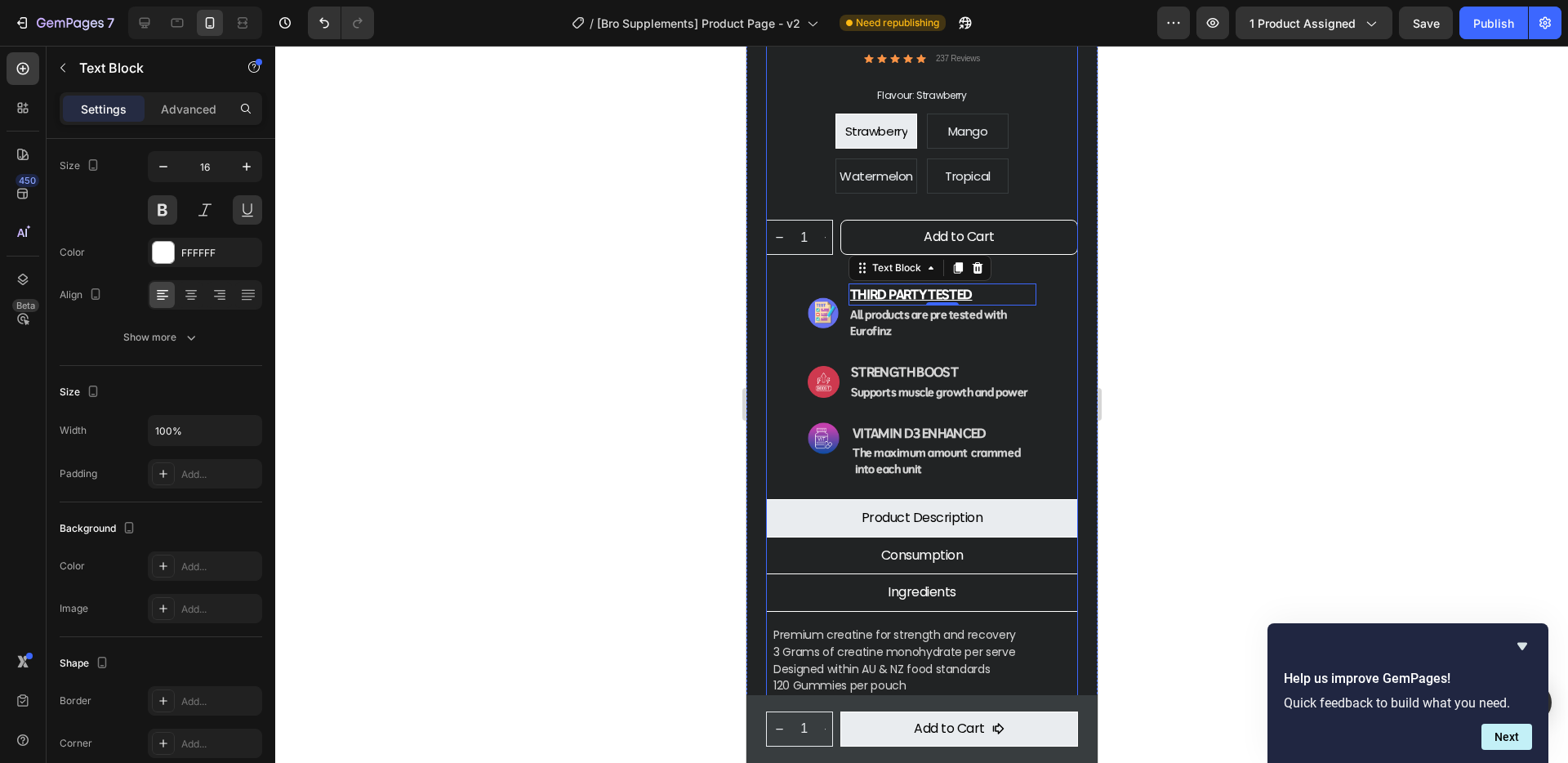
click at [790, 387] on div "Creatine Monohydrate Gummies Product Title $59.90 Product Price Product Price R…" at bounding box center [921, 358] width 312 height 852
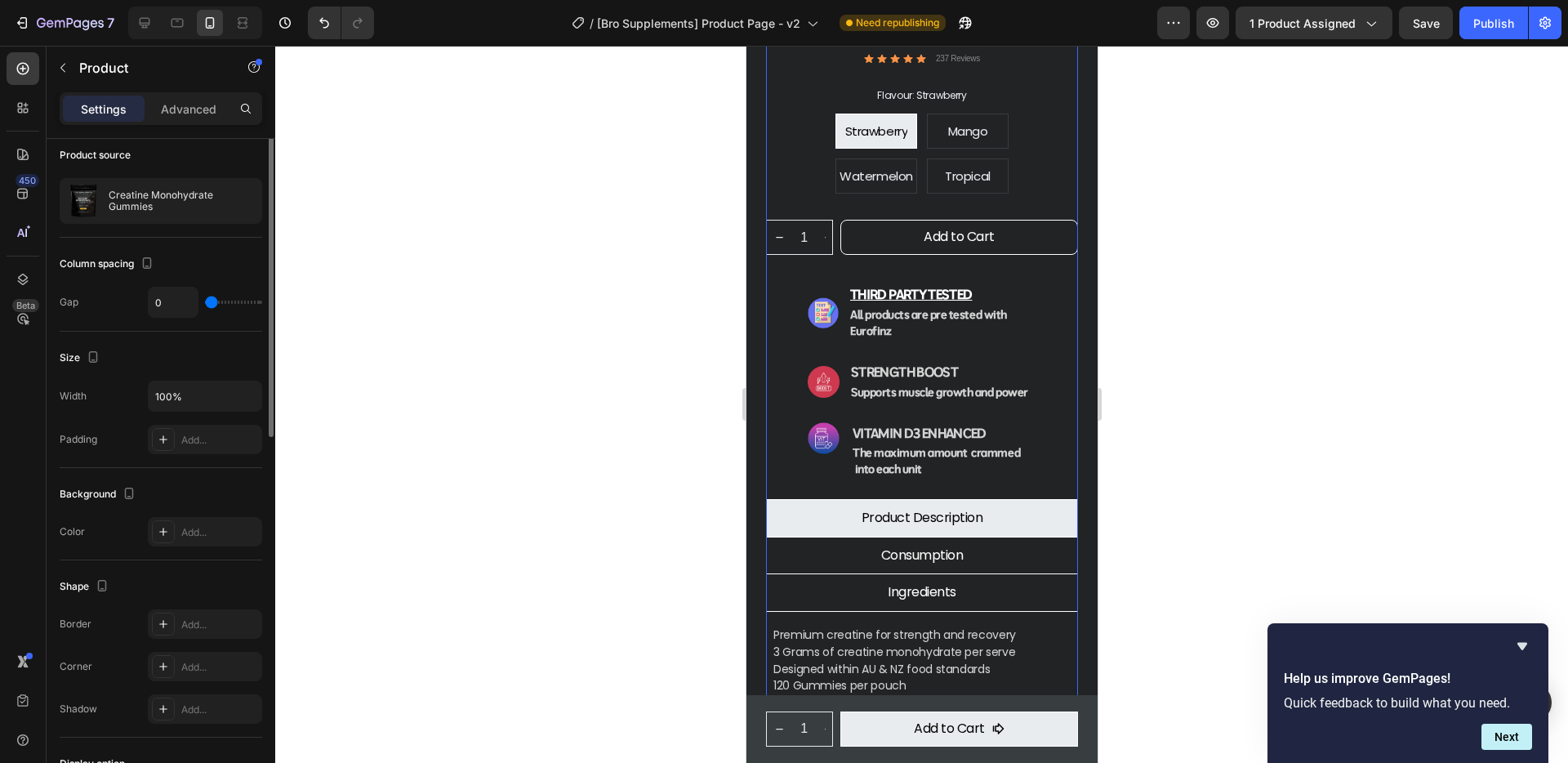
scroll to position [0, 0]
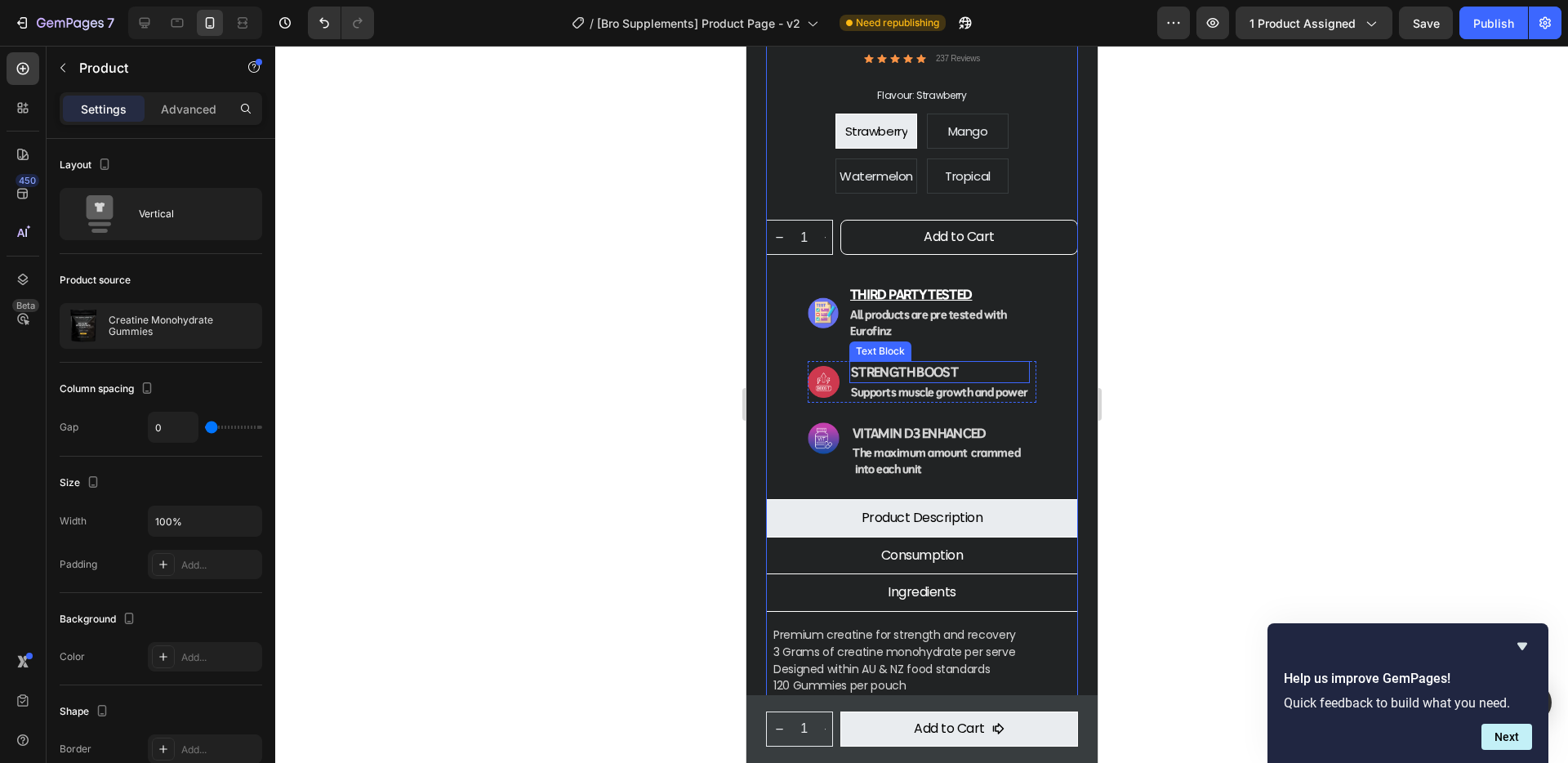
click at [921, 363] on p "Strength Boost" at bounding box center [939, 372] width 177 height 19
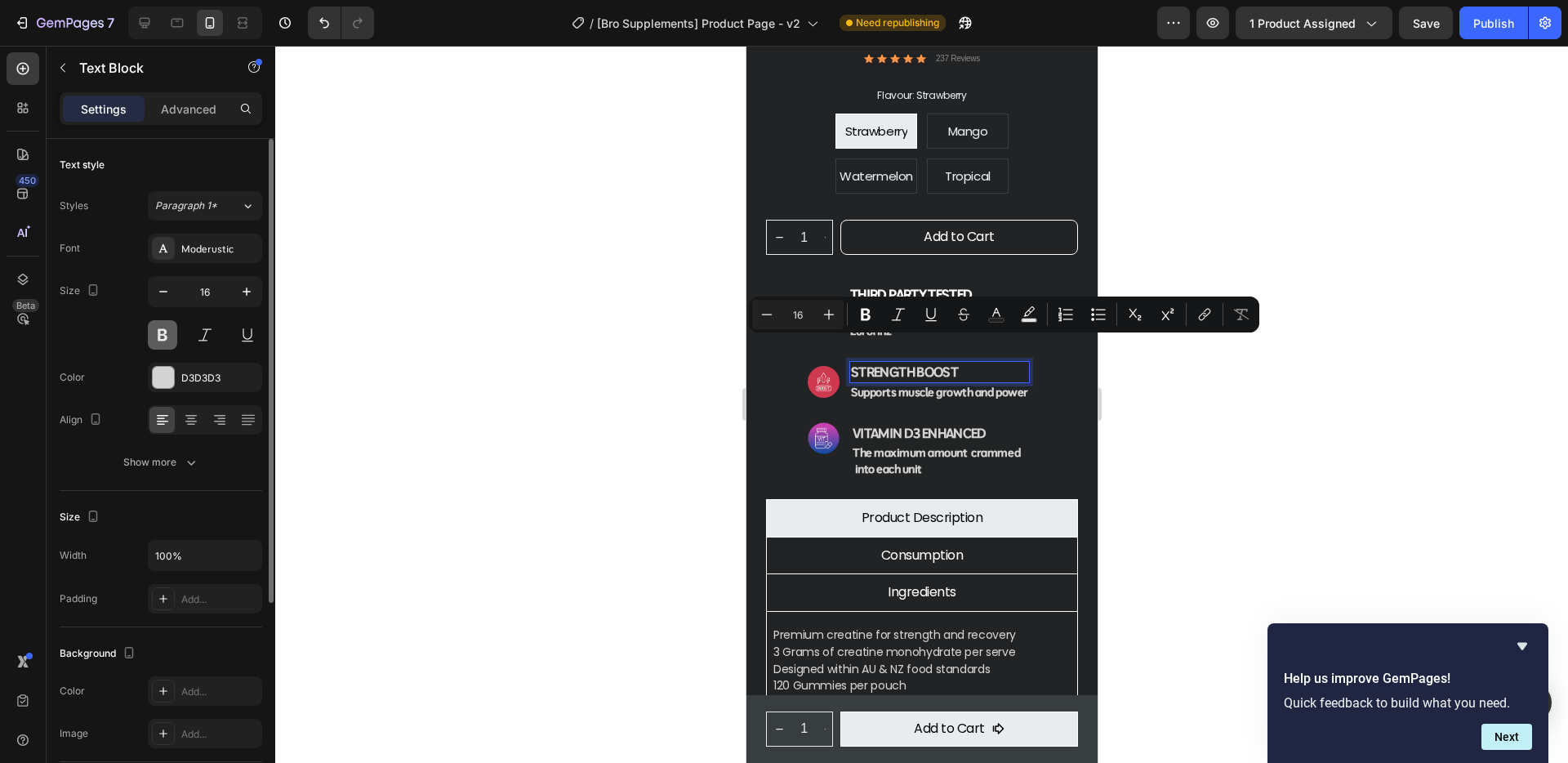
click at [159, 336] on button at bounding box center [162, 335] width 30 height 30
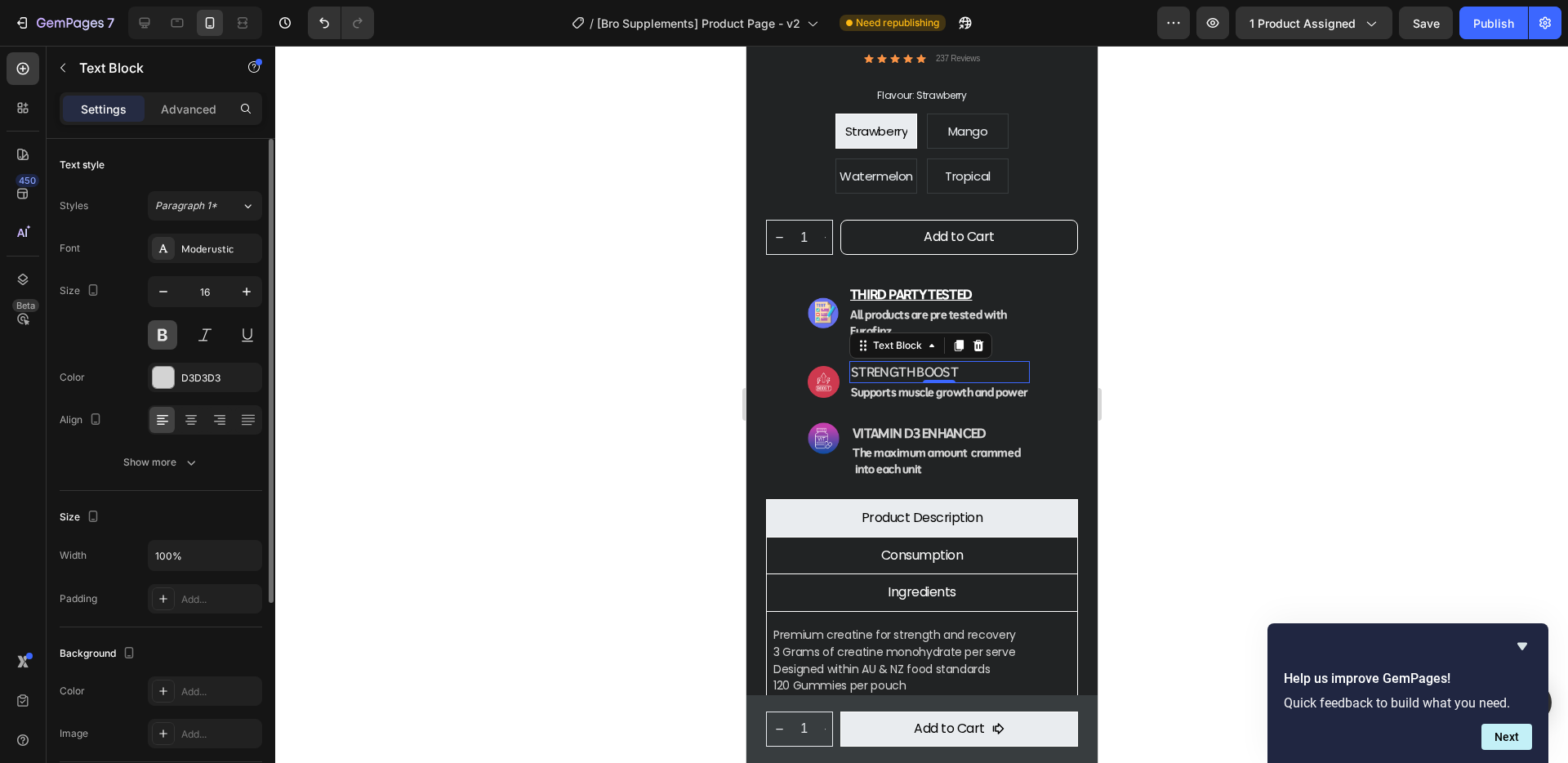
click at [155, 339] on button at bounding box center [162, 335] width 30 height 30
click at [255, 339] on button at bounding box center [247, 335] width 30 height 30
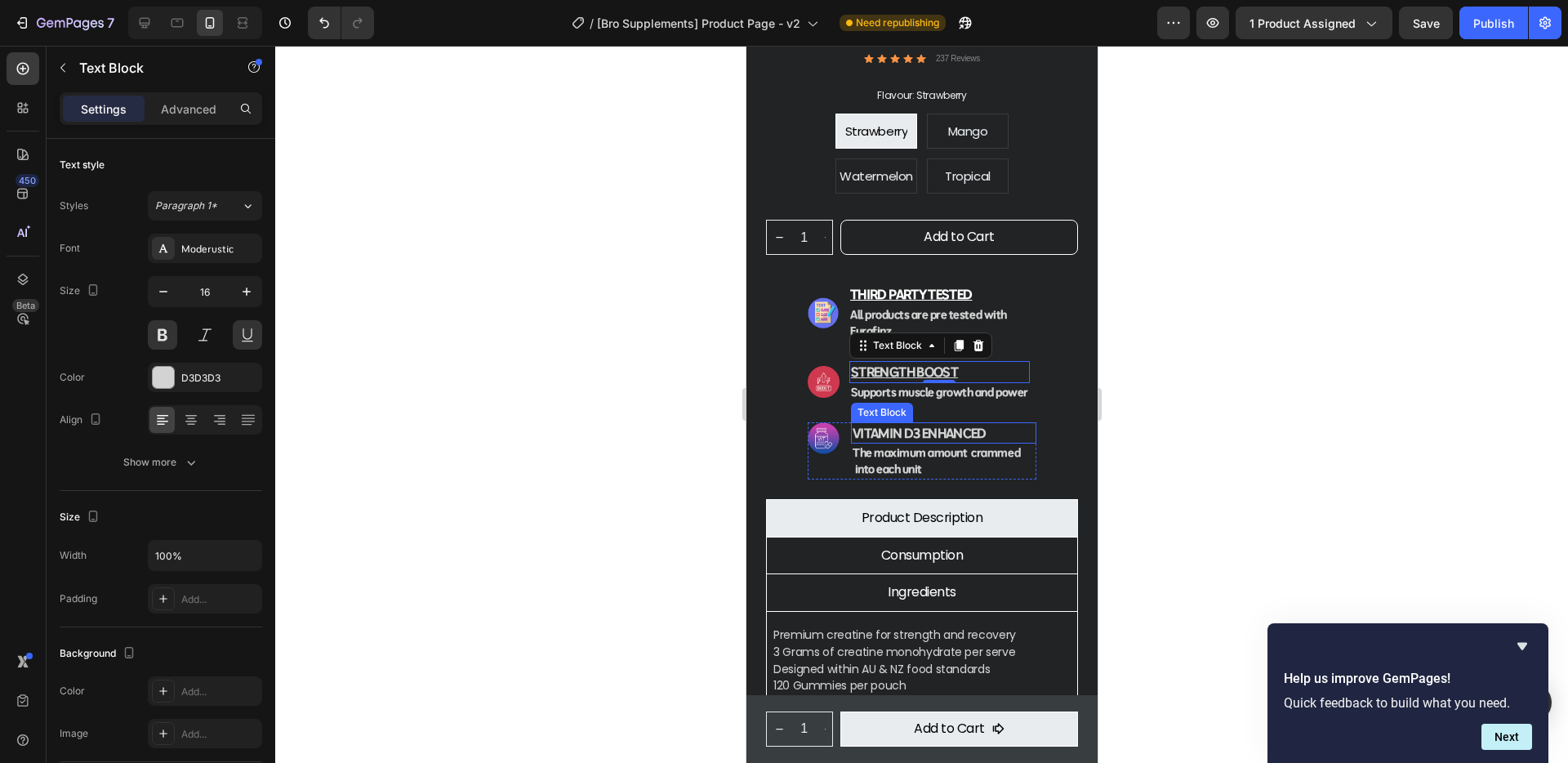
click at [931, 424] on p "Vitamin d3 enhanced" at bounding box center [942, 433] width 182 height 19
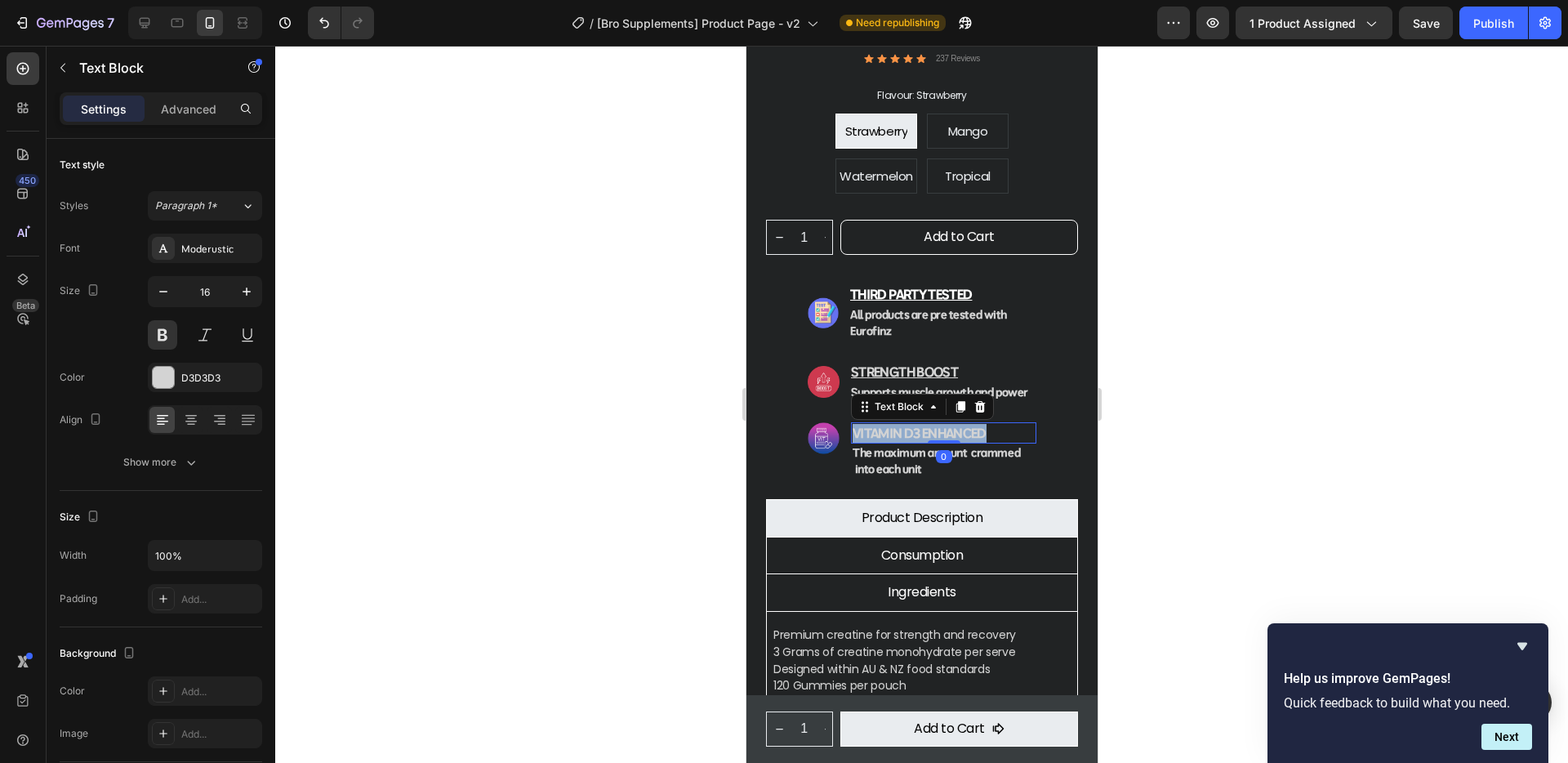
click at [931, 424] on p "Vitamin d3 enhanced" at bounding box center [942, 433] width 182 height 19
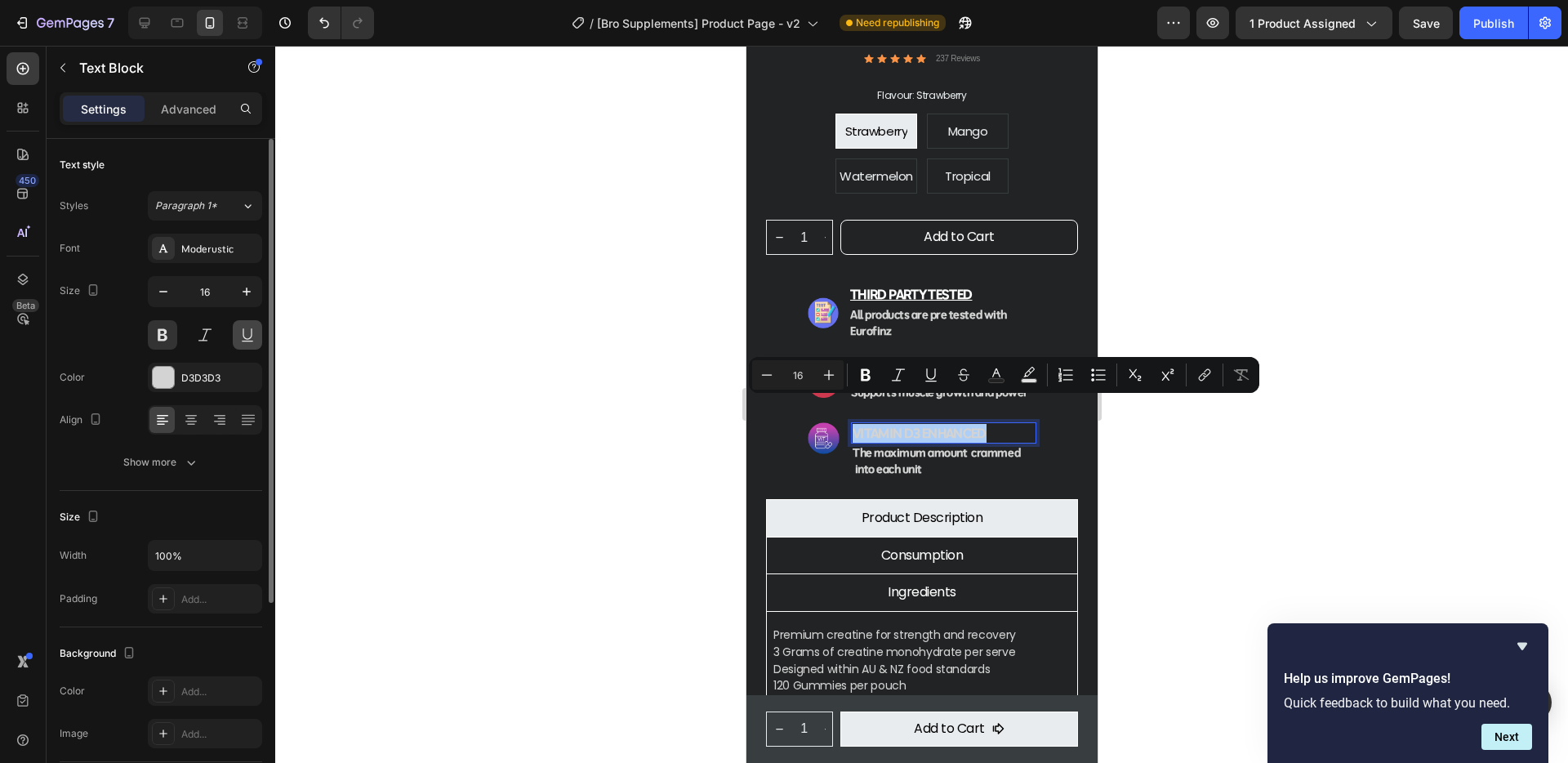
click at [253, 339] on button at bounding box center [247, 335] width 30 height 30
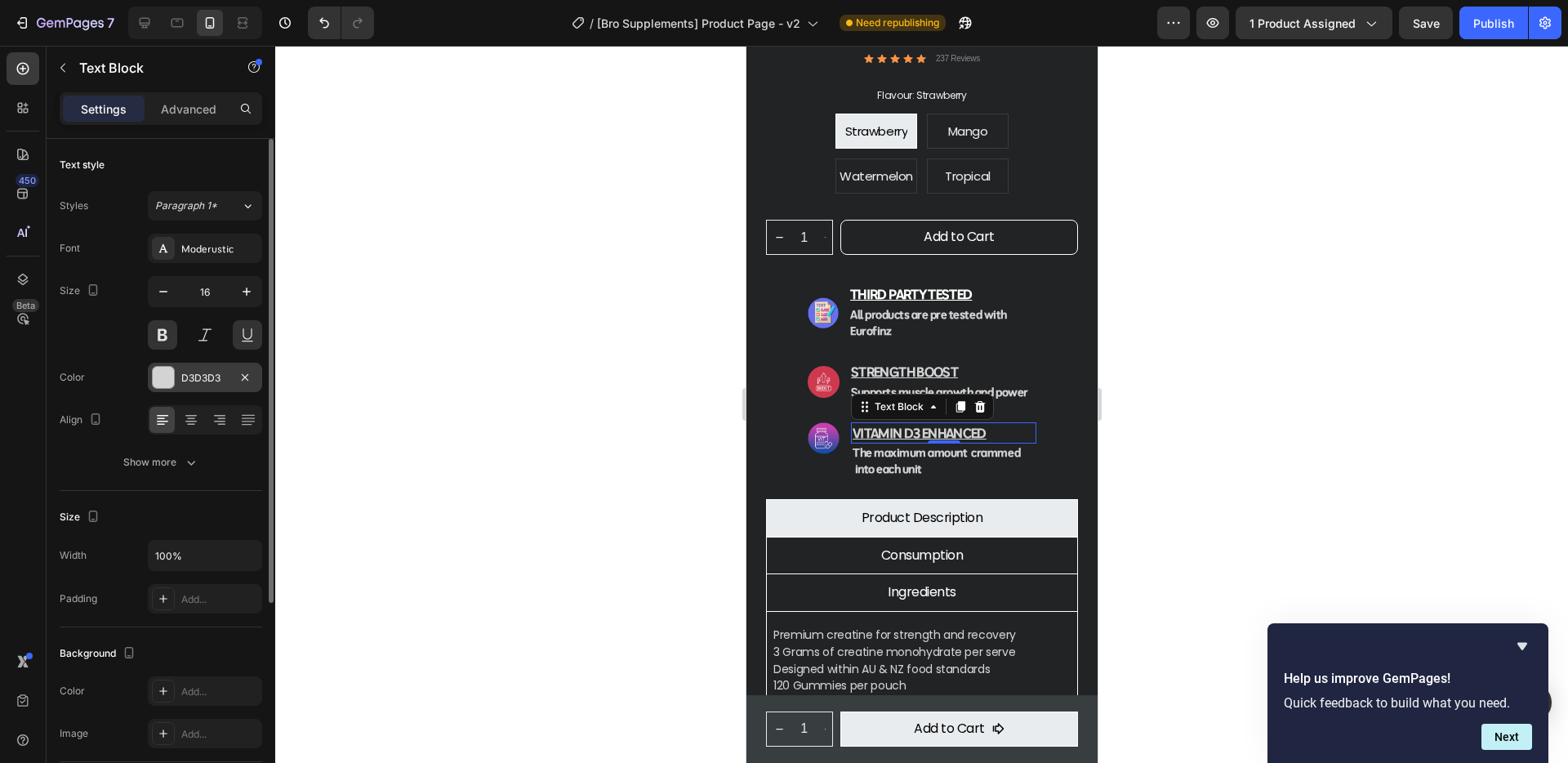
click at [149, 379] on div "D3D3D3" at bounding box center [205, 378] width 115 height 30
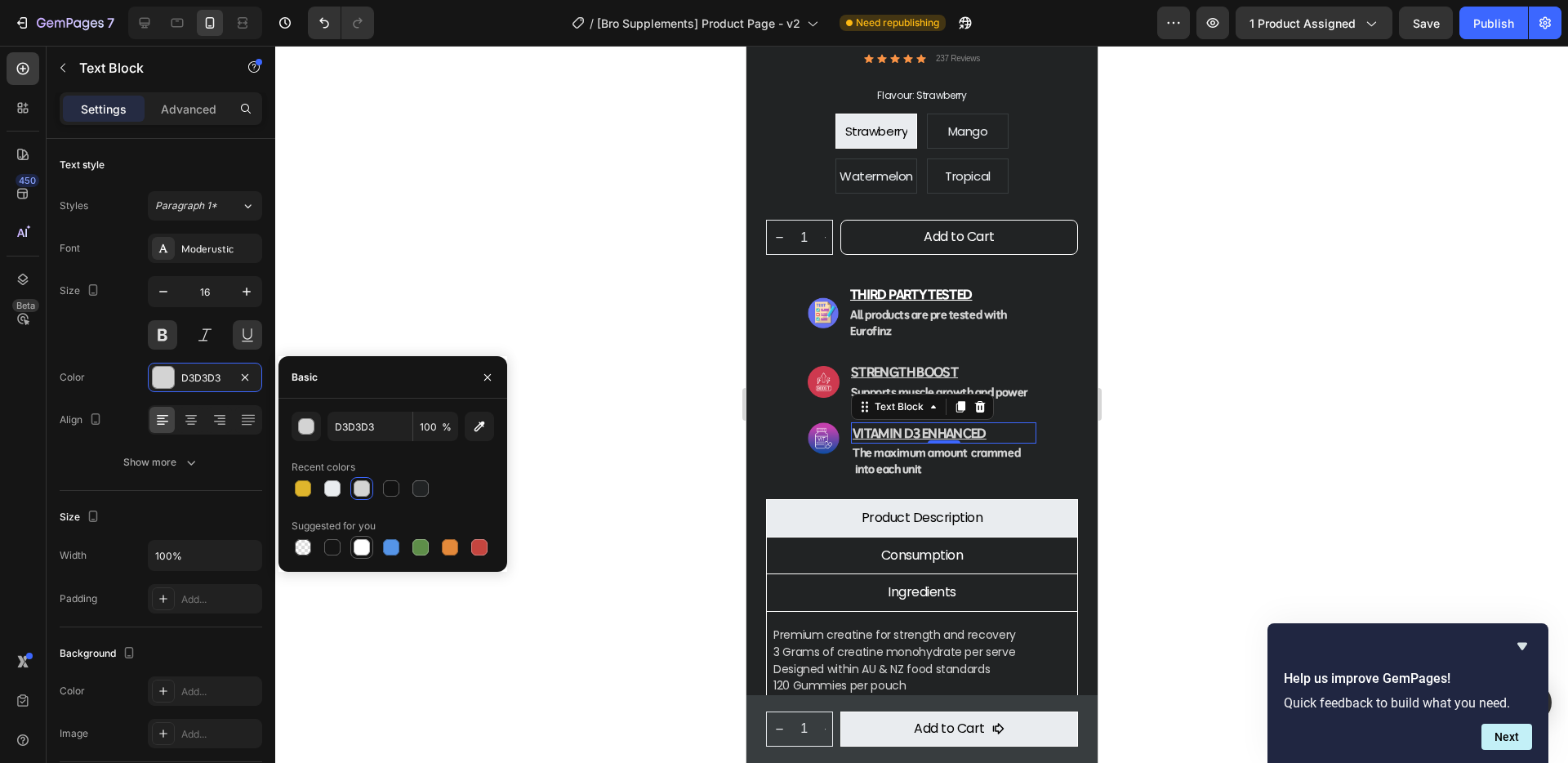
click at [365, 549] on div at bounding box center [361, 547] width 16 height 16
type input "FFFFFF"
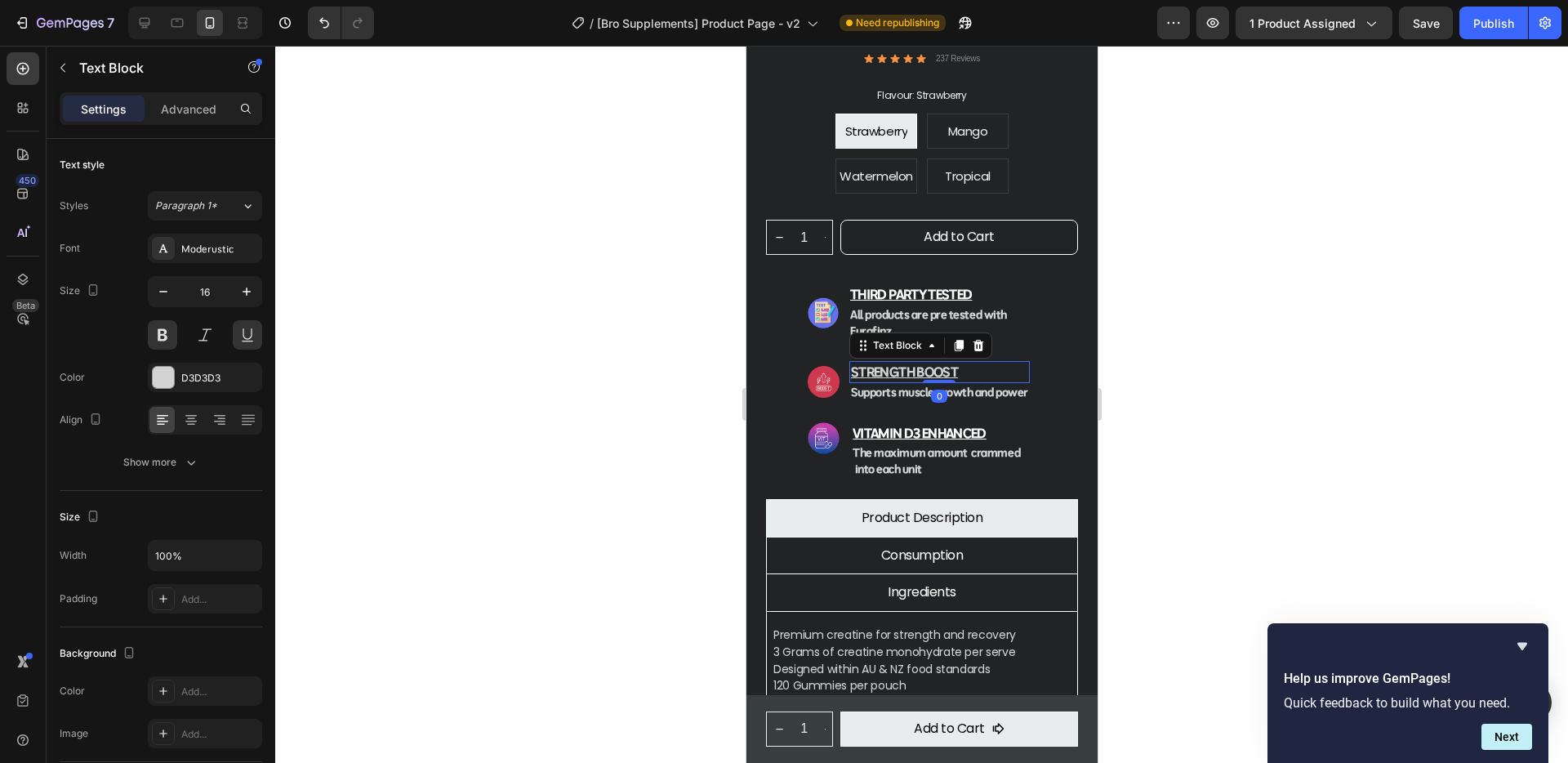
click at [889, 363] on p "Strength Boost" at bounding box center [939, 372] width 177 height 19
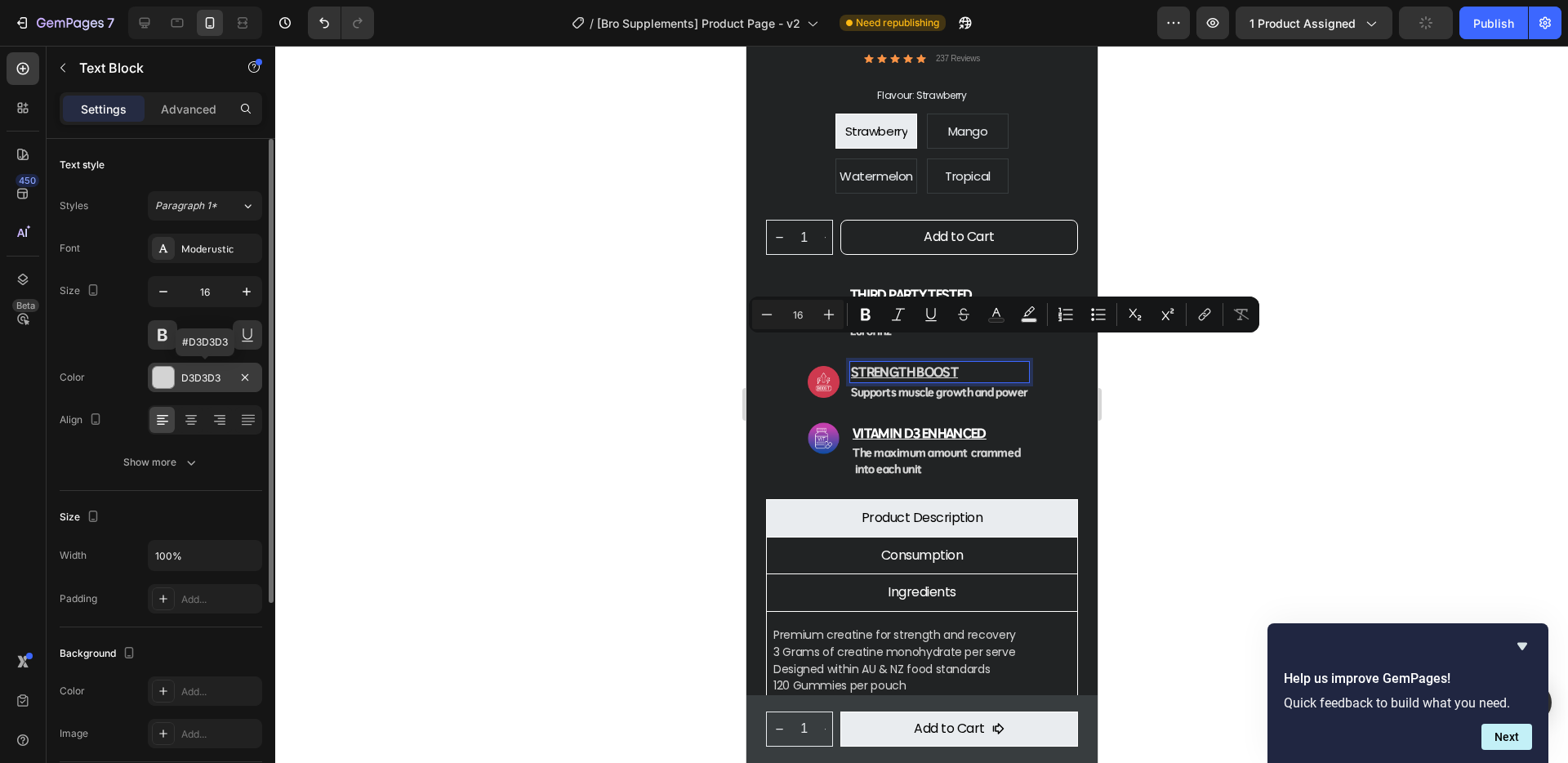
click at [193, 371] on div "D3D3D3" at bounding box center [205, 378] width 48 height 15
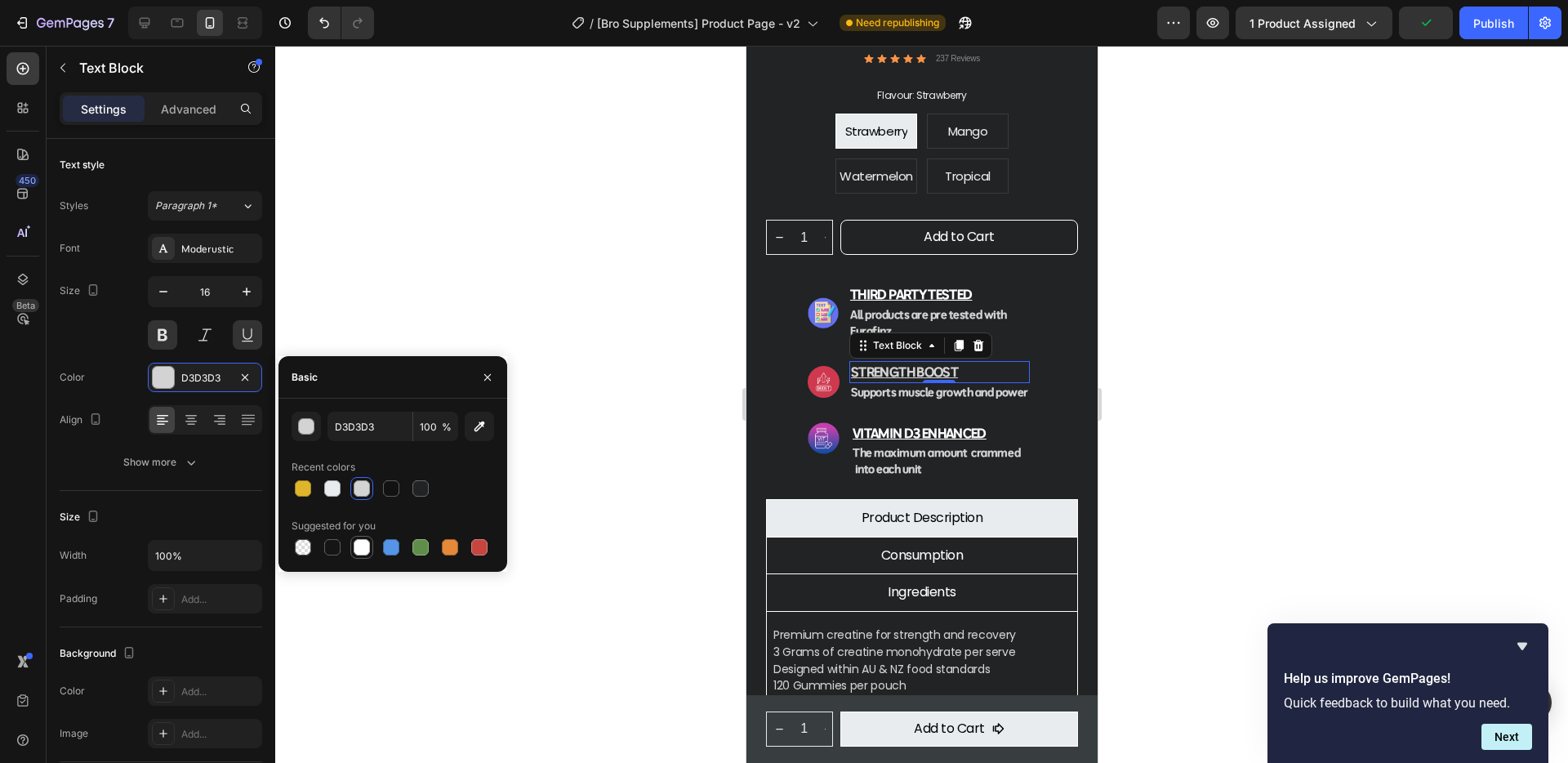
click at [367, 549] on div at bounding box center [361, 547] width 16 height 16
type input "FFFFFF"
click at [877, 286] on strong "third party tested" at bounding box center [910, 293] width 121 height 16
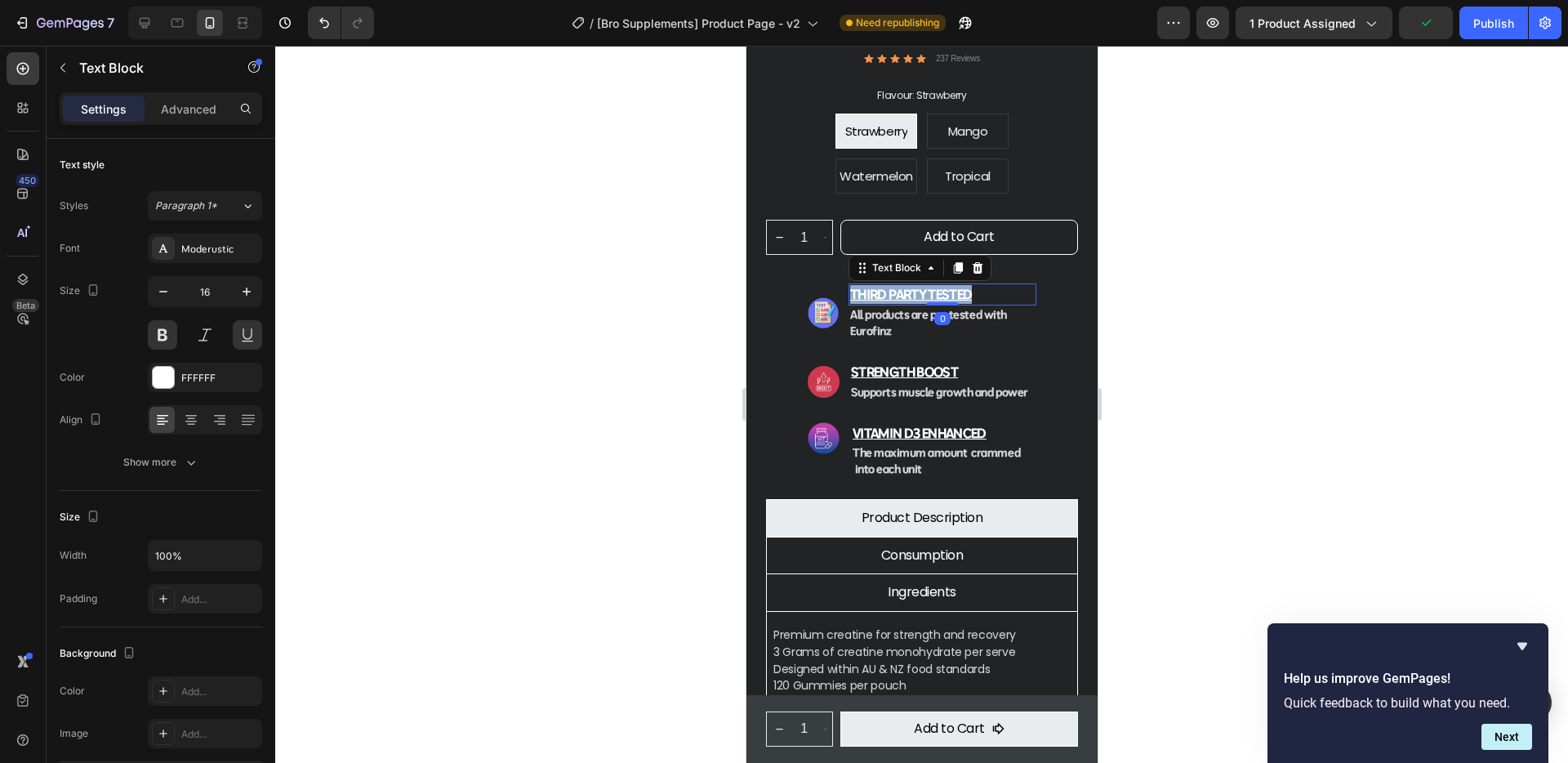
click at [877, 286] on strong "third party tested" at bounding box center [910, 293] width 121 height 16
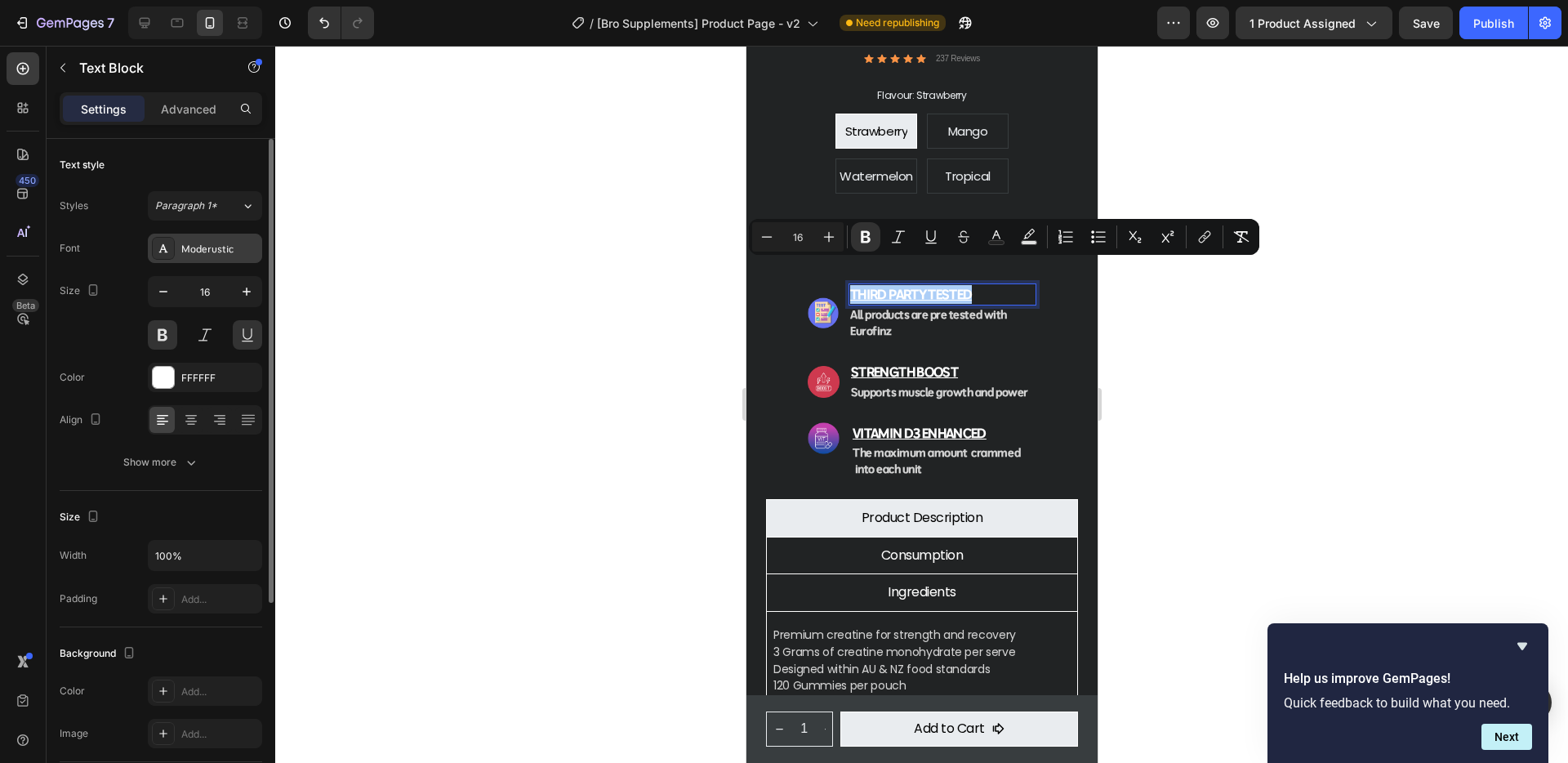
click at [220, 243] on div "Moderustic" at bounding box center [220, 249] width 76 height 15
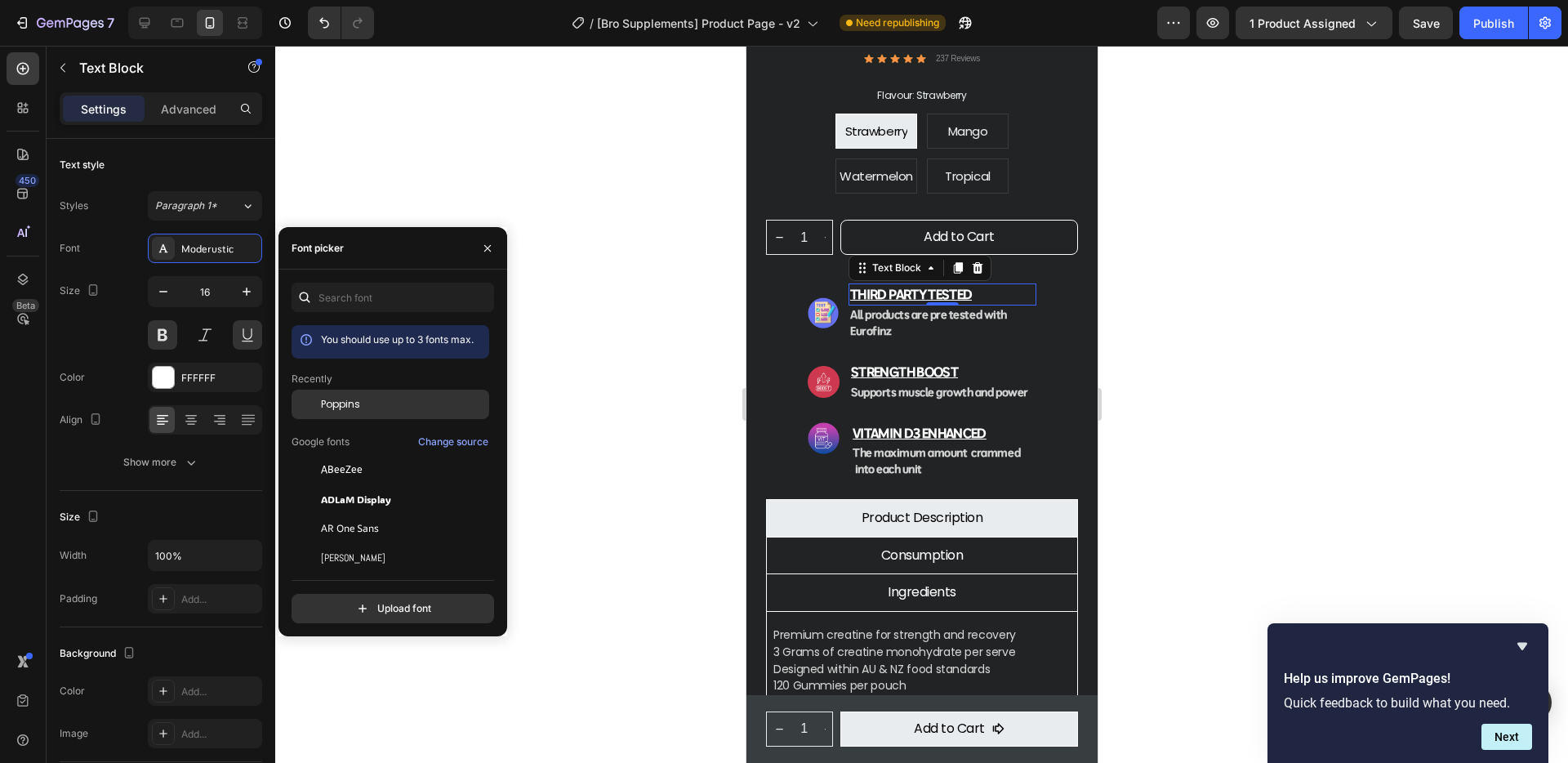
click at [341, 398] on span "Poppins" at bounding box center [340, 404] width 39 height 15
click at [928, 363] on p "Strength Boost" at bounding box center [939, 372] width 177 height 19
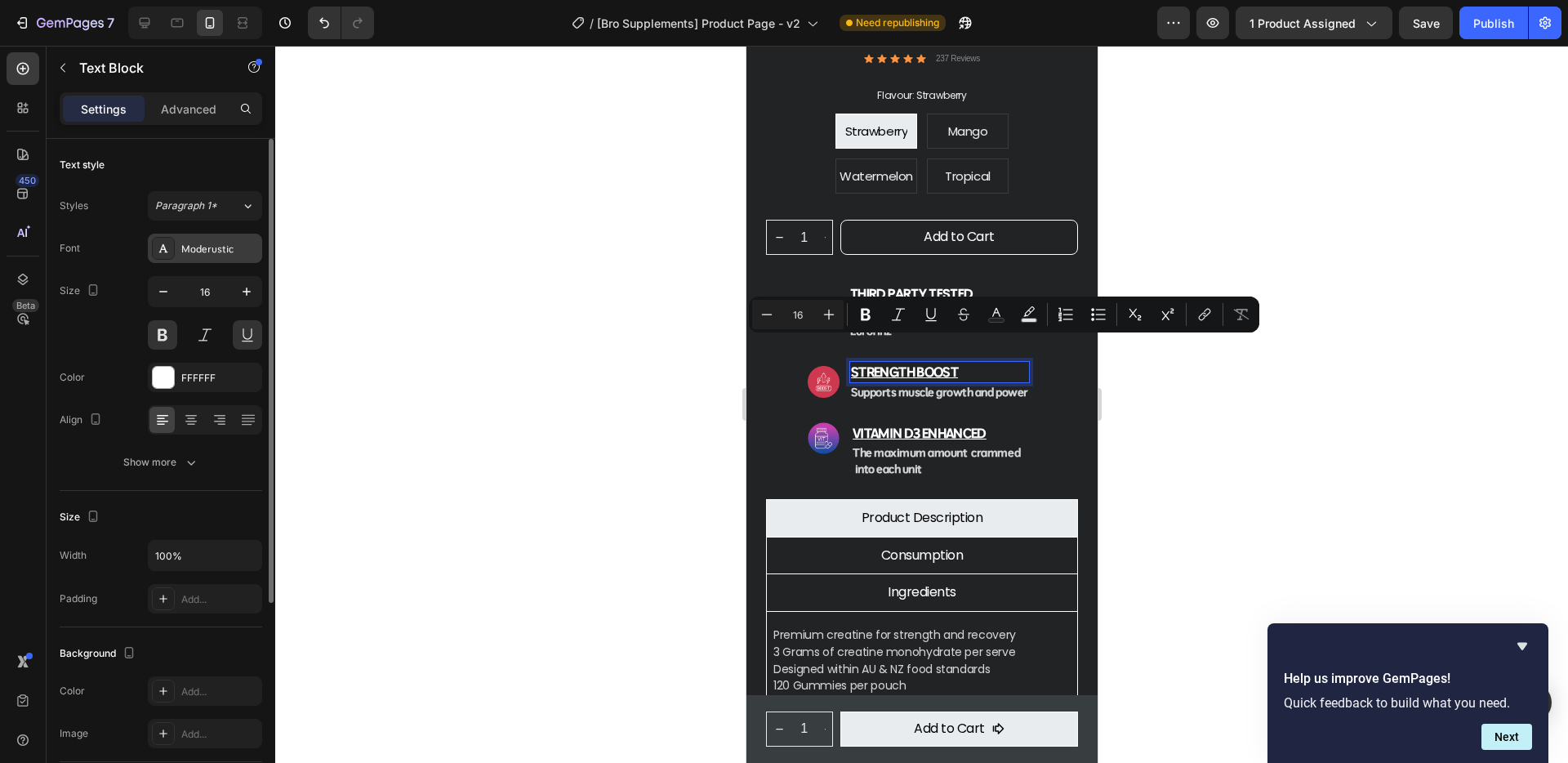
click at [193, 258] on div "Moderustic" at bounding box center [205, 248] width 115 height 30
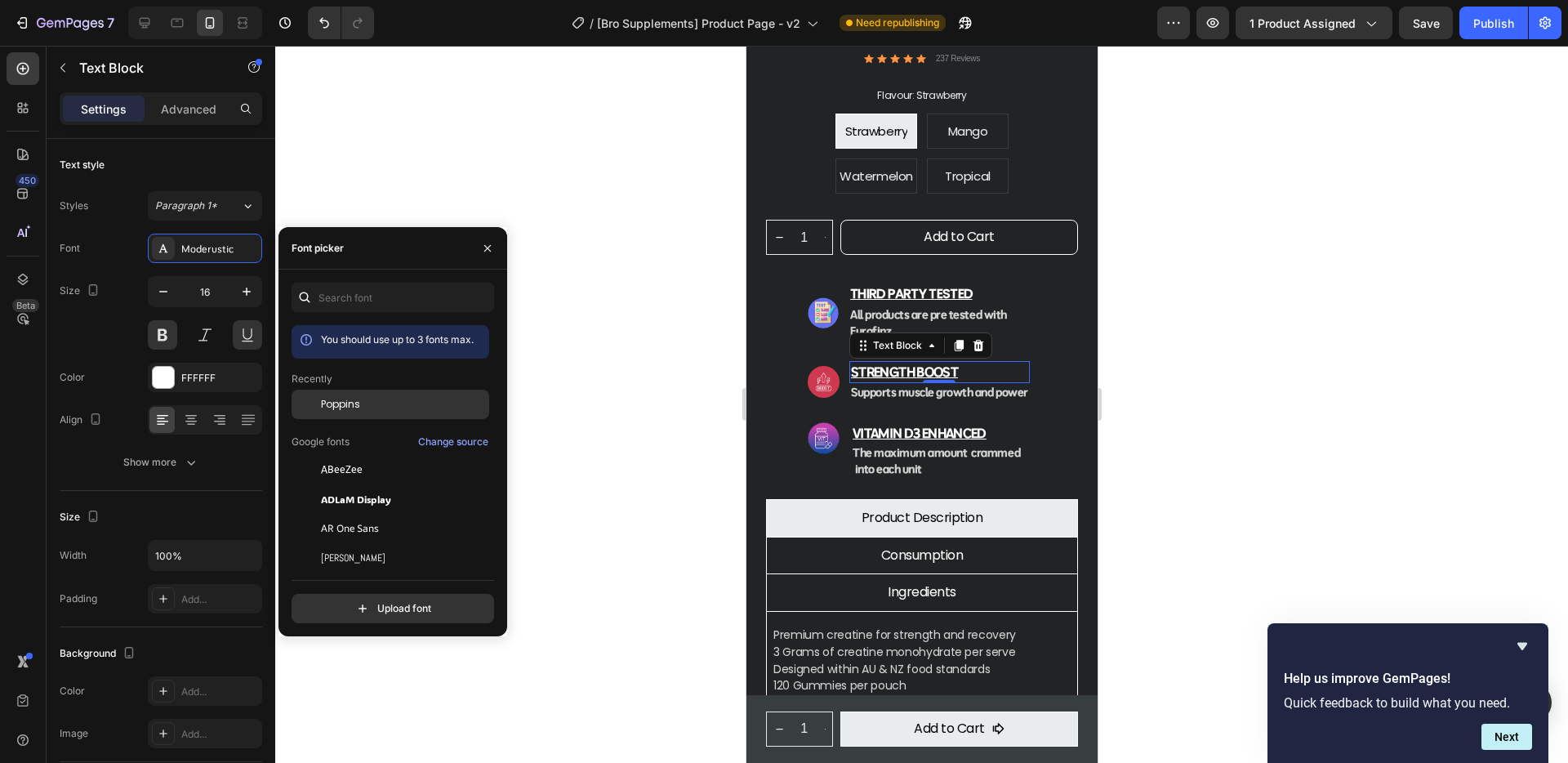
drag, startPoint x: 358, startPoint y: 408, endPoint x: 44, endPoint y: 330, distance: 323.5
click at [358, 408] on span "Poppins" at bounding box center [340, 404] width 39 height 15
click at [895, 424] on p "Vitamin d3 enhanced" at bounding box center [942, 433] width 182 height 19
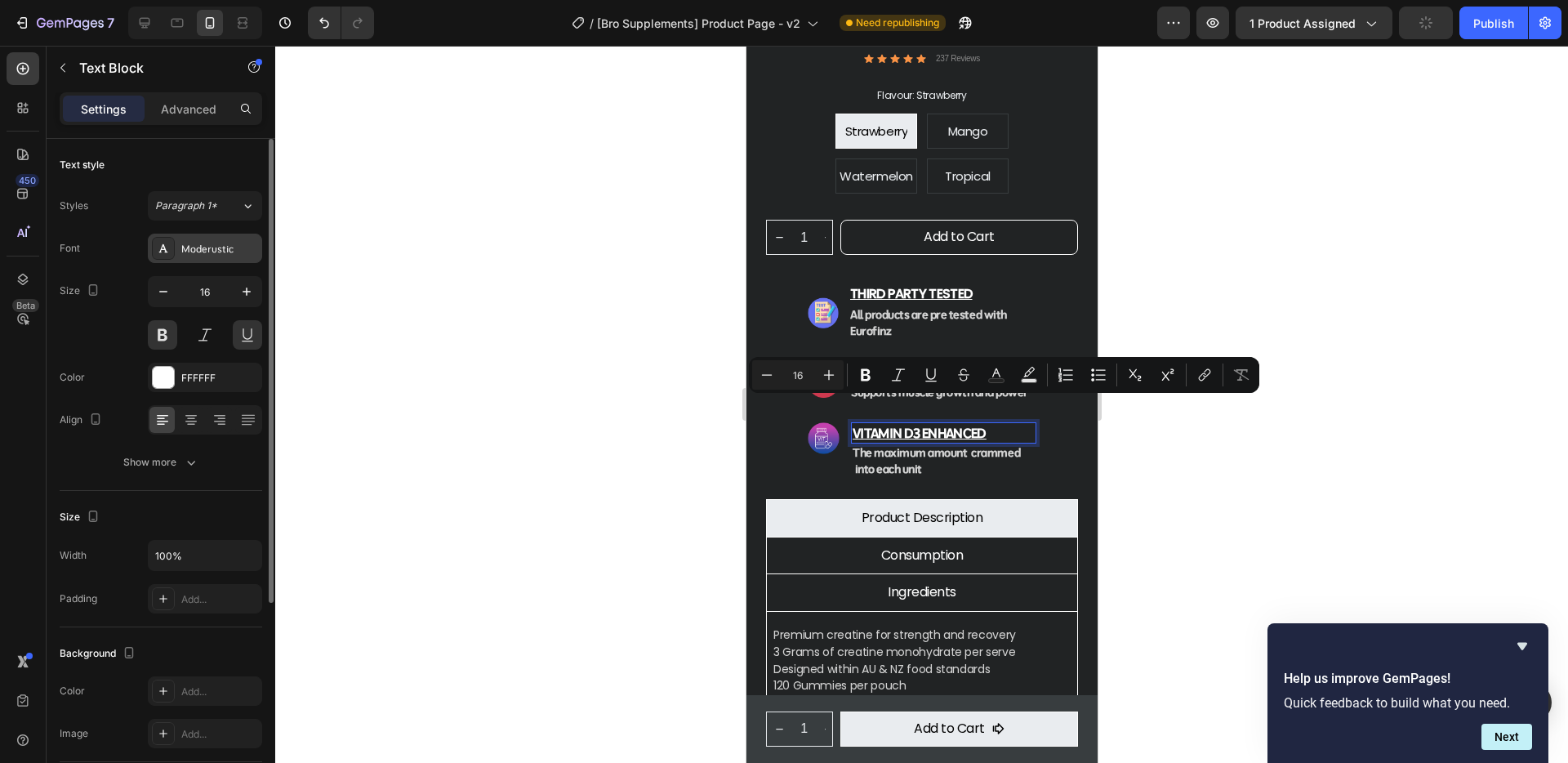
click at [203, 245] on div "Moderustic" at bounding box center [220, 249] width 76 height 15
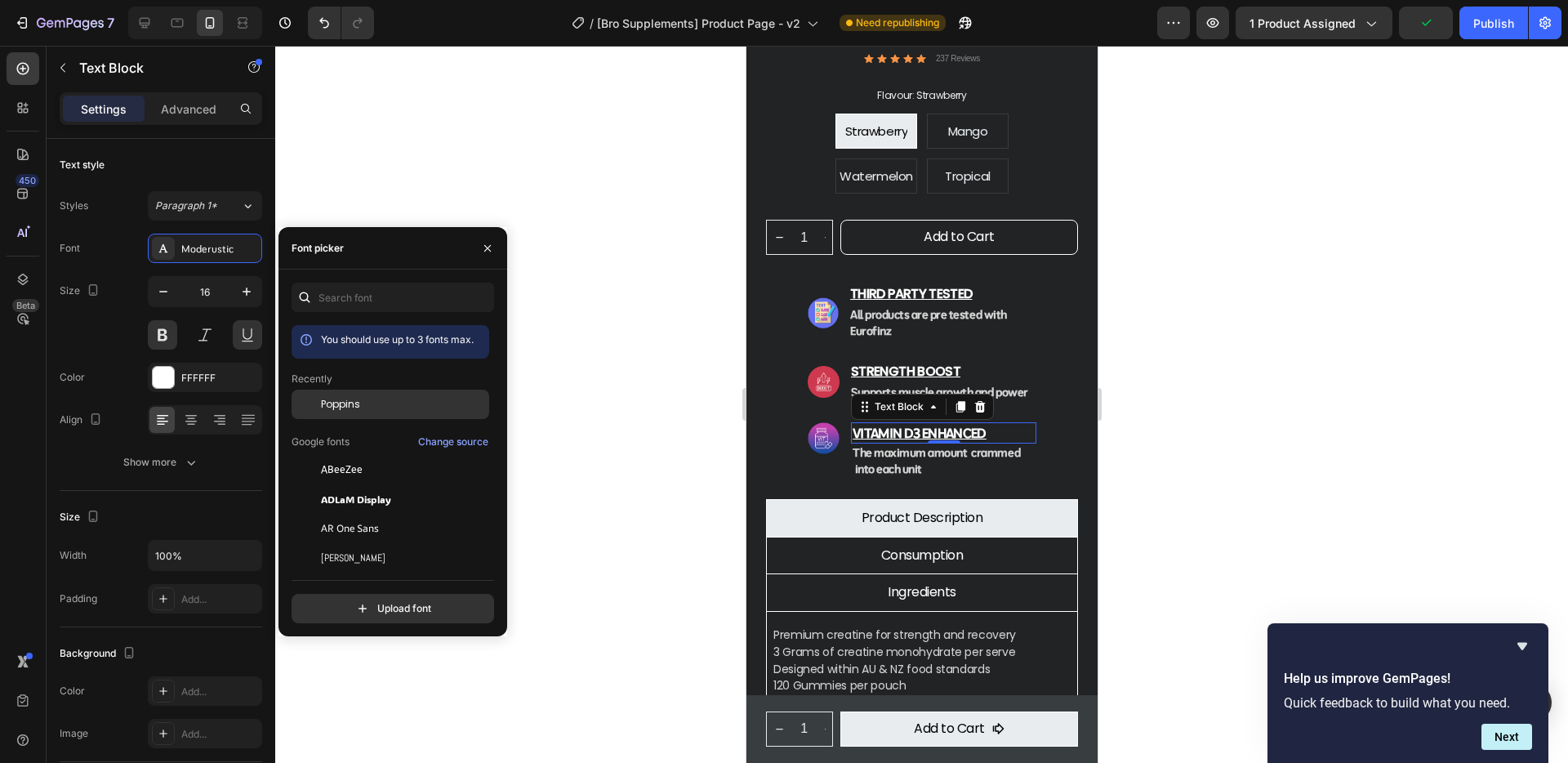
click at [372, 404] on div "Poppins" at bounding box center [403, 404] width 165 height 15
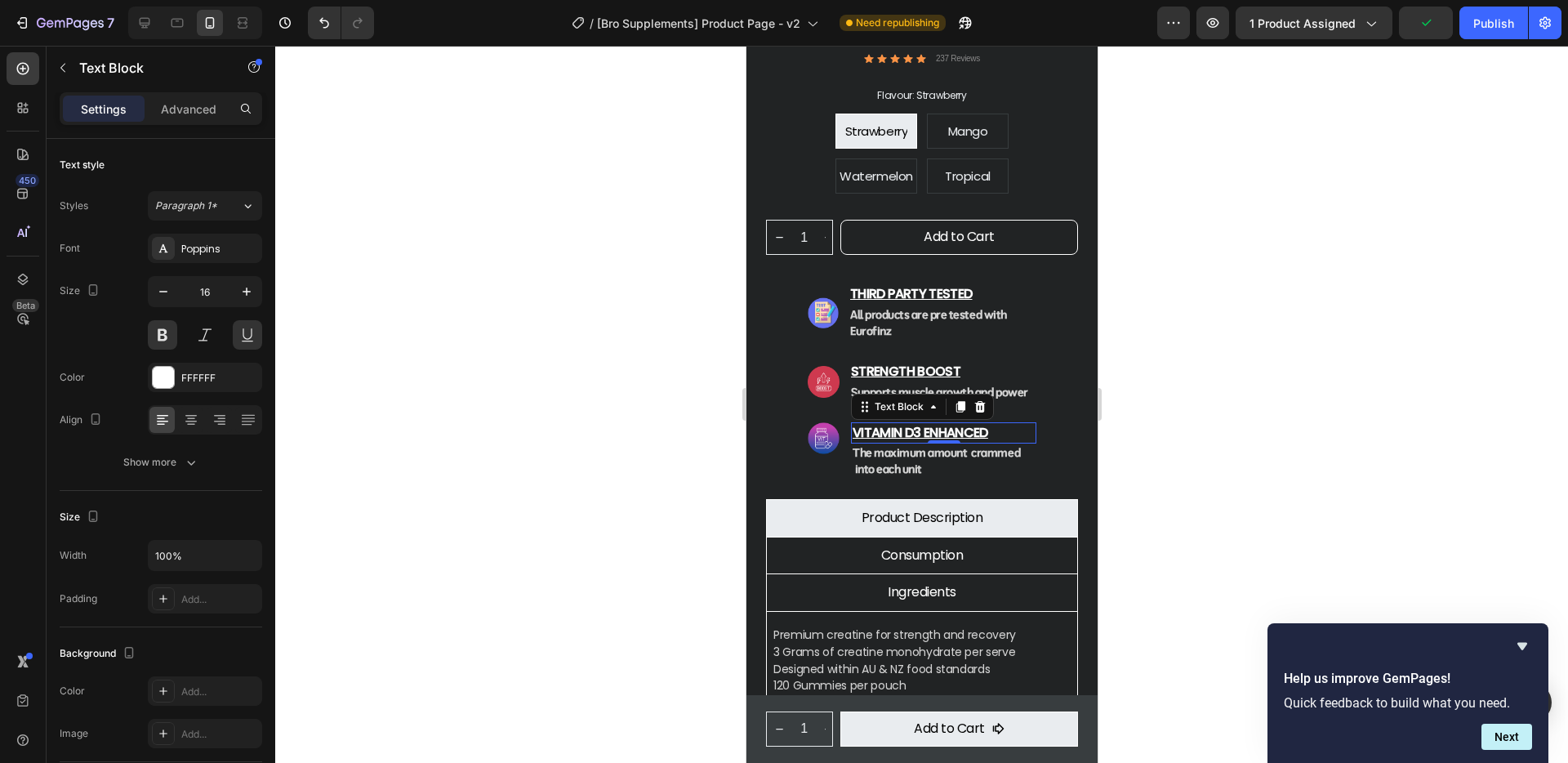
click at [1368, 424] on div at bounding box center [922, 405] width 1293 height 717
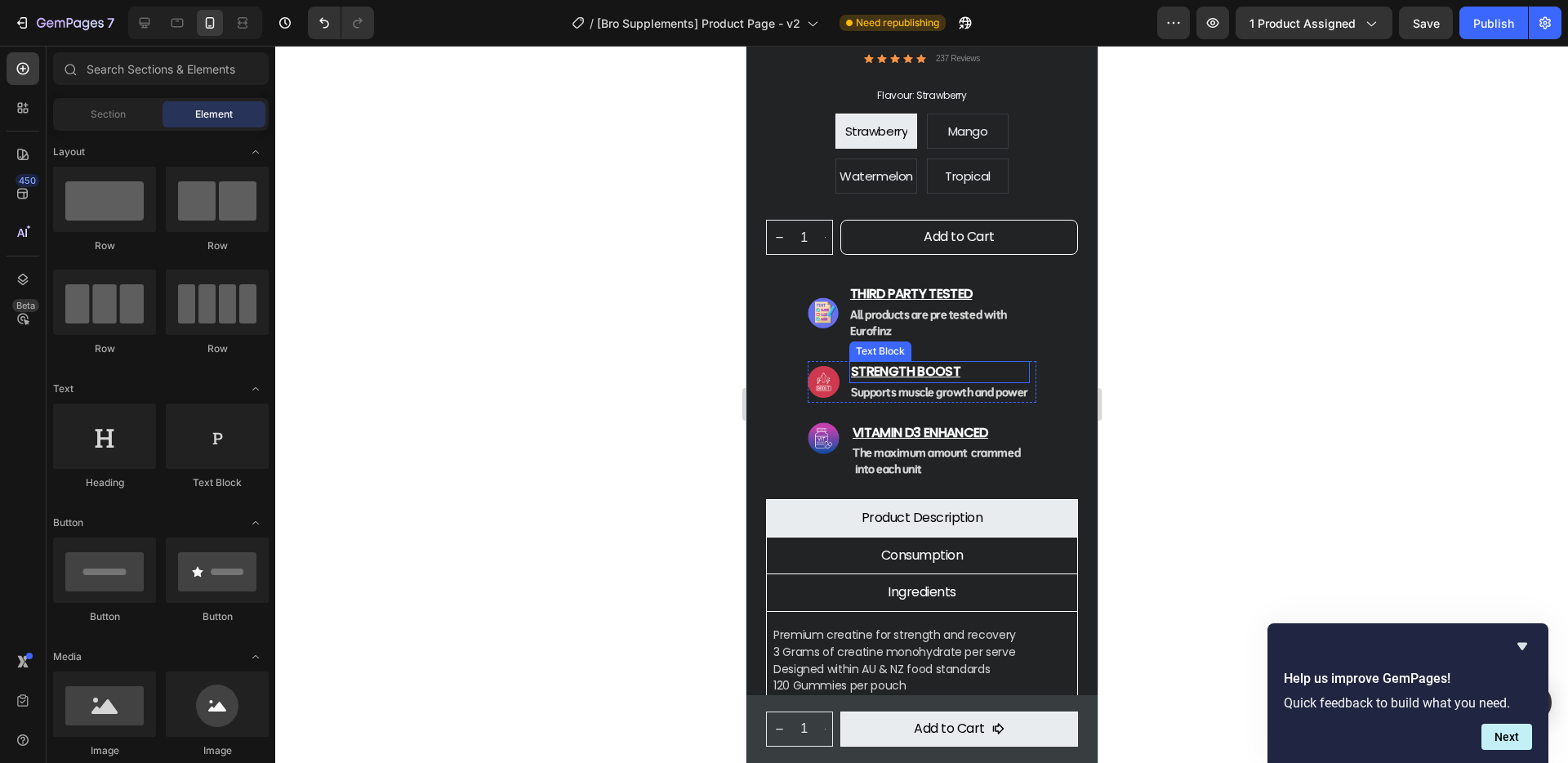
click at [955, 363] on p "Strength Boost" at bounding box center [939, 372] width 177 height 19
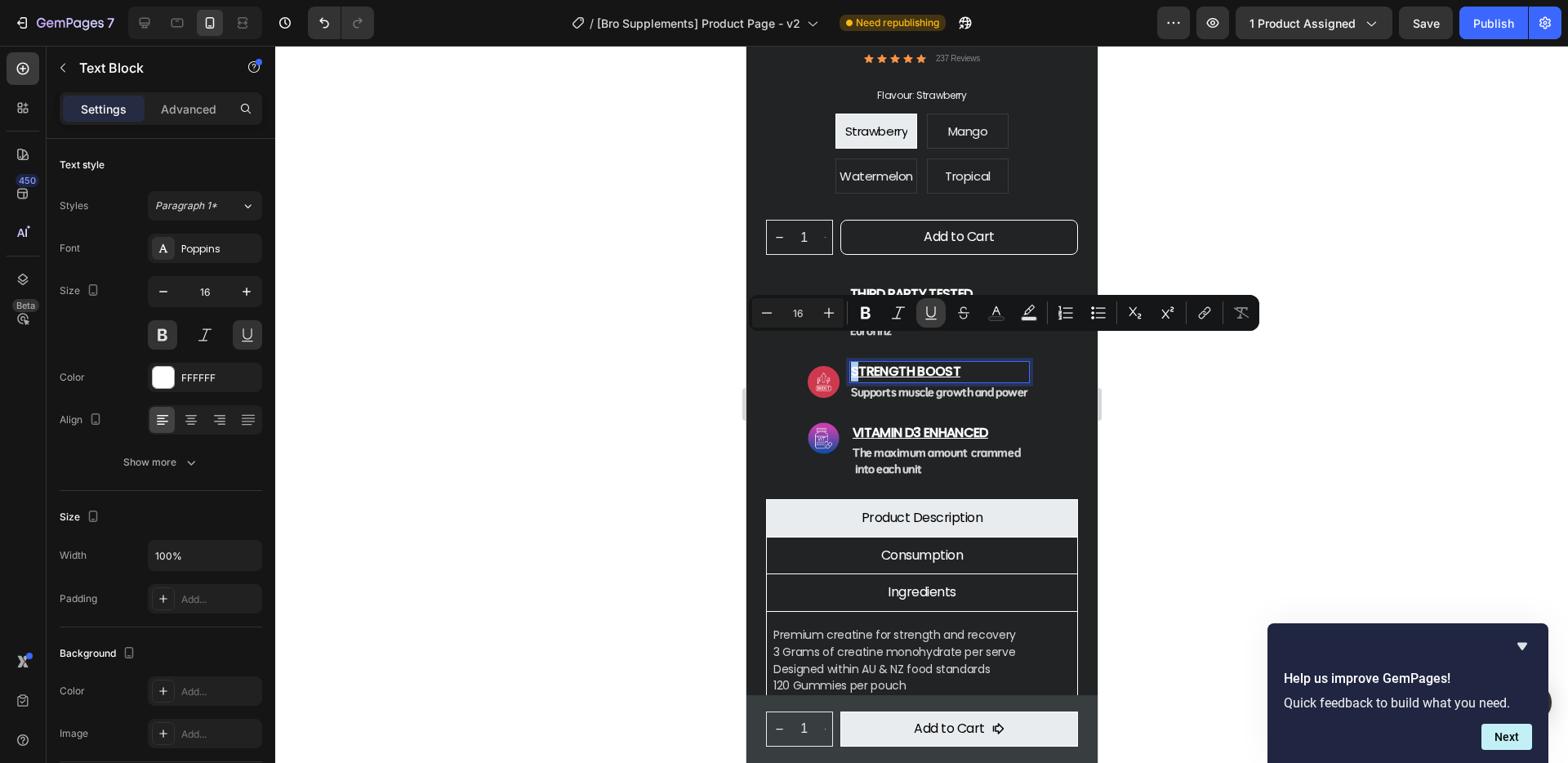
click at [940, 306] on button "Underline" at bounding box center [931, 312] width 30 height 30
click at [936, 311] on icon "Editor contextual toolbar" at bounding box center [930, 312] width 16 height 16
click at [1179, 427] on div at bounding box center [922, 405] width 1293 height 717
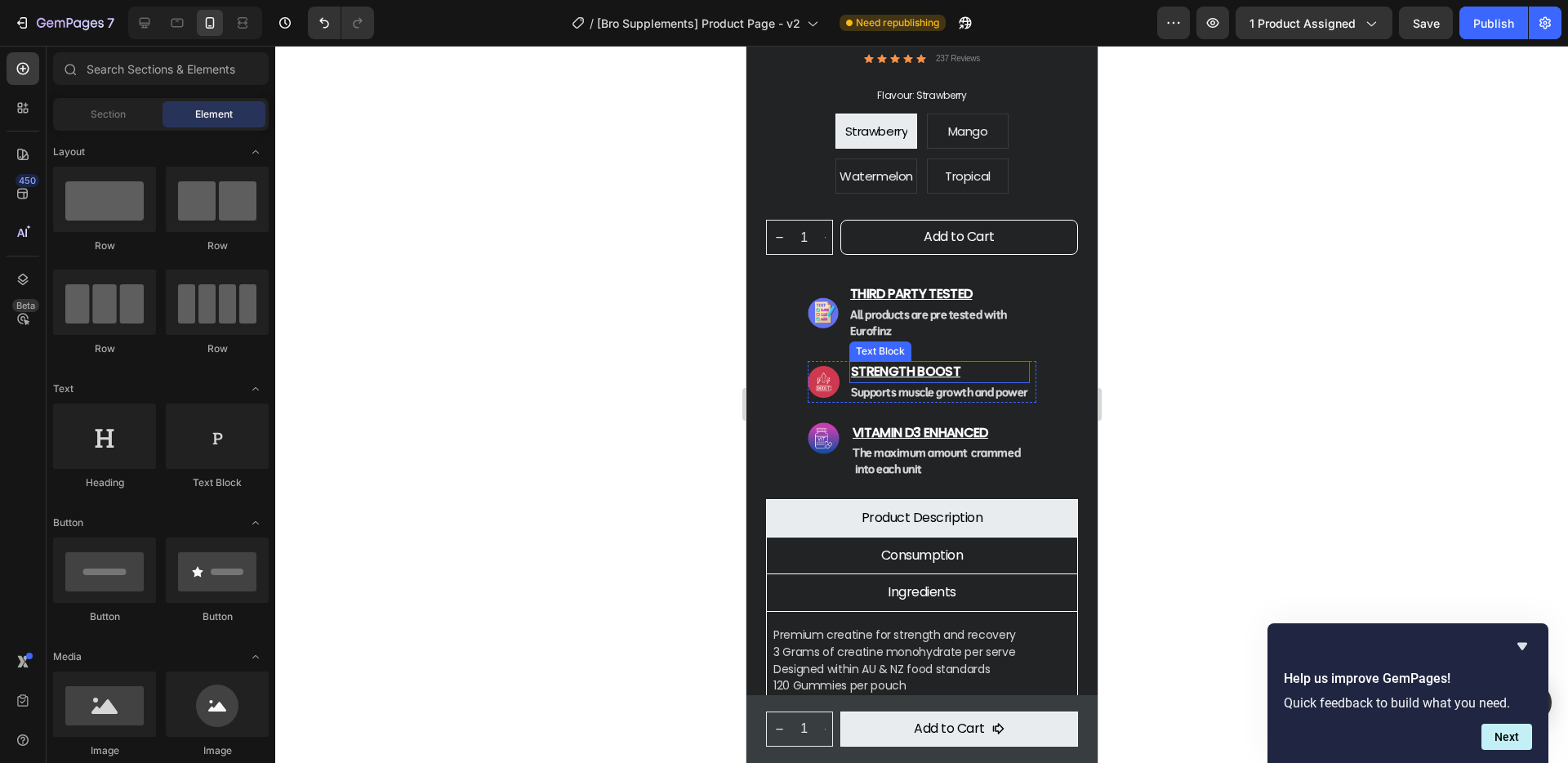
click at [852, 363] on p "Strength Boost" at bounding box center [939, 372] width 177 height 19
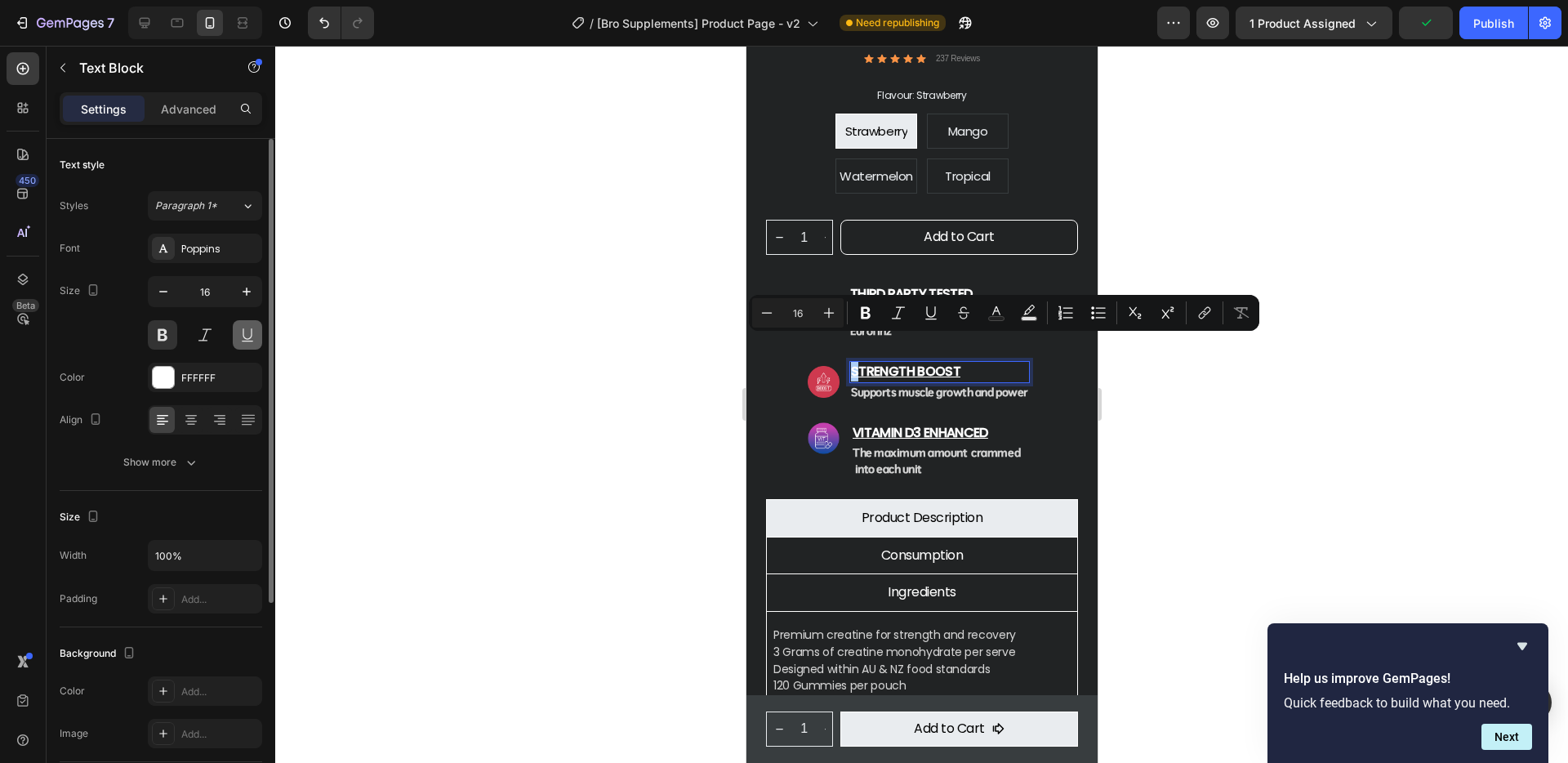
click at [254, 331] on button at bounding box center [247, 335] width 30 height 30
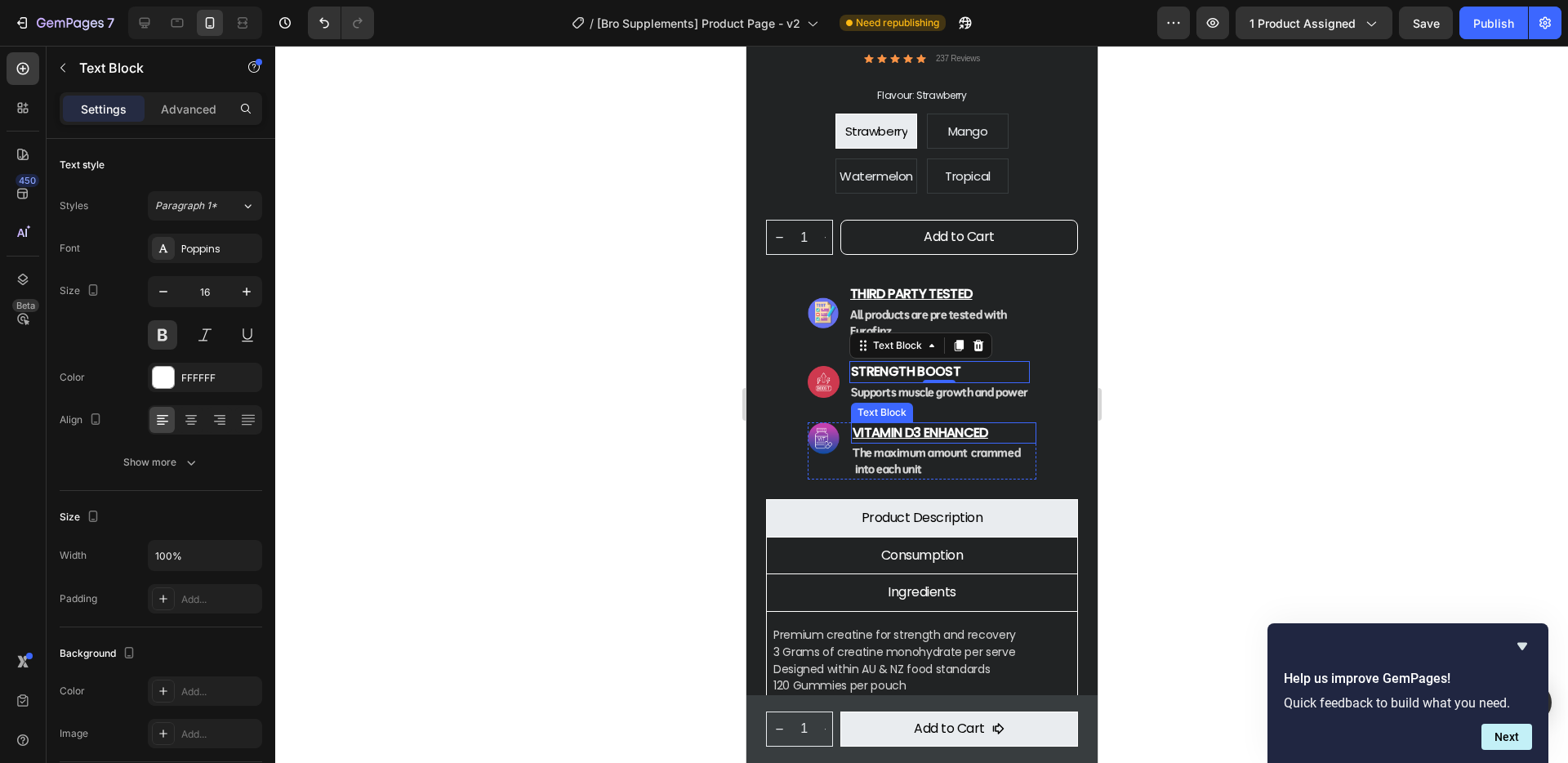
click at [952, 424] on p "Vitamin d3 enhanced" at bounding box center [942, 433] width 182 height 19
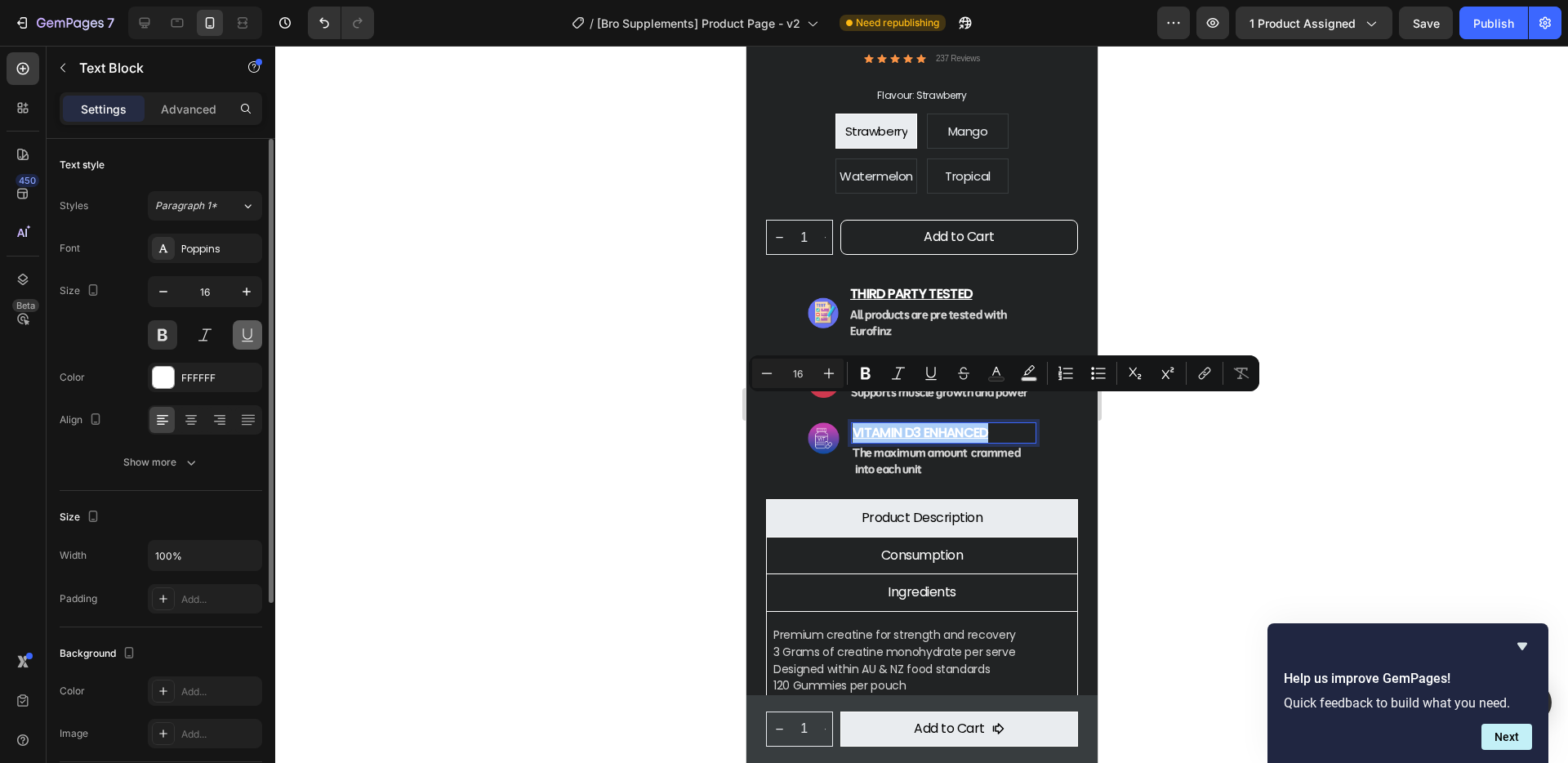
click at [244, 331] on button at bounding box center [247, 335] width 30 height 30
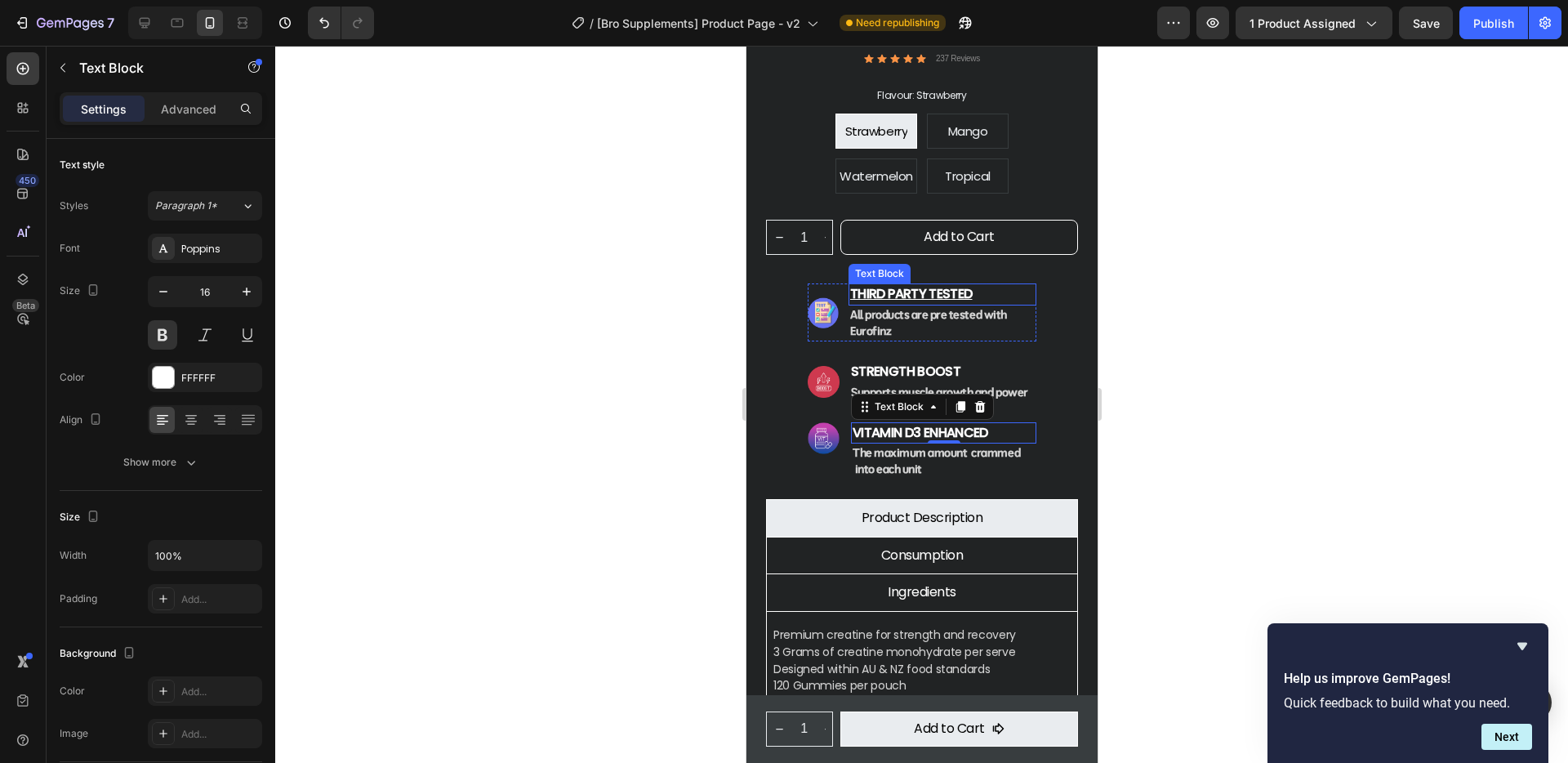
click at [943, 284] on strong "third party tested" at bounding box center [910, 293] width 121 height 19
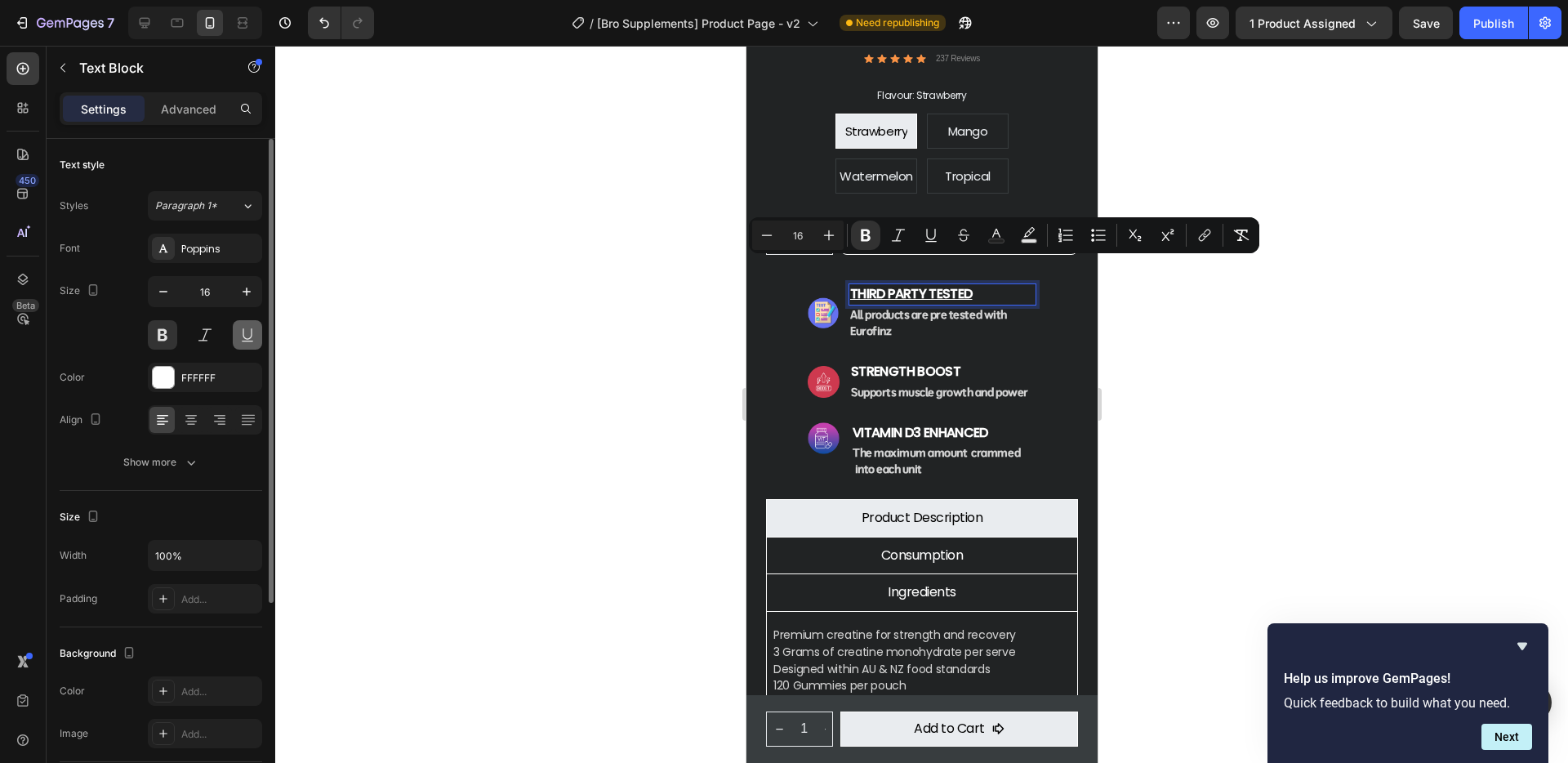
click at [249, 326] on button at bounding box center [247, 335] width 30 height 30
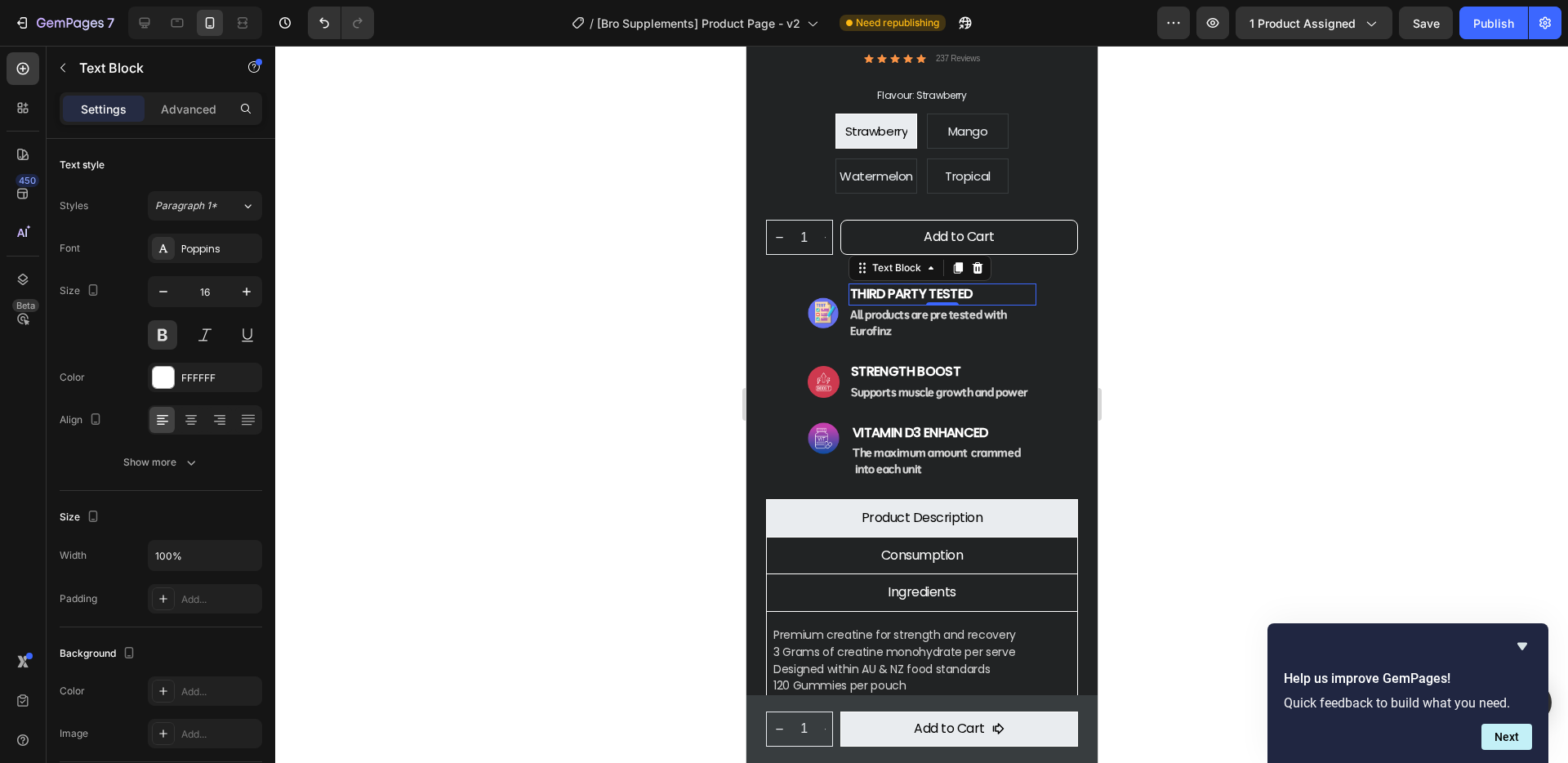
click at [1302, 347] on div at bounding box center [922, 405] width 1293 height 717
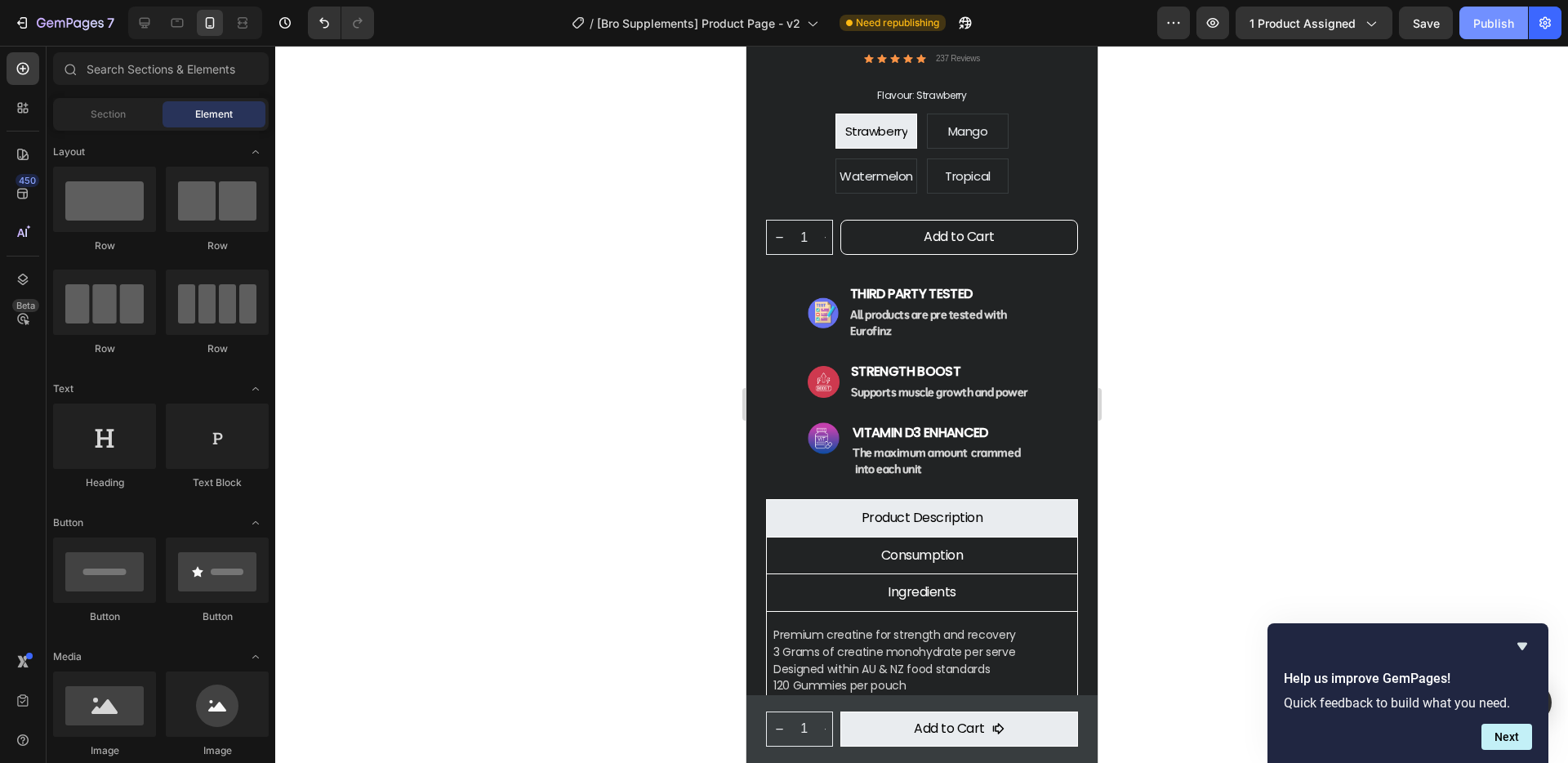
click at [1510, 25] on div "Publish" at bounding box center [1493, 23] width 41 height 17
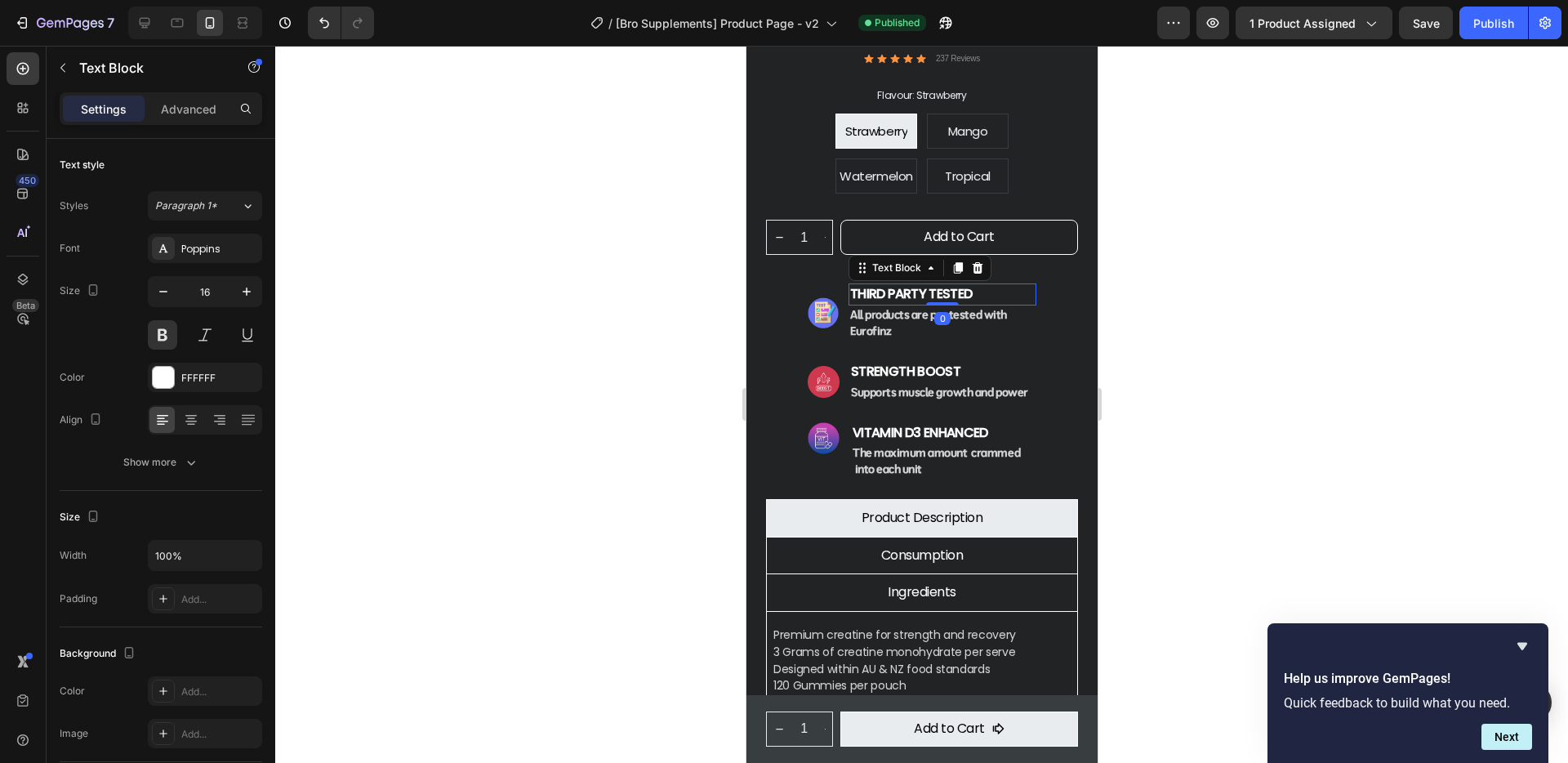
click at [850, 284] on strong "third party tested" at bounding box center [910, 293] width 121 height 19
click at [852, 307] on strong "All products are pre tested with Eurofinz" at bounding box center [928, 323] width 157 height 31
click at [851, 307] on strong "All products are pre tested with Eurofinz" at bounding box center [928, 323] width 157 height 31
click at [852, 307] on strong "All products are pre tested with Eurofinz" at bounding box center [928, 323] width 157 height 31
click at [851, 307] on strong "All products are pre tested with Eurofinz" at bounding box center [928, 323] width 157 height 31
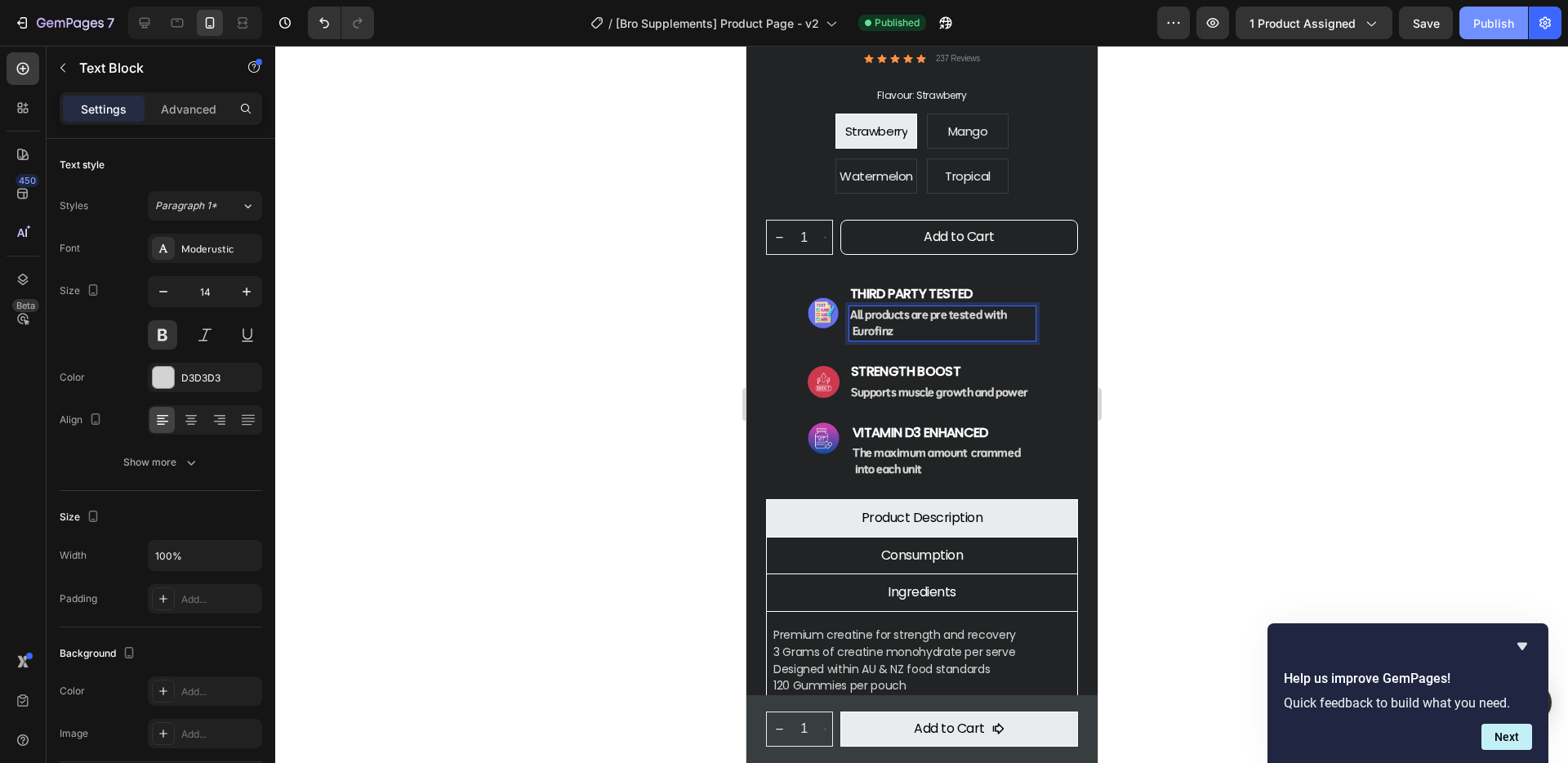
click at [1497, 27] on div "Publish" at bounding box center [1493, 23] width 41 height 17
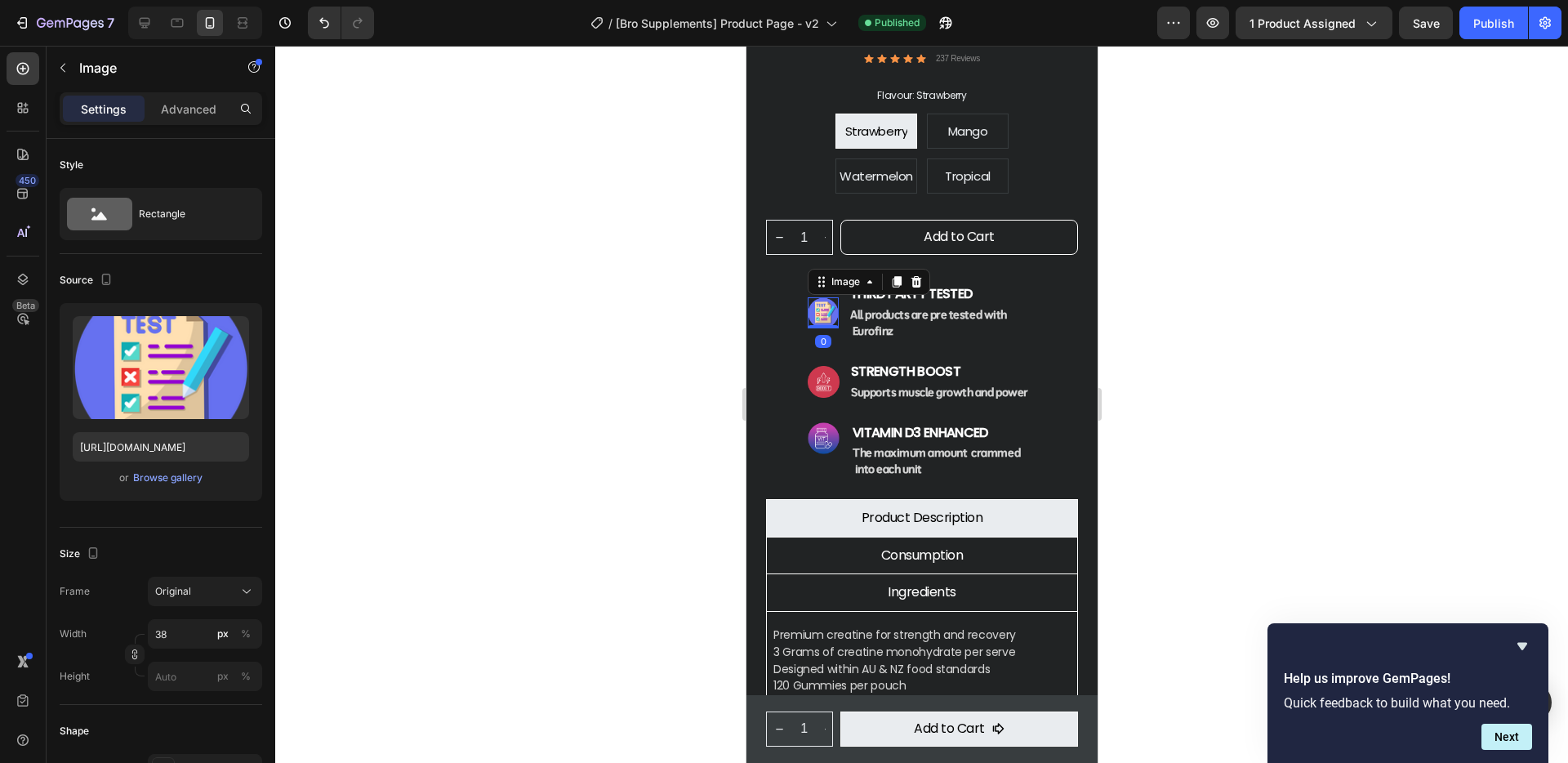
click at [814, 298] on img at bounding box center [823, 313] width 31 height 31
click at [186, 628] on input "38" at bounding box center [205, 634] width 115 height 30
click at [1469, 23] on button "Publish" at bounding box center [1493, 23] width 69 height 33
click at [188, 635] on input "40" at bounding box center [205, 634] width 115 height 30
type input "42"
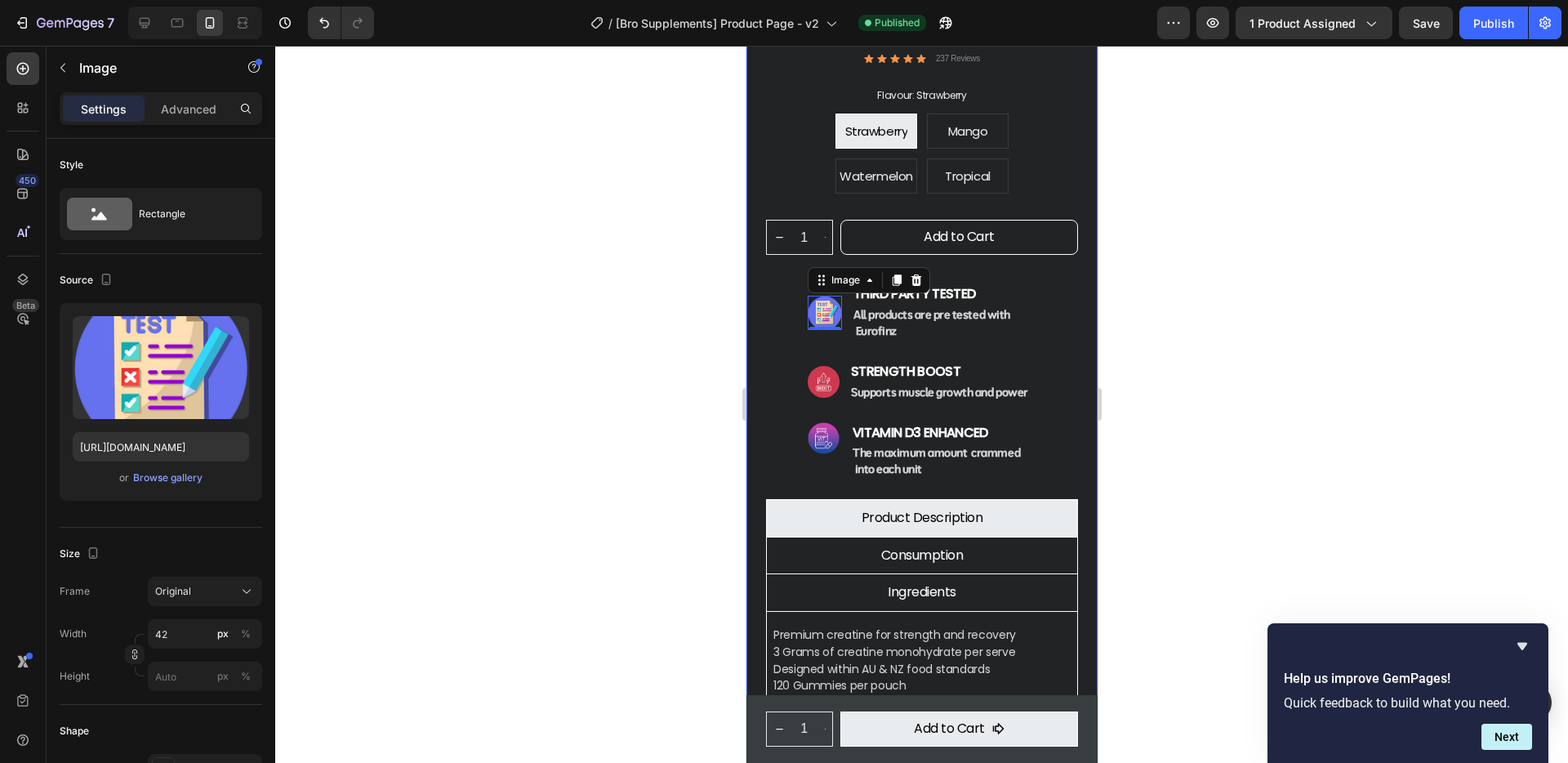
click at [1299, 384] on div at bounding box center [922, 405] width 1293 height 717
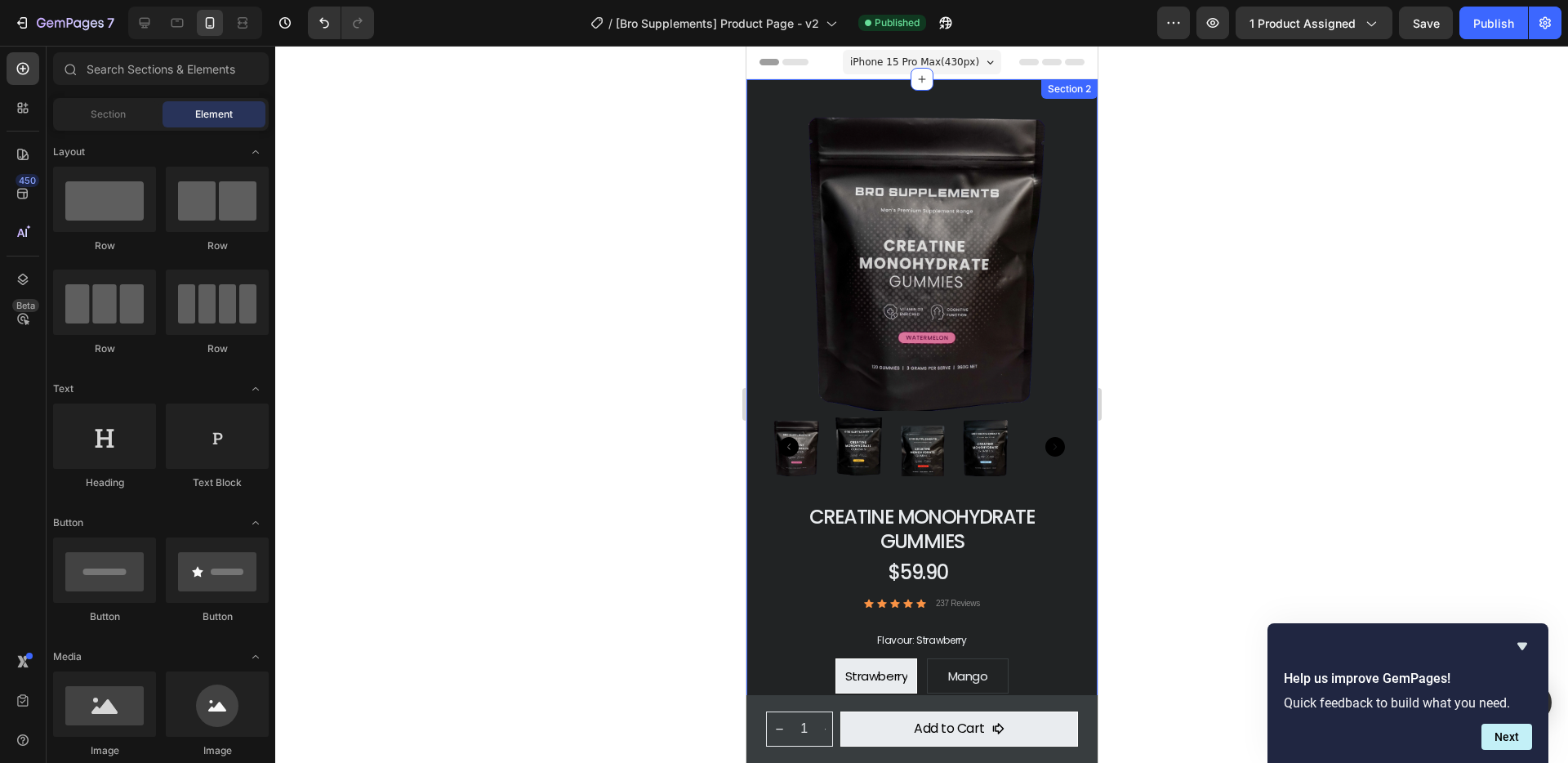
scroll to position [545, 0]
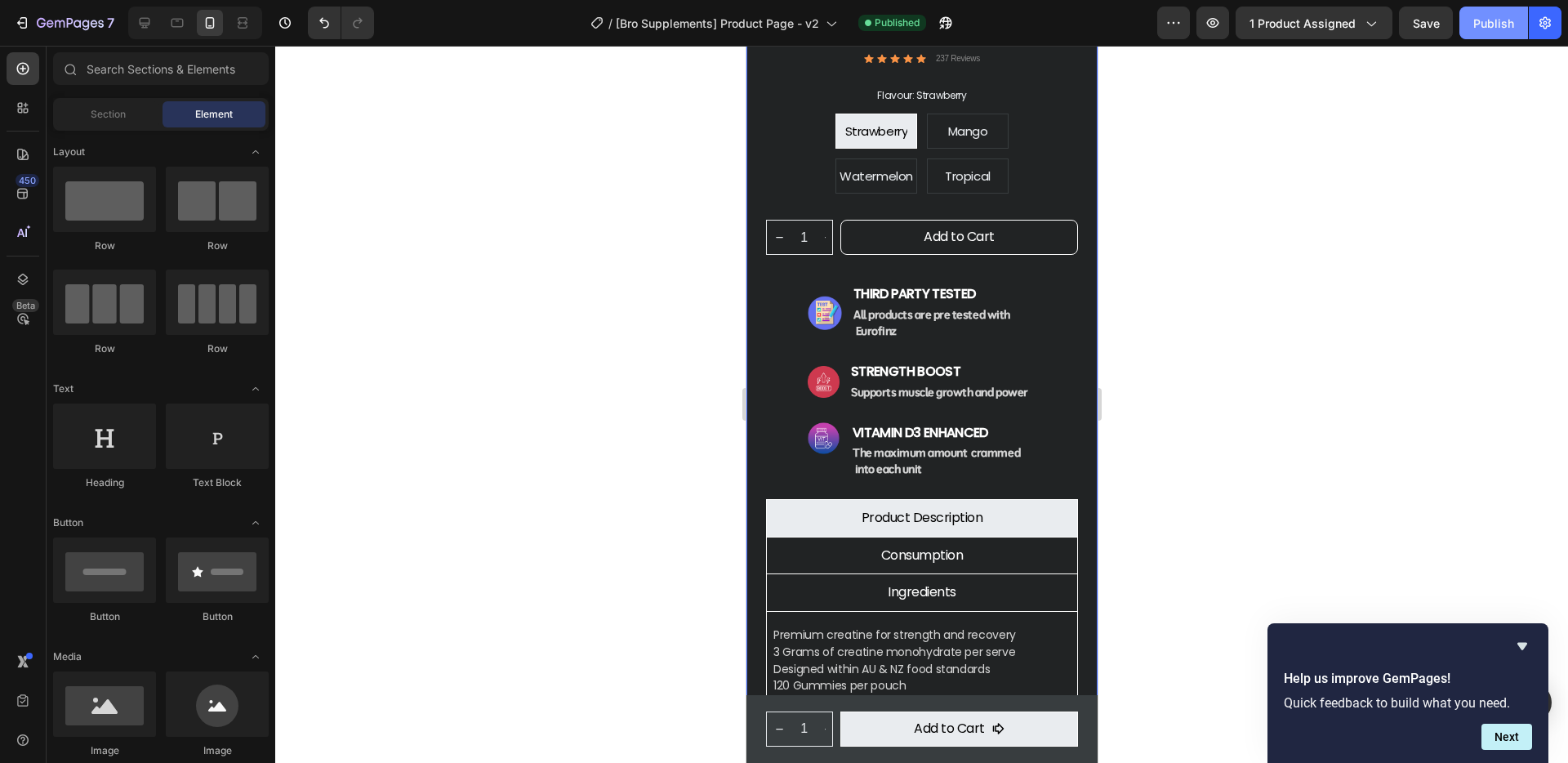
click at [1492, 15] on div "Publish" at bounding box center [1493, 23] width 41 height 17
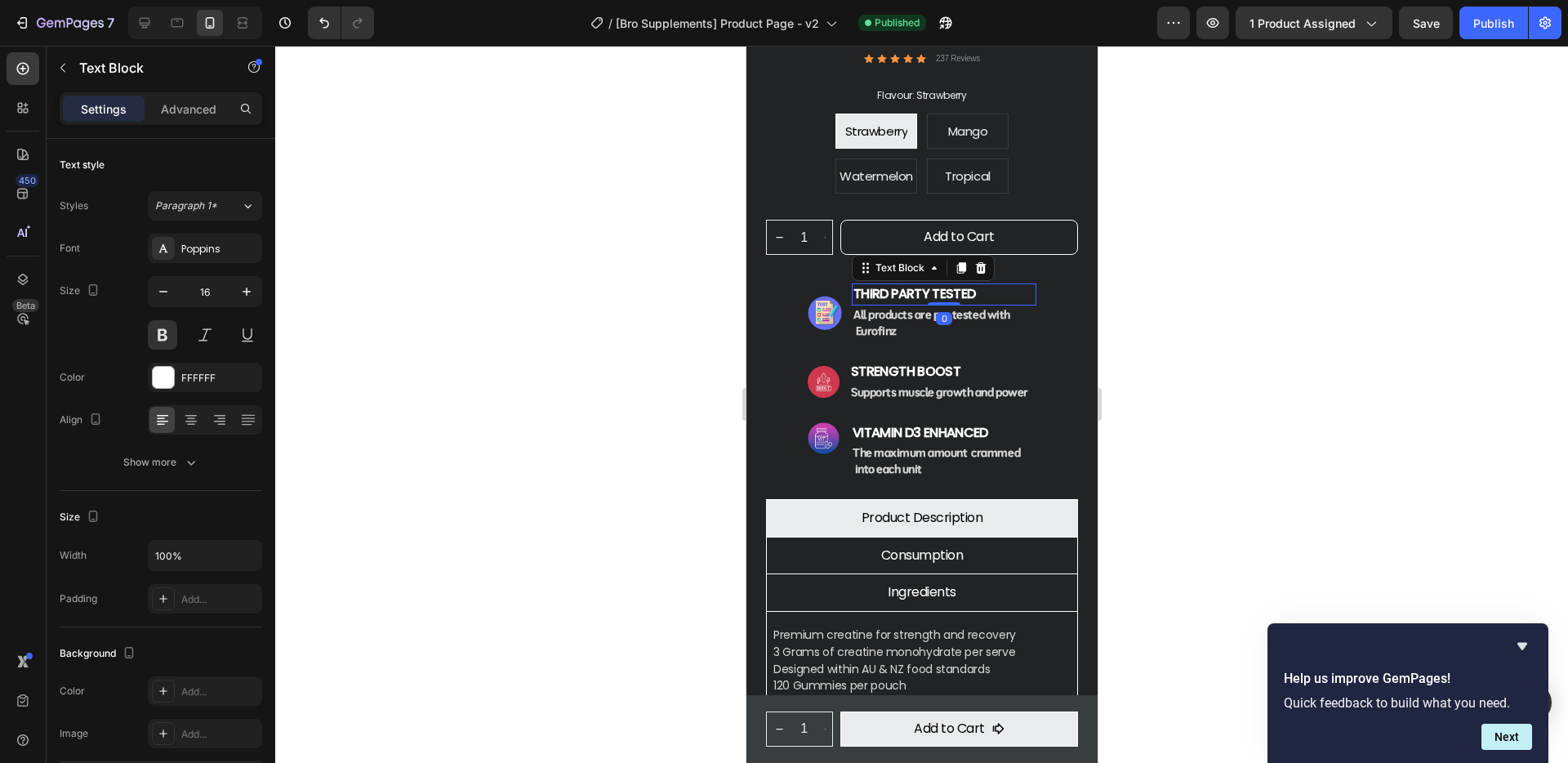
click at [859, 284] on strong "third party tested" at bounding box center [913, 293] width 121 height 19
click at [1502, 34] on button "Publish" at bounding box center [1493, 23] width 69 height 33
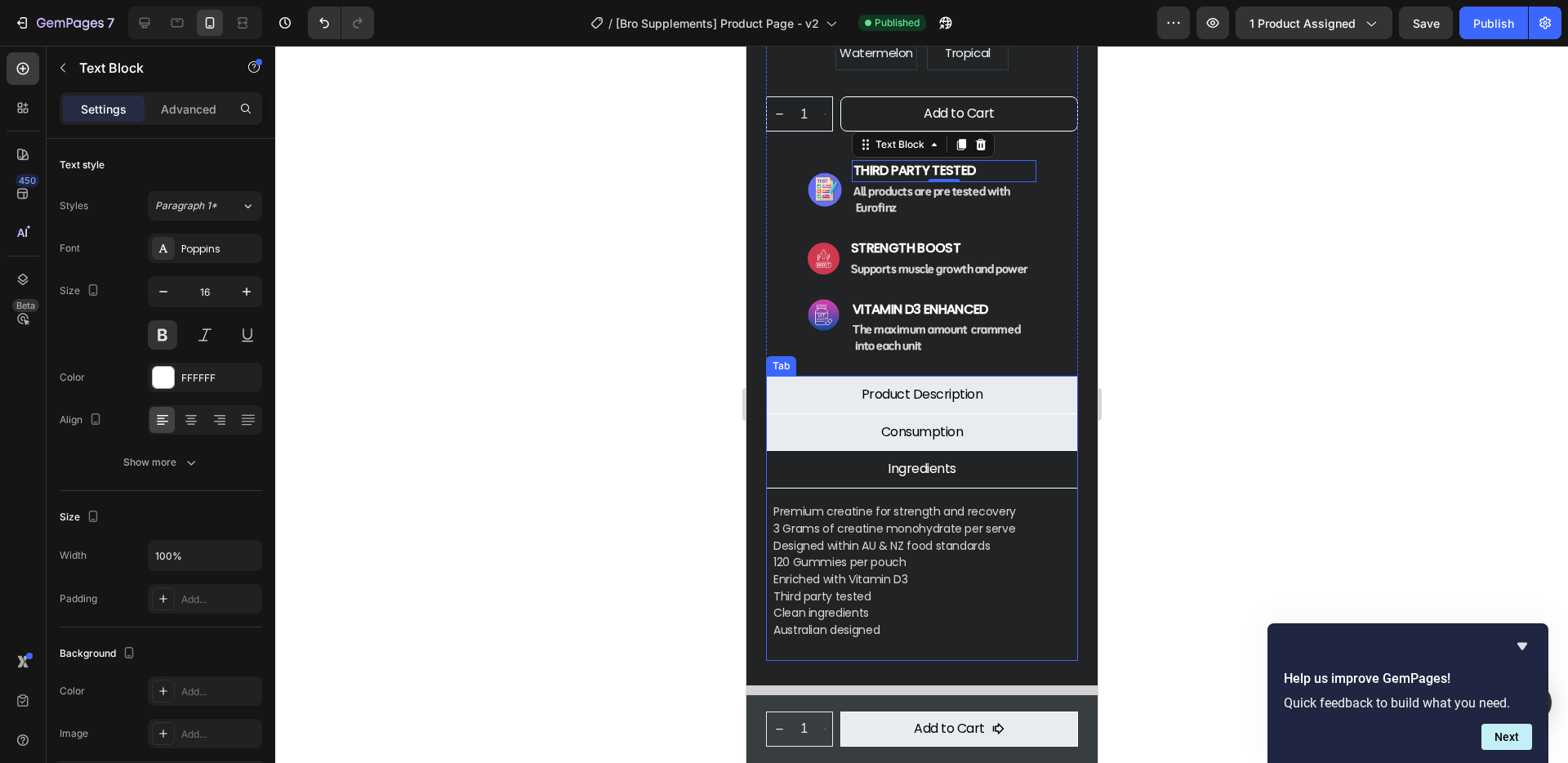
scroll to position [790, 0]
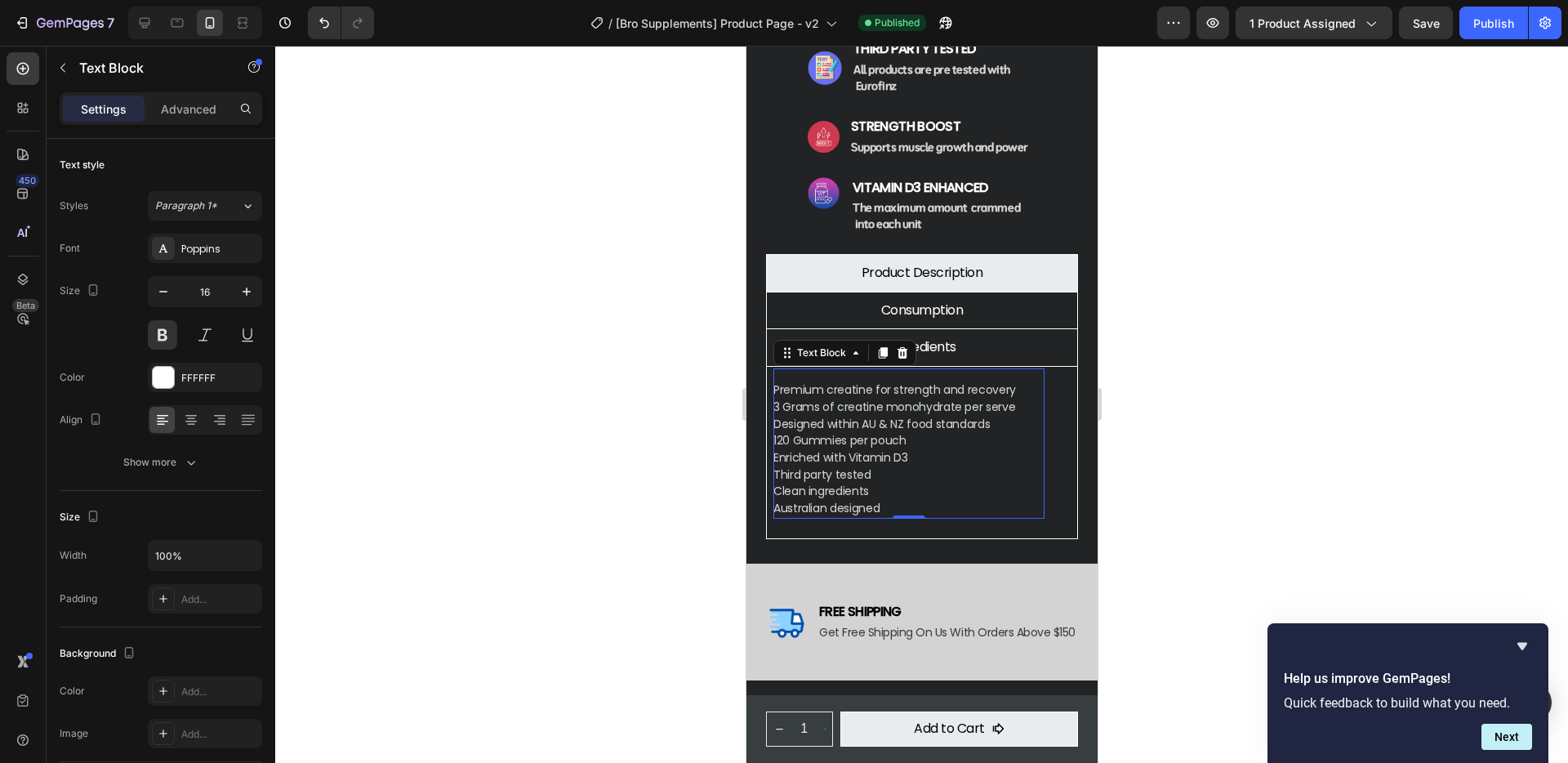
click at [774, 381] on p "Premium creatine for strength and recovery" at bounding box center [908, 390] width 271 height 17
click at [777, 381] on p "Premium creatine for strength and recovery" at bounding box center [908, 390] width 271 height 17
click at [1262, 484] on div at bounding box center [922, 405] width 1293 height 717
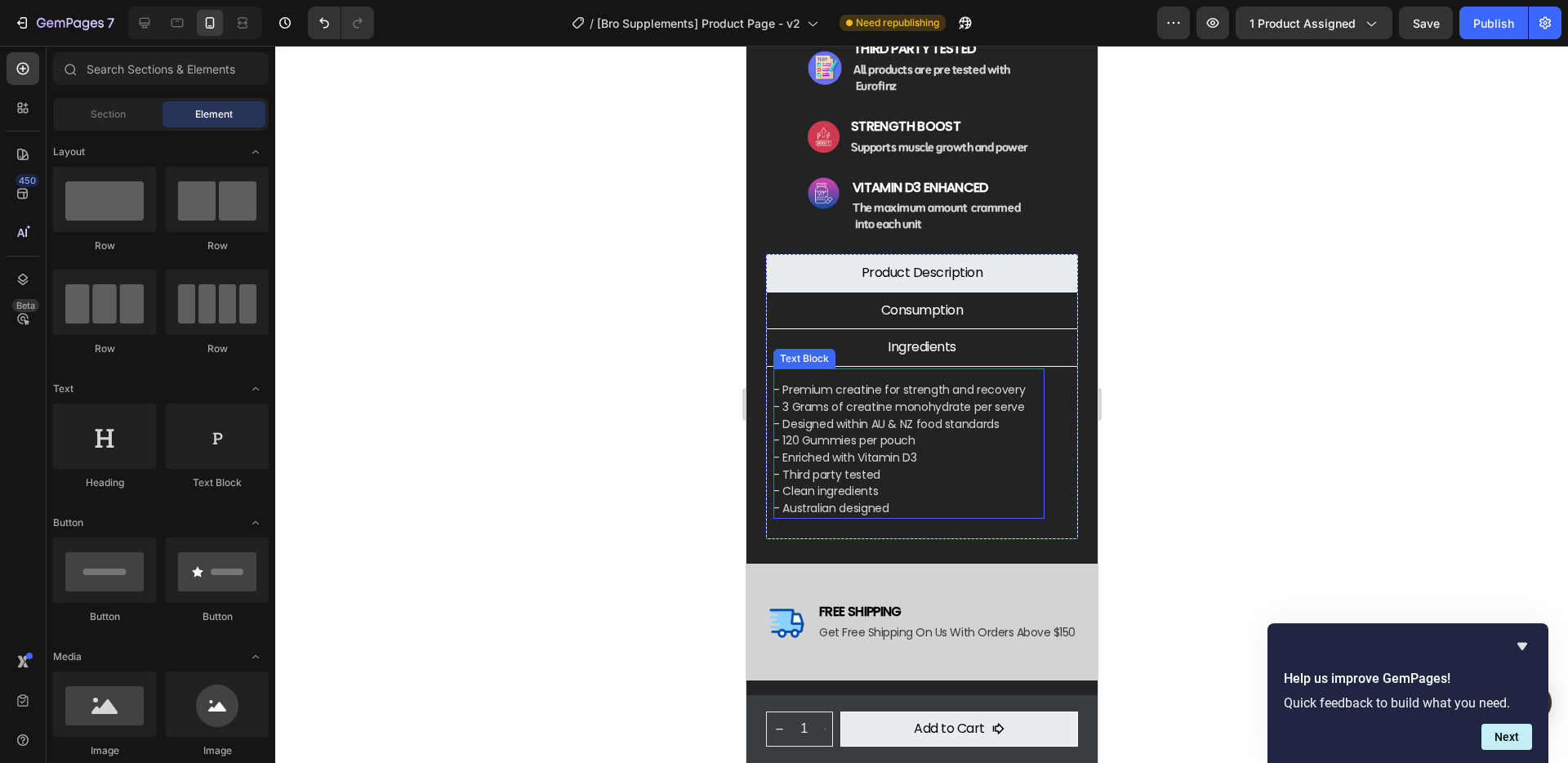
click at [832, 381] on p "- Premium creatine for strength and recovery" at bounding box center [908, 390] width 271 height 17
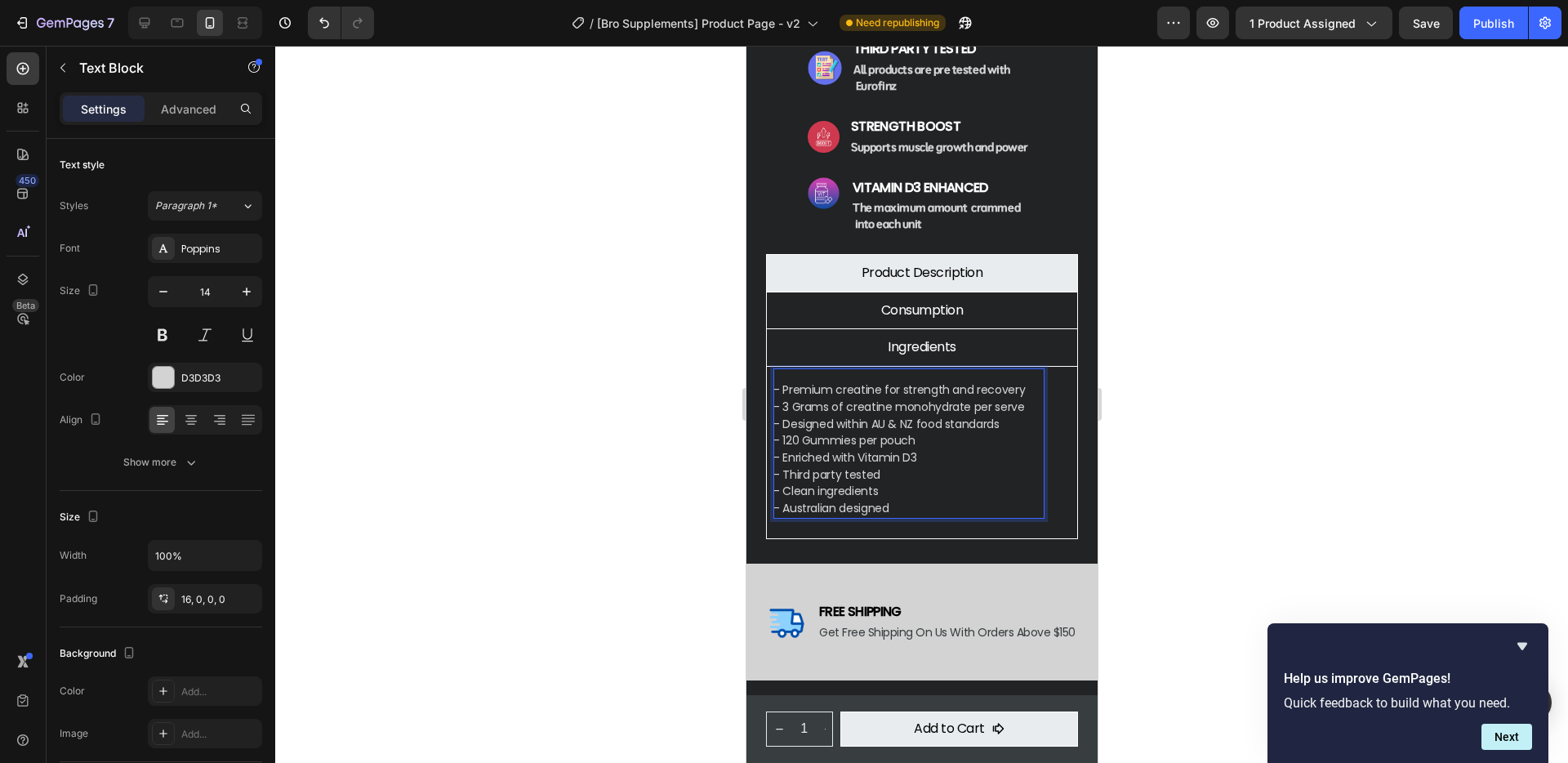
click at [836, 381] on p "- Premium creatine for strength and recovery" at bounding box center [908, 390] width 271 height 17
click at [831, 450] on p "- Enriched with Vitamin D3" at bounding box center [908, 458] width 271 height 17
click at [1002, 483] on p "- Clean ingredients" at bounding box center [908, 491] width 271 height 17
click at [1500, 17] on div "Publish" at bounding box center [1493, 23] width 41 height 17
click at [1193, 219] on div at bounding box center [922, 405] width 1293 height 717
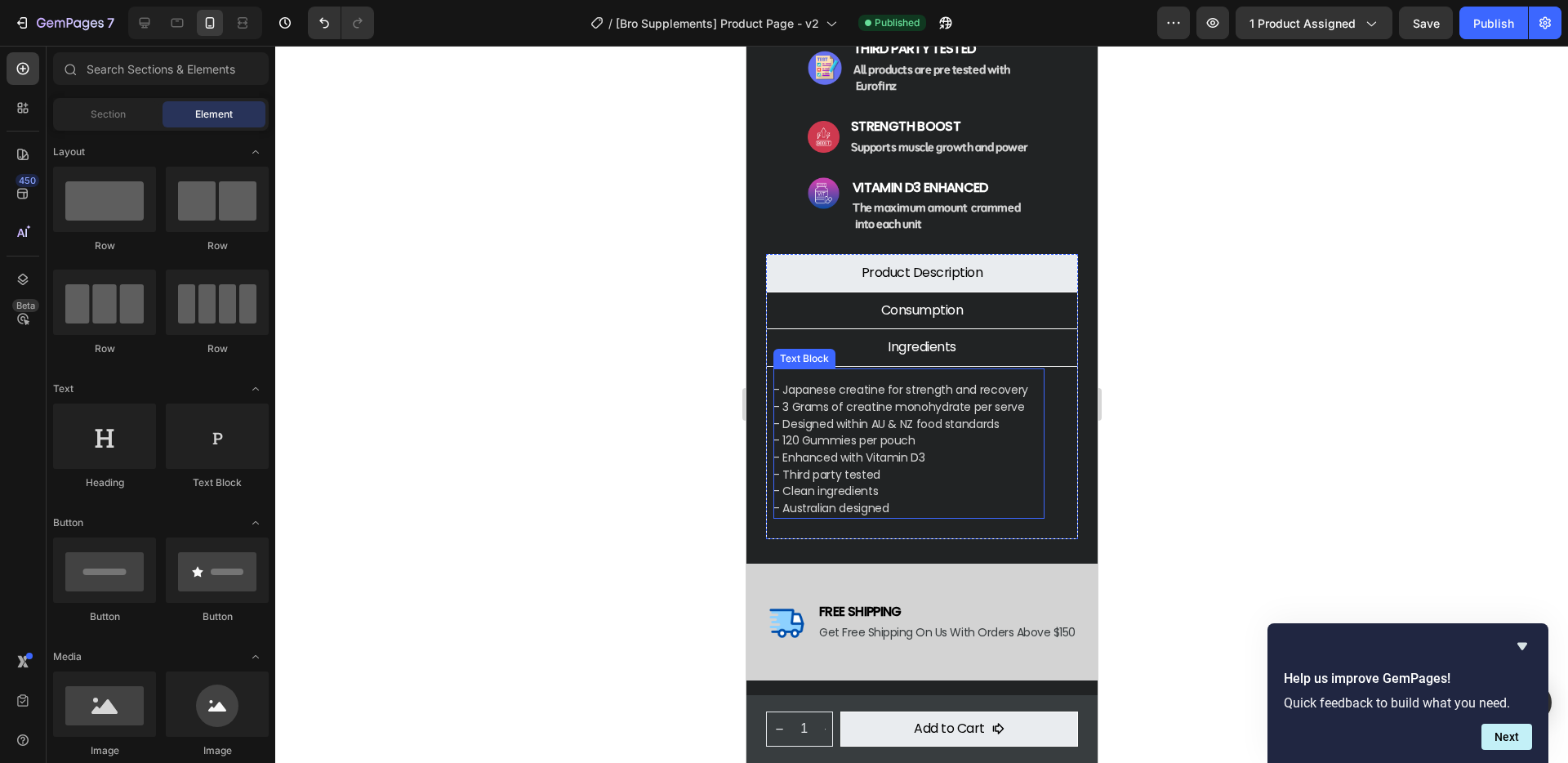
click at [841, 381] on p "- Japanese creatine for strength and recovery" at bounding box center [908, 390] width 271 height 17
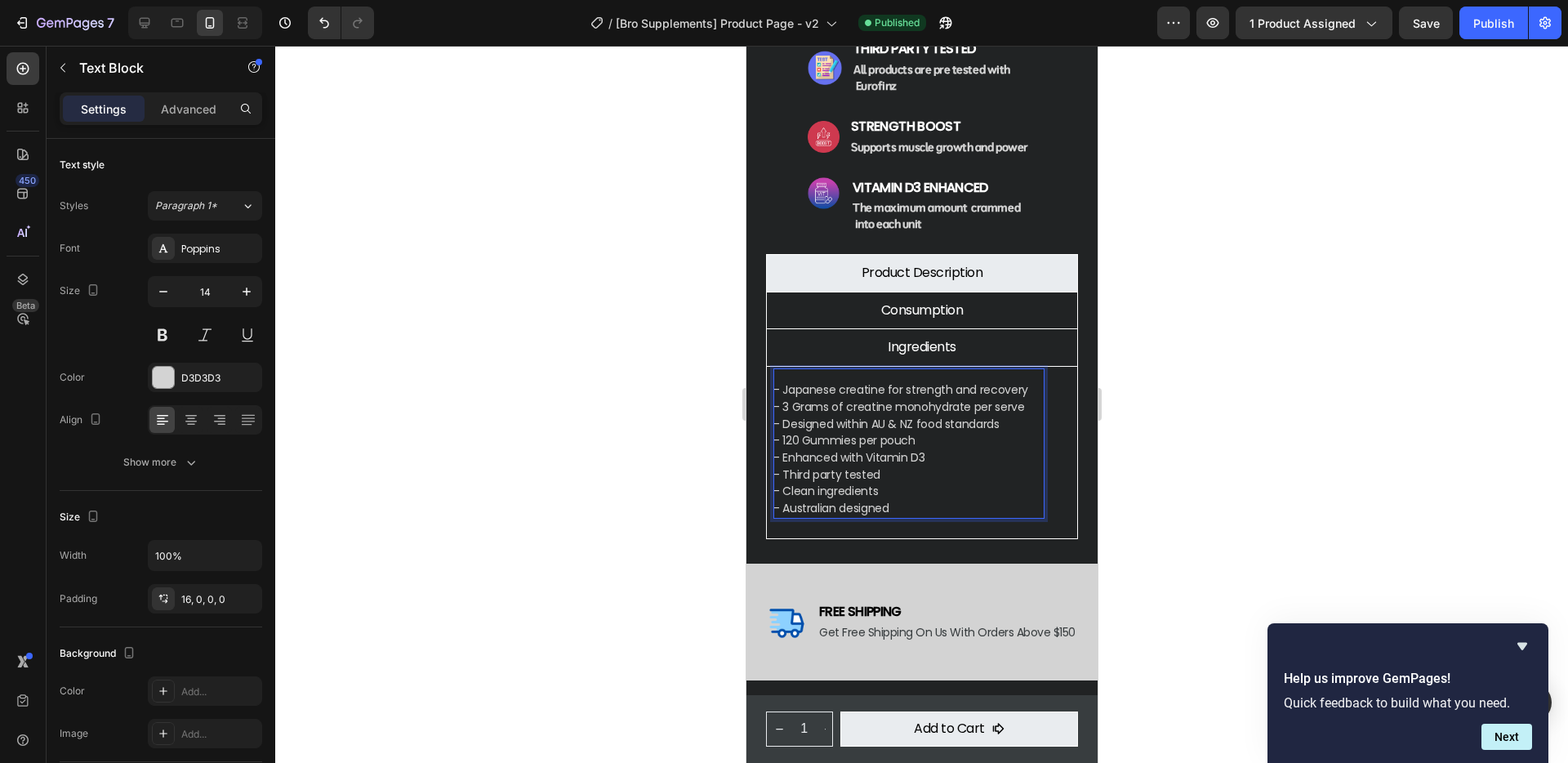
click at [836, 381] on p "- Japanese creatine for strength and recovery" at bounding box center [908, 390] width 271 height 17
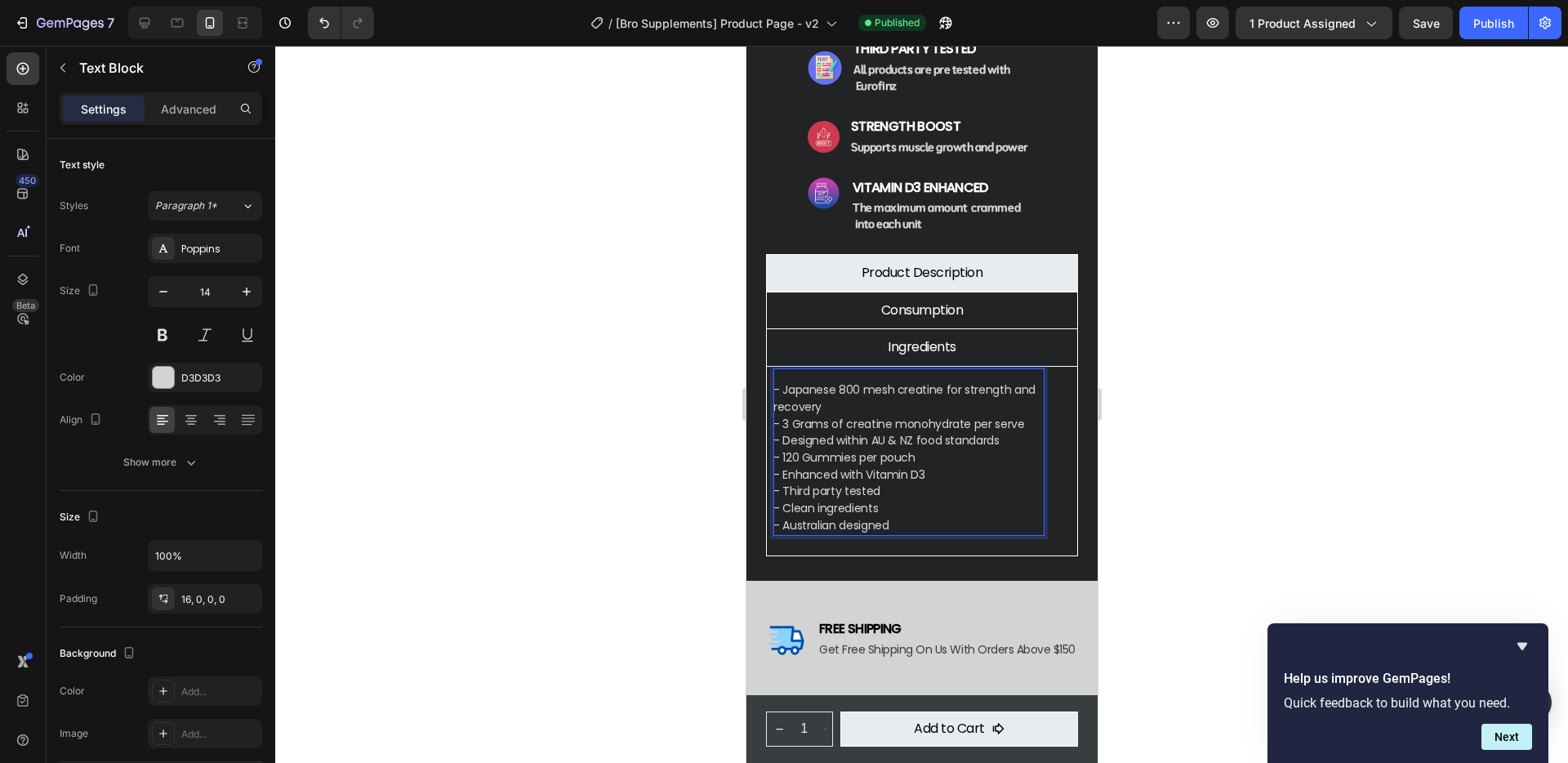
click at [830, 385] on p "- Japanese 800 mesh creatine for strength and recovery" at bounding box center [908, 398] width 271 height 34
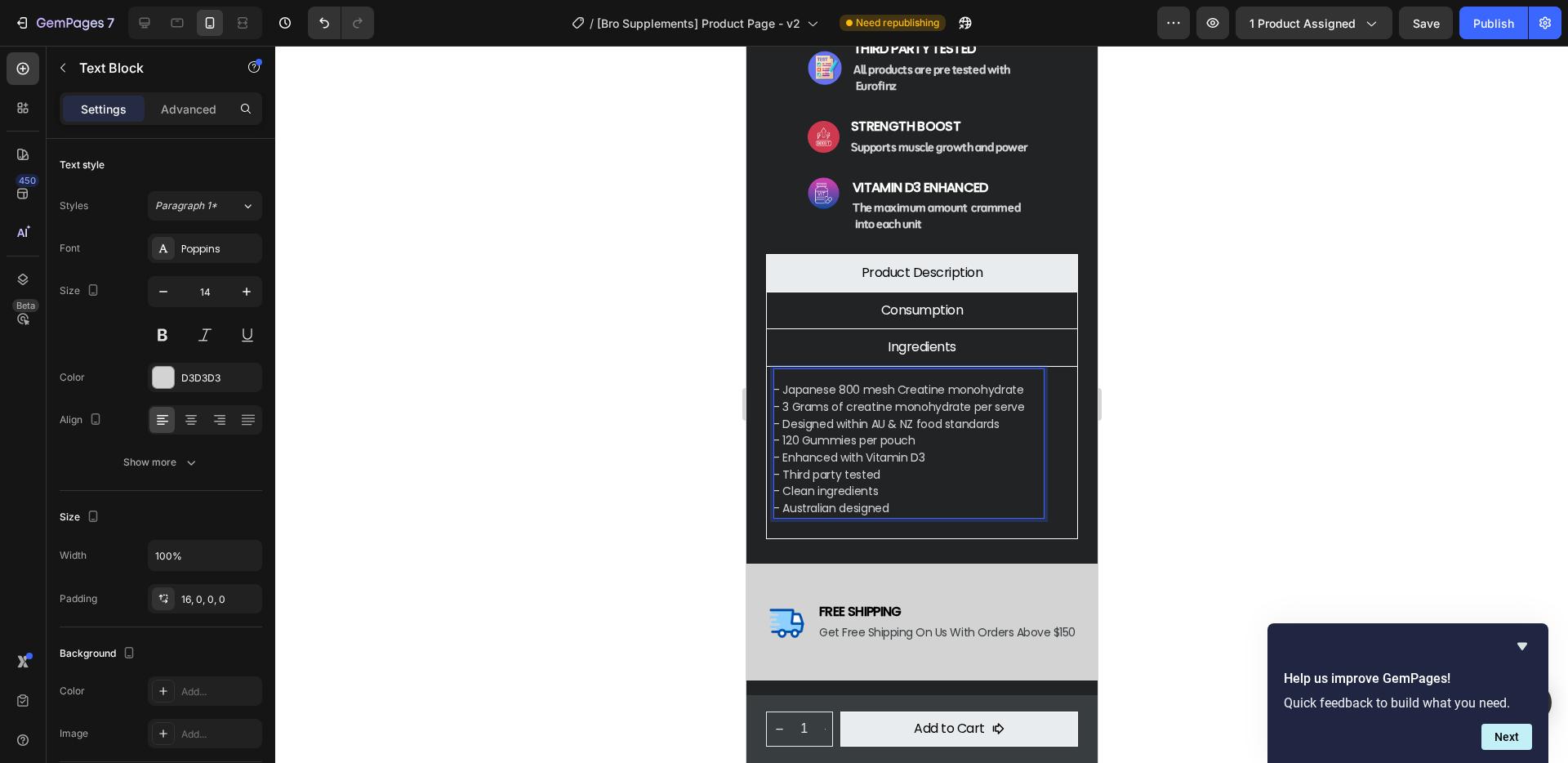
click at [957, 381] on p "- Japanese 800 mesh Creatine monohydrate" at bounding box center [908, 390] width 271 height 17
click at [849, 398] on p "- 3 Grams of creatine monohydrate per serve" at bounding box center [908, 407] width 271 height 17
click at [907, 398] on p "- 3 Grams of Creatine monohydrate per serve" at bounding box center [908, 407] width 271 height 17
click at [955, 450] on p "- Enhanced with Vitamin D3" at bounding box center [908, 458] width 271 height 17
click at [1500, 31] on div "Publish" at bounding box center [1493, 23] width 41 height 17
